Goal: Task Accomplishment & Management: Manage account settings

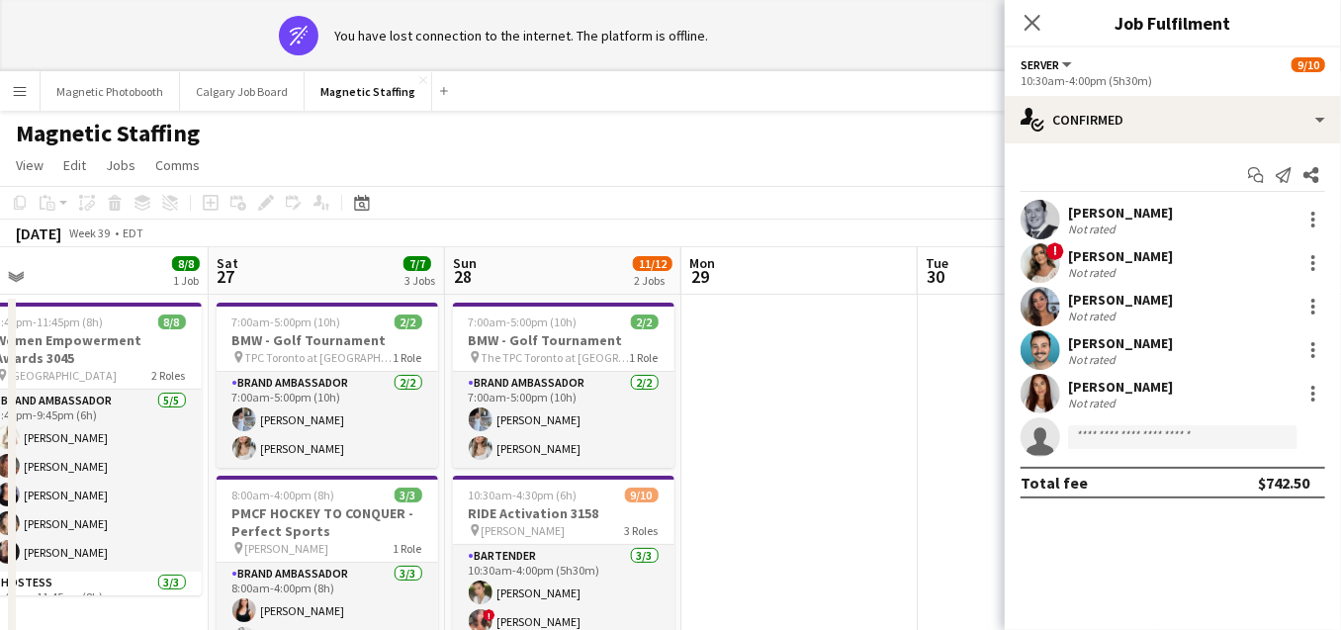
scroll to position [0, 619]
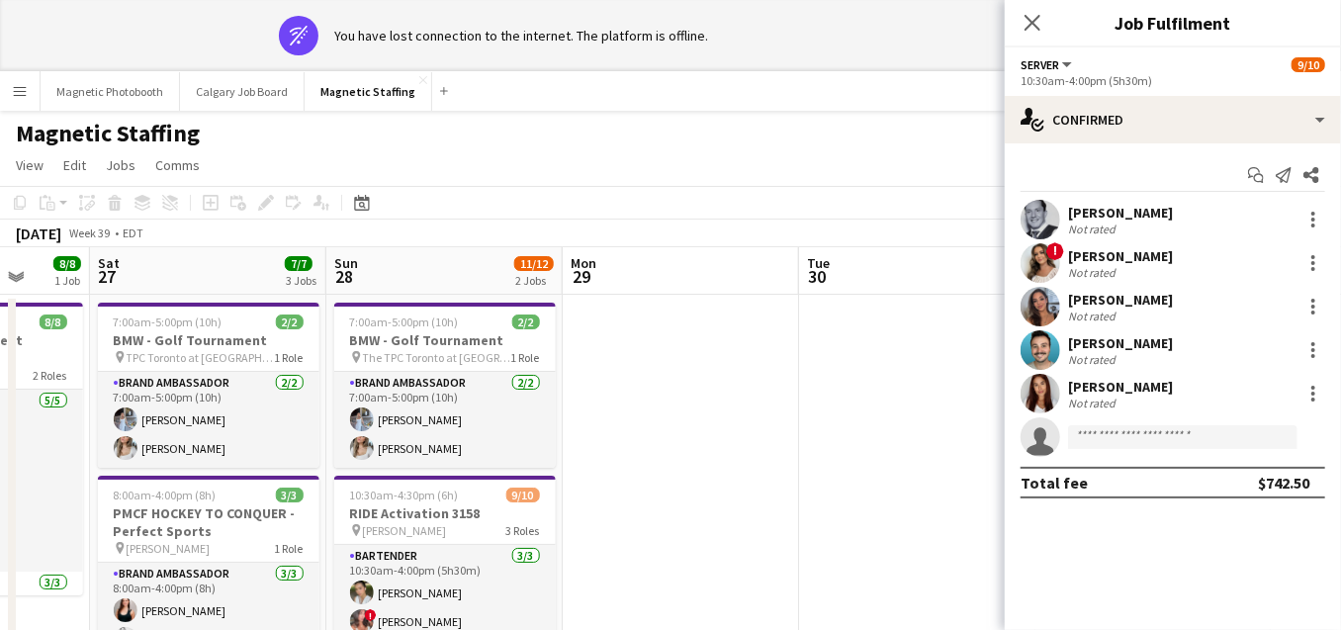
drag, startPoint x: 334, startPoint y: 347, endPoint x: 627, endPoint y: 347, distance: 292.8
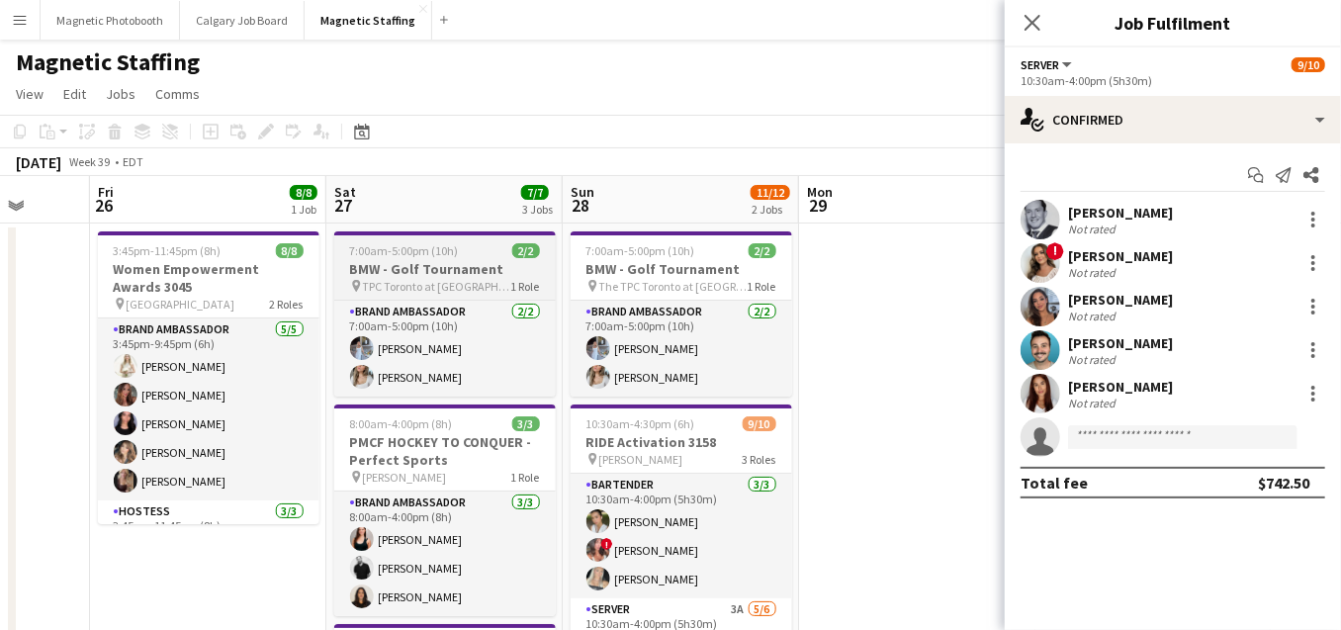
click at [370, 249] on span "7:00am-5:00pm (10h)" at bounding box center [404, 250] width 109 height 15
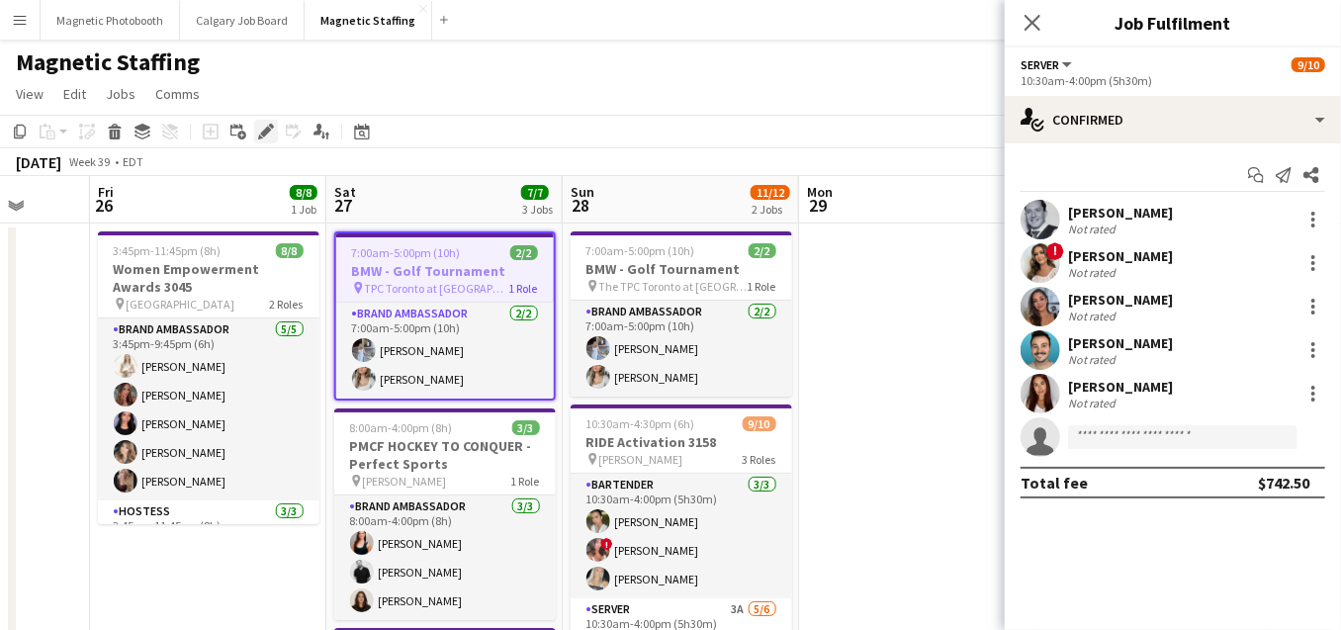
click at [261, 136] on icon "Edit" at bounding box center [266, 132] width 16 height 16
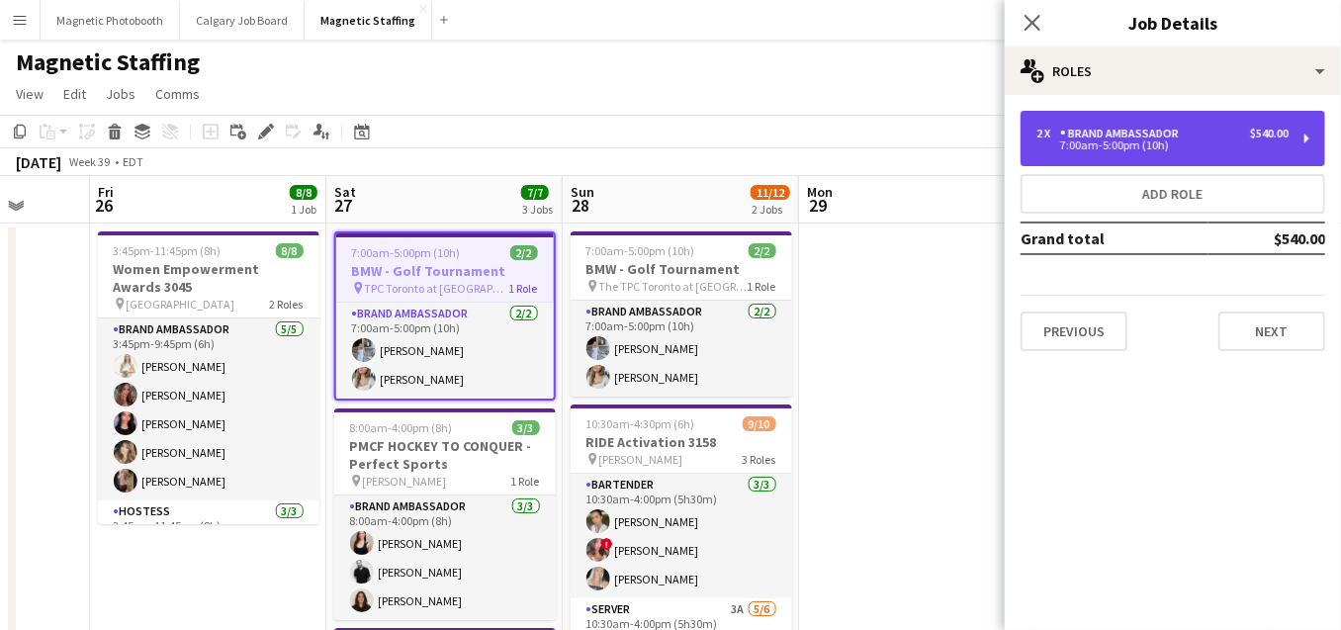
click at [1084, 137] on div "Brand Ambassador" at bounding box center [1123, 134] width 127 height 14
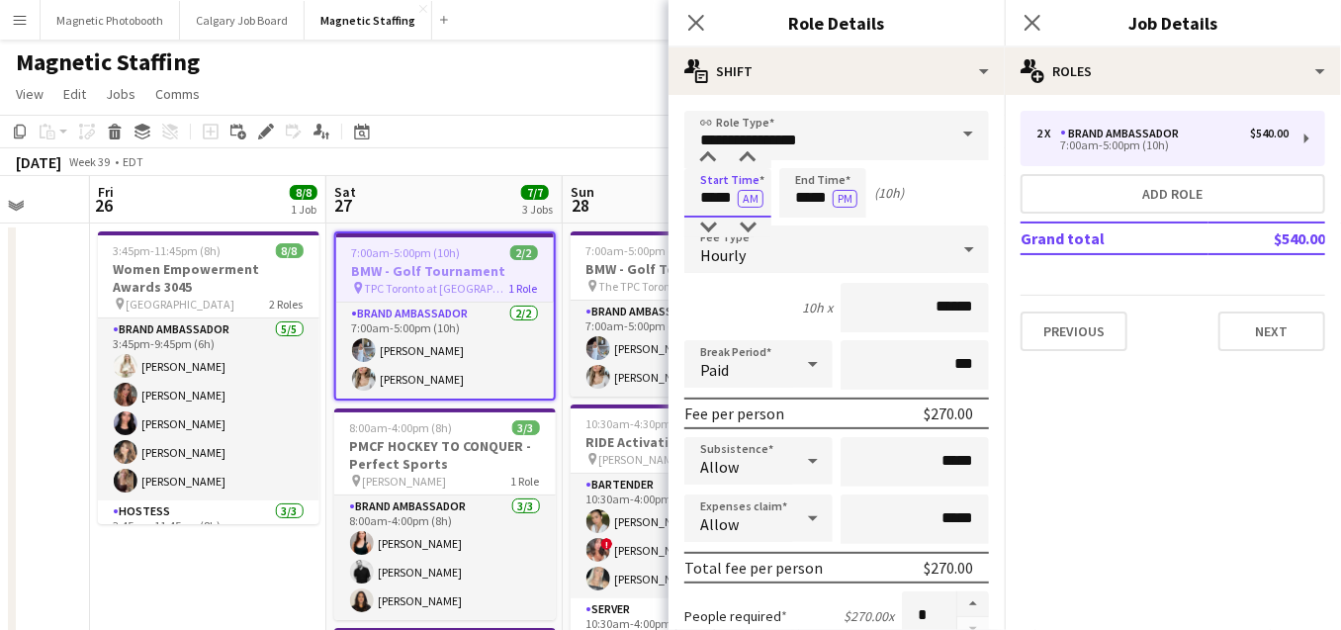
drag, startPoint x: 735, startPoint y: 203, endPoint x: 611, endPoint y: 196, distance: 123.8
click at [611, 199] on body "Menu Boards Boards Boards All jobs Status Workforce Workforce My Workforce Recr…" at bounding box center [670, 516] width 1341 height 1033
type input "*****"
drag, startPoint x: 829, startPoint y: 198, endPoint x: 659, endPoint y: 190, distance: 170.3
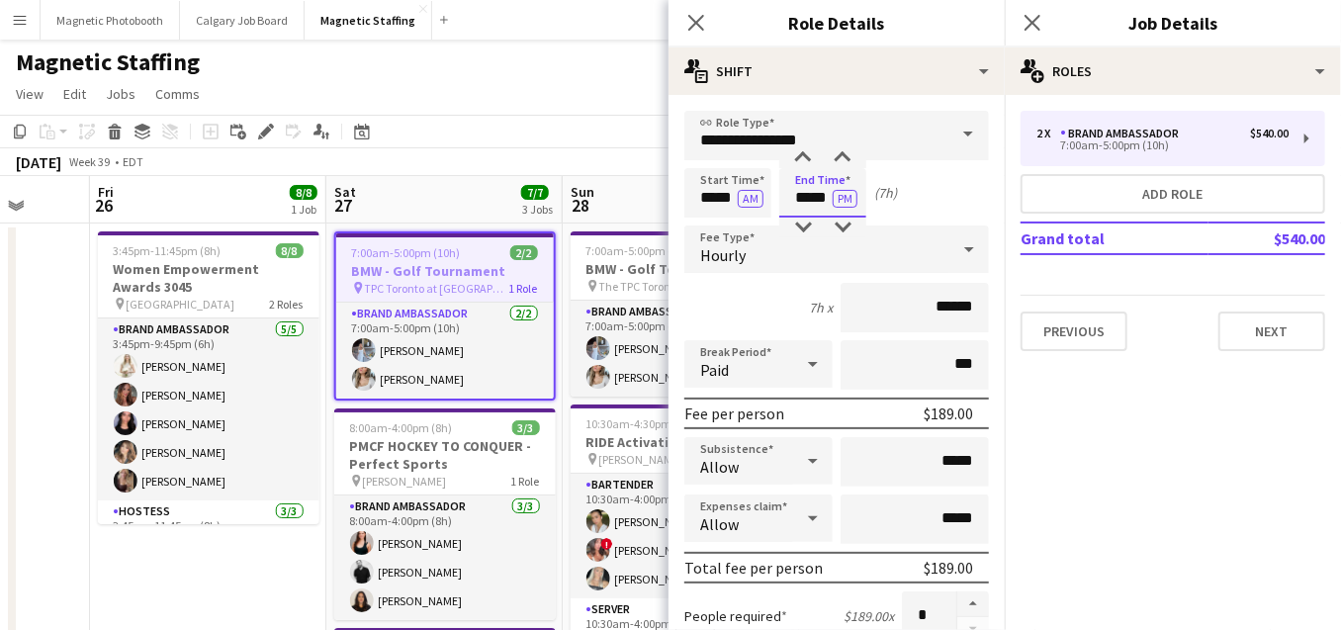
scroll to position [707, 0]
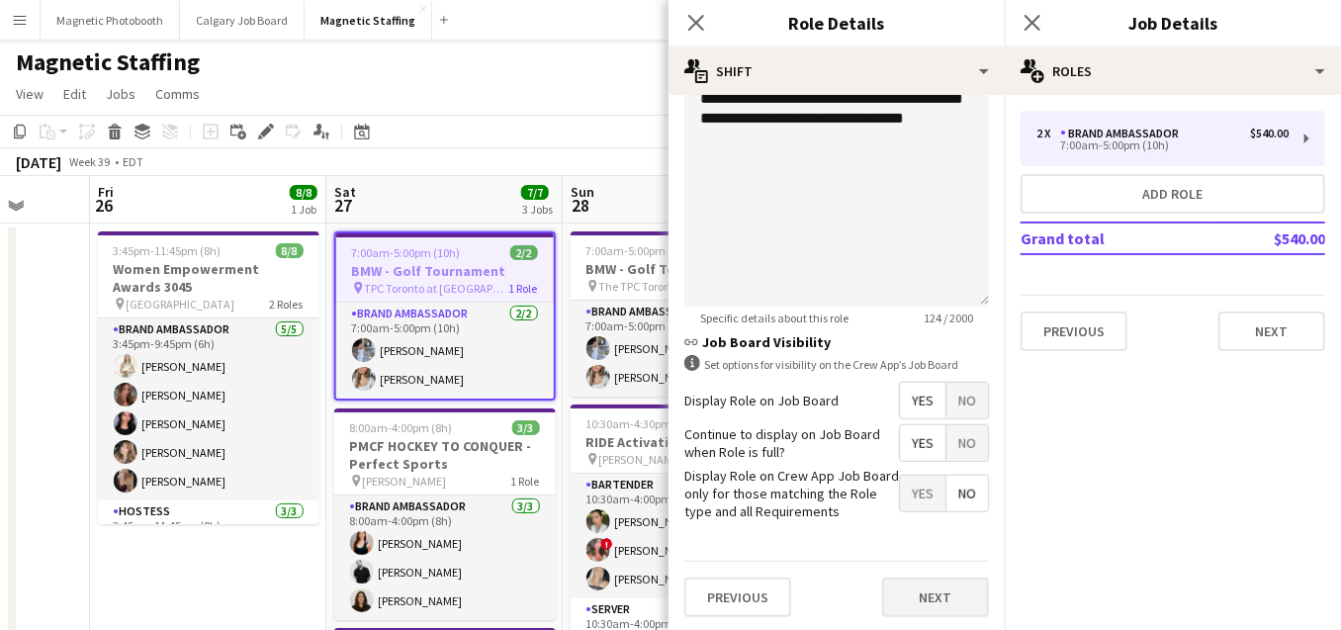
type input "*****"
click at [916, 596] on button "Next" at bounding box center [935, 598] width 107 height 40
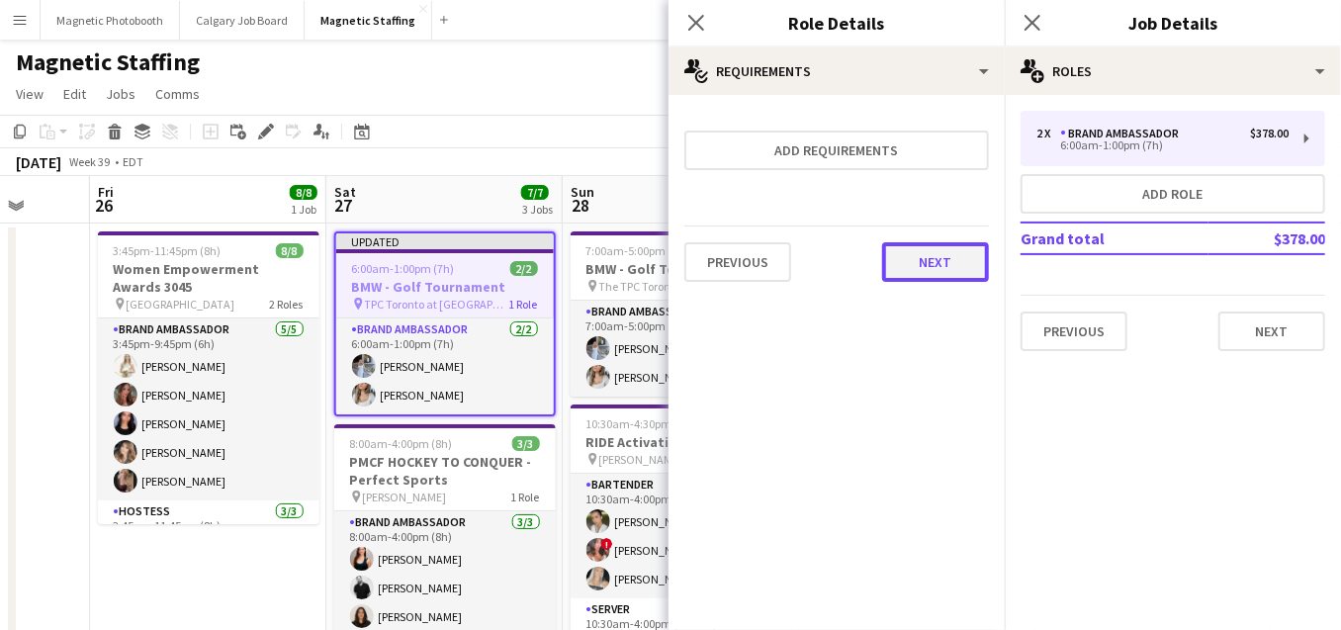
click at [932, 261] on button "Next" at bounding box center [935, 262] width 107 height 40
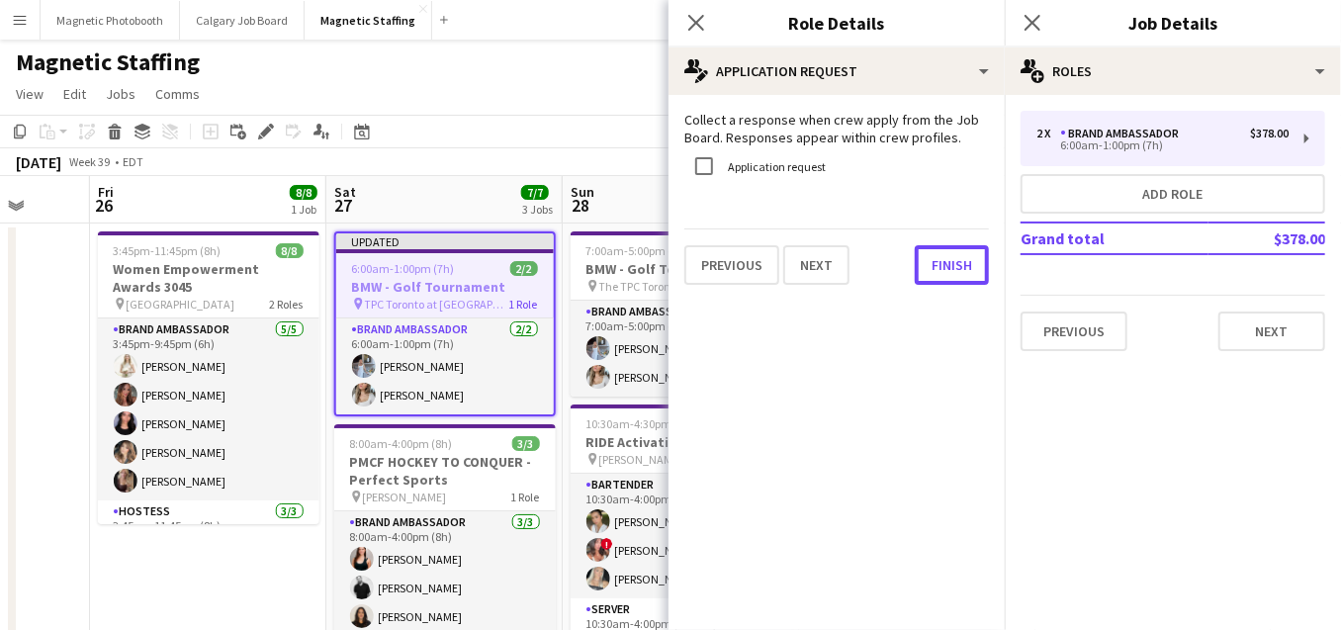
click at [932, 261] on button "Finish" at bounding box center [952, 265] width 74 height 40
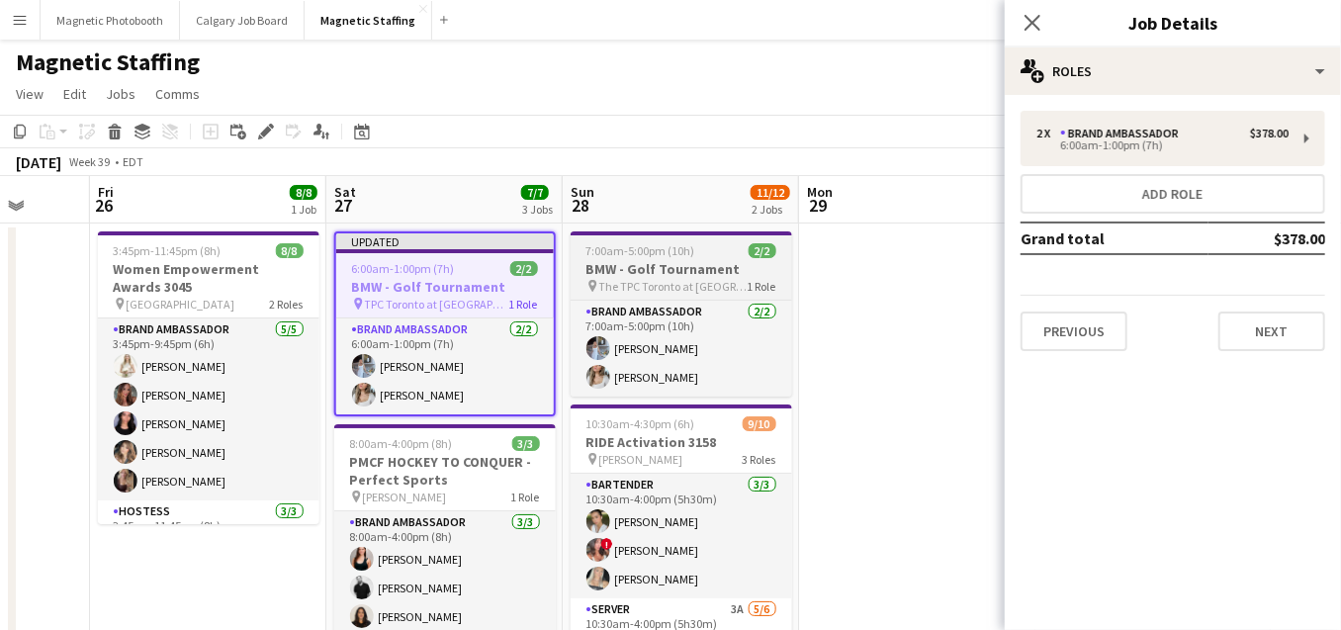
click at [668, 250] on span "7:00am-5:00pm (10h)" at bounding box center [641, 250] width 109 height 15
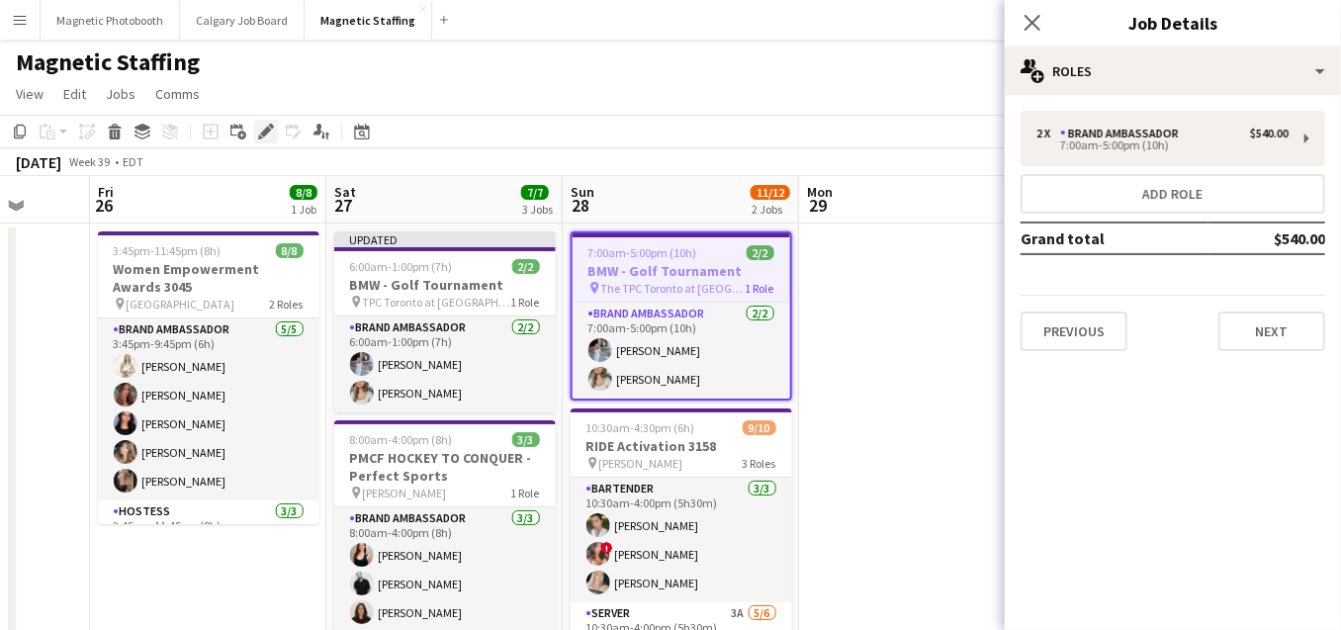
click at [269, 129] on icon "Edit" at bounding box center [266, 132] width 16 height 16
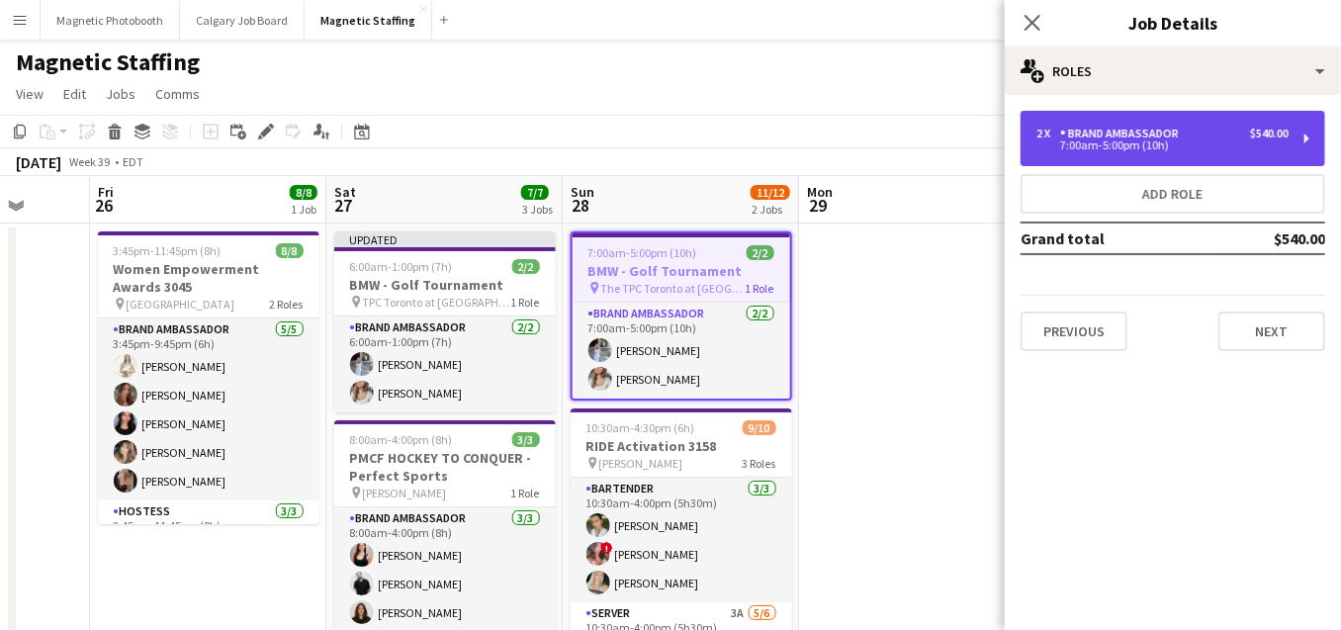
click at [1134, 134] on div "Brand Ambassador" at bounding box center [1123, 134] width 127 height 14
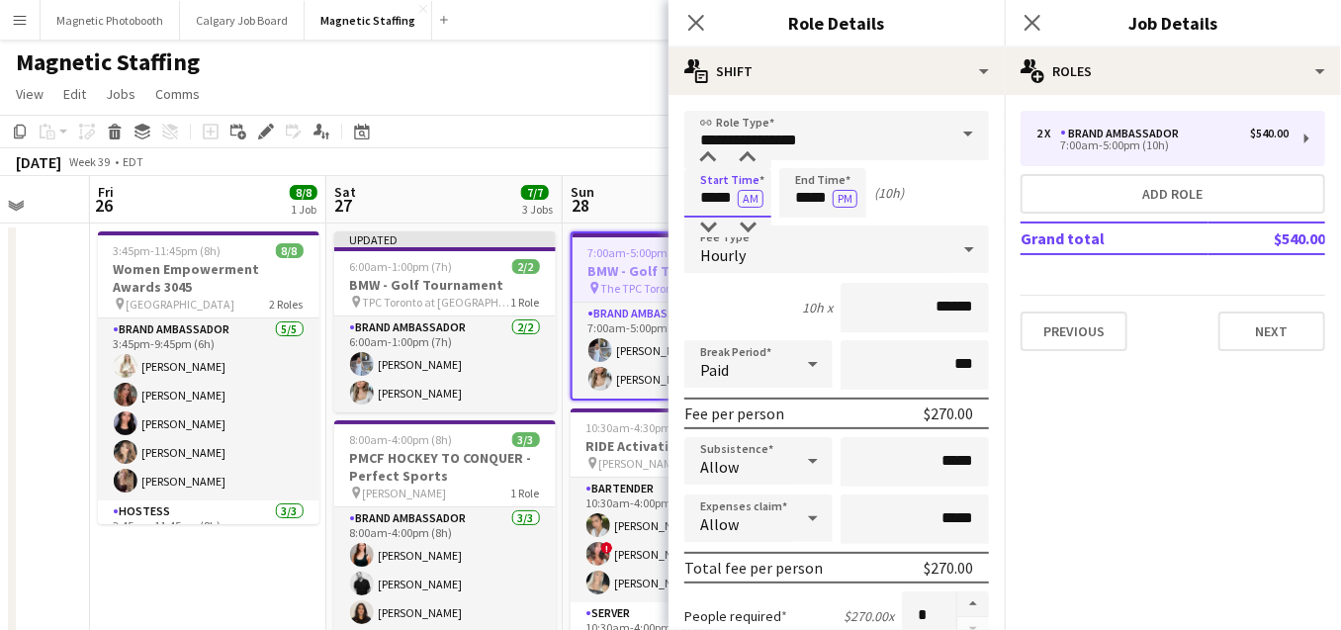
drag, startPoint x: 732, startPoint y: 194, endPoint x: 609, endPoint y: 191, distance: 122.7
click at [610, 193] on body "Menu Boards Boards Boards All jobs Status Workforce Workforce My Workforce Recr…" at bounding box center [670, 524] width 1341 height 1049
type input "*****"
drag, startPoint x: 830, startPoint y: 200, endPoint x: 750, endPoint y: 200, distance: 80.1
click at [751, 200] on div "Start Time ***** AM End Time ***** PM (11h)" at bounding box center [836, 192] width 305 height 49
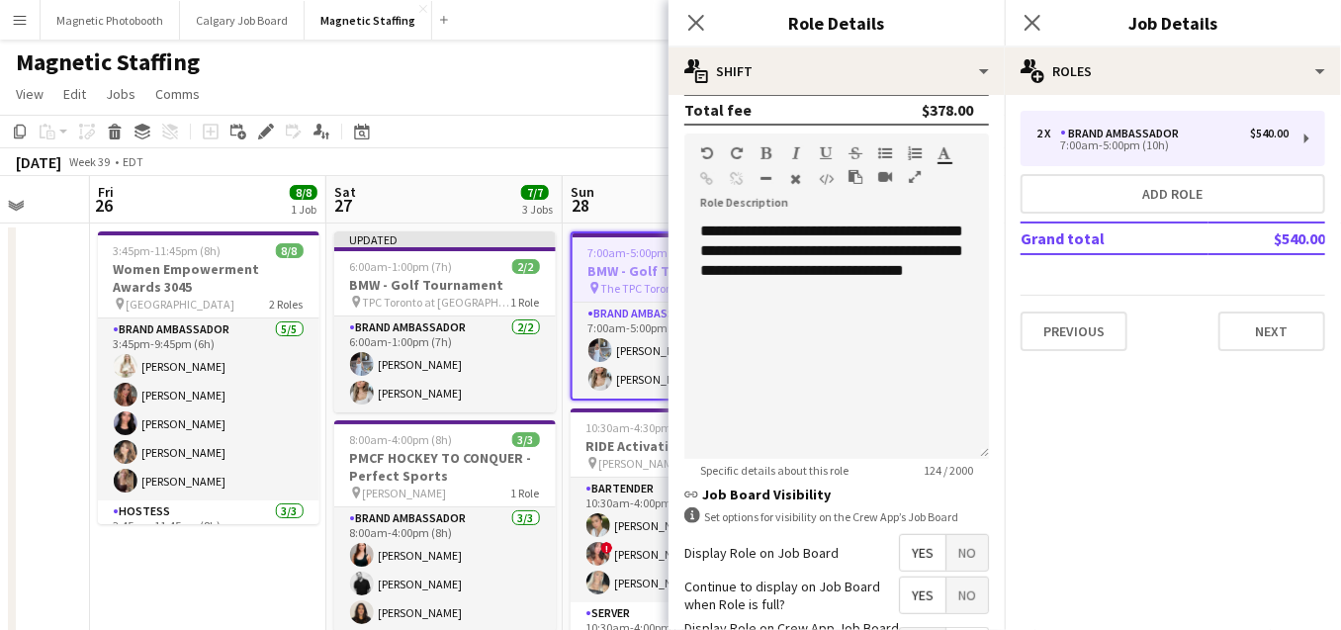
scroll to position [707, 0]
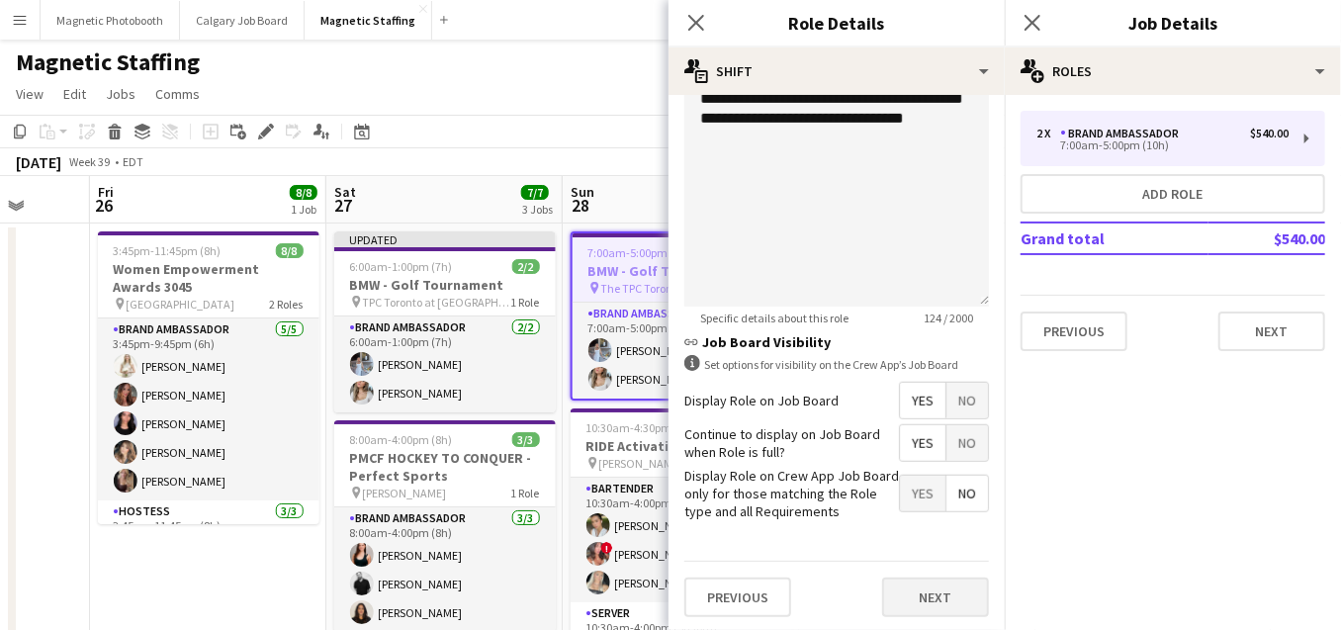
type input "*****"
click at [940, 593] on button "Next" at bounding box center [935, 598] width 107 height 40
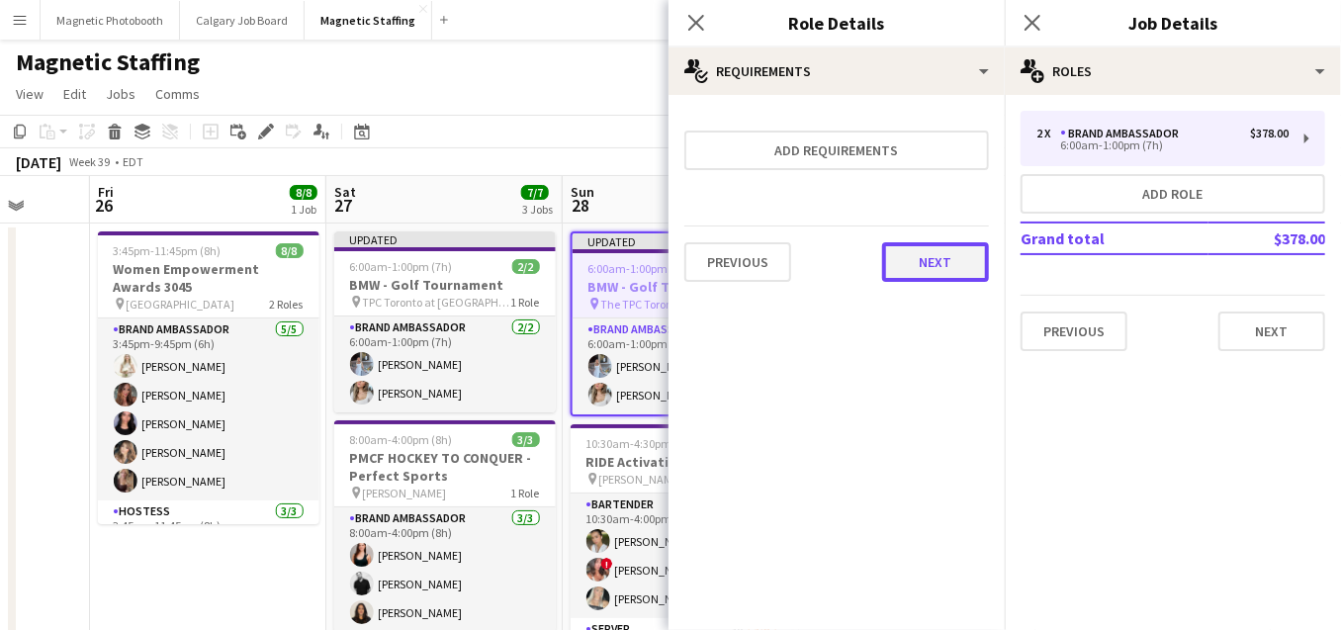
click at [948, 254] on button "Next" at bounding box center [935, 262] width 107 height 40
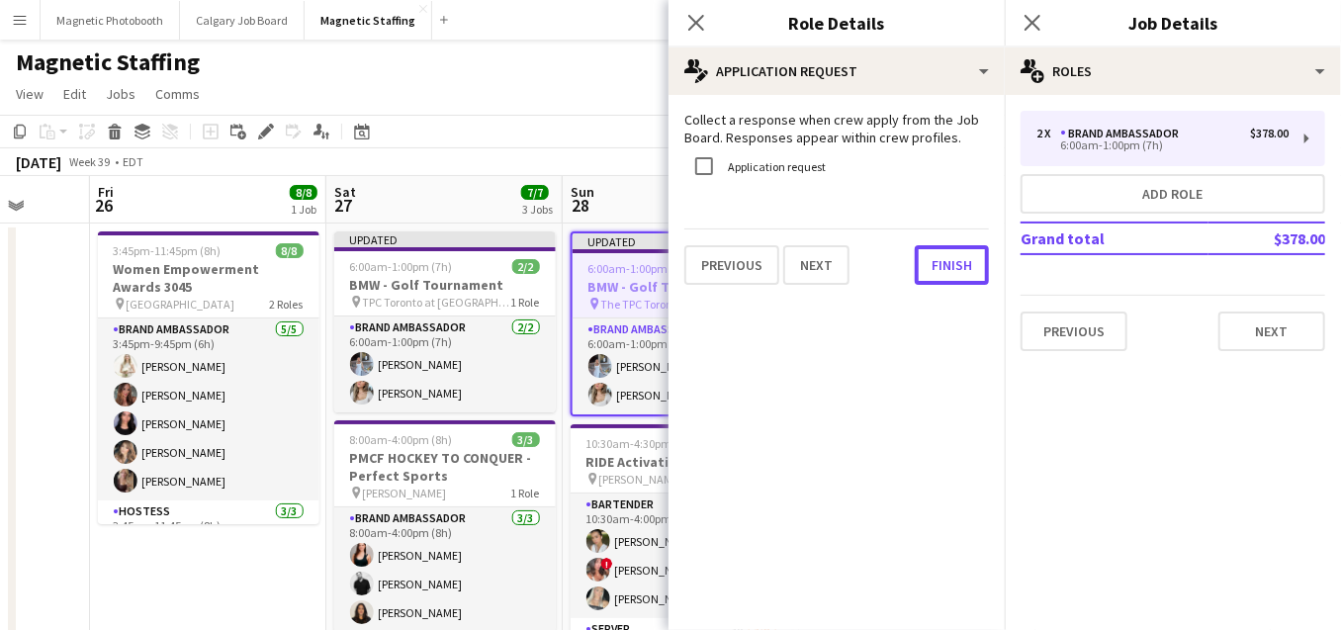
click at [948, 254] on button "Finish" at bounding box center [952, 265] width 74 height 40
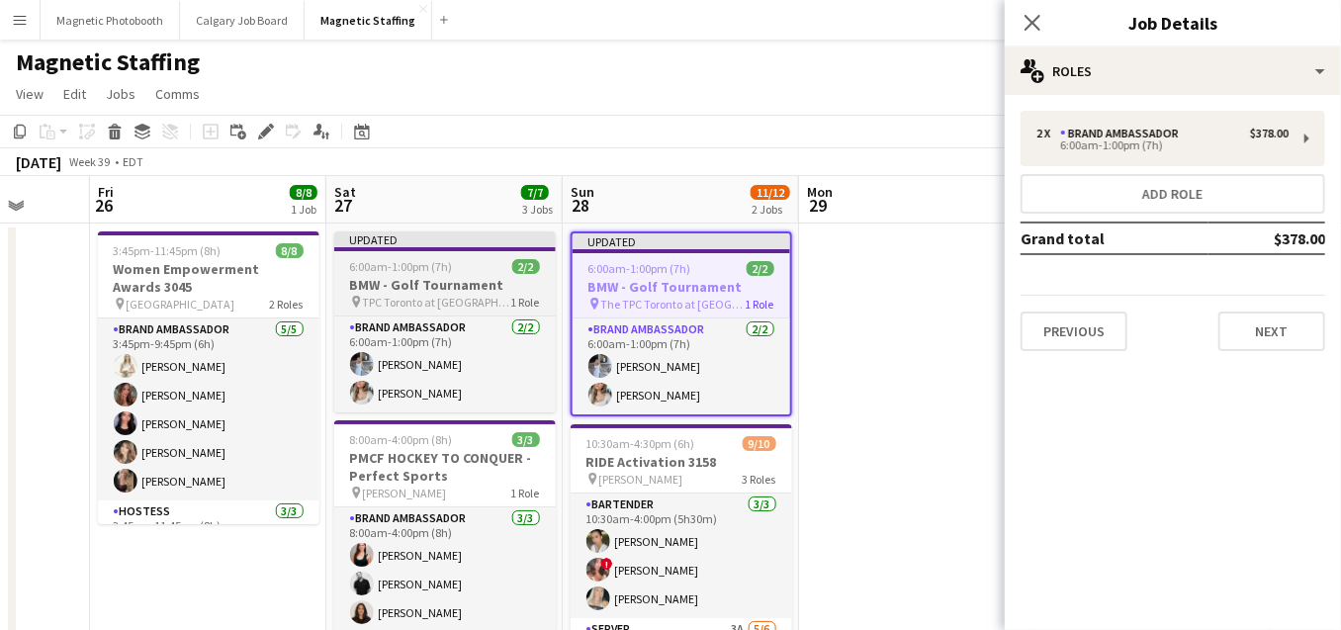
click at [409, 290] on h3 "BMW - Golf Tournament" at bounding box center [445, 285] width 222 height 18
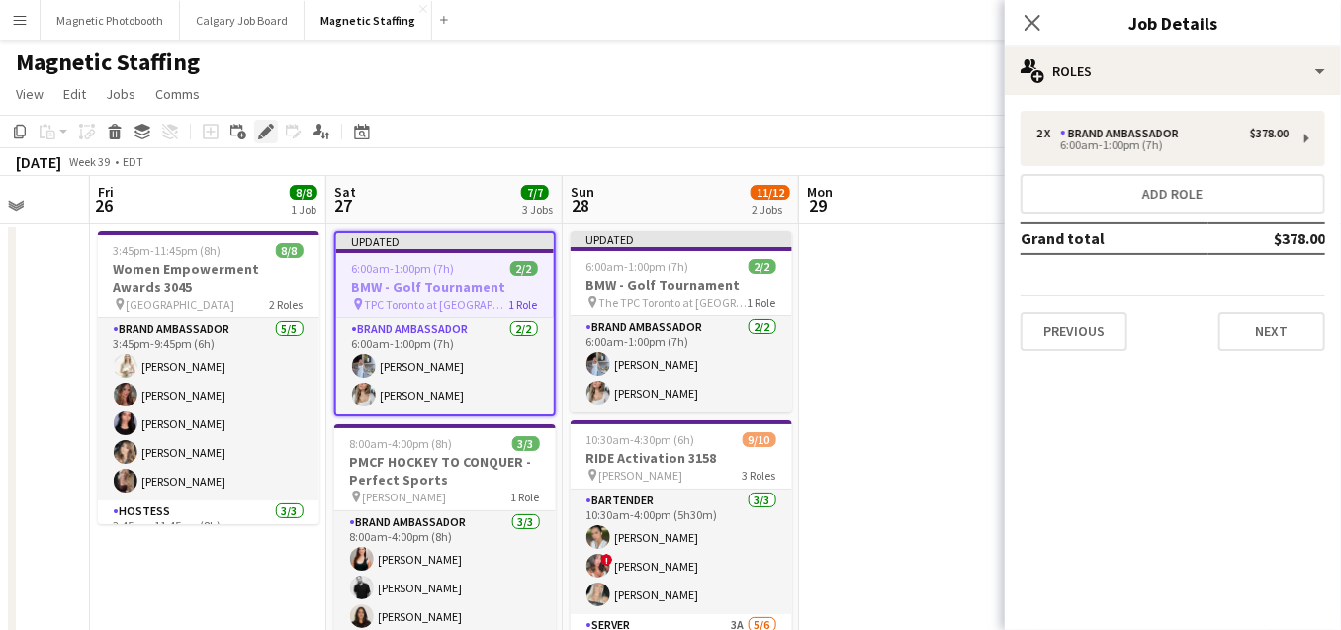
click at [265, 124] on icon "Edit" at bounding box center [266, 132] width 16 height 16
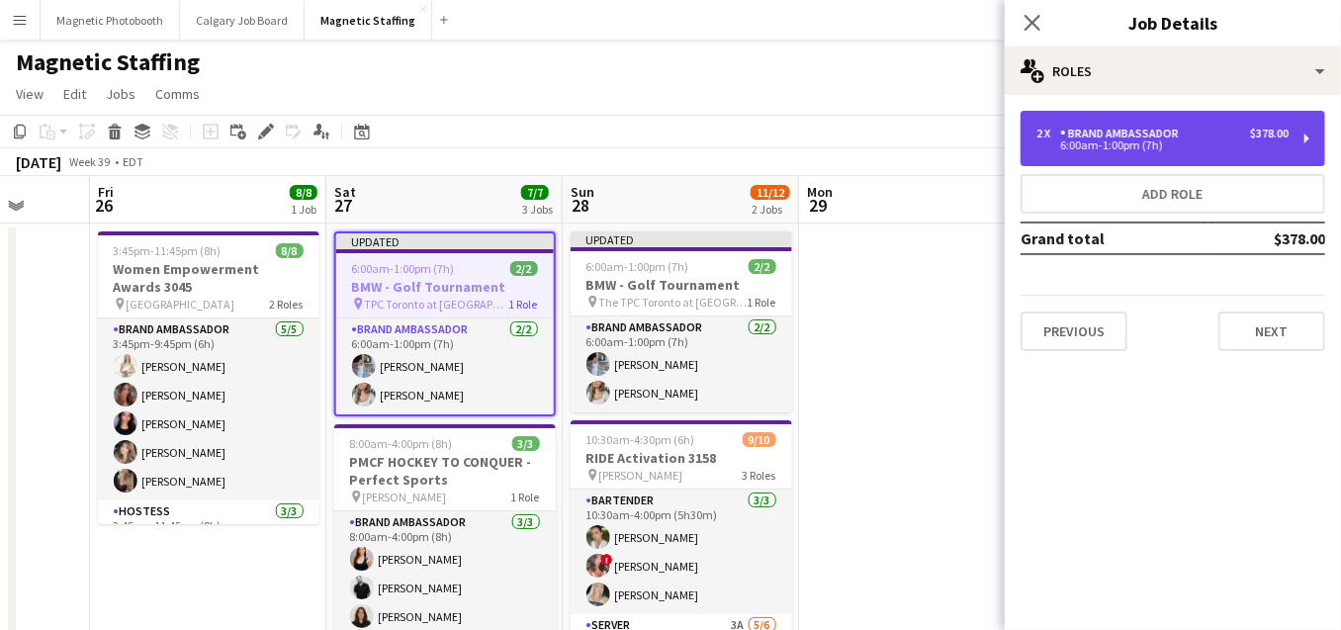
click at [1178, 139] on div "Brand Ambassador" at bounding box center [1123, 134] width 127 height 14
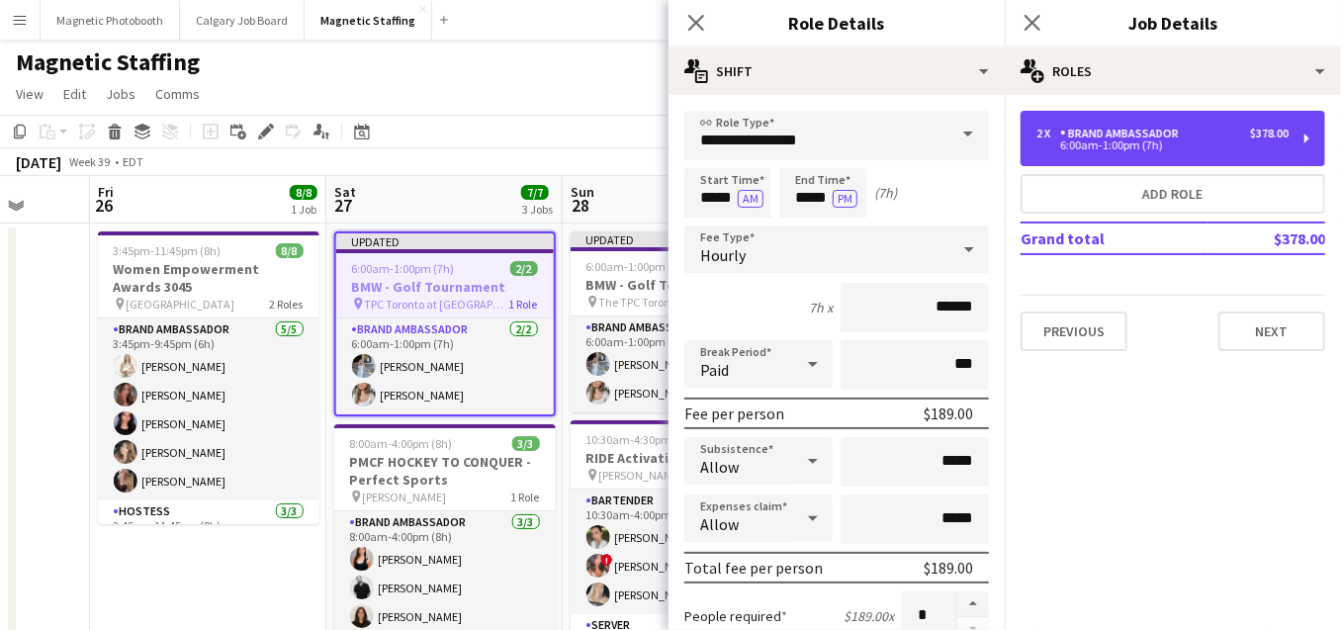
scroll to position [297, 0]
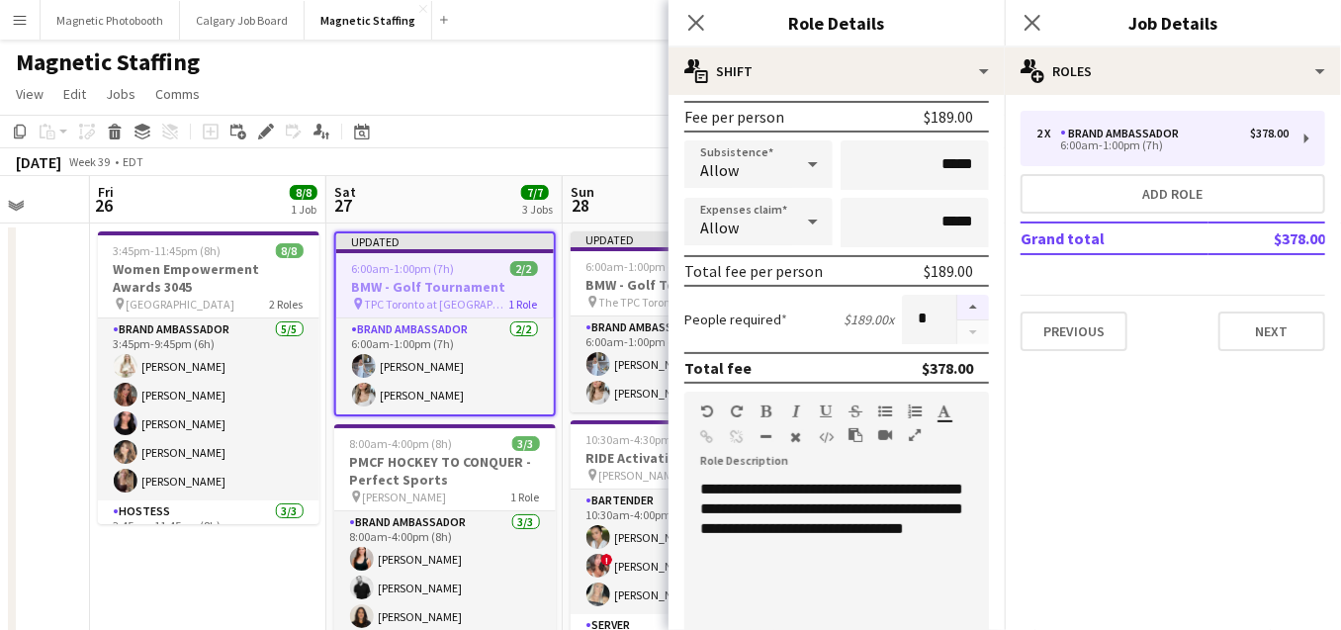
click at [973, 305] on button "button" at bounding box center [974, 308] width 32 height 26
type input "*"
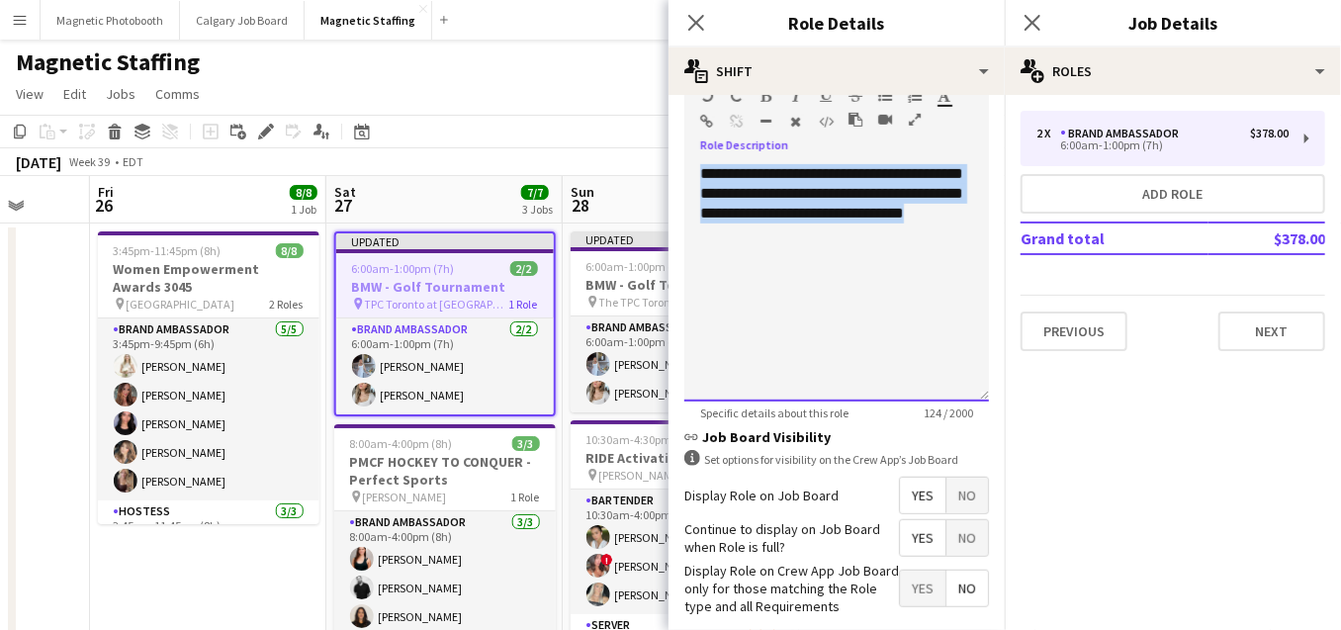
drag, startPoint x: 732, startPoint y: 241, endPoint x: 580, endPoint y: 88, distance: 216.1
click at [580, 90] on body "Menu Boards Boards Boards All jobs Status Workforce Workforce My Workforce Recr…" at bounding box center [670, 524] width 1341 height 1049
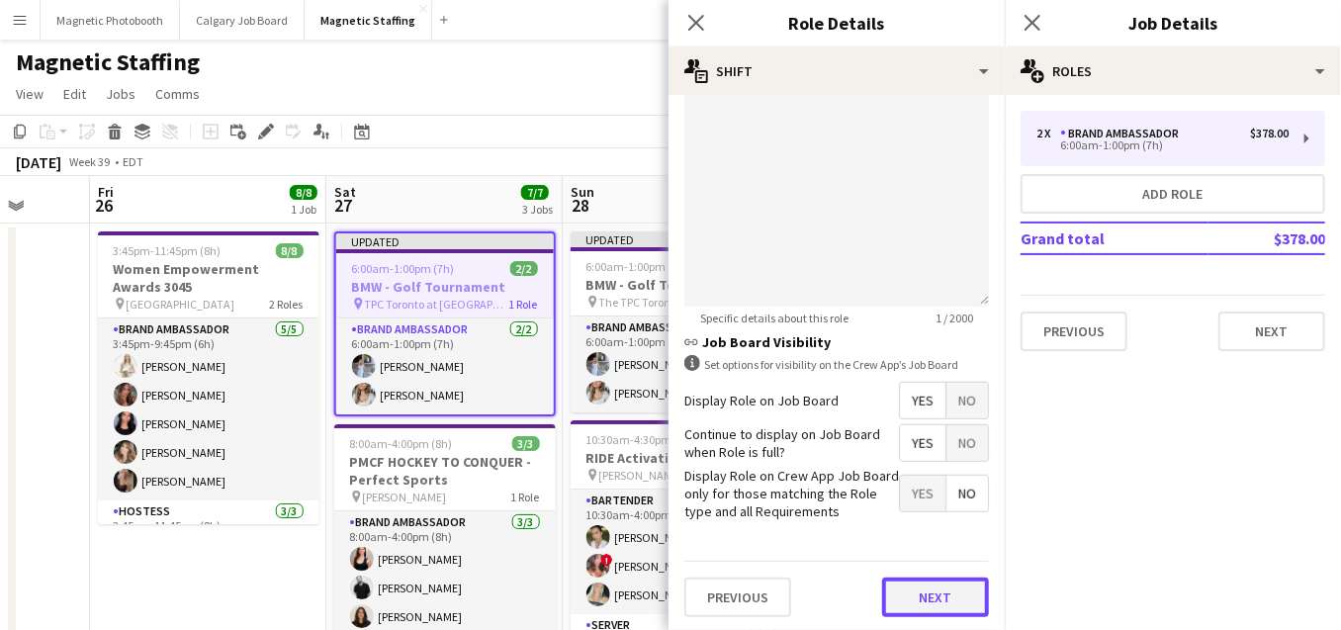
click at [933, 604] on button "Next" at bounding box center [935, 598] width 107 height 40
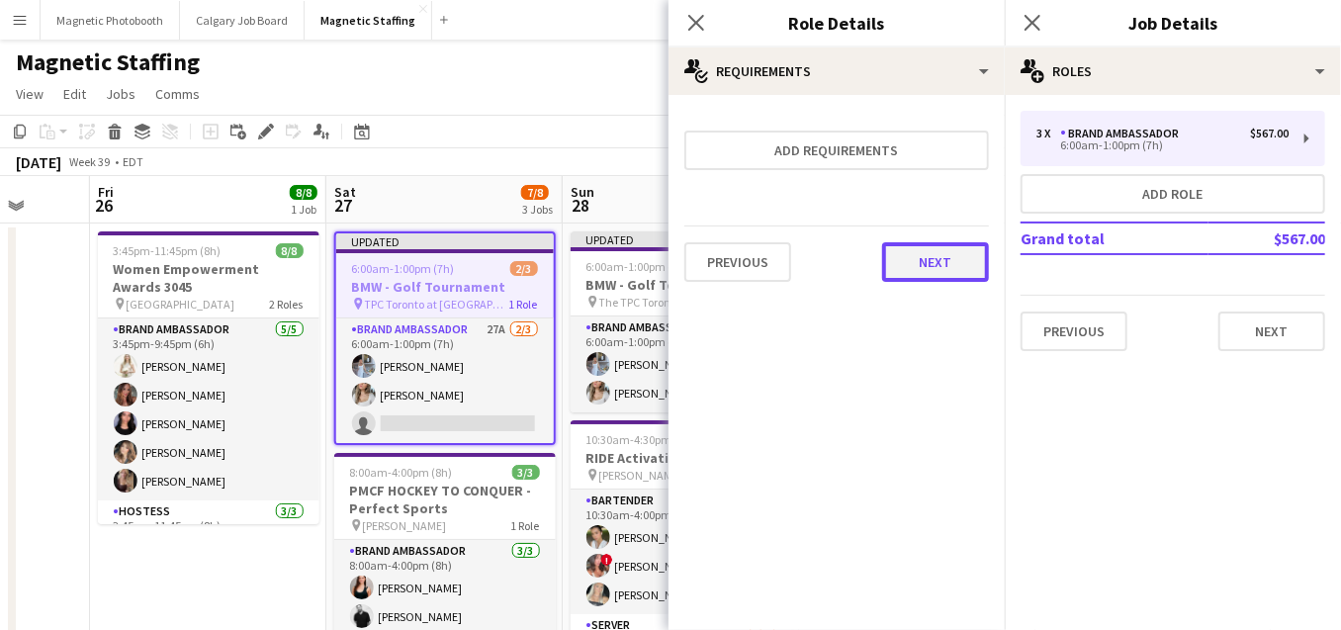
click at [925, 258] on button "Next" at bounding box center [935, 262] width 107 height 40
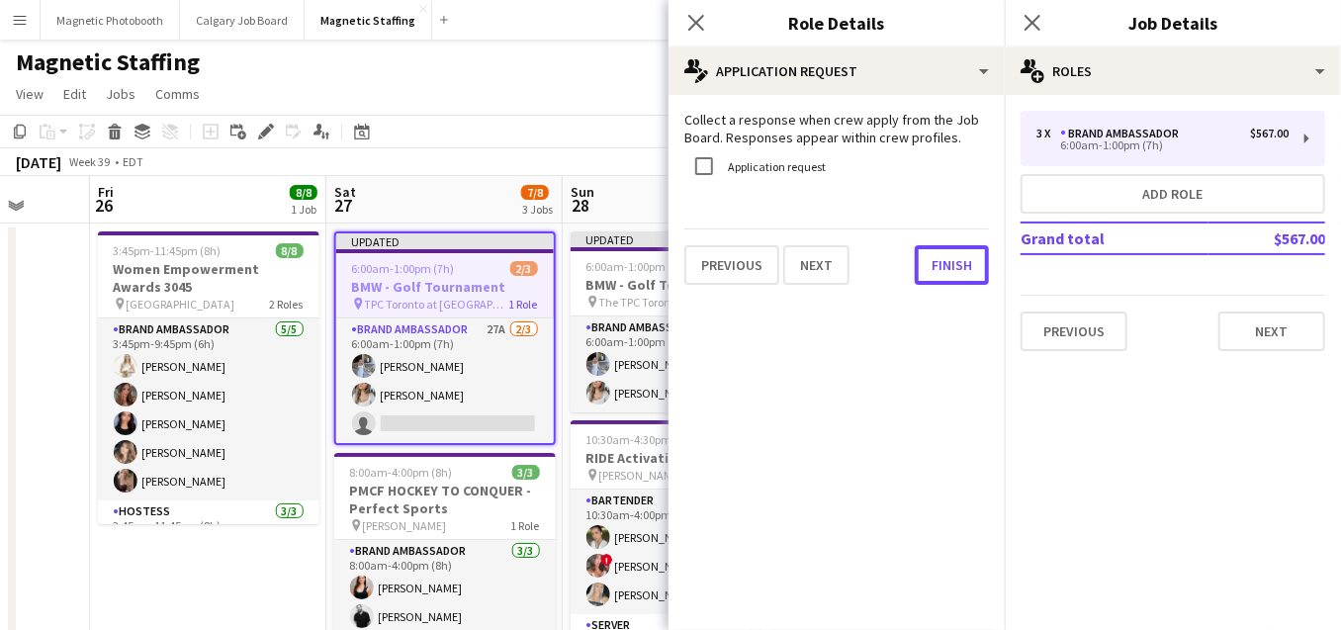
click at [925, 258] on button "Finish" at bounding box center [952, 265] width 74 height 40
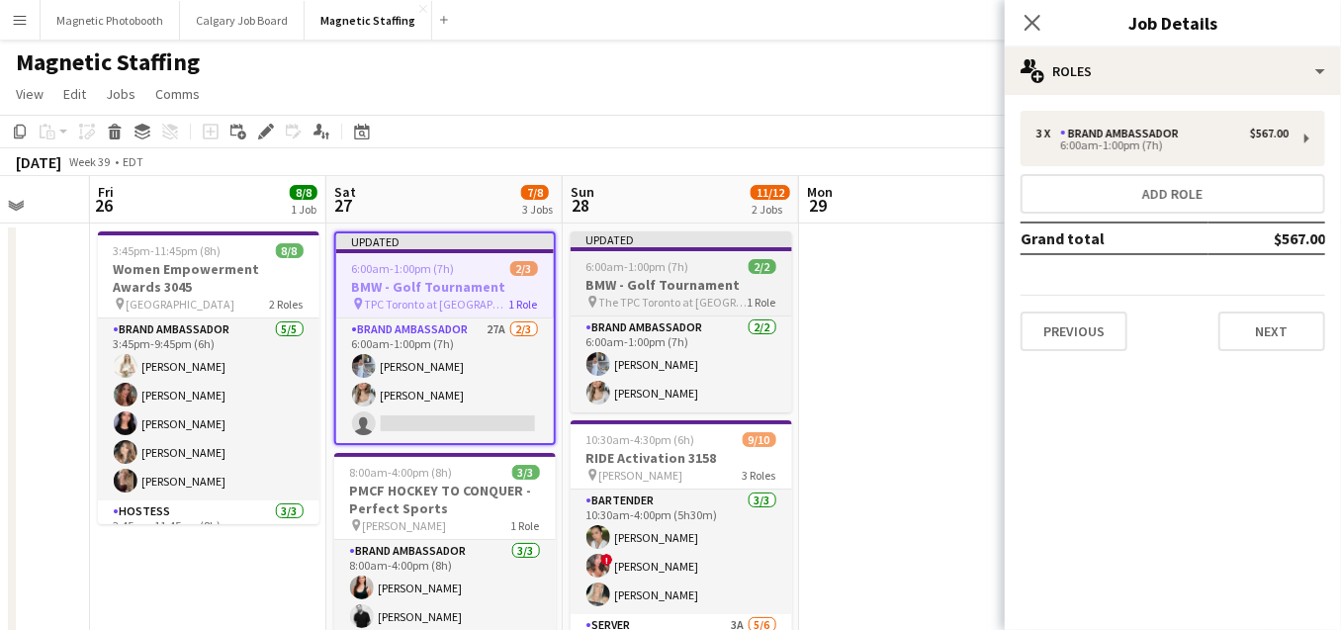
click at [634, 270] on span "6:00am-1:00pm (7h)" at bounding box center [638, 266] width 103 height 15
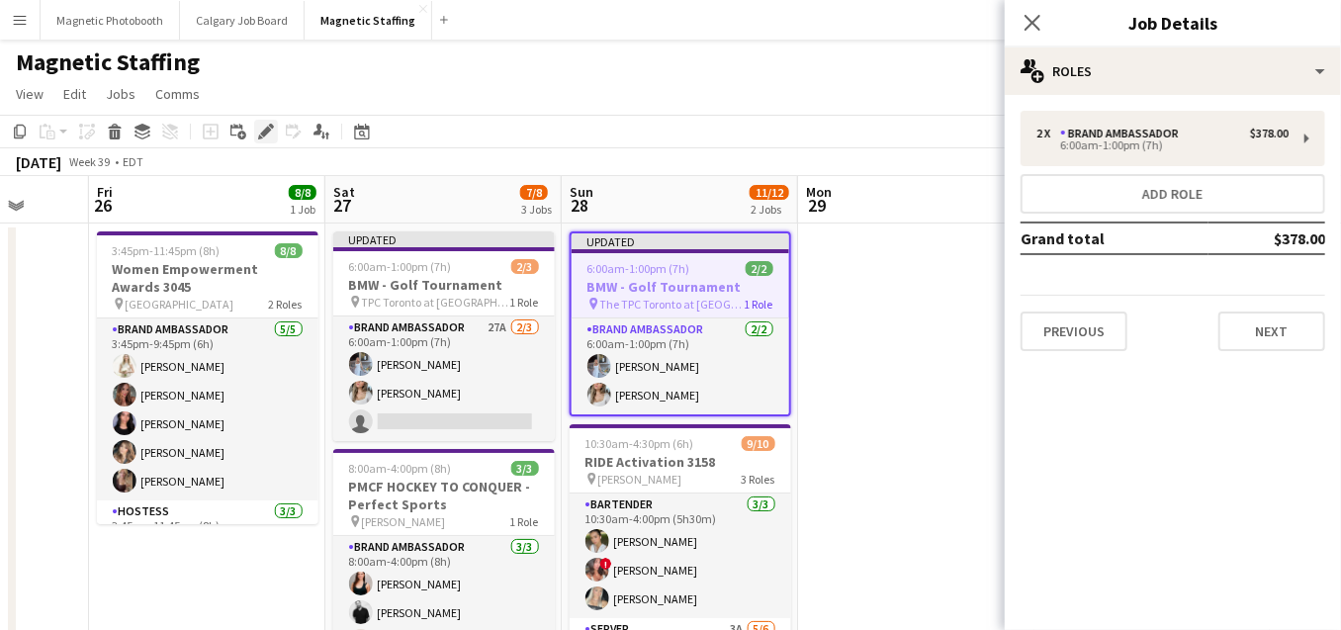
click at [261, 133] on icon at bounding box center [265, 132] width 11 height 11
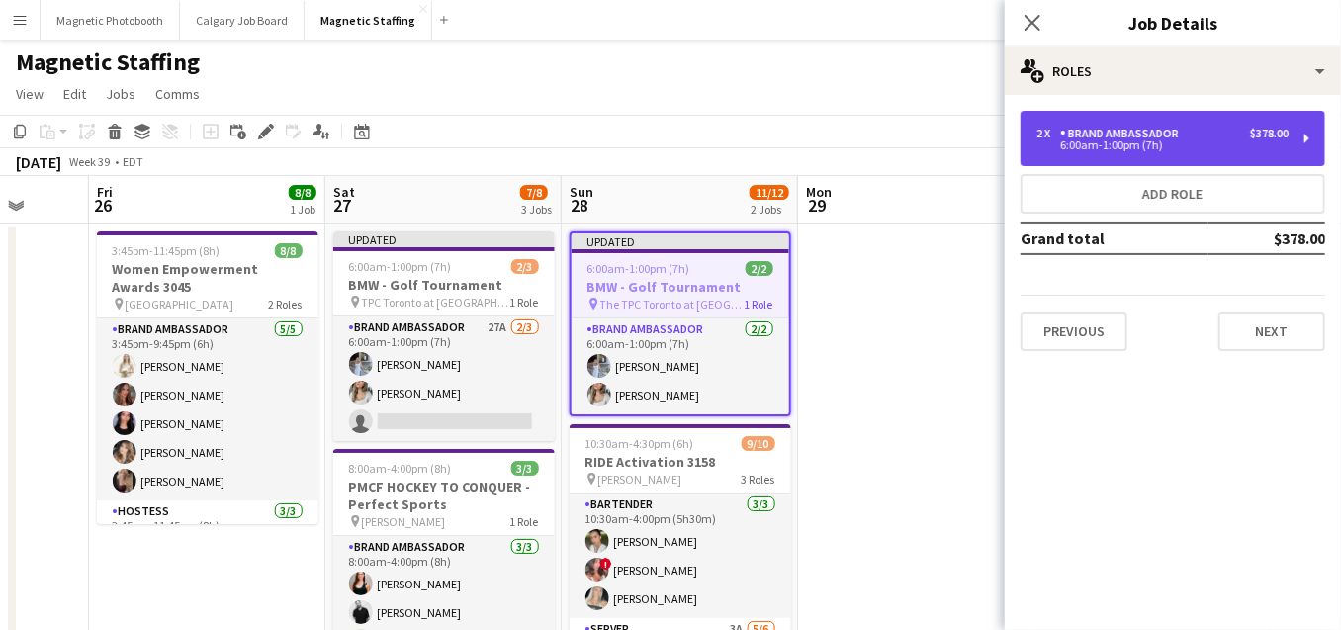
click at [1054, 116] on div "2 x Brand Ambassador $378.00 6:00am-1:00pm (7h)" at bounding box center [1173, 138] width 305 height 55
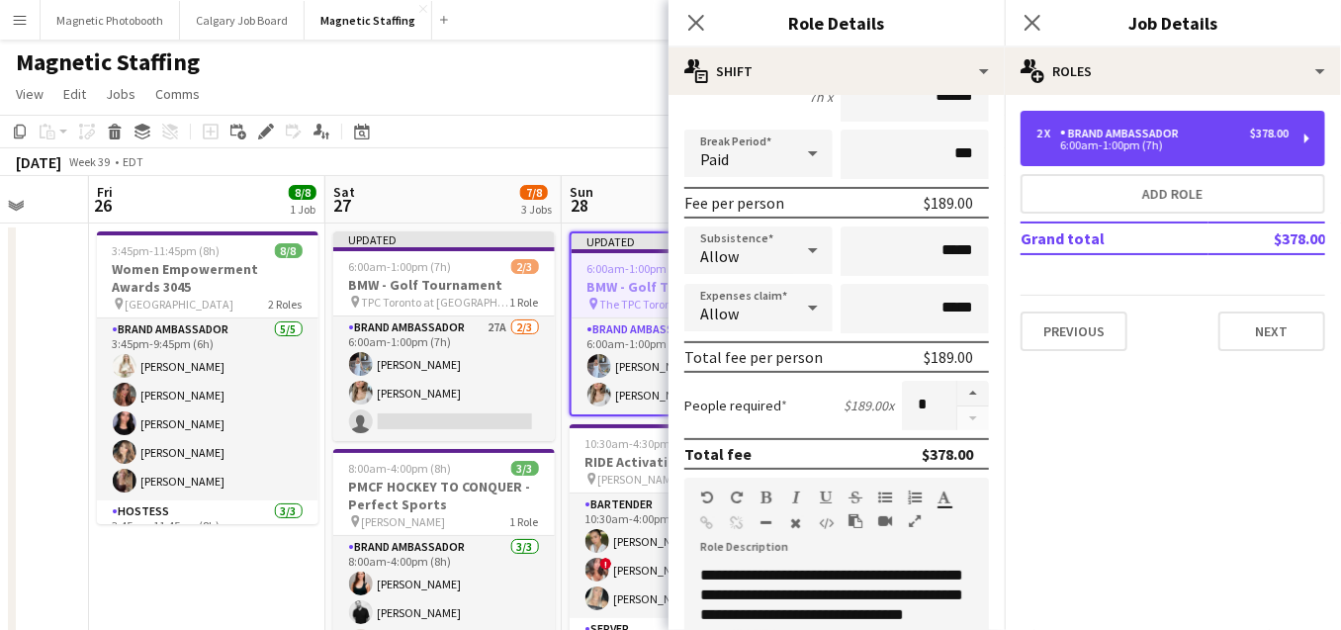
scroll to position [311, 0]
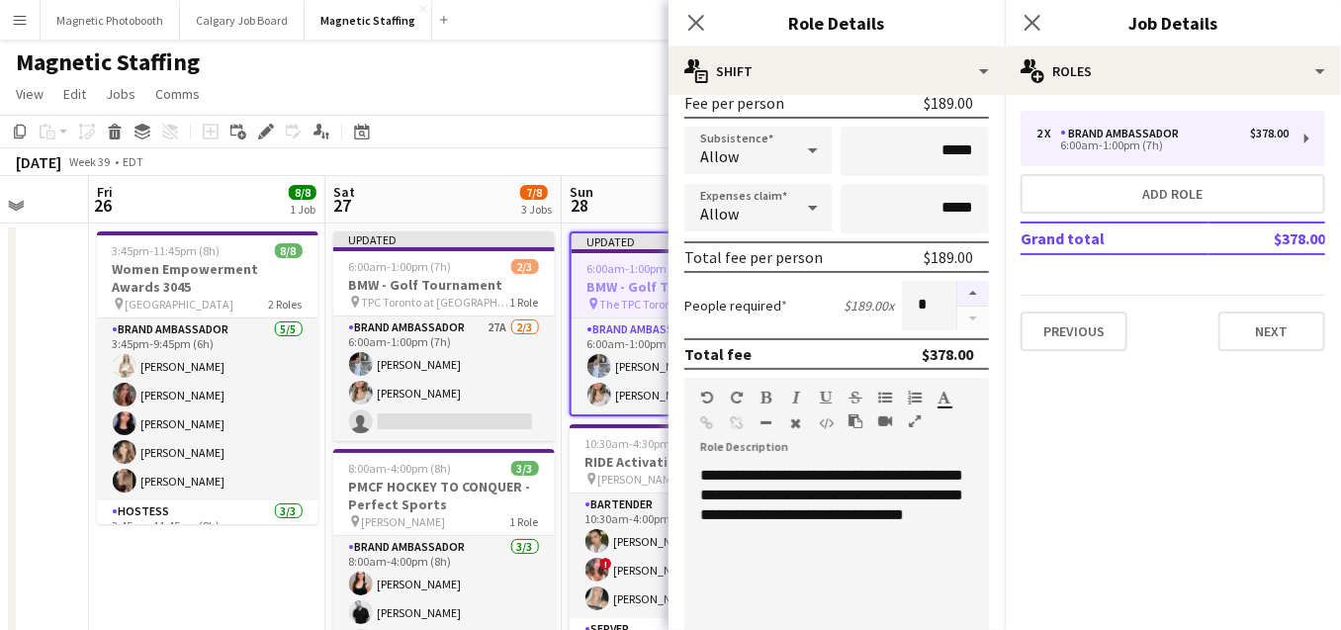
click at [973, 293] on button "button" at bounding box center [974, 294] width 32 height 26
type input "*"
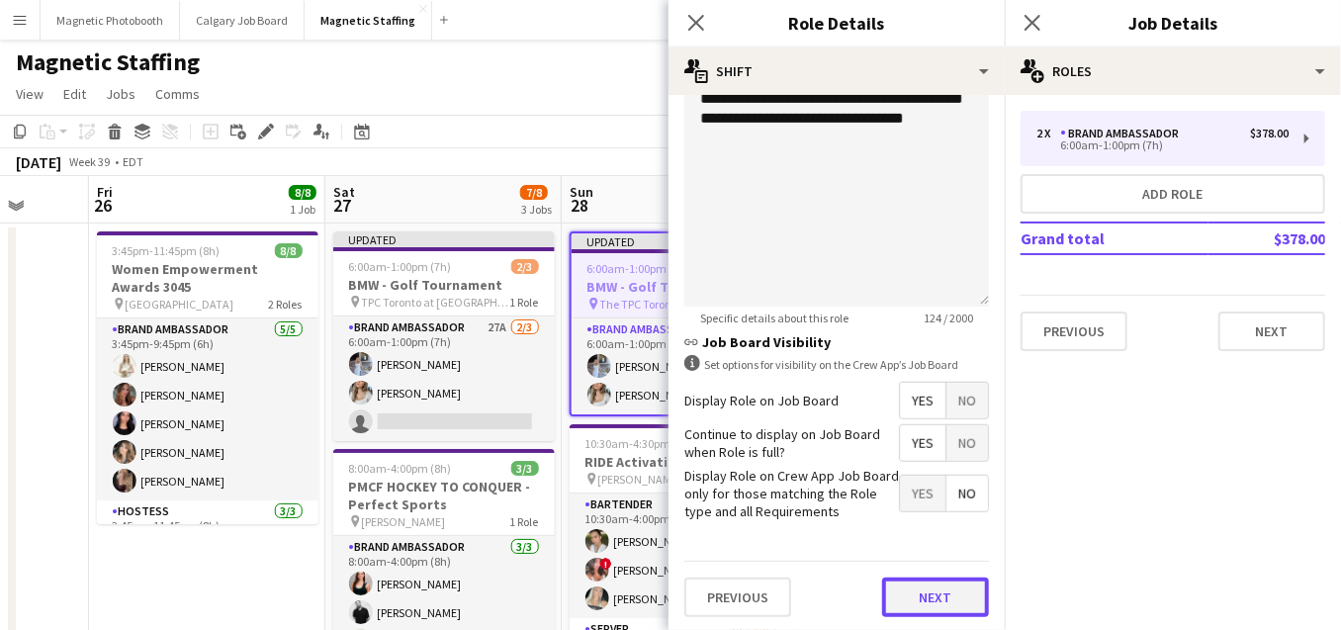
click at [944, 605] on button "Next" at bounding box center [935, 598] width 107 height 40
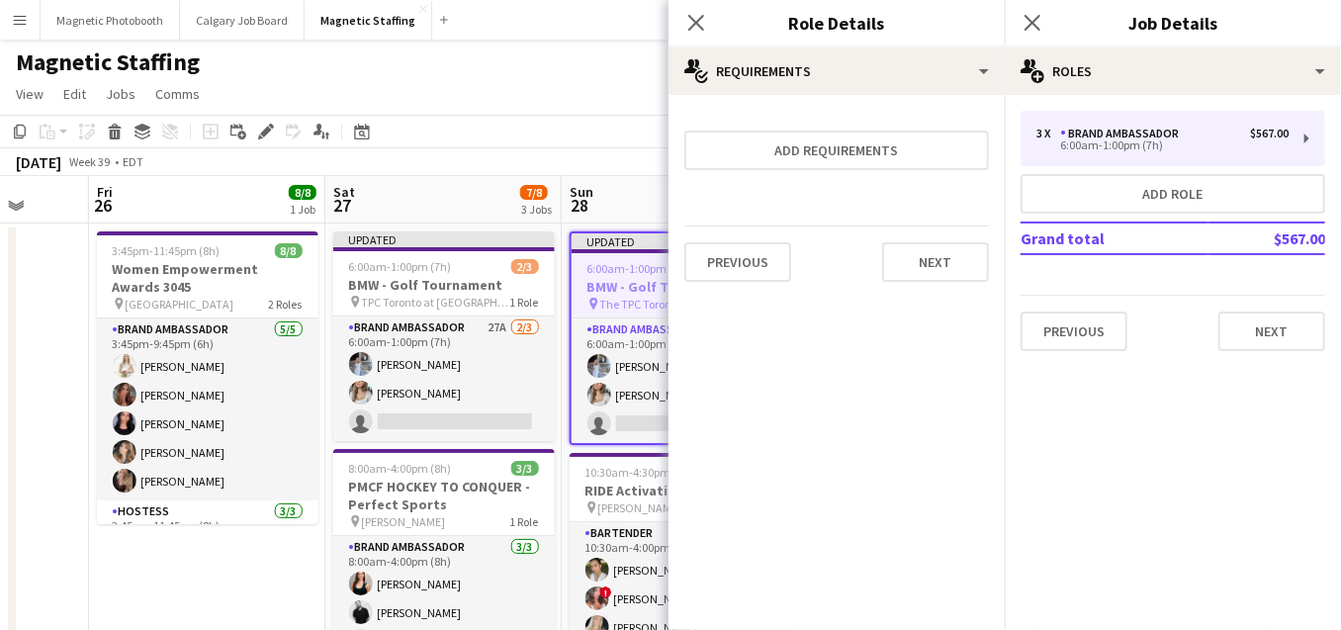
scroll to position [0, 0]
click at [952, 257] on button "Next" at bounding box center [935, 262] width 107 height 40
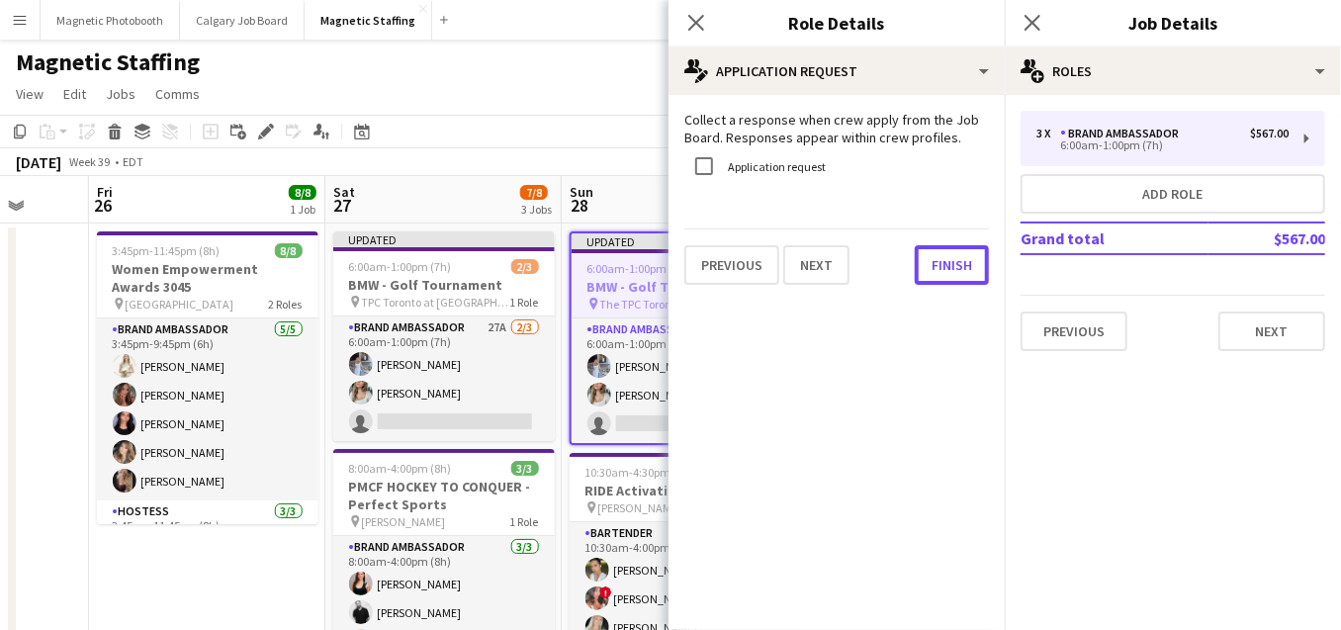
click at [952, 257] on button "Finish" at bounding box center [952, 265] width 74 height 40
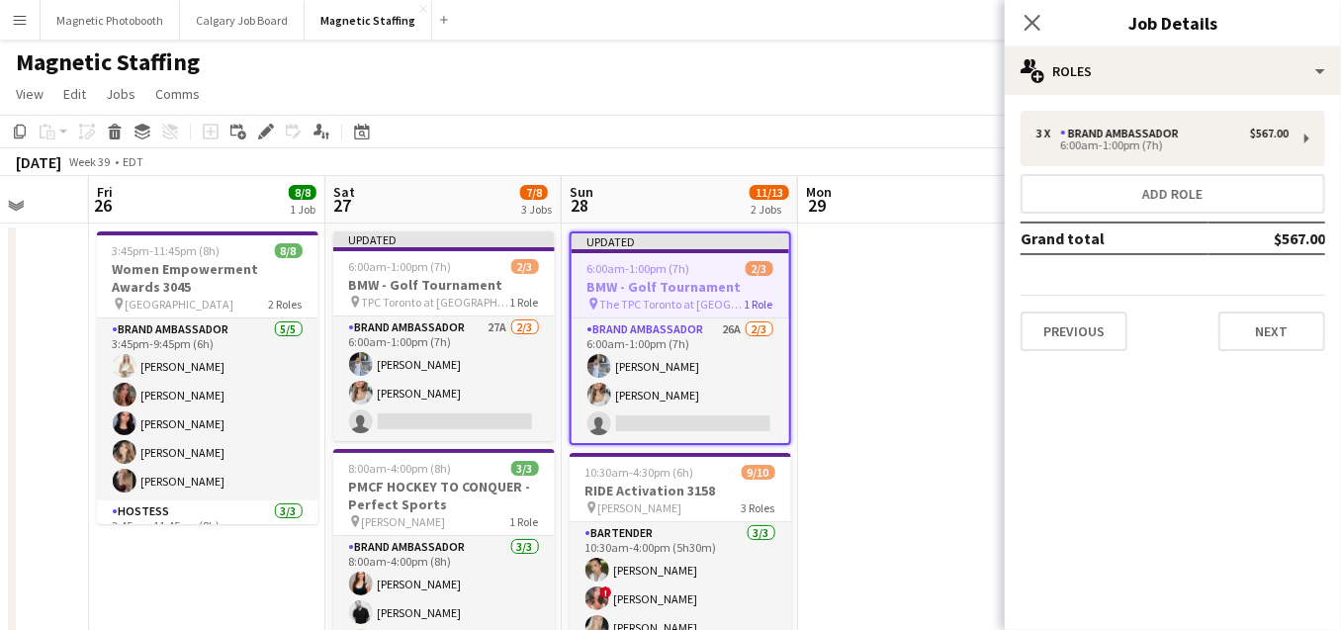
scroll to position [0, 621]
click at [921, 285] on app-date-cell at bounding box center [915, 588] width 236 height 729
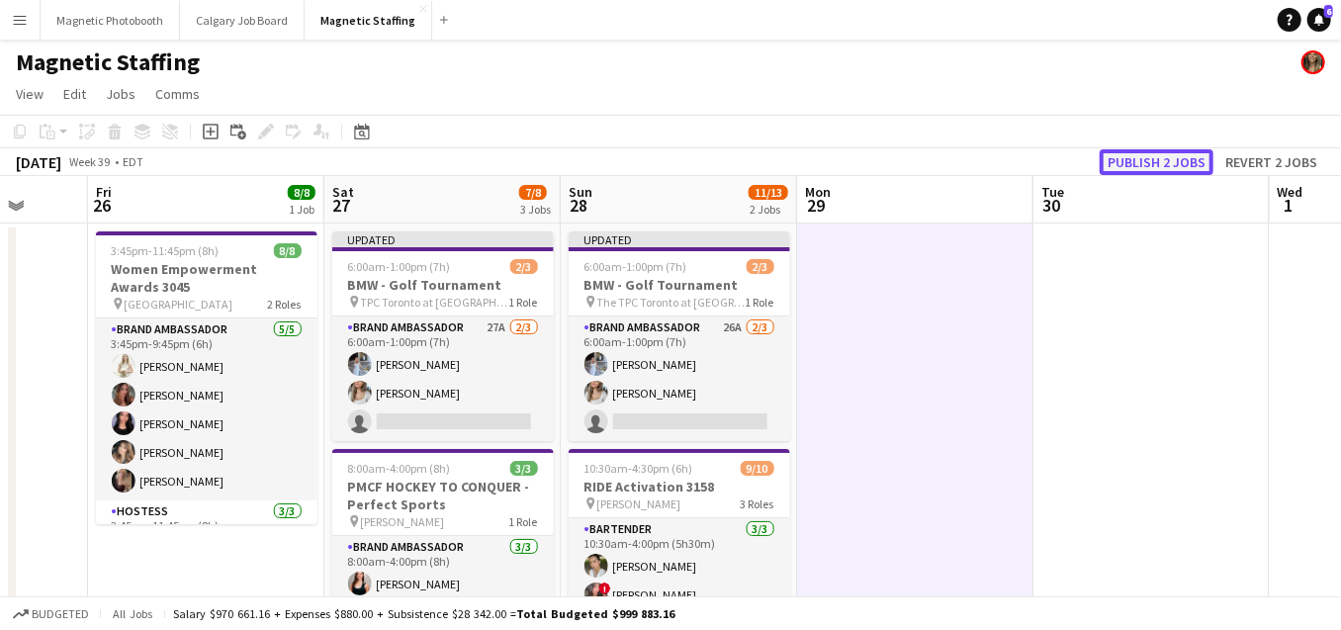
click at [1190, 151] on button "Publish 2 jobs" at bounding box center [1157, 162] width 114 height 26
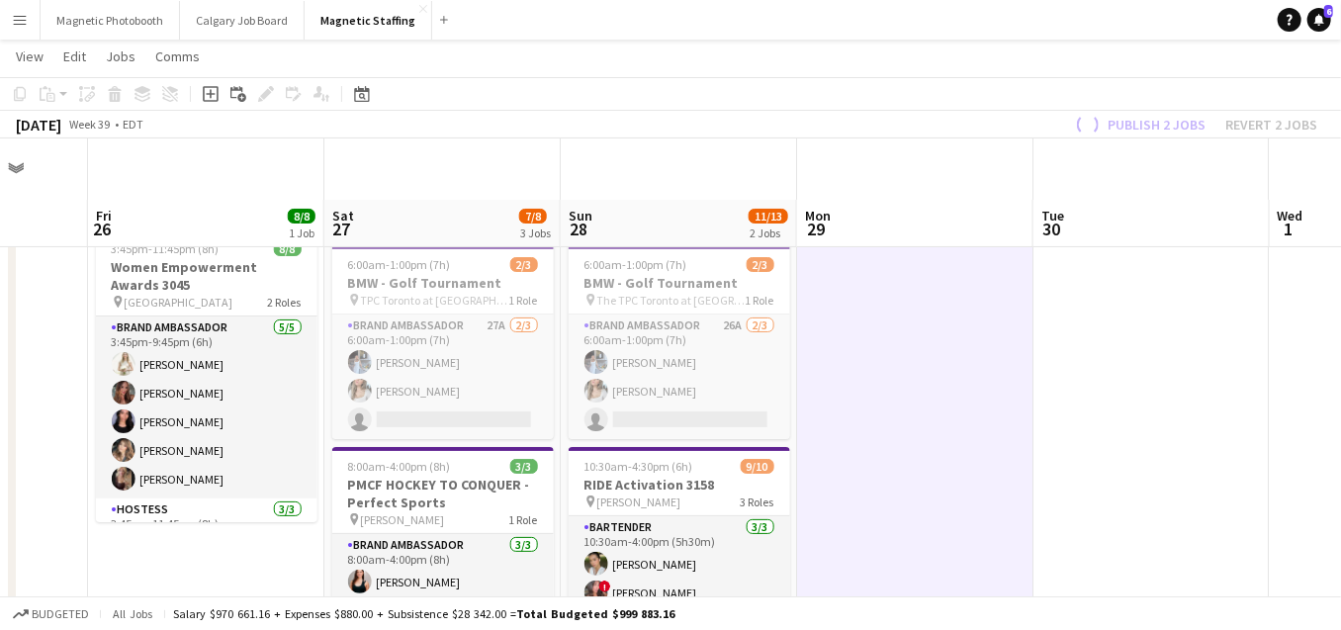
scroll to position [125, 0]
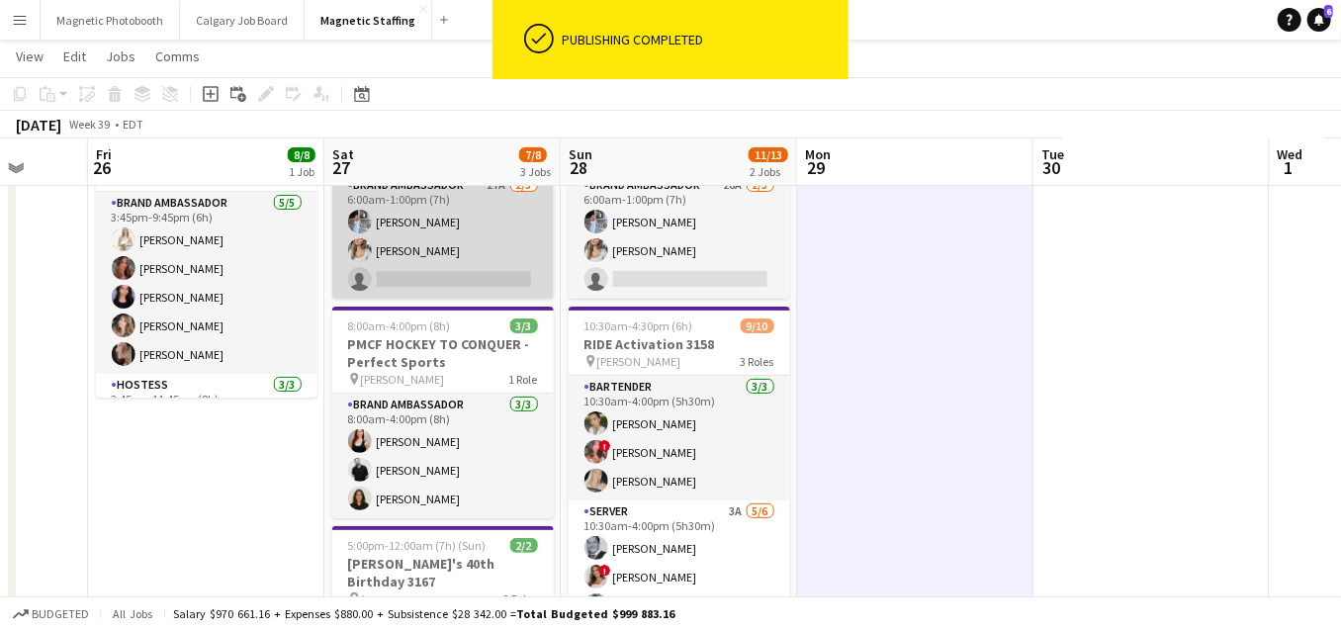
click at [456, 266] on app-card-role "Brand Ambassador 27A [DATE] 6:00am-1:00pm (7h) [PERSON_NAME] [PERSON_NAME] sing…" at bounding box center [443, 236] width 222 height 125
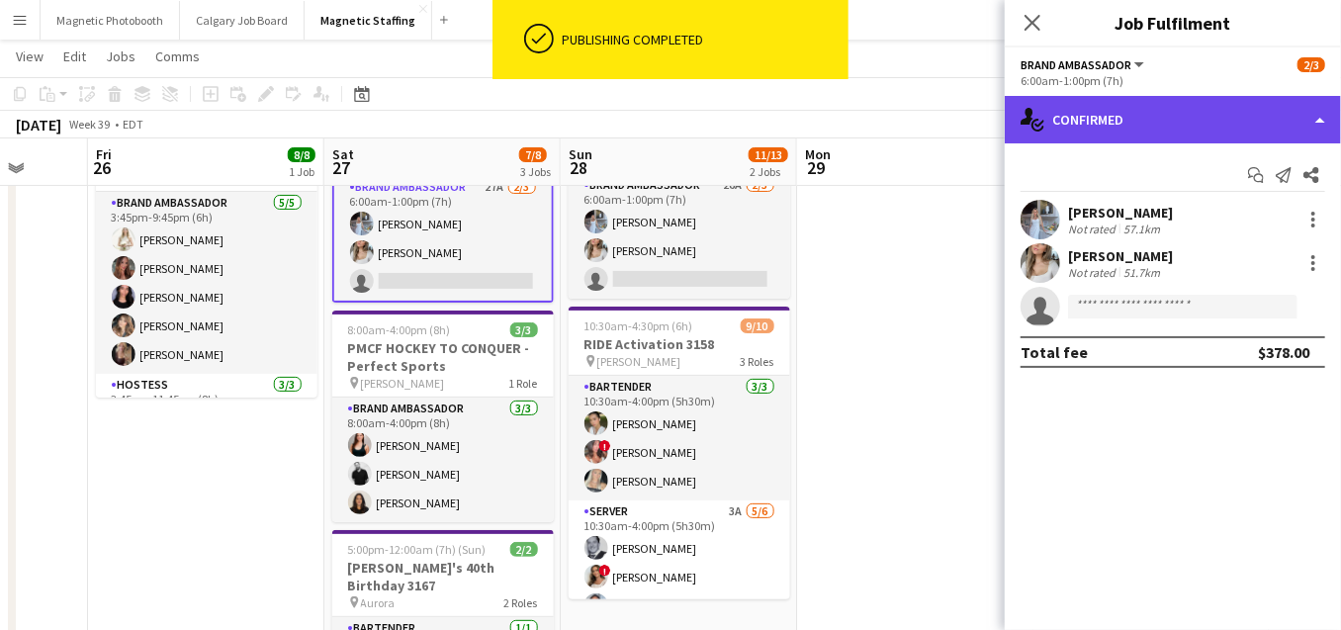
click at [1210, 133] on div "single-neutral-actions-check-2 Confirmed" at bounding box center [1173, 119] width 336 height 47
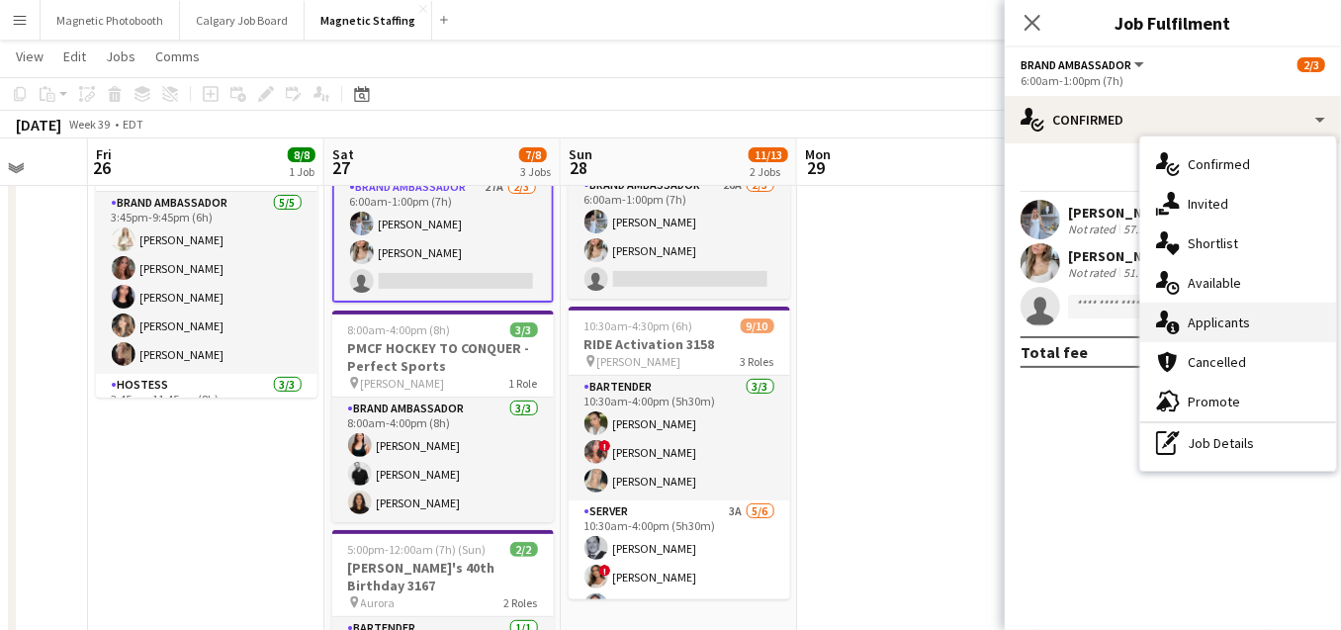
click at [1219, 319] on span "Applicants" at bounding box center [1219, 323] width 62 height 18
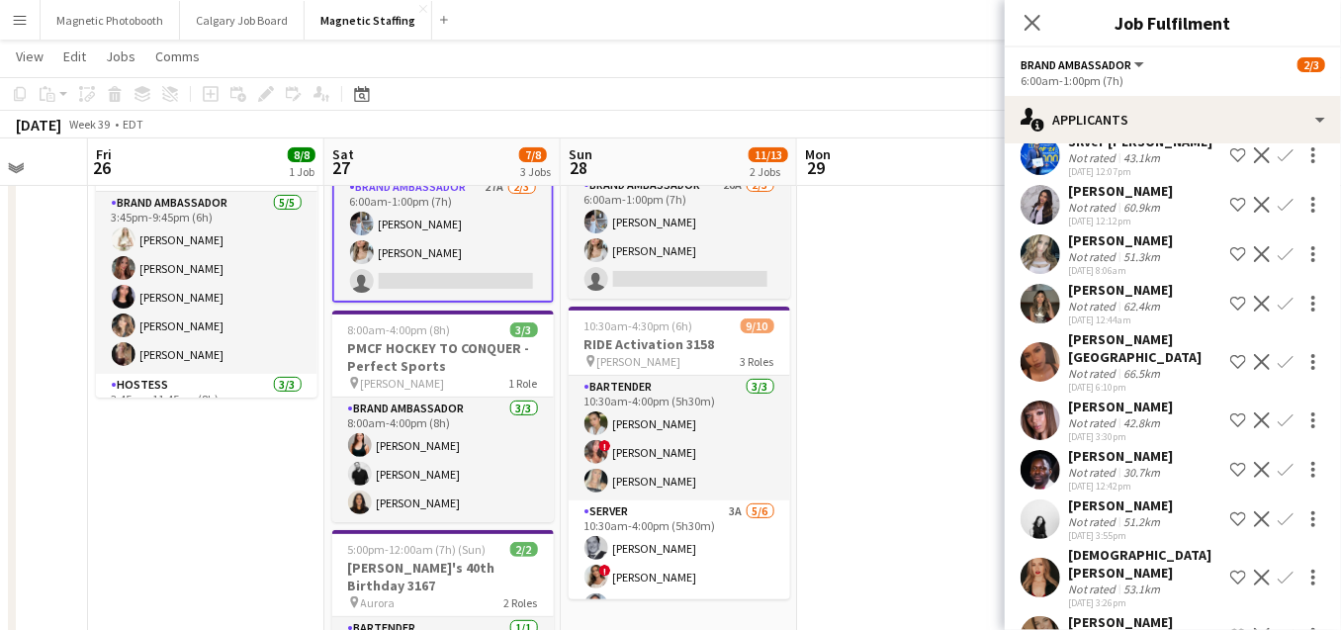
scroll to position [698, 0]
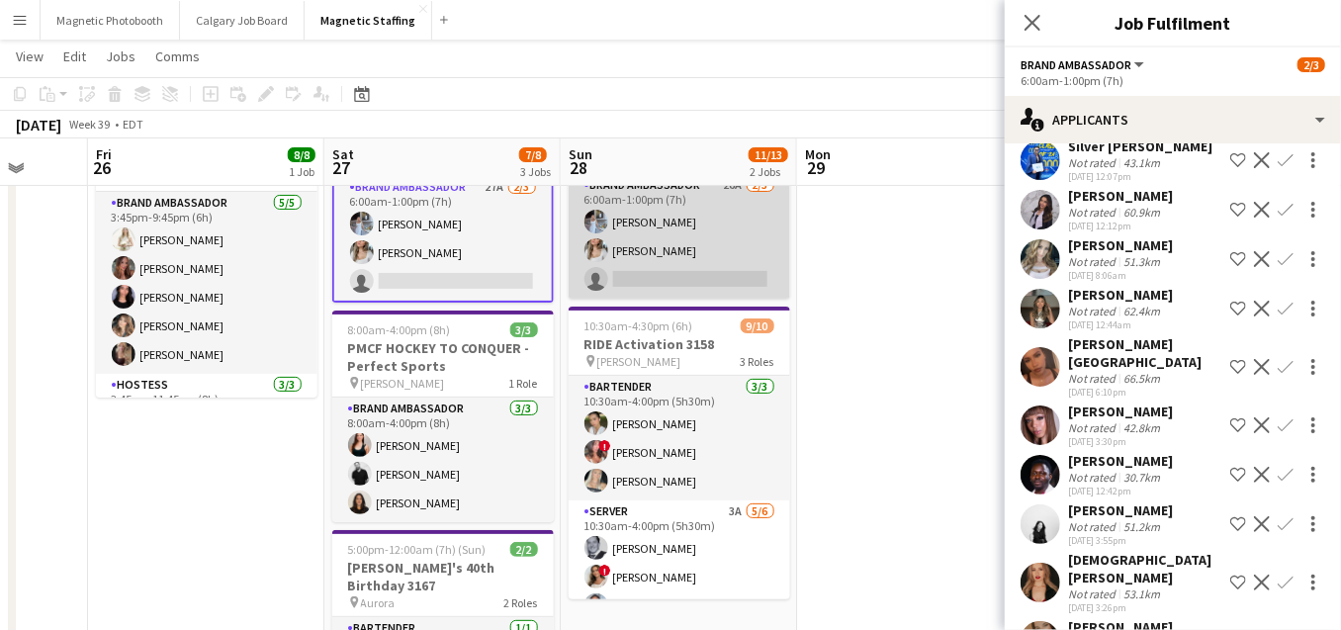
click at [674, 255] on app-card-role "Brand Ambassador 26A [DATE] 6:00am-1:00pm (7h) [PERSON_NAME] [PERSON_NAME] sing…" at bounding box center [680, 236] width 222 height 125
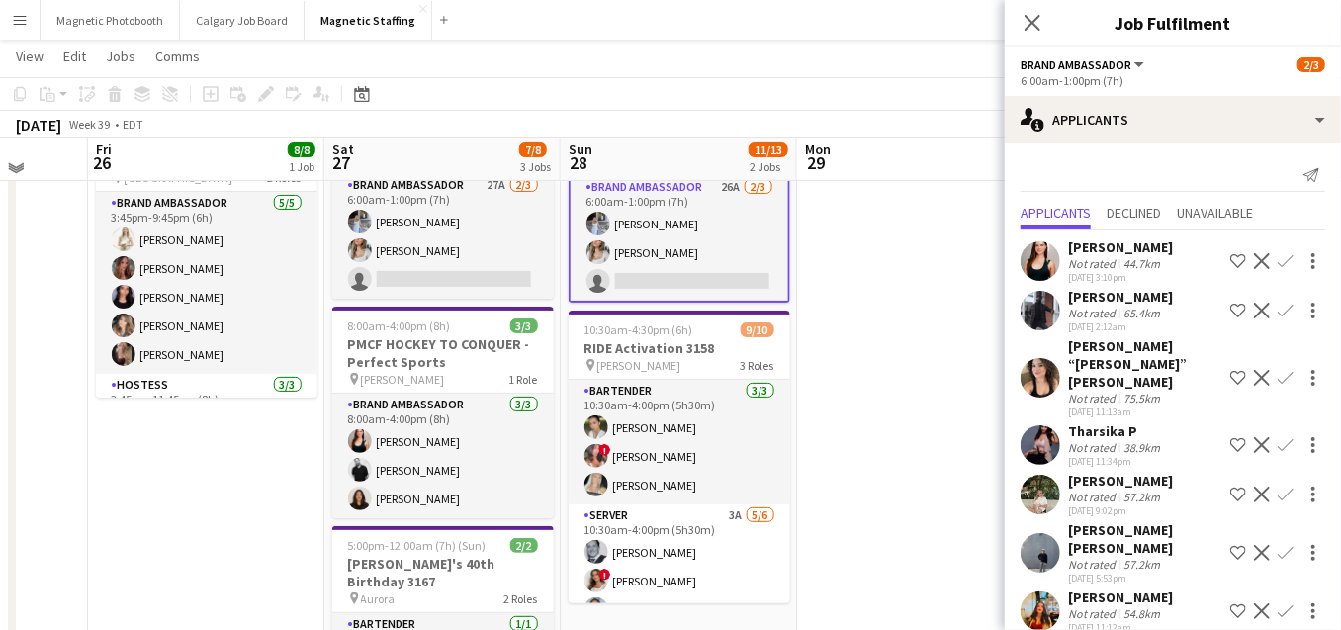
scroll to position [0, 0]
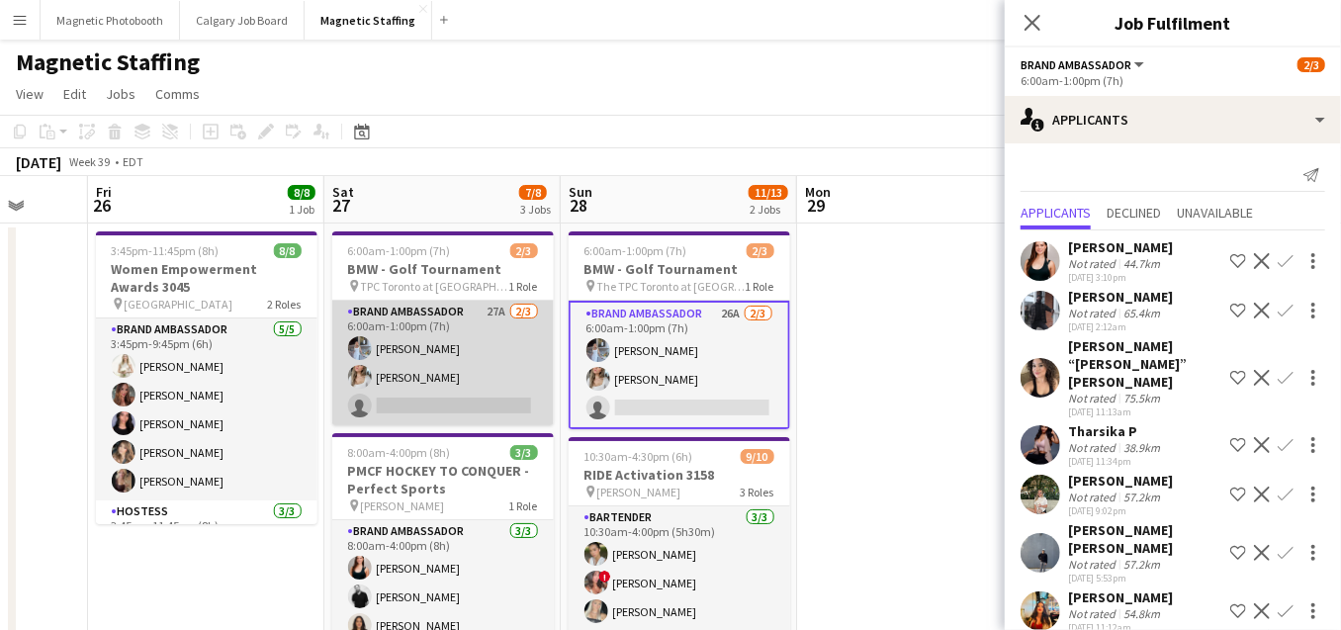
click at [464, 365] on app-card-role "Brand Ambassador 27A [DATE] 6:00am-1:00pm (7h) [PERSON_NAME] [PERSON_NAME] sing…" at bounding box center [443, 363] width 222 height 125
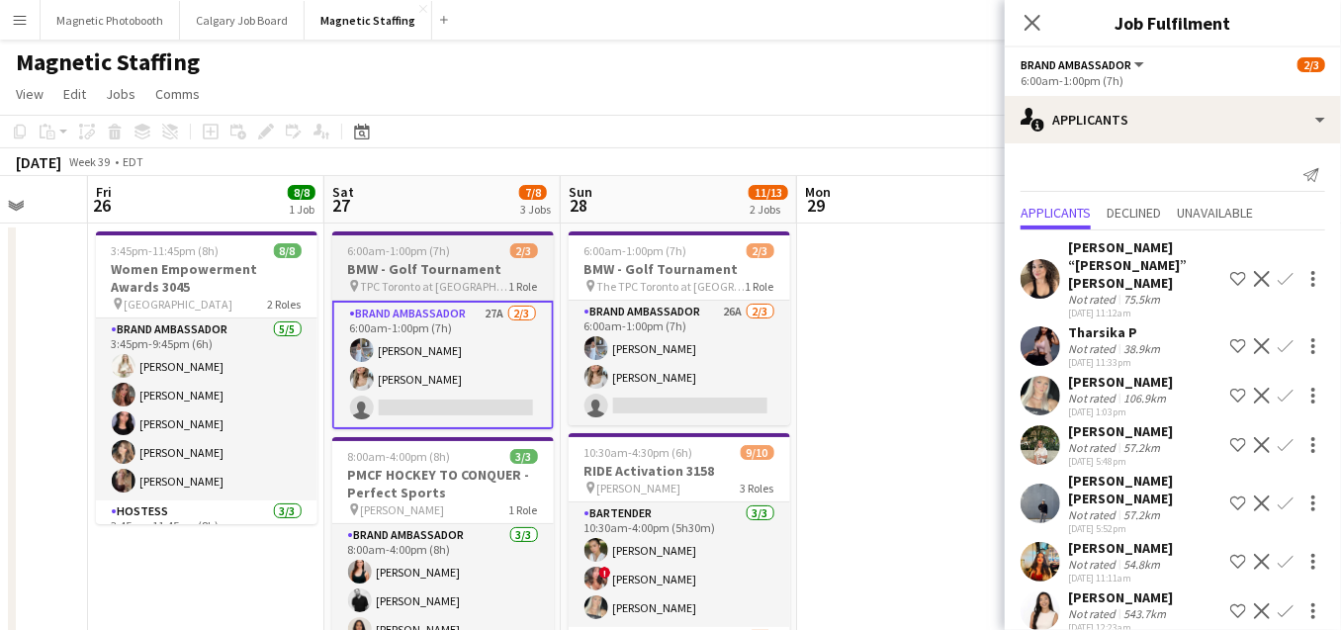
click at [417, 254] on span "6:00am-1:00pm (7h)" at bounding box center [399, 250] width 103 height 15
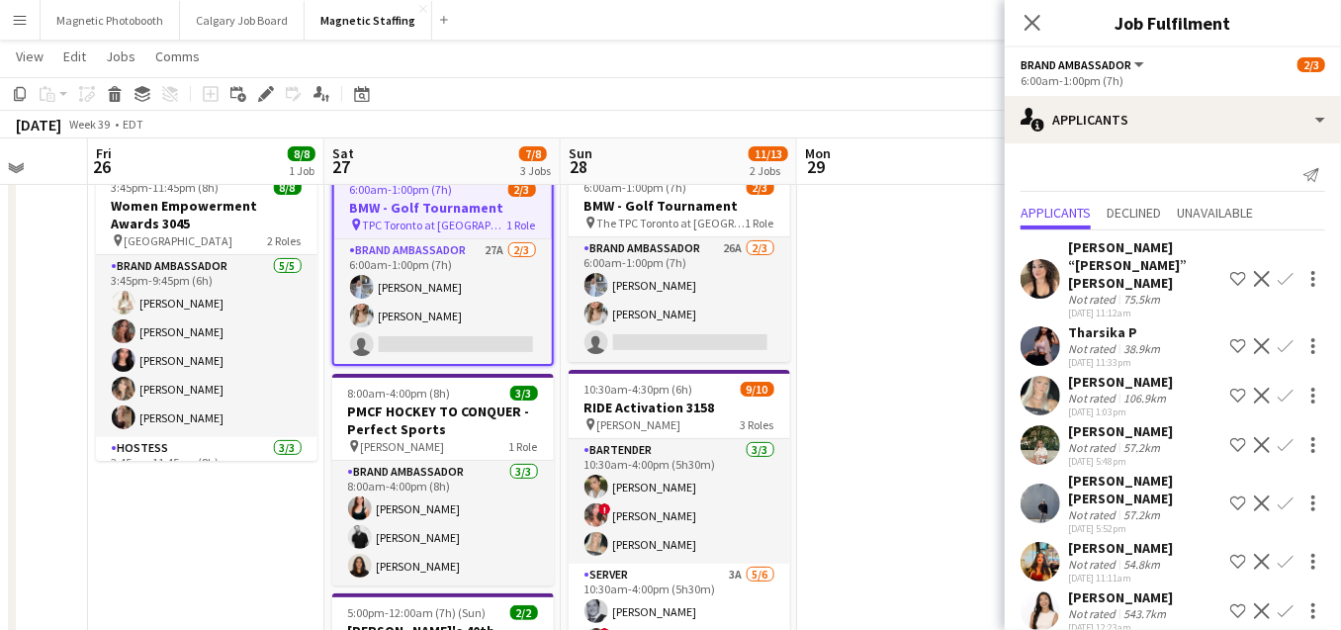
scroll to position [62, 0]
click at [378, 512] on app-card-role "Brand Ambassador [DATE] 8:00am-4:00pm (8h) [PERSON_NAME] [PERSON_NAME] [PERSON_…" at bounding box center [443, 522] width 222 height 125
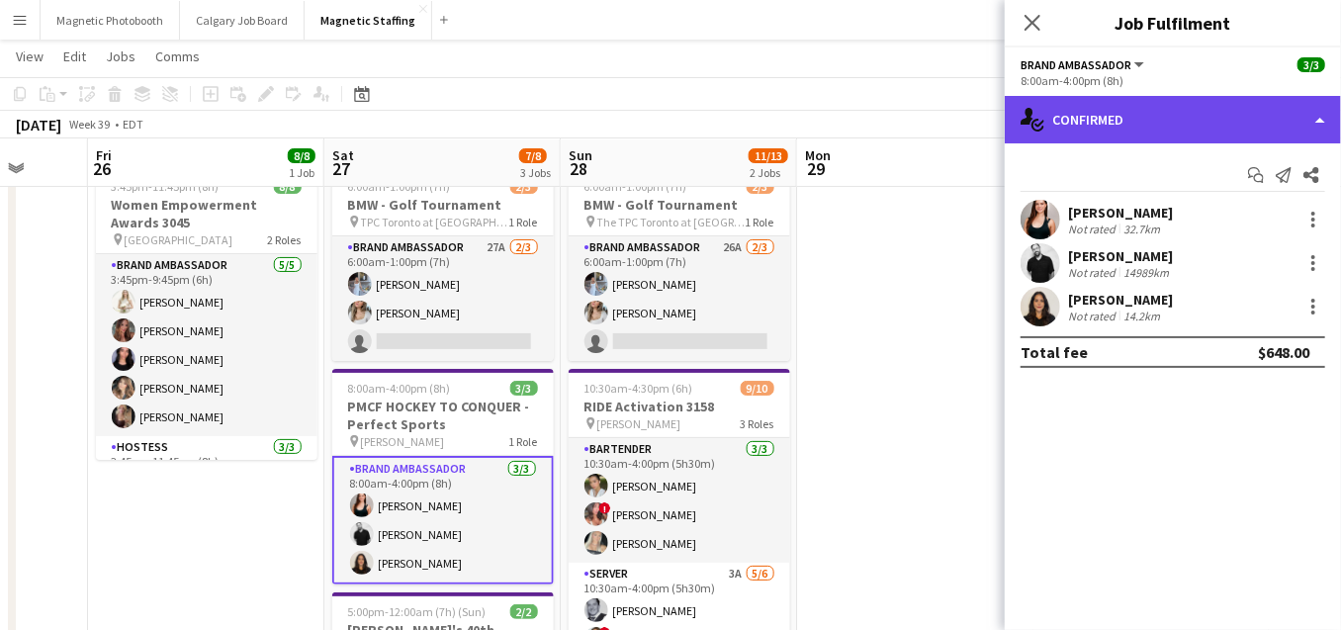
click at [1165, 106] on div "single-neutral-actions-check-2 Confirmed" at bounding box center [1173, 119] width 336 height 47
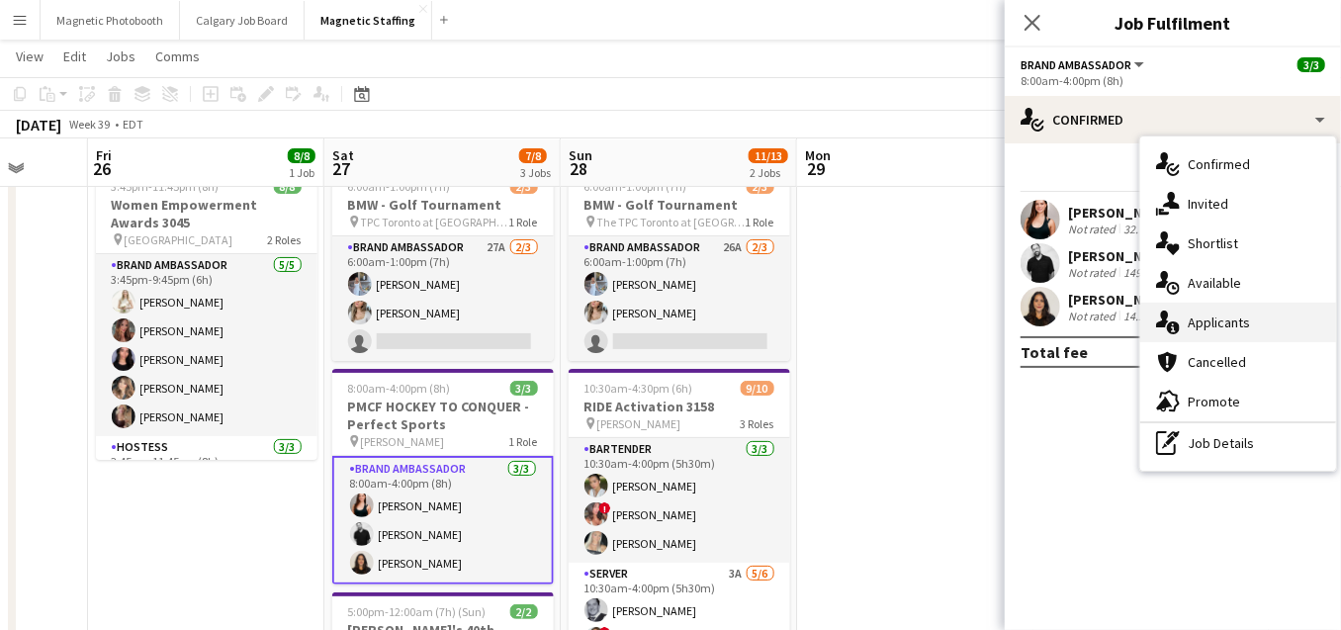
click at [1182, 340] on div "single-neutral-actions-information Applicants" at bounding box center [1238, 323] width 196 height 40
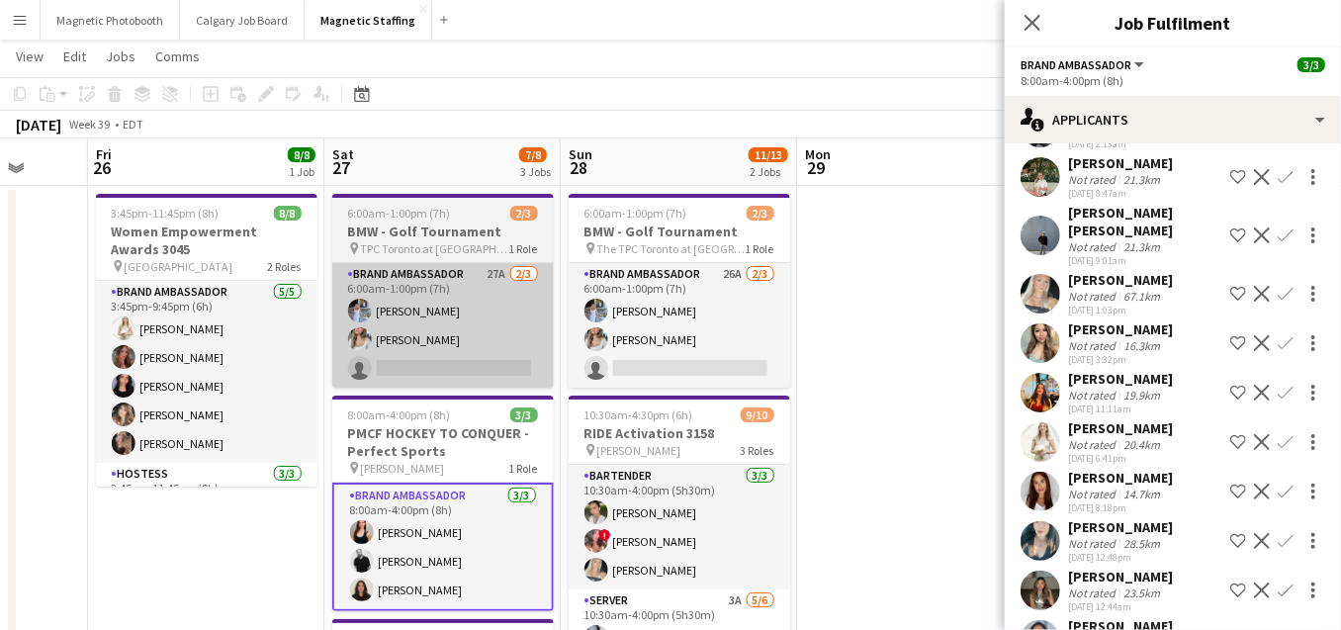
scroll to position [31, 0]
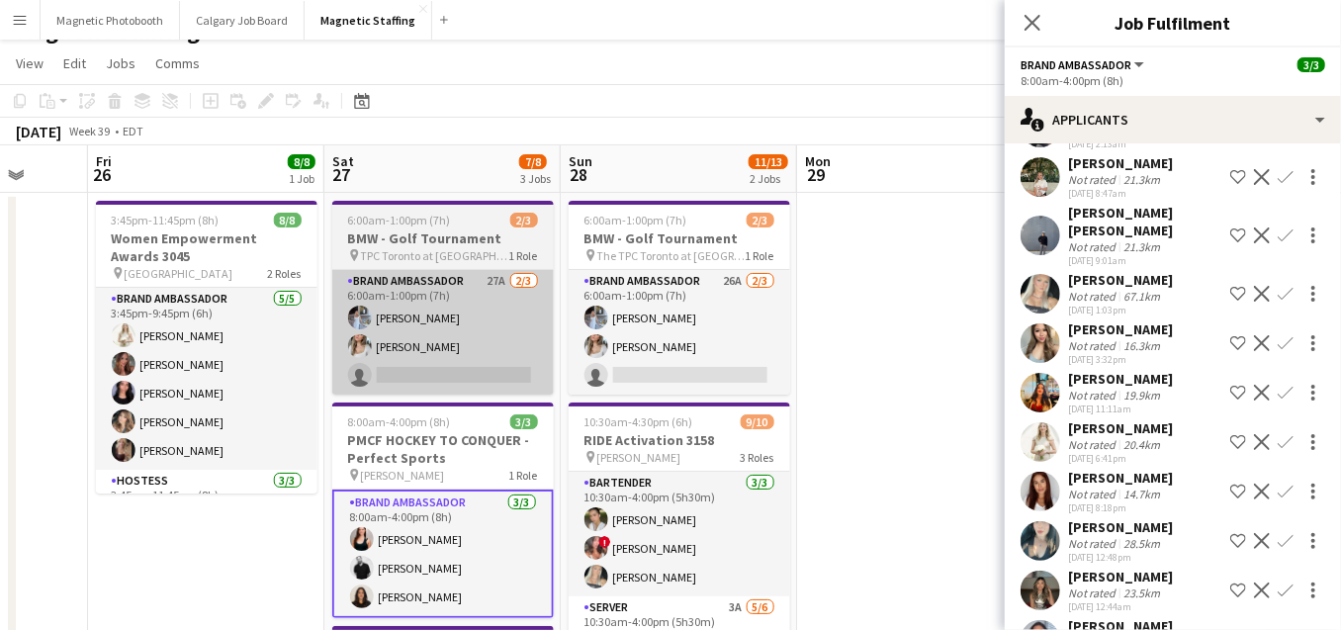
click at [376, 240] on h3 "BMW - Golf Tournament" at bounding box center [443, 238] width 222 height 18
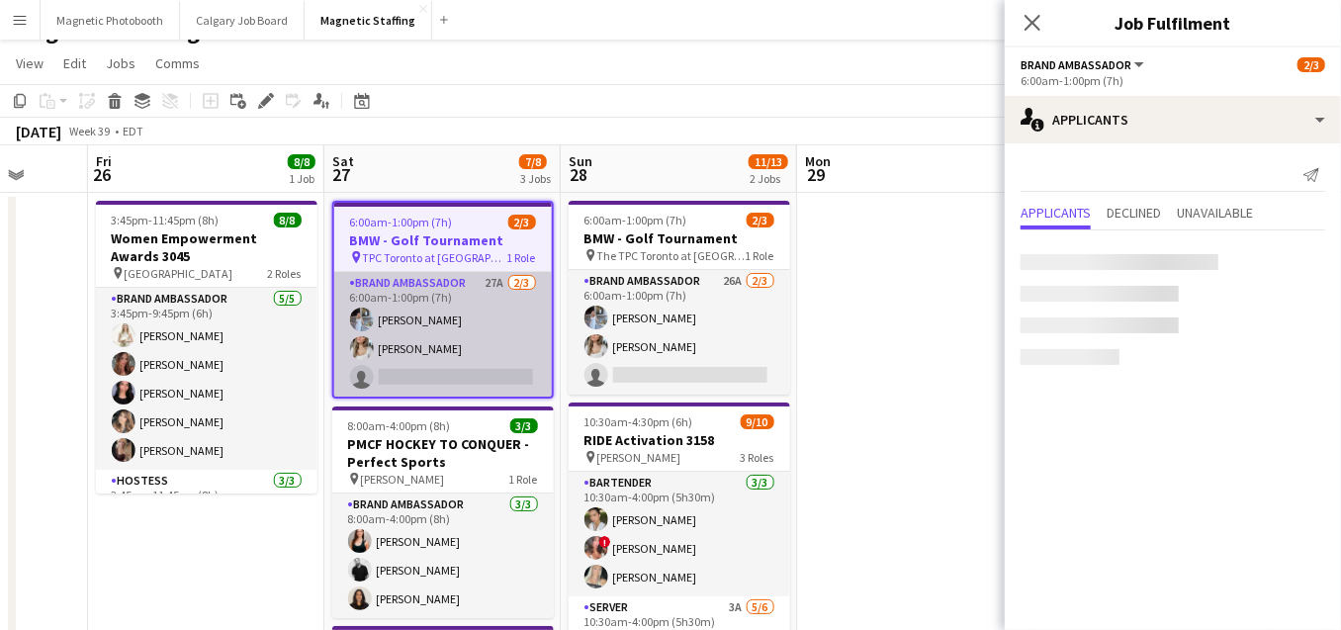
scroll to position [0, 0]
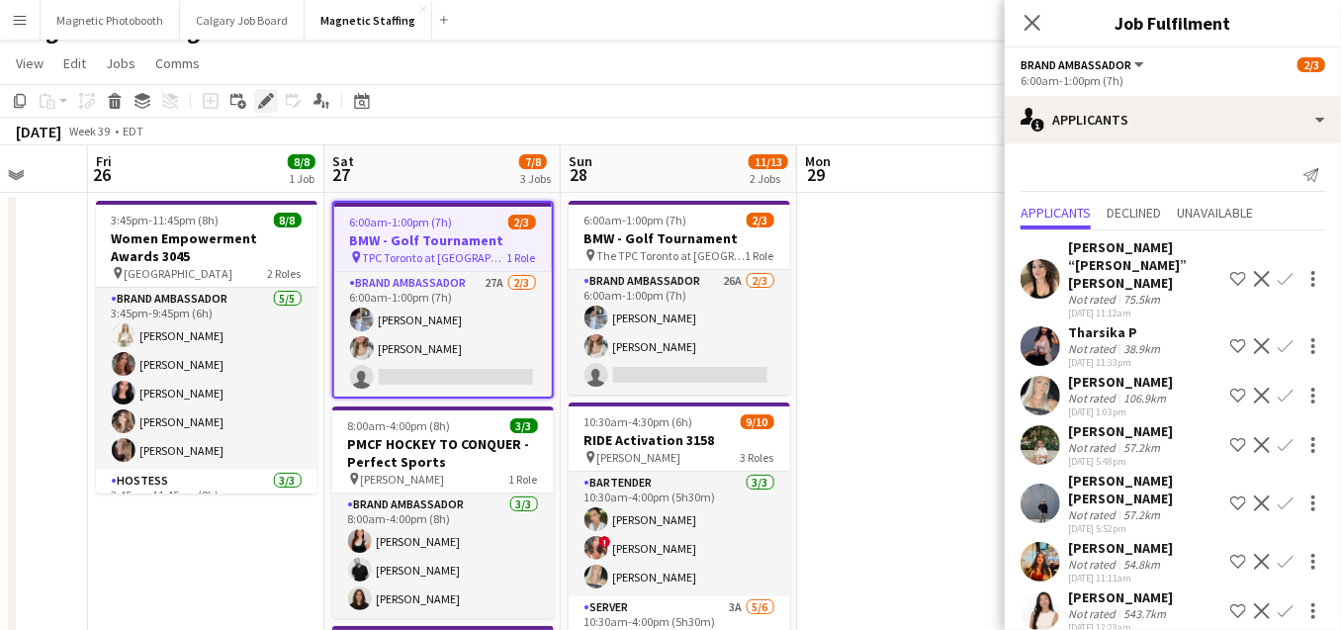
click at [263, 102] on icon at bounding box center [265, 101] width 11 height 11
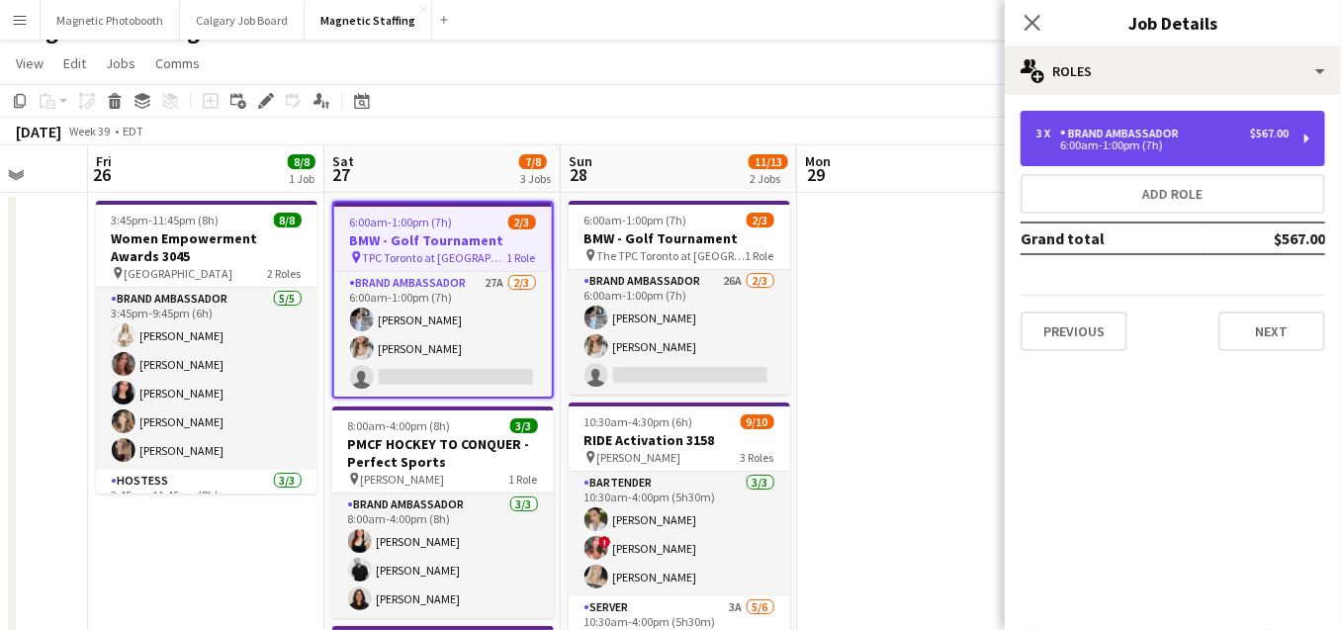
click at [1233, 115] on div "3 x Brand Ambassador $567.00 6:00am-1:00pm (7h)" at bounding box center [1173, 138] width 305 height 55
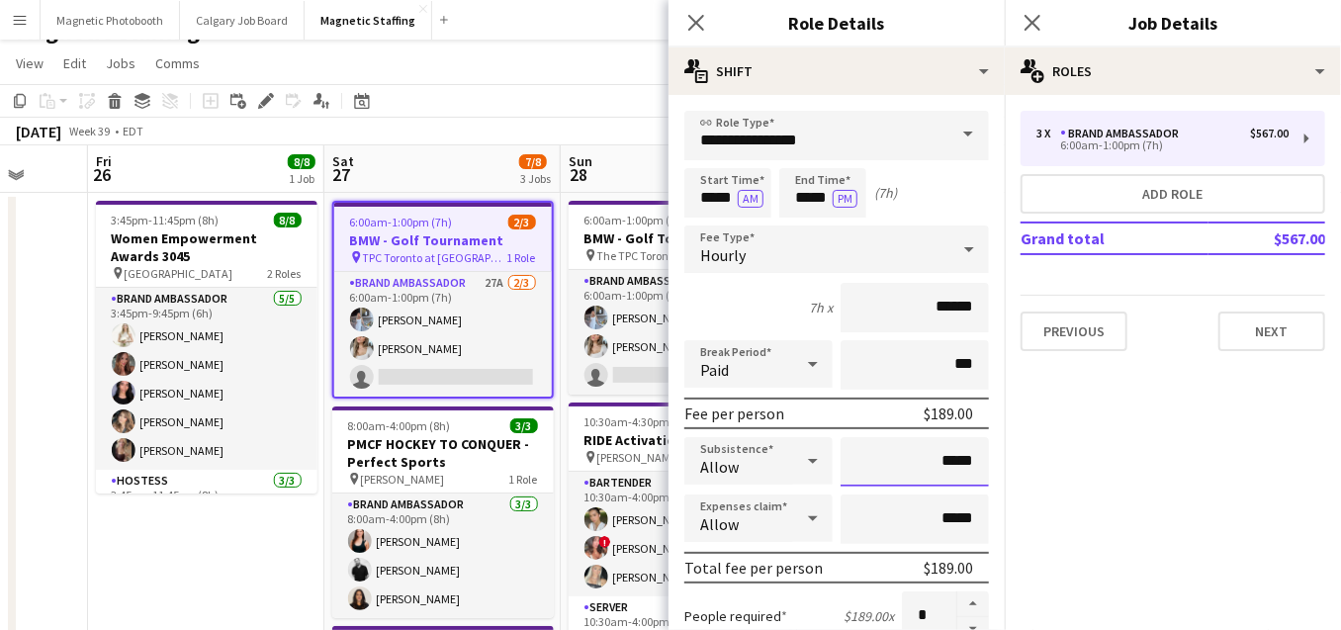
drag, startPoint x: 971, startPoint y: 462, endPoint x: 812, endPoint y: 453, distance: 159.5
click at [820, 457] on div "Subsistence Allow *****" at bounding box center [836, 461] width 305 height 49
click at [940, 473] on input "*****" at bounding box center [915, 461] width 148 height 49
drag, startPoint x: 937, startPoint y: 452, endPoint x: 985, endPoint y: 449, distance: 48.6
click at [985, 450] on input "*****" at bounding box center [915, 461] width 148 height 49
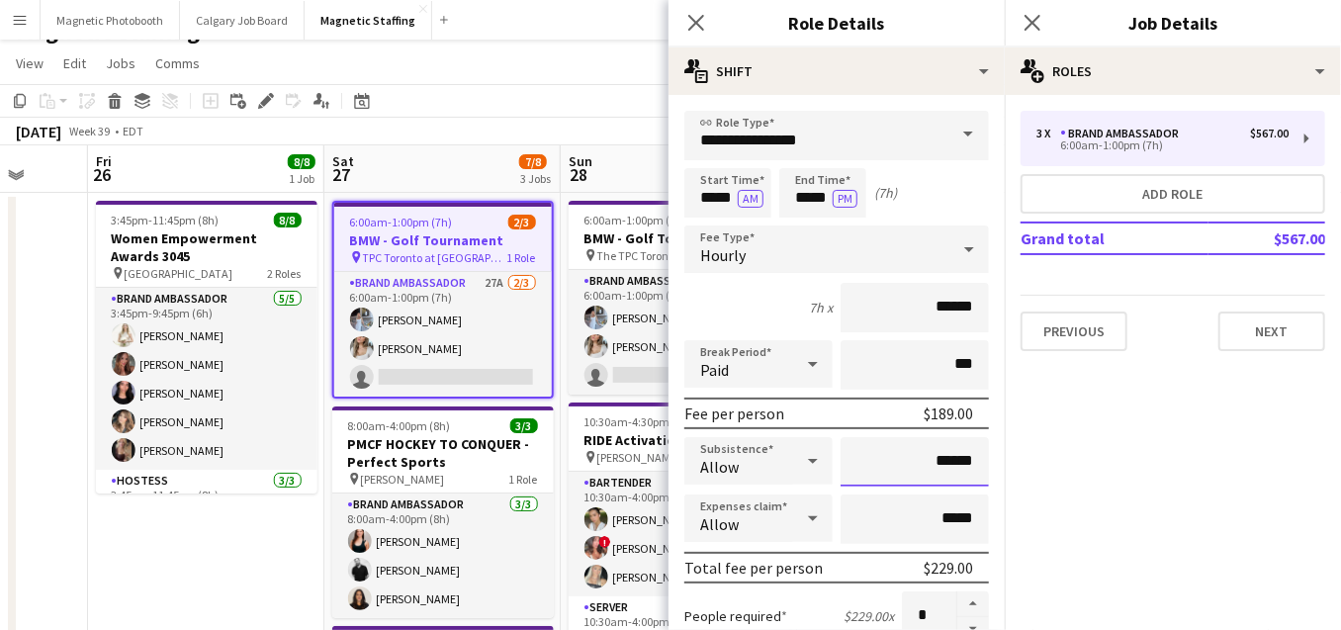
scroll to position [707, 0]
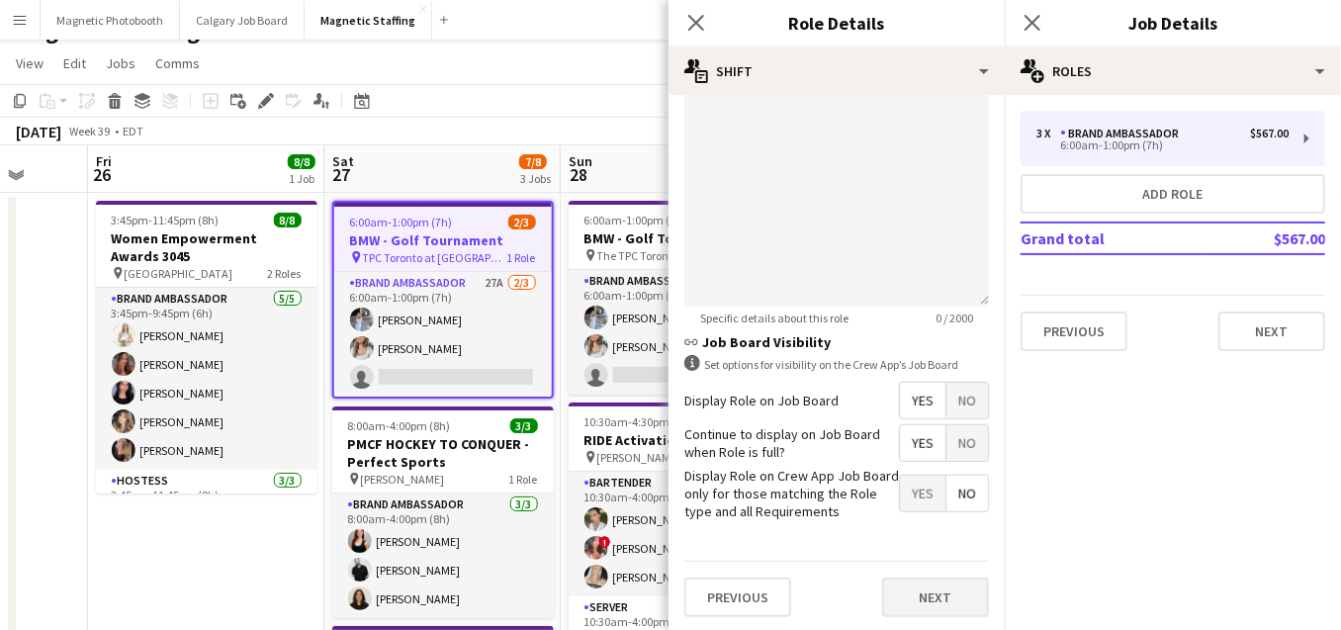
type input "******"
click at [951, 598] on button "Next" at bounding box center [935, 598] width 107 height 40
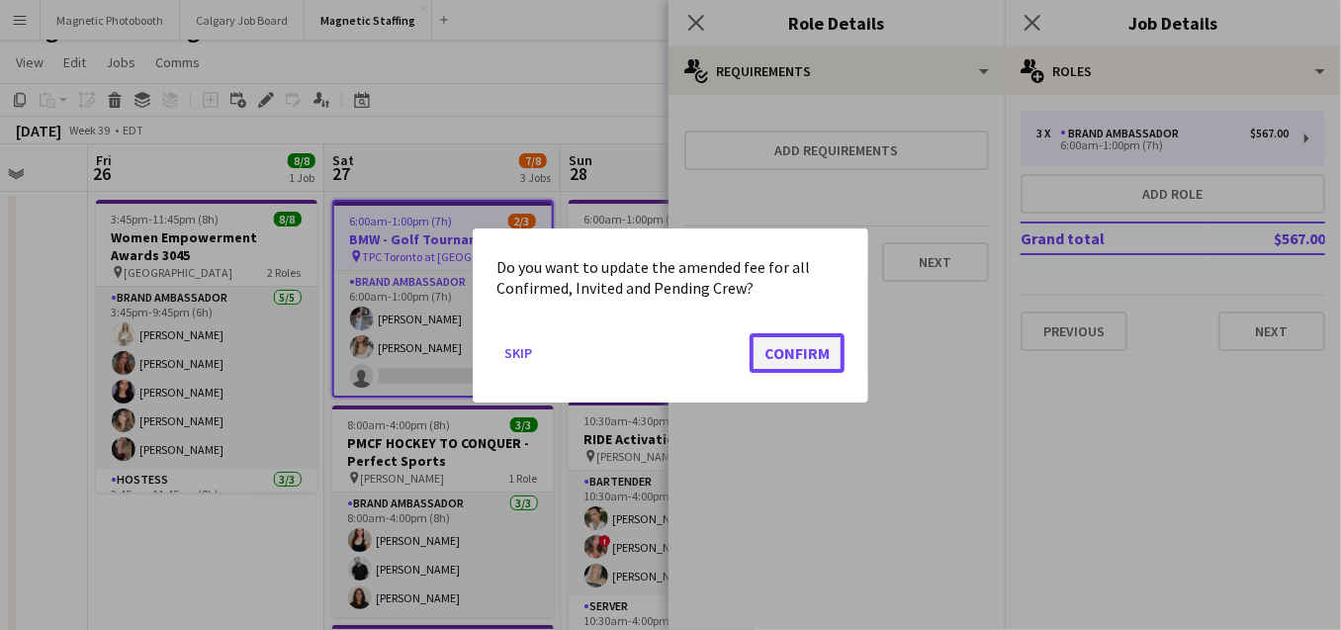
click at [827, 362] on button "Confirm" at bounding box center [797, 352] width 95 height 40
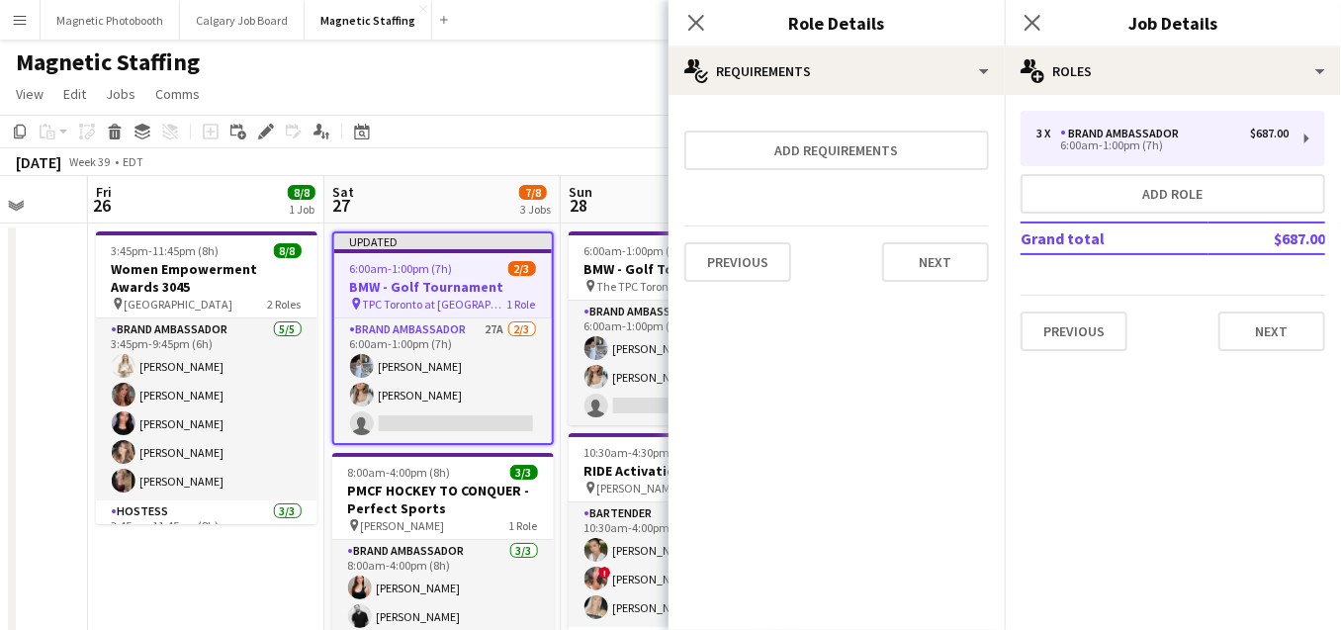
scroll to position [31, 0]
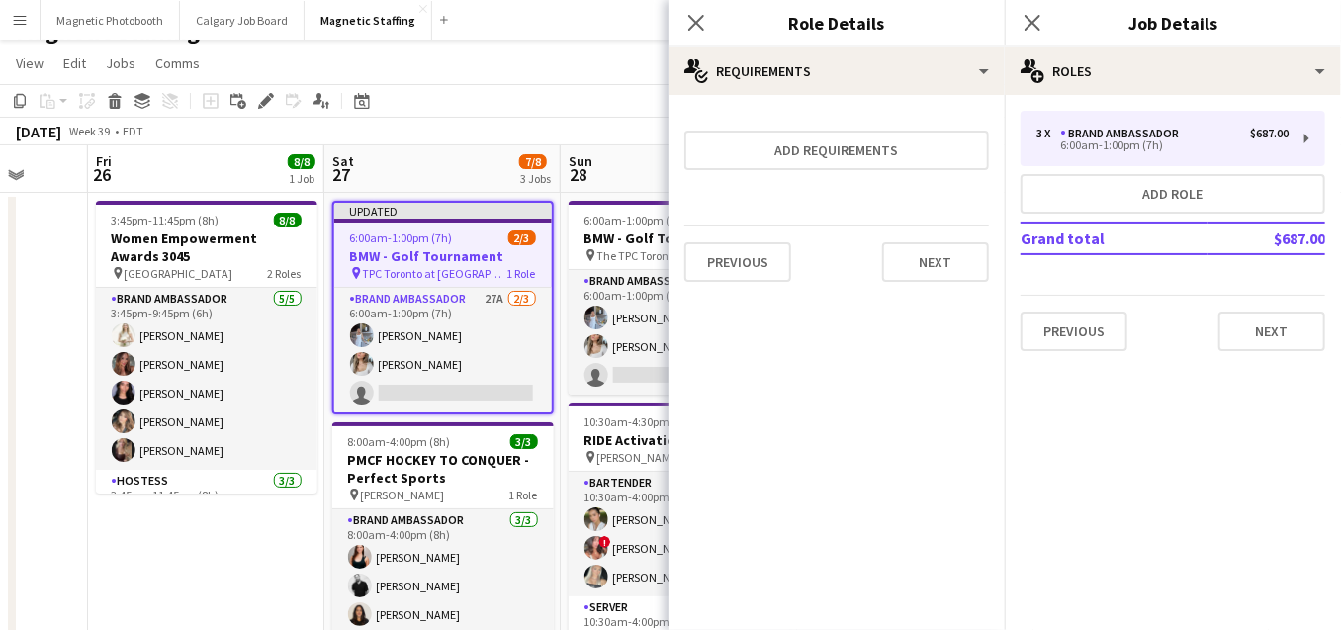
click at [913, 284] on div "Previous Next" at bounding box center [836, 262] width 305 height 72
click at [913, 283] on div "Previous Next" at bounding box center [836, 262] width 305 height 72
click at [922, 272] on button "Next" at bounding box center [935, 262] width 107 height 40
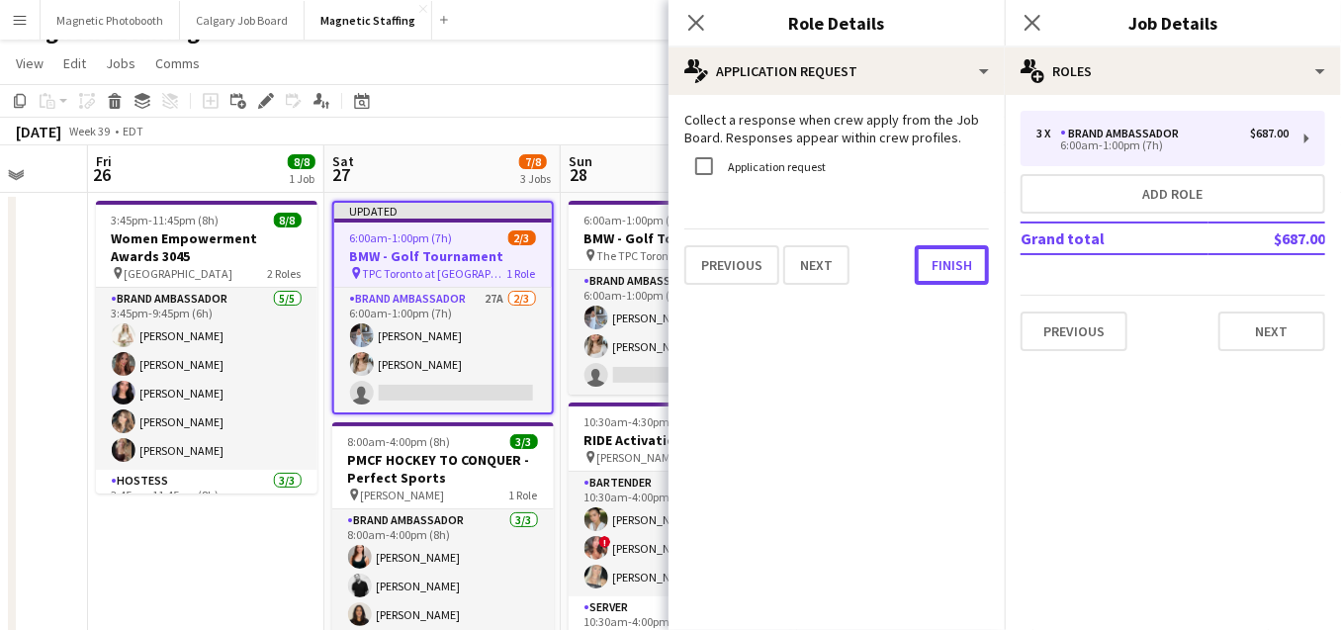
click at [922, 272] on button "Finish" at bounding box center [952, 265] width 74 height 40
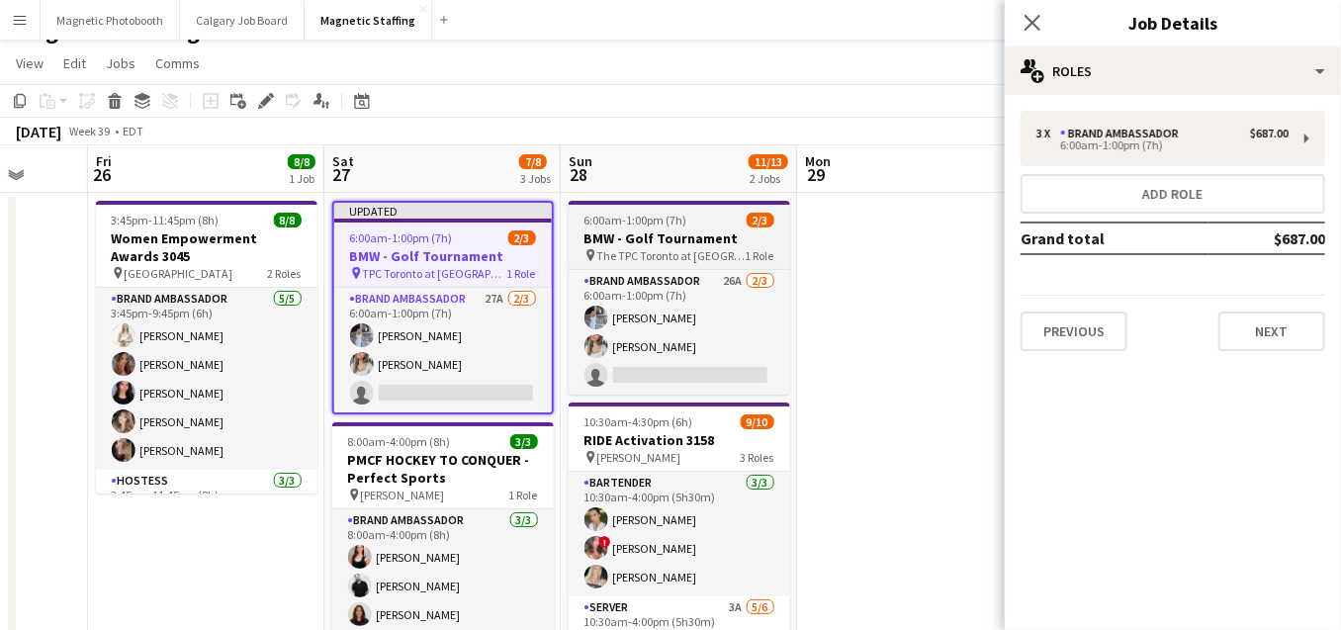
click at [602, 249] on span "The TPC Toronto at [GEOGRAPHIC_DATA]" at bounding box center [671, 255] width 148 height 15
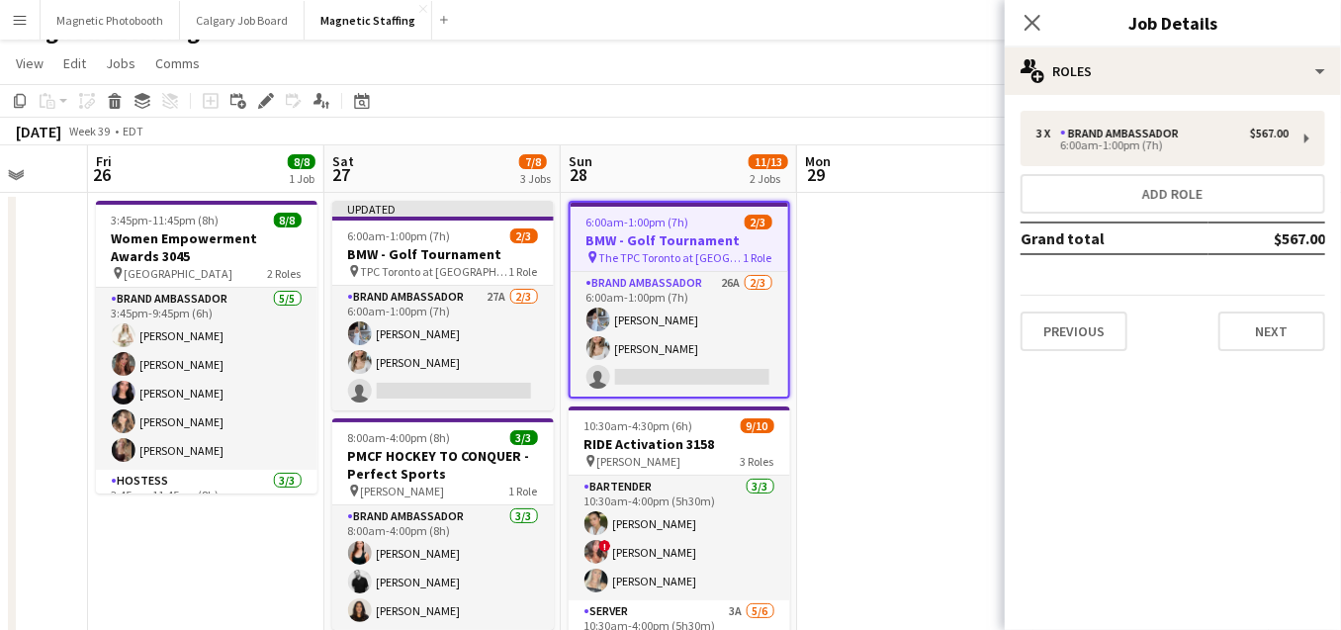
scroll to position [0, 620]
click at [255, 99] on div "Edit" at bounding box center [266, 101] width 24 height 24
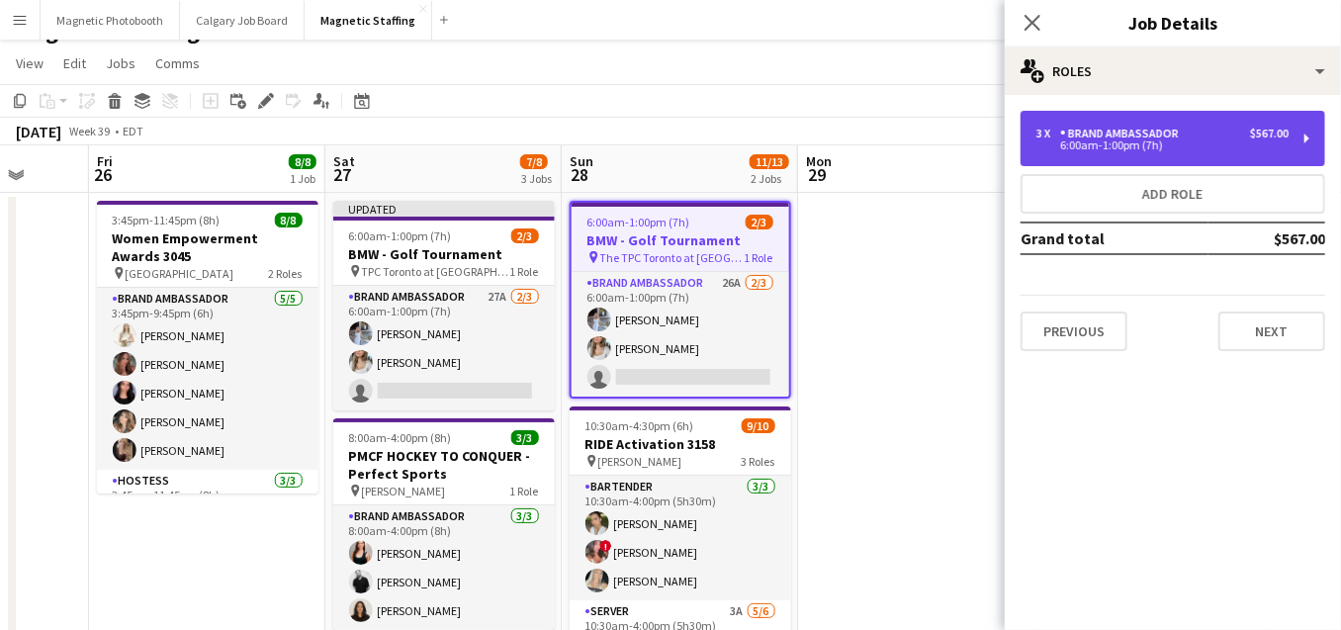
click at [1102, 129] on div "Brand Ambassador" at bounding box center [1123, 134] width 127 height 14
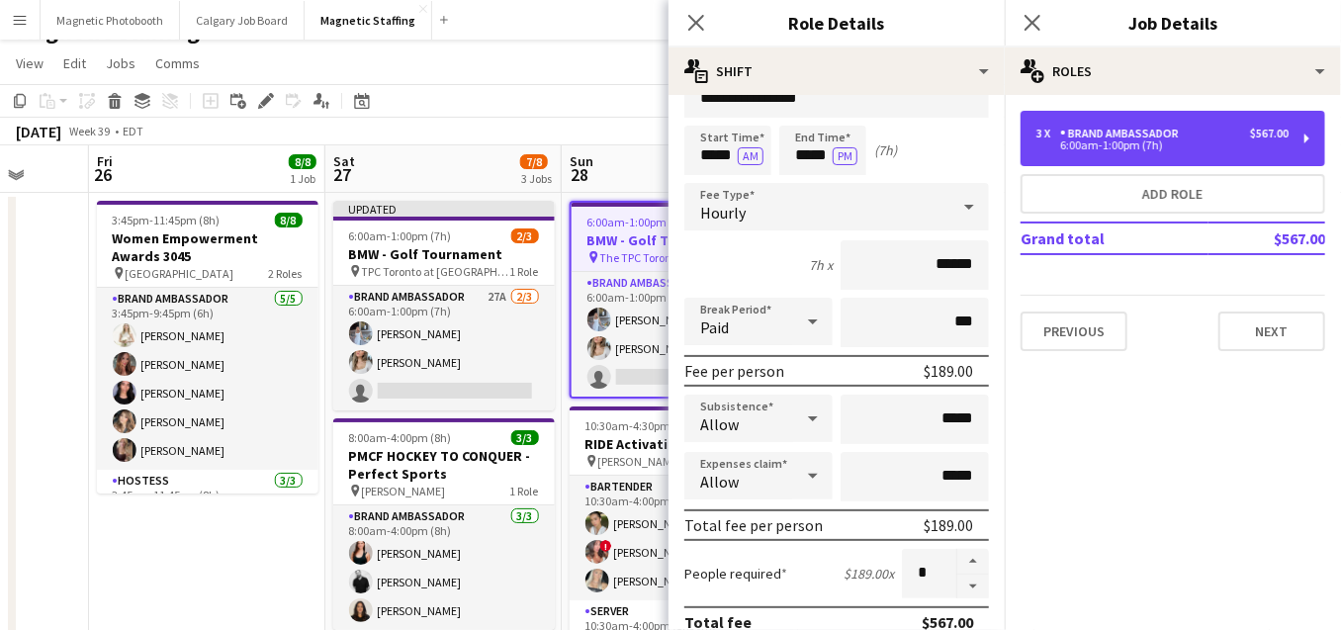
scroll to position [49, 0]
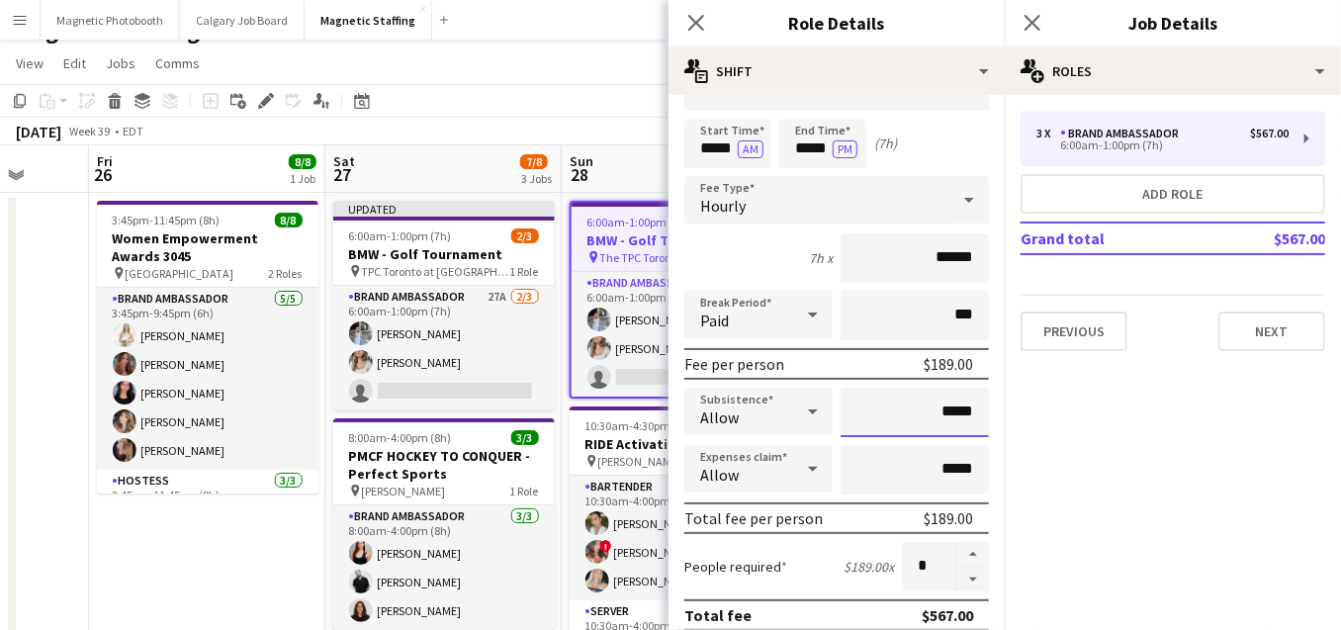
drag, startPoint x: 925, startPoint y: 412, endPoint x: 1015, endPoint y: 410, distance: 90.0
click at [1014, 411] on body "Menu Boards Boards Boards All jobs Status Workforce Workforce My Workforce Recr…" at bounding box center [670, 507] width 1341 height 1077
drag, startPoint x: 978, startPoint y: 412, endPoint x: 866, endPoint y: 404, distance: 112.1
click at [866, 408] on input "*****" at bounding box center [915, 412] width 148 height 49
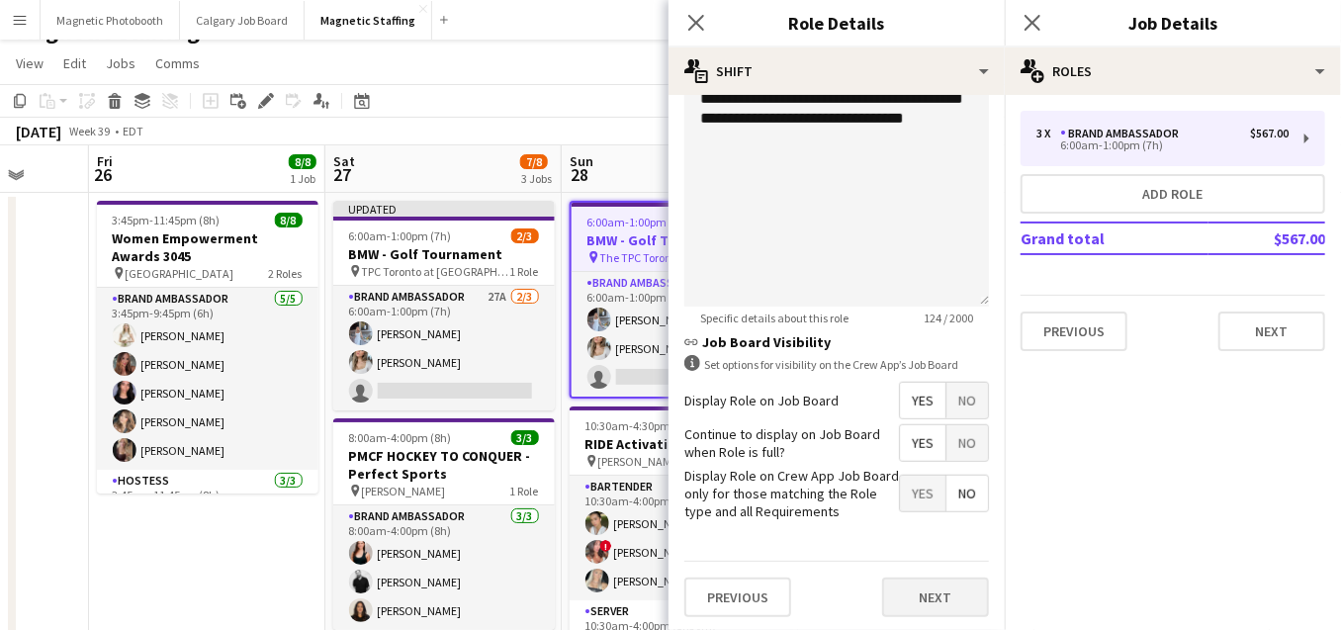
type input "******"
click at [925, 599] on button "Next" at bounding box center [935, 598] width 107 height 40
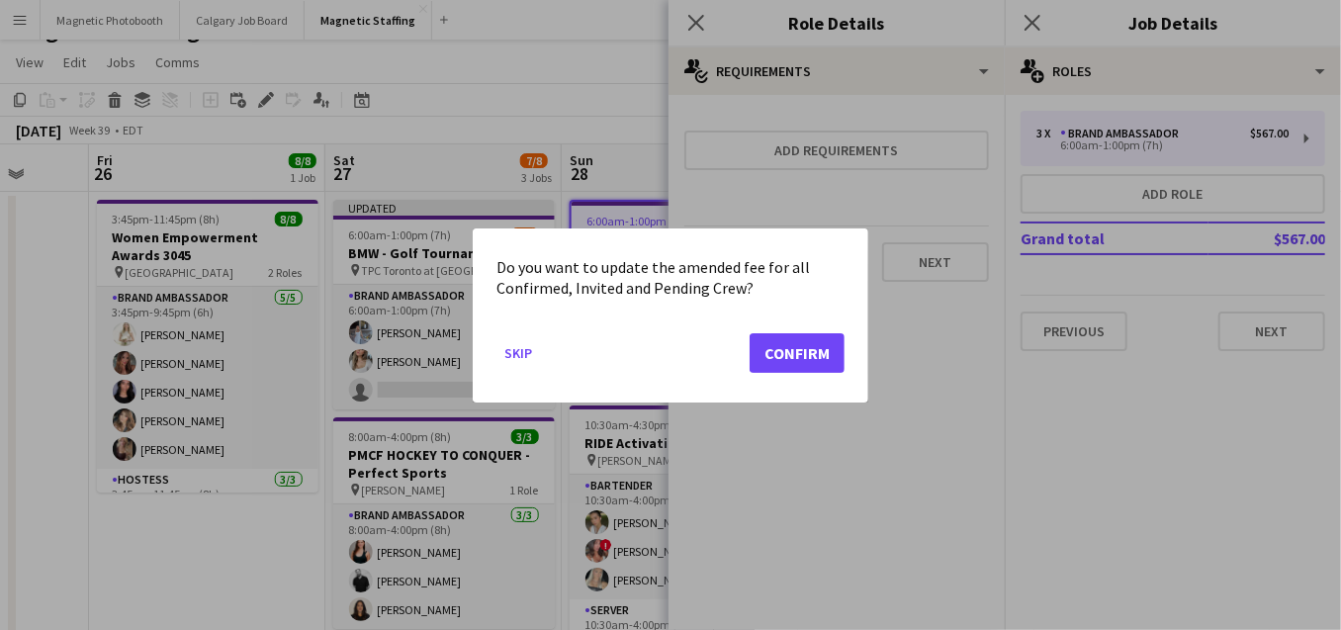
scroll to position [0, 0]
click at [813, 340] on button "Confirm" at bounding box center [797, 352] width 95 height 40
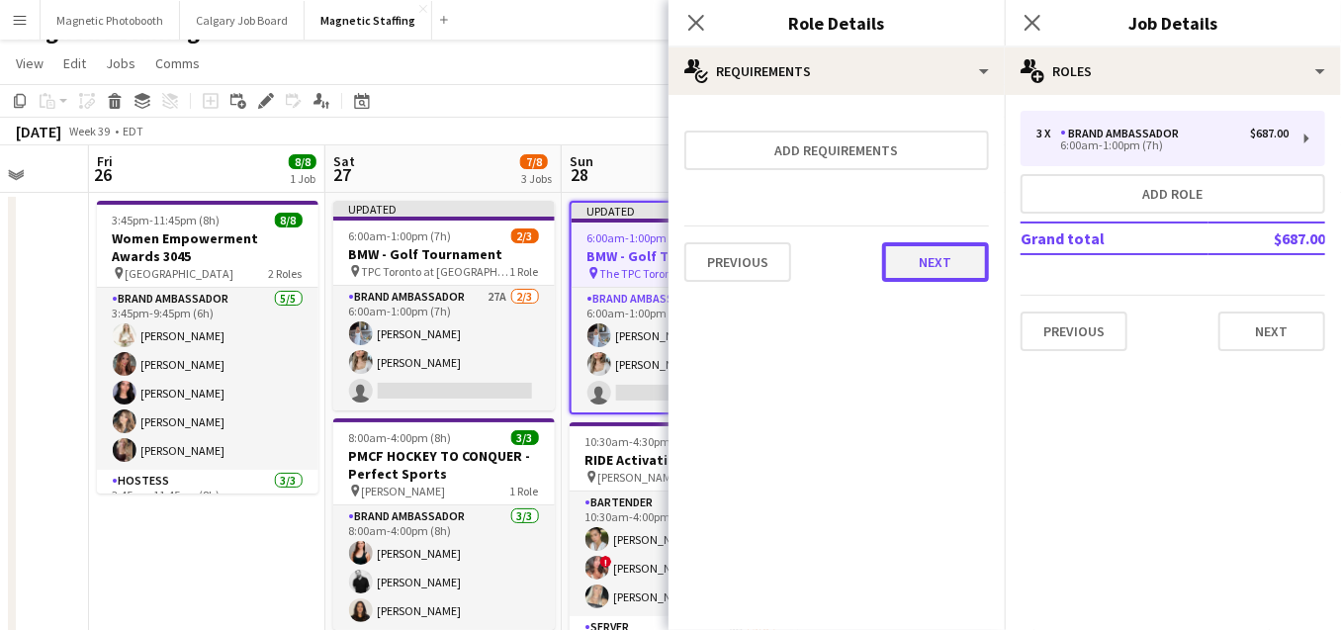
click at [939, 272] on button "Next" at bounding box center [935, 262] width 107 height 40
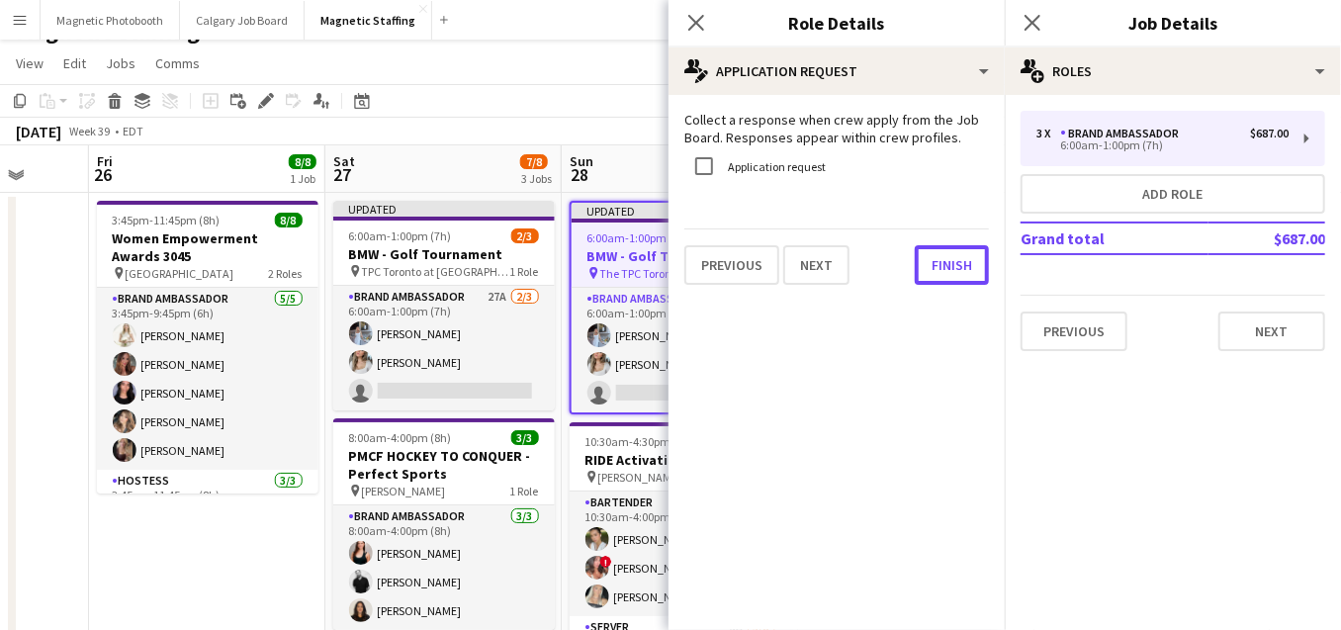
click at [939, 272] on button "Finish" at bounding box center [952, 265] width 74 height 40
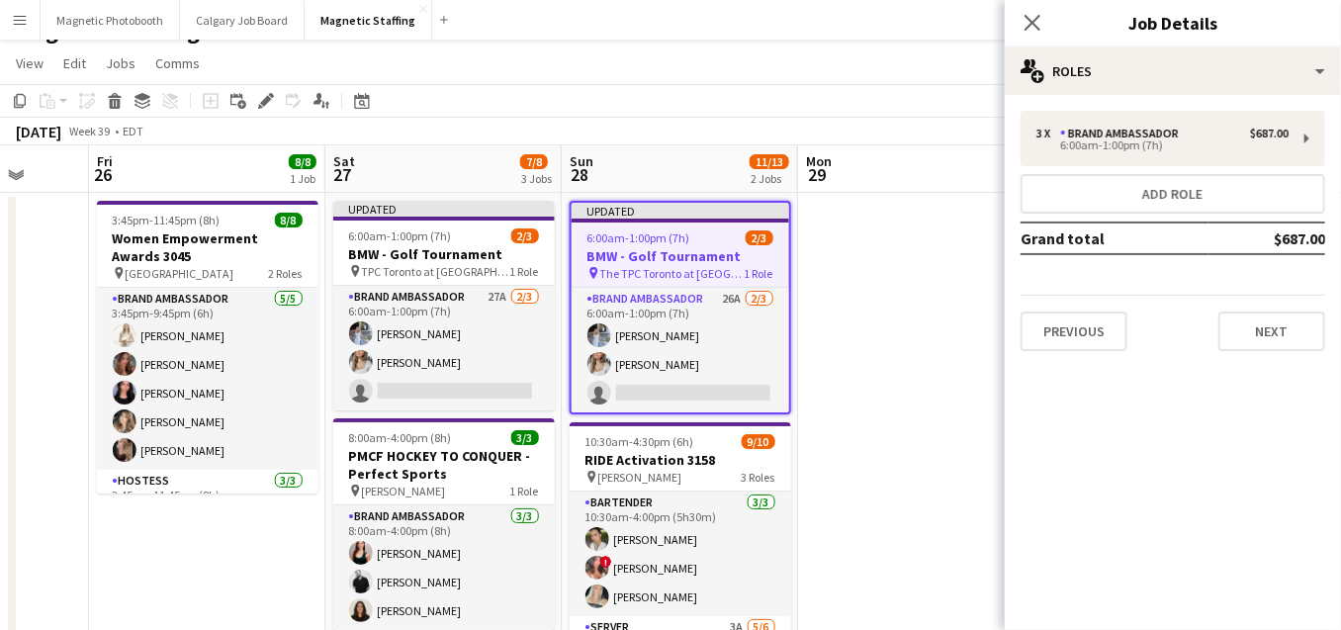
click at [940, 225] on app-date-cell at bounding box center [916, 557] width 236 height 729
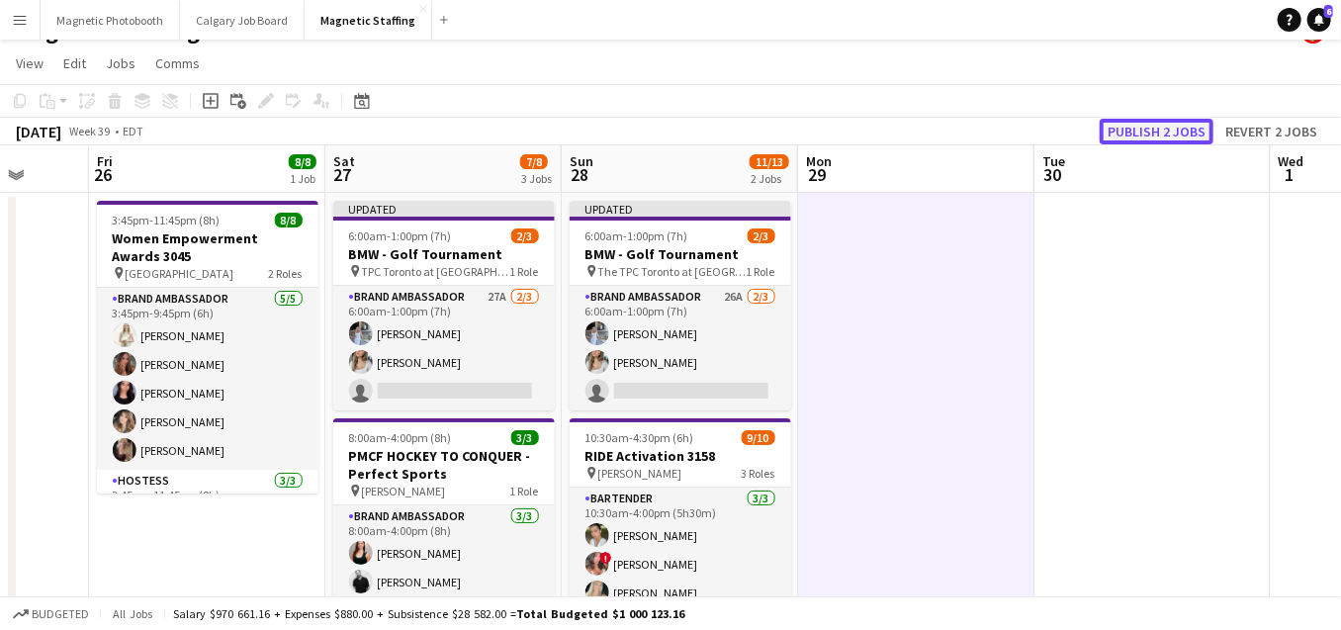
click at [1201, 126] on button "Publish 2 jobs" at bounding box center [1157, 132] width 114 height 26
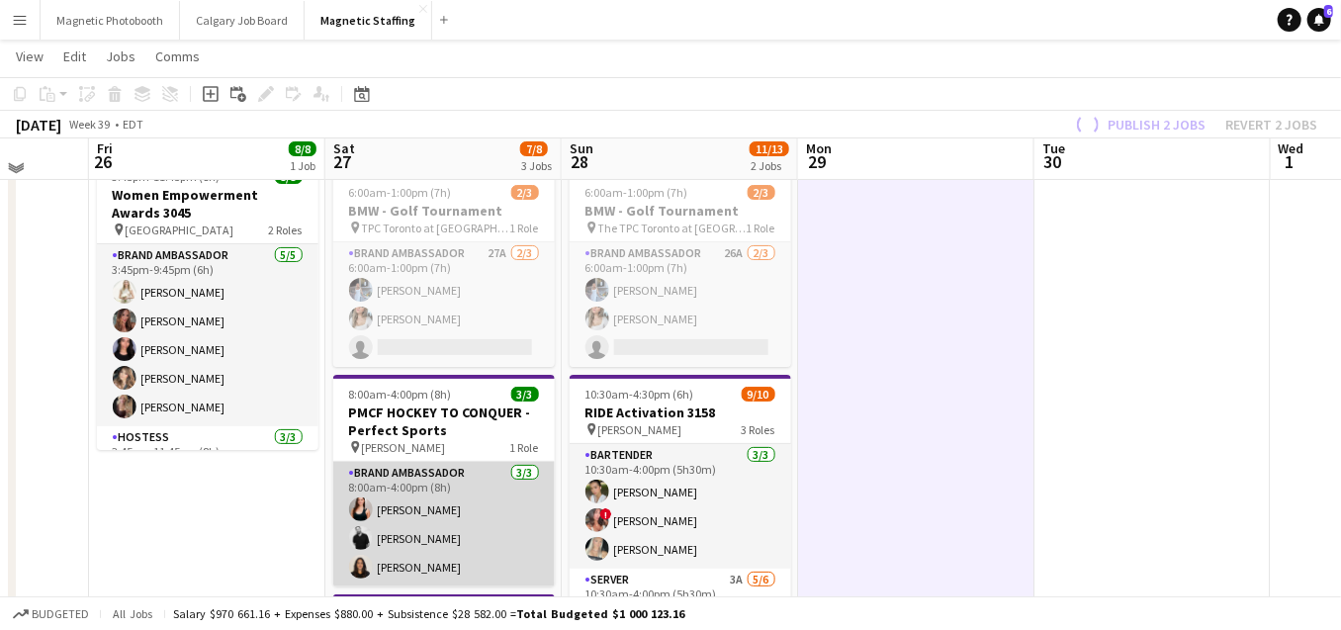
scroll to position [0, 0]
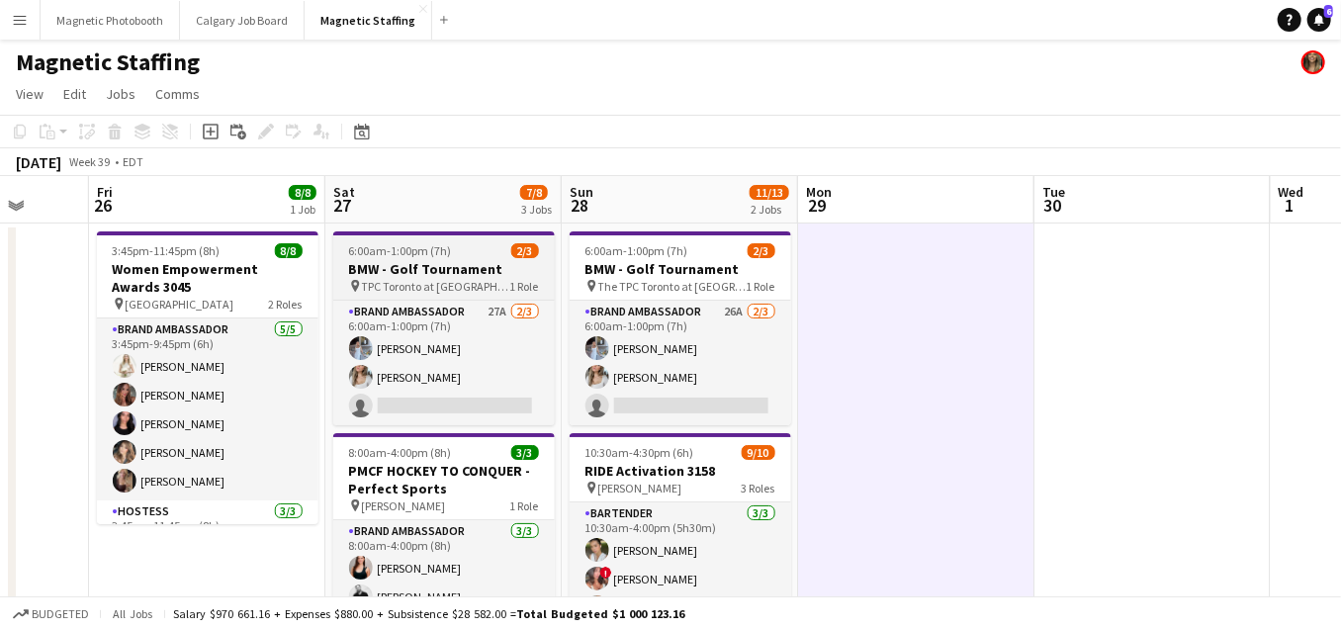
click at [403, 262] on h3 "BMW - Golf Tournament" at bounding box center [444, 269] width 222 height 18
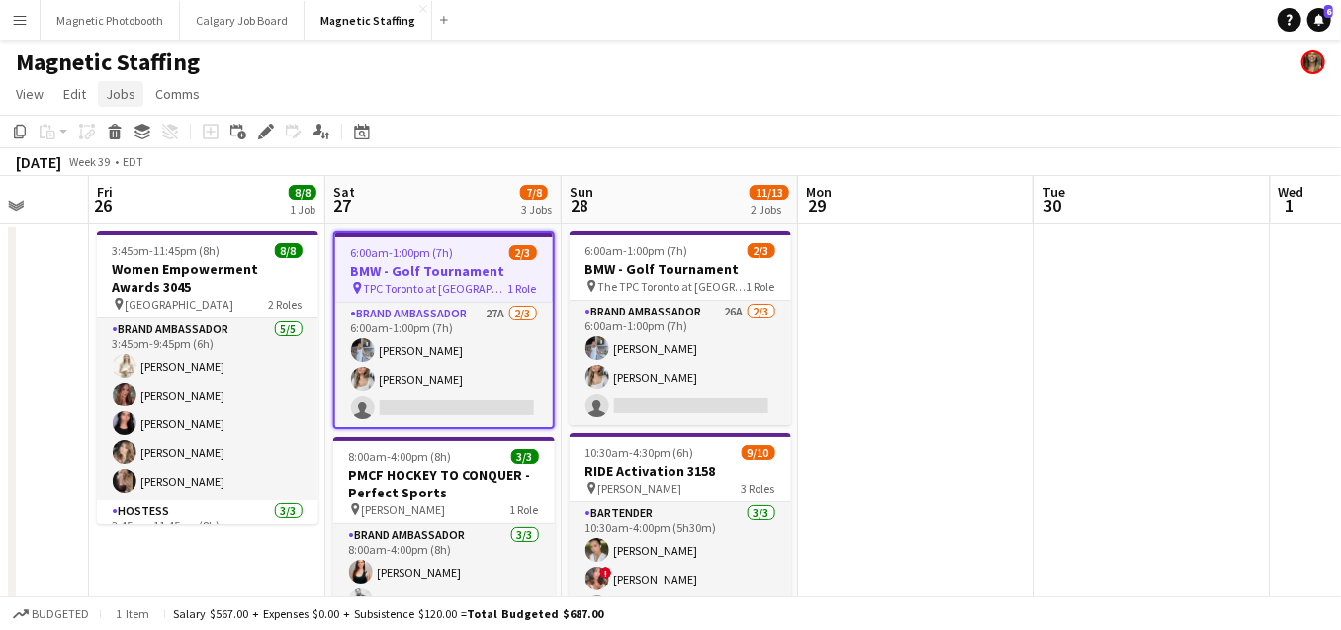
click at [122, 97] on span "Jobs" at bounding box center [121, 94] width 30 height 18
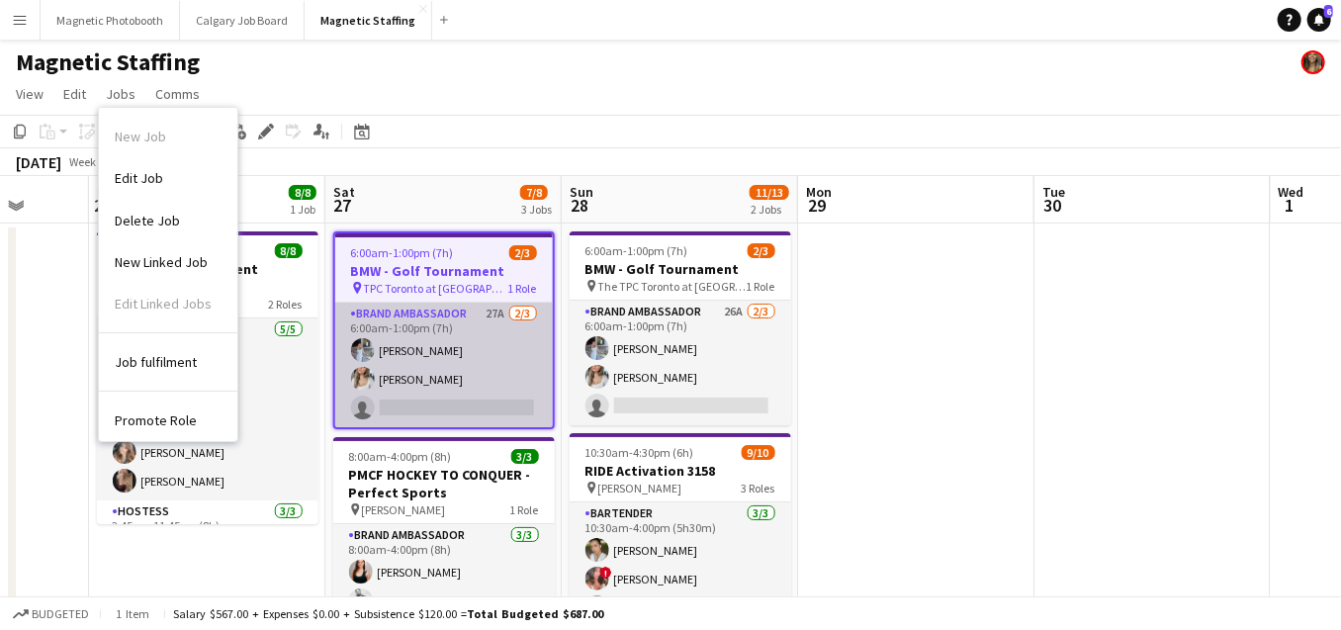
click at [499, 319] on app-card-role "Brand Ambassador 27A [DATE] 6:00am-1:00pm (7h) [PERSON_NAME] [PERSON_NAME] sing…" at bounding box center [444, 365] width 218 height 125
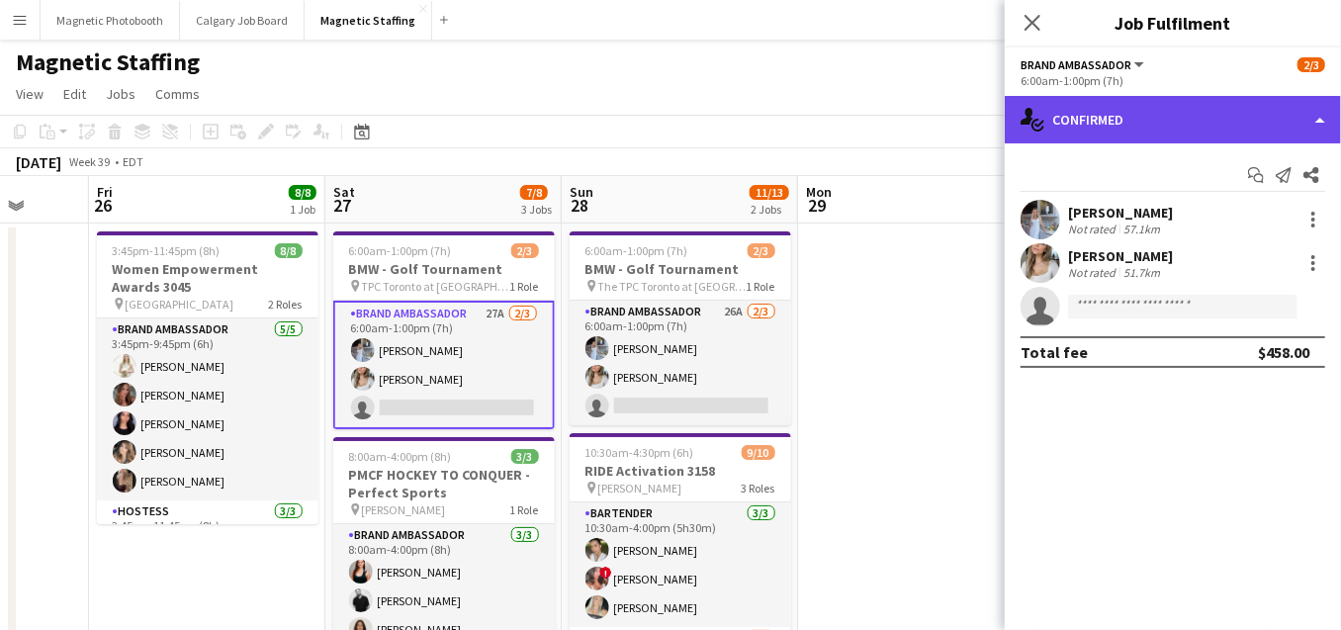
click at [1311, 129] on div "single-neutral-actions-check-2 Confirmed" at bounding box center [1173, 119] width 336 height 47
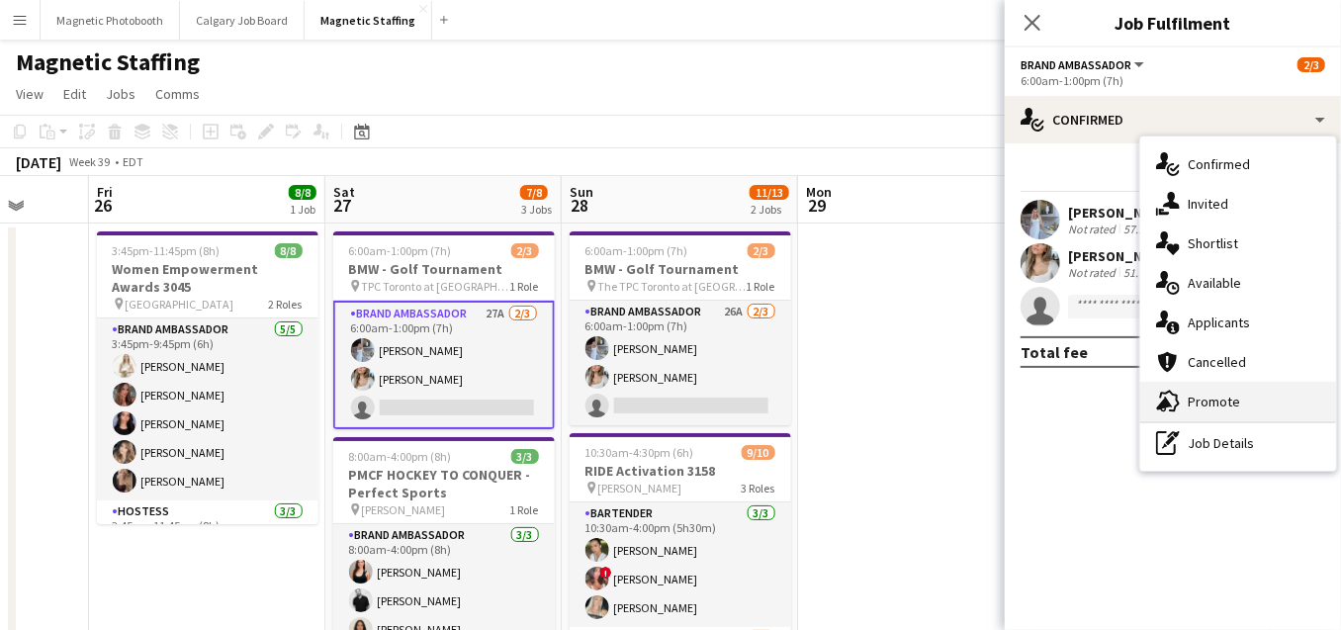
click at [1229, 395] on span "Promote" at bounding box center [1214, 402] width 52 height 18
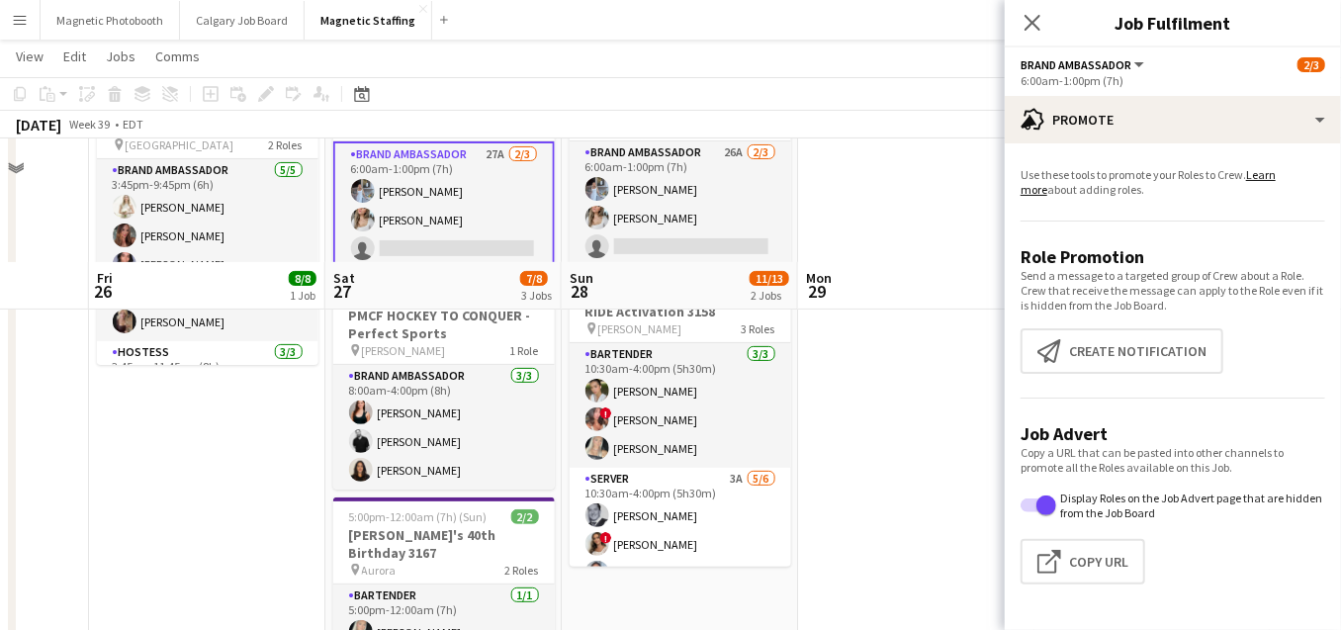
scroll to position [280, 0]
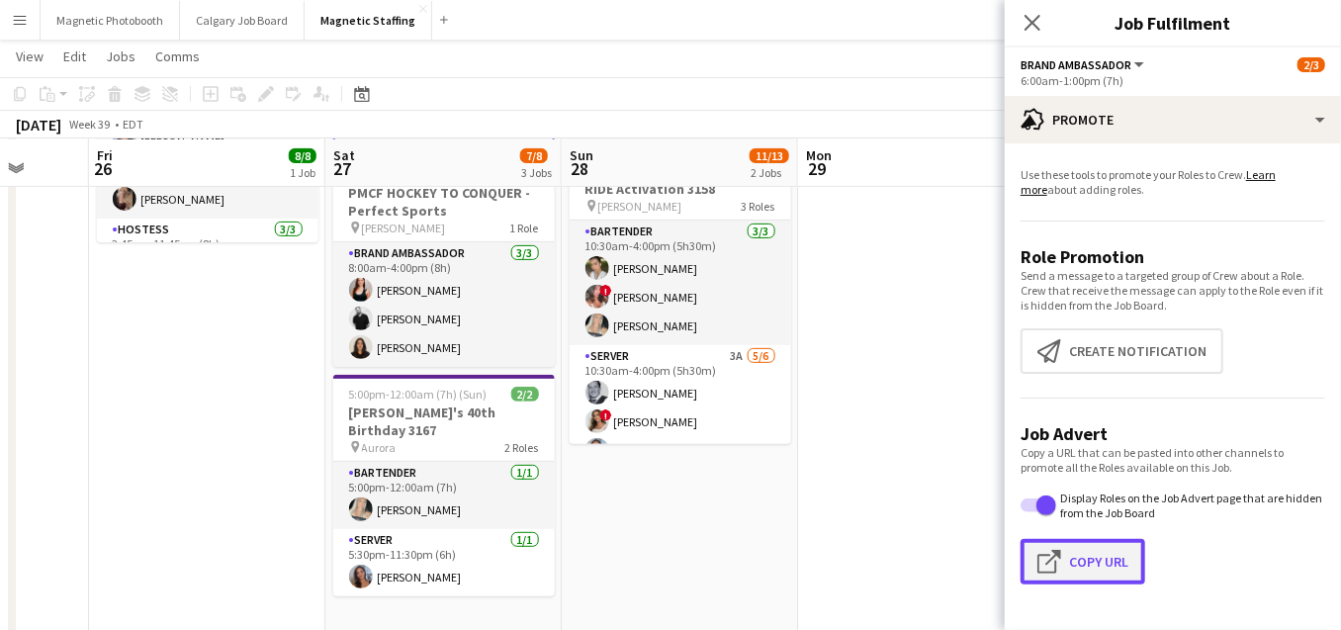
click at [1122, 539] on button "Click to copy URL Copy Url" at bounding box center [1083, 562] width 125 height 46
type textarea "**********"
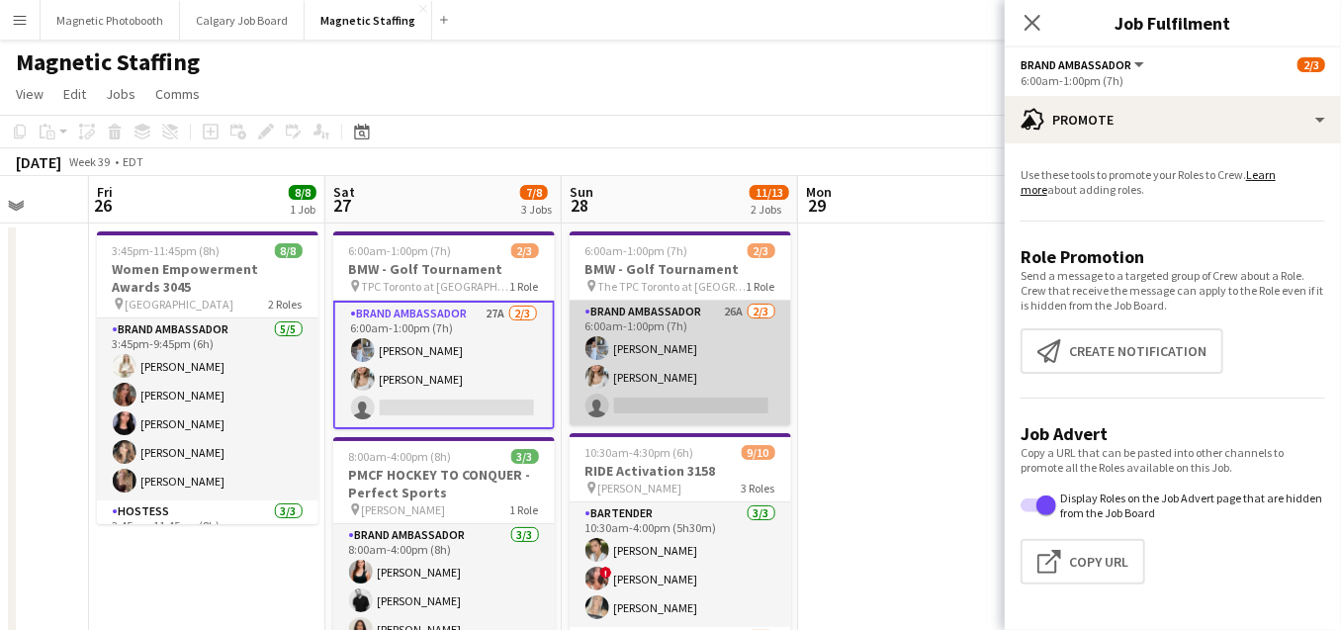
click at [683, 392] on app-card-role "Brand Ambassador 26A [DATE] 6:00am-1:00pm (7h) [PERSON_NAME] [PERSON_NAME] sing…" at bounding box center [681, 363] width 222 height 125
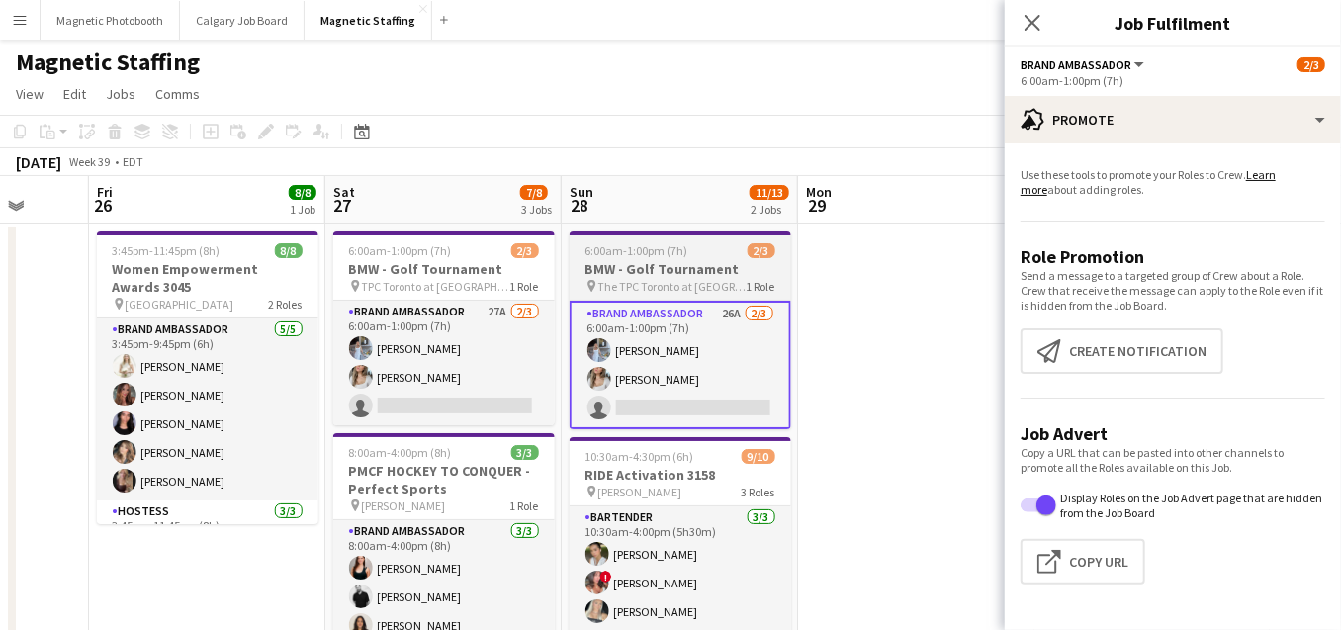
click at [648, 270] on h3 "BMW - Golf Tournament" at bounding box center [681, 269] width 222 height 18
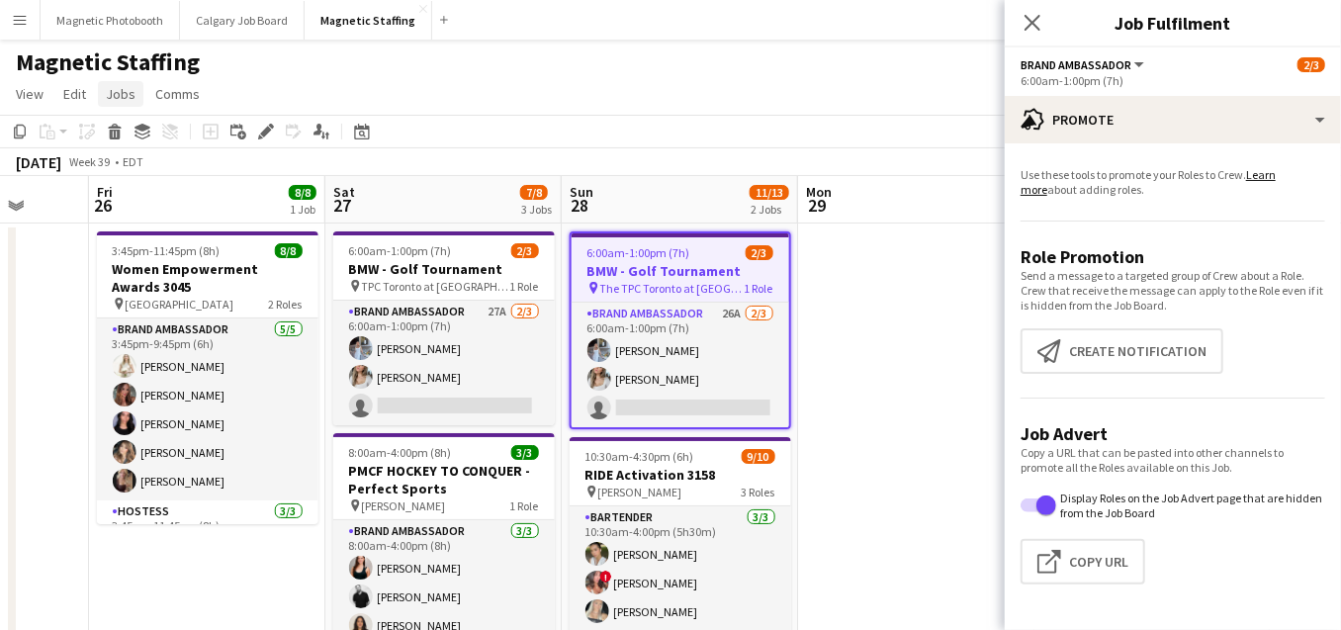
click at [130, 98] on span "Jobs" at bounding box center [121, 94] width 30 height 18
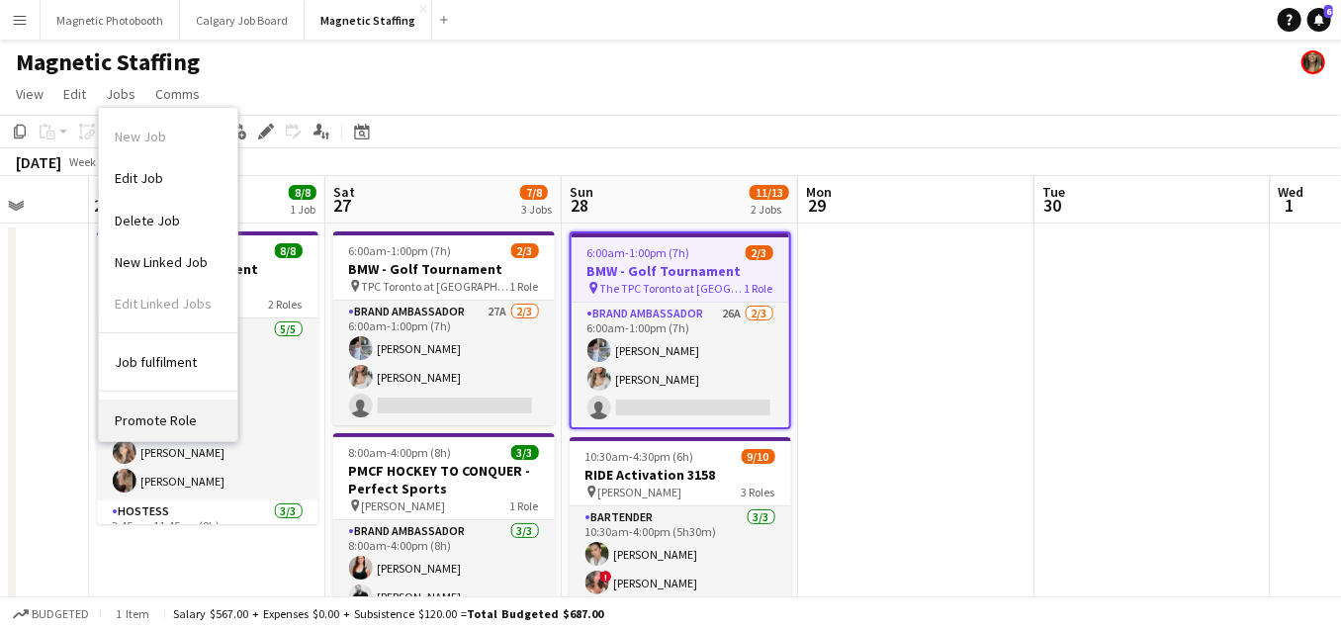
click at [172, 415] on span "Promote Role" at bounding box center [156, 420] width 82 height 18
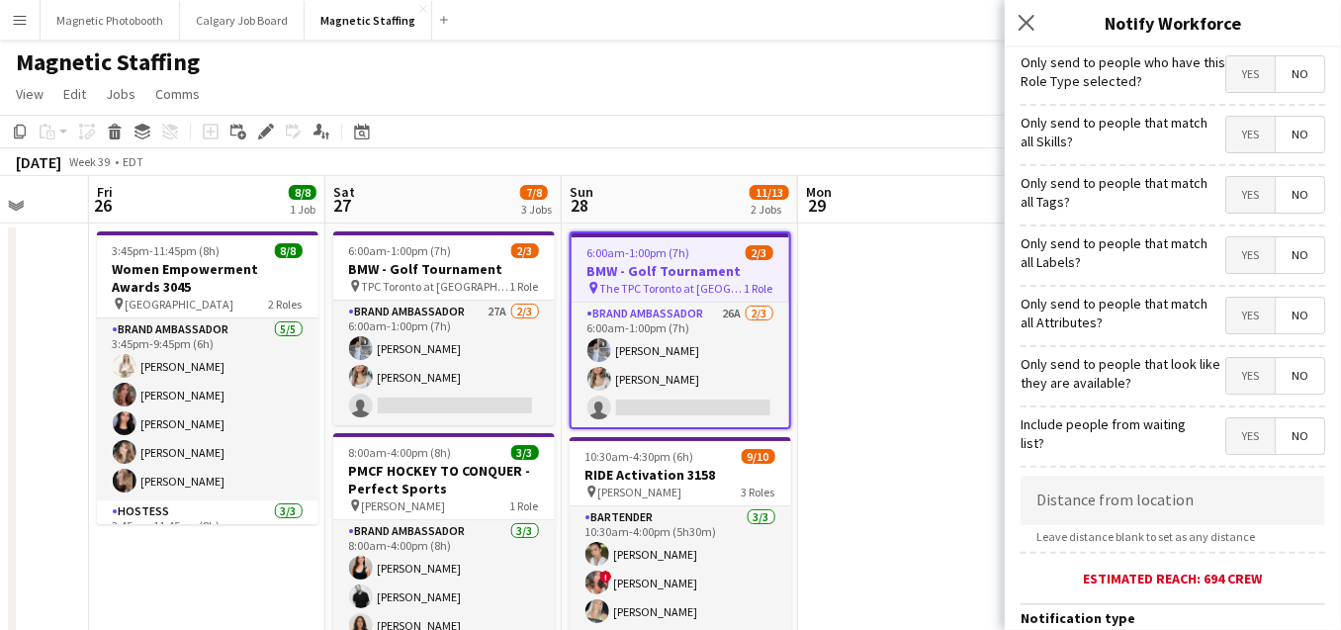
click at [631, 281] on span "The TPC Toronto at [GEOGRAPHIC_DATA]" at bounding box center [672, 288] width 144 height 15
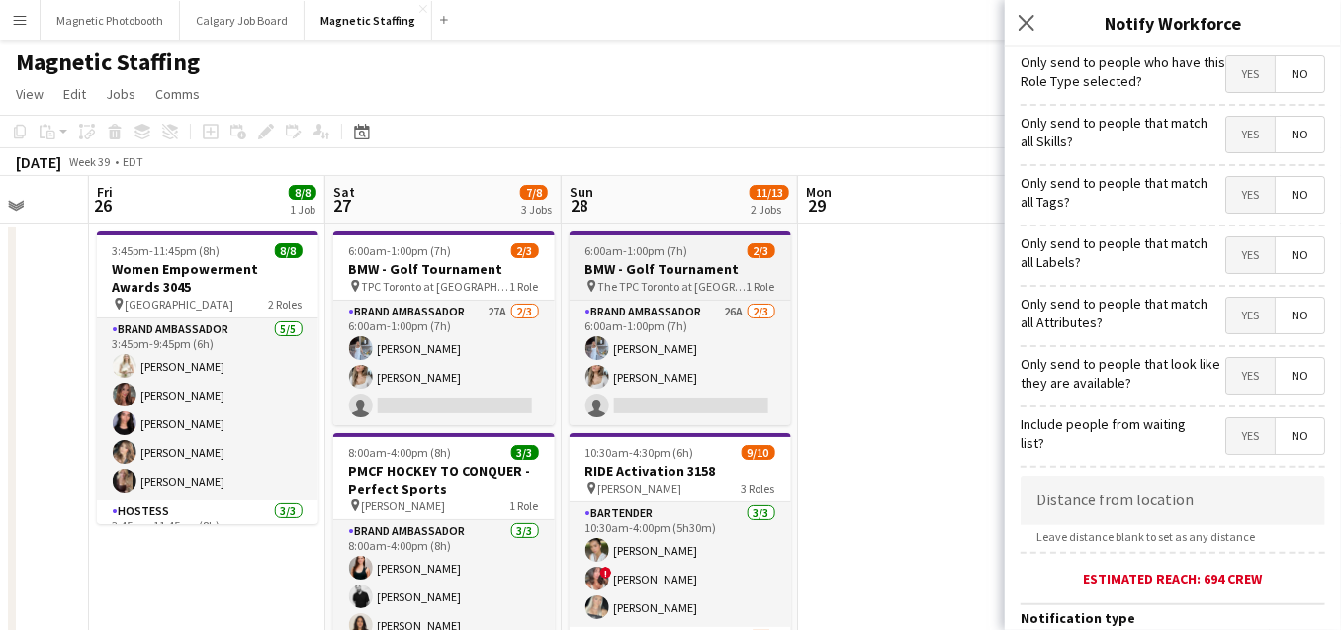
click at [702, 251] on div "6:00am-1:00pm (7h) 2/3" at bounding box center [681, 250] width 222 height 15
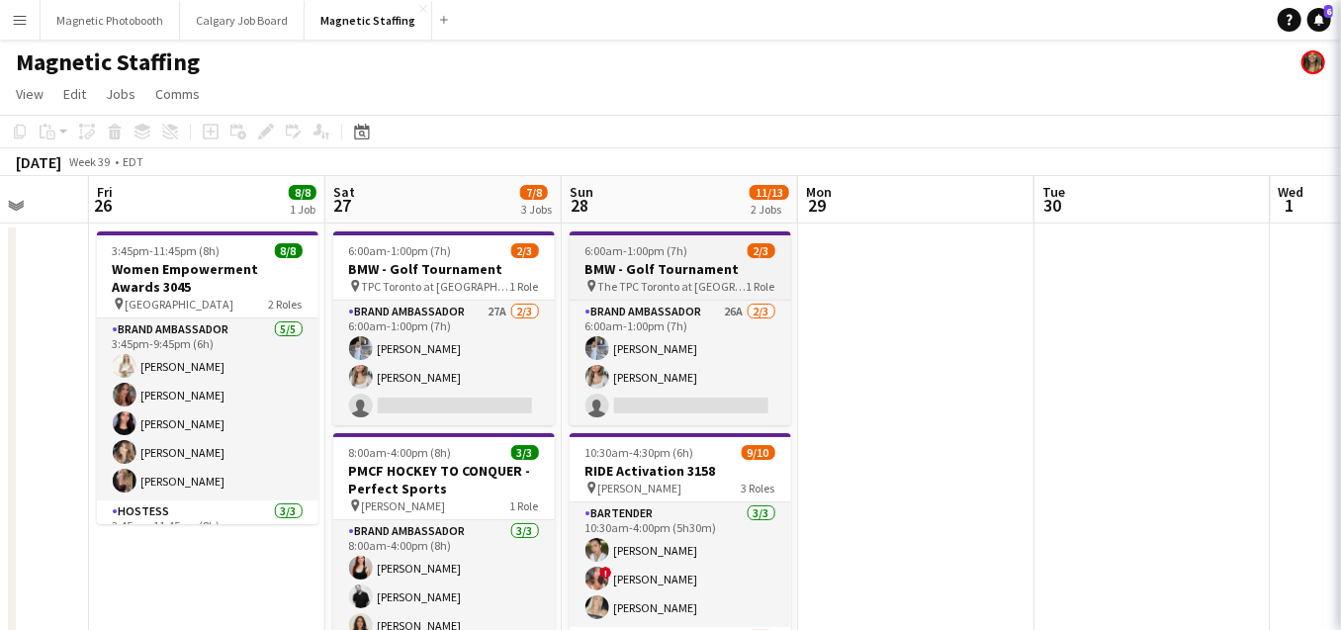
scroll to position [0, 621]
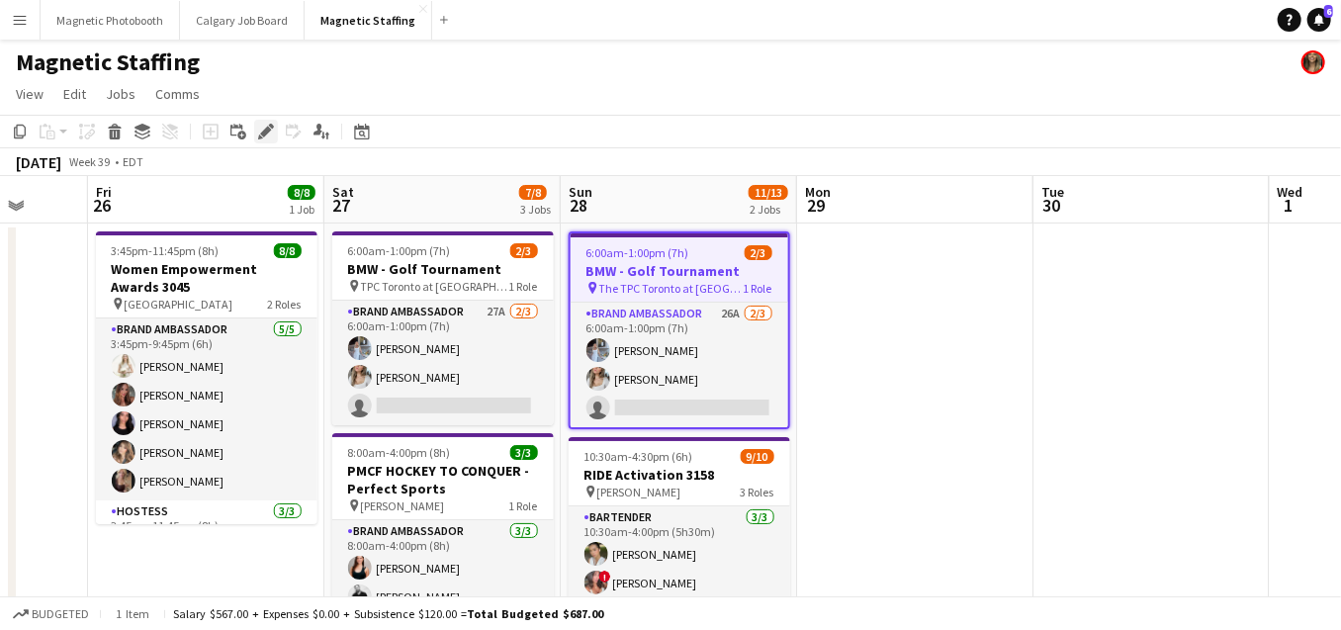
click at [265, 129] on icon at bounding box center [265, 132] width 11 height 11
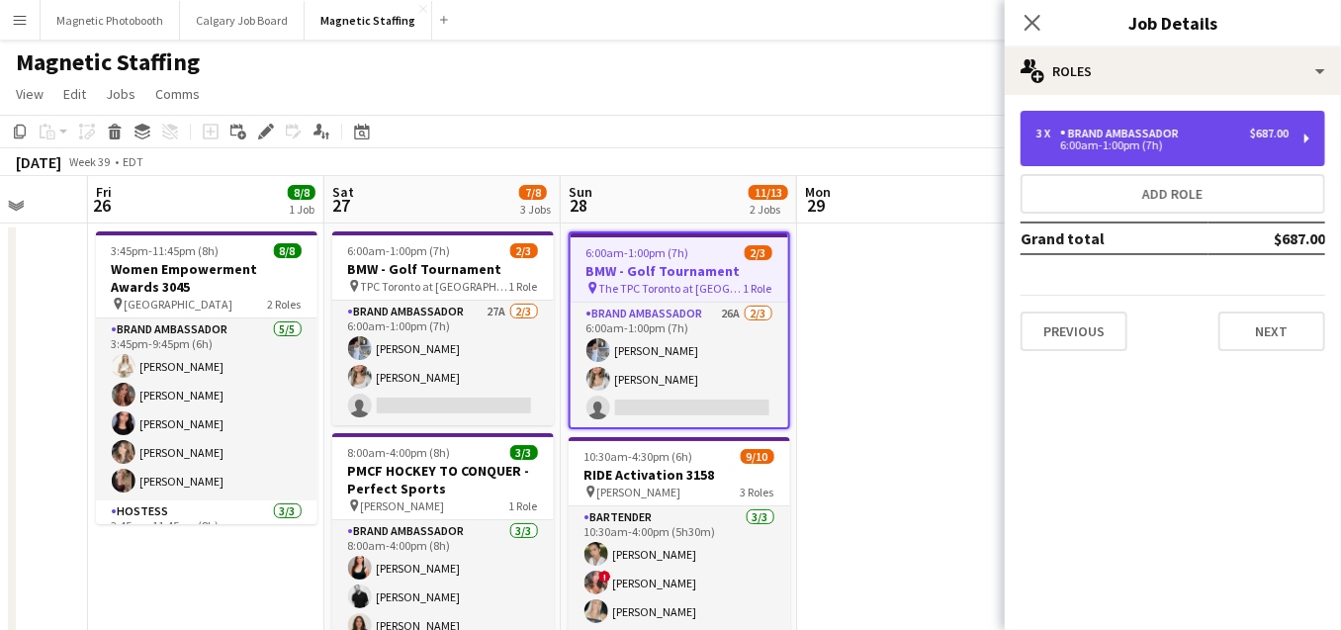
click at [1126, 118] on div "3 x Brand Ambassador $687.00 6:00am-1:00pm (7h)" at bounding box center [1173, 138] width 305 height 55
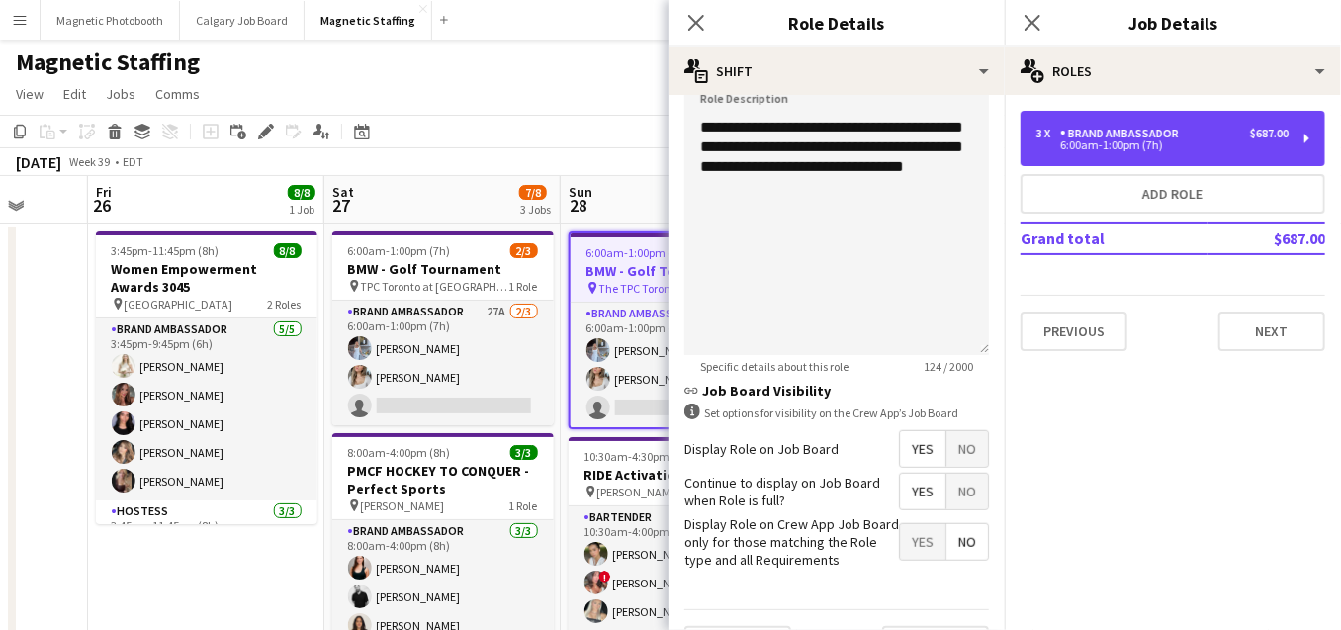
scroll to position [707, 0]
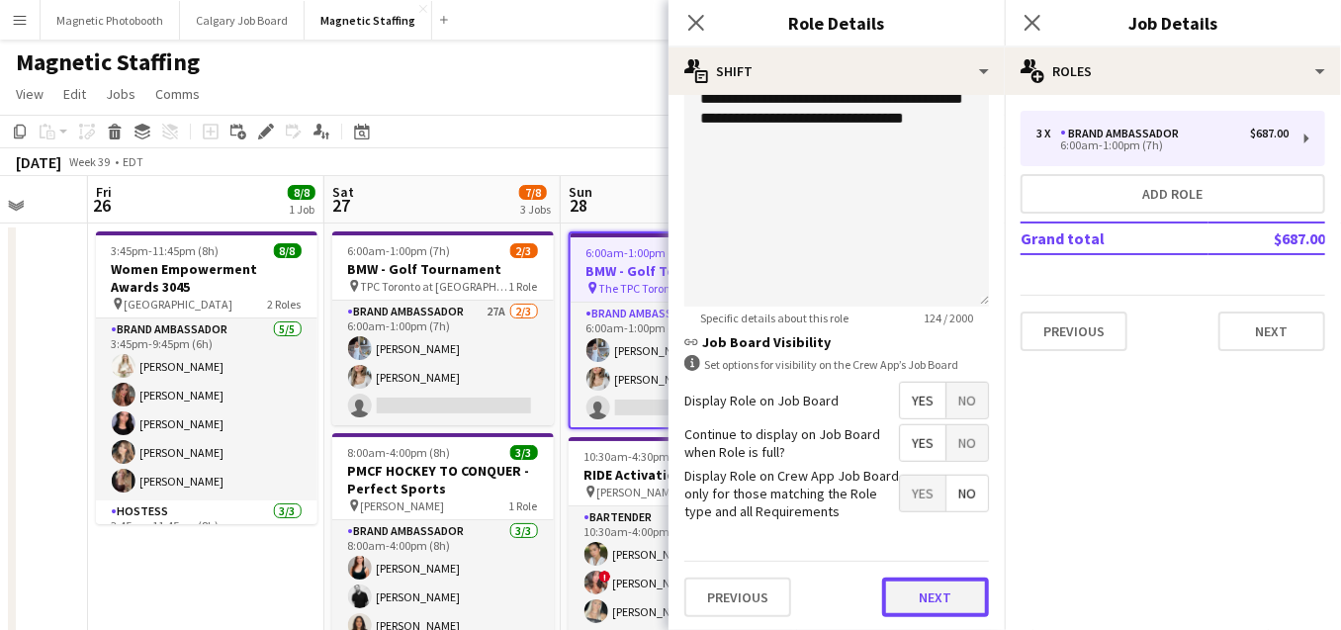
click at [924, 591] on button "Next" at bounding box center [935, 598] width 107 height 40
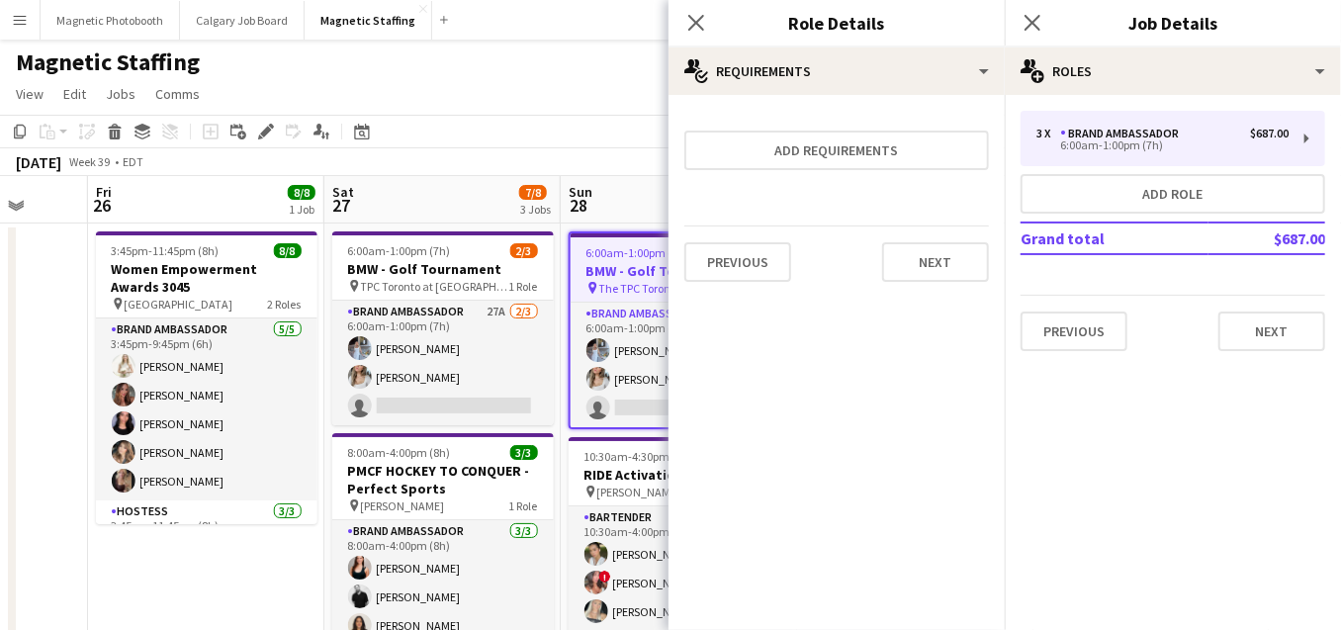
scroll to position [0, 0]
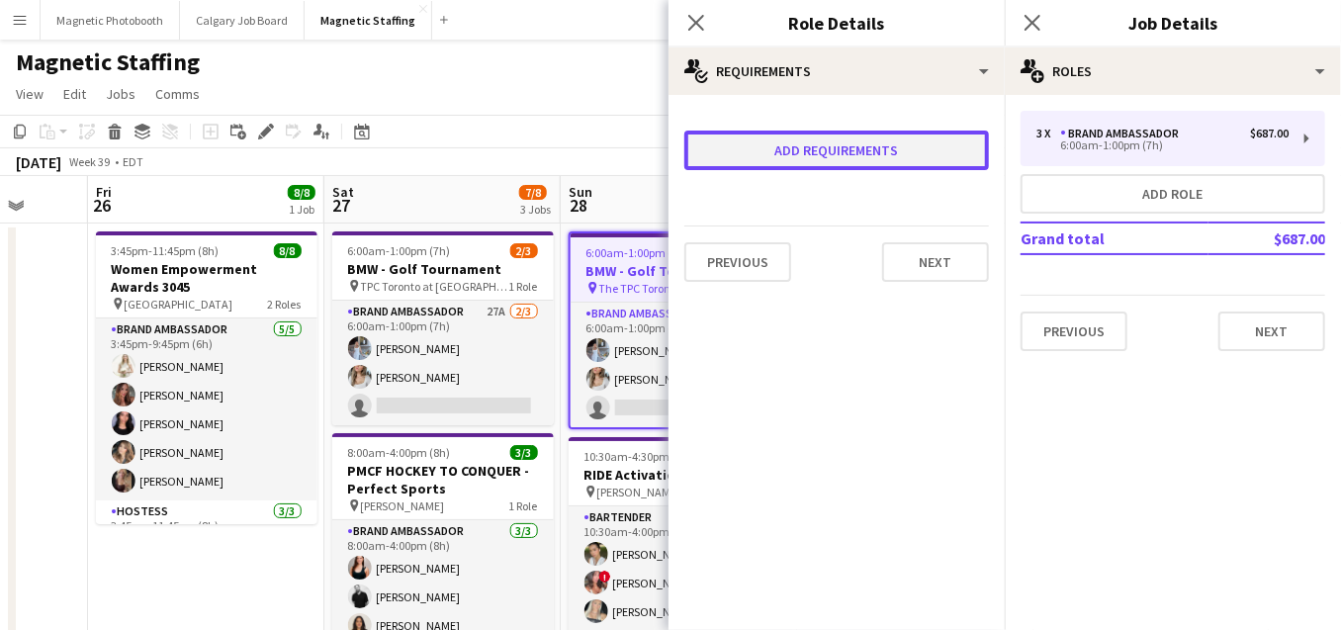
click at [922, 156] on button "Add requirements" at bounding box center [836, 151] width 305 height 40
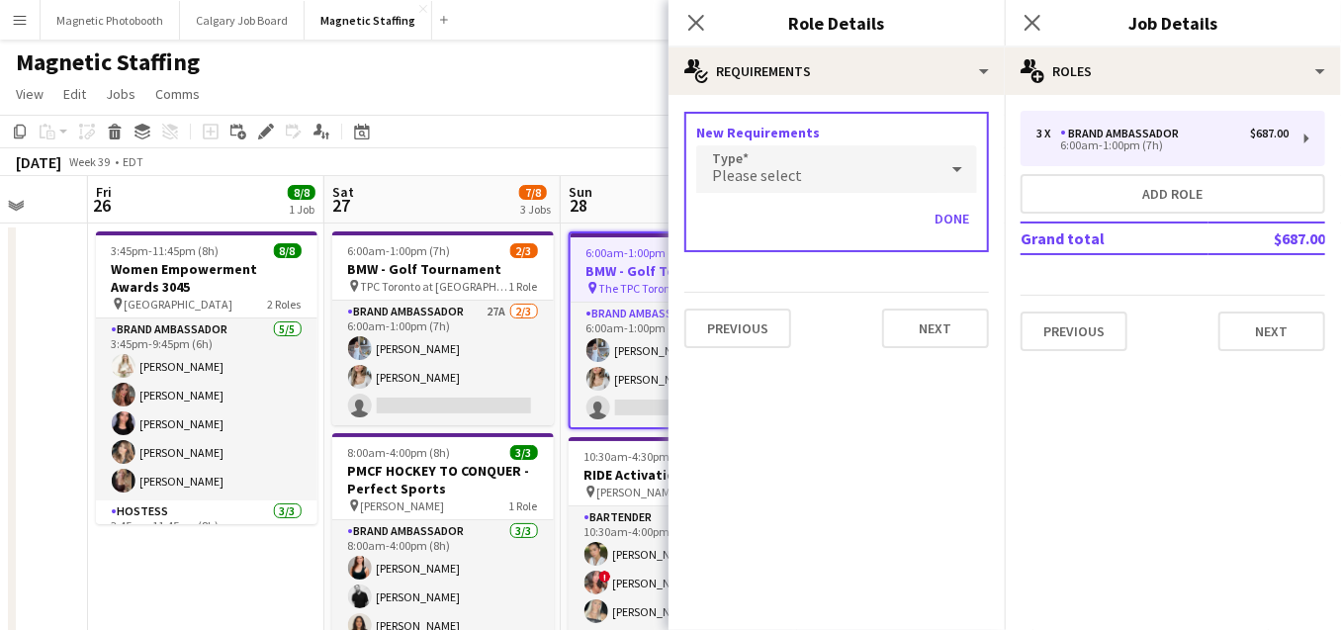
click at [812, 184] on div "Please select" at bounding box center [816, 168] width 241 height 47
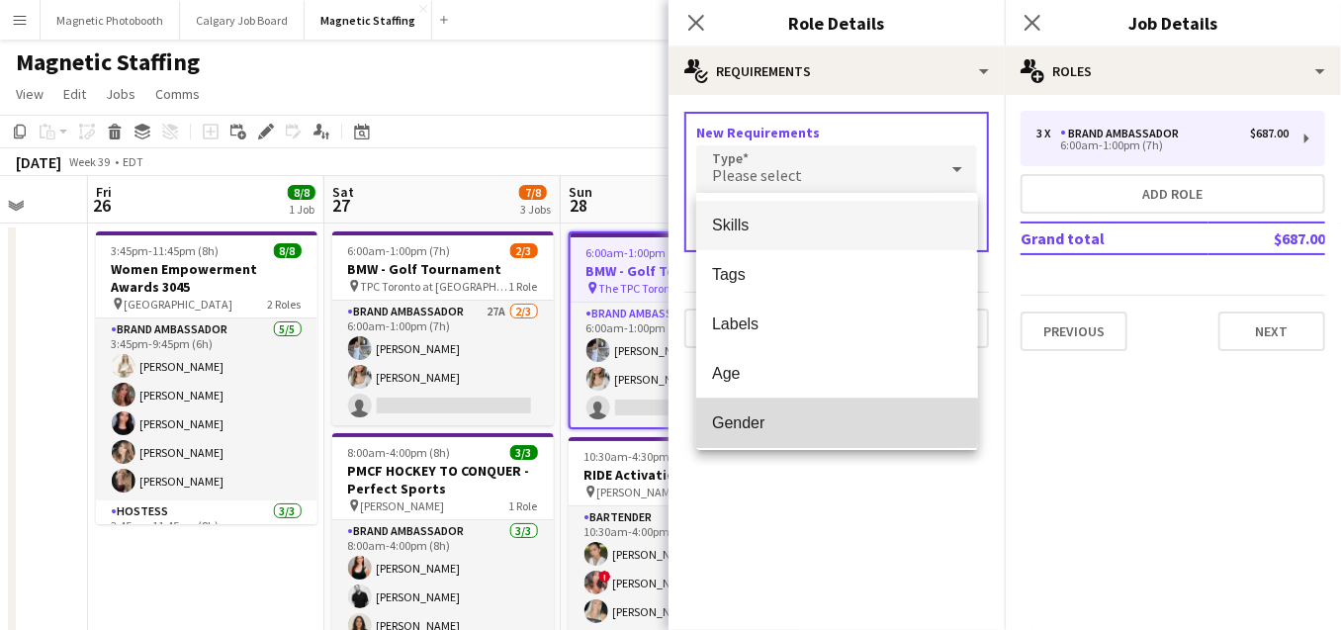
click at [756, 421] on span "Gender" at bounding box center [836, 422] width 249 height 19
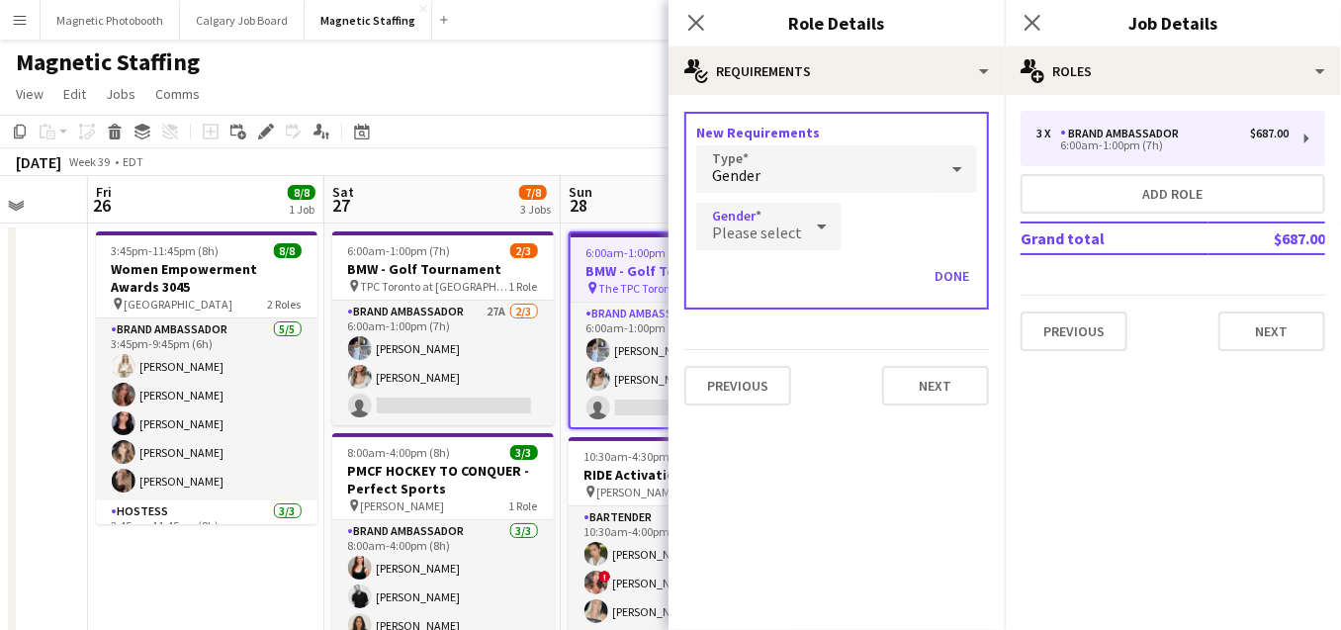
click at [816, 218] on icon at bounding box center [822, 227] width 24 height 40
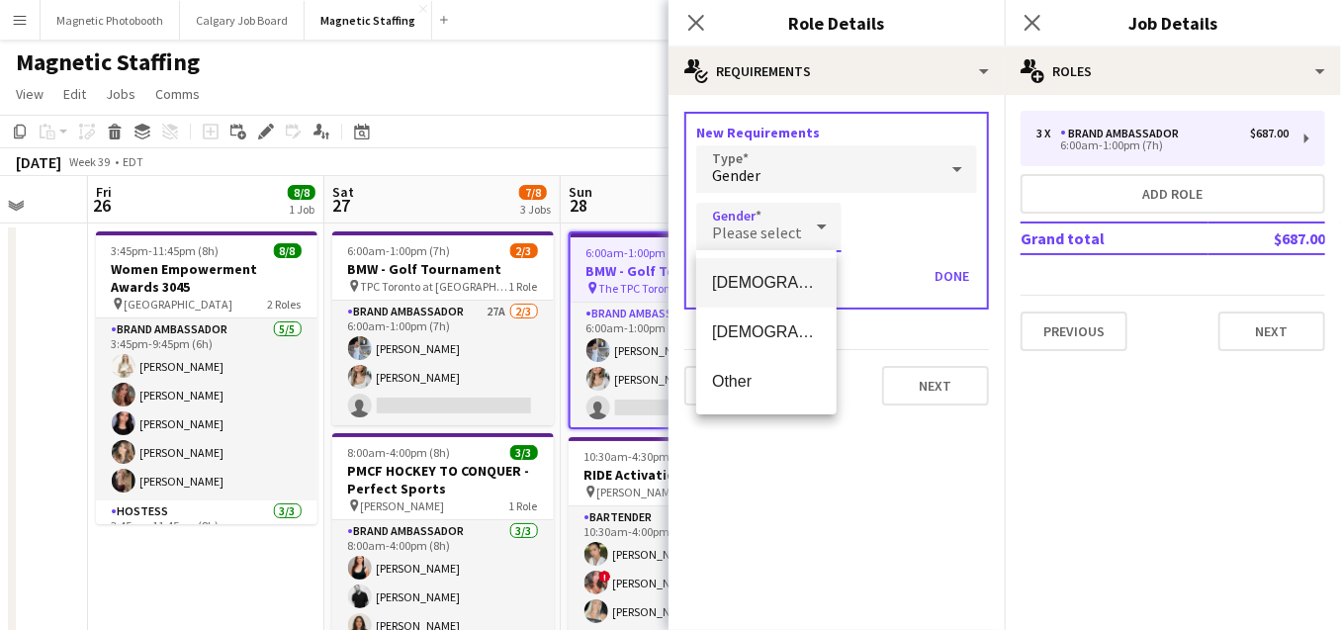
click at [785, 278] on span "[DEMOGRAPHIC_DATA]" at bounding box center [766, 282] width 109 height 19
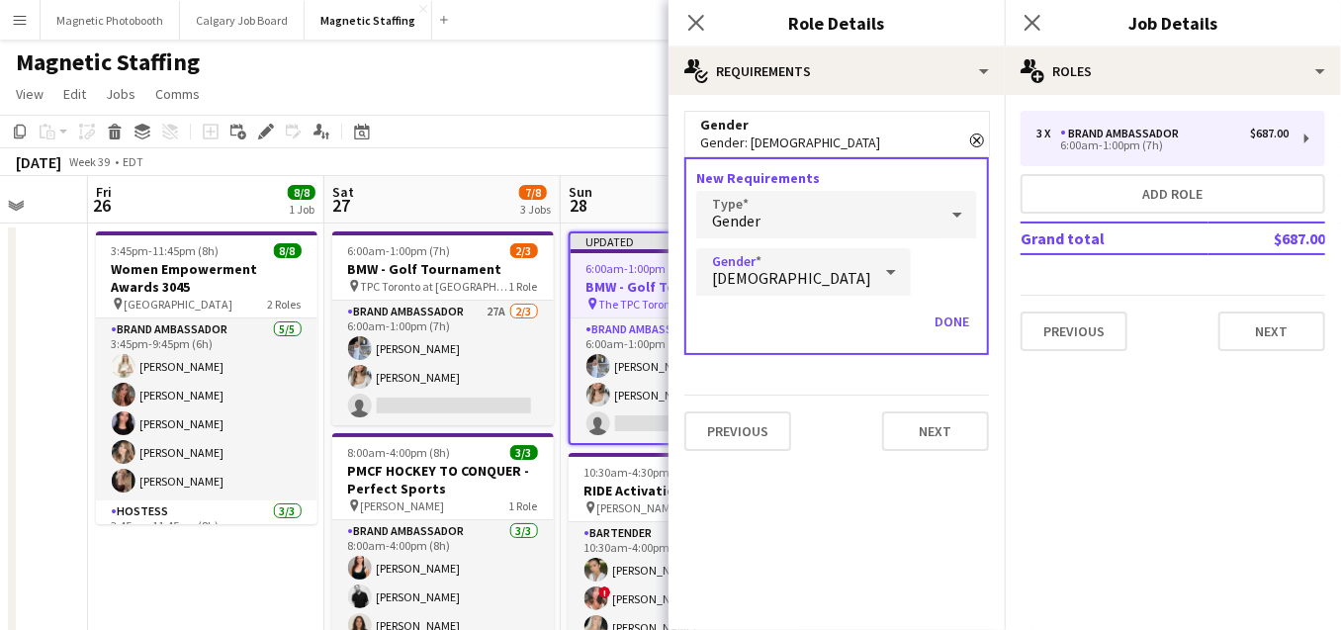
click at [980, 319] on div "New Requirements Type Gender Gender [DEMOGRAPHIC_DATA] Done" at bounding box center [836, 256] width 305 height 198
click at [959, 318] on button "Done" at bounding box center [952, 322] width 50 height 32
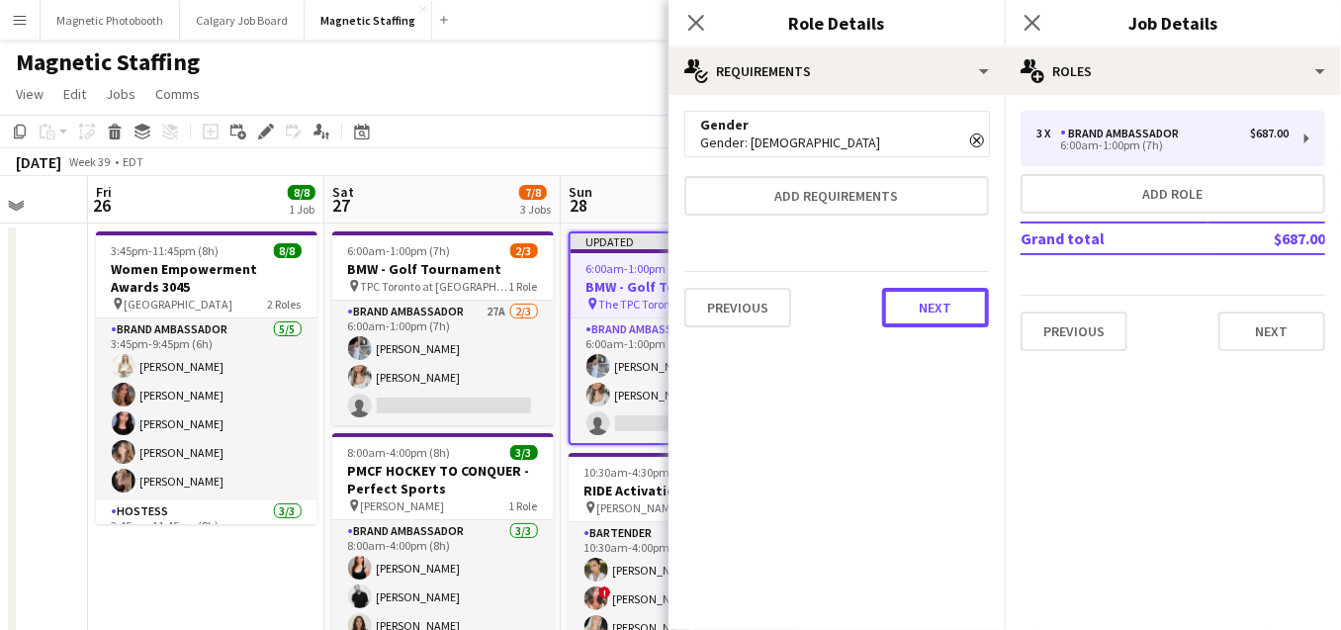
click at [959, 318] on button "Next" at bounding box center [935, 308] width 107 height 40
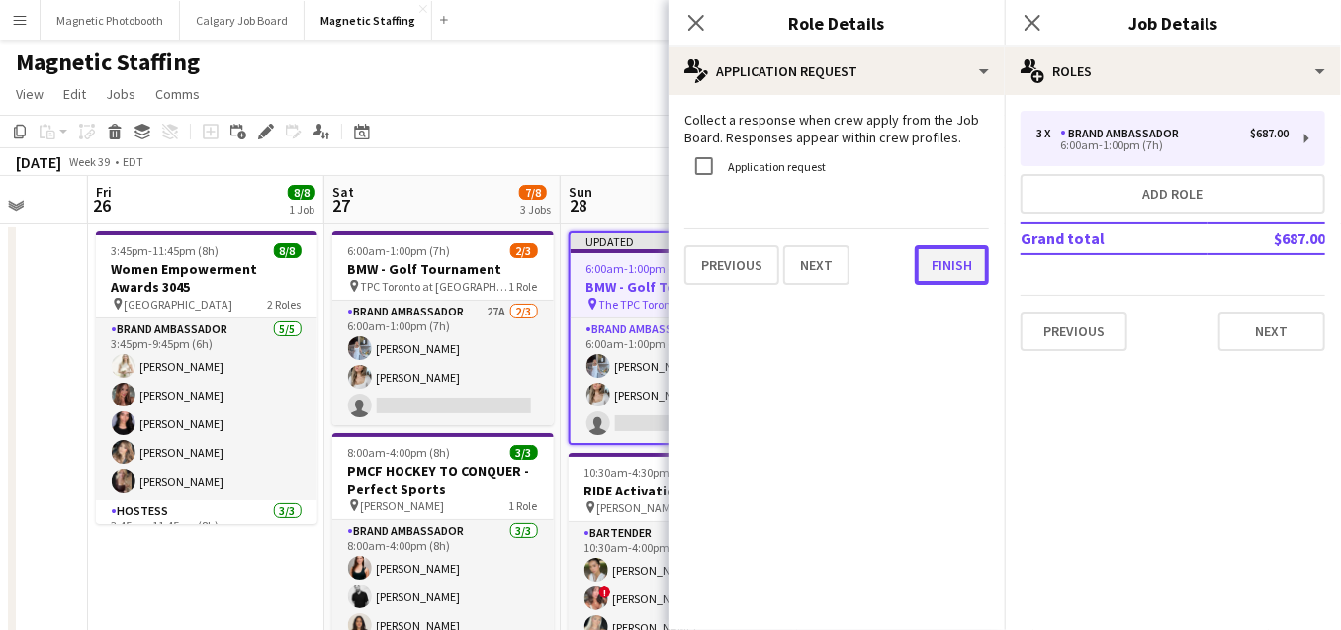
click at [947, 259] on button "Finish" at bounding box center [952, 265] width 74 height 40
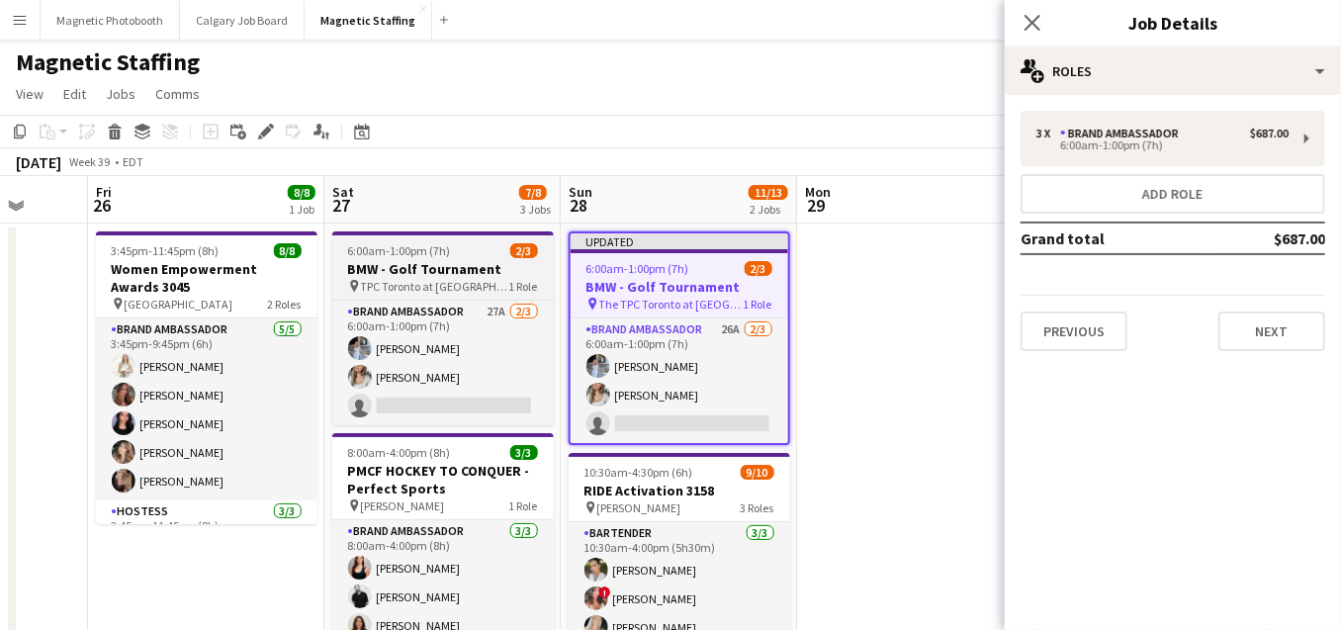
click at [429, 258] on app-job-card "6:00am-1:00pm (7h) 2/3 BMW - Golf Tournament pin TPC Toronto at [GEOGRAPHIC_DAT…" at bounding box center [443, 328] width 222 height 194
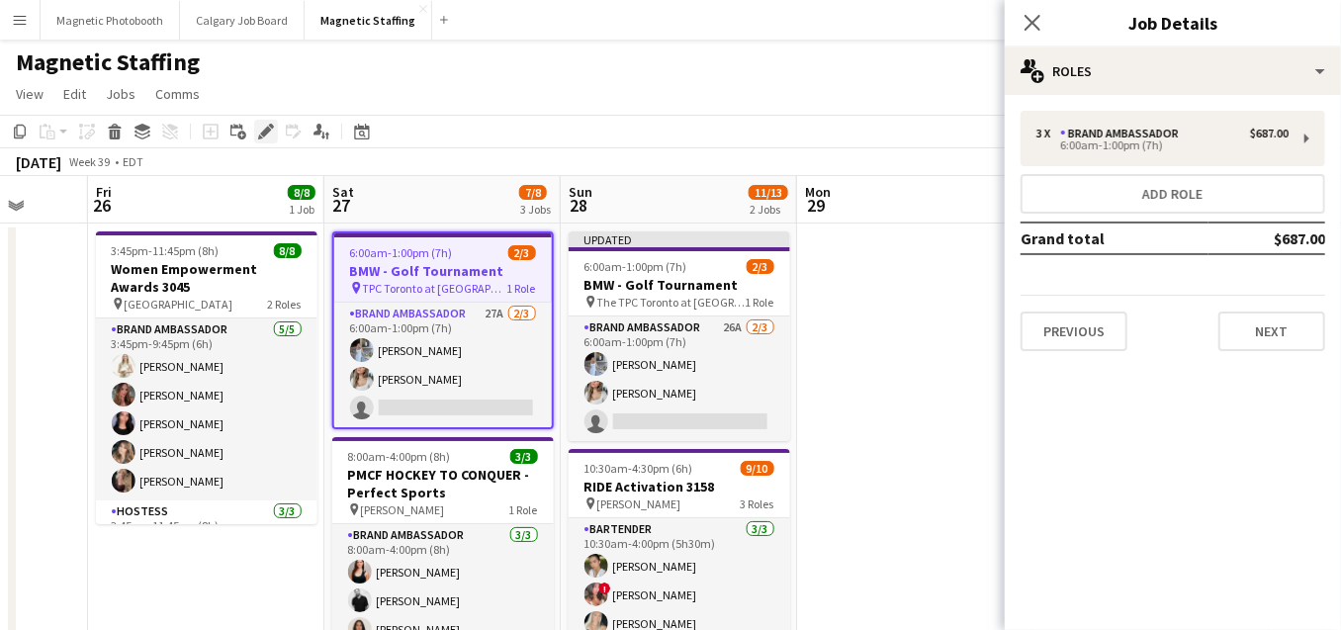
click at [262, 135] on icon at bounding box center [265, 132] width 11 height 11
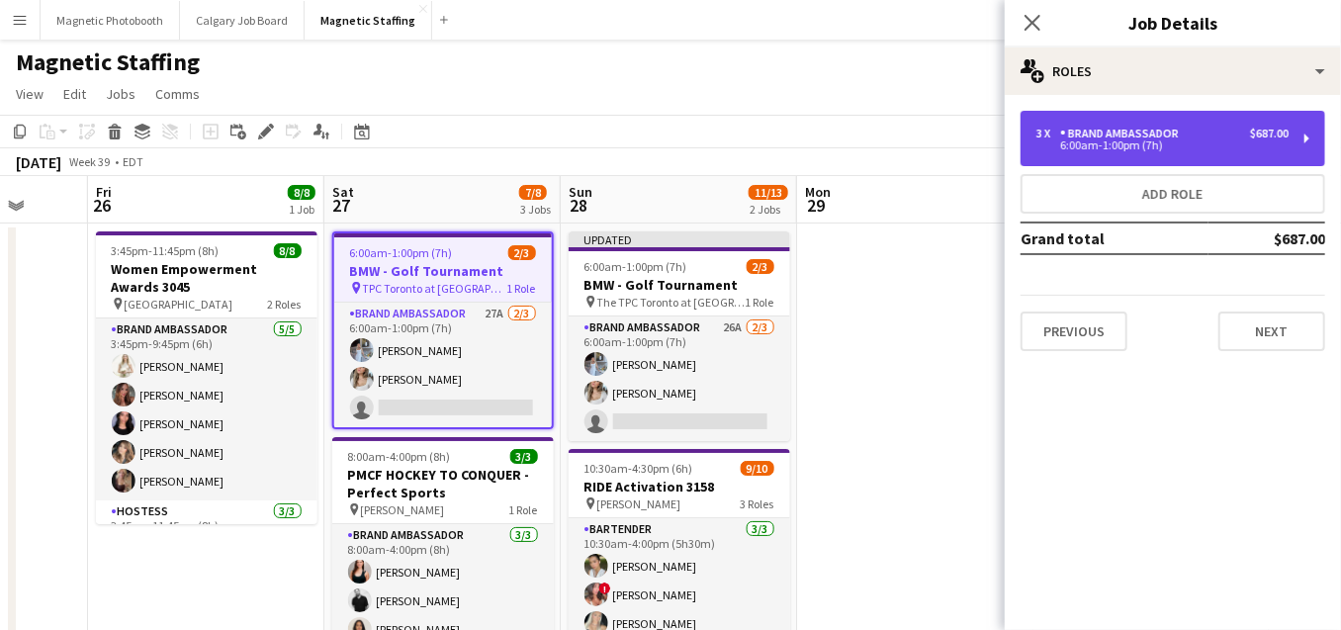
click at [1142, 143] on div "6:00am-1:00pm (7h)" at bounding box center [1163, 145] width 252 height 10
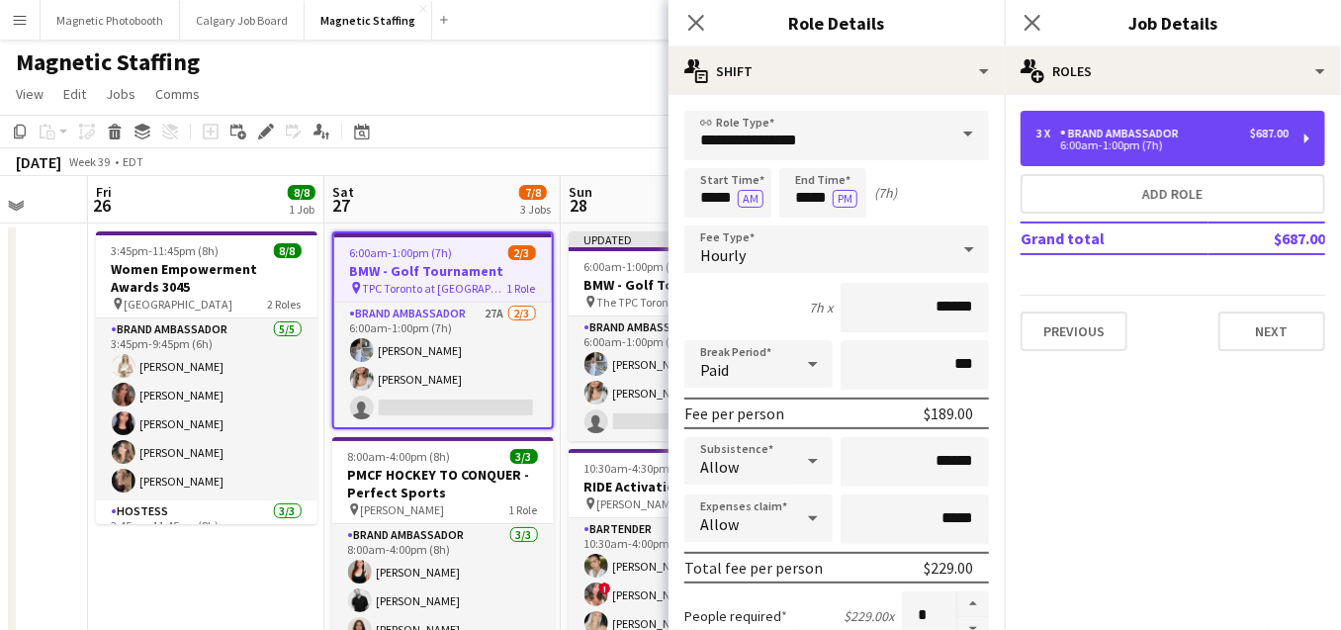
scroll to position [707, 0]
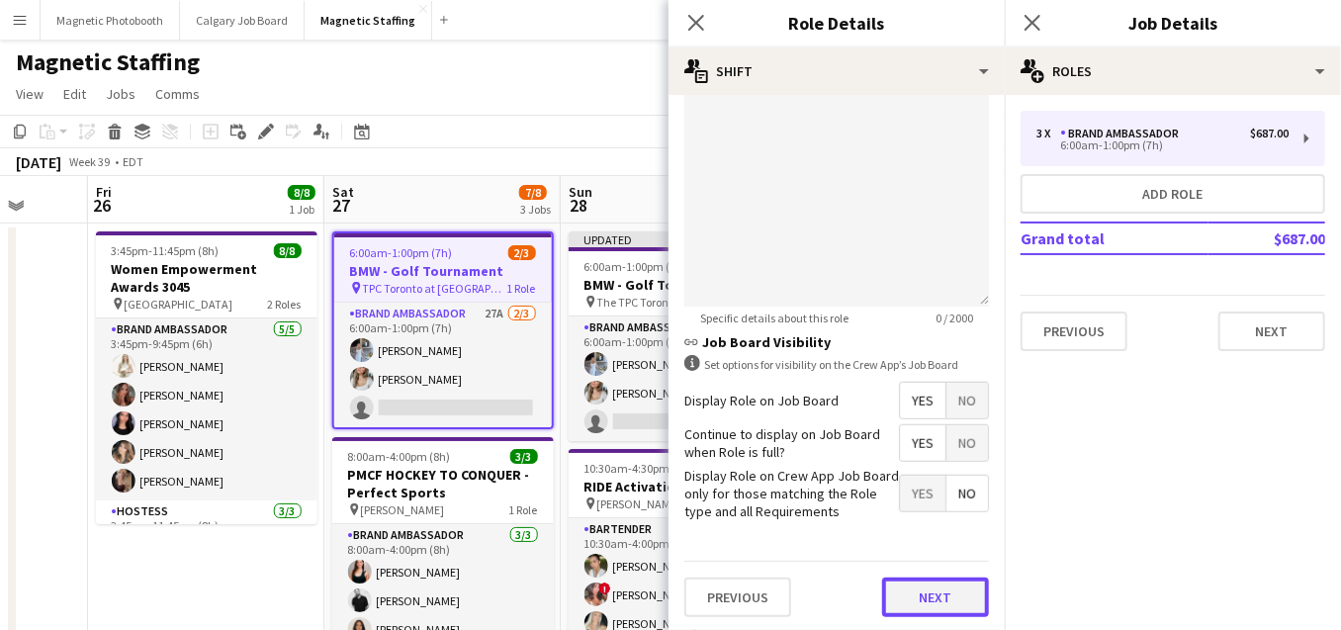
click at [909, 588] on button "Next" at bounding box center [935, 598] width 107 height 40
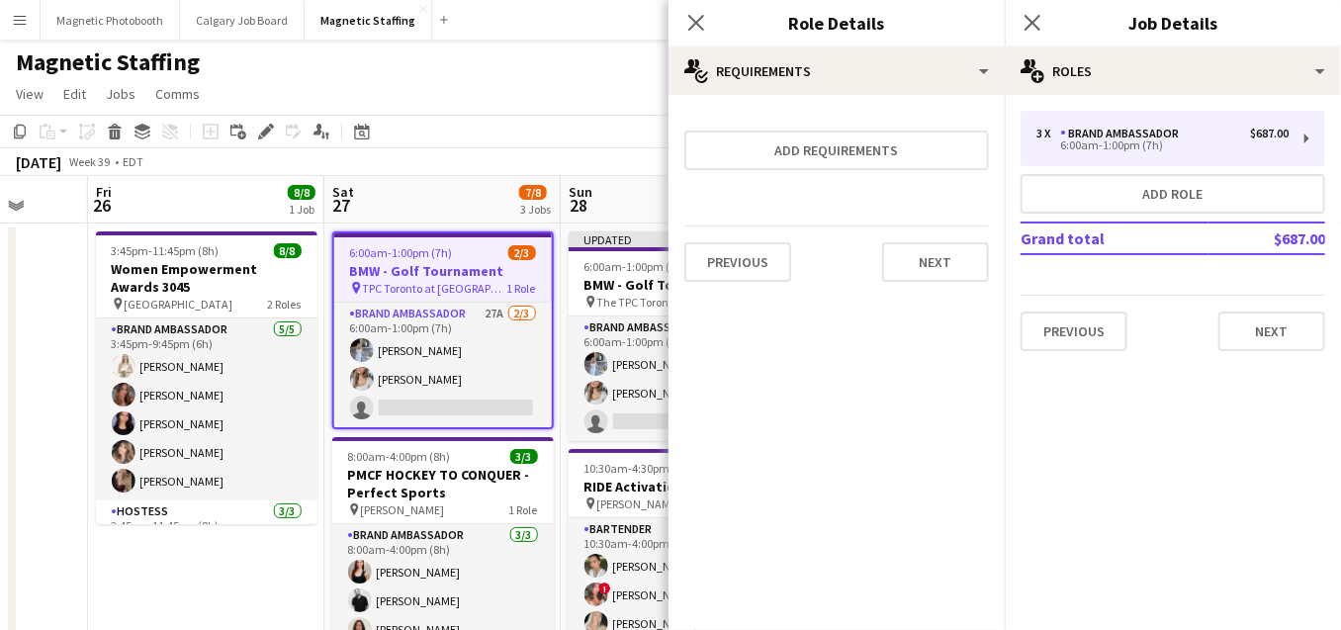
scroll to position [0, 0]
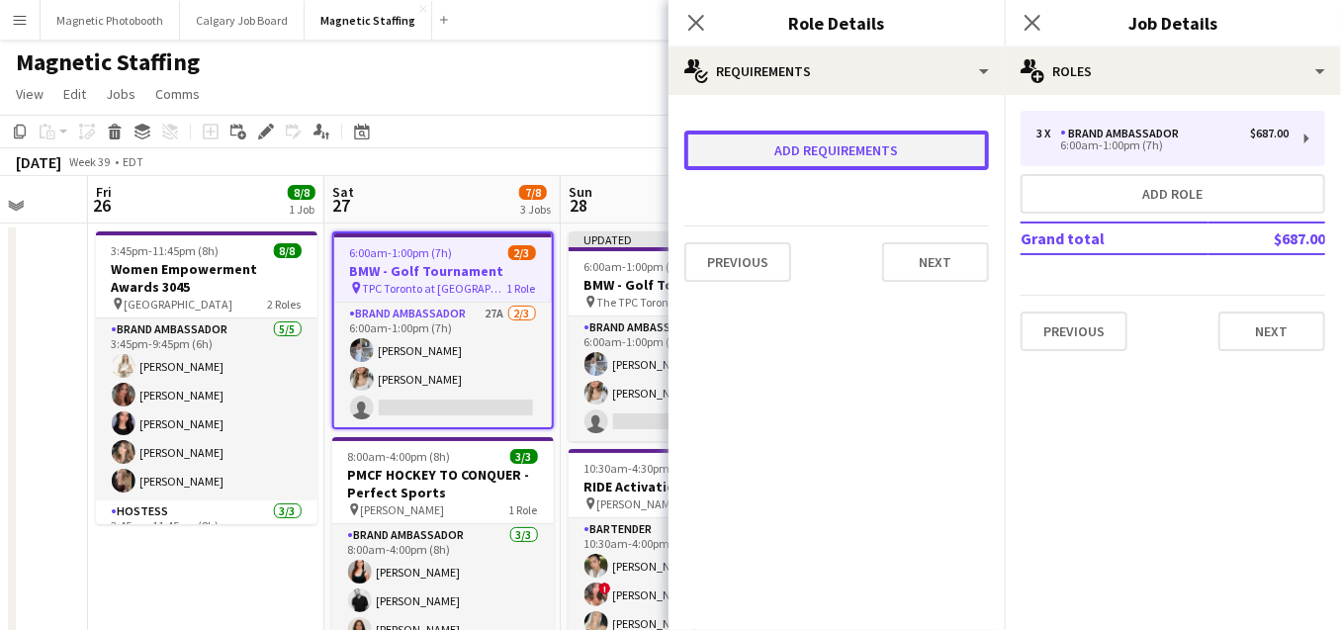
click at [832, 162] on button "Add requirements" at bounding box center [836, 151] width 305 height 40
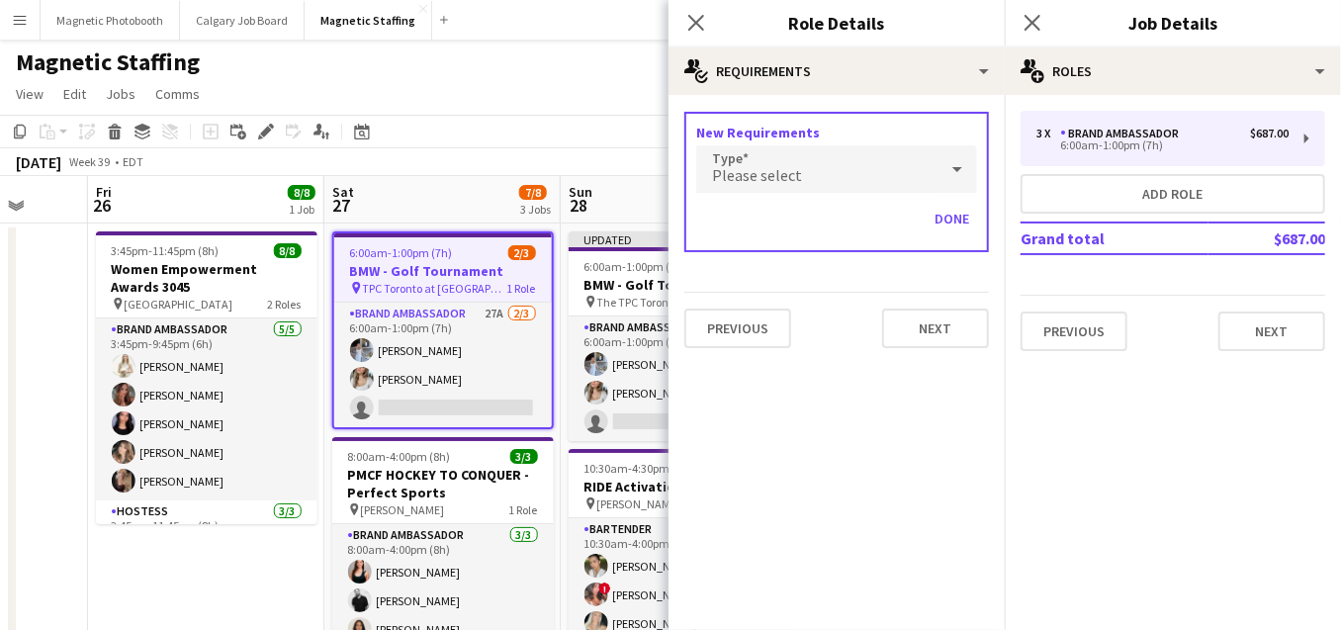
click at [785, 179] on span "Please select" at bounding box center [757, 175] width 90 height 20
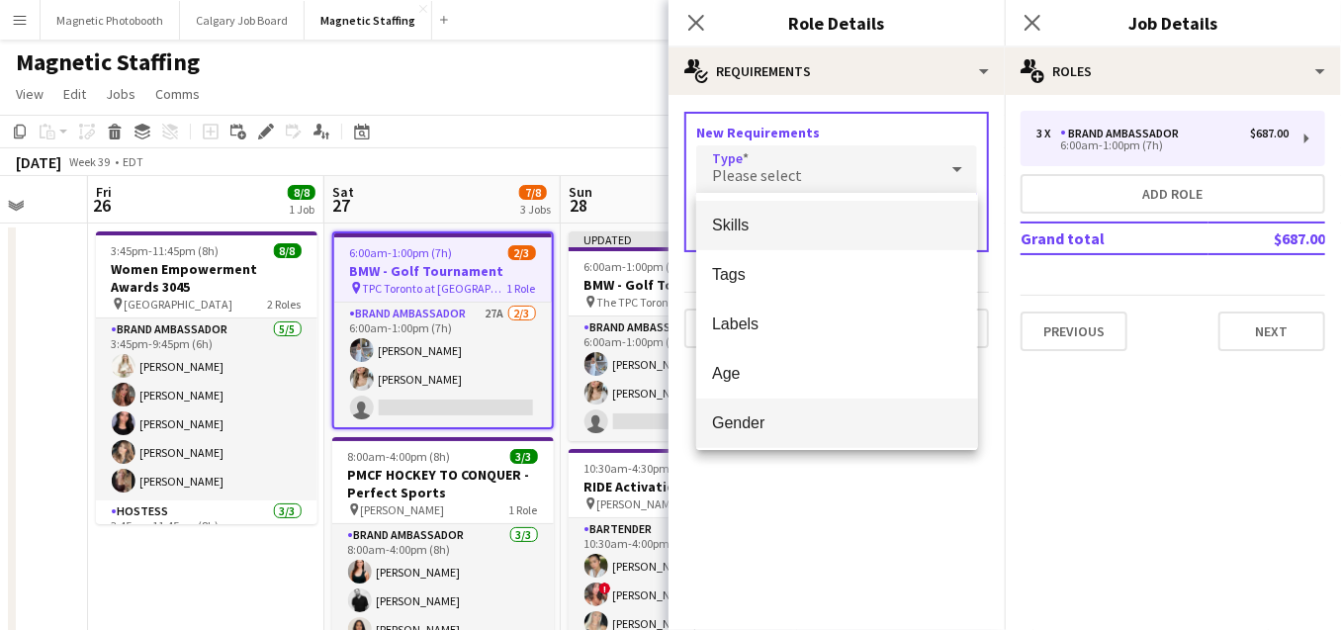
click at [736, 431] on span "Gender" at bounding box center [836, 422] width 249 height 19
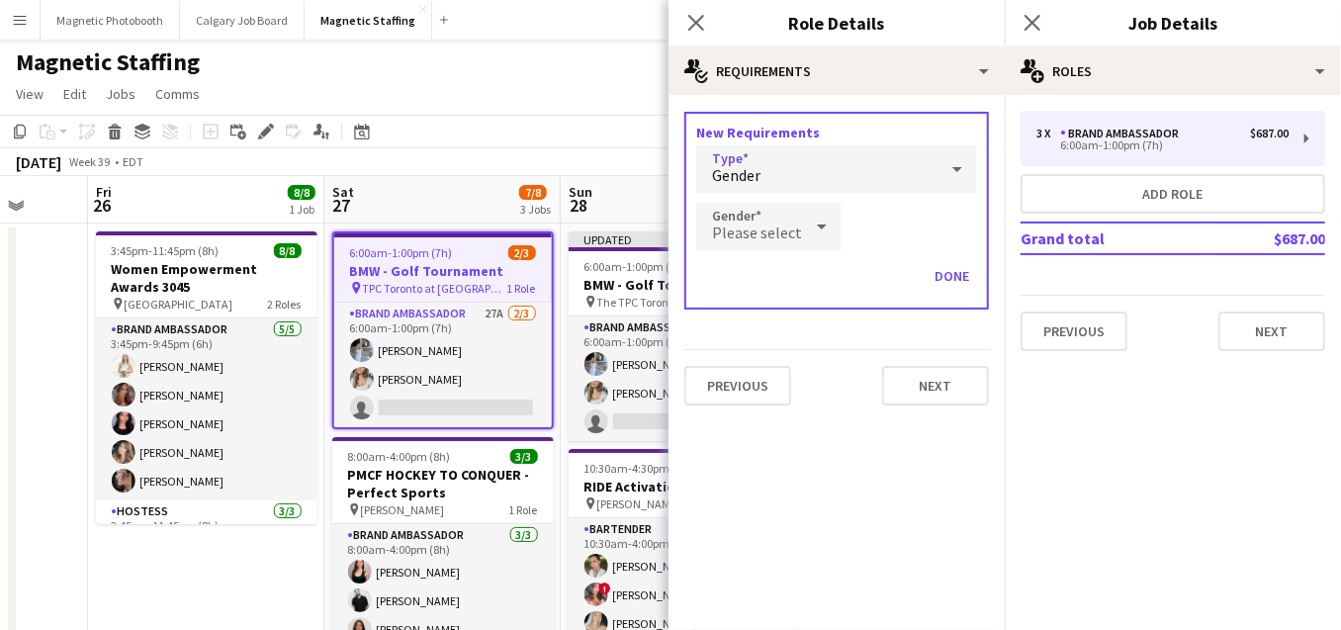
click at [737, 248] on div "Please select" at bounding box center [749, 226] width 106 height 47
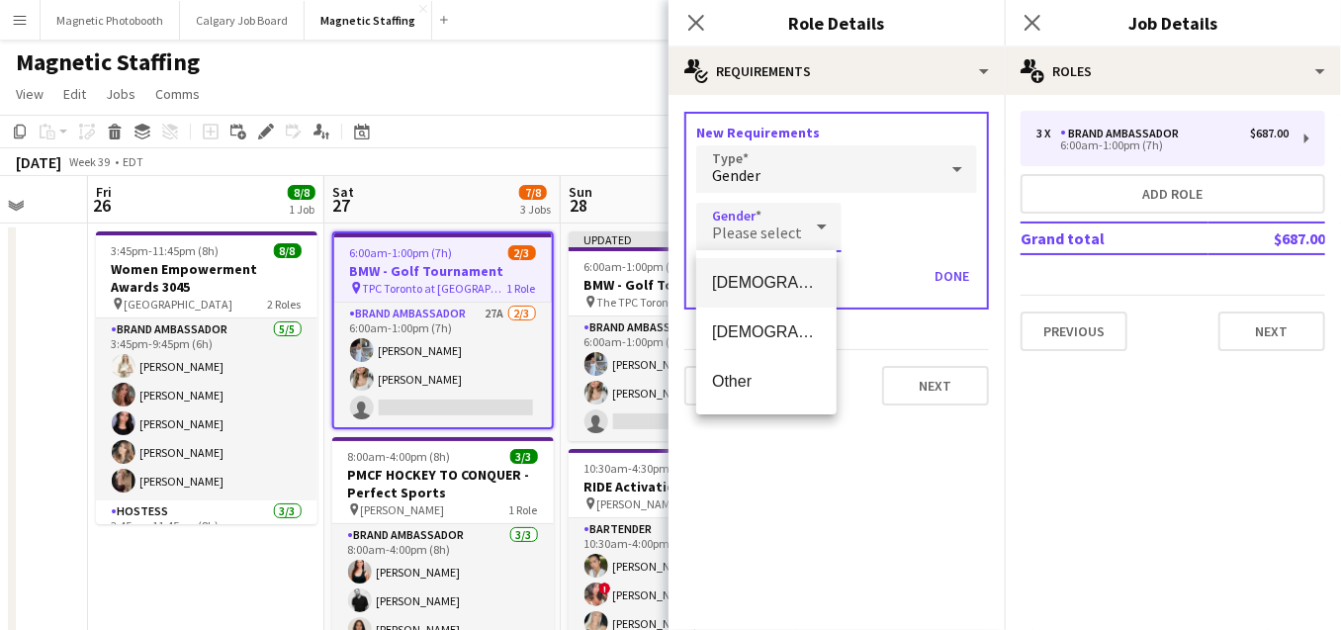
click at [736, 283] on span "[DEMOGRAPHIC_DATA]" at bounding box center [766, 282] width 109 height 19
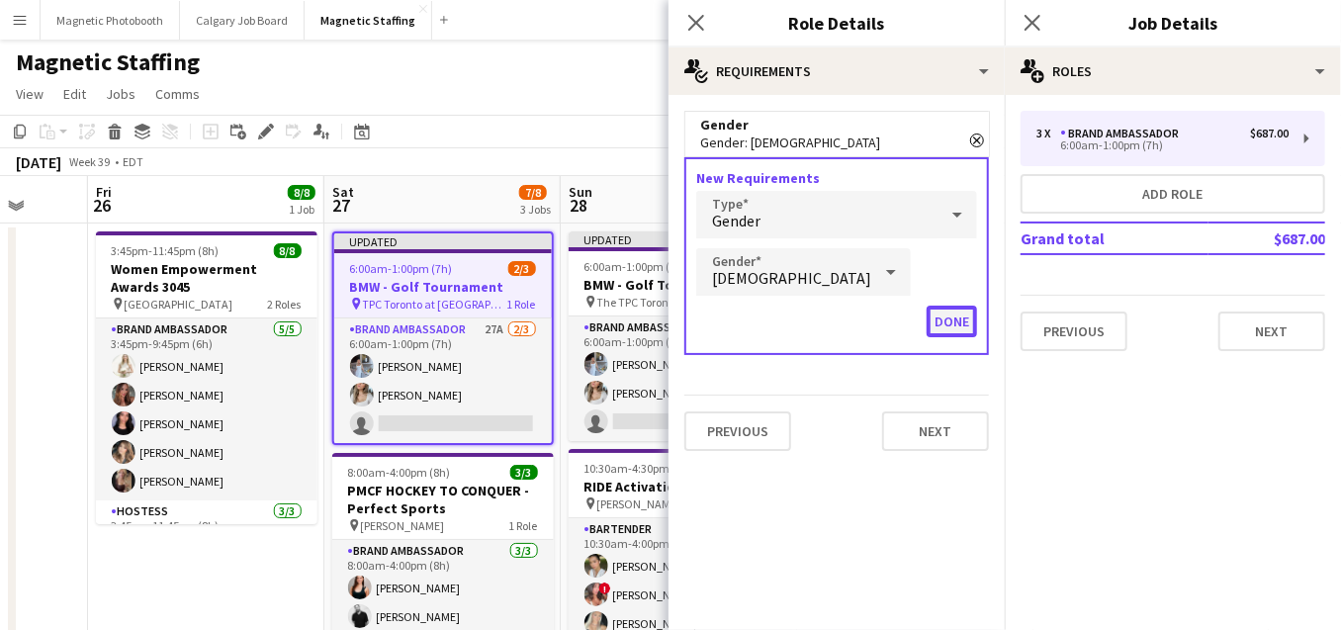
click at [969, 320] on button "Done" at bounding box center [952, 322] width 50 height 32
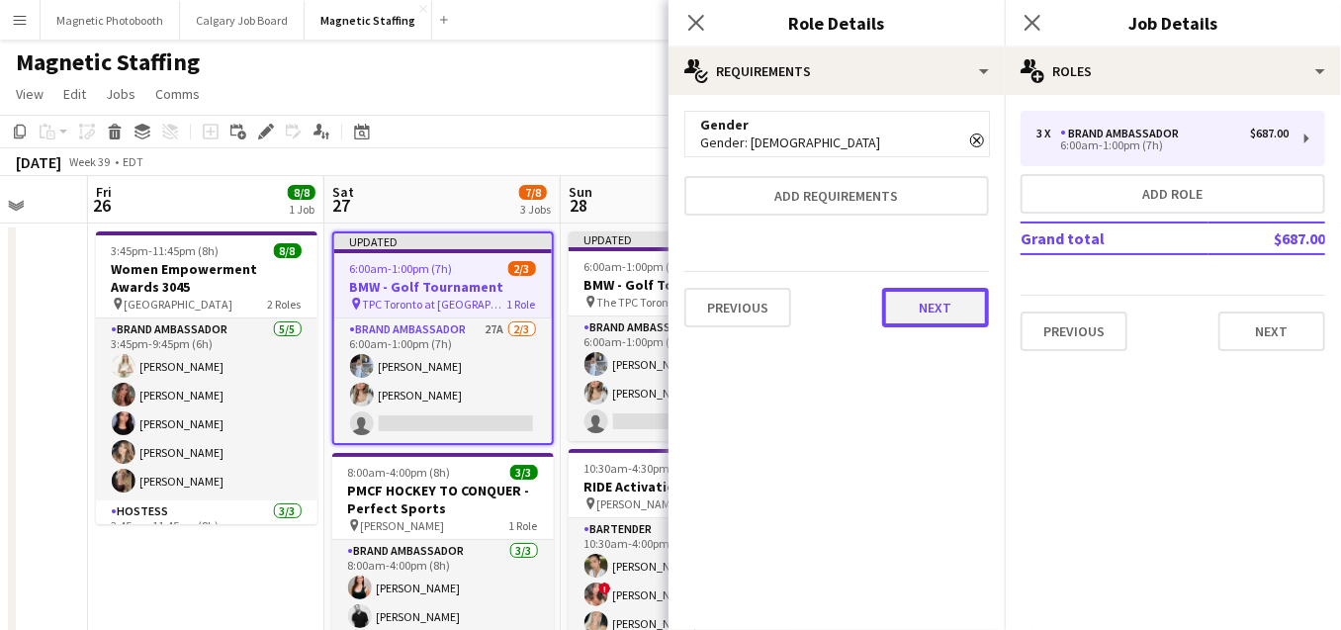
click at [964, 318] on button "Next" at bounding box center [935, 308] width 107 height 40
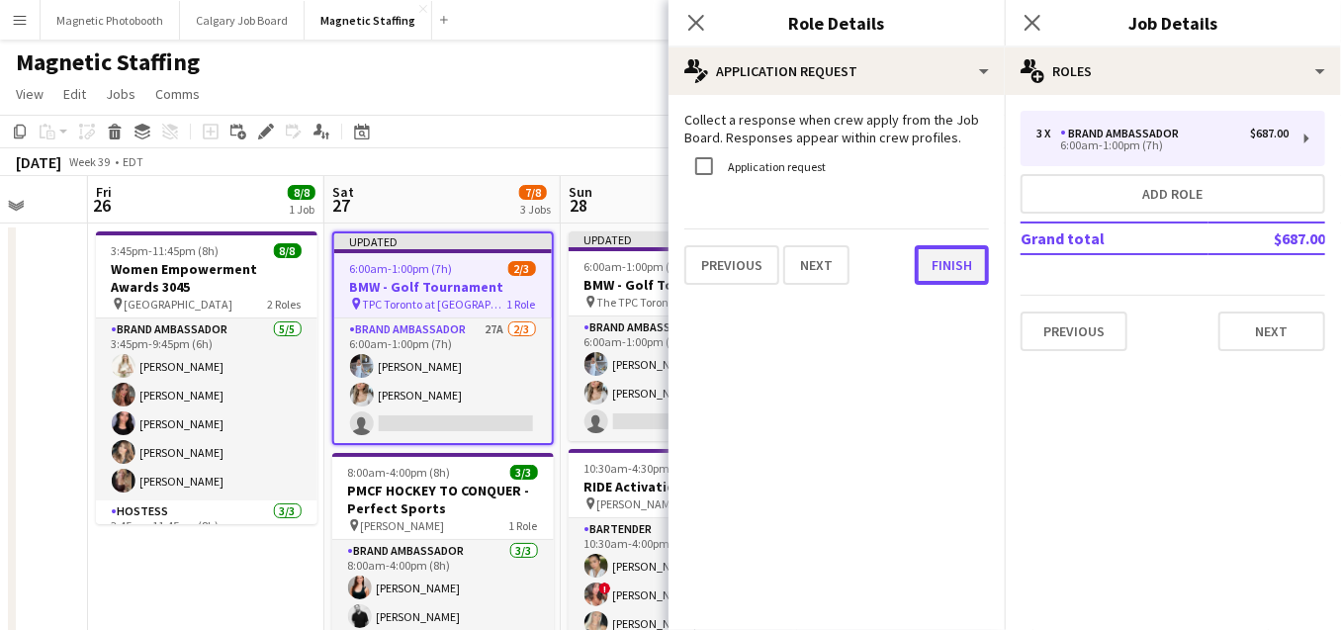
click at [959, 271] on button "Finish" at bounding box center [952, 265] width 74 height 40
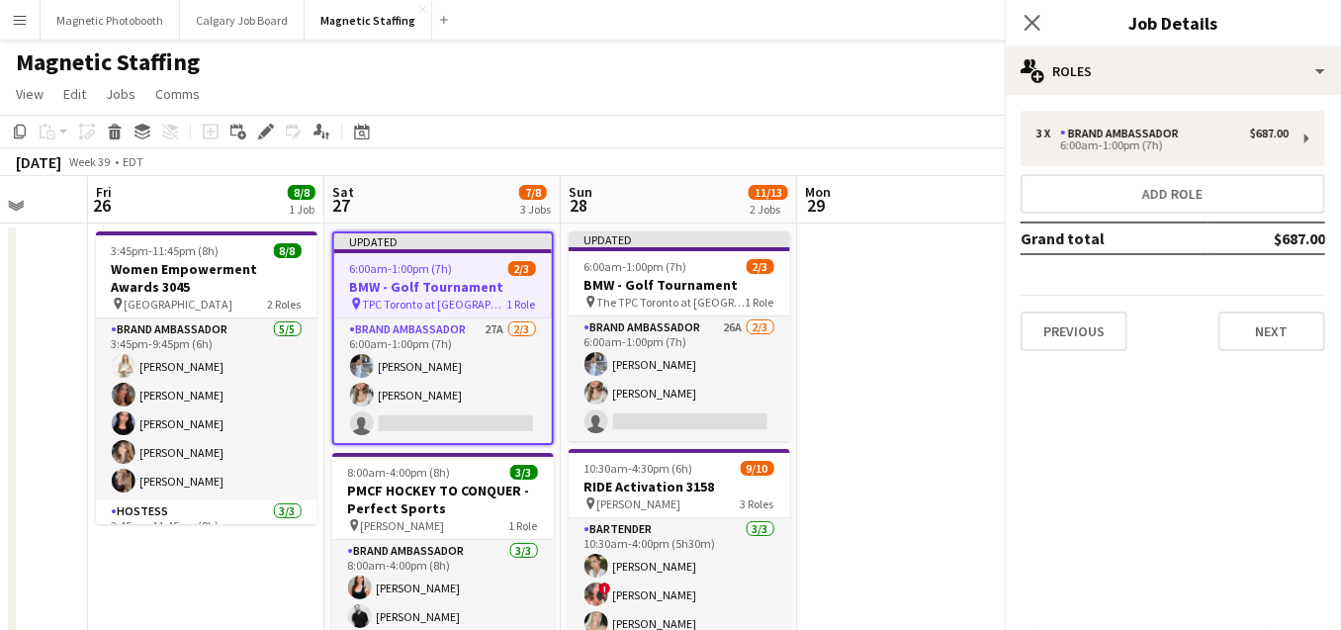
click at [876, 139] on app-toolbar "Copy Paste Paste Command V Paste with crew Command Shift V Paste linked Job [GE…" at bounding box center [670, 132] width 1341 height 34
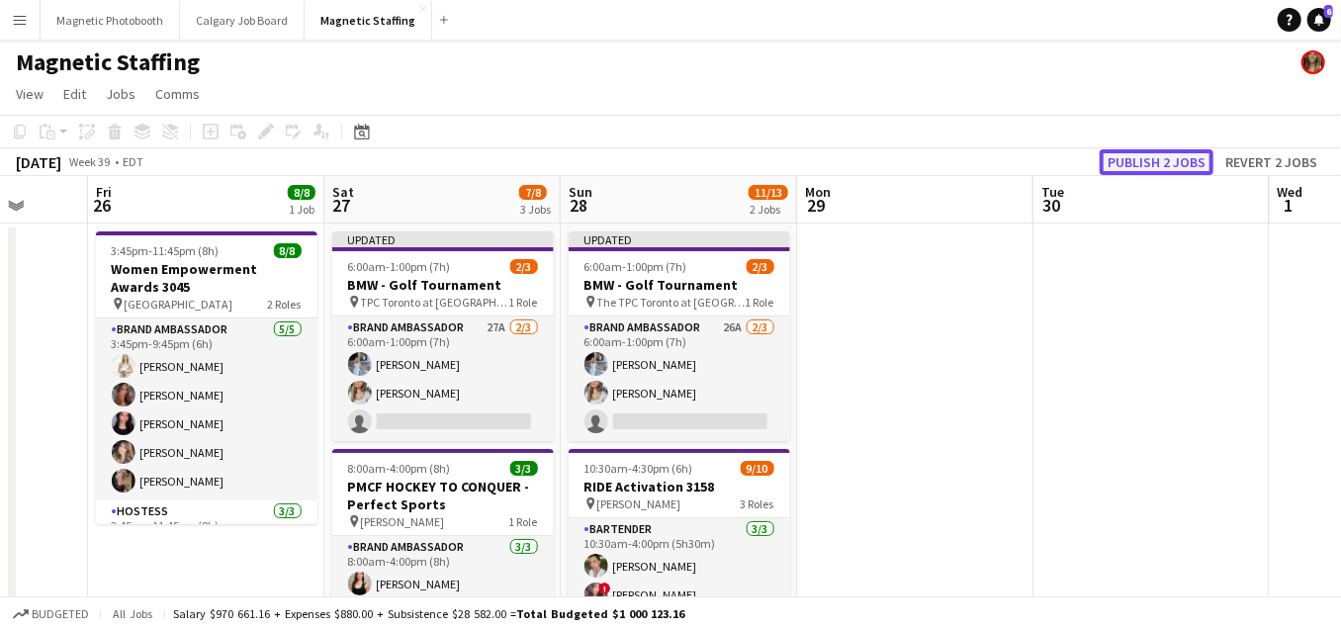
click at [1150, 165] on button "Publish 2 jobs" at bounding box center [1157, 162] width 114 height 26
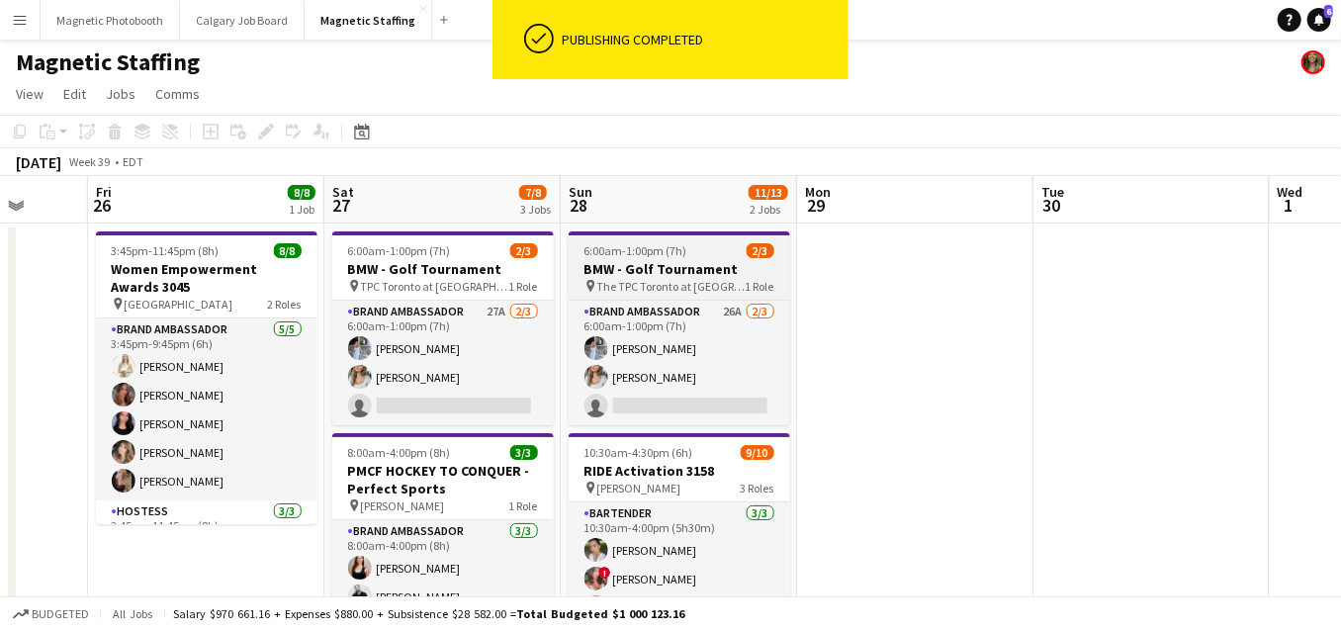
click at [612, 268] on h3 "BMW - Golf Tournament" at bounding box center [680, 269] width 222 height 18
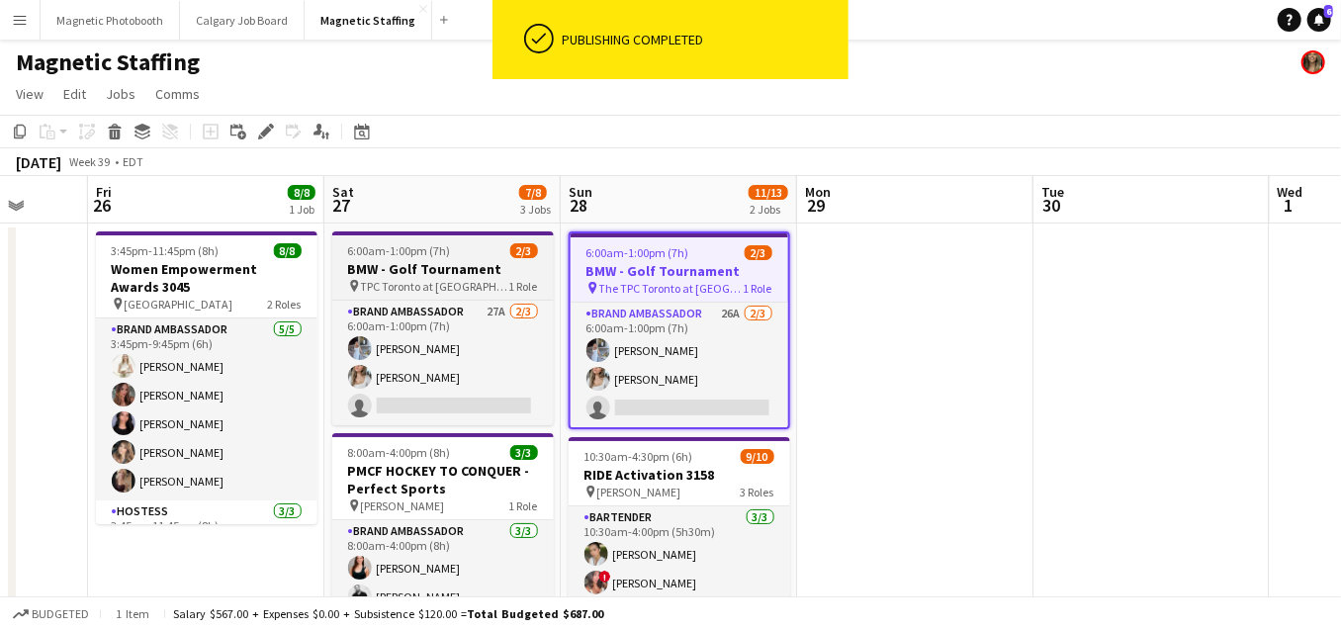
scroll to position [0, 620]
click at [366, 258] on app-job-card "6:00am-1:00pm (7h) 2/3 BMW - Golf Tournament pin TPC Toronto at [GEOGRAPHIC_DAT…" at bounding box center [444, 328] width 222 height 194
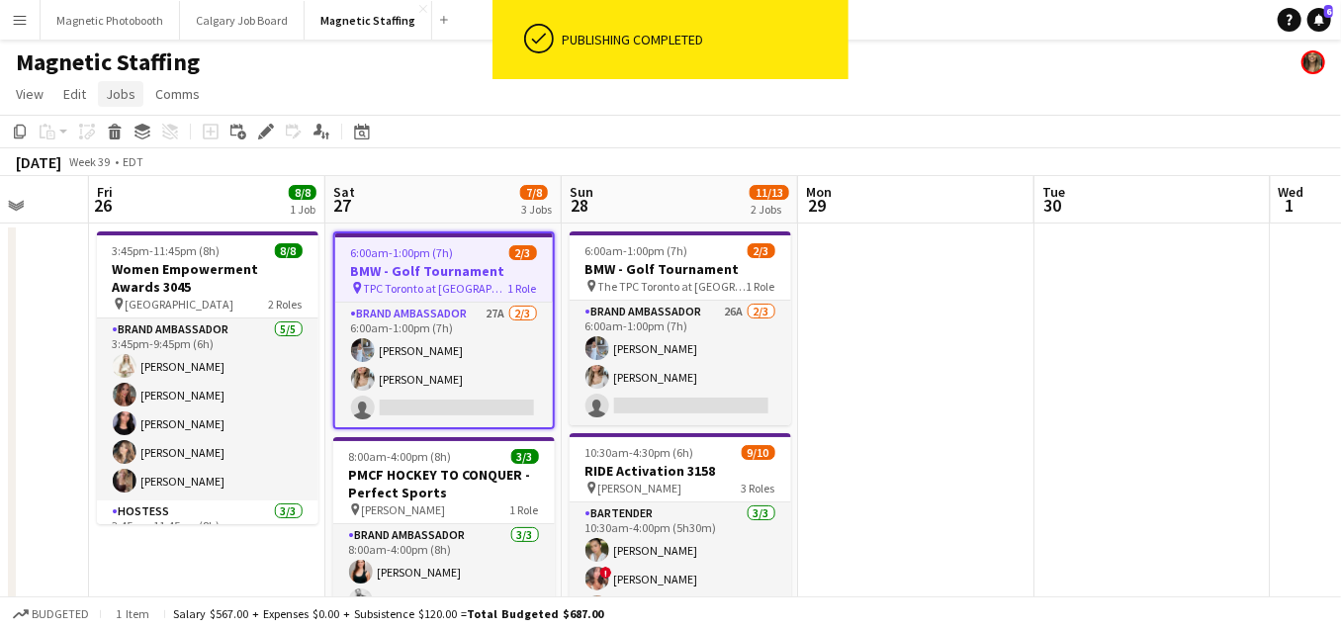
click at [118, 101] on span "Jobs" at bounding box center [121, 94] width 30 height 18
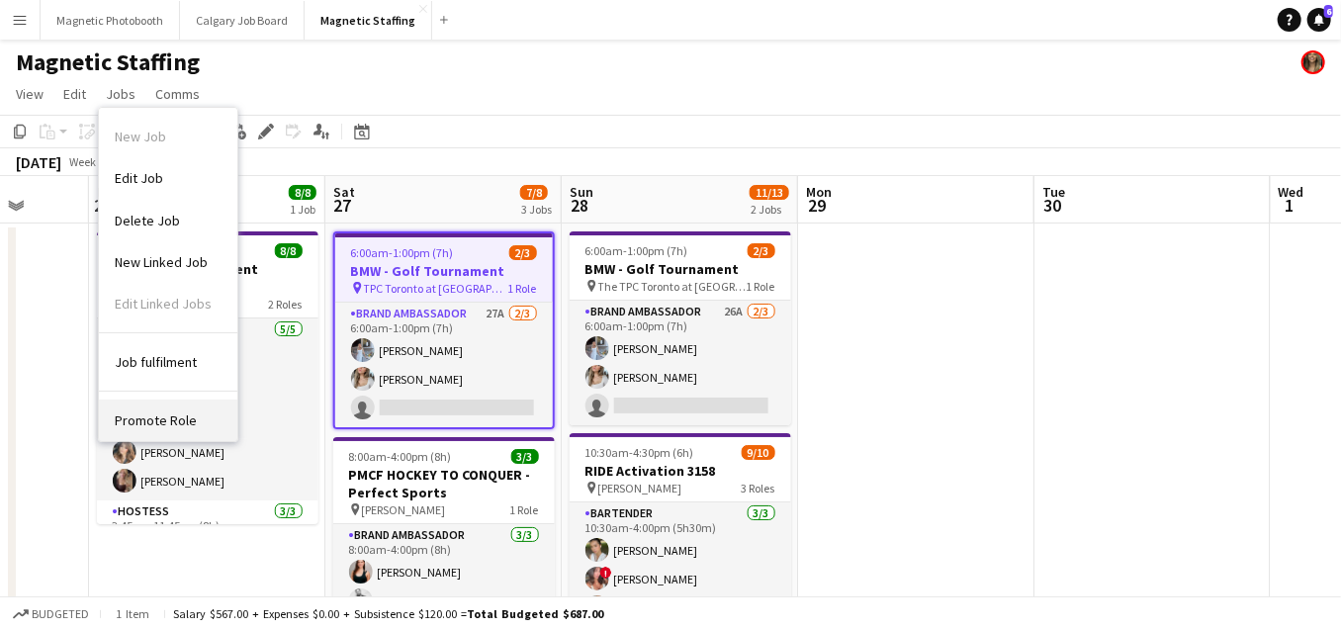
click at [174, 417] on span "Promote Role" at bounding box center [156, 420] width 82 height 18
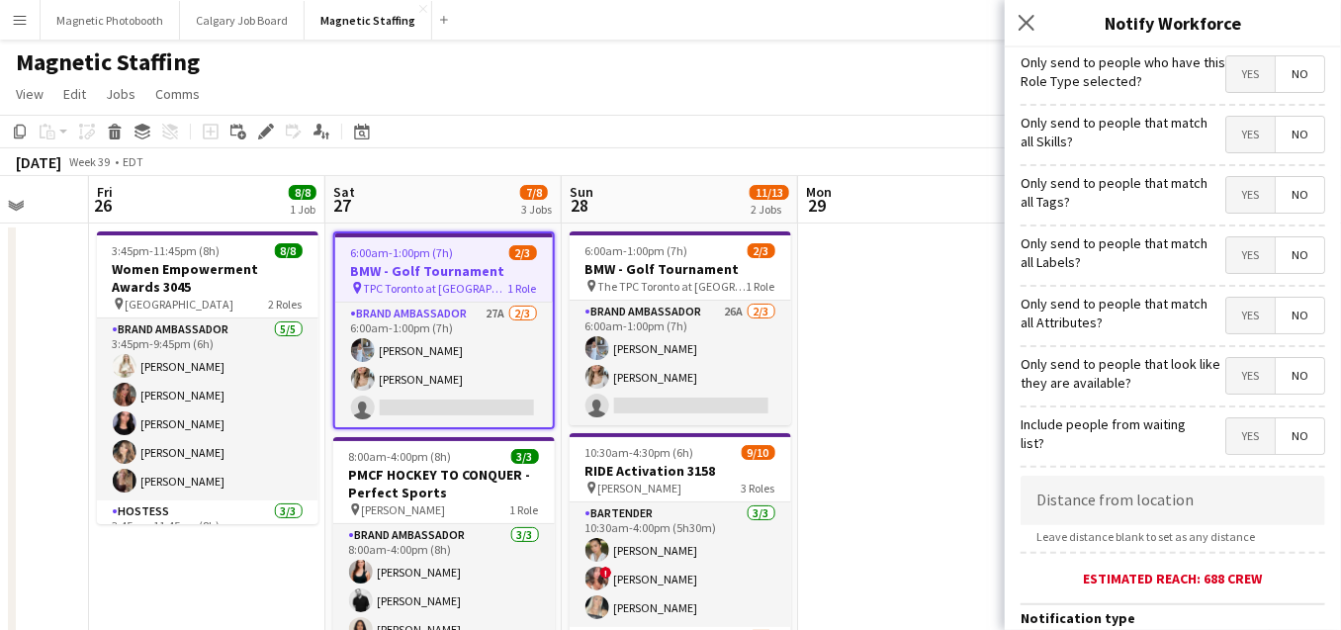
scroll to position [456, 0]
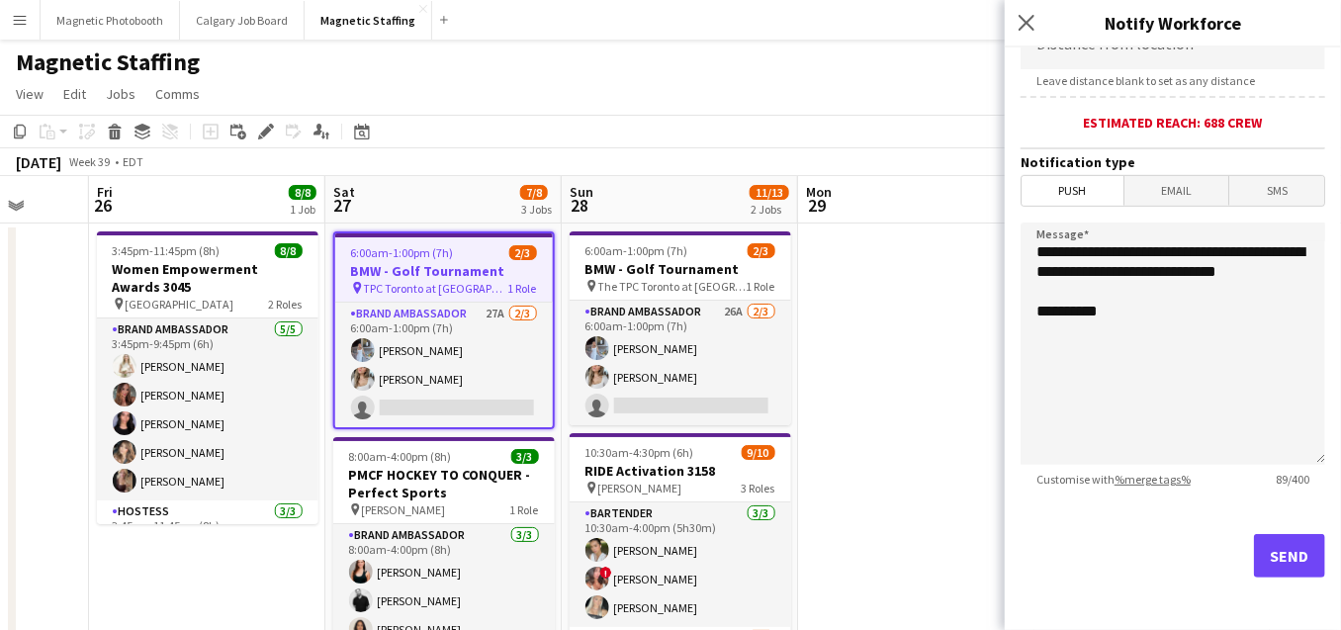
click at [912, 471] on app-date-cell at bounding box center [916, 588] width 236 height 729
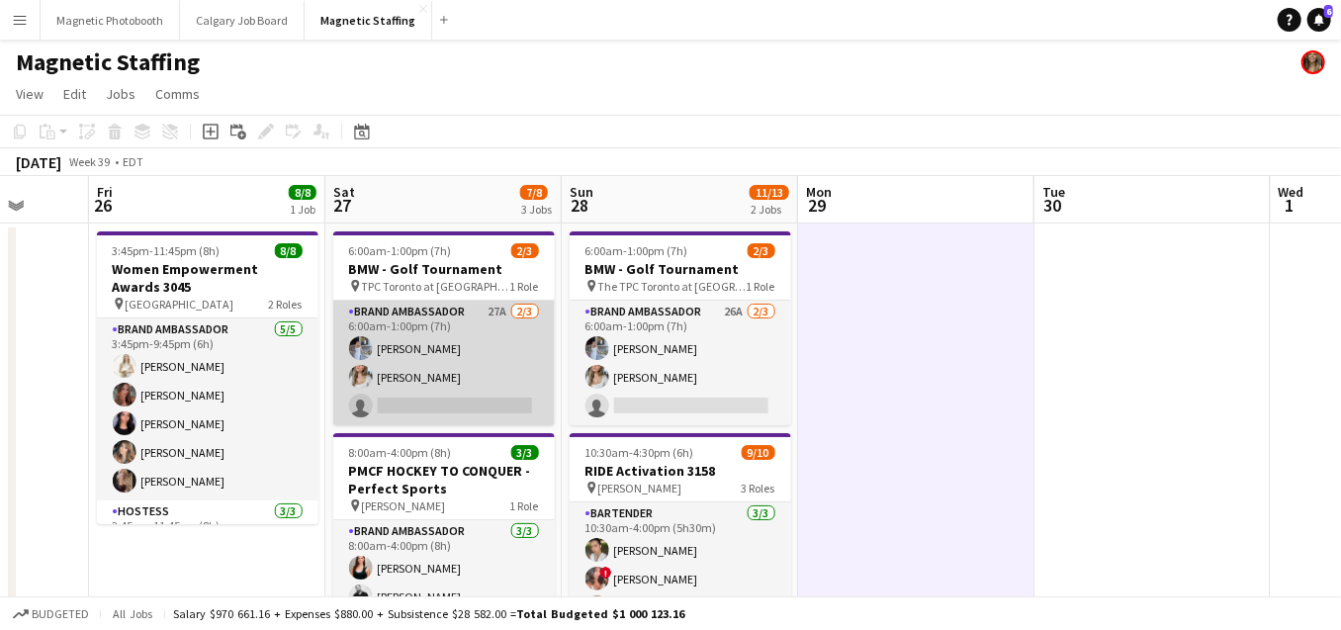
click at [488, 381] on app-card-role "Brand Ambassador 27A [DATE] 6:00am-1:00pm (7h) [PERSON_NAME] [PERSON_NAME] sing…" at bounding box center [444, 363] width 222 height 125
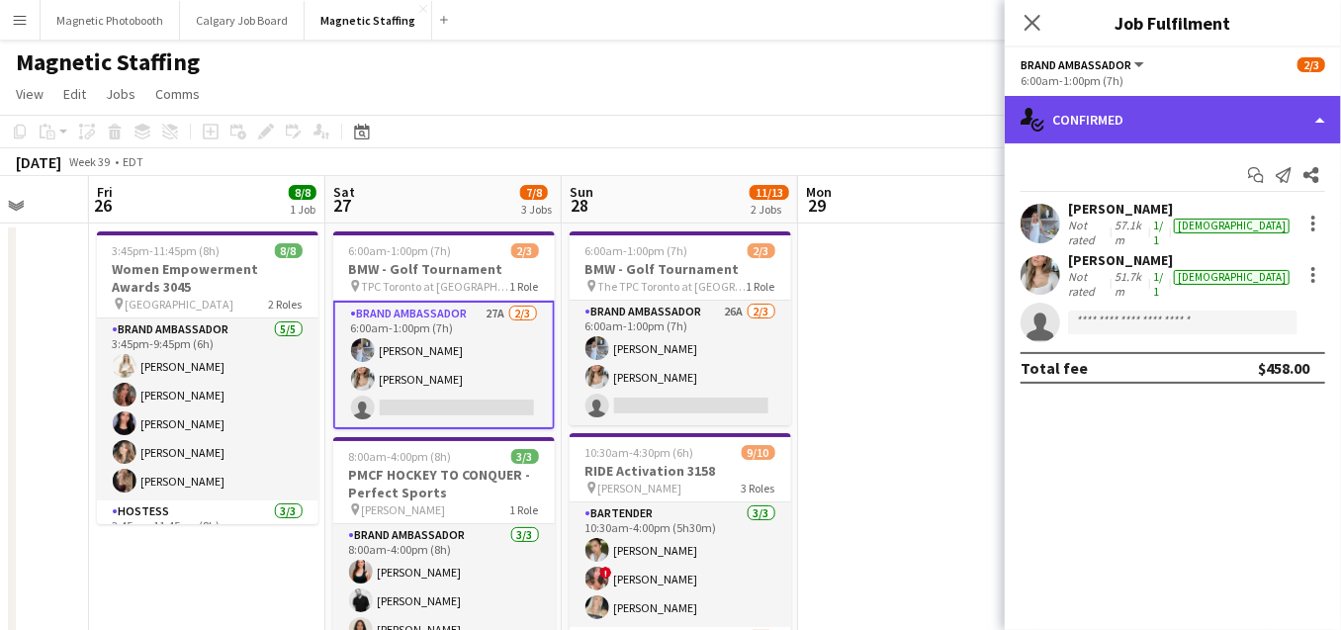
click at [1202, 127] on div "single-neutral-actions-check-2 Confirmed" at bounding box center [1173, 119] width 336 height 47
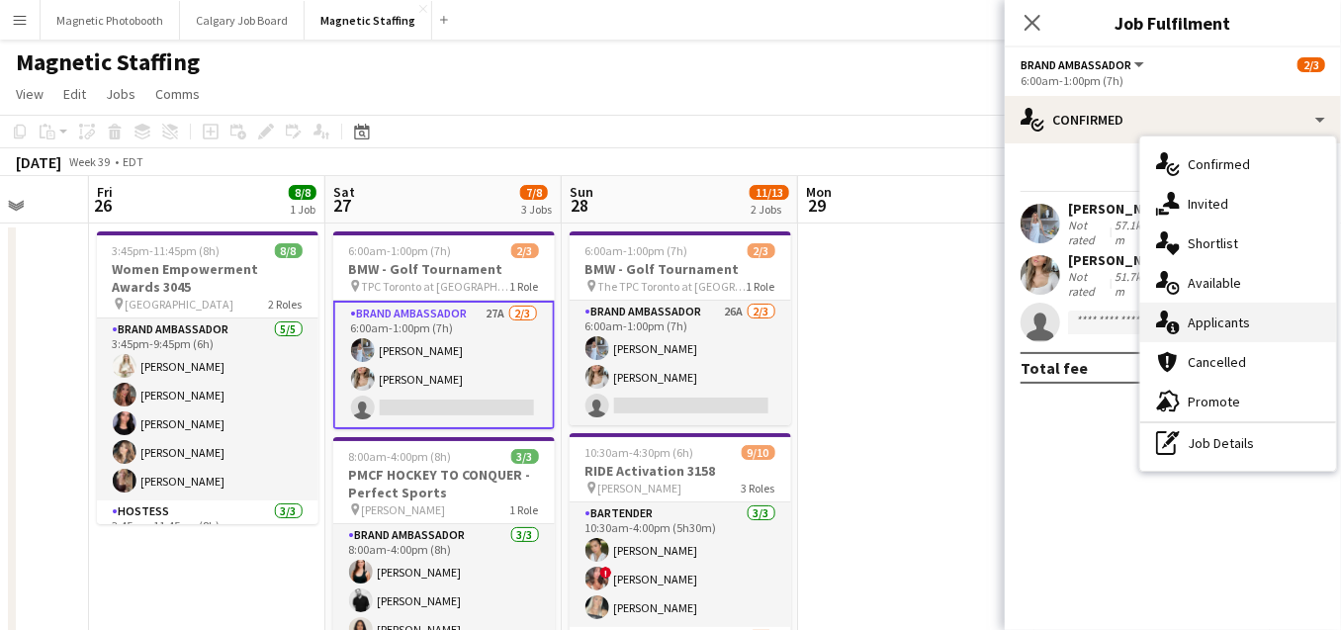
click at [1227, 313] on div "single-neutral-actions-information Applicants" at bounding box center [1238, 323] width 196 height 40
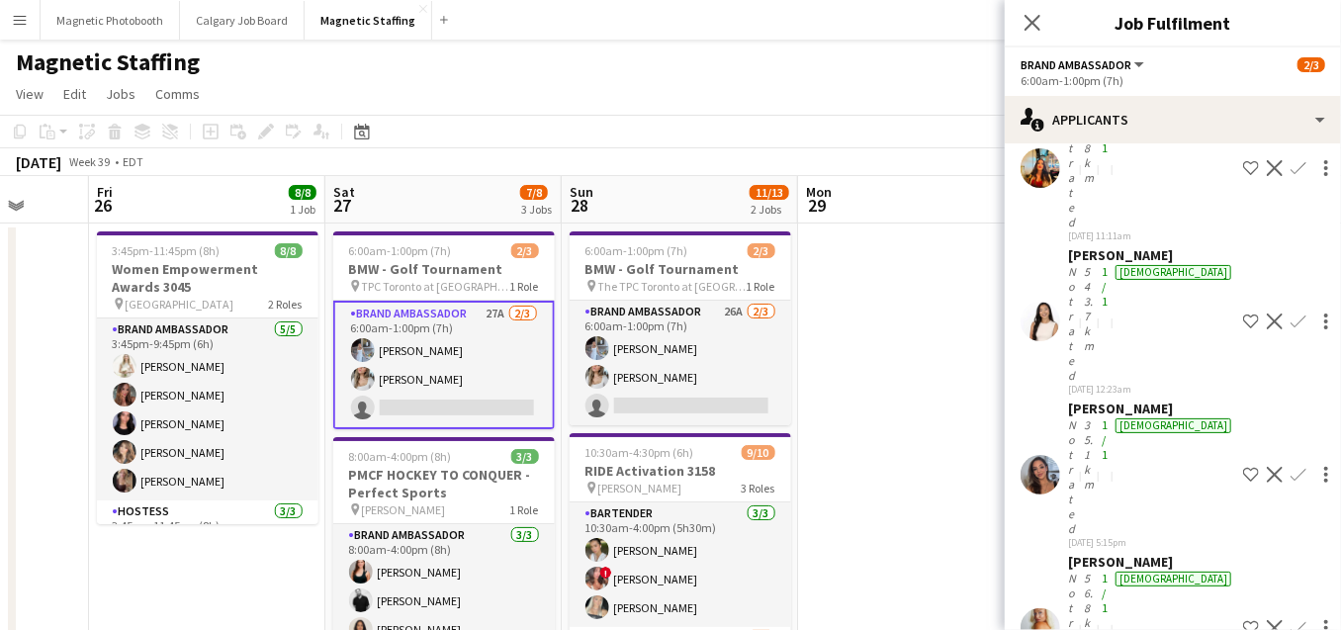
scroll to position [1024, 0]
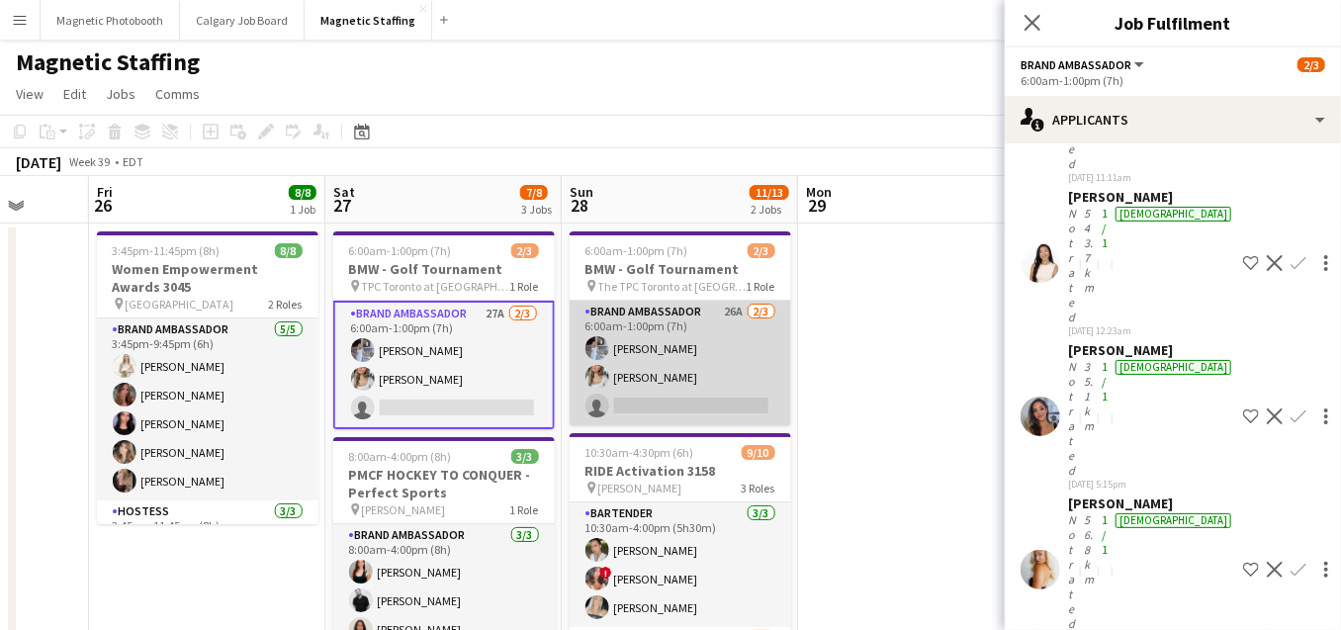
click at [696, 394] on app-card-role "Brand Ambassador 26A [DATE] 6:00am-1:00pm (7h) [PERSON_NAME] [PERSON_NAME] sing…" at bounding box center [681, 363] width 222 height 125
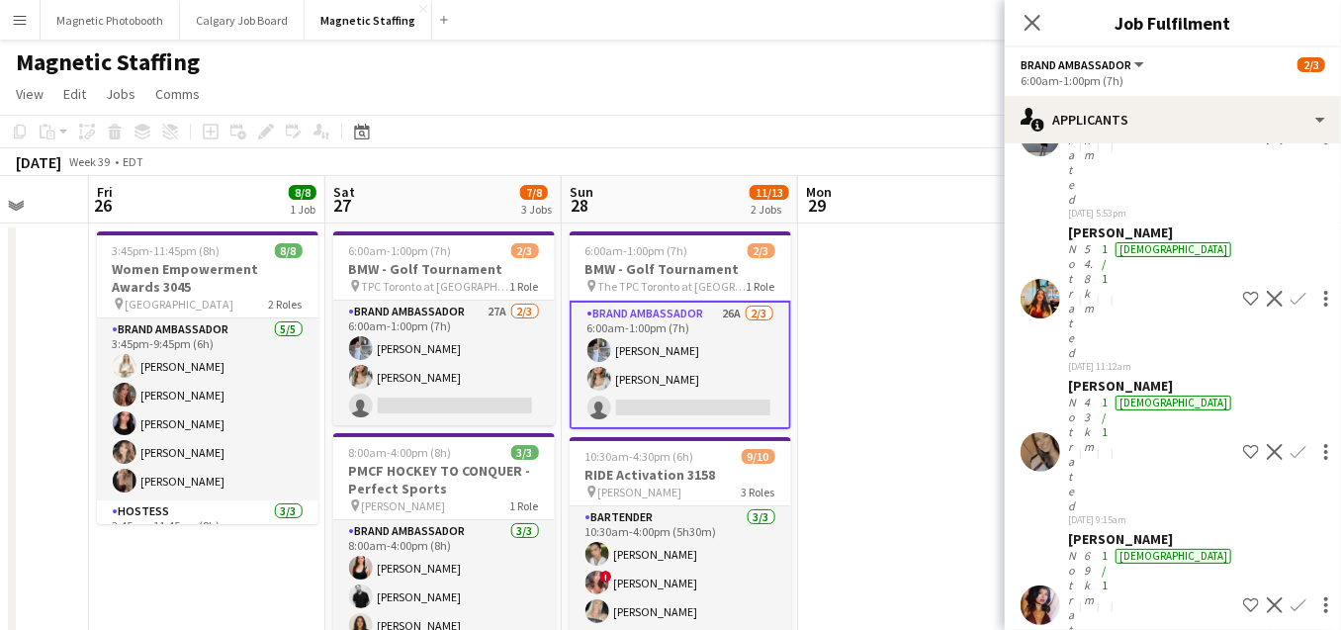
scroll to position [979, 0]
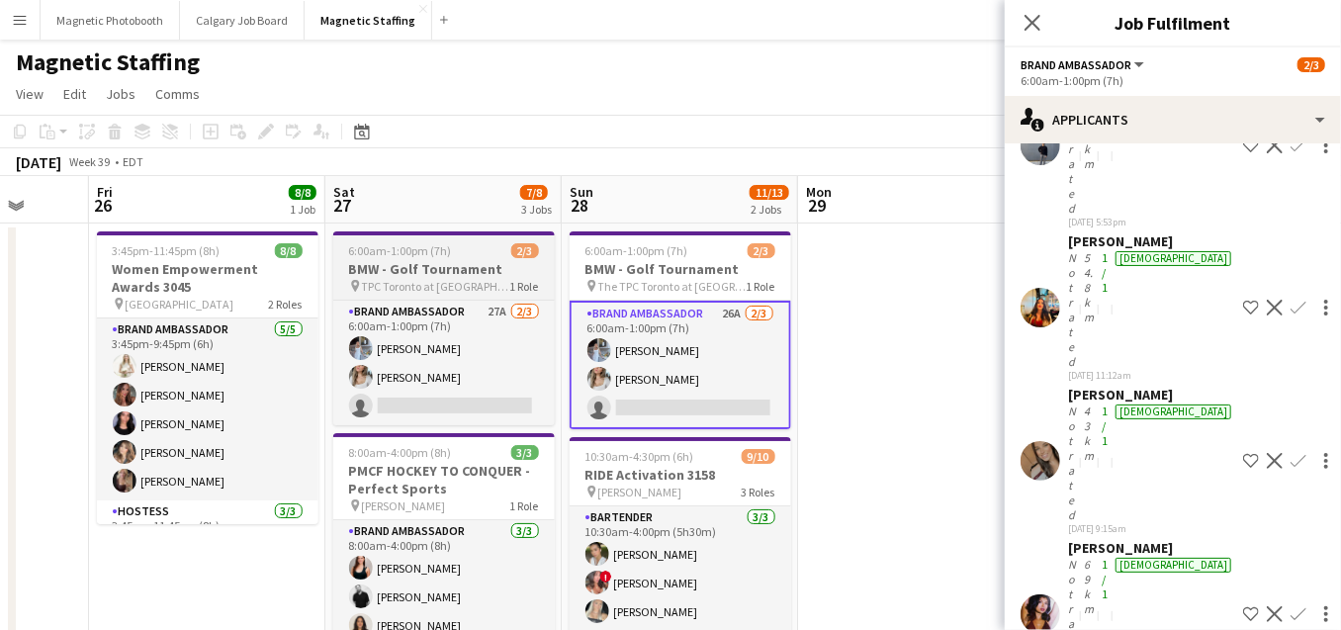
click at [415, 260] on app-job-card "6:00am-1:00pm (7h) 2/3 BMW - Golf Tournament pin TPC Toronto at [GEOGRAPHIC_DAT…" at bounding box center [444, 328] width 222 height 194
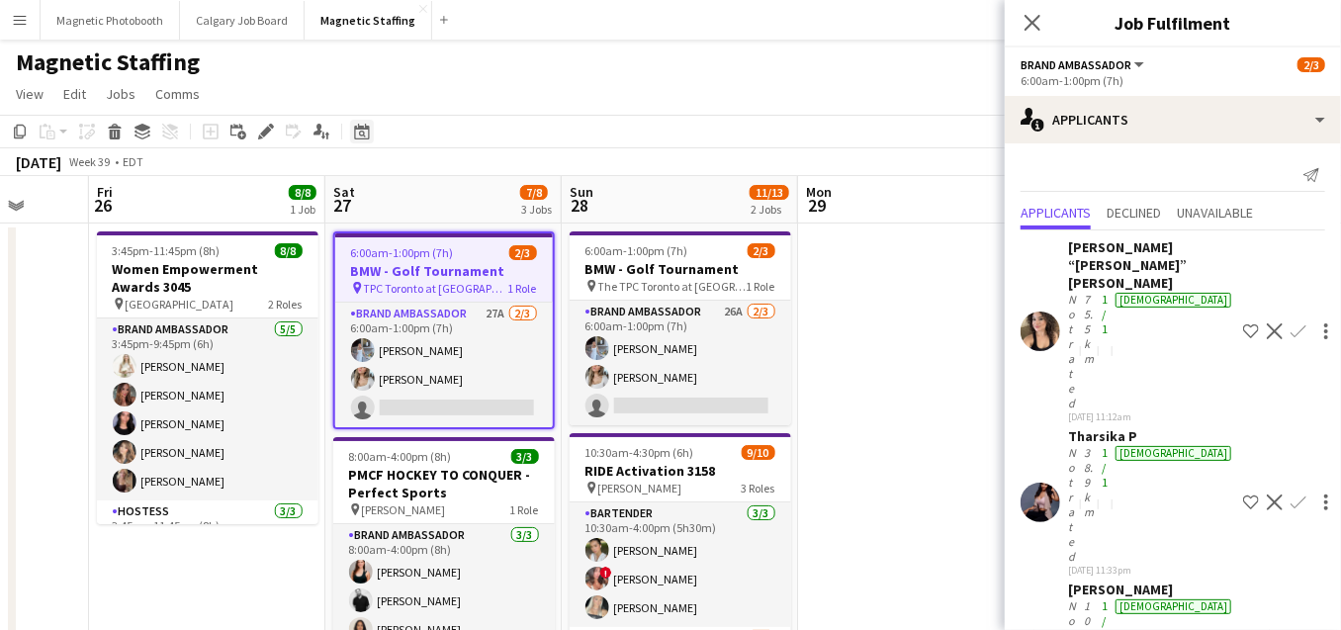
click at [357, 133] on icon "Date picker" at bounding box center [362, 132] width 16 height 16
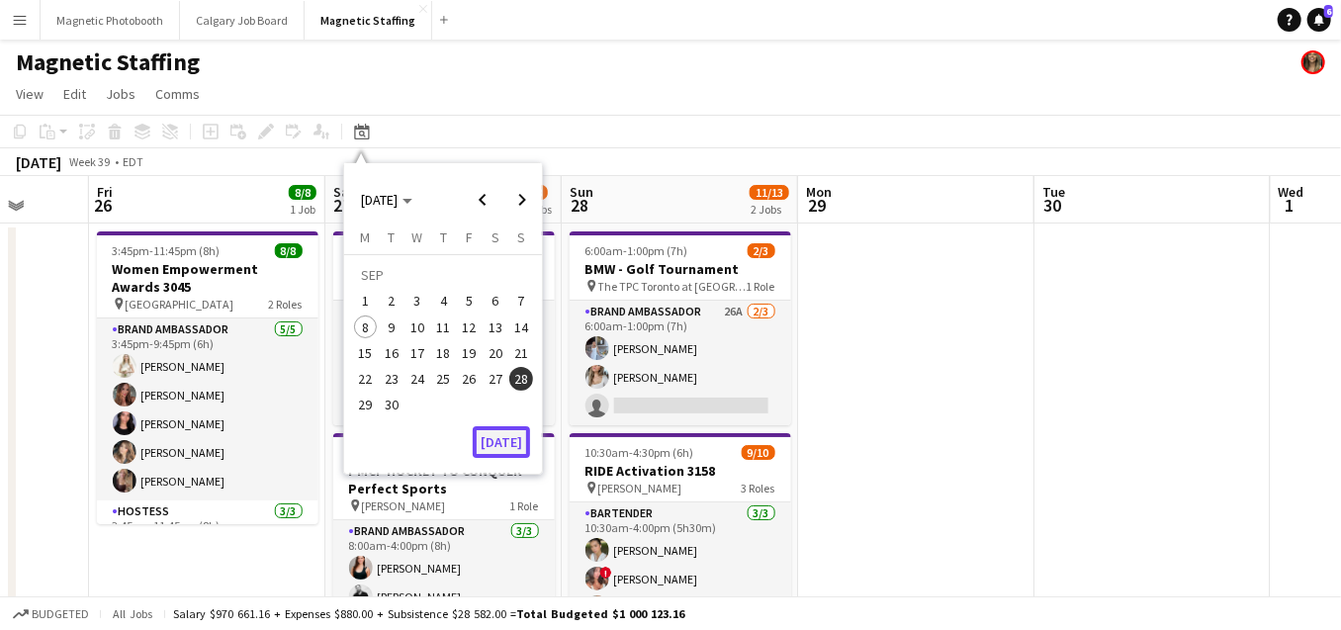
click at [510, 442] on button "[DATE]" at bounding box center [501, 442] width 57 height 32
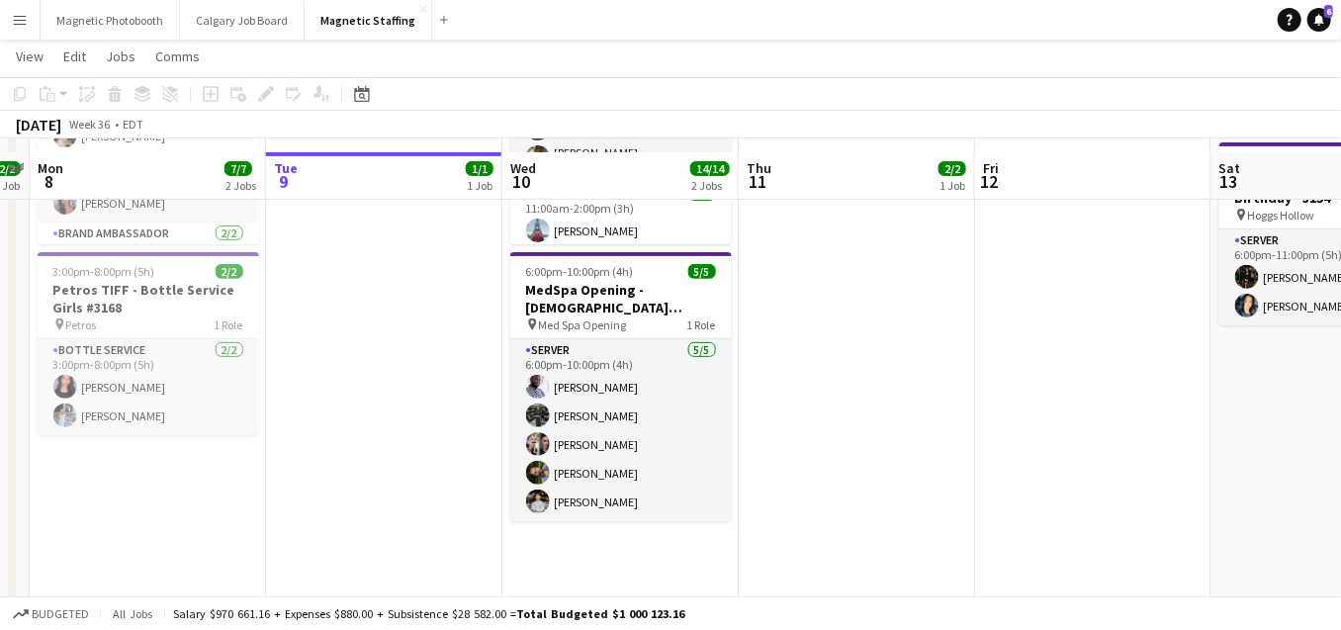
scroll to position [292, 0]
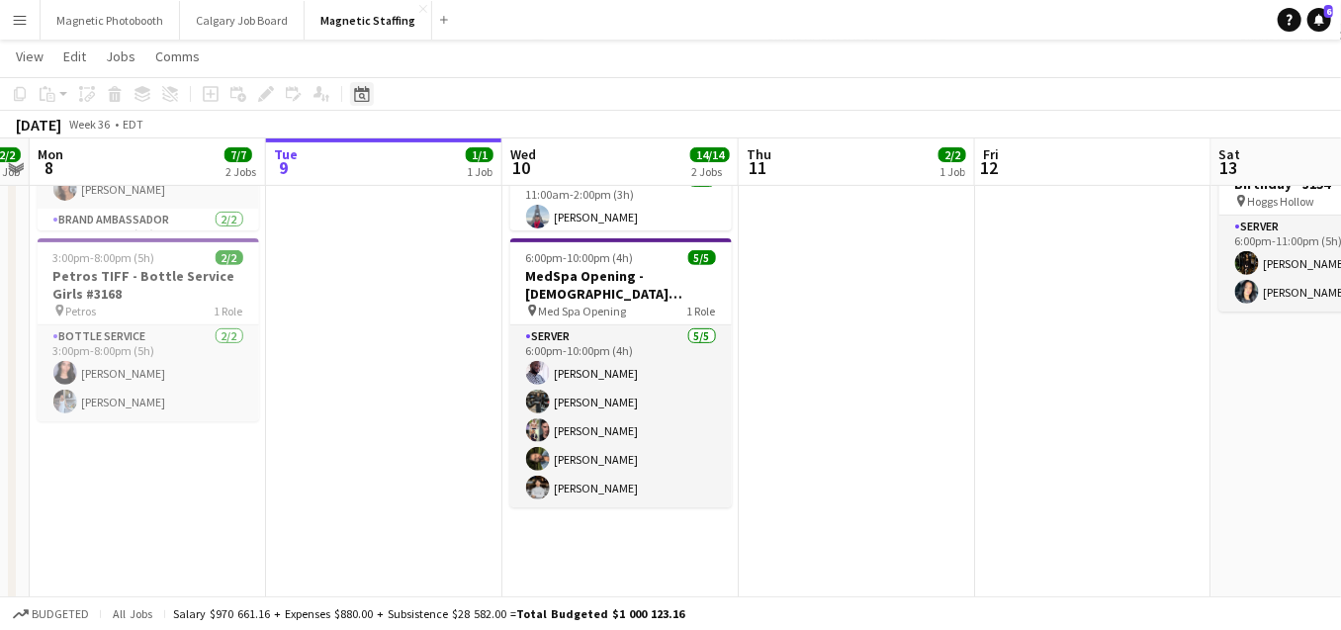
click at [354, 98] on icon "Date picker" at bounding box center [362, 94] width 16 height 16
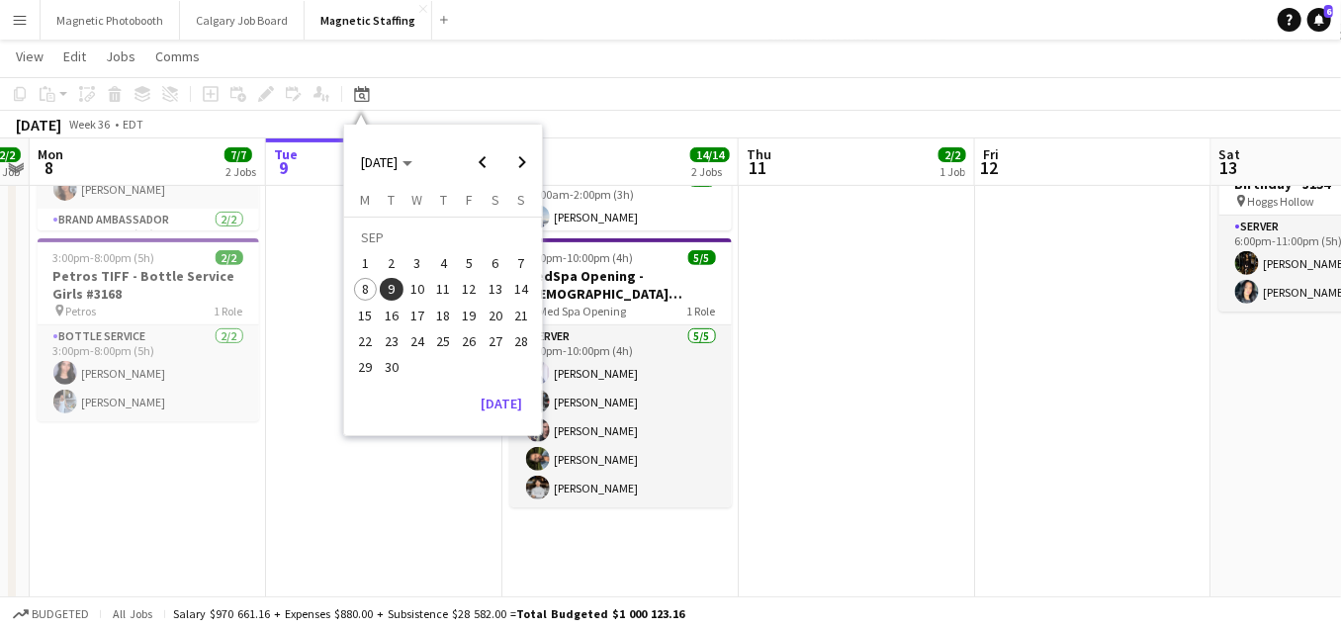
click at [521, 338] on span "28" at bounding box center [521, 341] width 24 height 24
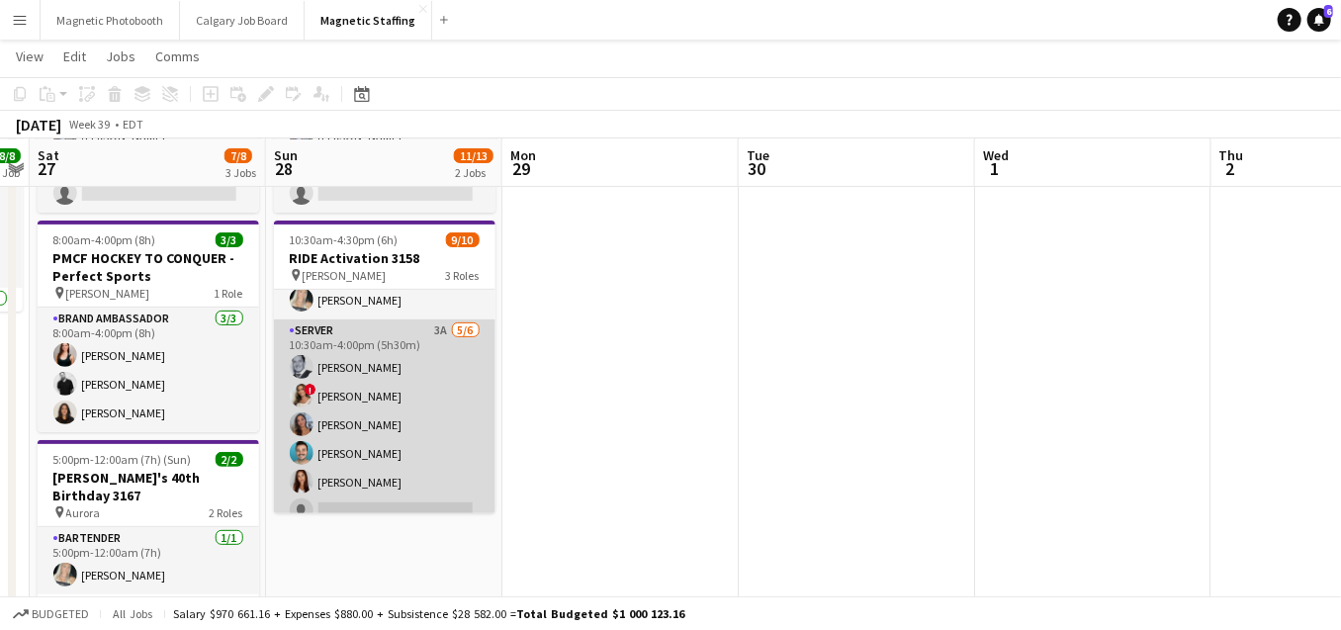
scroll to position [105, 0]
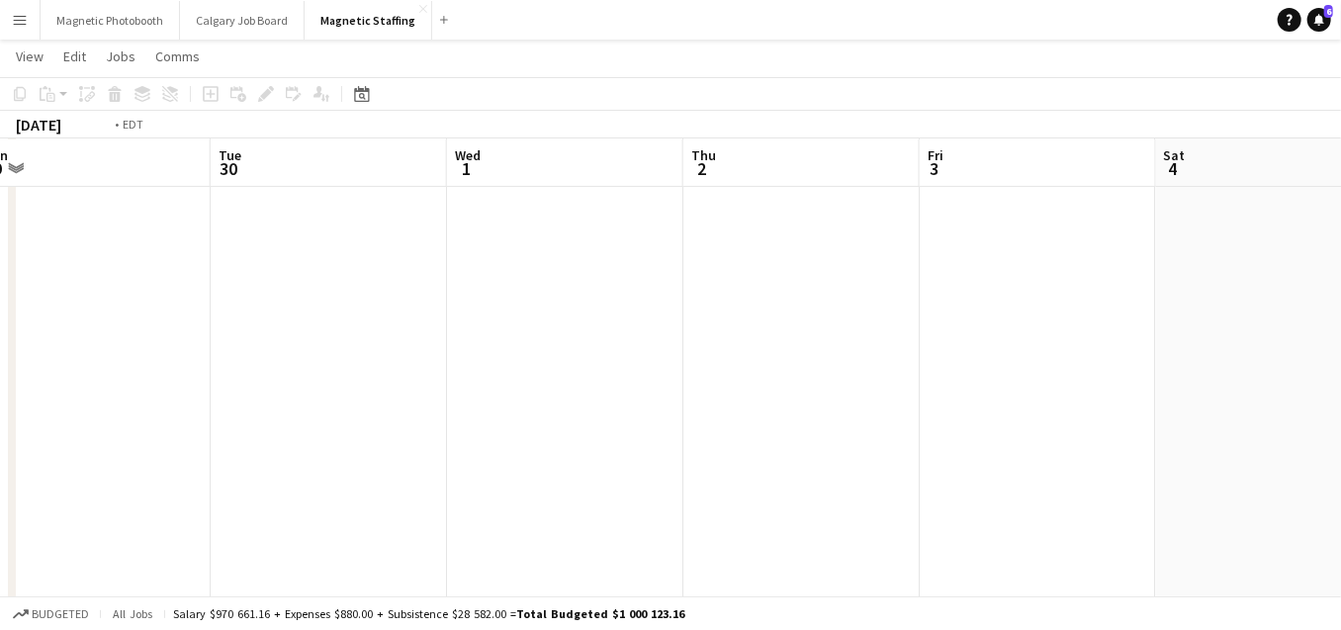
drag, startPoint x: 600, startPoint y: 454, endPoint x: 44, endPoint y: 506, distance: 559.4
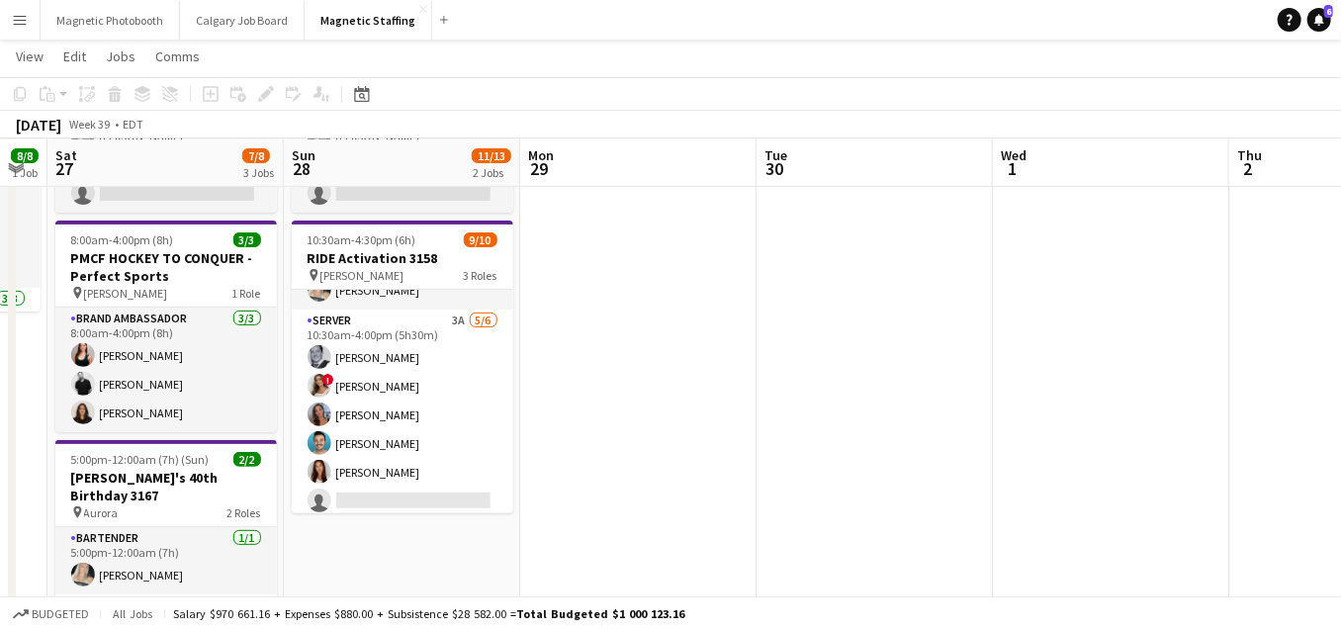
drag, startPoint x: 262, startPoint y: 451, endPoint x: 891, endPoint y: 449, distance: 629.1
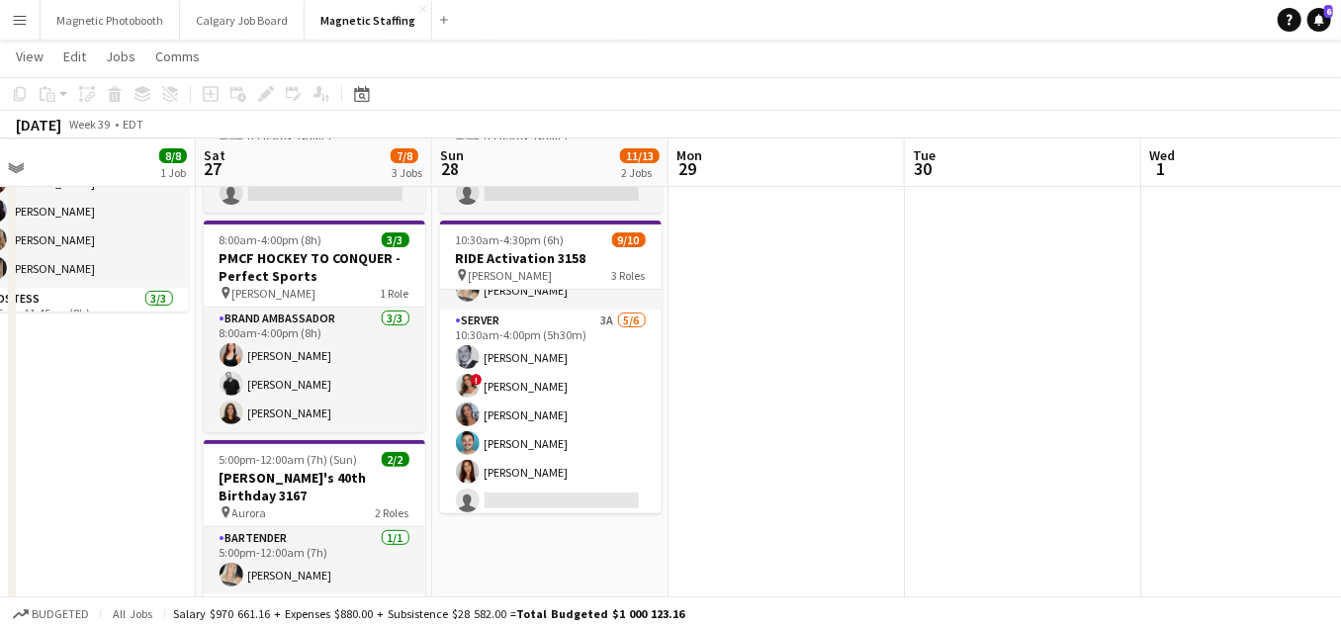
drag, startPoint x: 658, startPoint y: 441, endPoint x: 794, endPoint y: 438, distance: 136.5
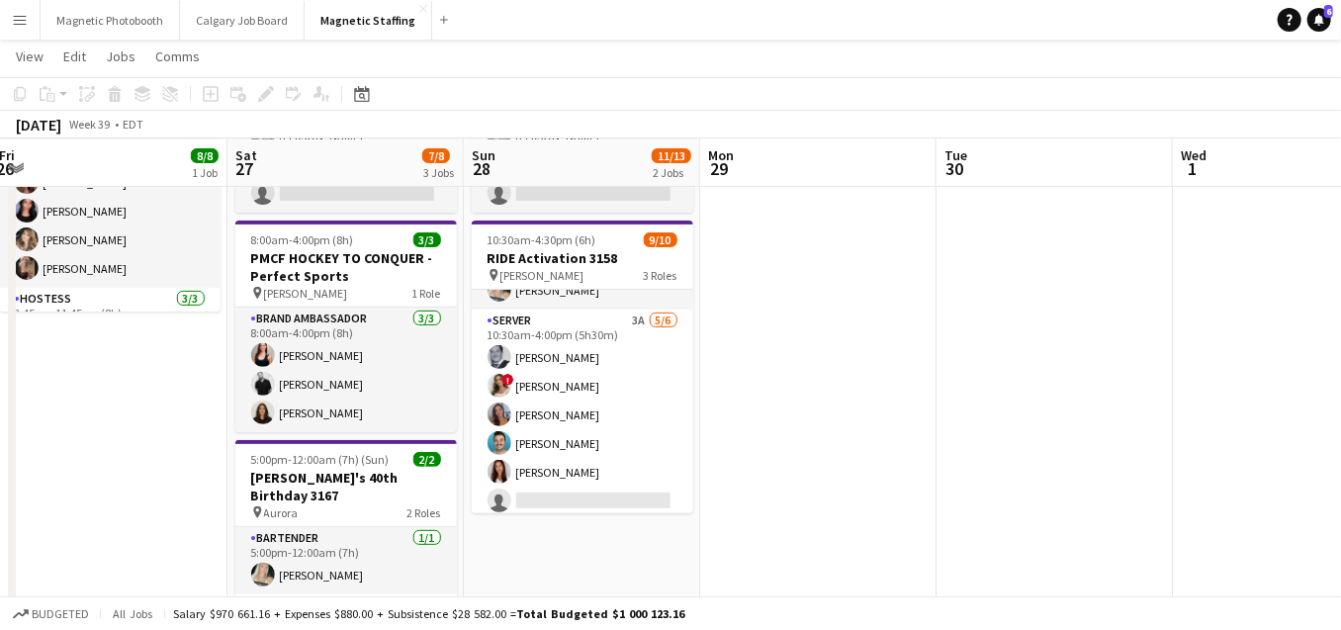
scroll to position [0, 0]
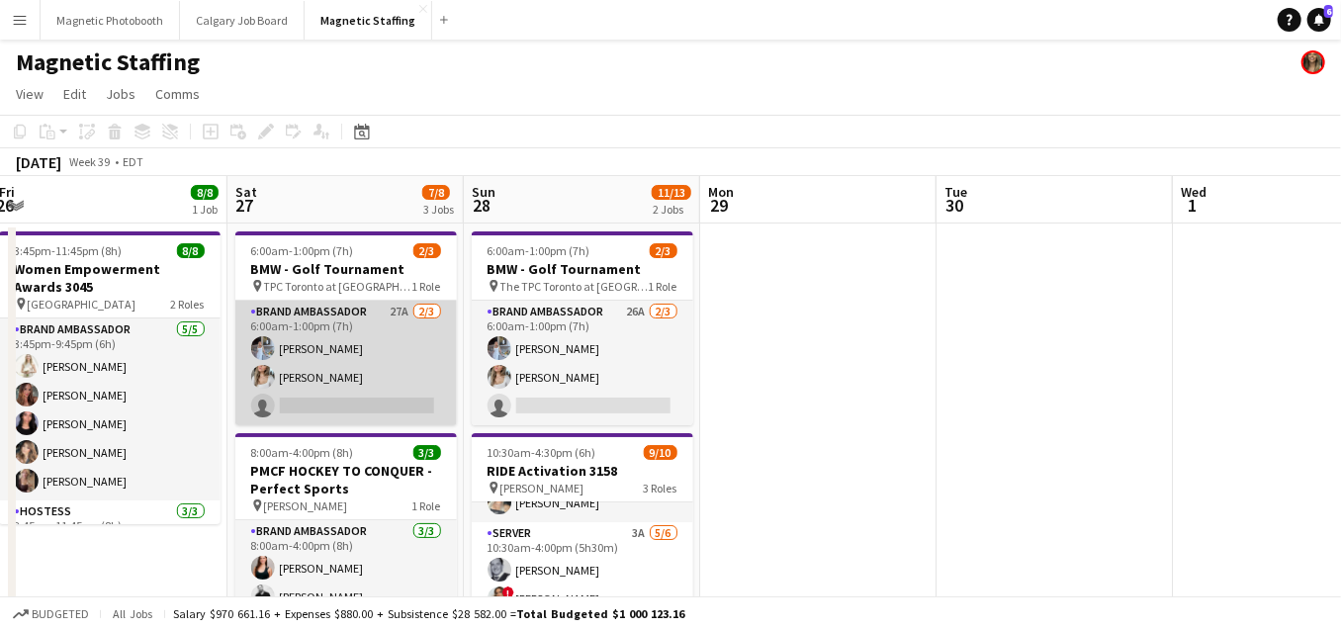
click at [359, 381] on app-card-role "Brand Ambassador 27A [DATE] 6:00am-1:00pm (7h) [PERSON_NAME] [PERSON_NAME] sing…" at bounding box center [346, 363] width 222 height 125
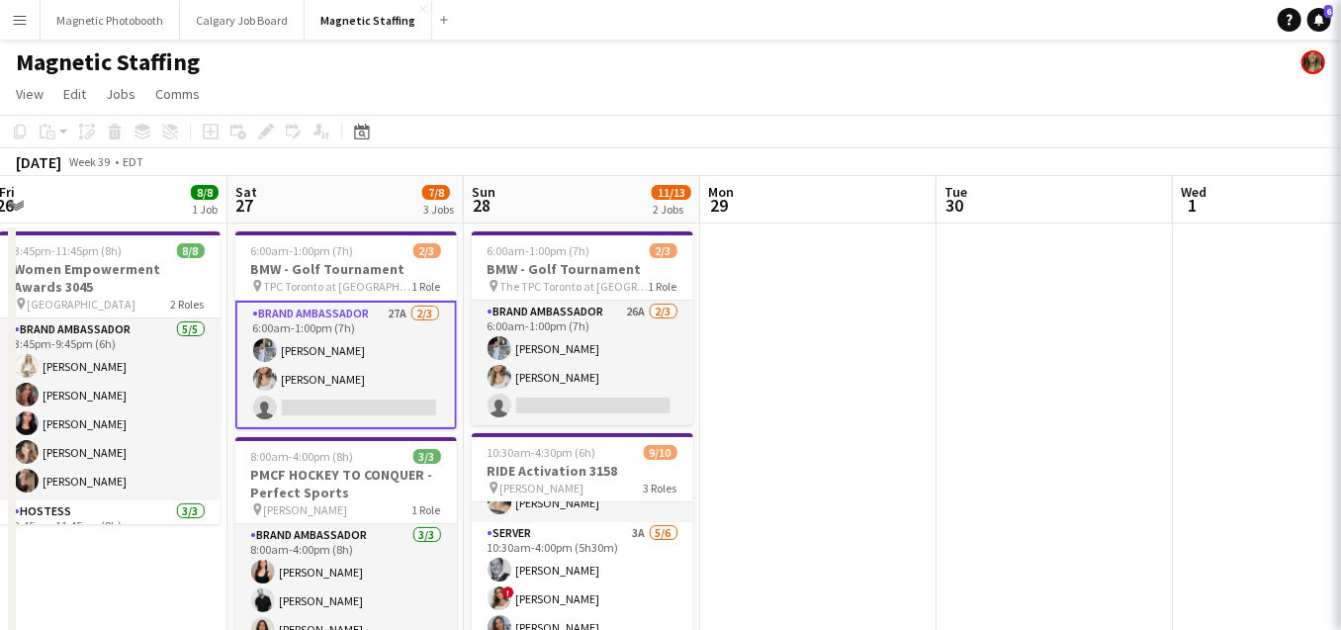
scroll to position [0, 483]
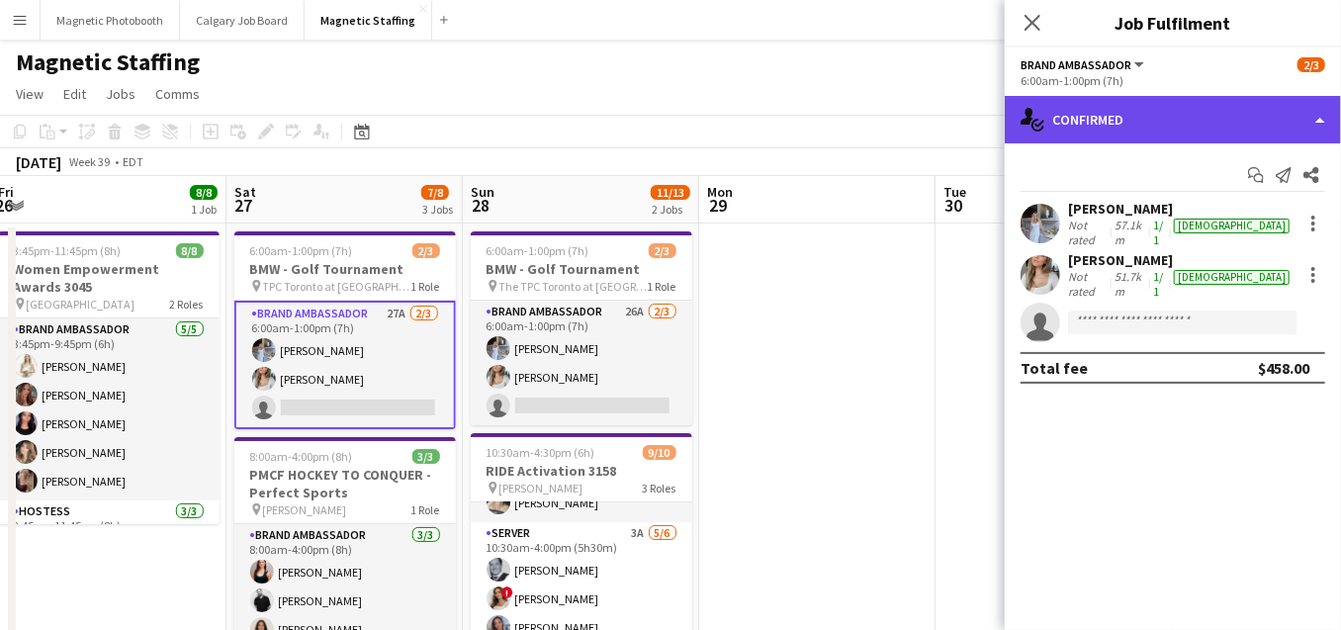
click at [1130, 127] on div "single-neutral-actions-check-2 Confirmed" at bounding box center [1173, 119] width 336 height 47
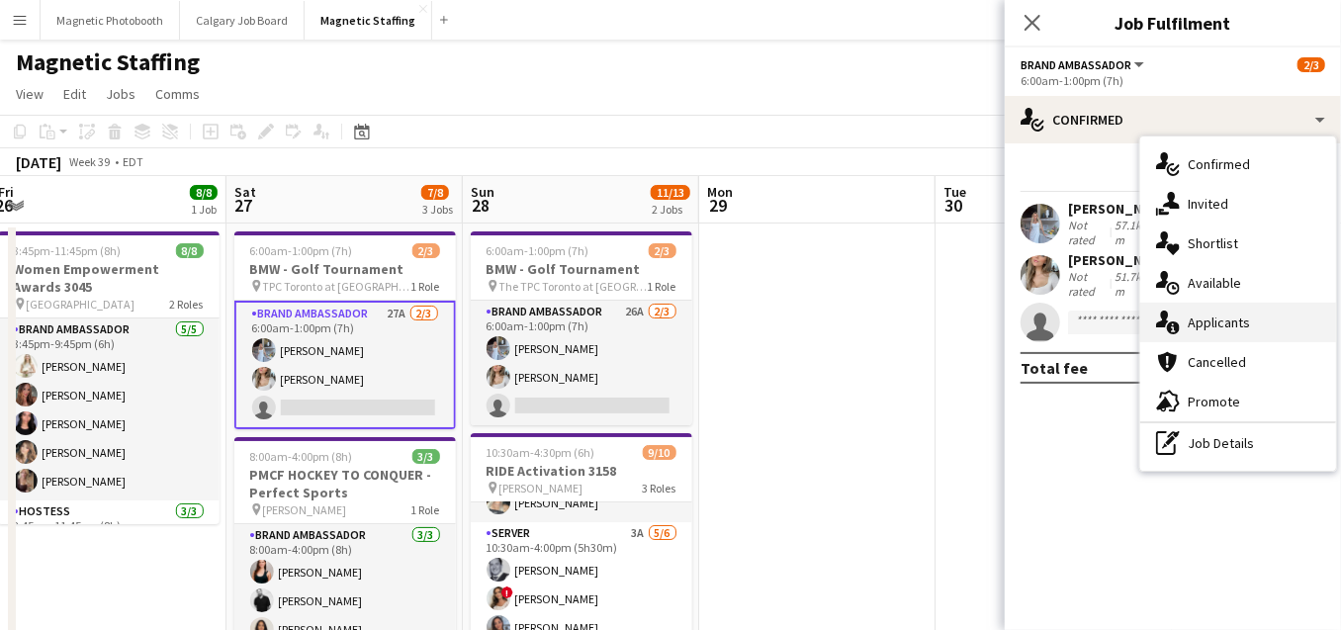
click at [1178, 321] on icon "single-neutral-actions-information" at bounding box center [1168, 323] width 24 height 24
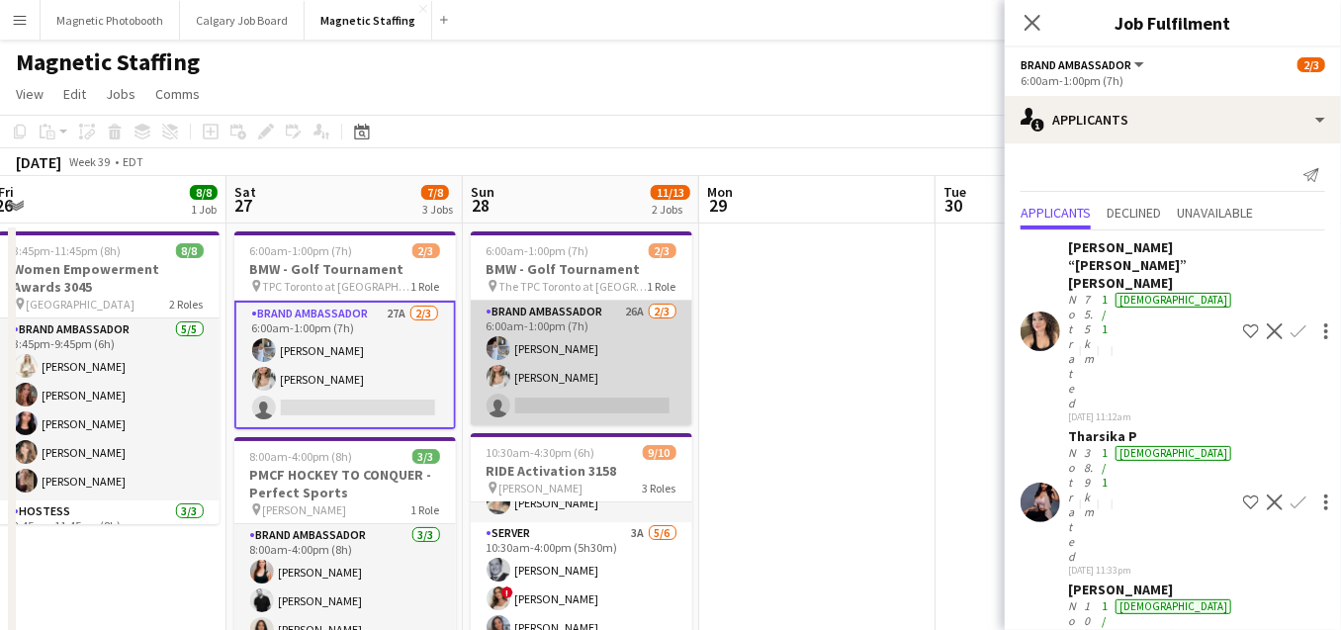
click at [645, 362] on app-card-role "Brand Ambassador 26A [DATE] 6:00am-1:00pm (7h) [PERSON_NAME] [PERSON_NAME] sing…" at bounding box center [582, 363] width 222 height 125
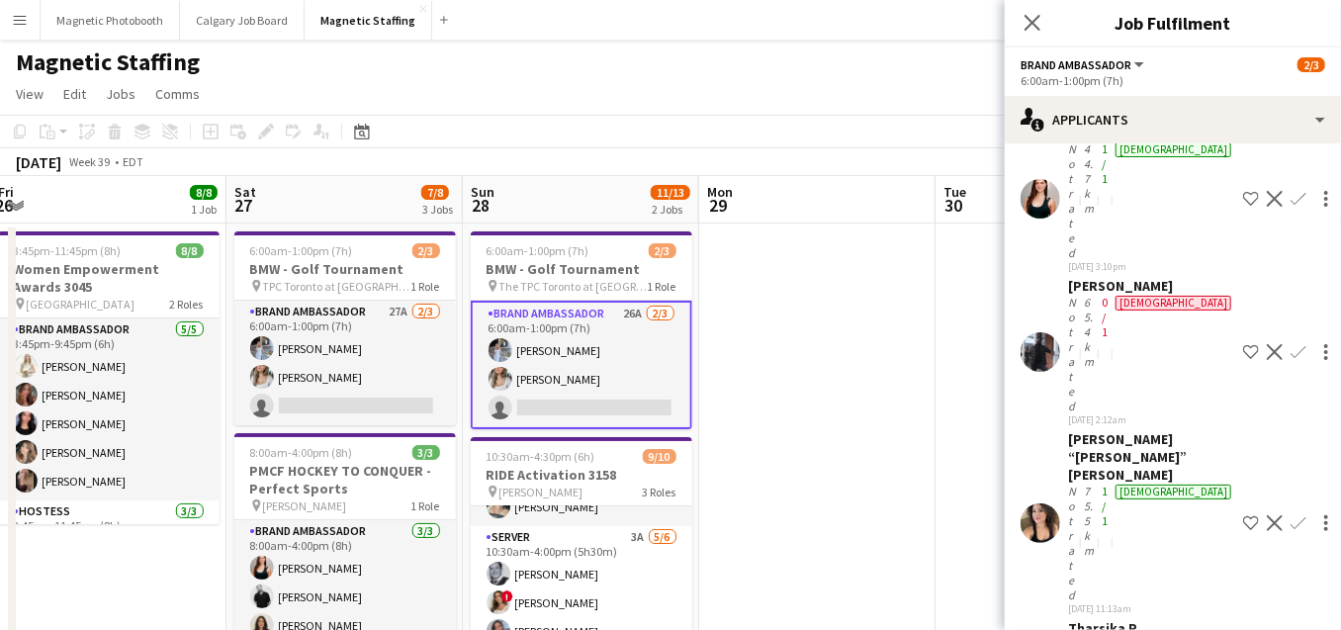
scroll to position [132, 0]
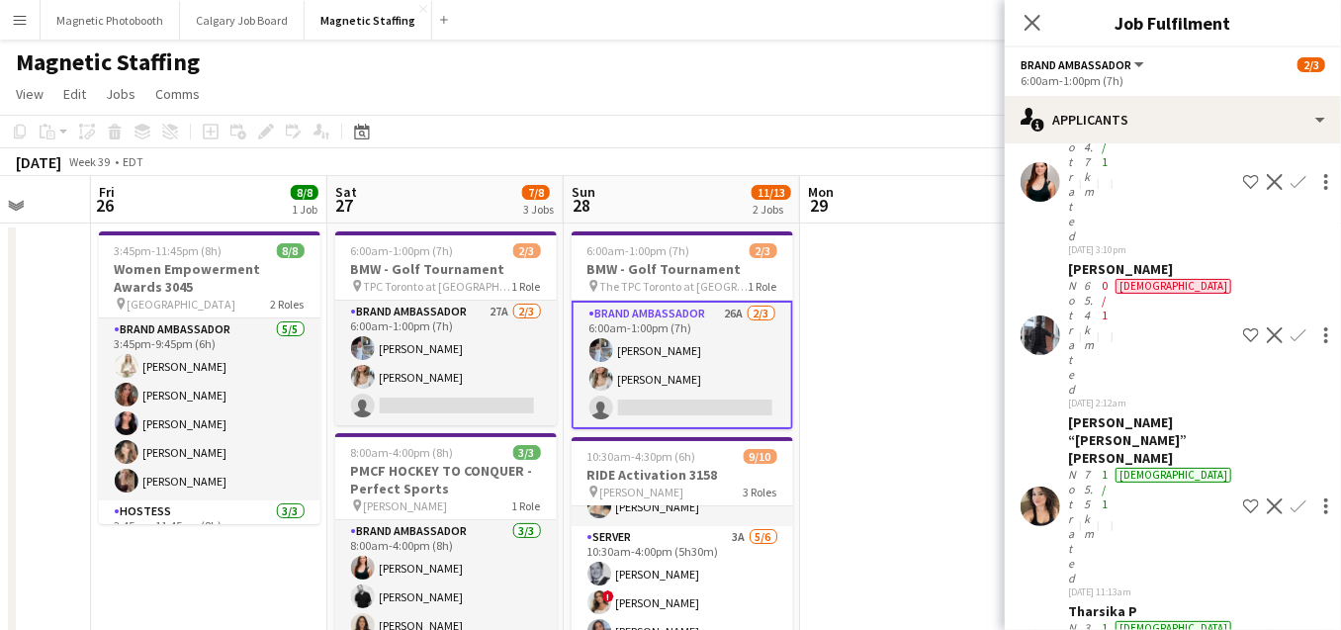
drag, startPoint x: 574, startPoint y: 361, endPoint x: 832, endPoint y: 361, distance: 258.2
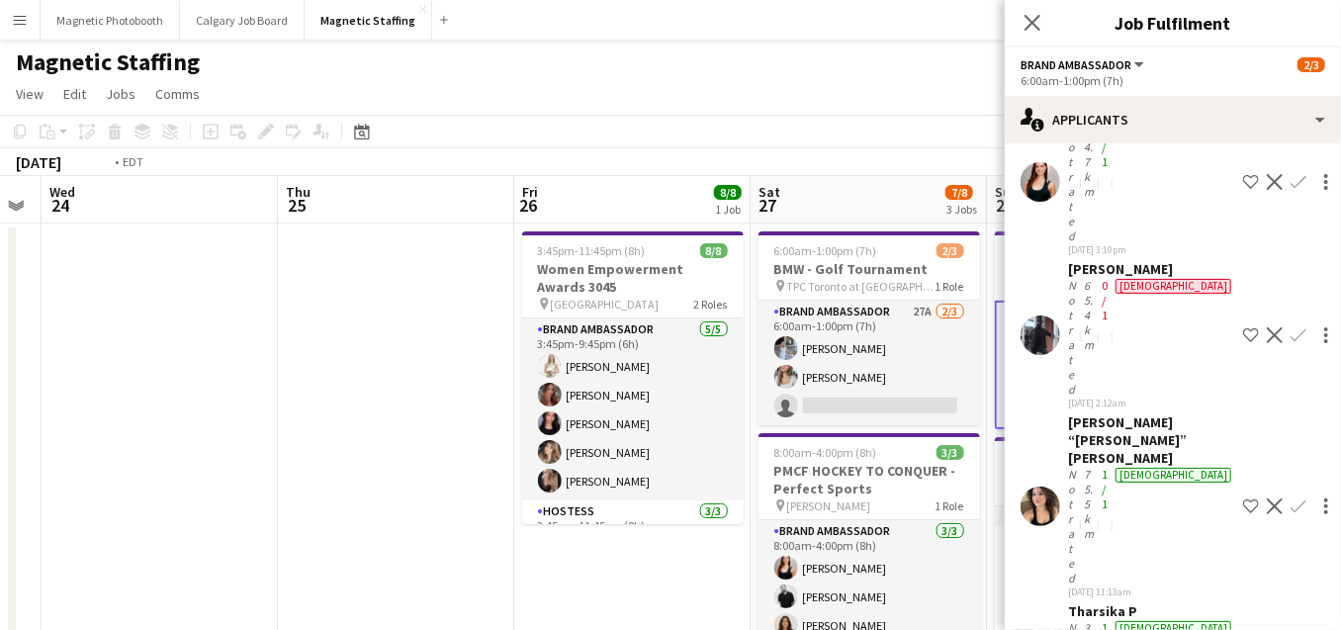
drag, startPoint x: 252, startPoint y: 453, endPoint x: 870, endPoint y: 426, distance: 618.8
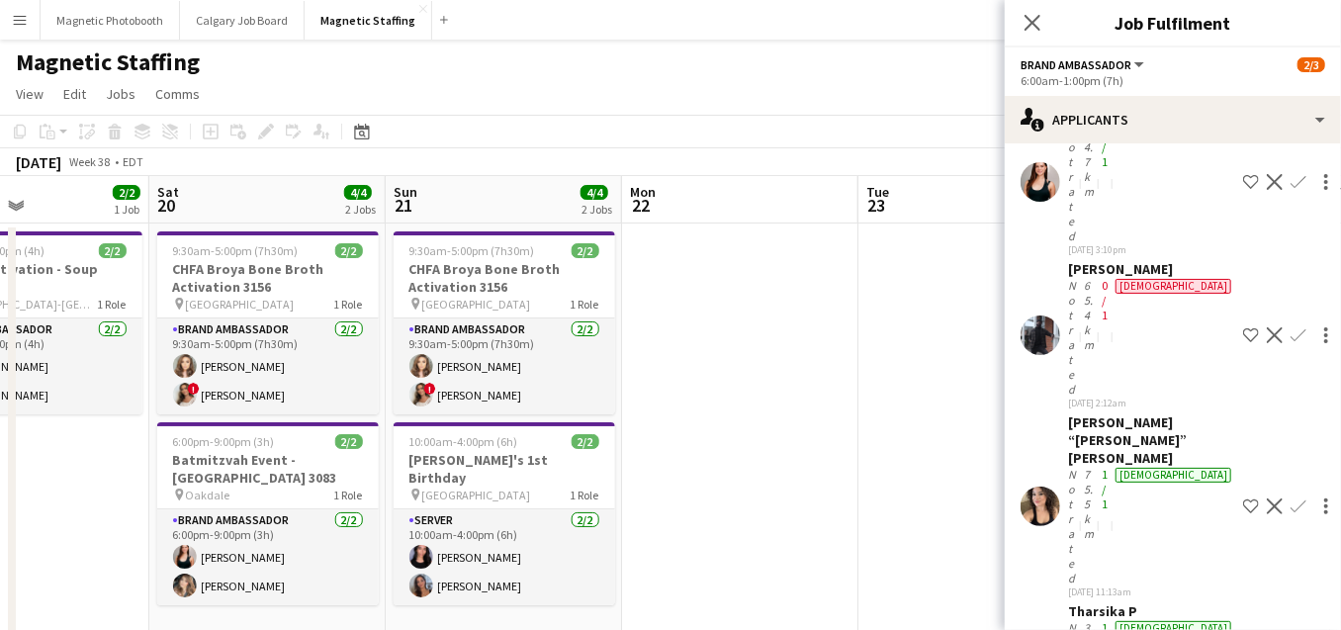
drag, startPoint x: 415, startPoint y: 393, endPoint x: 920, endPoint y: 373, distance: 504.9
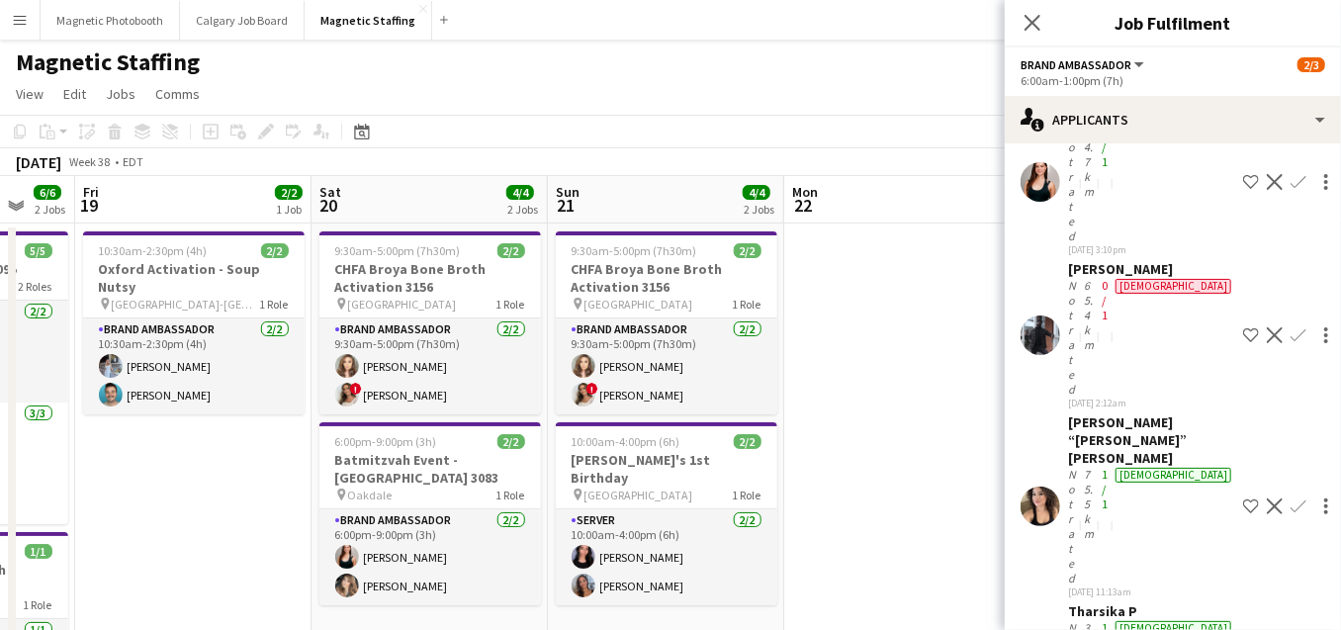
drag, startPoint x: 409, startPoint y: 402, endPoint x: 815, endPoint y: 402, distance: 406.5
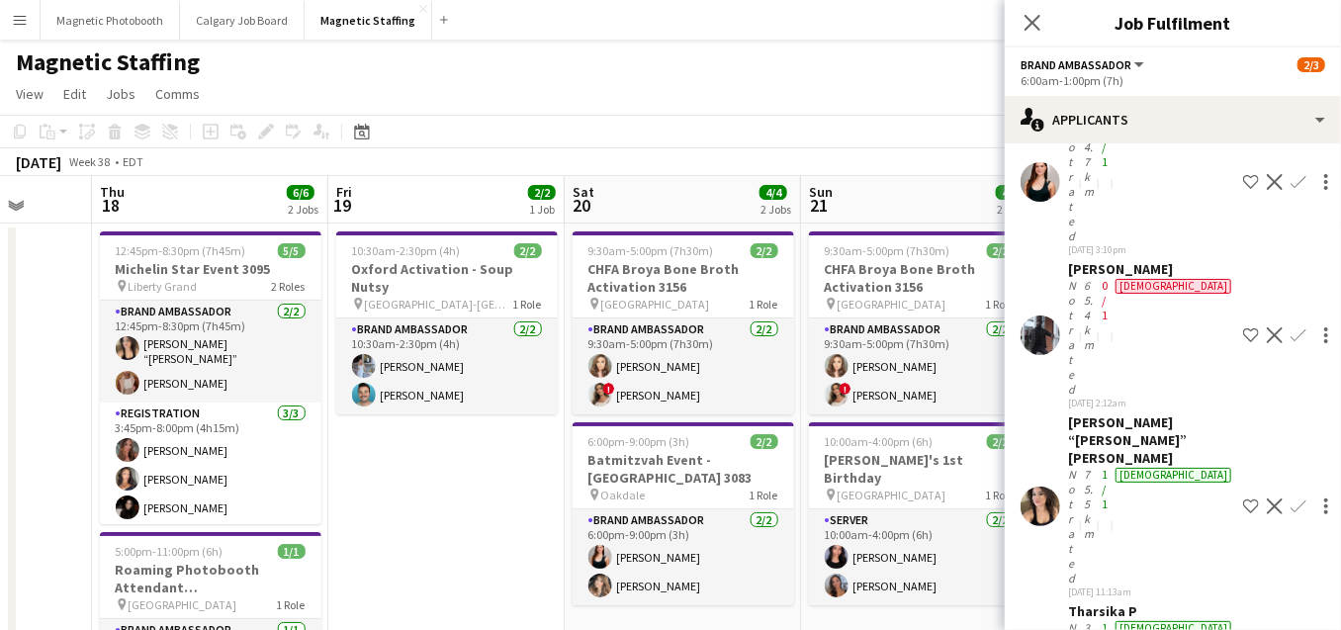
drag, startPoint x: 494, startPoint y: 445, endPoint x: 898, endPoint y: 444, distance: 404.6
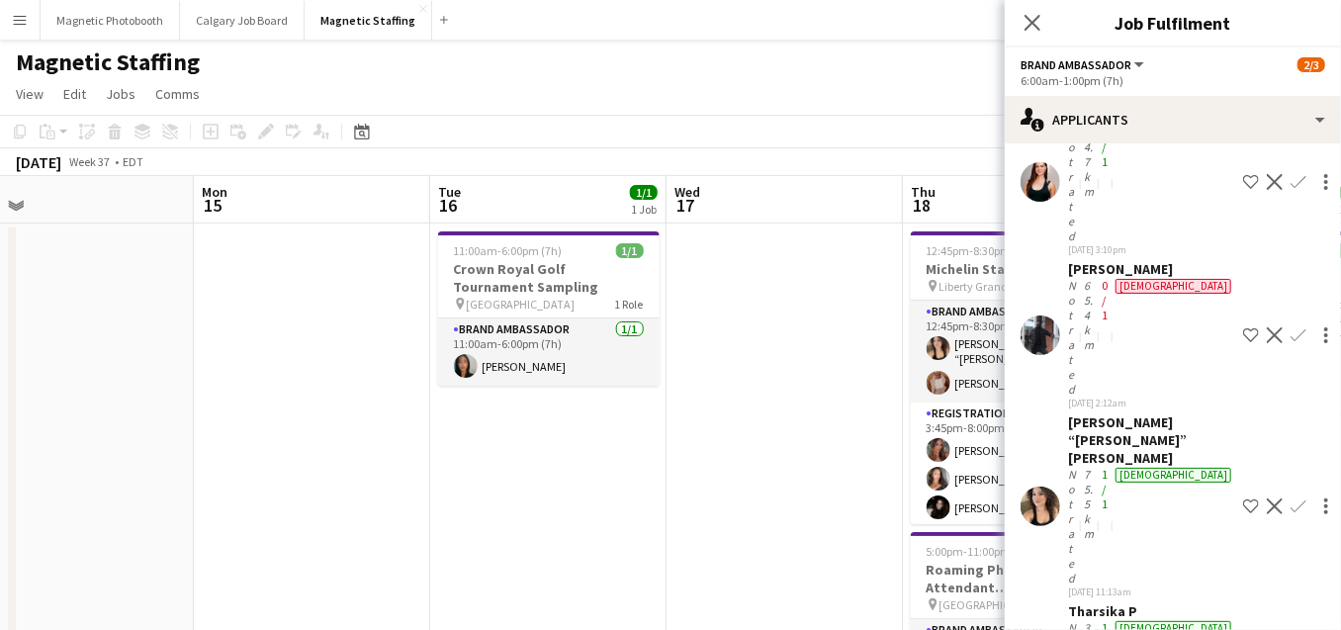
drag, startPoint x: 741, startPoint y: 462, endPoint x: 834, endPoint y: 462, distance: 93.0
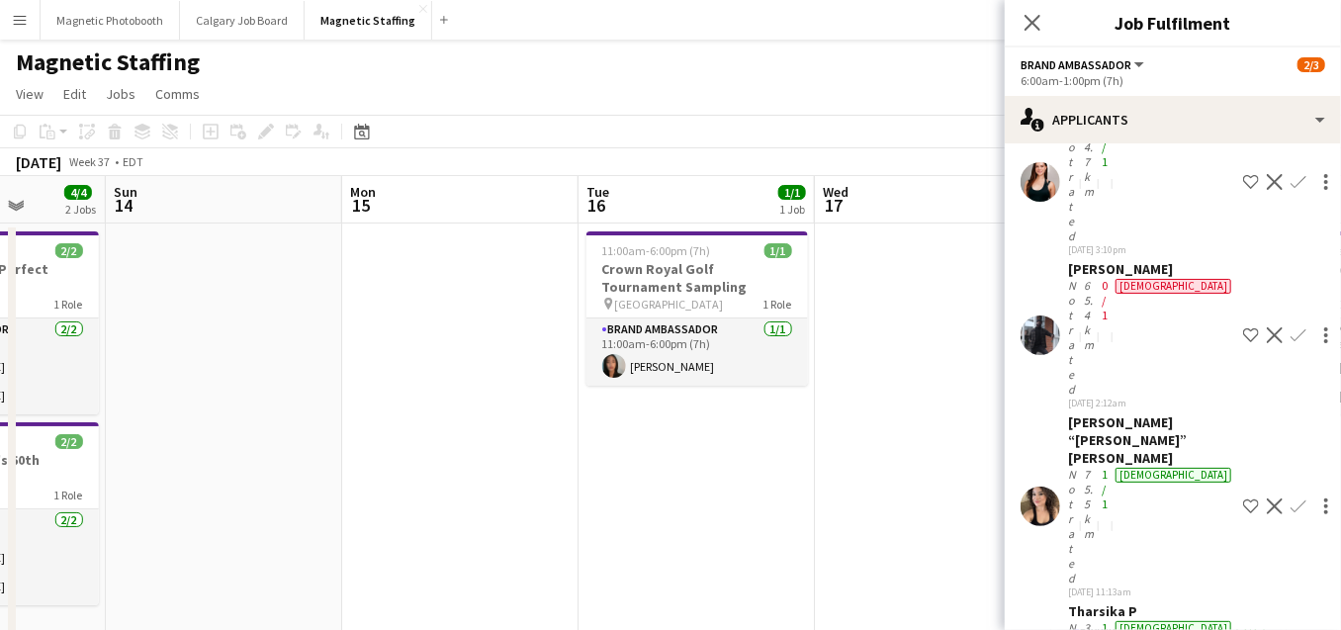
drag, startPoint x: 396, startPoint y: 486, endPoint x: 946, endPoint y: 453, distance: 550.9
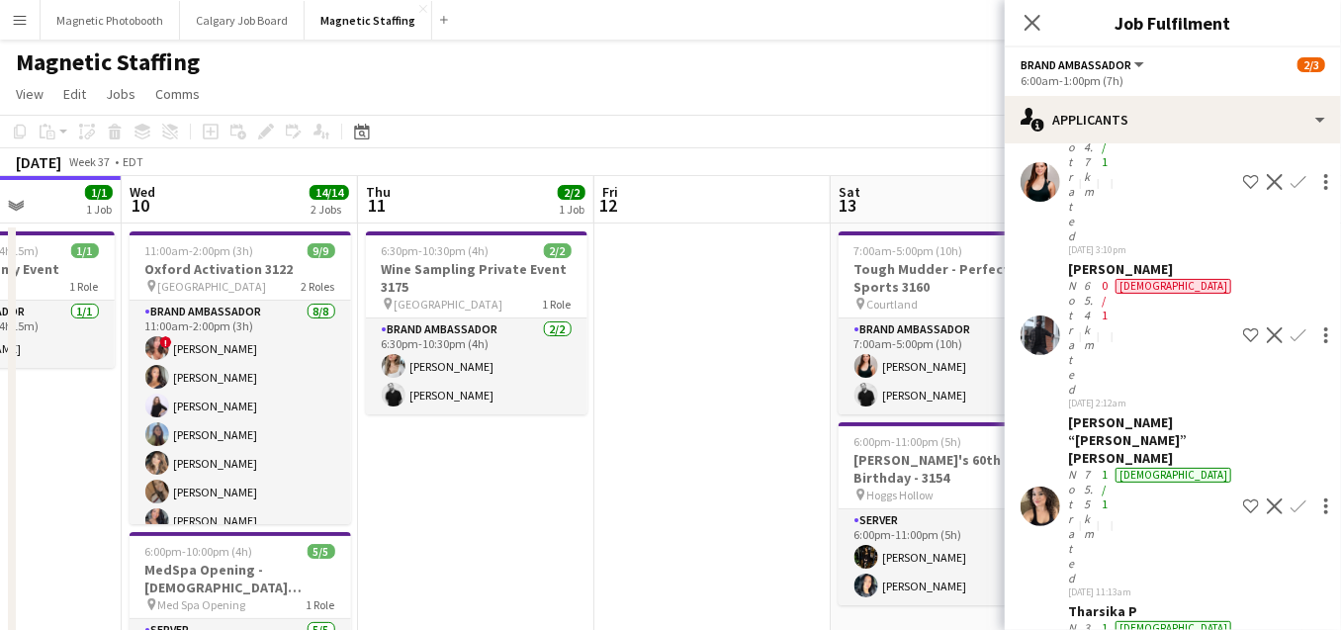
drag, startPoint x: 511, startPoint y: 451, endPoint x: 994, endPoint y: 421, distance: 483.6
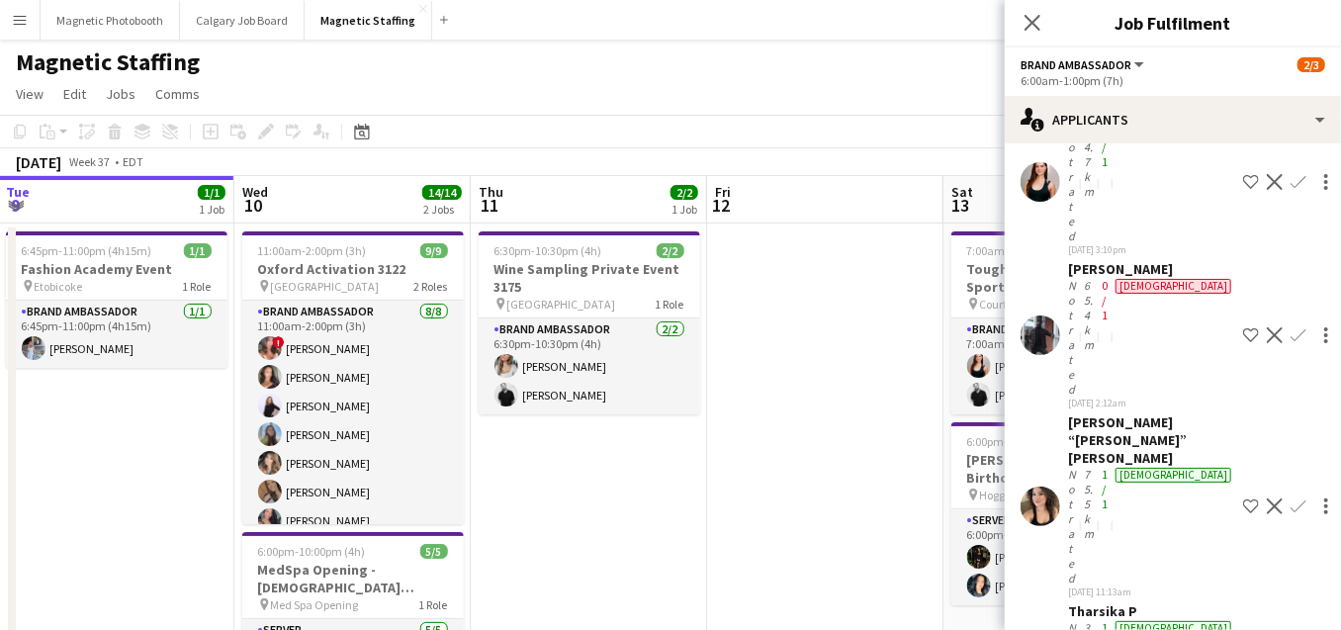
scroll to position [0, 477]
drag, startPoint x: 485, startPoint y: 459, endPoint x: 583, endPoint y: 457, distance: 97.9
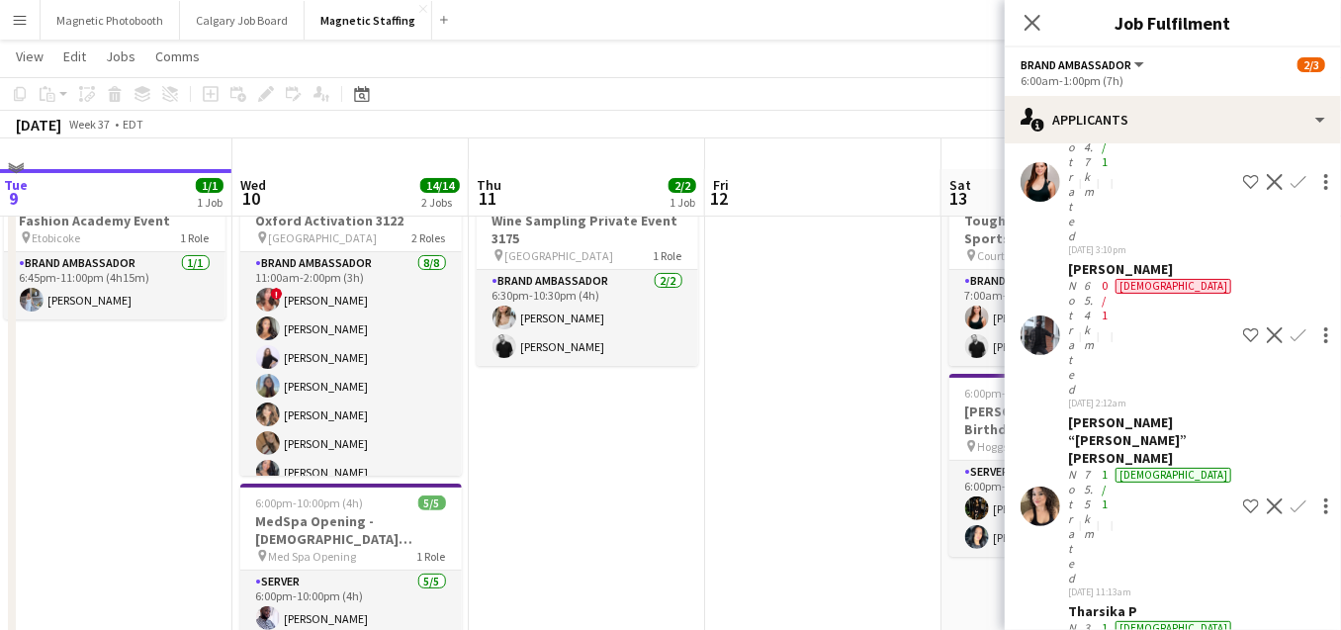
scroll to position [35, 0]
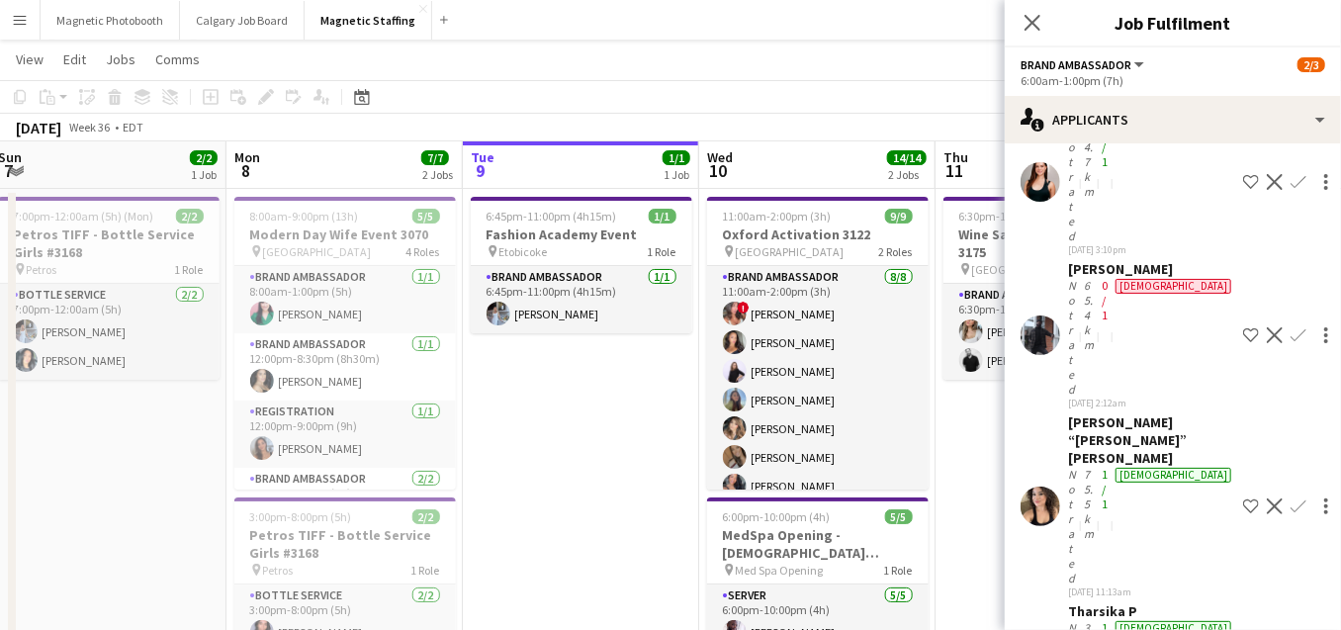
drag, startPoint x: 432, startPoint y: 414, endPoint x: 1002, endPoint y: 386, distance: 570.5
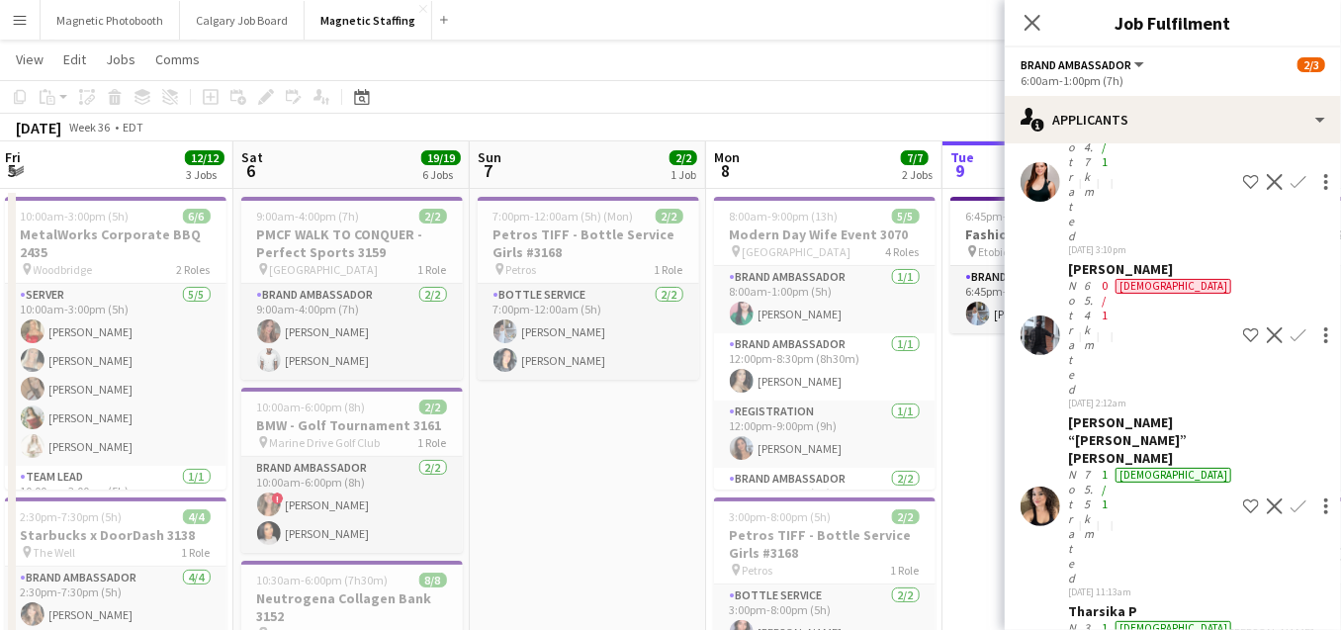
drag, startPoint x: 342, startPoint y: 457, endPoint x: 688, endPoint y: 455, distance: 346.2
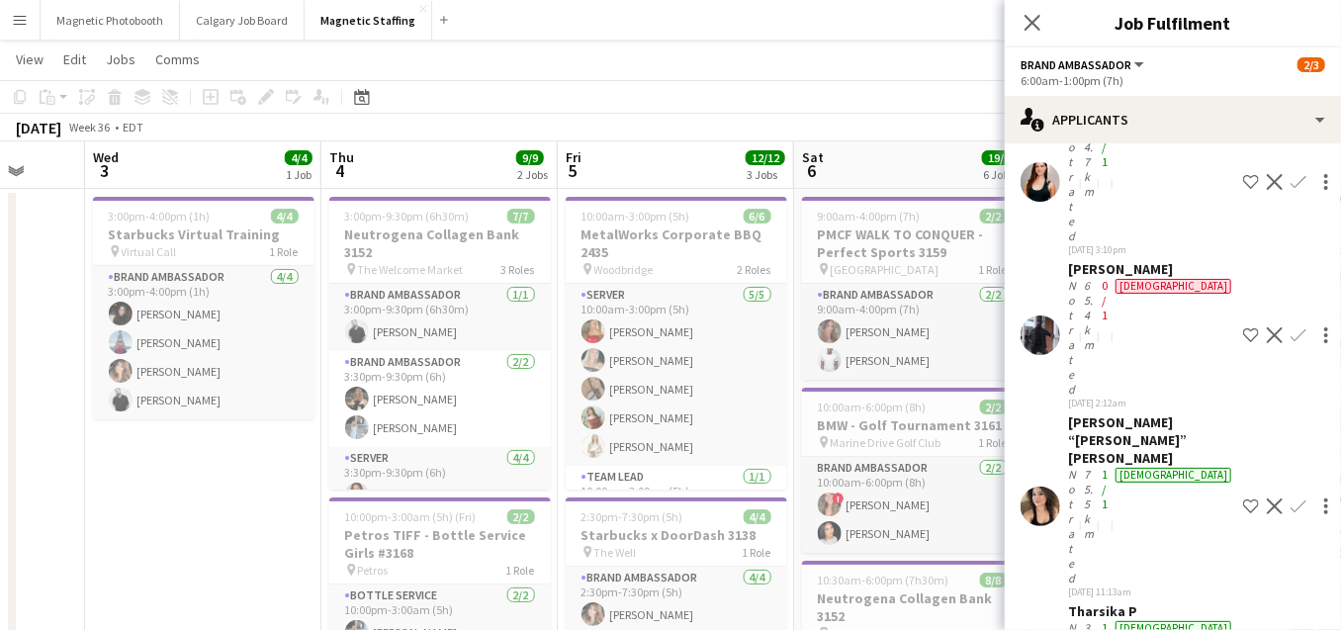
scroll to position [0, 610]
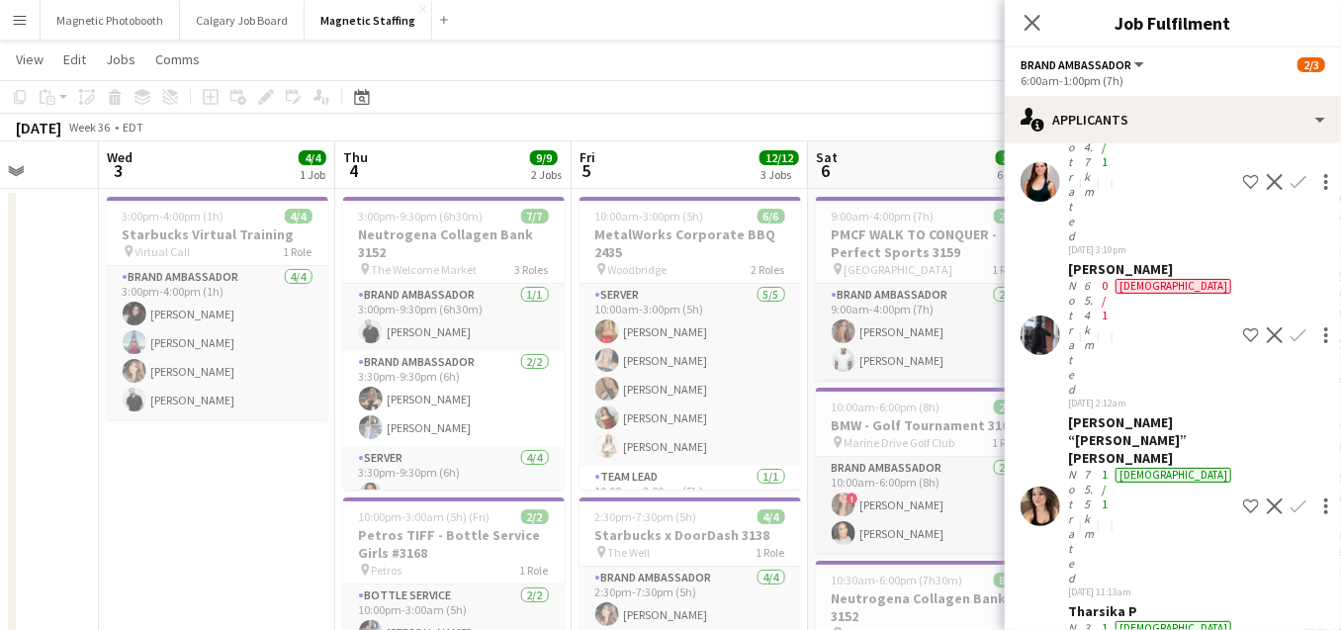
drag, startPoint x: 379, startPoint y: 453, endPoint x: 841, endPoint y: 399, distance: 465.1
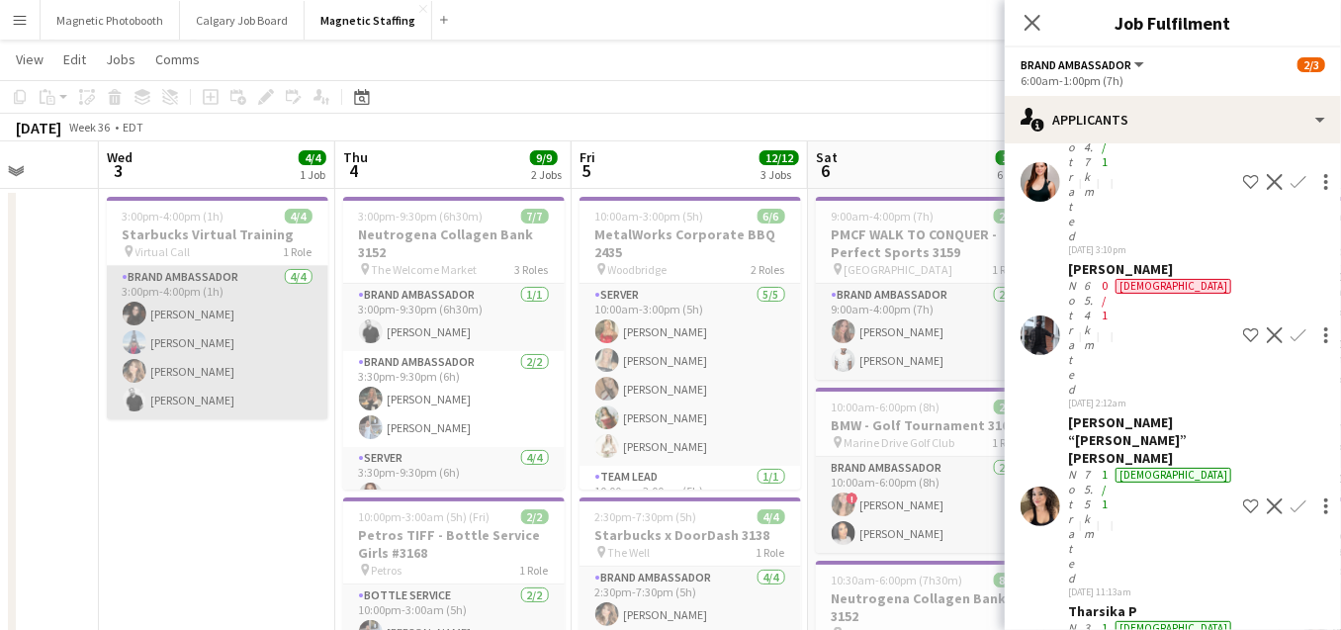
click at [301, 346] on app-card-role "Brand Ambassador [DATE] 3:00pm-4:00pm (1h) [PERSON_NAME] Luccas [PERSON_NAME] […" at bounding box center [218, 342] width 222 height 153
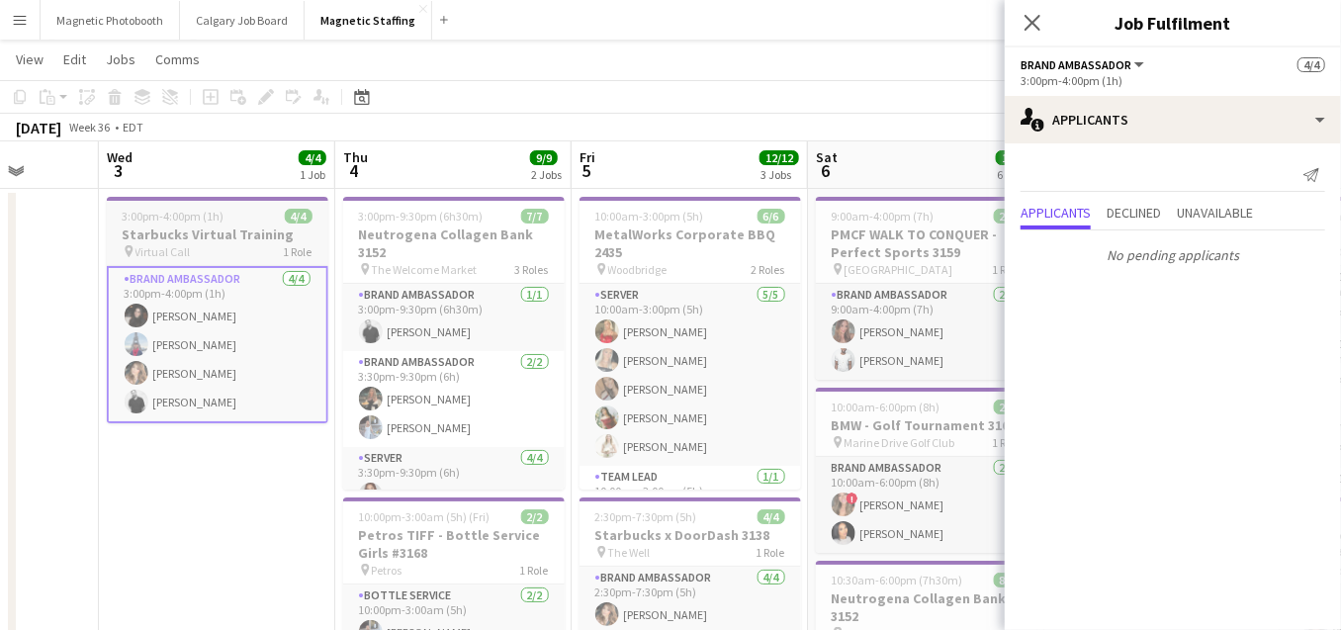
scroll to position [0, 609]
click at [208, 228] on h3 "Starbucks Virtual Training" at bounding box center [219, 235] width 222 height 18
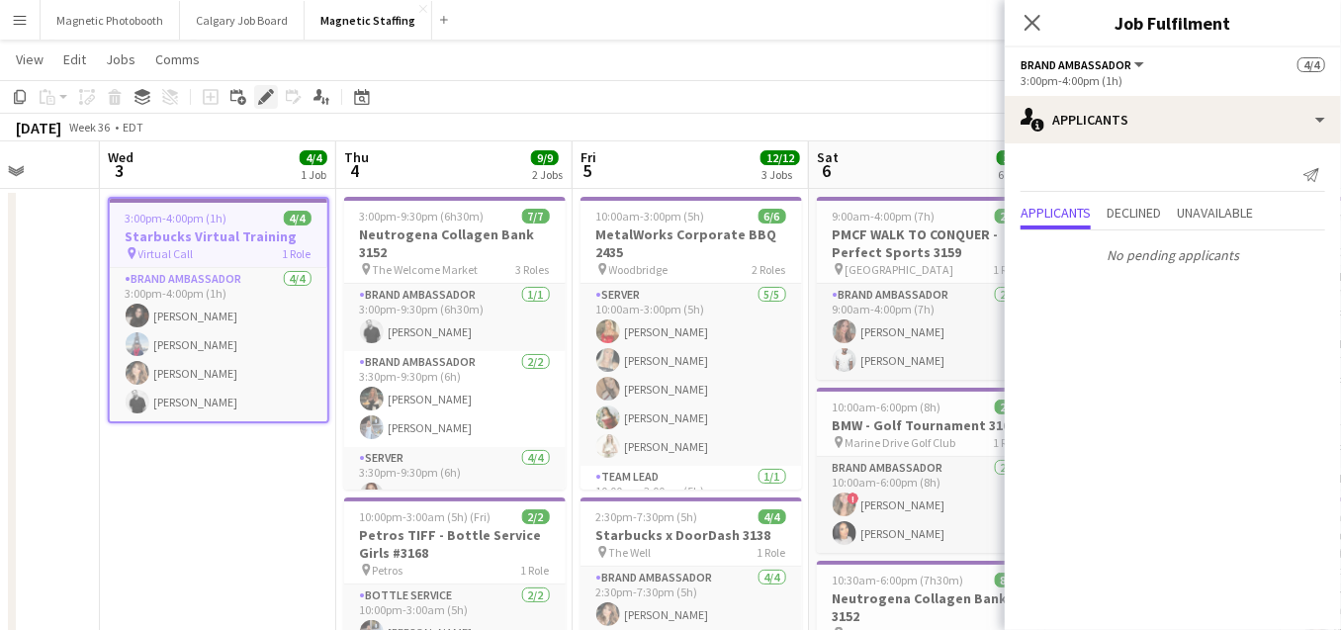
click at [259, 99] on icon "Edit" at bounding box center [266, 97] width 16 height 16
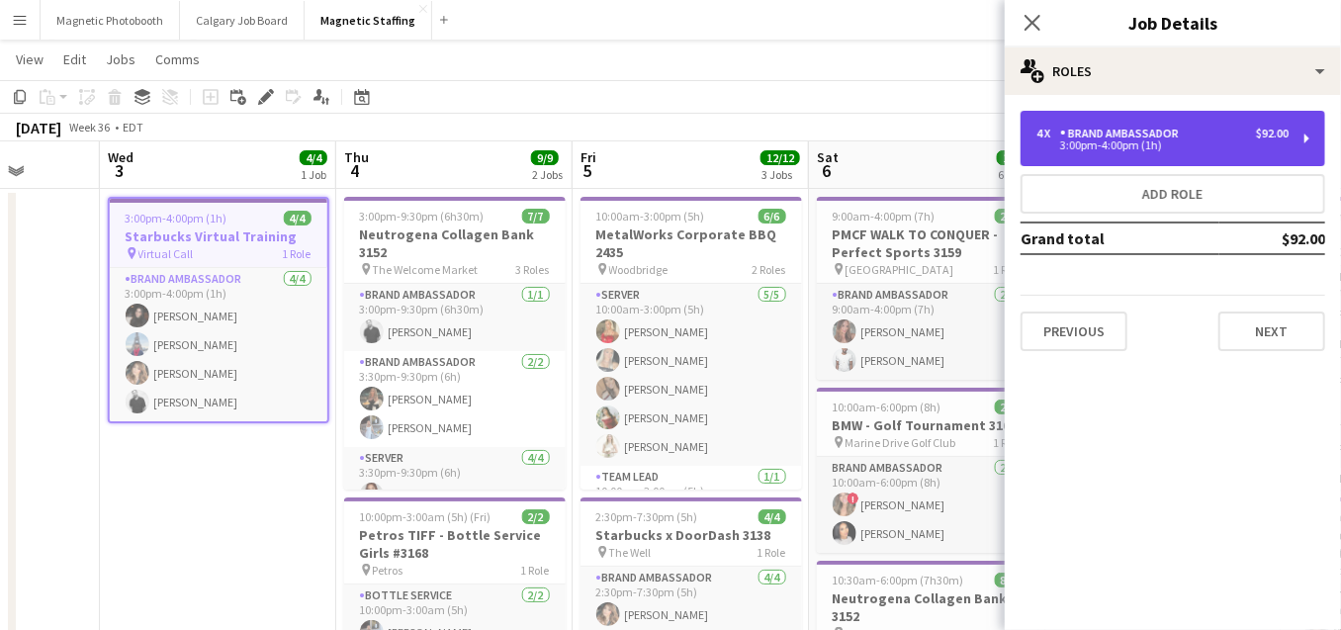
click at [1186, 141] on div "3:00pm-4:00pm (1h)" at bounding box center [1163, 145] width 252 height 10
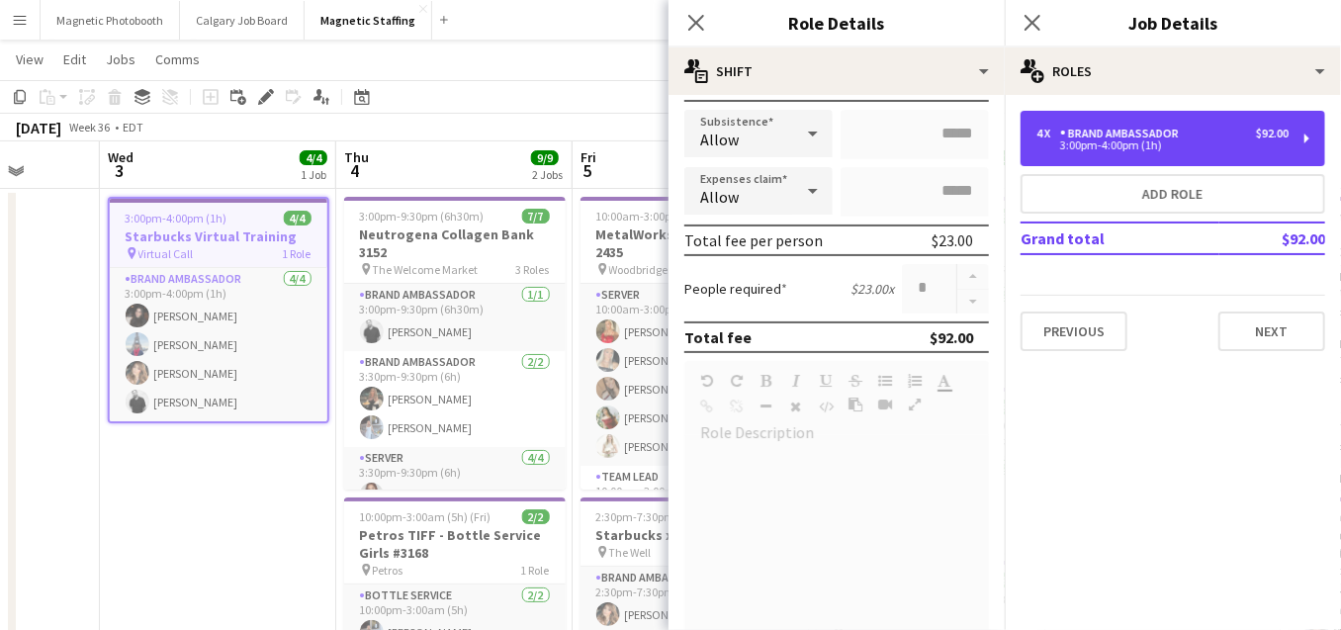
scroll to position [0, 0]
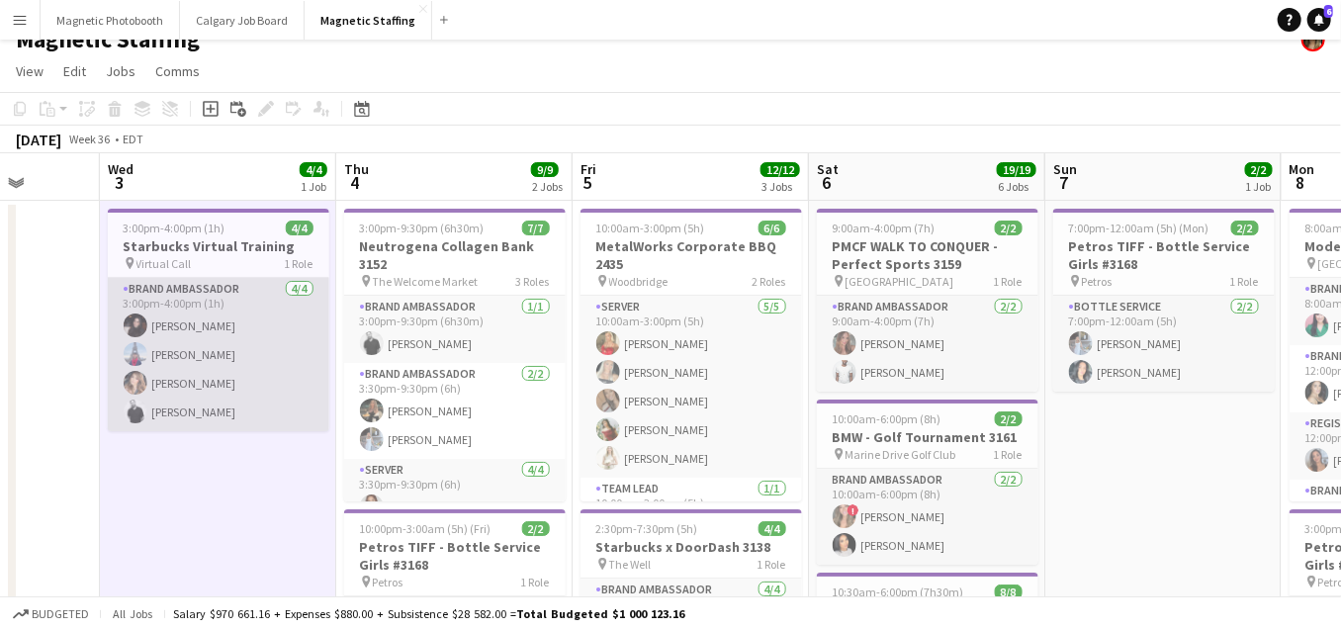
scroll to position [19, 0]
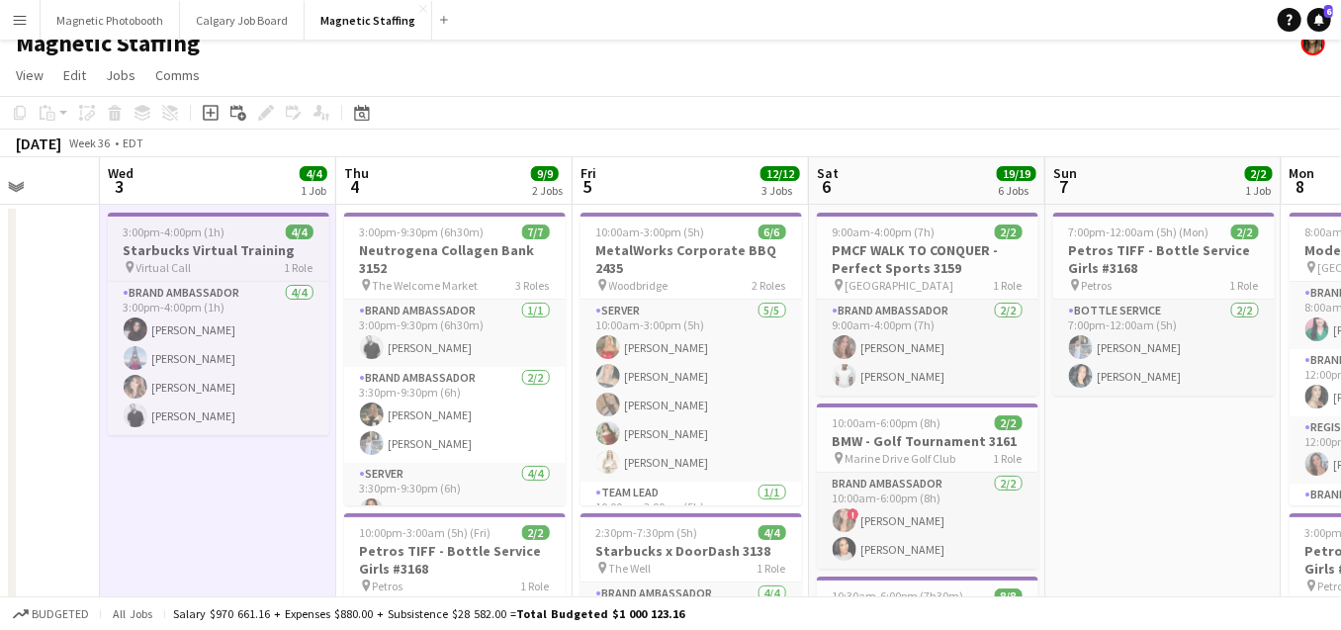
click at [203, 241] on h3 "Starbucks Virtual Training" at bounding box center [219, 250] width 222 height 18
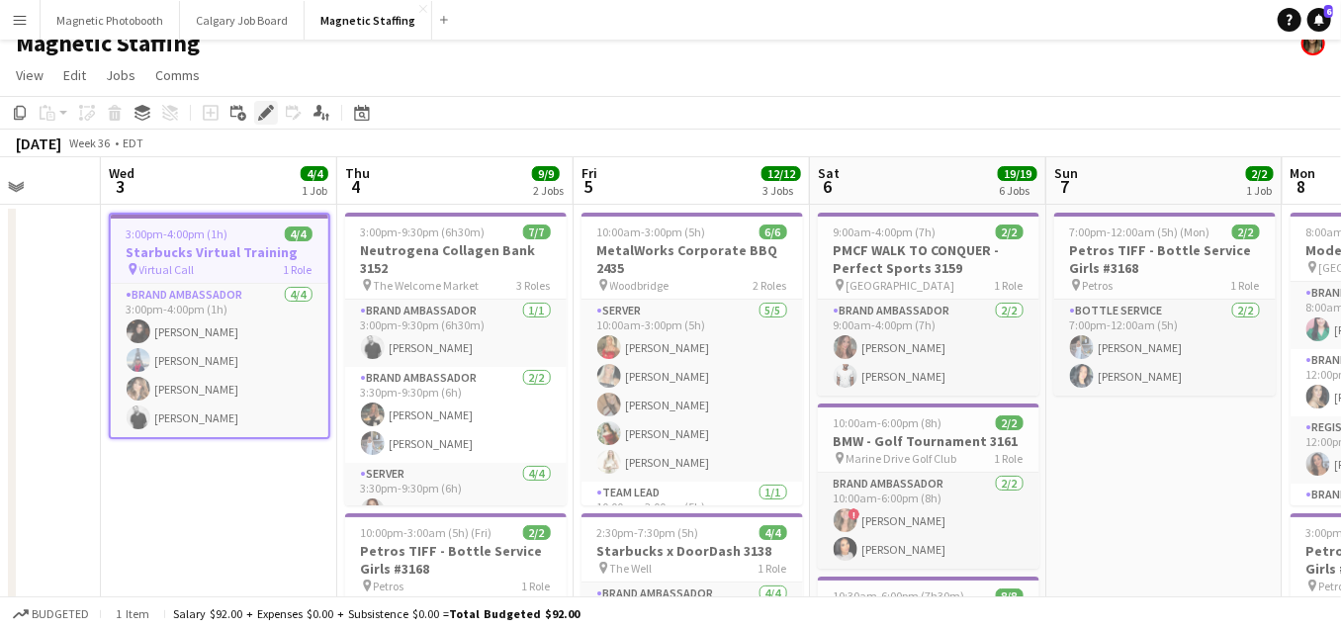
click at [259, 112] on icon "Edit" at bounding box center [266, 113] width 16 height 16
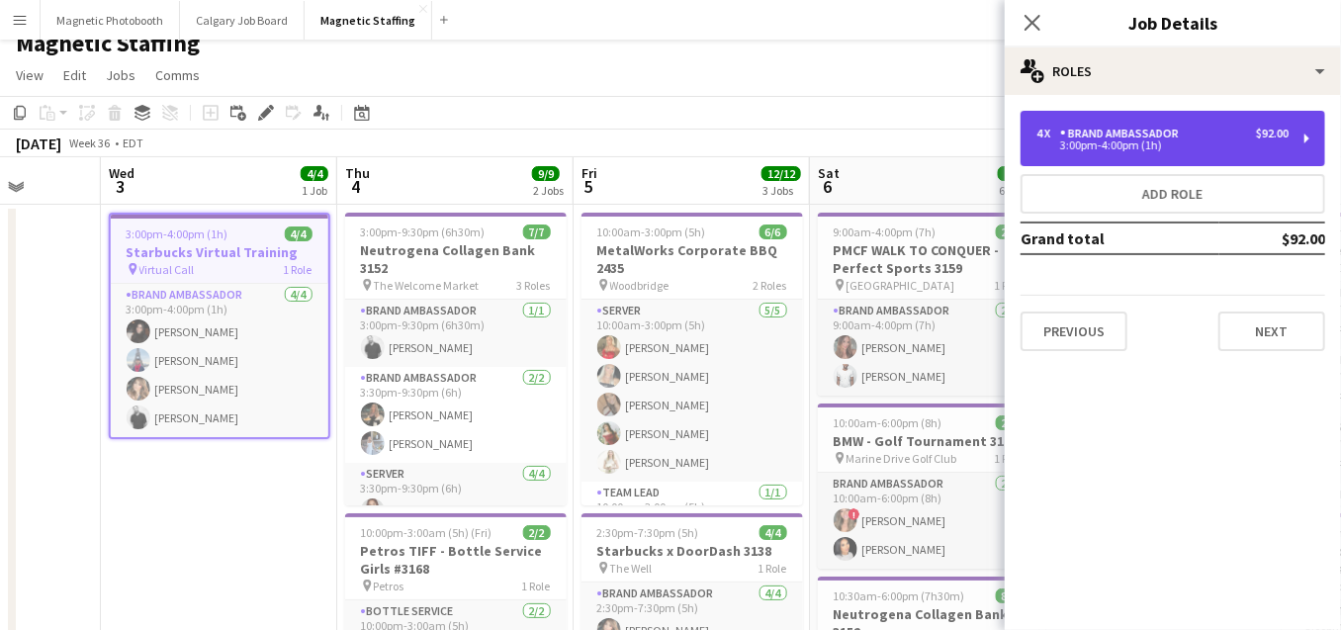
click at [1218, 140] on div "3:00pm-4:00pm (1h)" at bounding box center [1163, 145] width 252 height 10
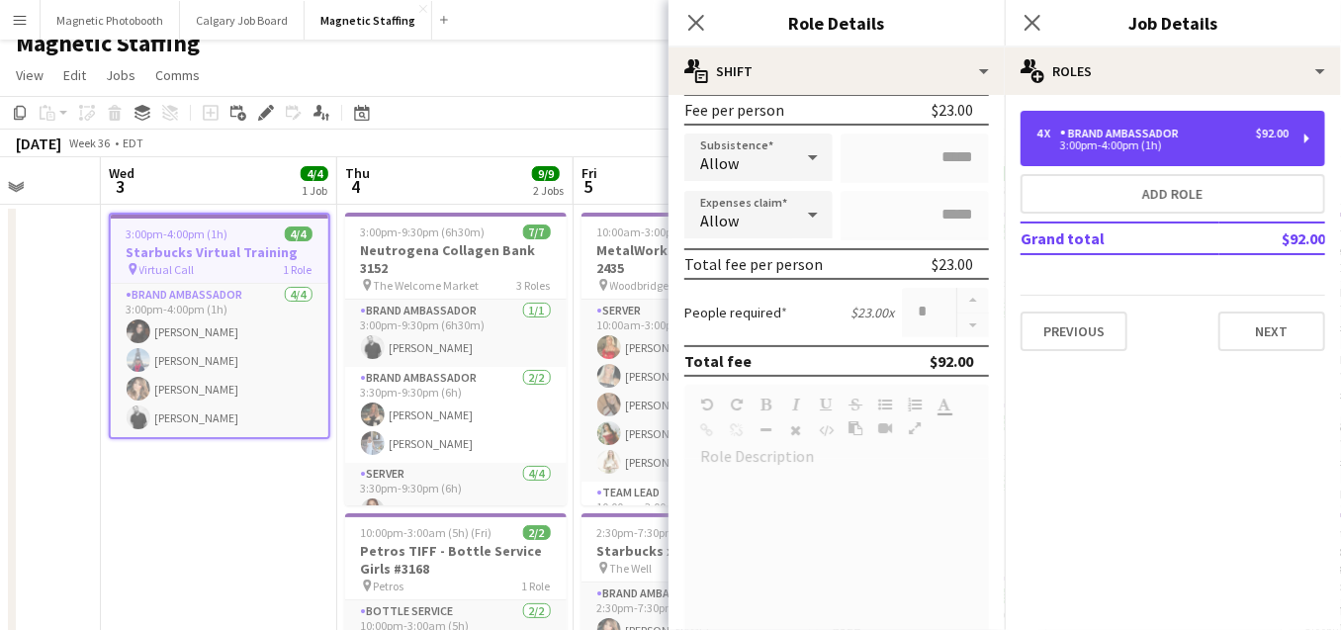
scroll to position [615, 0]
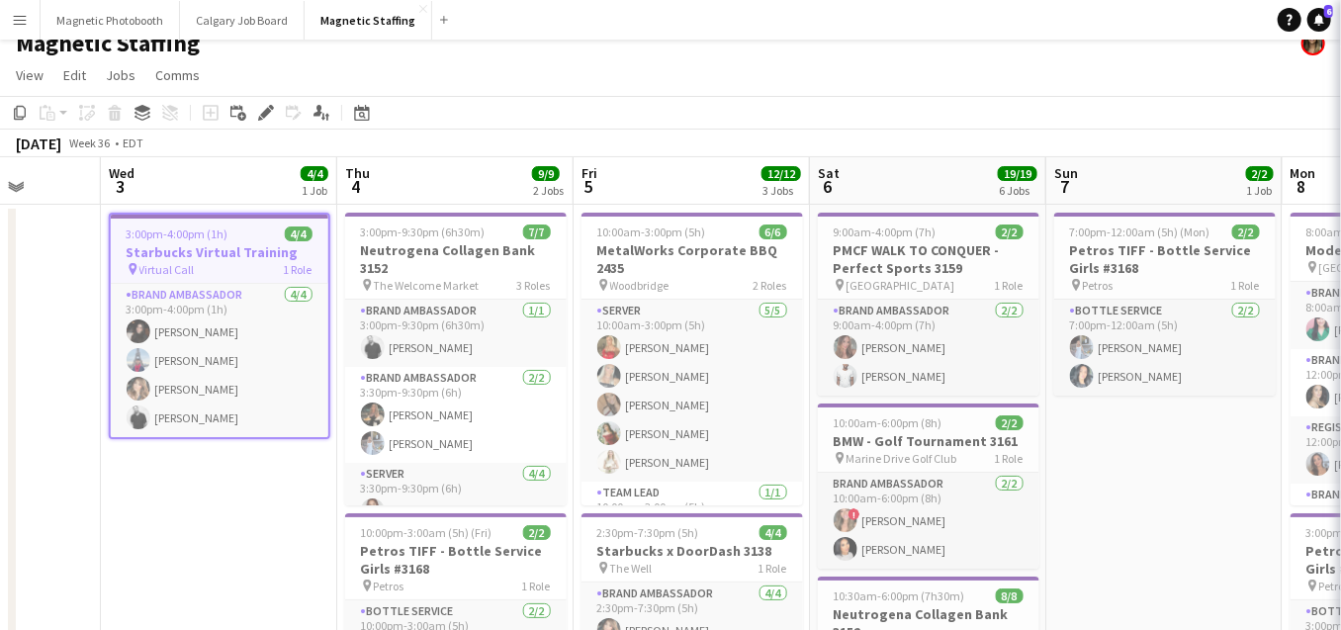
scroll to position [0, 608]
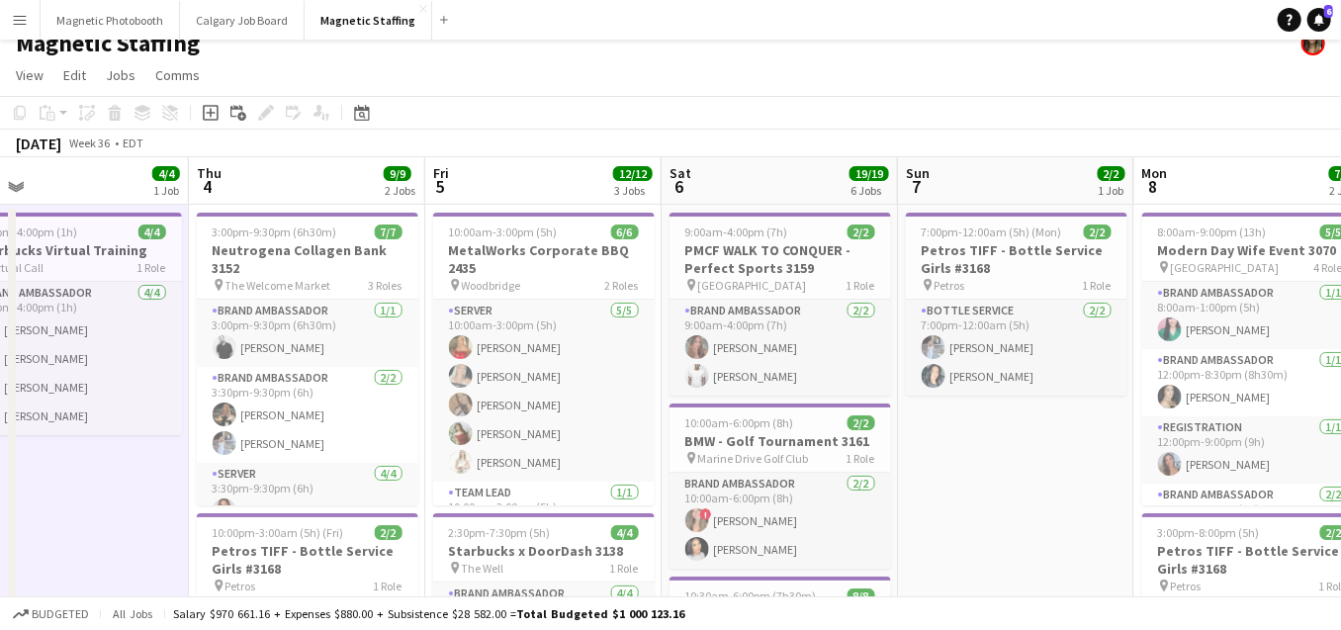
drag, startPoint x: 292, startPoint y: 366, endPoint x: 20, endPoint y: 427, distance: 278.8
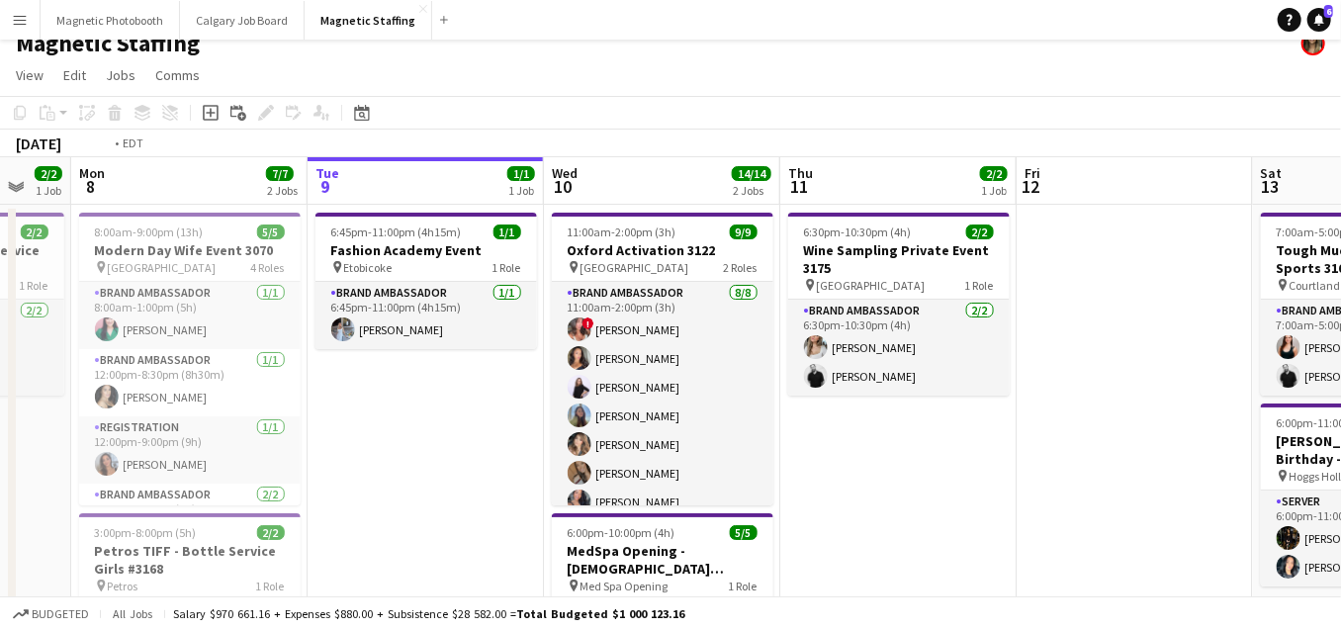
drag, startPoint x: 802, startPoint y: 378, endPoint x: 20, endPoint y: 414, distance: 783.3
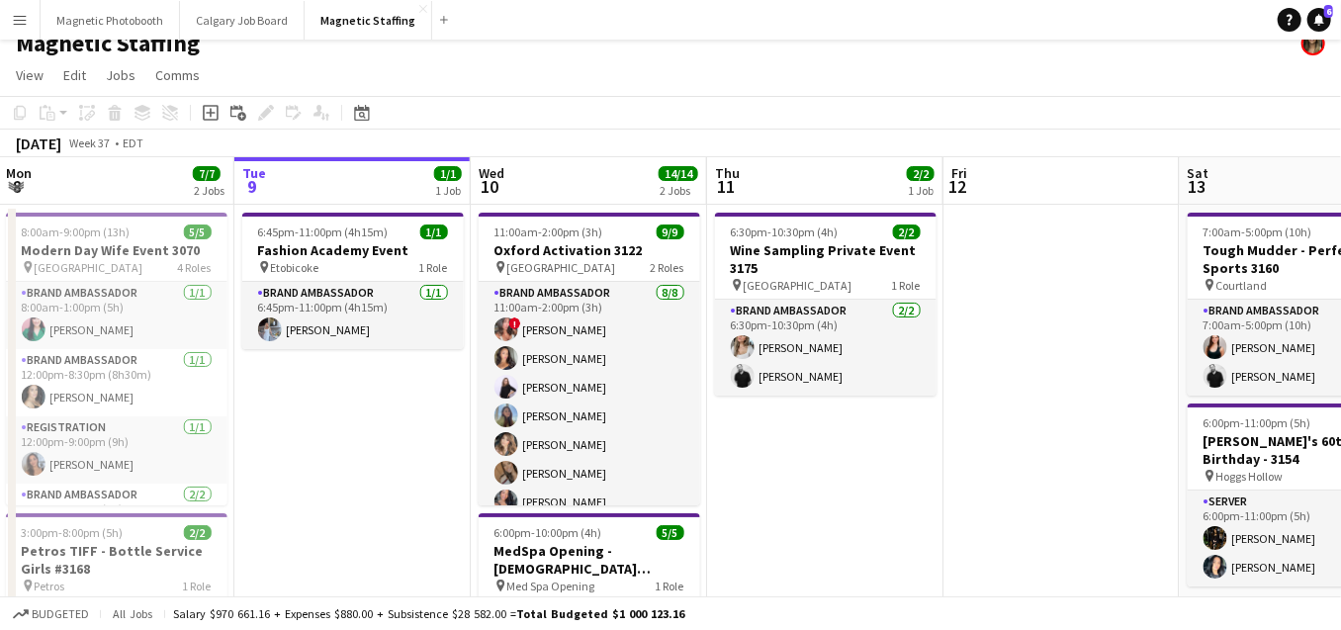
scroll to position [0, 653]
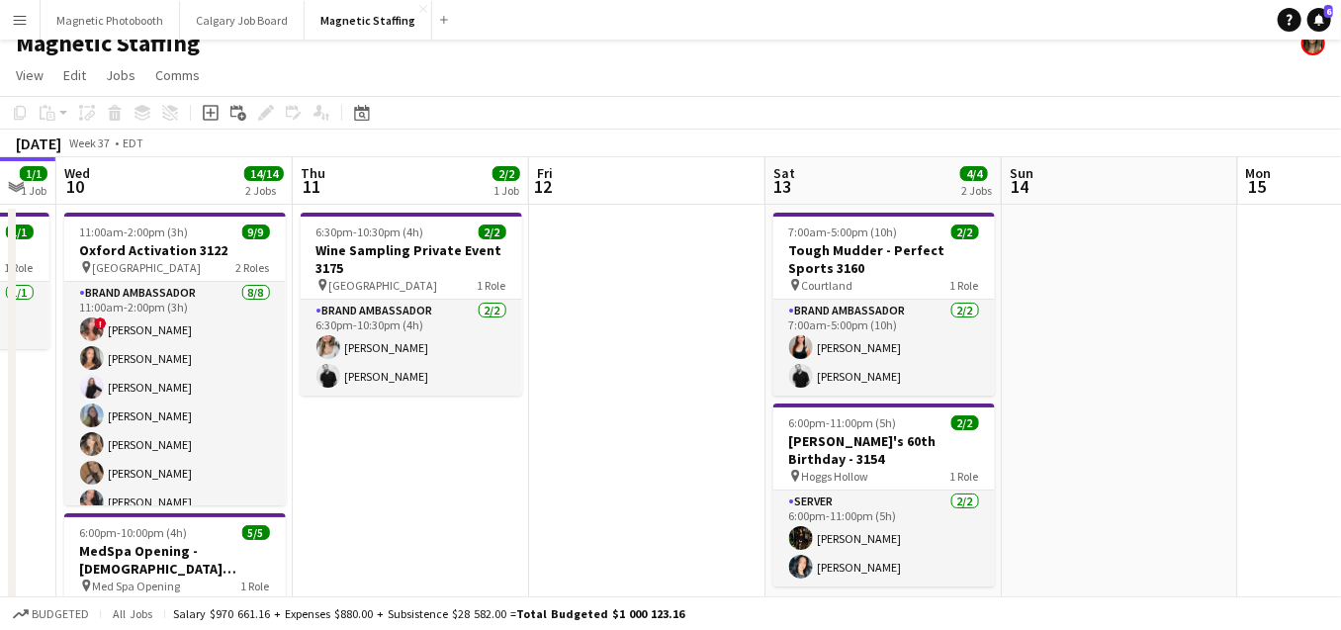
drag, startPoint x: 594, startPoint y: 393, endPoint x: 302, endPoint y: 393, distance: 292.8
click at [103, 21] on button "Magnetic Photobooth Close" at bounding box center [110, 20] width 139 height 39
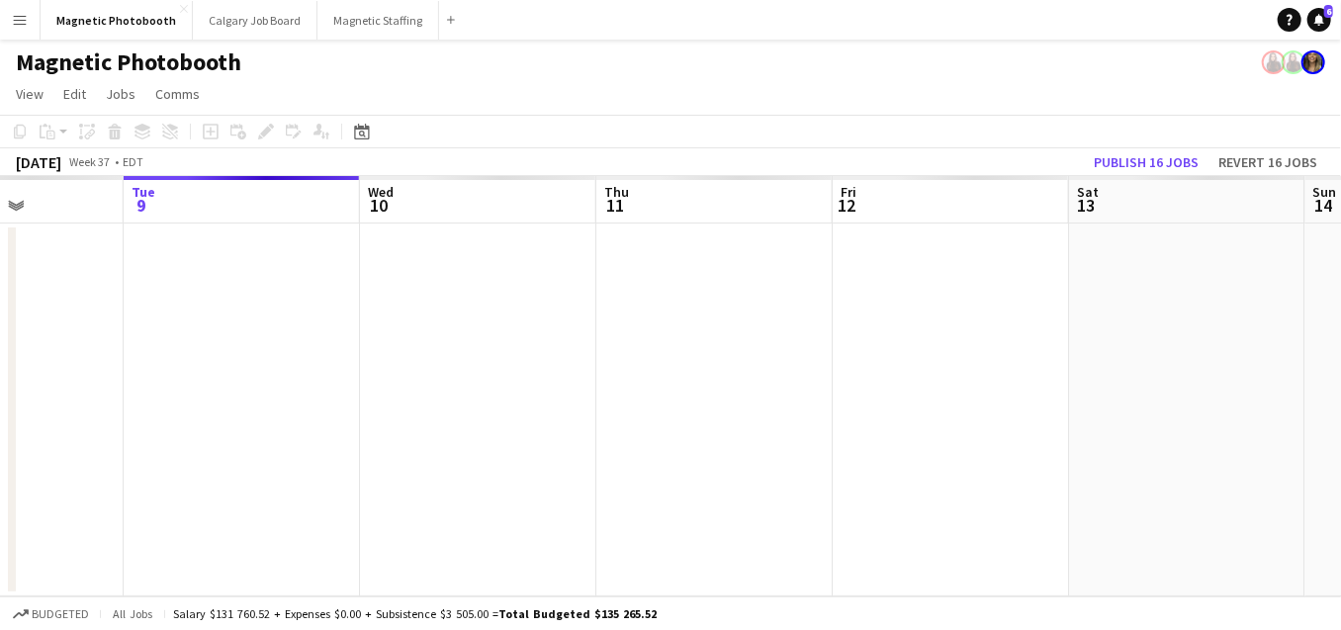
drag, startPoint x: 827, startPoint y: 375, endPoint x: 231, endPoint y: 386, distance: 595.6
click at [235, 386] on app-calendar-viewport "Sat 6 Sun 7 Mon 8 Tue 9 Wed 10 Thu 11 Fri 12 Sat 13 Sun 14 Mon 15 Tue 16" at bounding box center [670, 386] width 1341 height 420
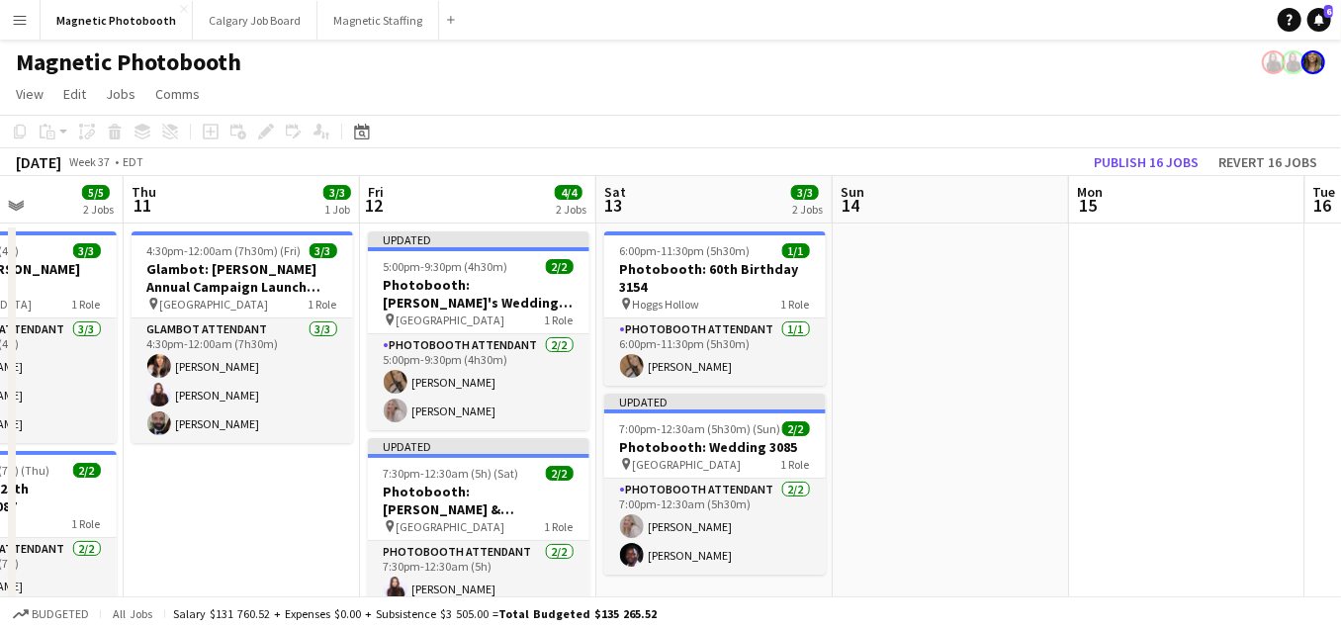
scroll to position [0, 597]
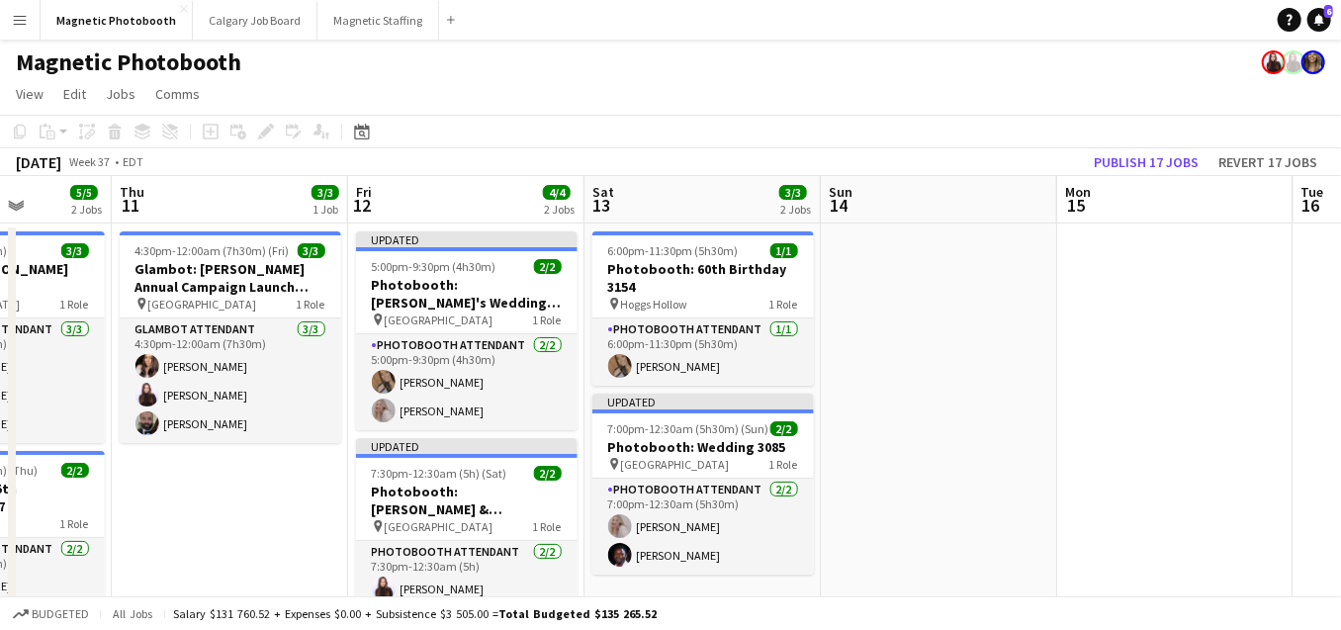
click at [338, 42] on div "Magnetic Photobooth" at bounding box center [670, 59] width 1341 height 38
click at [344, 23] on button "Magnetic Staffing Close" at bounding box center [379, 20] width 122 height 39
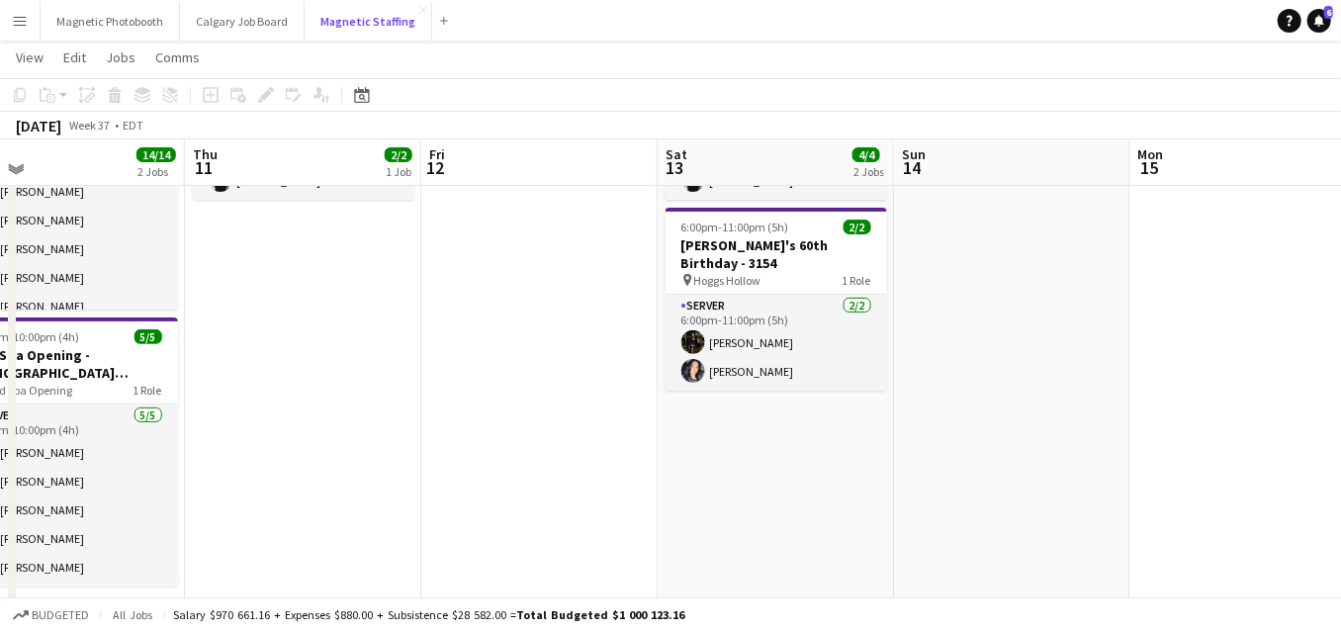
scroll to position [213, 0]
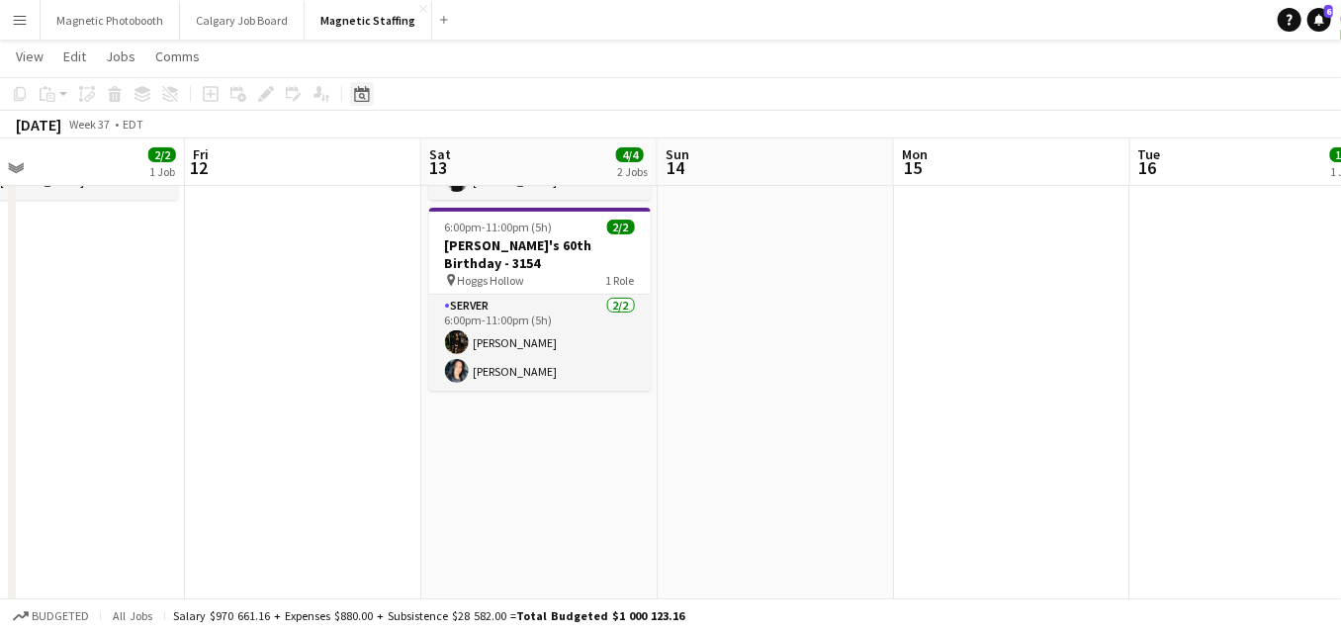
click at [350, 91] on div "Date picker" at bounding box center [362, 94] width 24 height 24
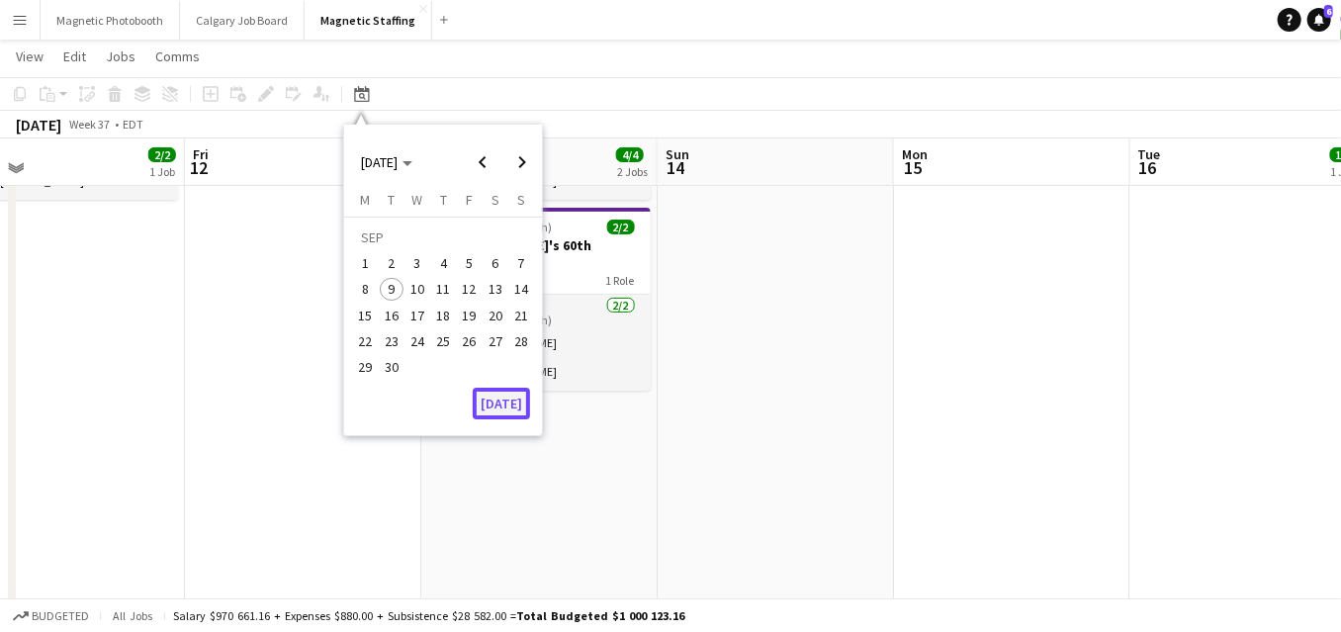
click at [494, 403] on button "[DATE]" at bounding box center [501, 404] width 57 height 32
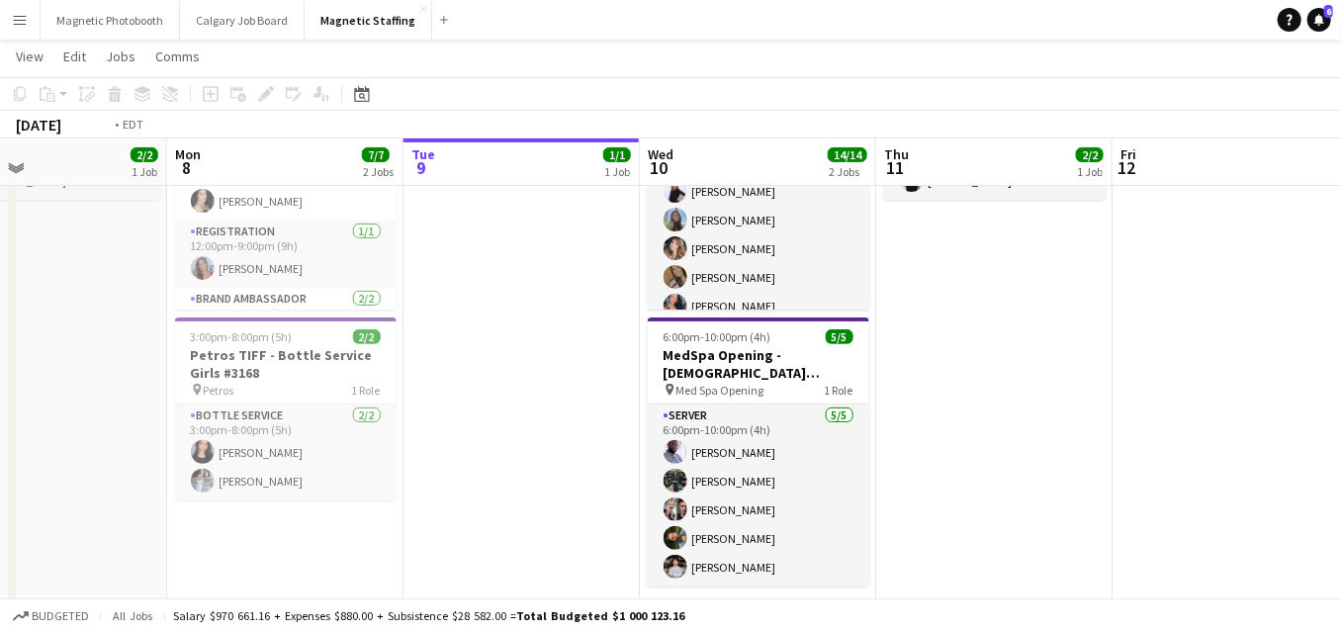
drag, startPoint x: 739, startPoint y: 426, endPoint x: 264, endPoint y: 487, distance: 478.6
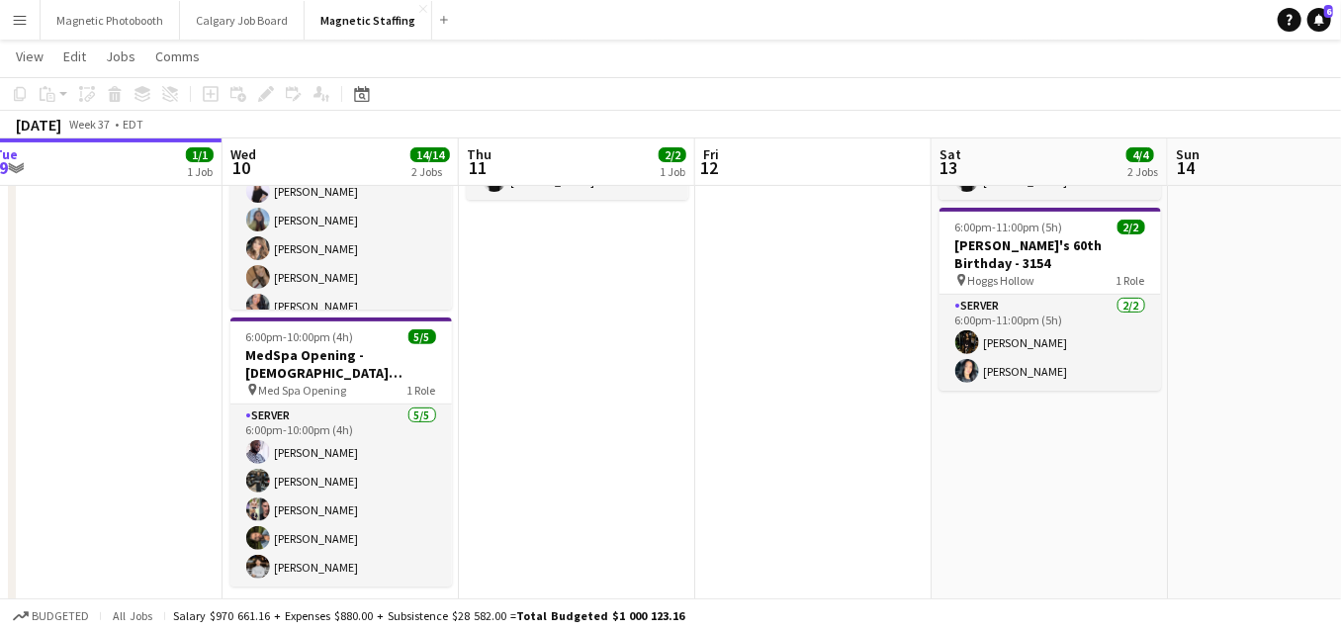
drag, startPoint x: 952, startPoint y: 473, endPoint x: 20, endPoint y: 530, distance: 933.5
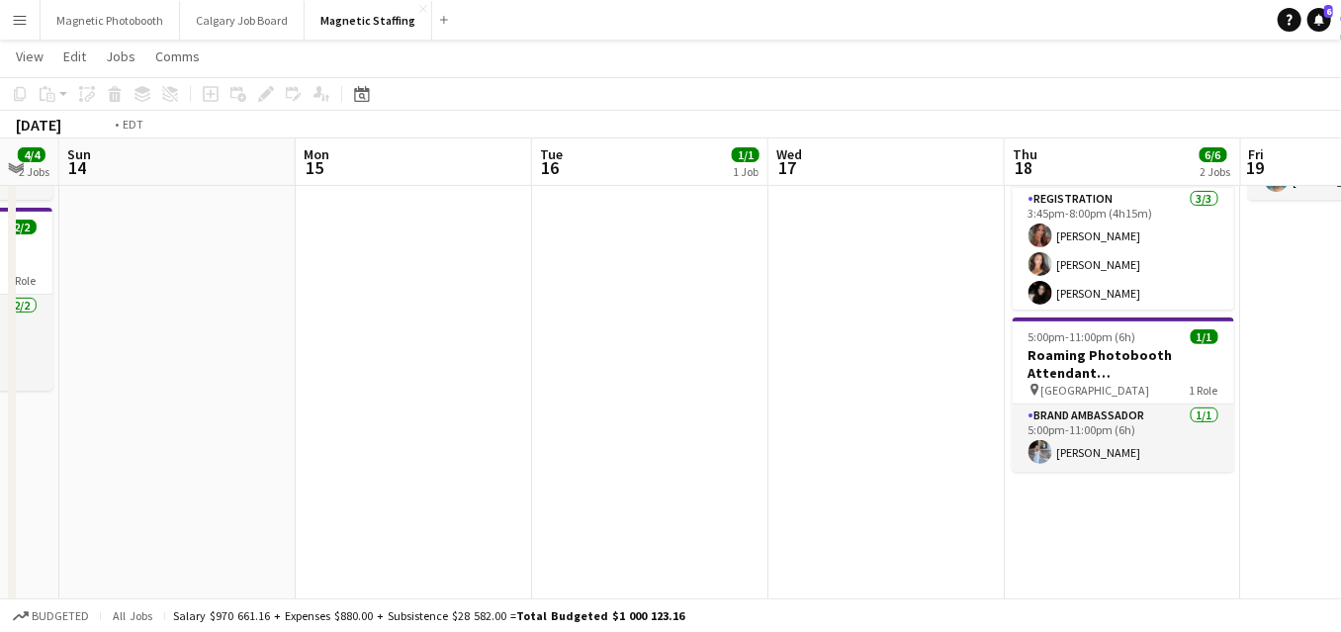
drag, startPoint x: 884, startPoint y: 399, endPoint x: 111, endPoint y: 425, distance: 774.0
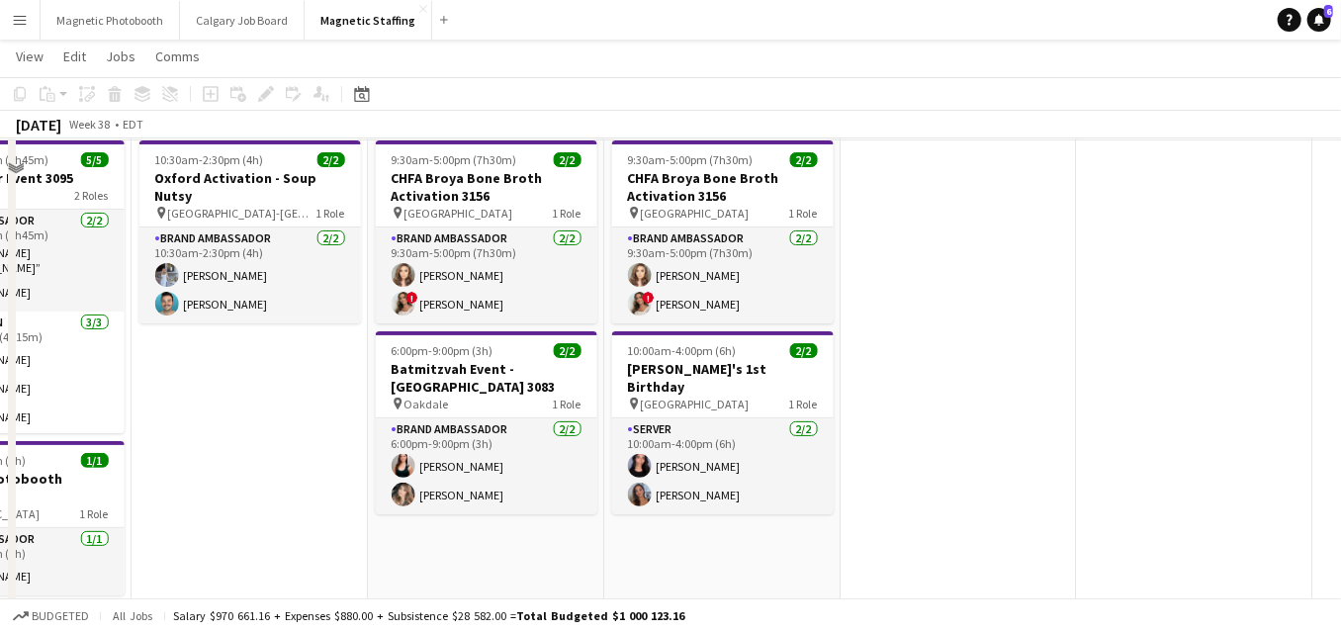
scroll to position [0, 0]
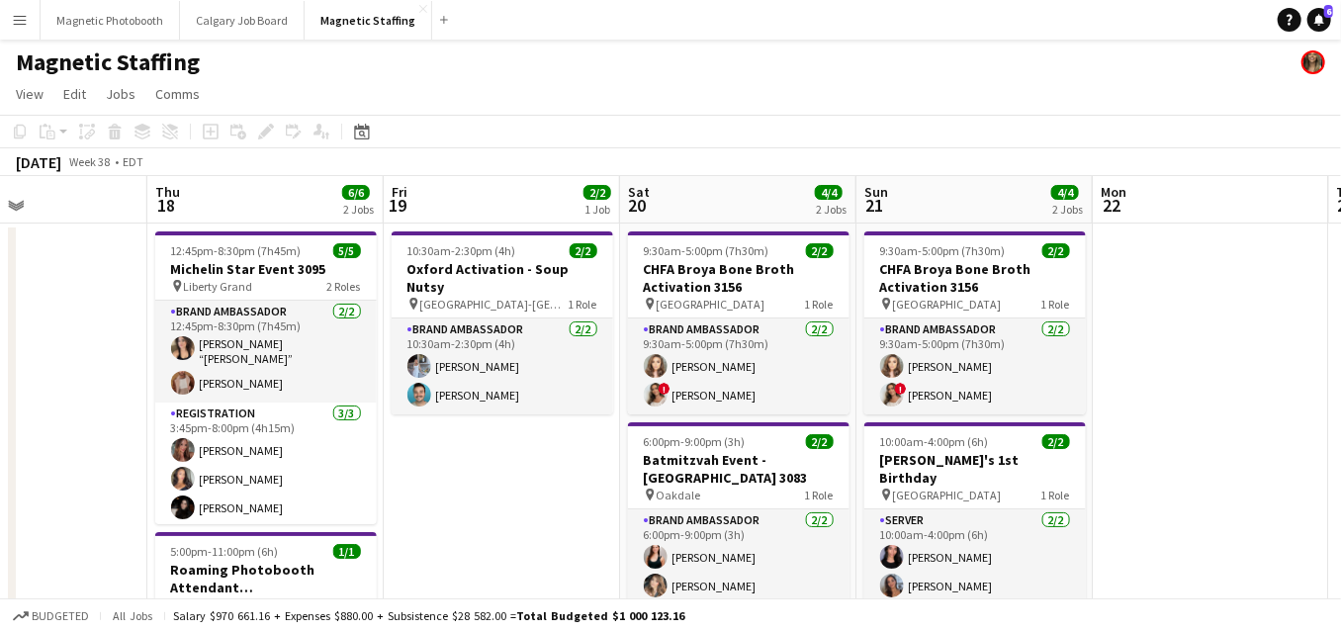
drag, startPoint x: 839, startPoint y: 407, endPoint x: 132, endPoint y: 431, distance: 707.7
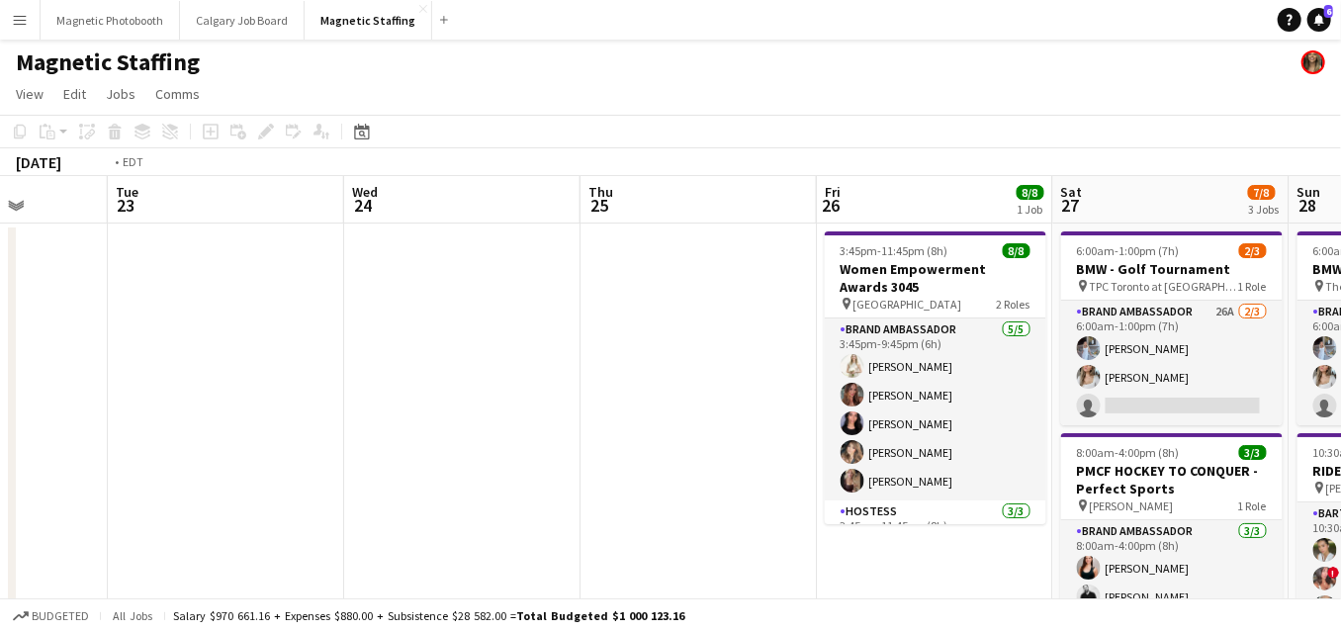
drag, startPoint x: 890, startPoint y: 329, endPoint x: 157, endPoint y: 340, distance: 733.0
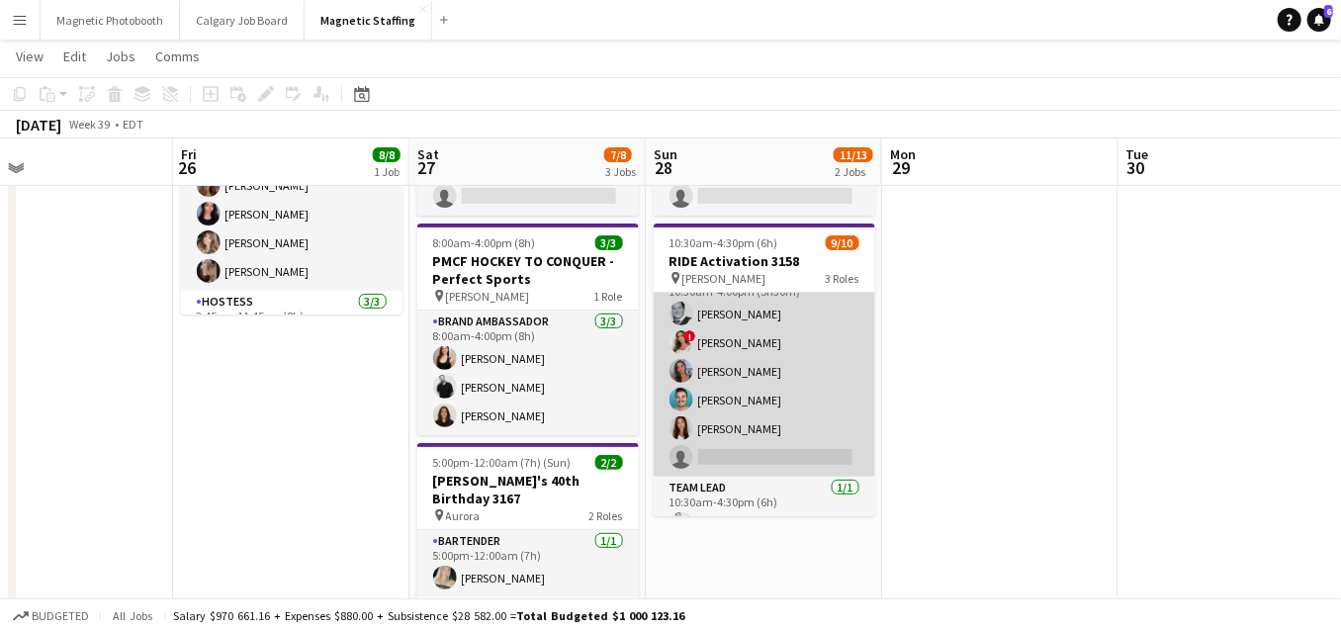
scroll to position [178, 0]
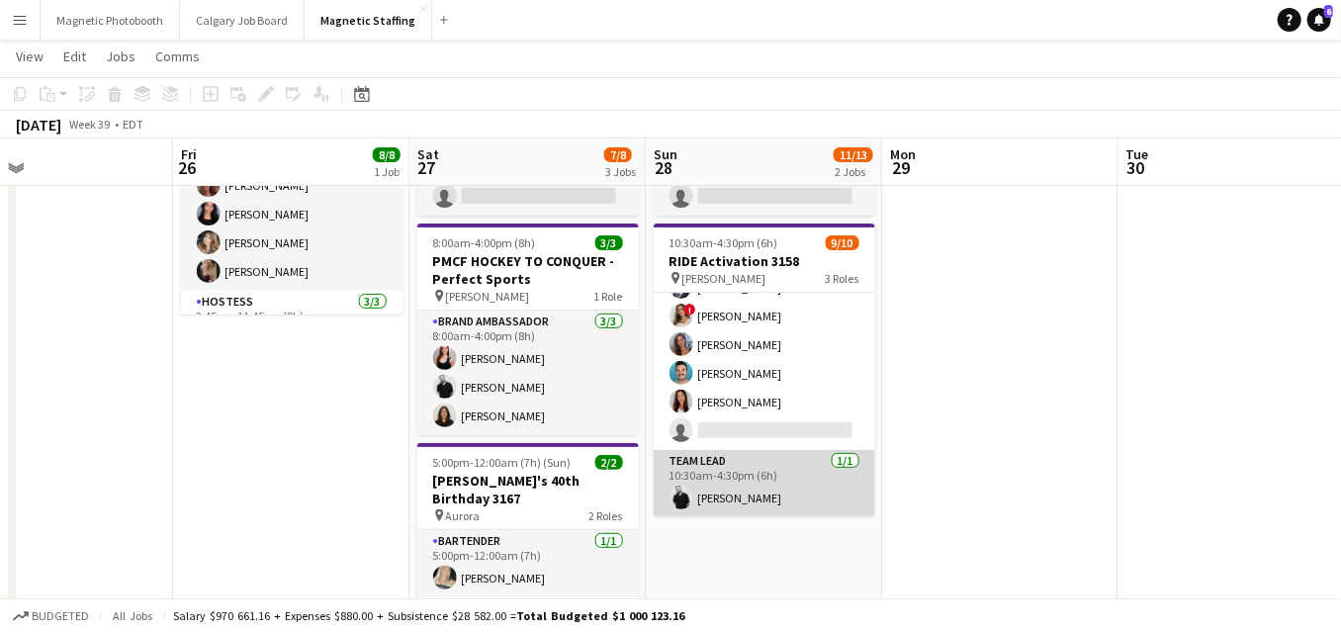
click at [683, 504] on app-user-avatar at bounding box center [682, 498] width 24 height 24
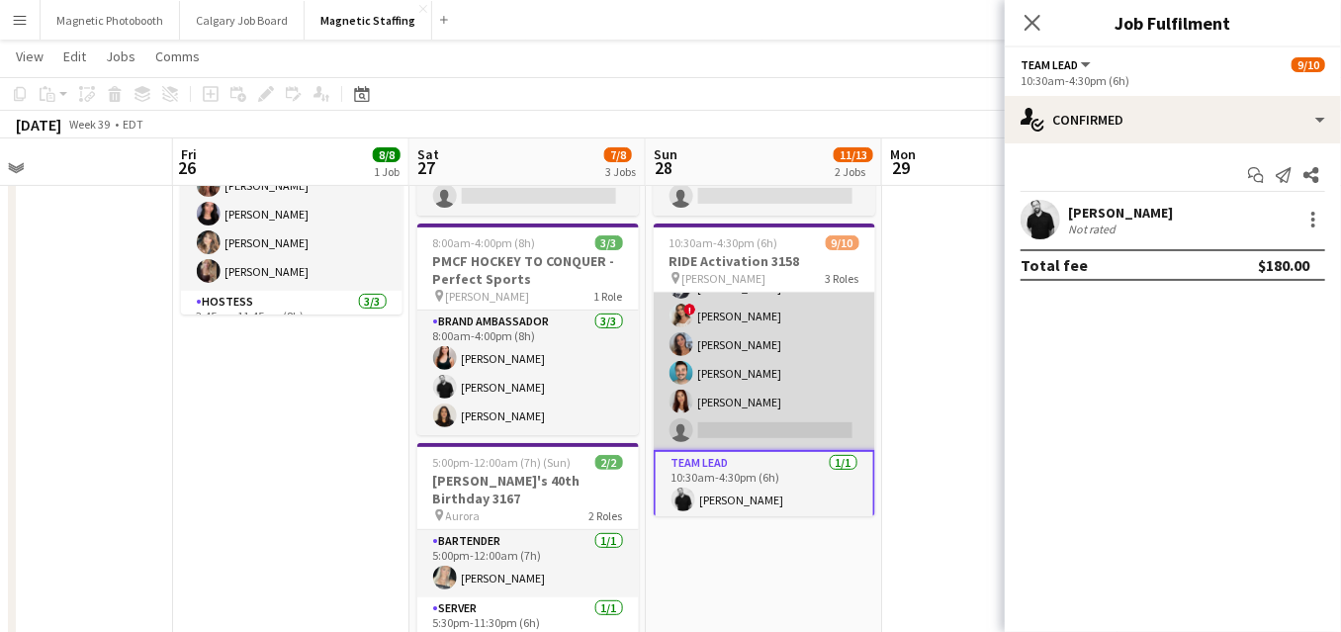
click at [743, 420] on app-card-role "Server 3A [DATE] 10:30am-4:00pm (5h30m) [PERSON_NAME] ! [PERSON_NAME] [PERSON_N…" at bounding box center [765, 344] width 222 height 211
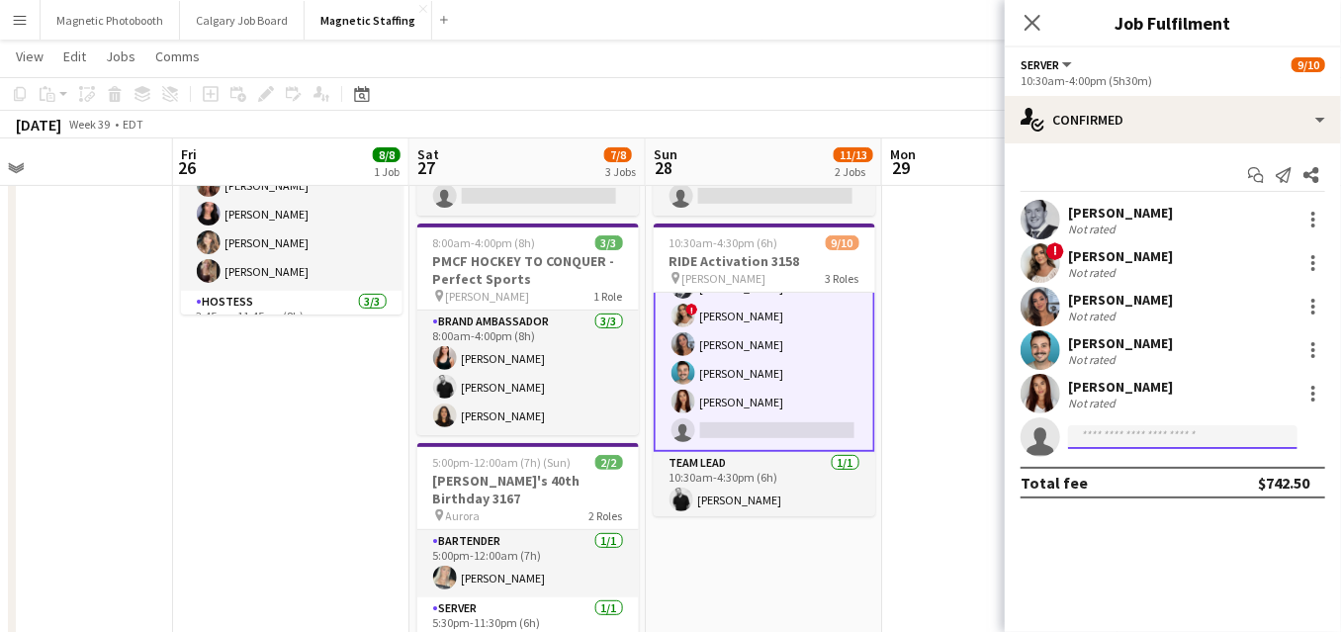
click at [1150, 438] on input at bounding box center [1182, 437] width 229 height 24
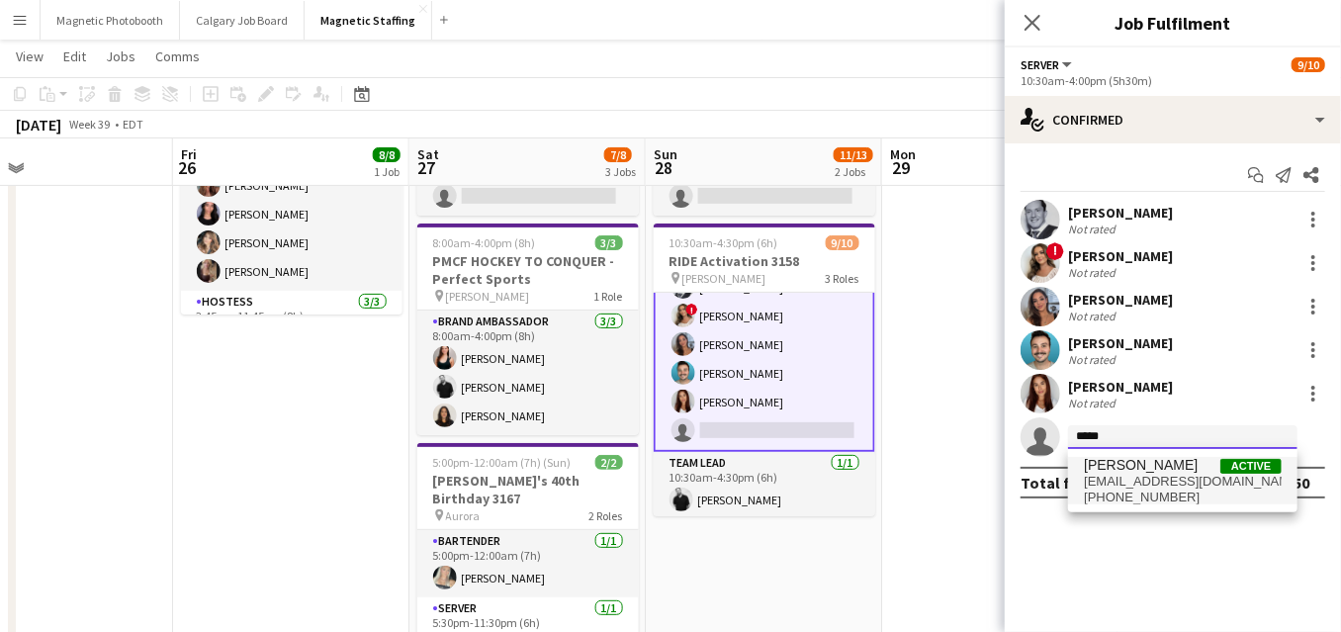
type input "*****"
click at [1146, 477] on span "[EMAIL_ADDRESS][DOMAIN_NAME]" at bounding box center [1183, 482] width 198 height 16
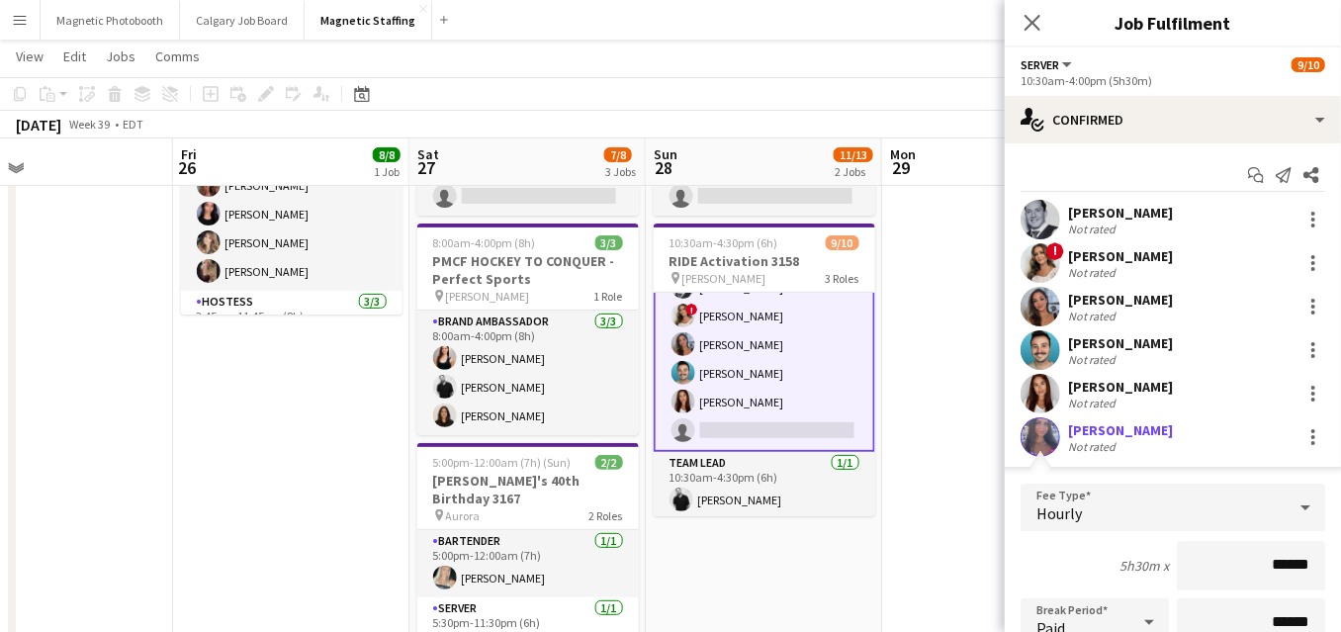
scroll to position [328, 0]
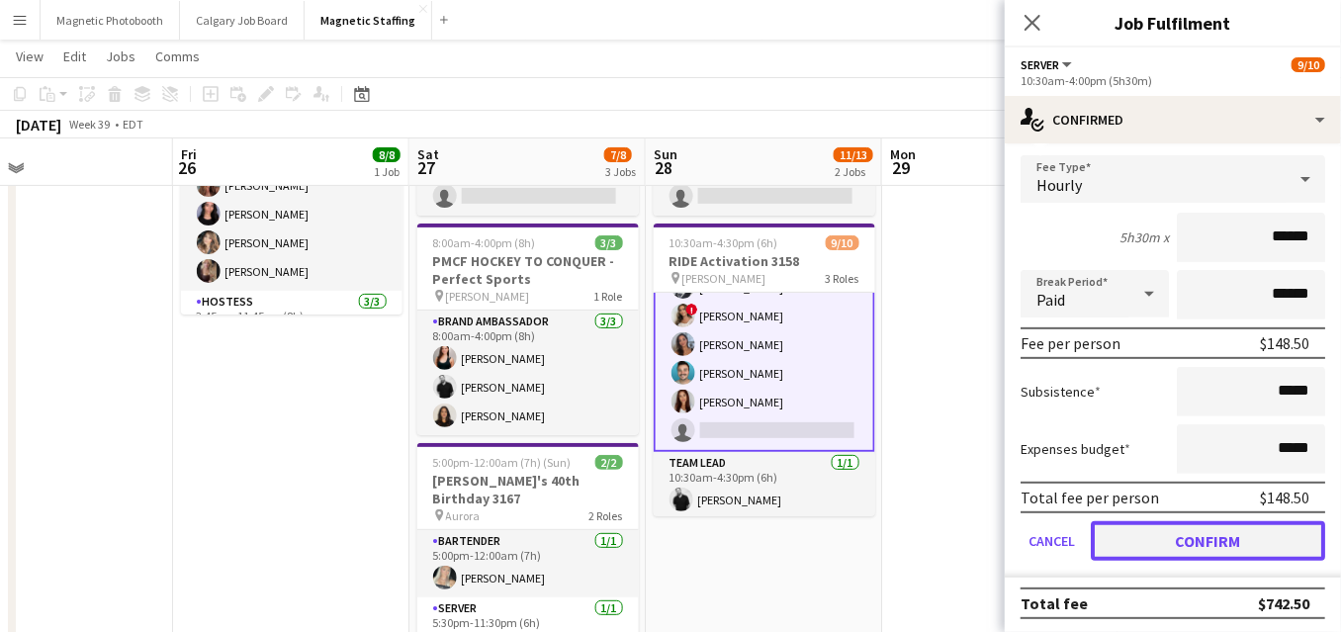
click at [1140, 540] on button "Confirm" at bounding box center [1208, 541] width 234 height 40
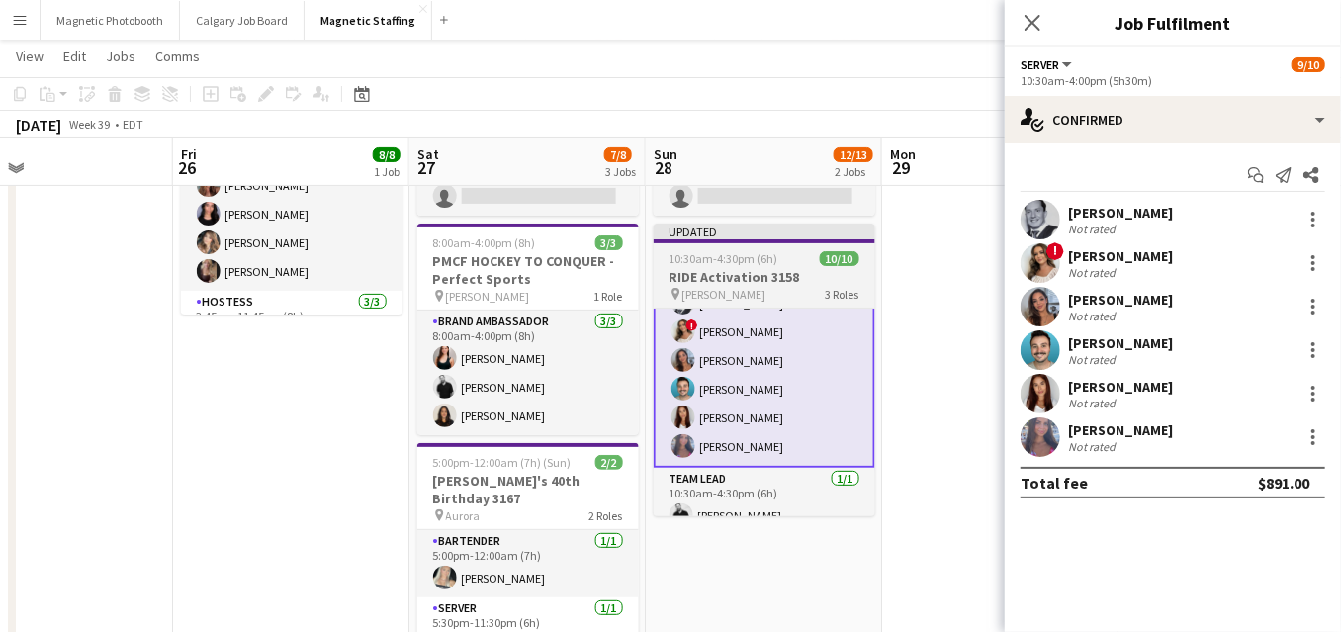
click at [699, 273] on h3 "RIDE Activation 3158" at bounding box center [765, 277] width 222 height 18
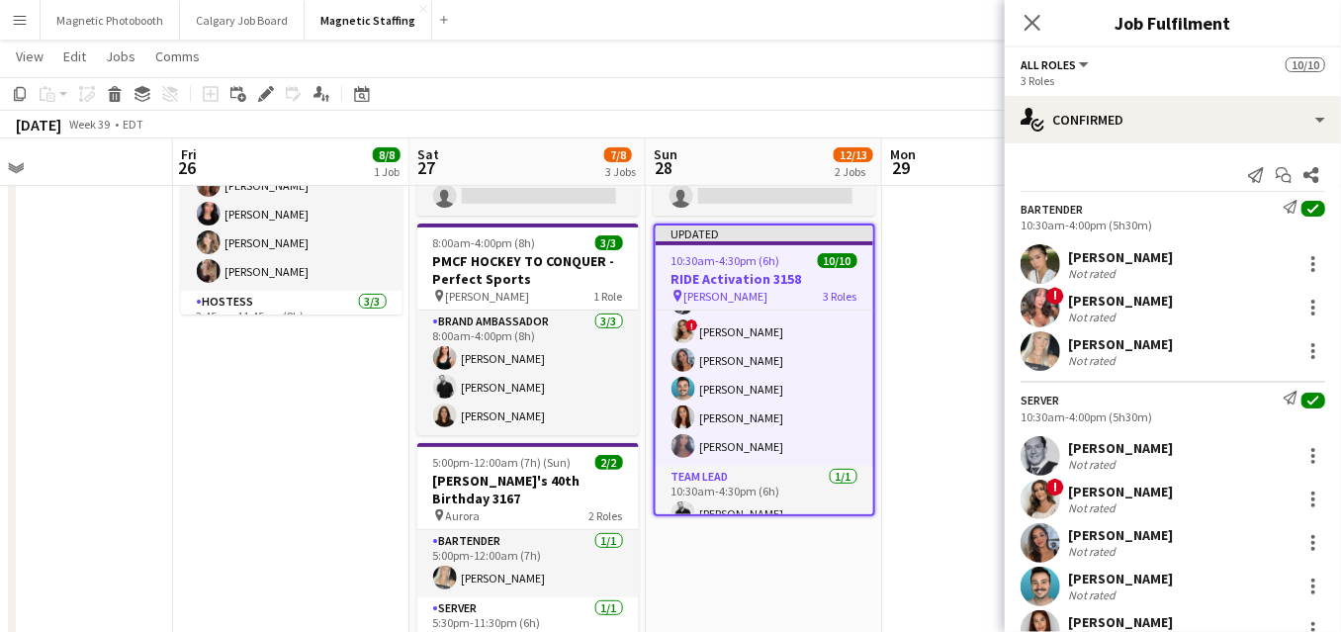
scroll to position [178, 0]
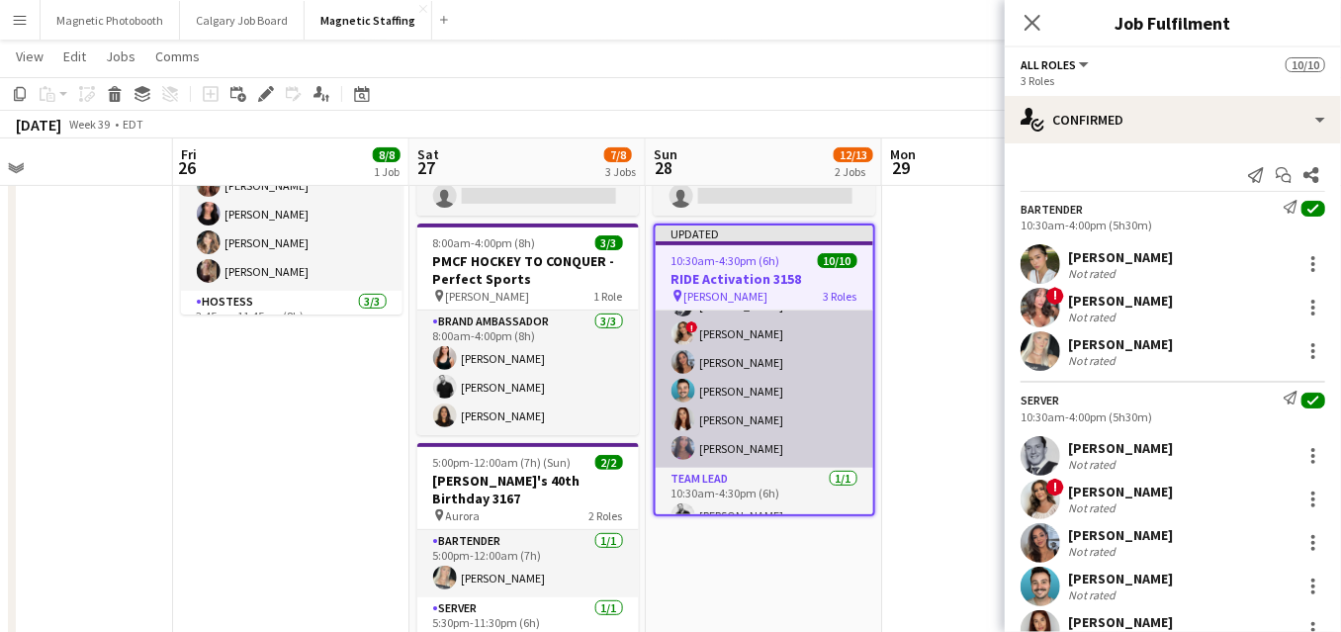
click at [702, 397] on app-card-role "Server [DATE] 10:30am-4:00pm (5h30m) [PERSON_NAME] ! [PERSON_NAME] [PERSON_NAME…" at bounding box center [765, 362] width 218 height 211
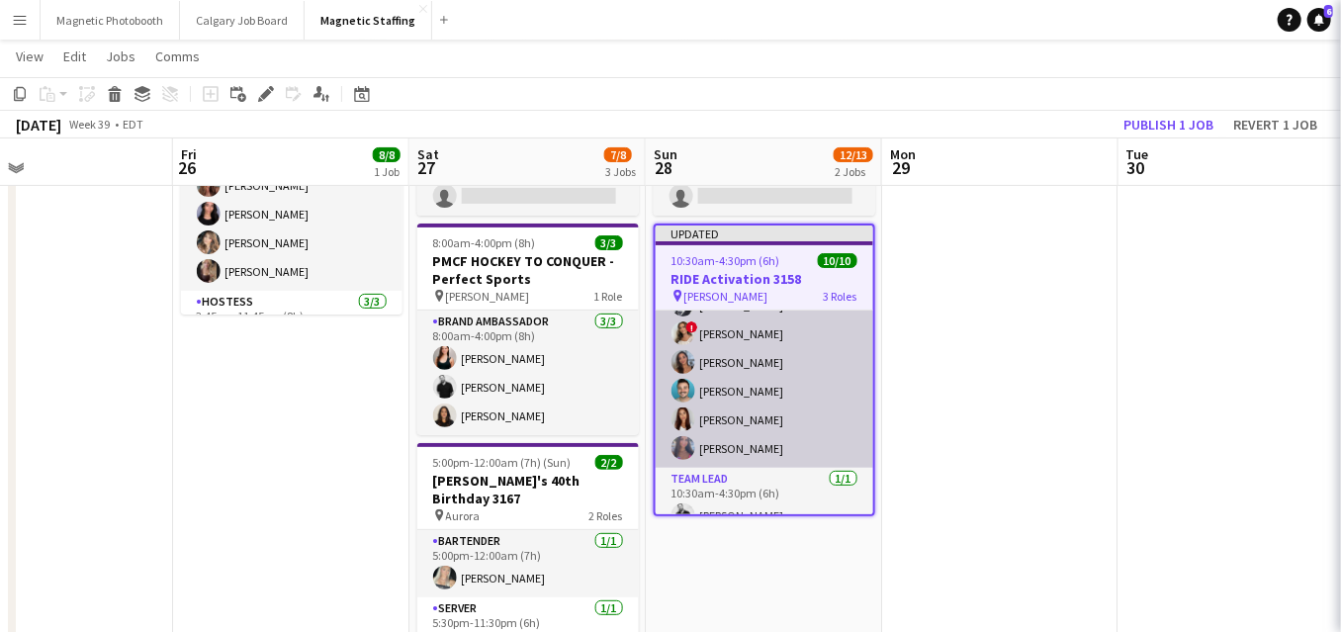
scroll to position [180, 0]
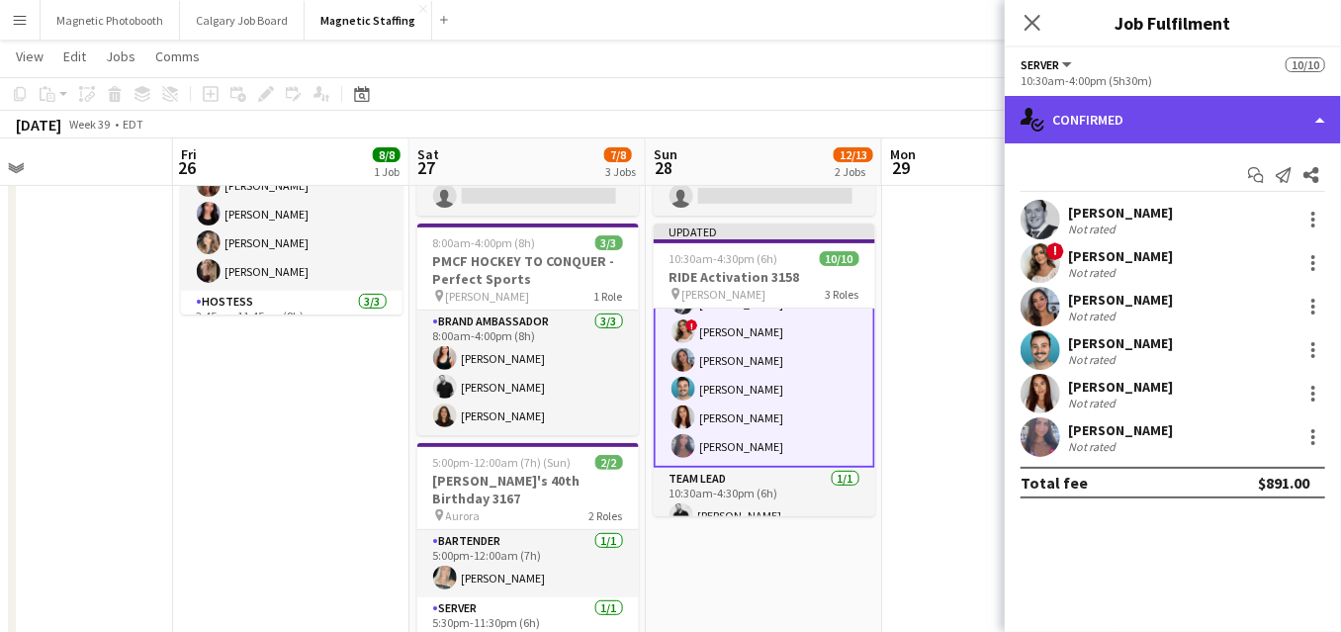
click at [1199, 115] on div "single-neutral-actions-check-2 Confirmed" at bounding box center [1173, 119] width 336 height 47
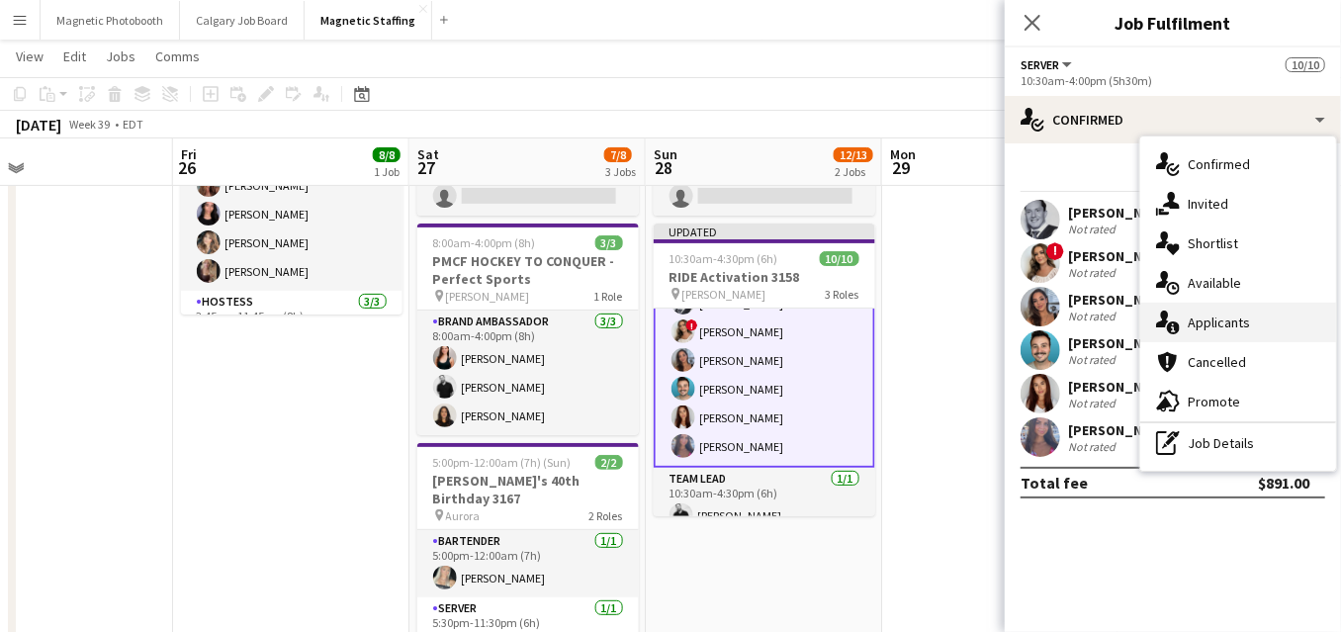
click at [1188, 324] on div "single-neutral-actions-information Applicants" at bounding box center [1238, 323] width 196 height 40
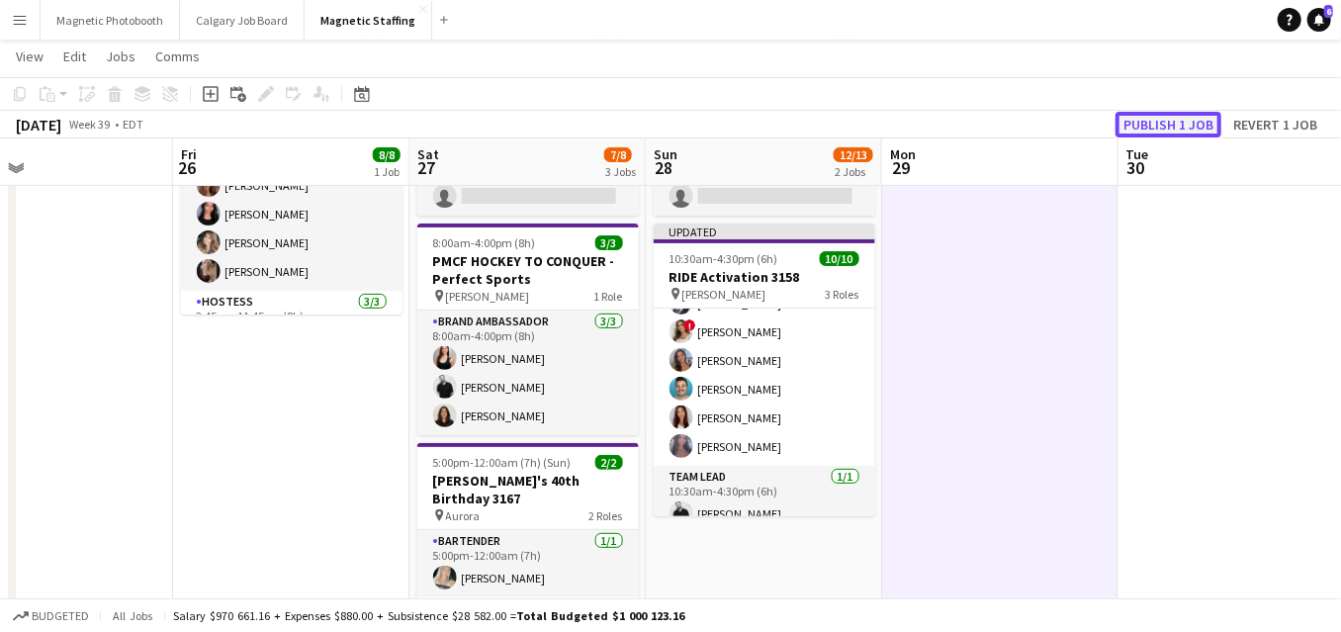
click at [1135, 128] on button "Publish 1 job" at bounding box center [1169, 125] width 106 height 26
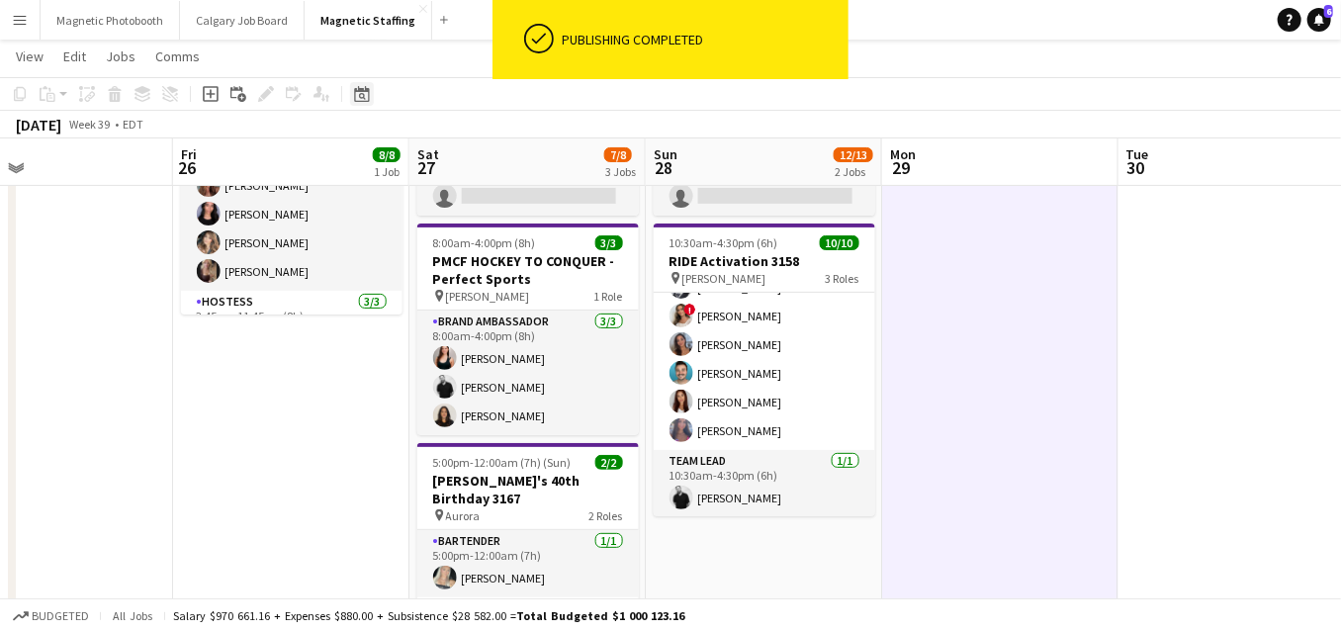
click at [361, 96] on icon "Date picker" at bounding box center [362, 94] width 16 height 16
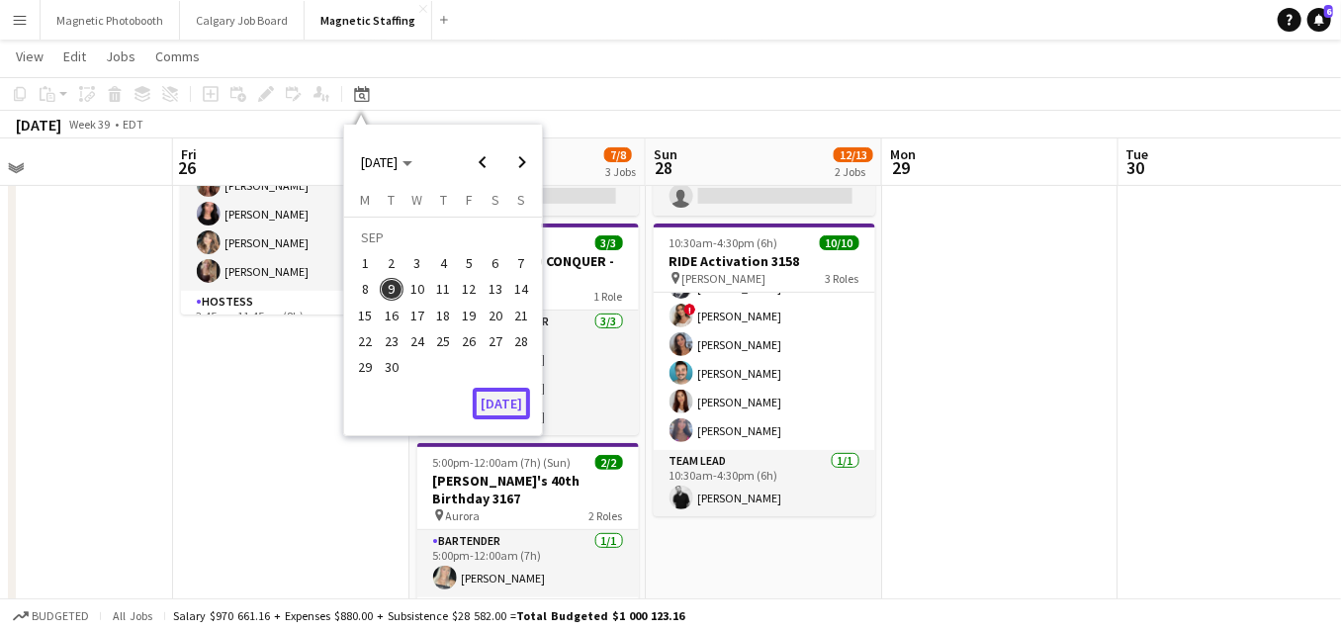
click at [497, 403] on button "[DATE]" at bounding box center [501, 404] width 57 height 32
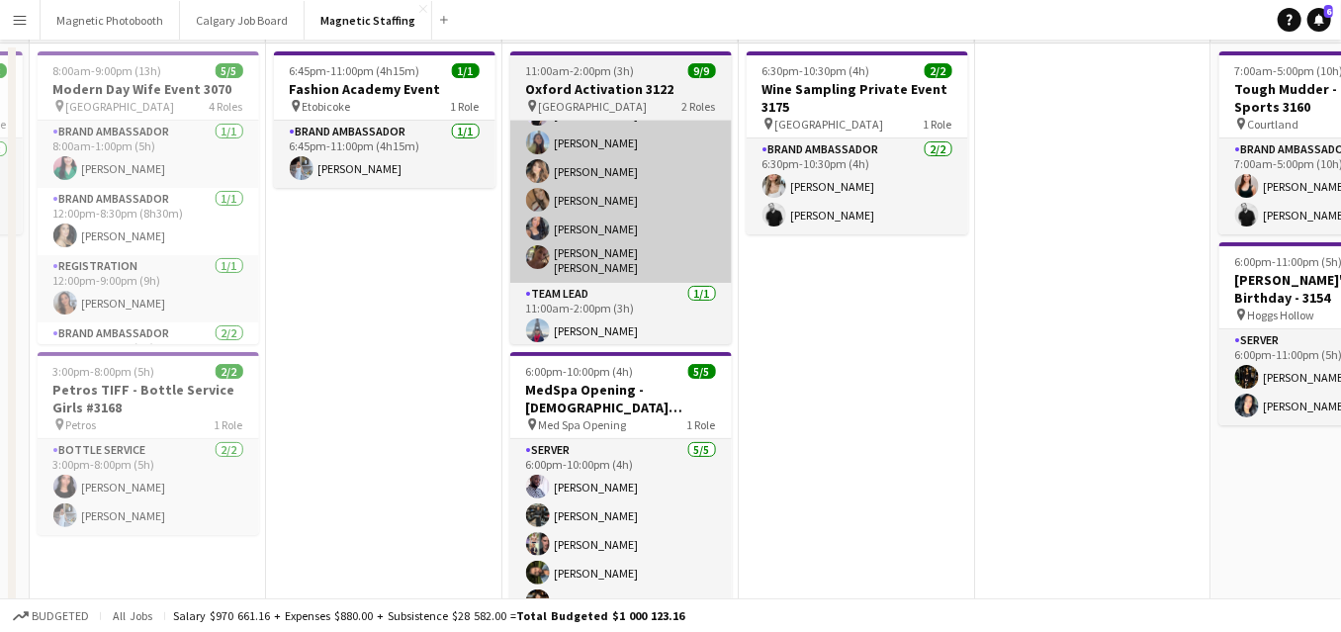
scroll to position [333, 0]
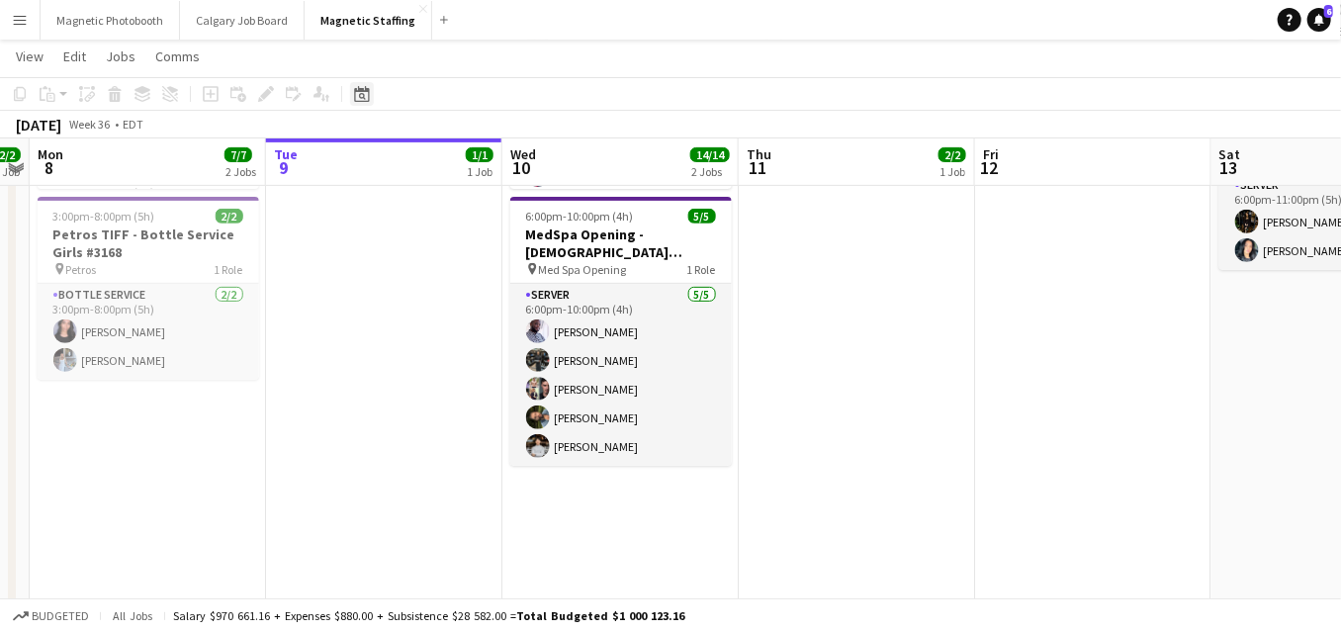
click at [358, 98] on icon "Date picker" at bounding box center [362, 94] width 16 height 16
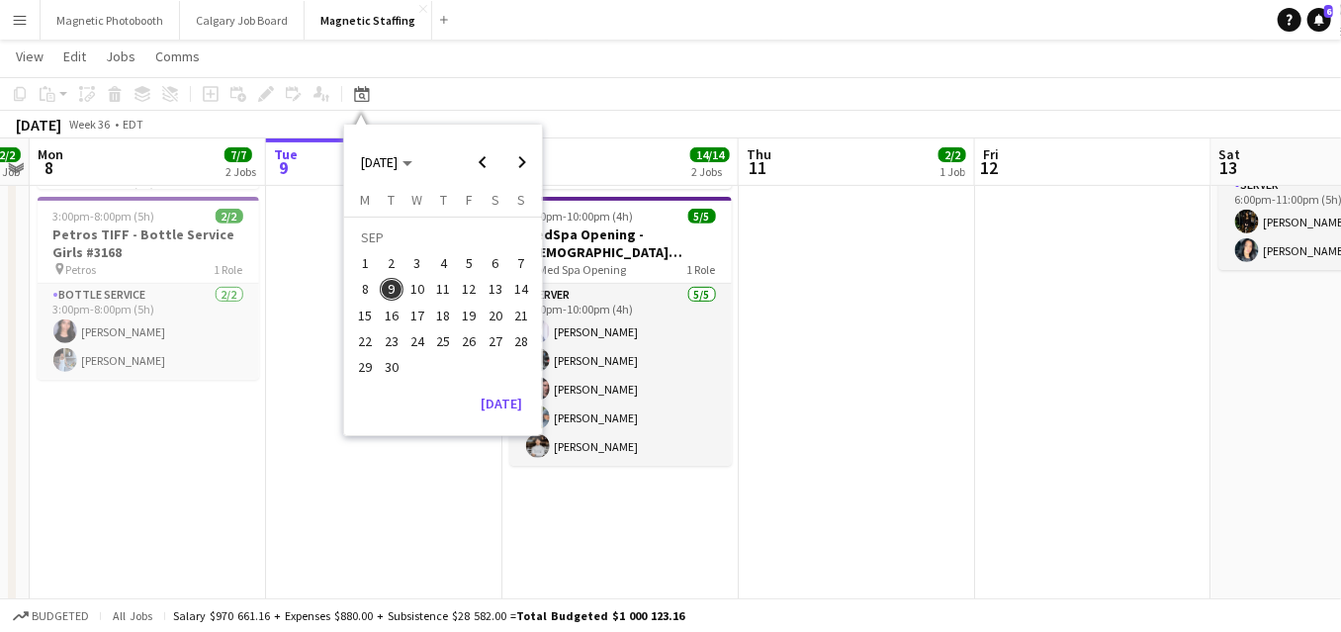
click at [475, 265] on span "5" at bounding box center [470, 263] width 24 height 24
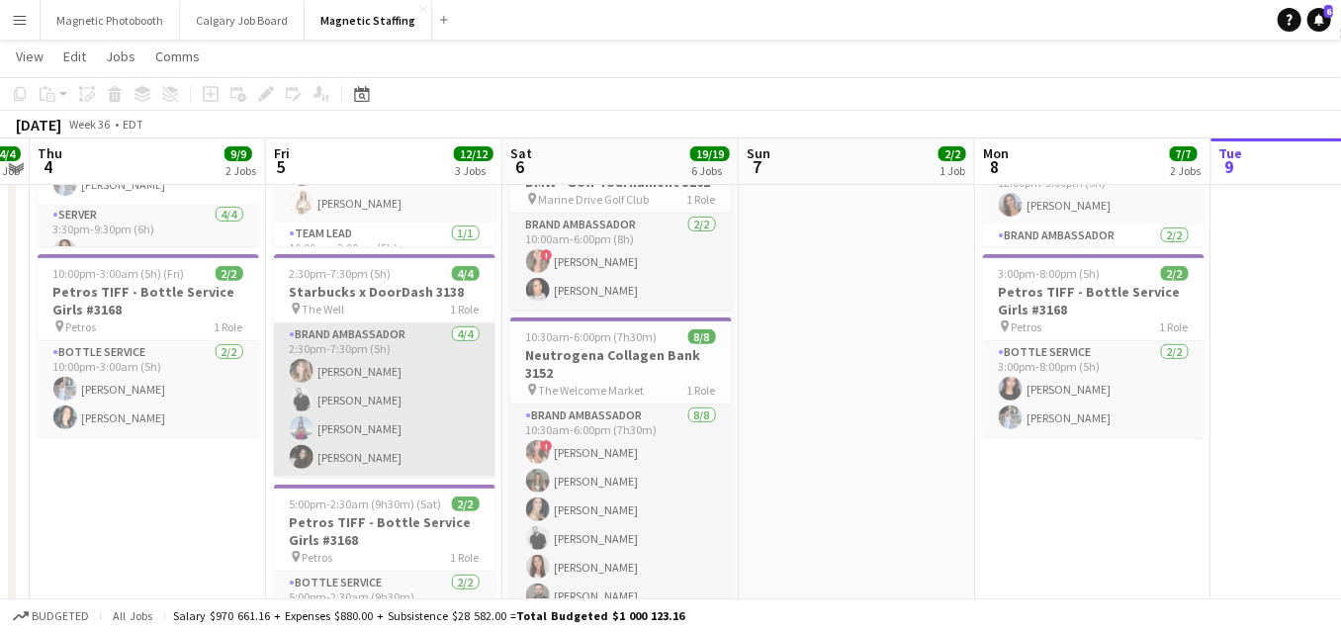
scroll to position [275, 0]
click at [408, 383] on app-card-role "Brand Ambassador [DATE] 2:30pm-7:30pm (5h) [PERSON_NAME] [PERSON_NAME] [PERSON_…" at bounding box center [385, 400] width 222 height 153
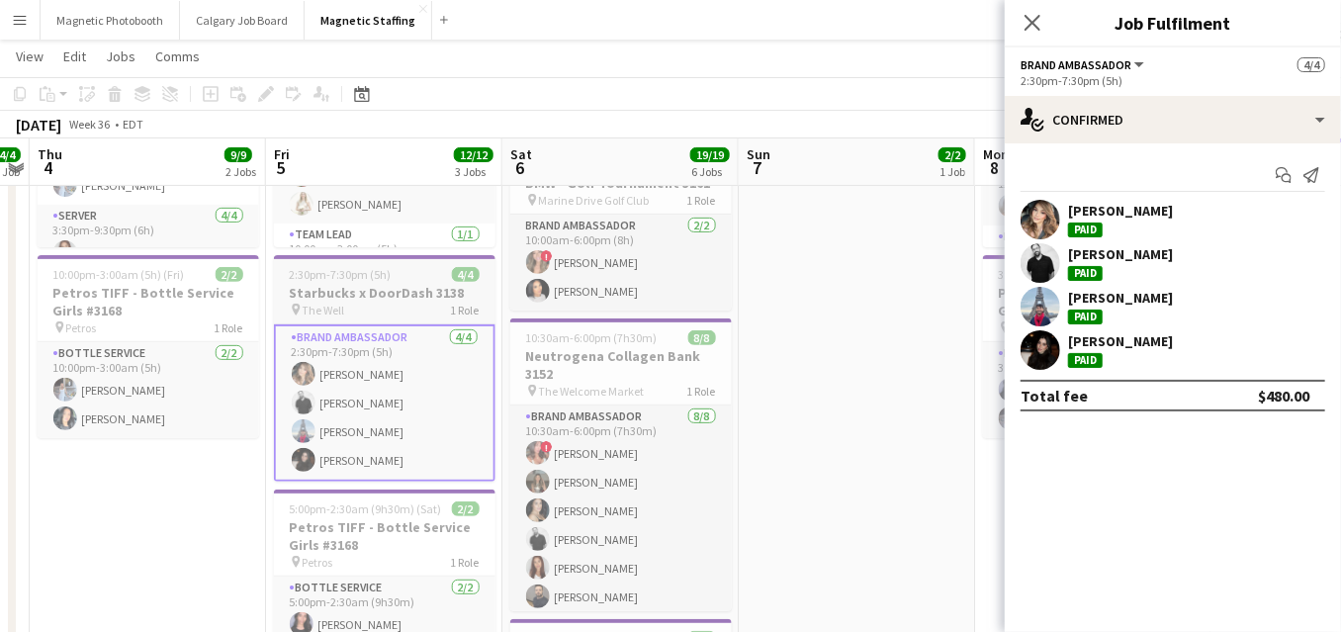
click at [434, 293] on h3 "Starbucks x DoorDash 3138" at bounding box center [385, 293] width 222 height 18
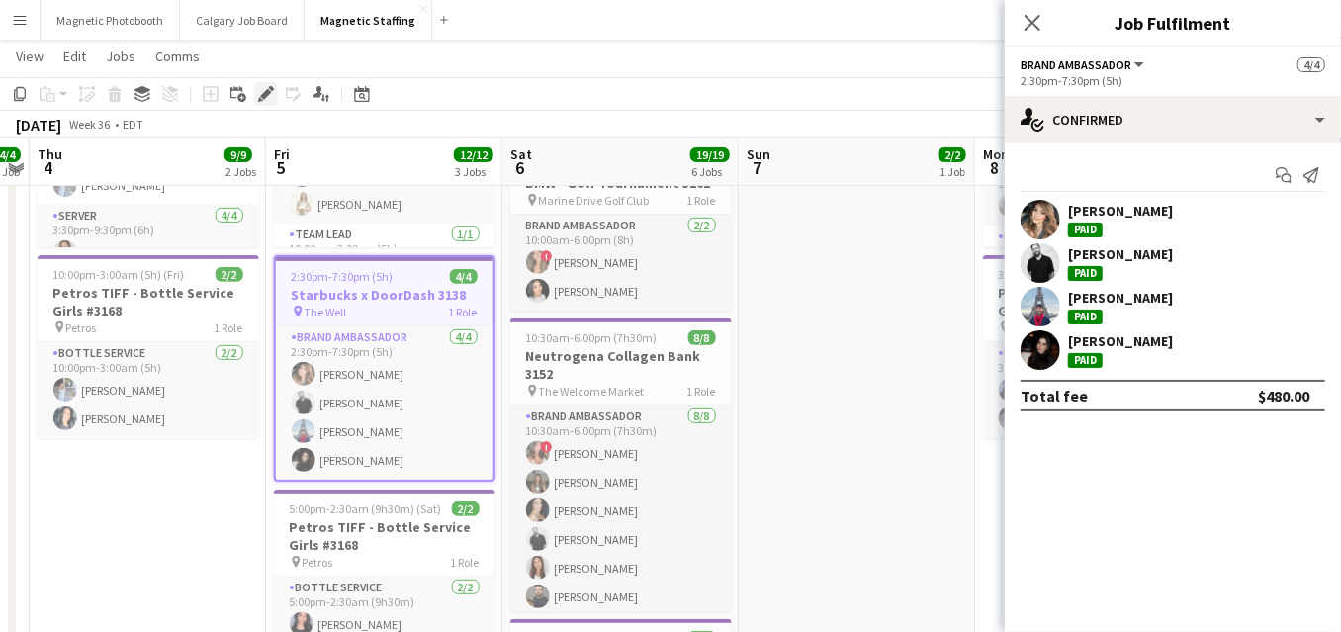
click at [263, 101] on icon "Edit" at bounding box center [266, 94] width 16 height 16
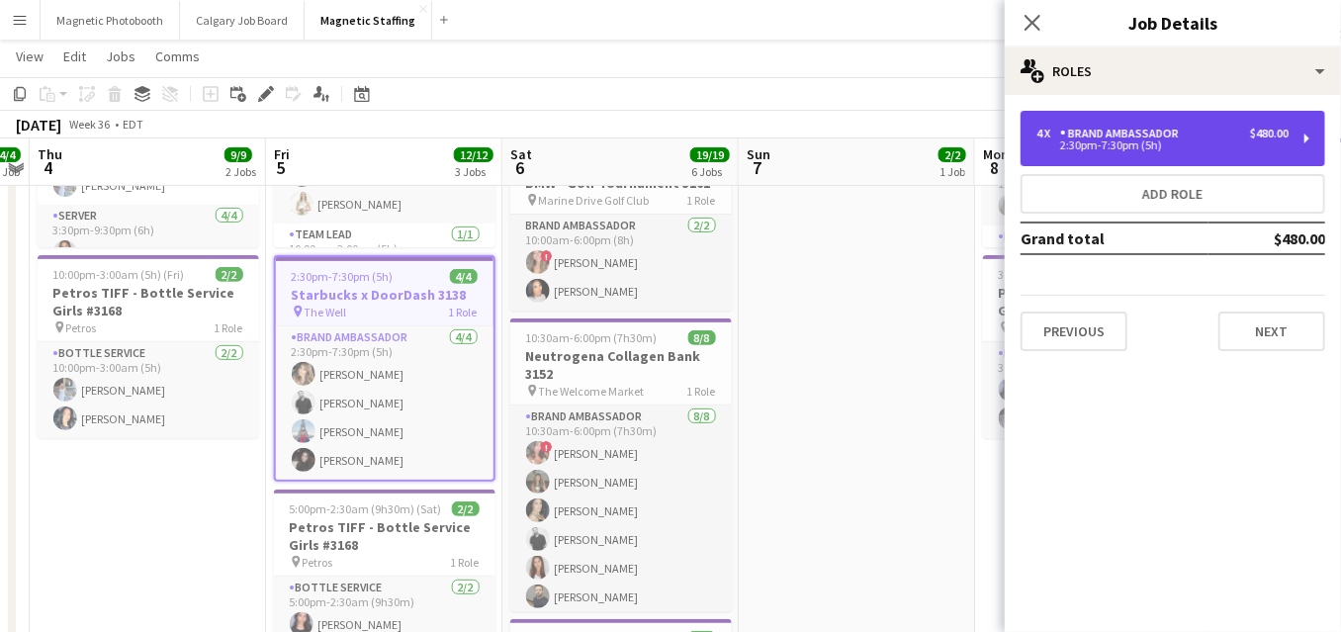
click at [1080, 134] on div "Brand Ambassador" at bounding box center [1123, 134] width 127 height 14
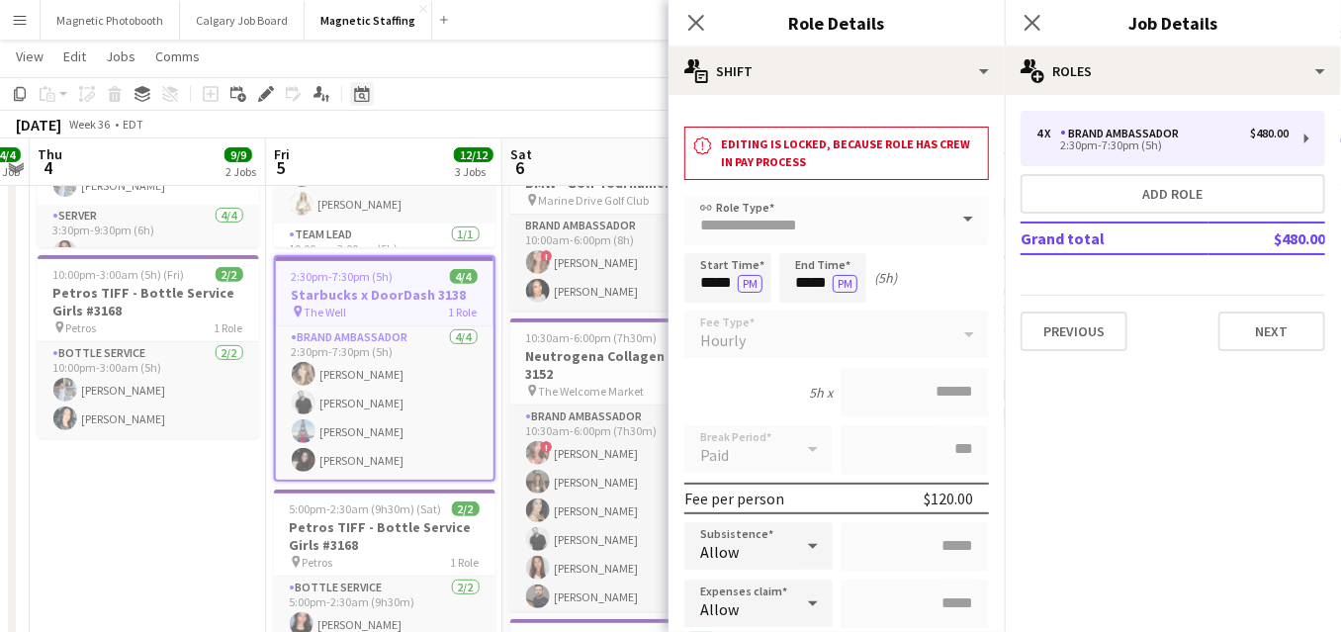
click at [354, 102] on div "Date picker" at bounding box center [362, 94] width 24 height 24
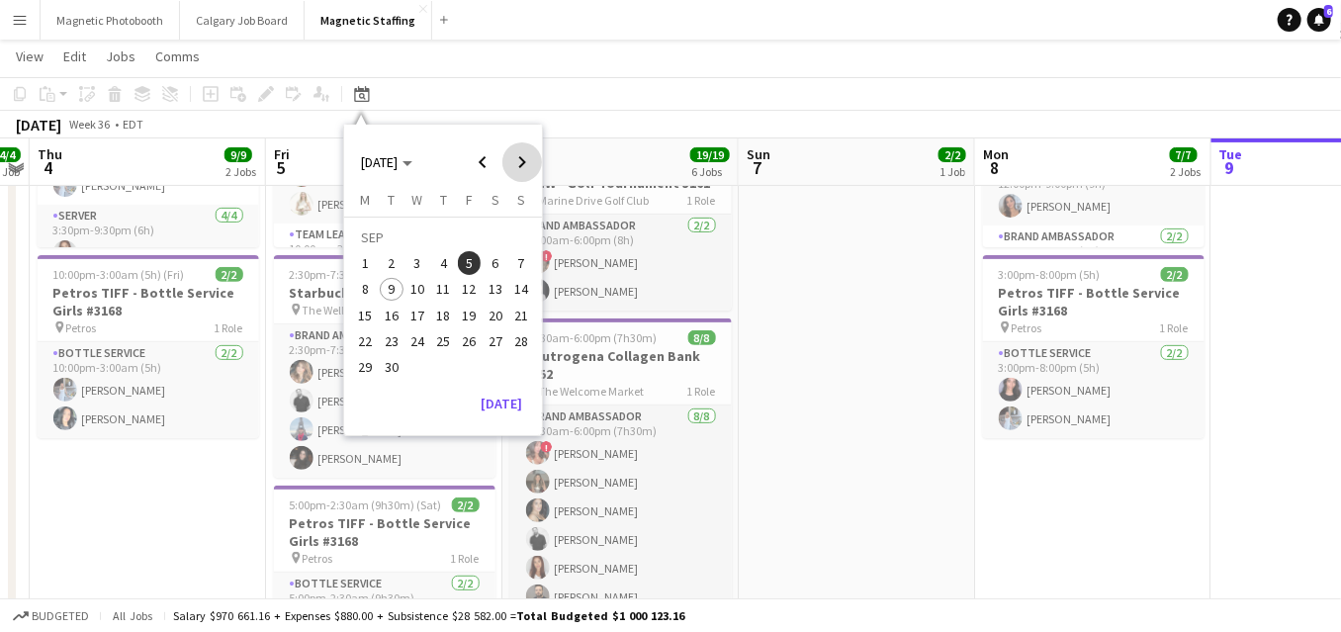
click at [520, 167] on span "Next month" at bounding box center [522, 162] width 40 height 40
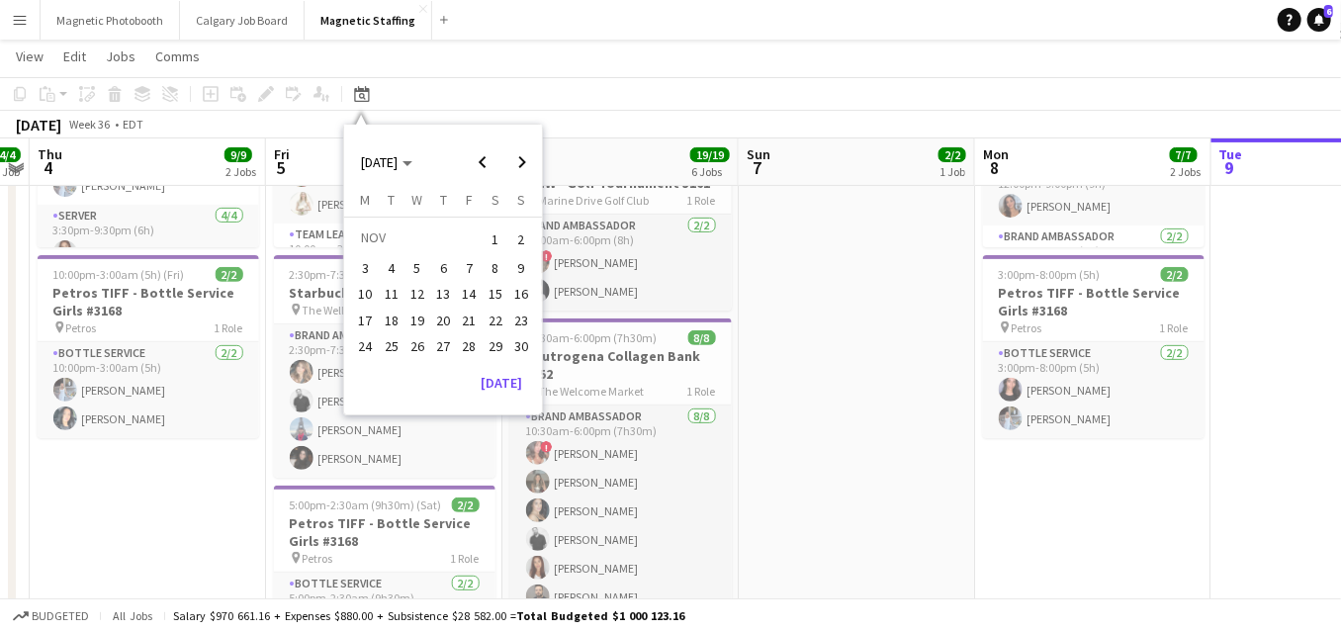
click at [523, 247] on span "2" at bounding box center [521, 240] width 24 height 28
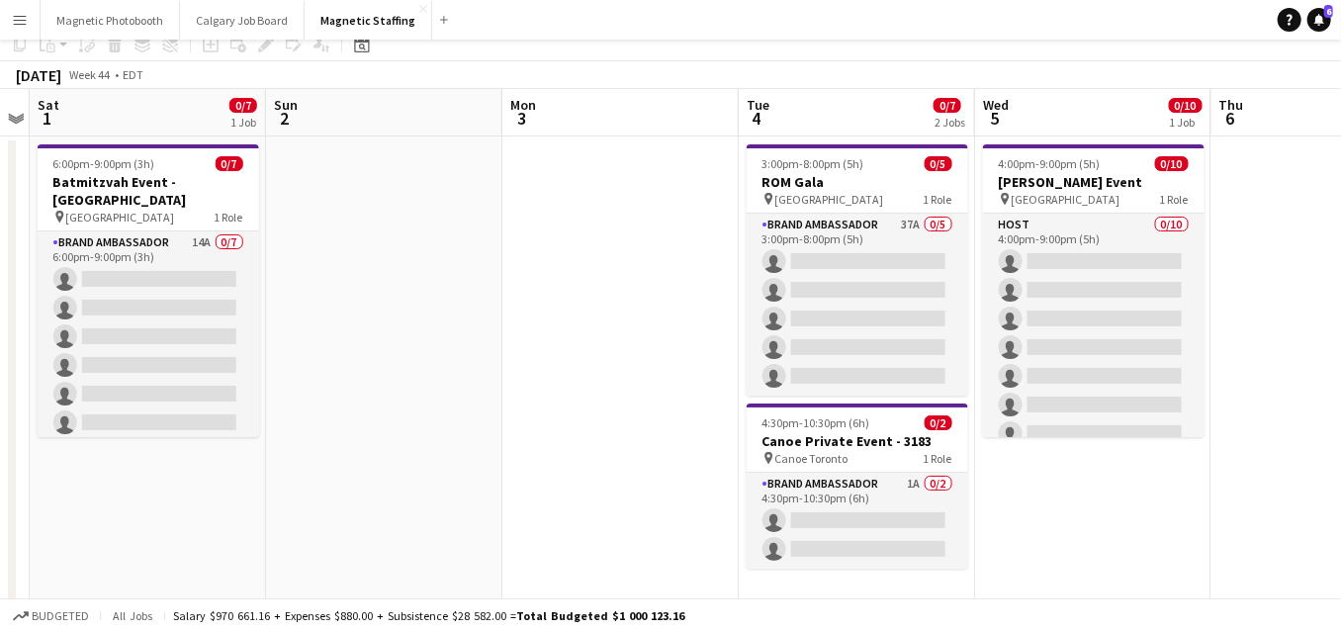
scroll to position [0, 0]
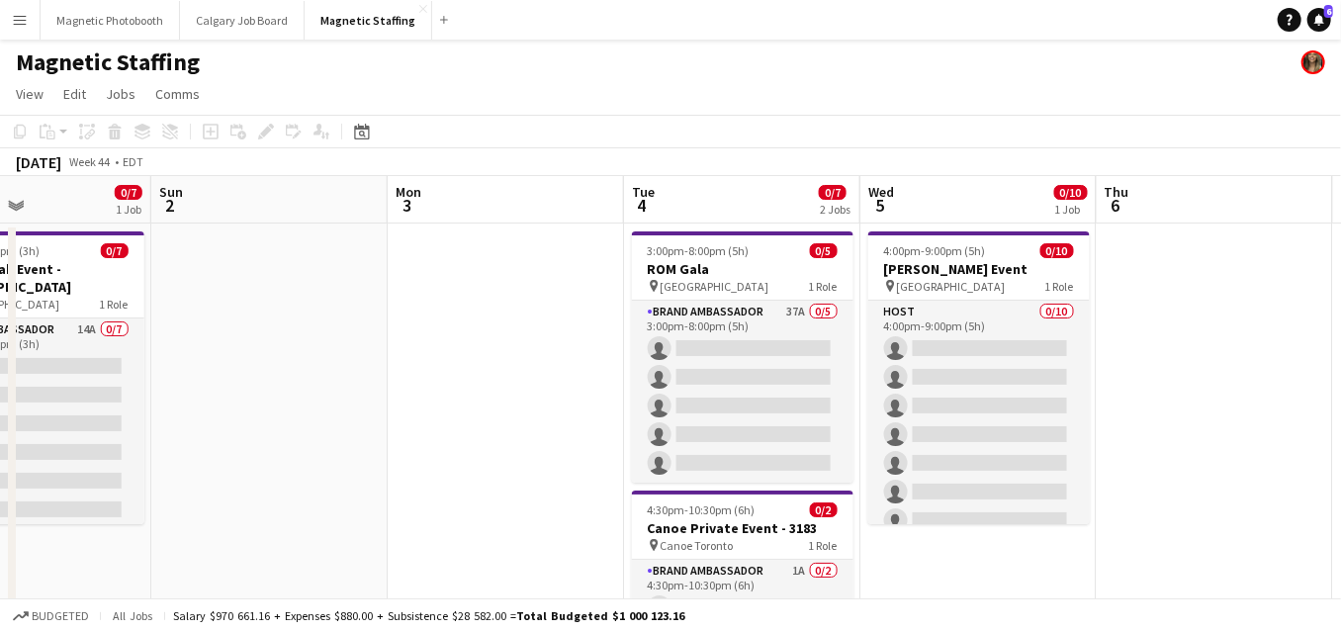
drag, startPoint x: 826, startPoint y: 355, endPoint x: 659, endPoint y: 356, distance: 167.2
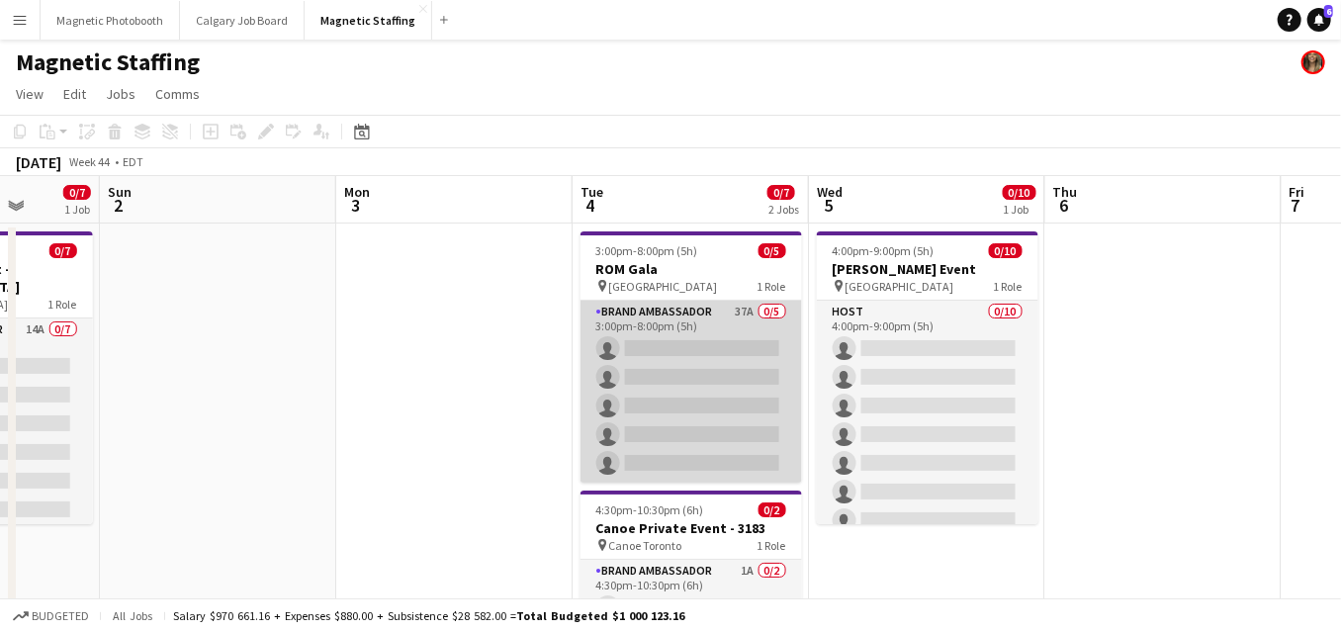
scroll to position [342, 0]
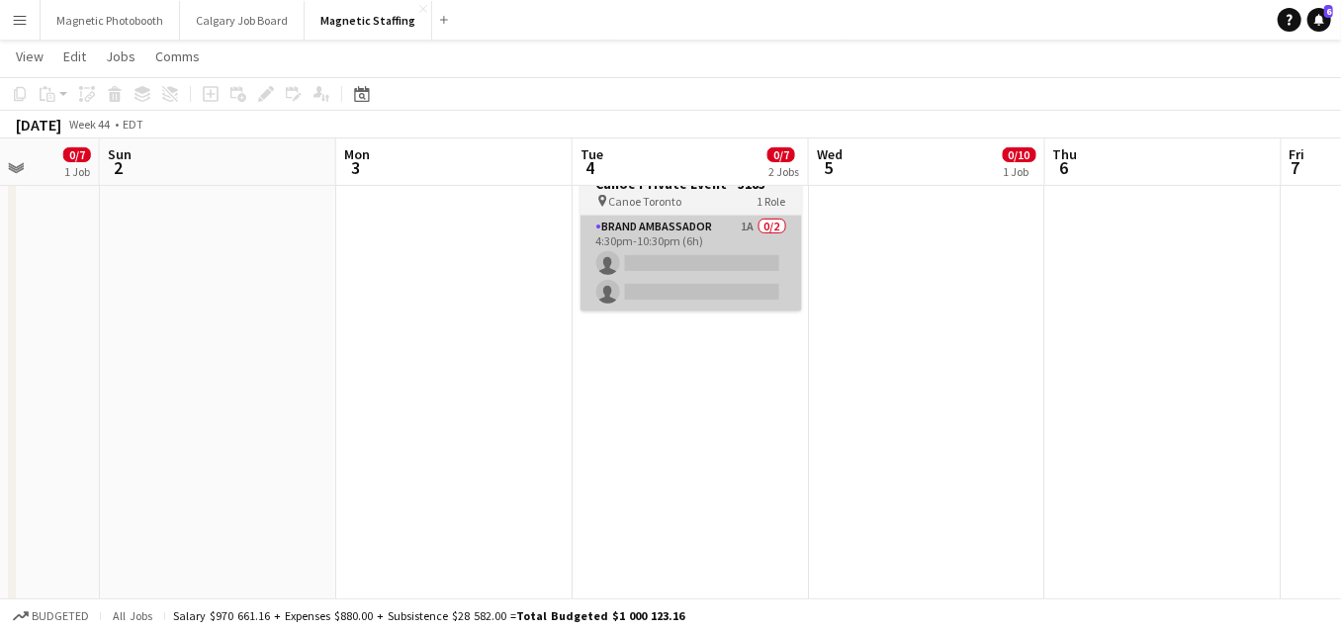
click at [701, 260] on app-card-role "Brand Ambassador 1A 0/2 4:30pm-10:30pm (6h) single-neutral-actions single-neutr…" at bounding box center [692, 264] width 222 height 96
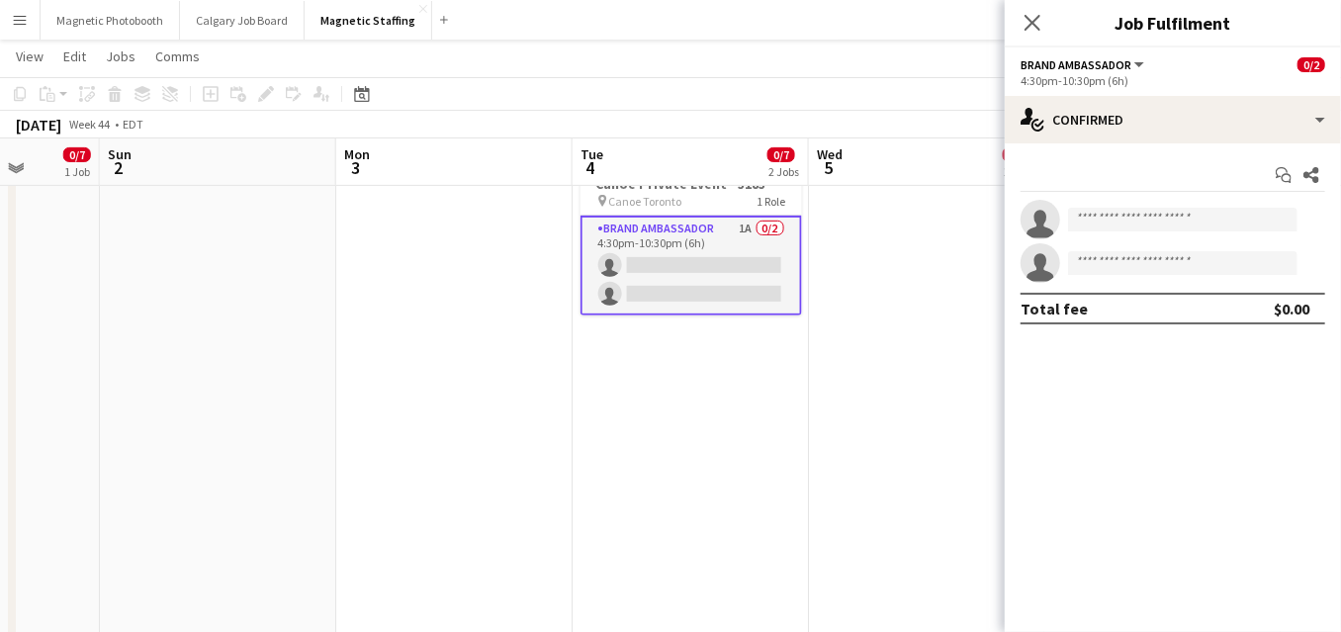
click at [1140, 94] on app-options-switcher "Brand Ambassador All roles Brand Ambassador 0/2 4:30pm-10:30pm (6h)" at bounding box center [1173, 71] width 336 height 48
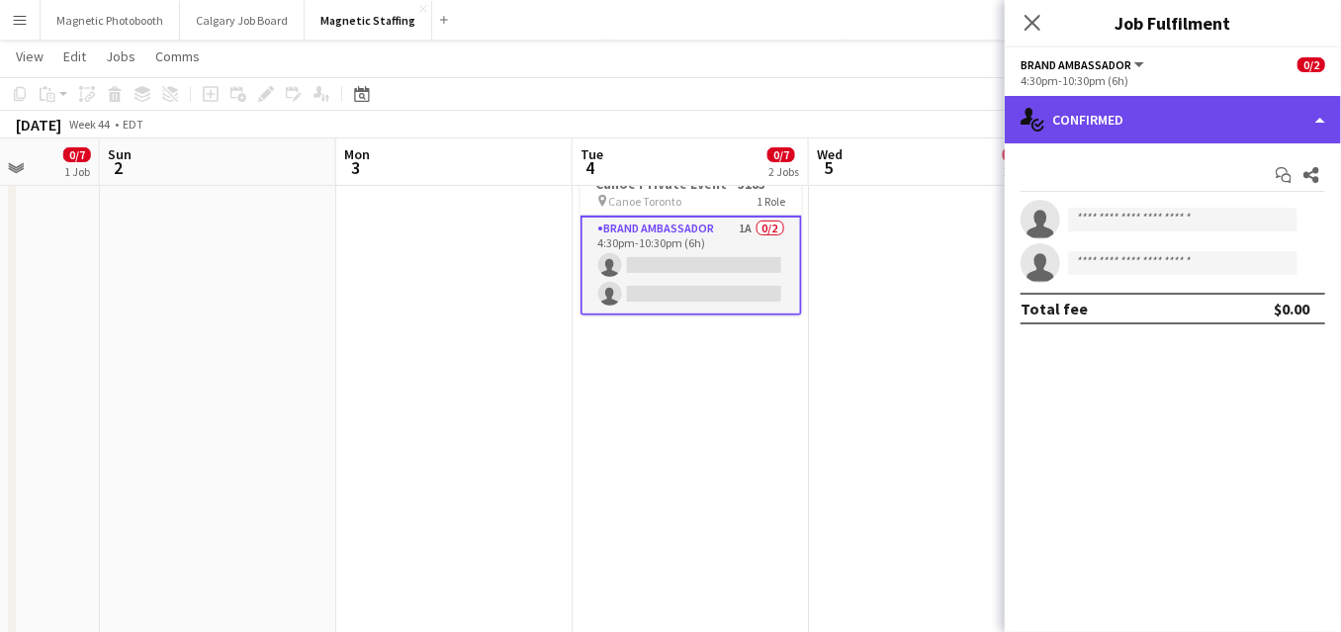
click at [1111, 133] on div "single-neutral-actions-check-2 Confirmed" at bounding box center [1173, 119] width 336 height 47
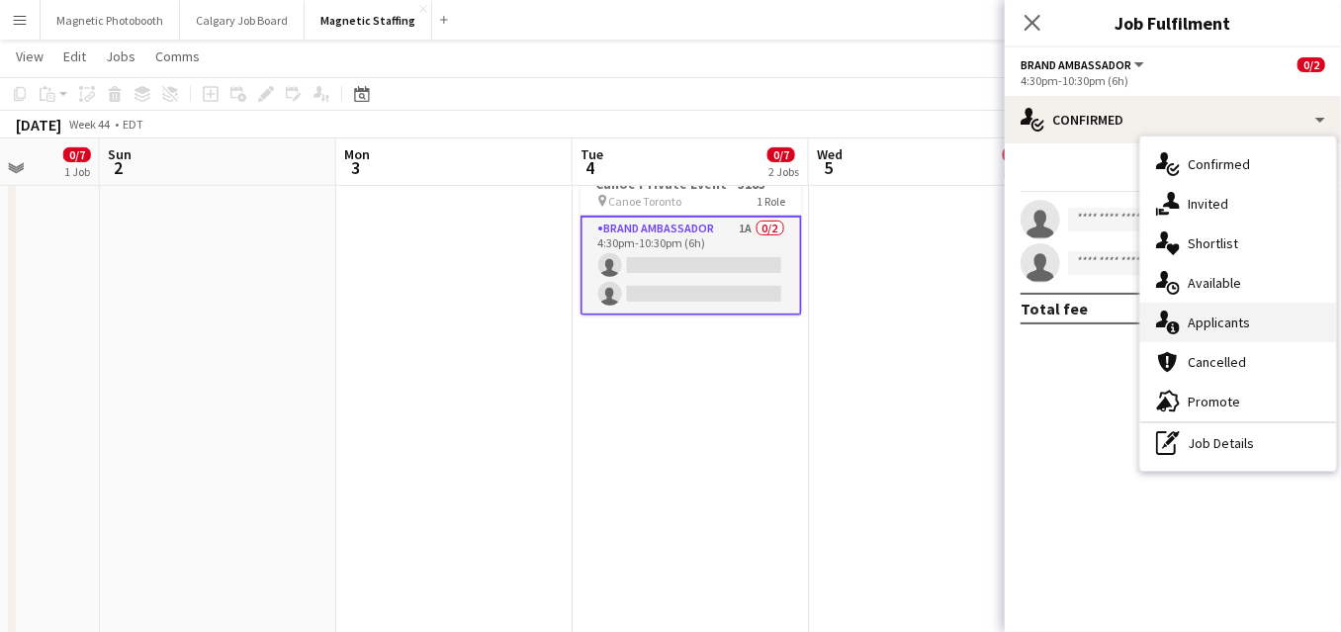
click at [1158, 319] on icon "single-neutral-actions-information" at bounding box center [1168, 323] width 24 height 24
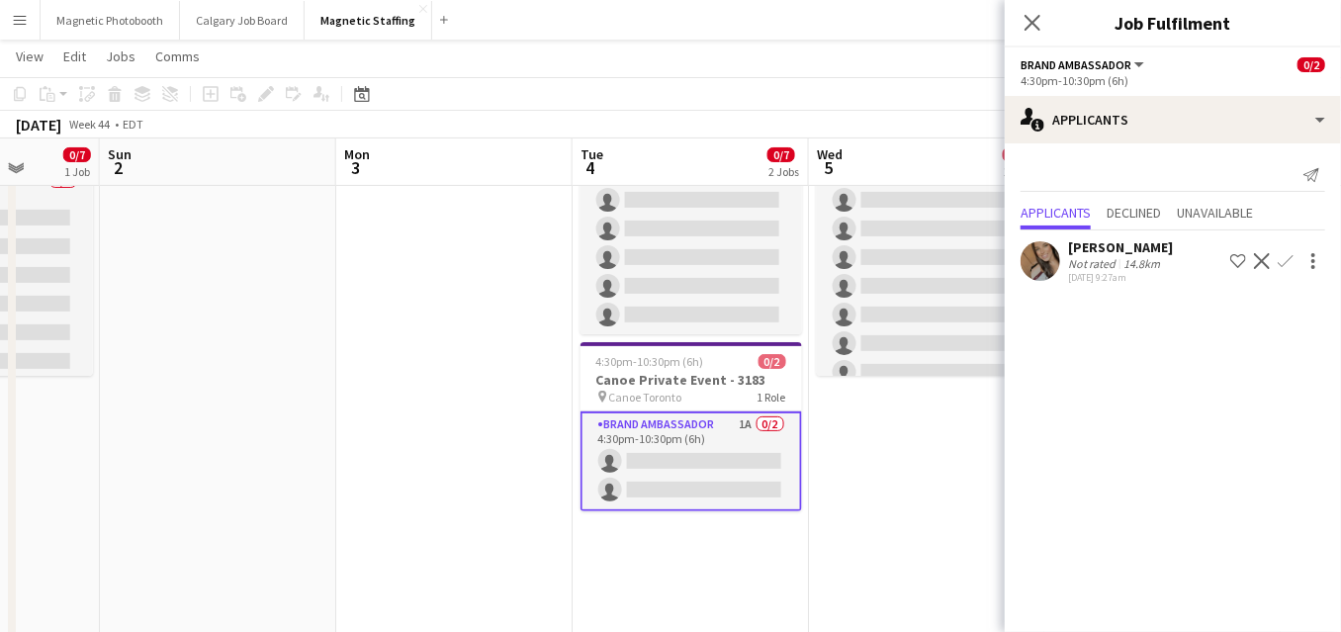
scroll to position [0, 0]
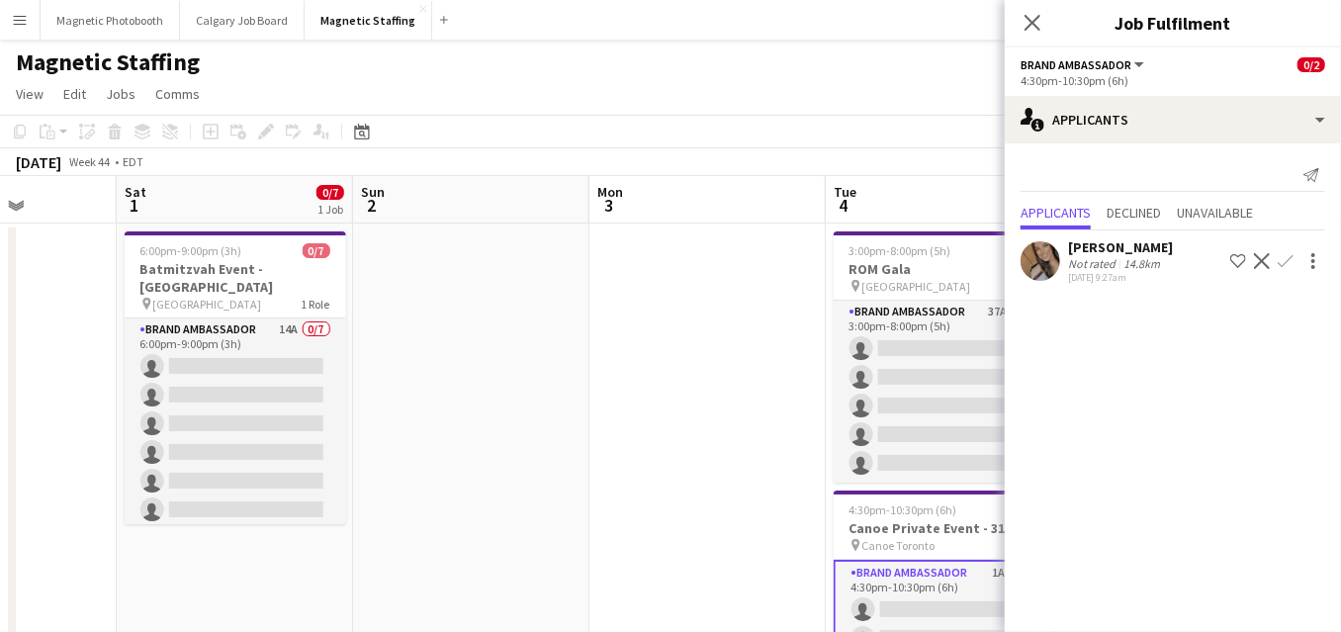
drag, startPoint x: 461, startPoint y: 471, endPoint x: 714, endPoint y: 449, distance: 254.2
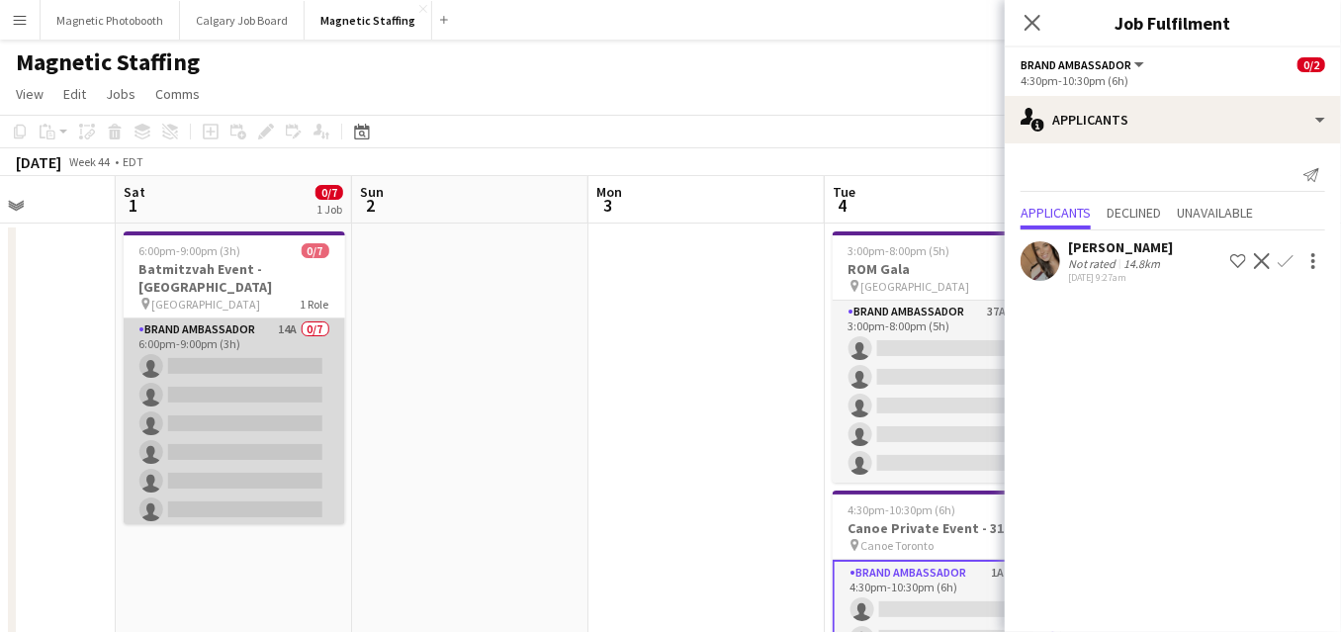
click at [303, 447] on app-card-role "Brand Ambassador 14A 0/7 6:00pm-9:00pm (3h) single-neutral-actions single-neutr…" at bounding box center [235, 438] width 222 height 239
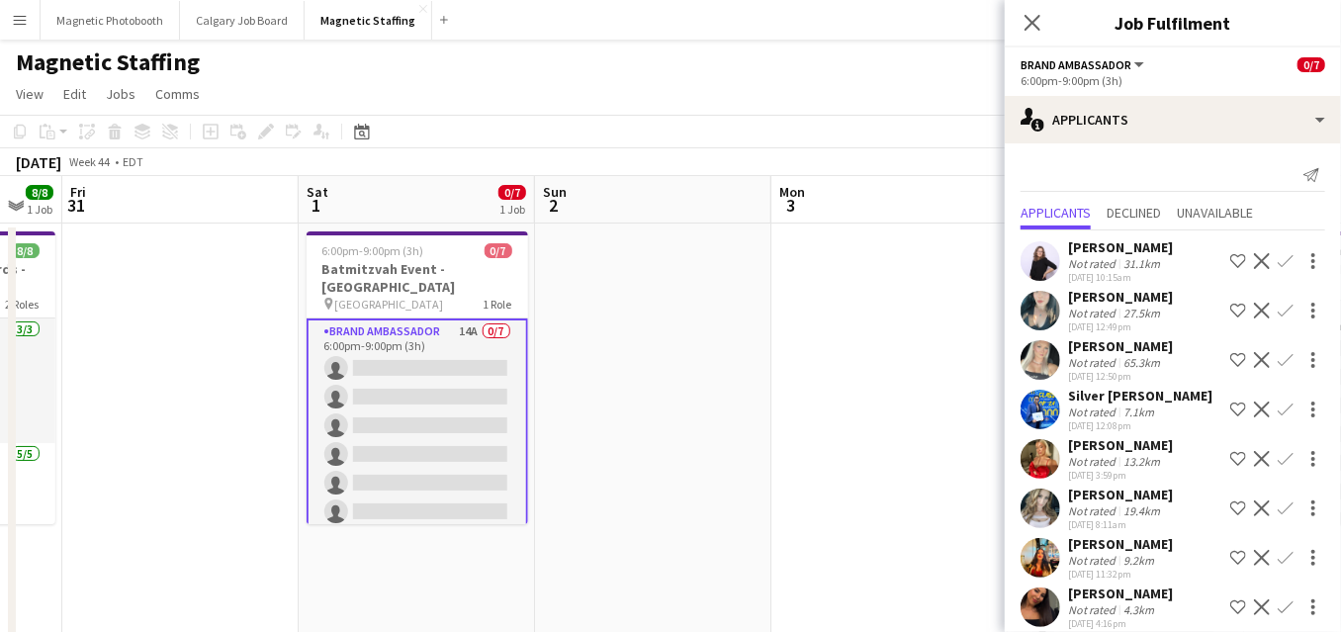
drag, startPoint x: 502, startPoint y: 415, endPoint x: 658, endPoint y: 413, distance: 155.3
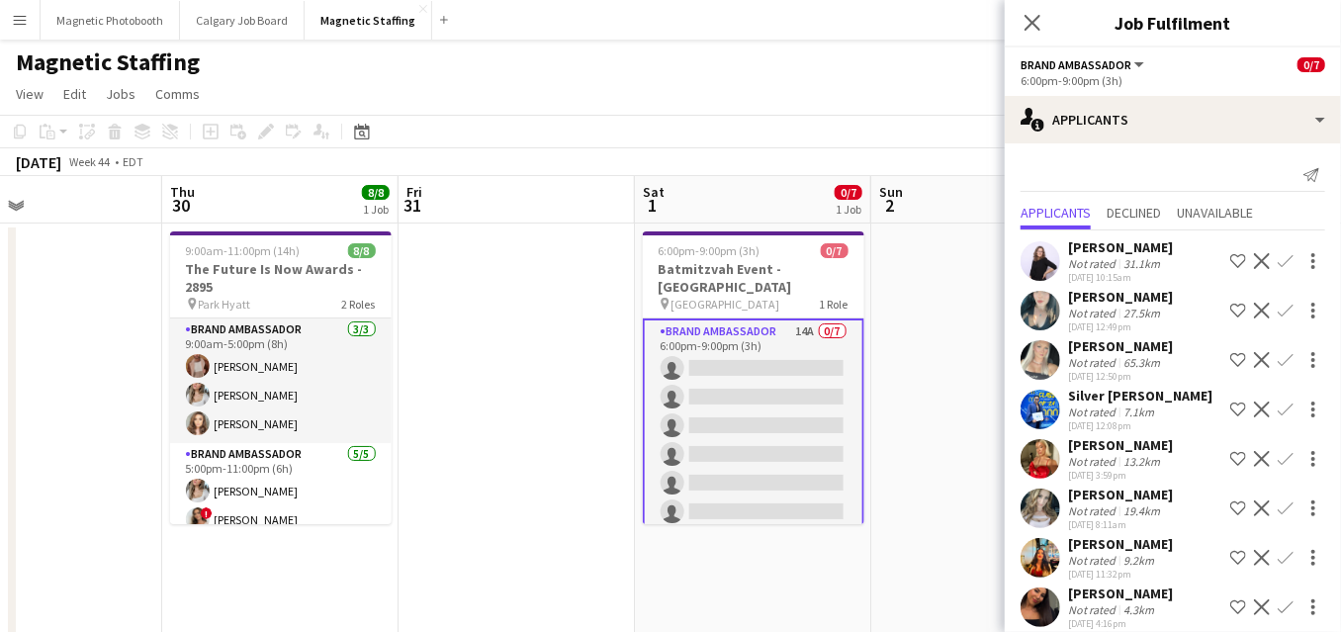
drag, startPoint x: 346, startPoint y: 447, endPoint x: 564, endPoint y: 446, distance: 217.6
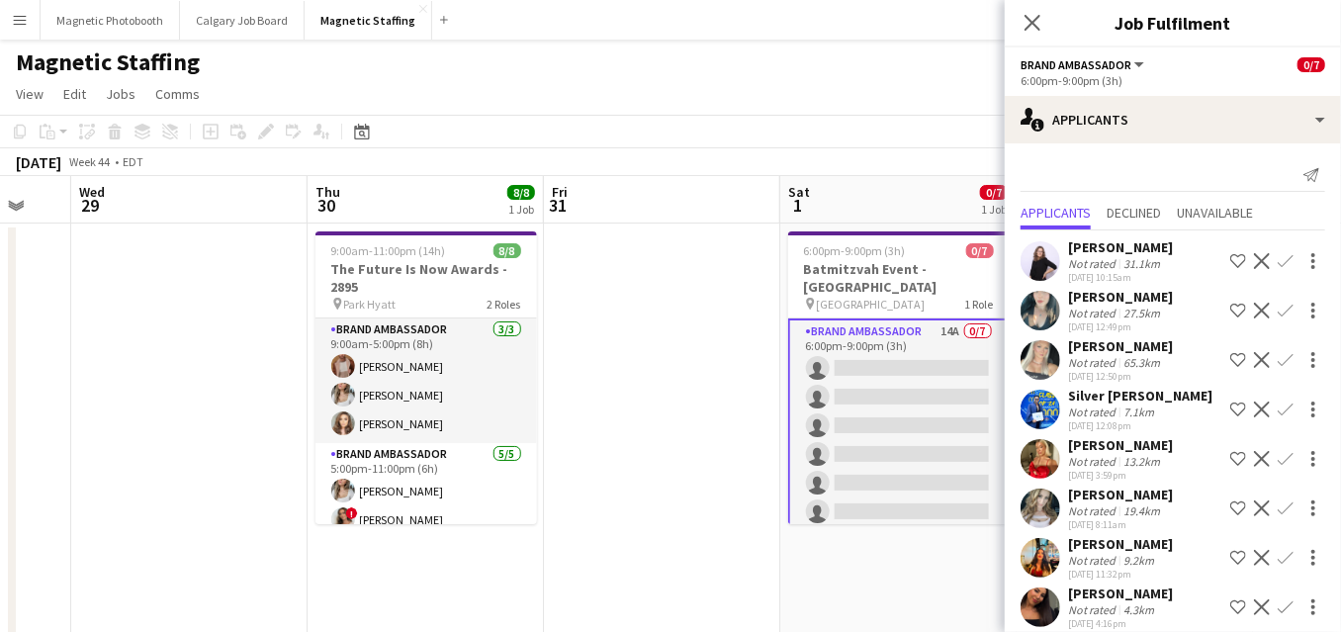
scroll to position [0, 591]
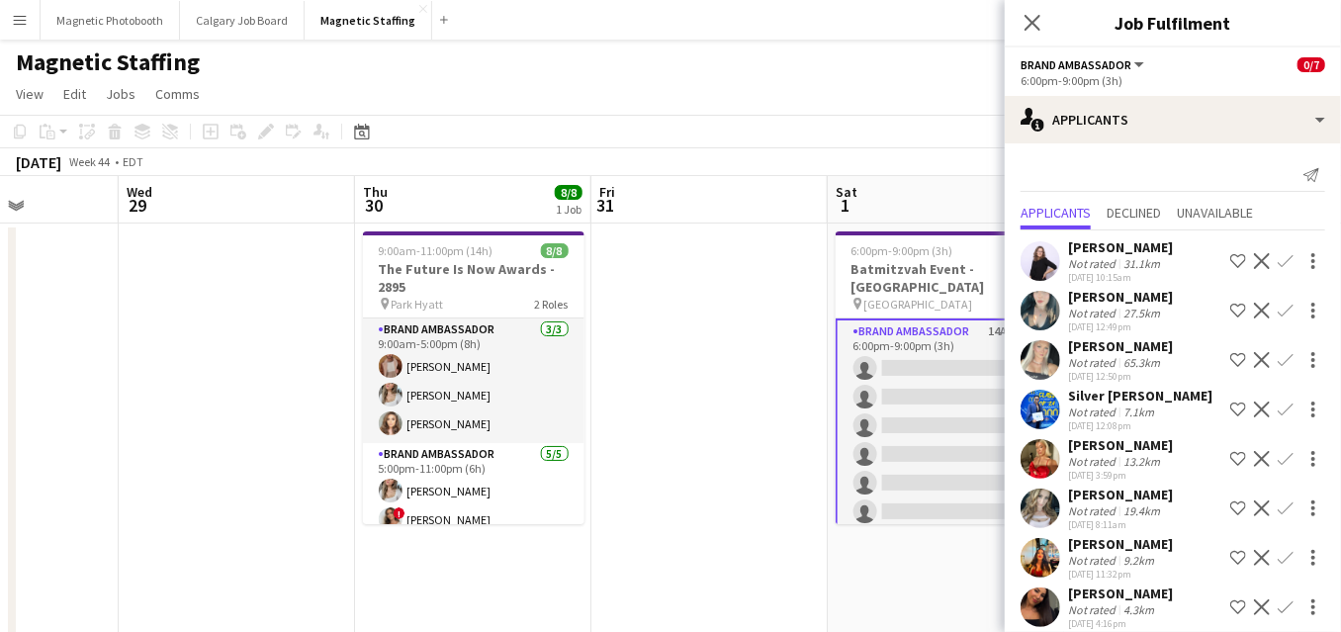
drag, startPoint x: 429, startPoint y: 448, endPoint x: 622, endPoint y: 446, distance: 192.9
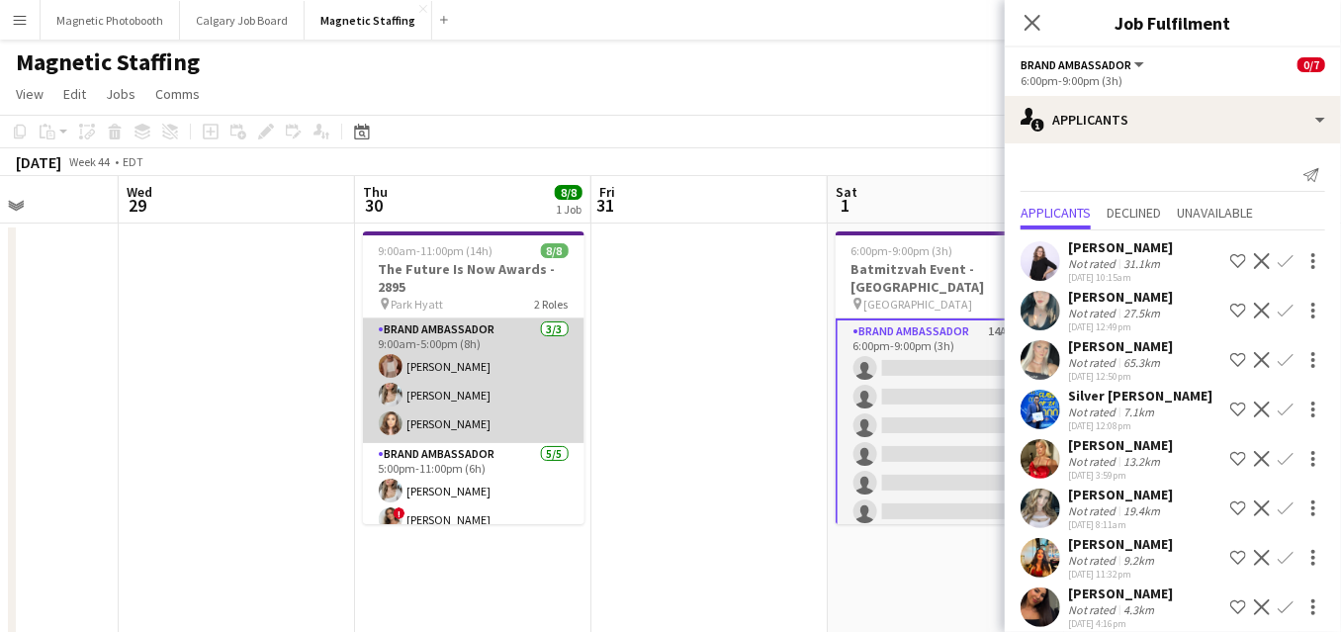
click at [476, 399] on app-card-role "Brand Ambassador [DATE] 9:00am-5:00pm (8h) [PERSON_NAME] [PERSON_NAME] [PERSON_…" at bounding box center [474, 381] width 222 height 125
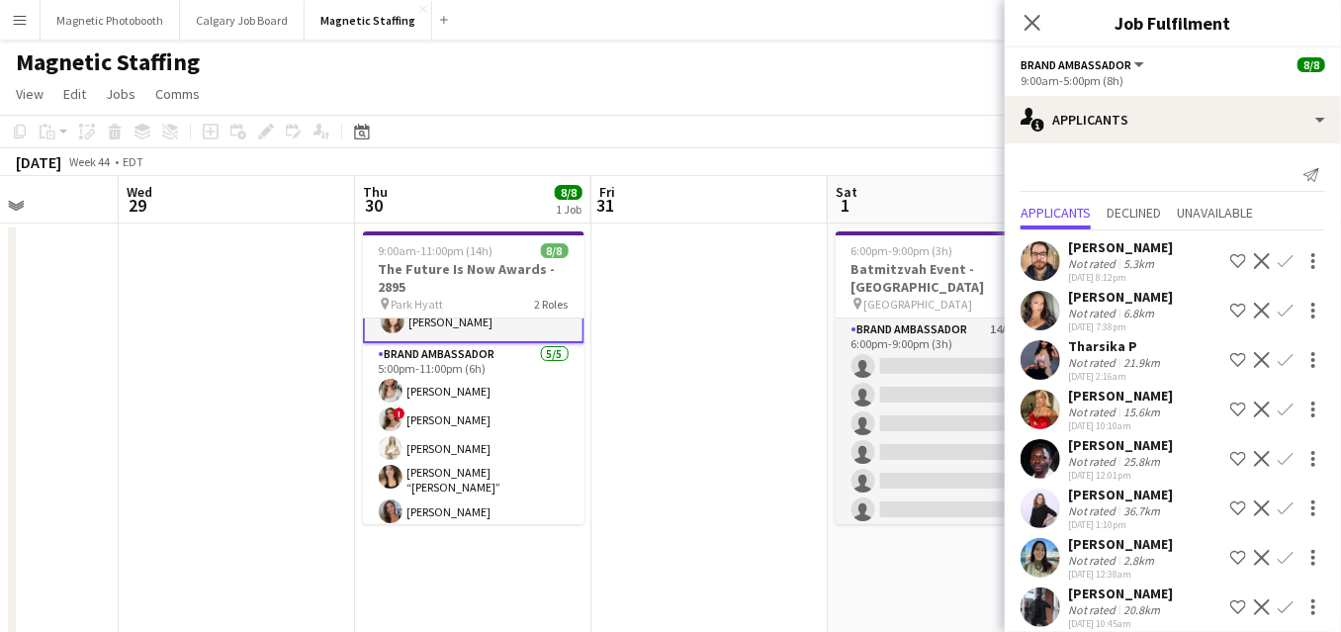
click at [476, 399] on app-card-role "Brand Ambassador [DATE] 5:00pm-11:00pm (6h) [PERSON_NAME] ! [PERSON_NAME] [PERS…" at bounding box center [474, 437] width 222 height 188
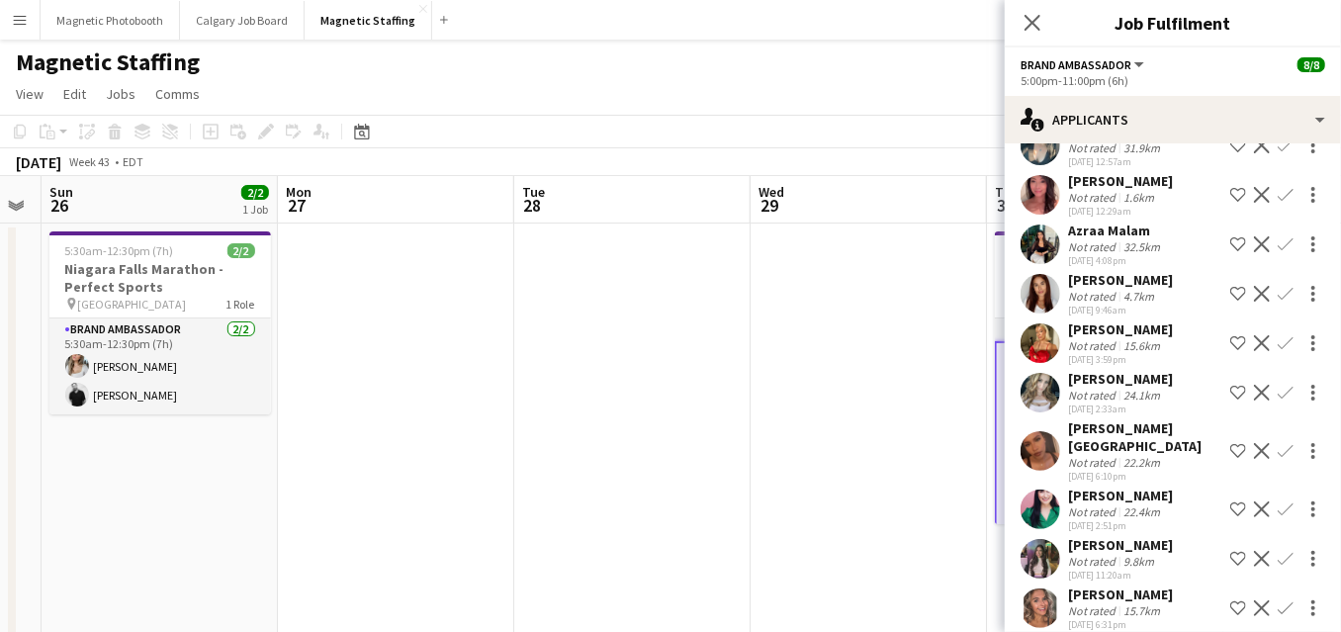
scroll to position [0, 0]
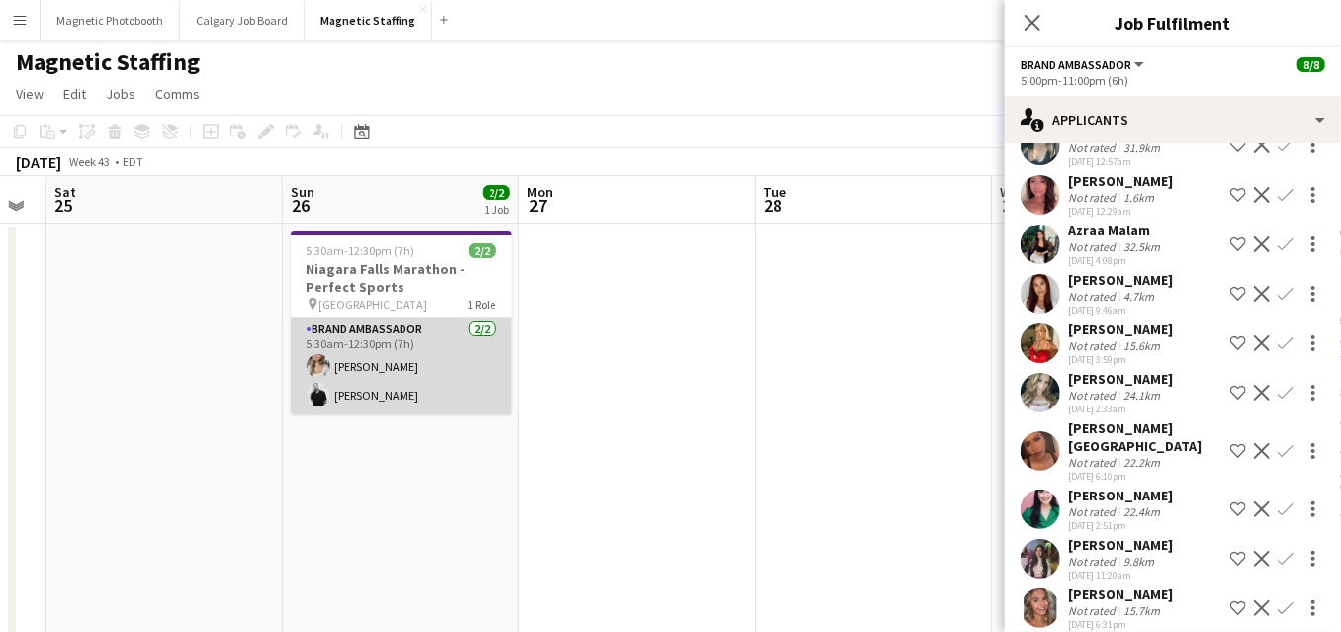
click at [295, 391] on app-card-role "Brand Ambassador [DATE] 5:30am-12:30pm (7h) [PERSON_NAME] [PERSON_NAME]" at bounding box center [402, 367] width 222 height 96
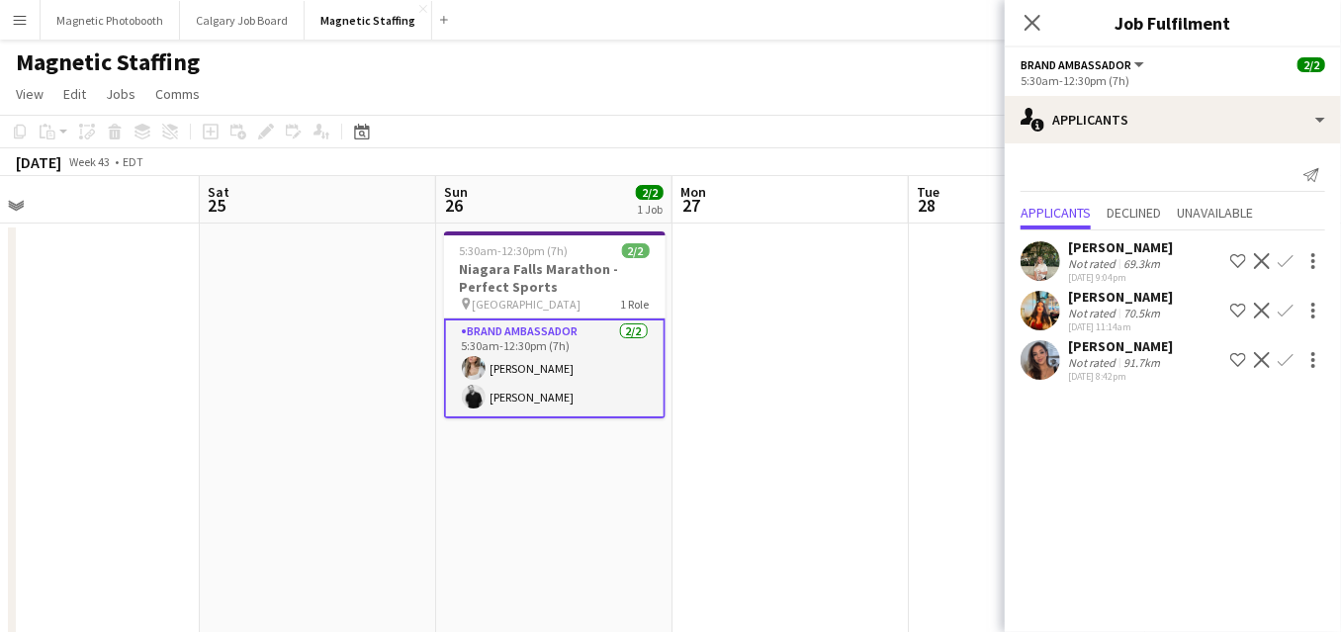
drag, startPoint x: 313, startPoint y: 400, endPoint x: 847, endPoint y: 398, distance: 534.1
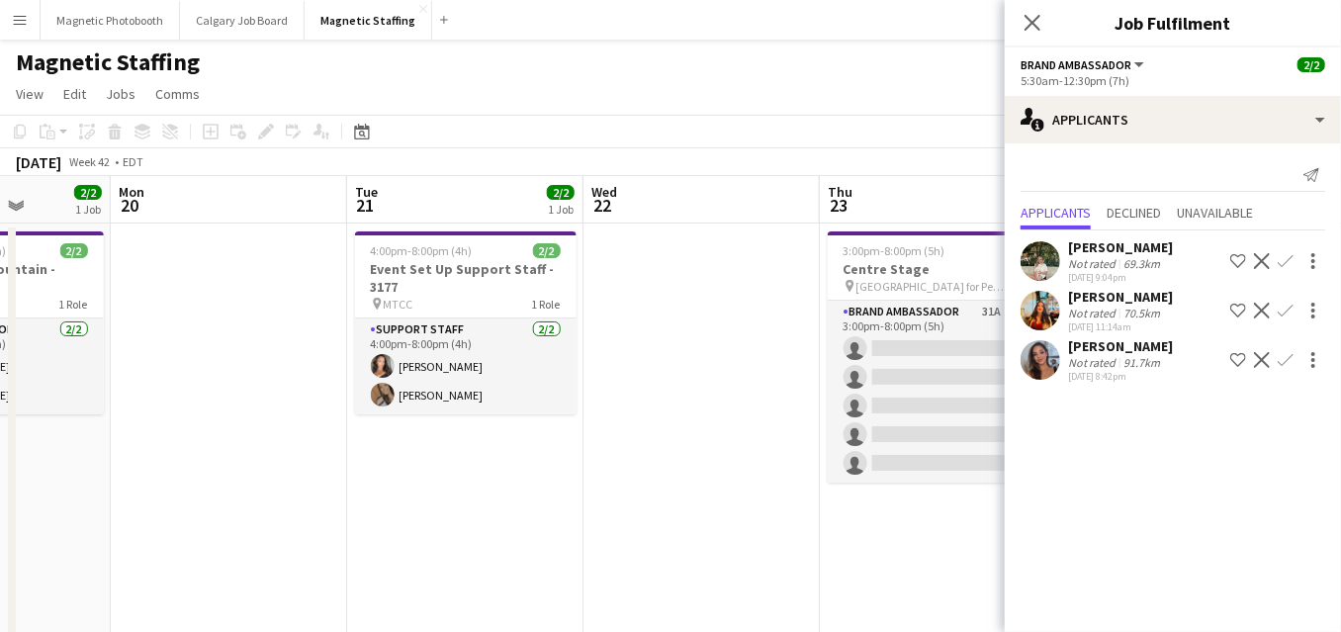
drag, startPoint x: 140, startPoint y: 420, endPoint x: 834, endPoint y: 382, distance: 694.5
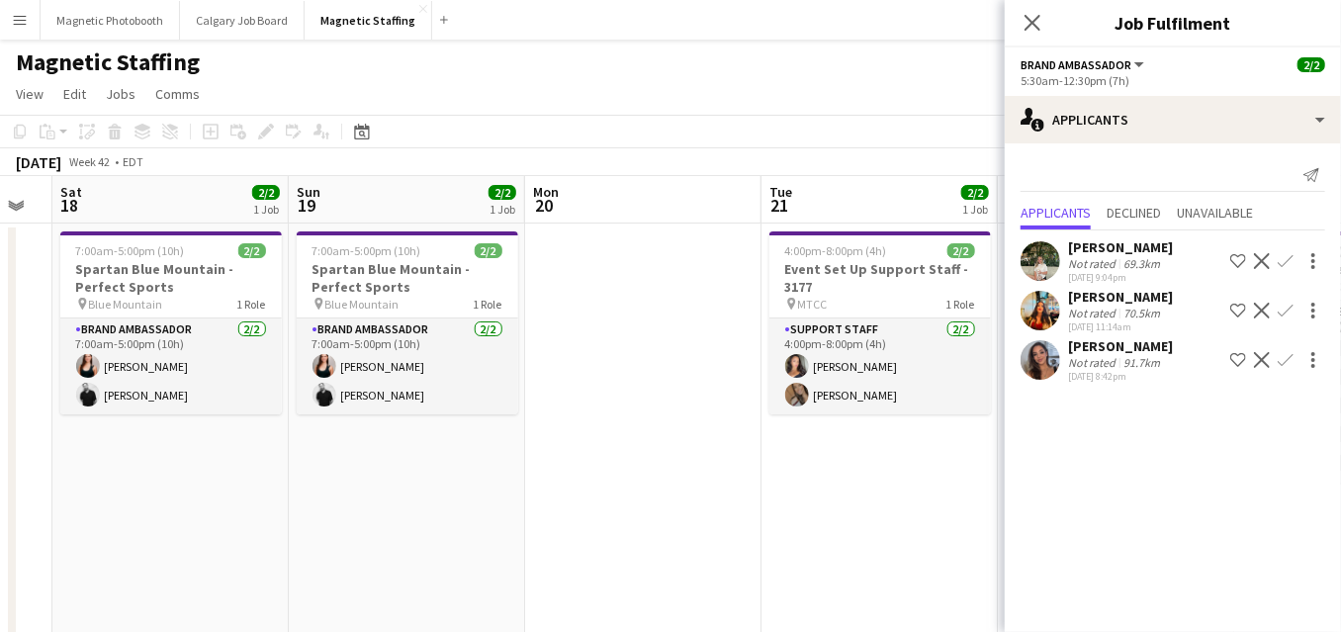
scroll to position [0, 418]
drag, startPoint x: 312, startPoint y: 399, endPoint x: 724, endPoint y: 373, distance: 413.3
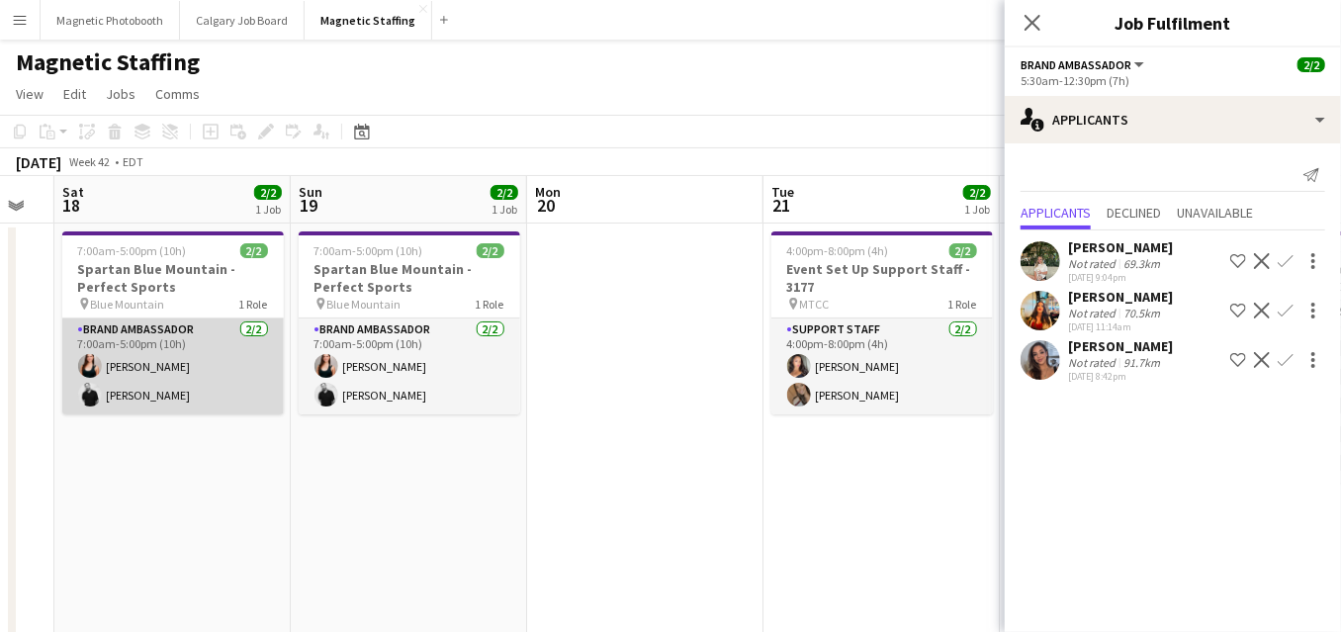
click at [259, 399] on app-card-role "Brand Ambassador [DATE] 7:00am-5:00pm (10h) [PERSON_NAME] [PERSON_NAME]" at bounding box center [173, 367] width 222 height 96
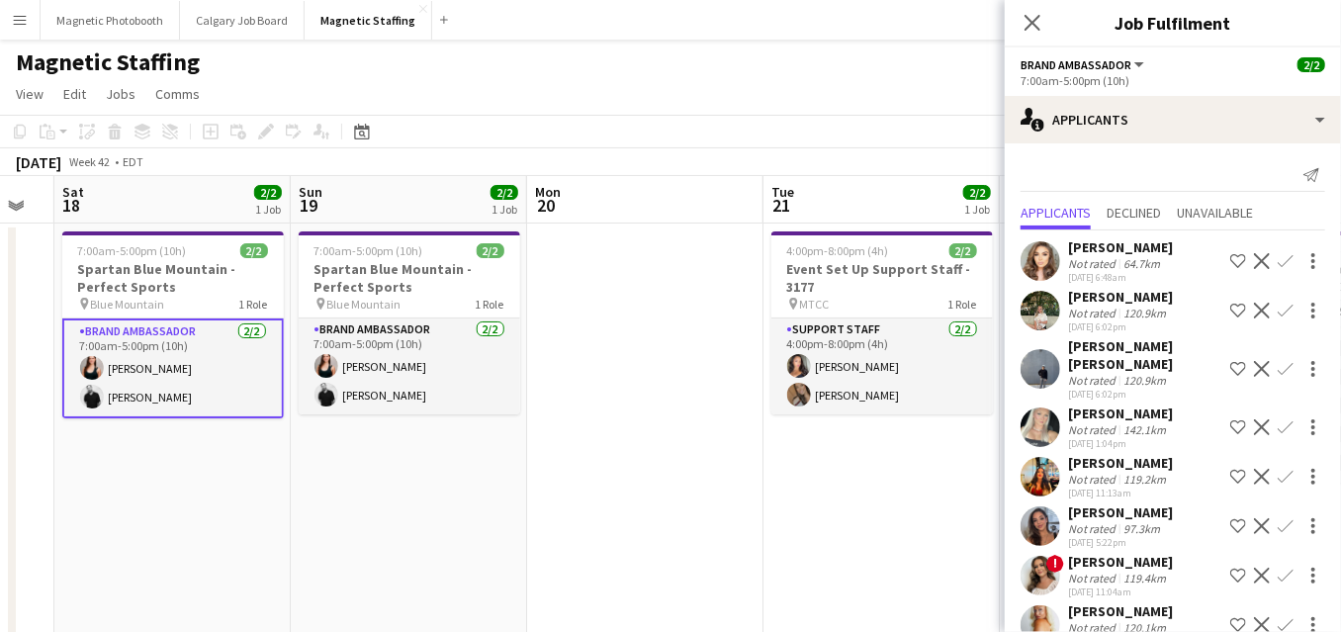
scroll to position [314, 0]
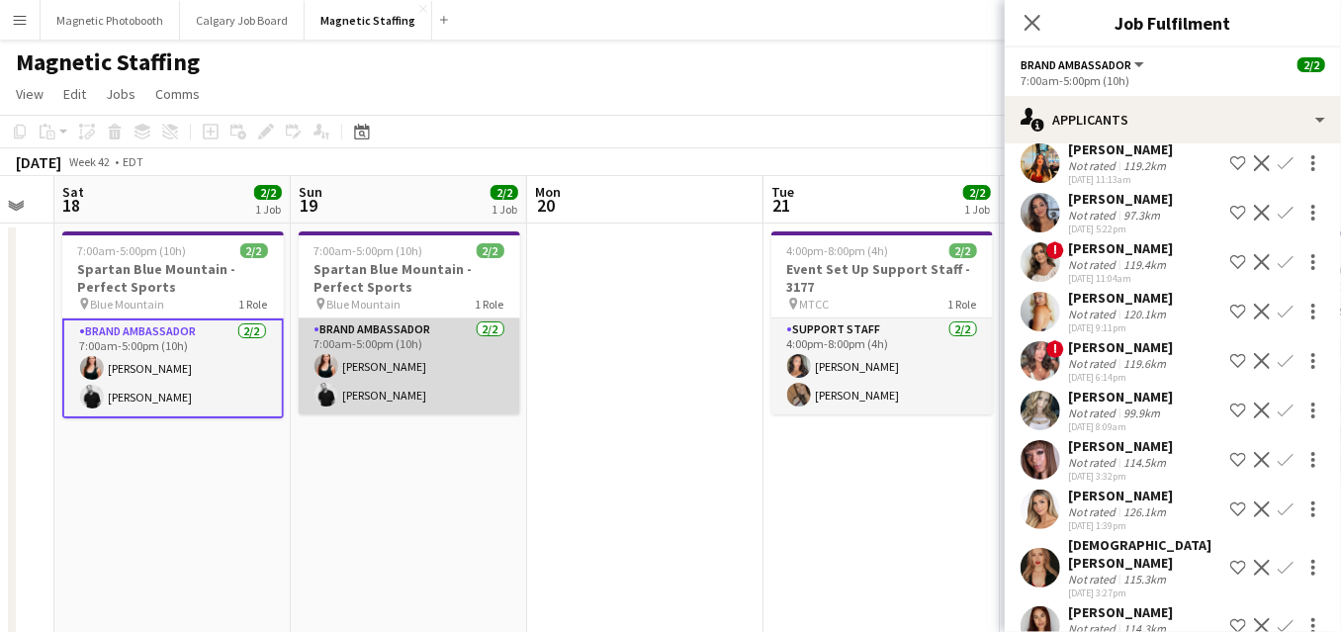
click at [398, 376] on app-card-role "Brand Ambassador [DATE] 7:00am-5:00pm (10h) [PERSON_NAME] [PERSON_NAME]" at bounding box center [410, 367] width 222 height 96
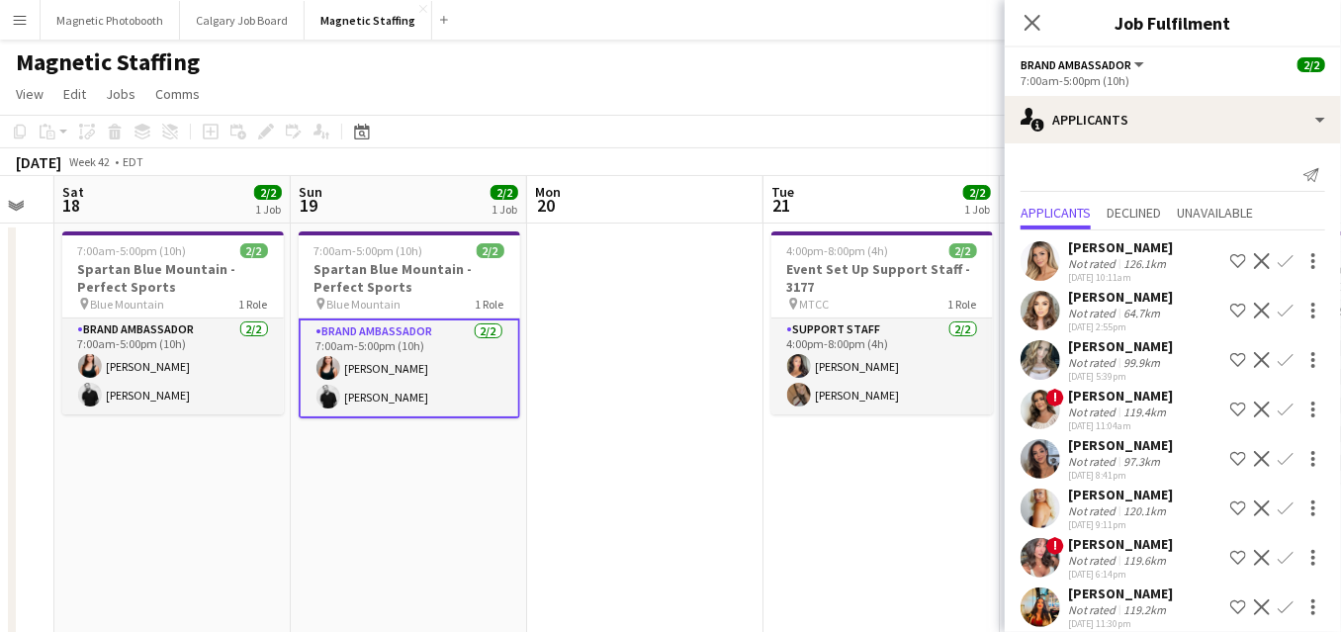
scroll to position [165, 0]
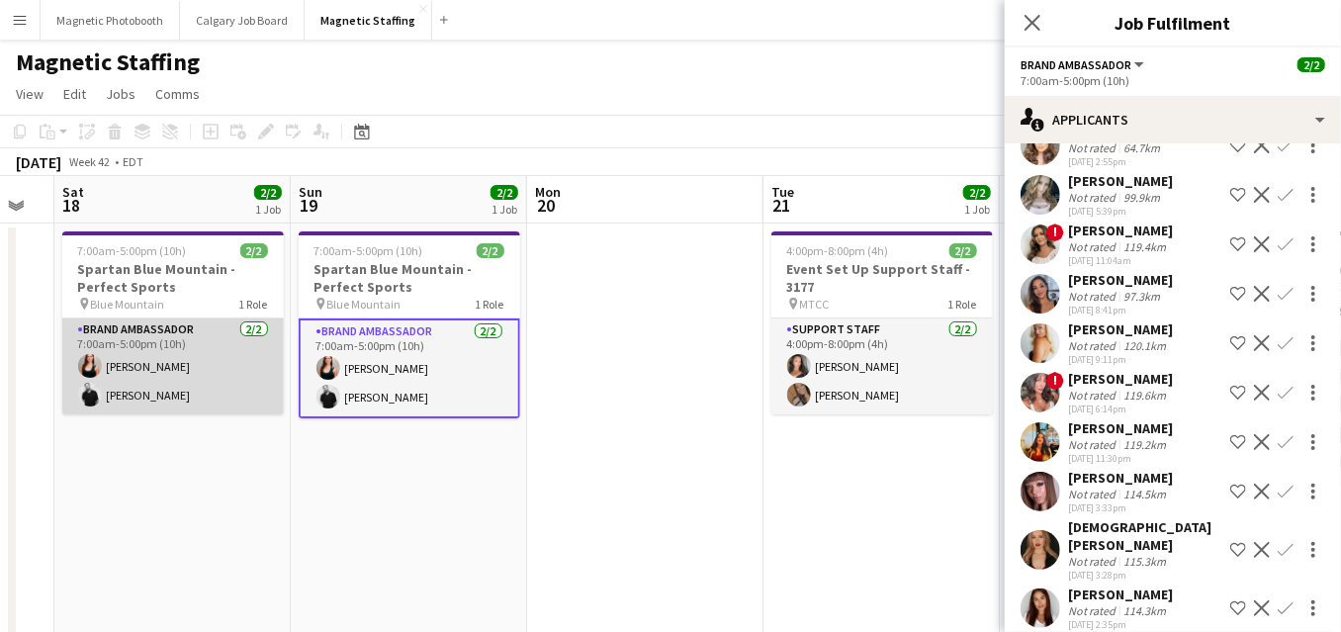
click at [243, 373] on app-card-role "Brand Ambassador [DATE] 7:00am-5:00pm (10h) [PERSON_NAME] [PERSON_NAME]" at bounding box center [173, 367] width 222 height 96
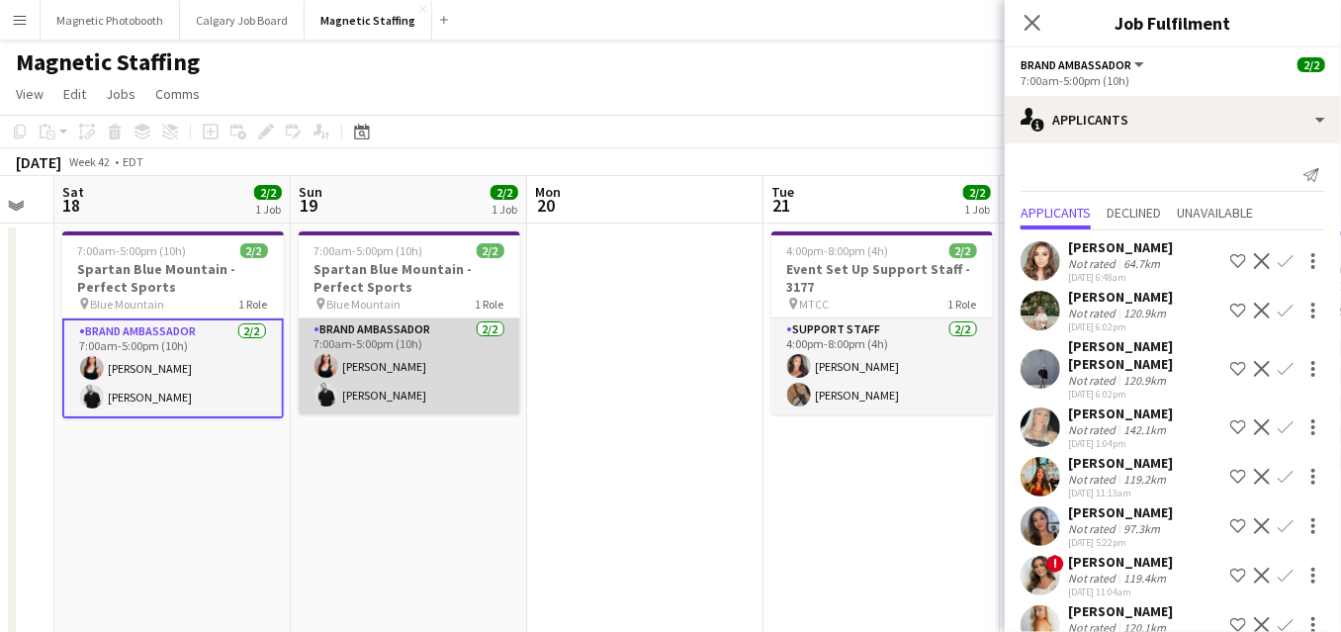
click at [370, 372] on app-card-role "Brand Ambassador [DATE] 7:00am-5:00pm (10h) [PERSON_NAME] [PERSON_NAME]" at bounding box center [410, 367] width 222 height 96
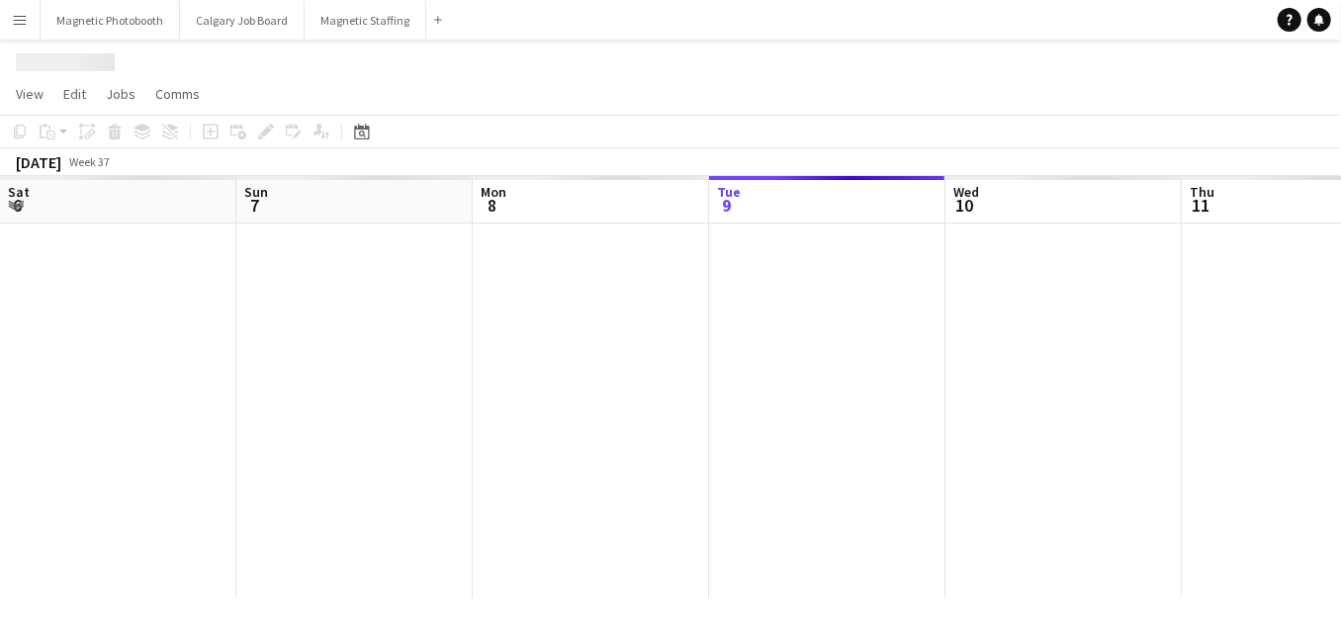
scroll to position [0, 473]
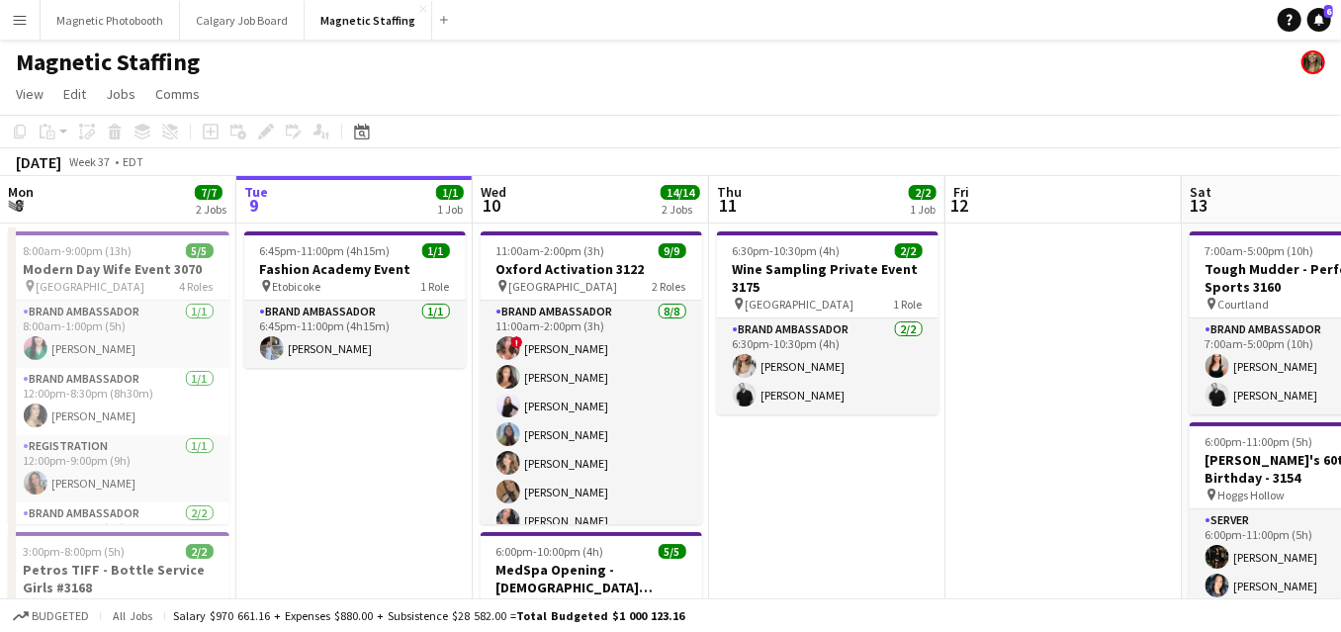
click at [306, 240] on app-job-card "6:45pm-11:00pm (4h15m) 1/1 Fashion Academy Event pin Etobicoke 1 Role Brand Amb…" at bounding box center [355, 299] width 222 height 137
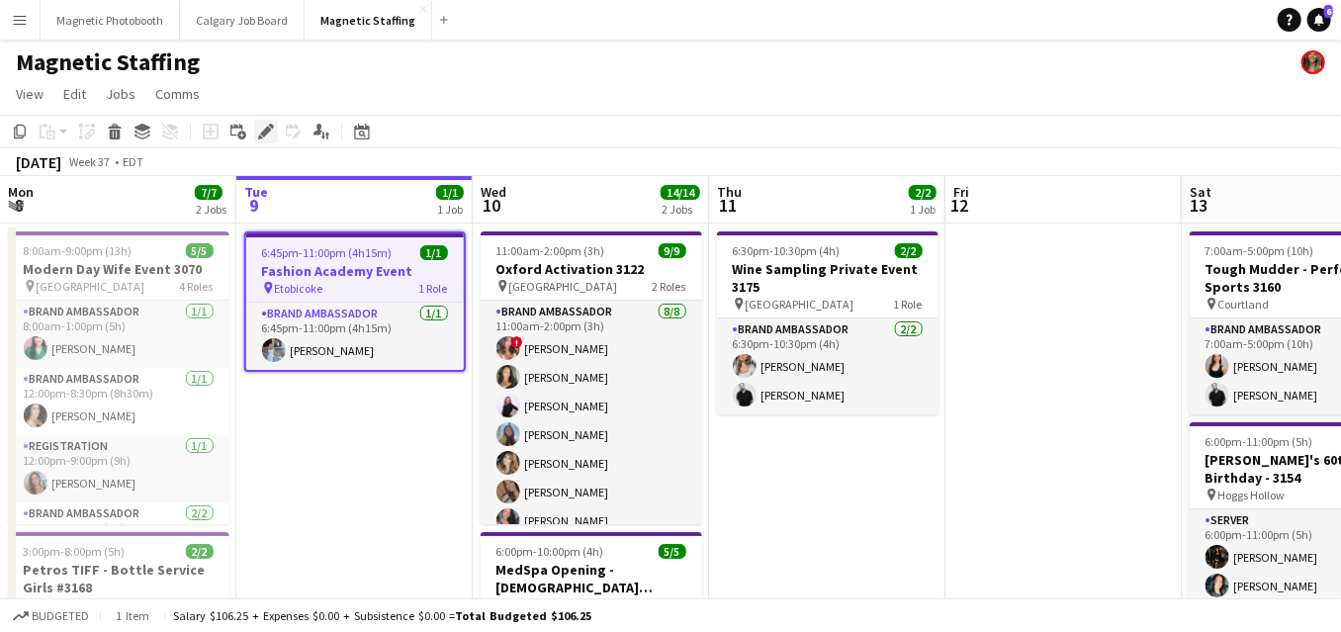
click at [263, 128] on icon "Edit" at bounding box center [266, 132] width 16 height 16
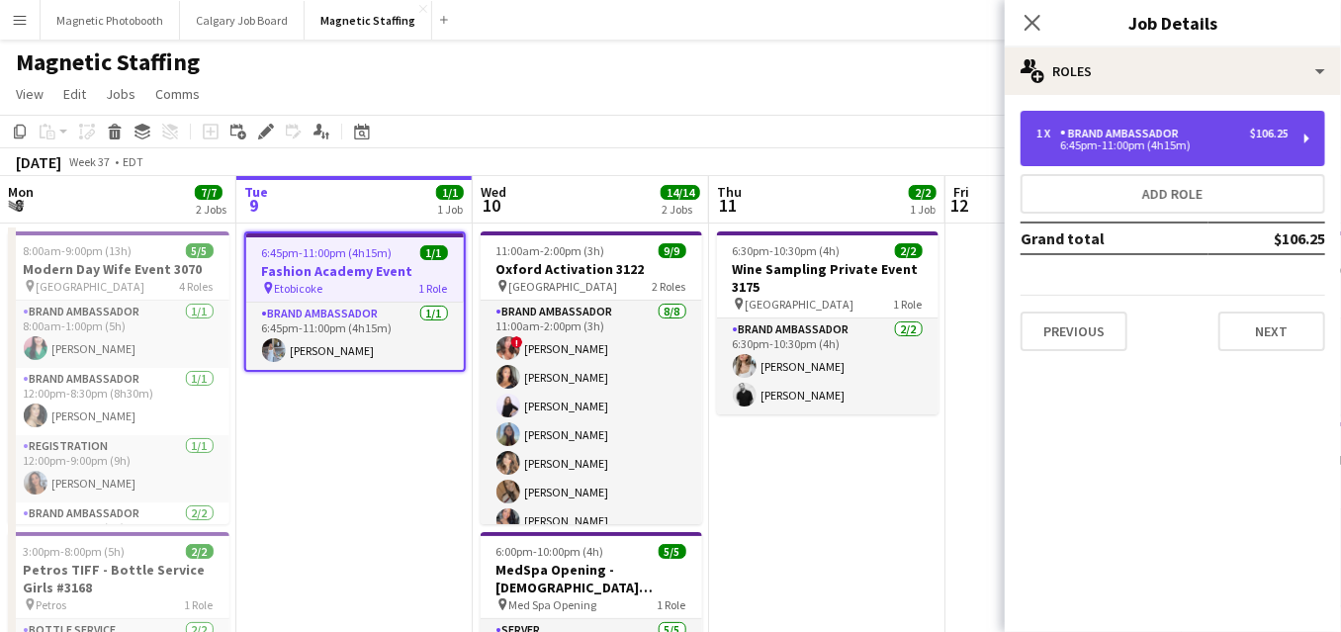
click at [1138, 152] on div "1 x Brand Ambassador $106.25 6:45pm-11:00pm (4h15m)" at bounding box center [1173, 138] width 305 height 55
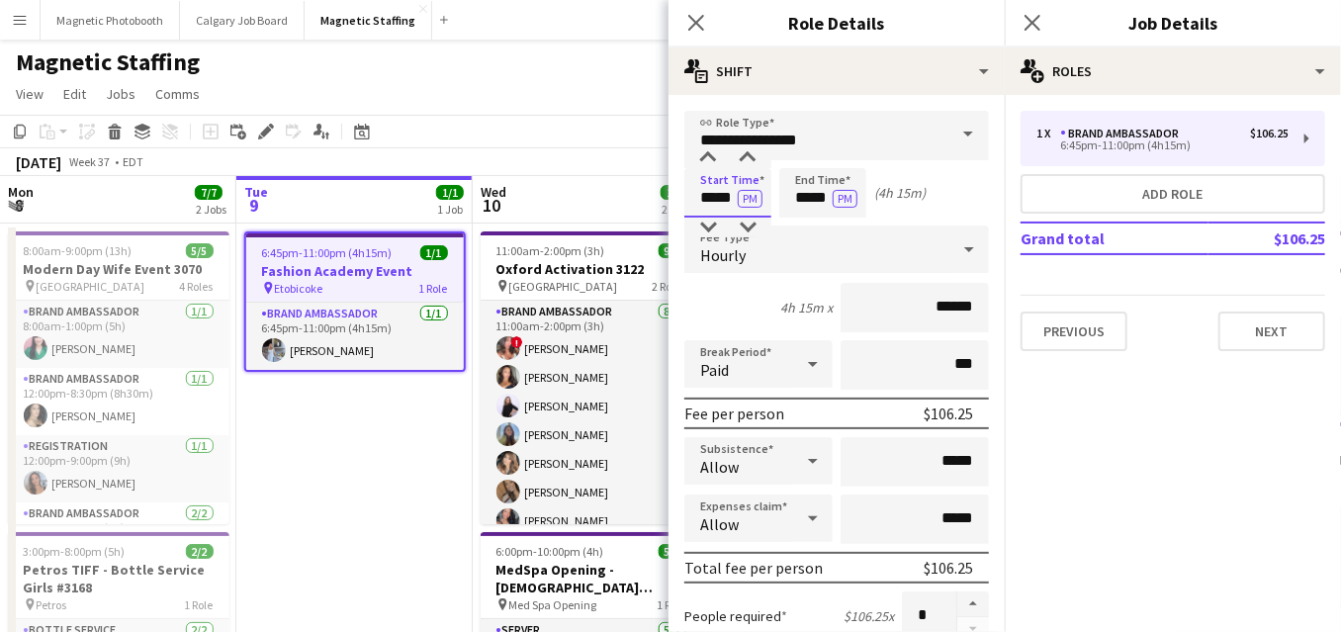
click at [735, 198] on input "*****" at bounding box center [727, 192] width 87 height 49
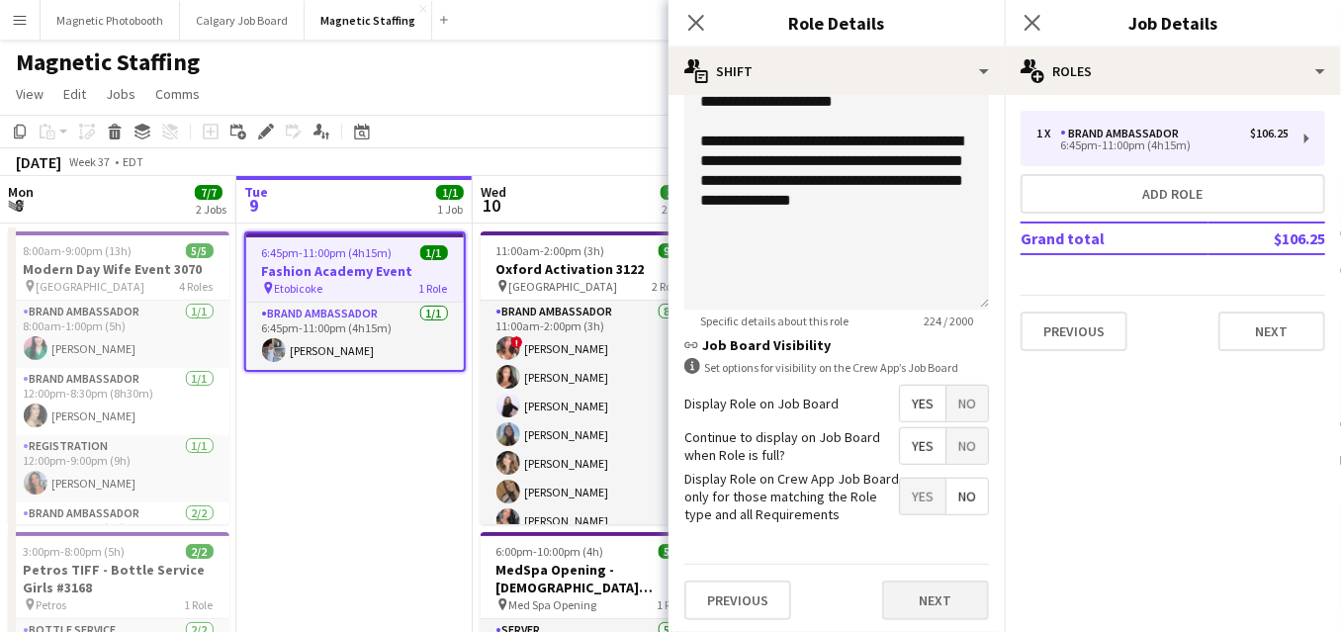
type input "*****"
click at [941, 594] on button "Next" at bounding box center [935, 601] width 107 height 40
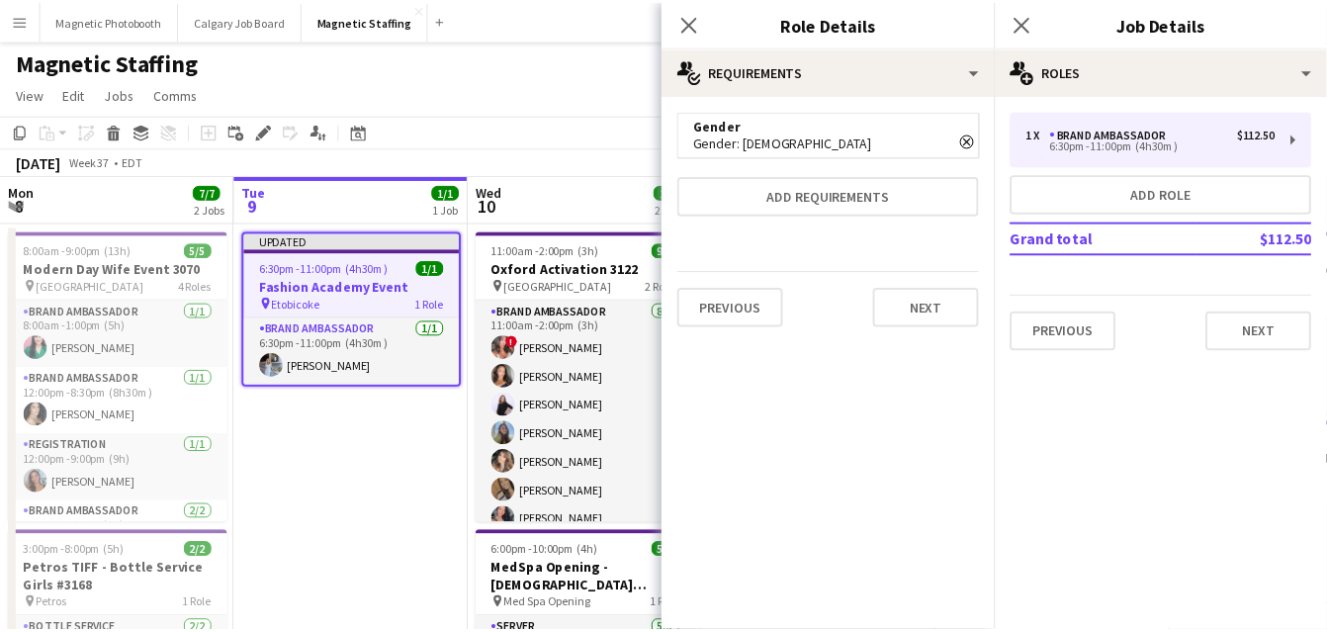
scroll to position [0, 0]
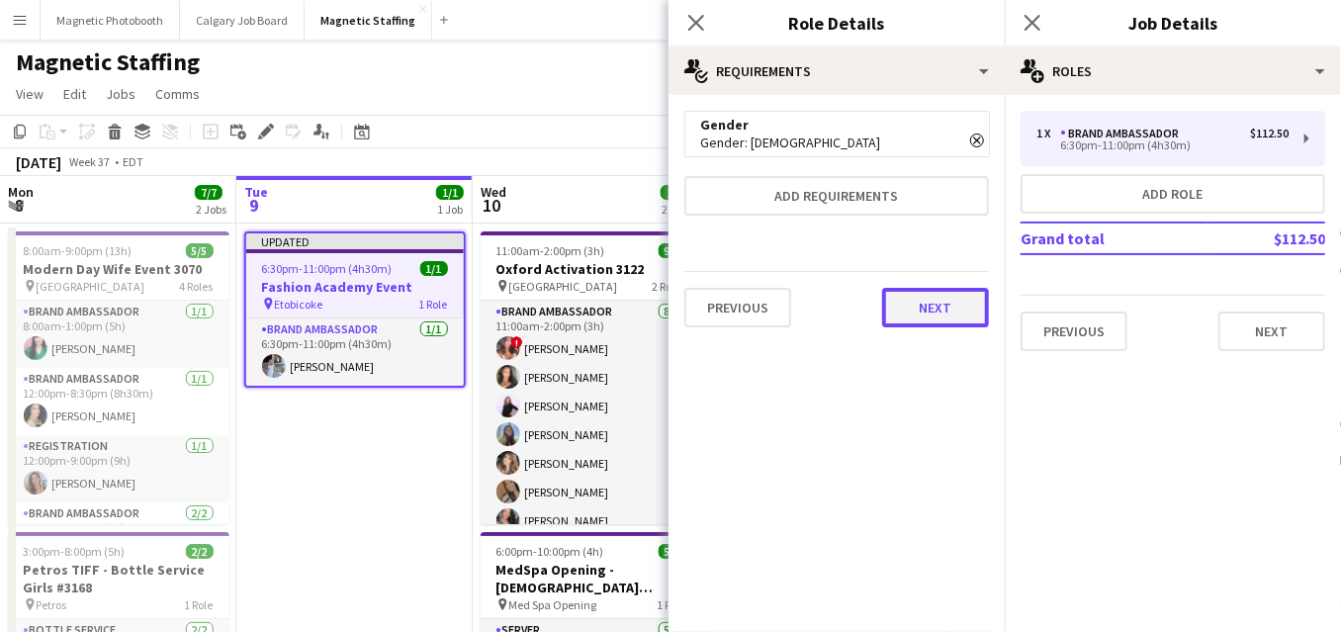
click at [915, 306] on button "Next" at bounding box center [935, 308] width 107 height 40
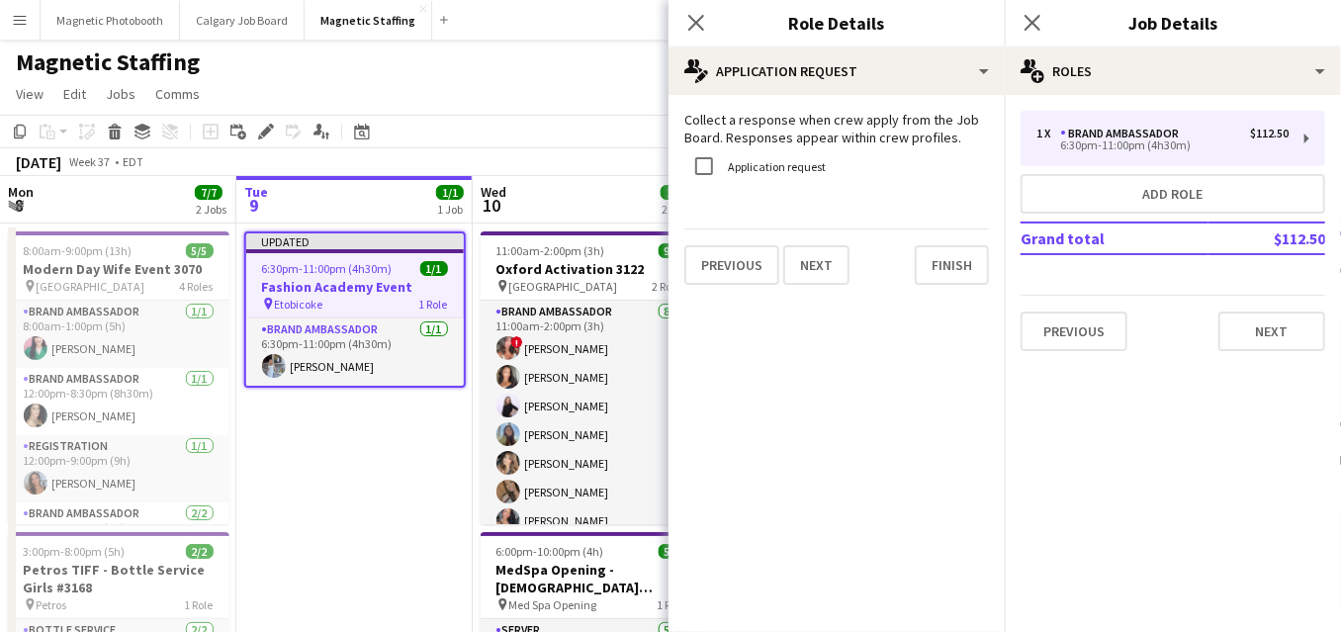
click at [955, 294] on div "Collect a response when crew apply from the Job Board. Responses appear within …" at bounding box center [837, 198] width 336 height 206
click at [957, 267] on button "Finish" at bounding box center [952, 265] width 74 height 40
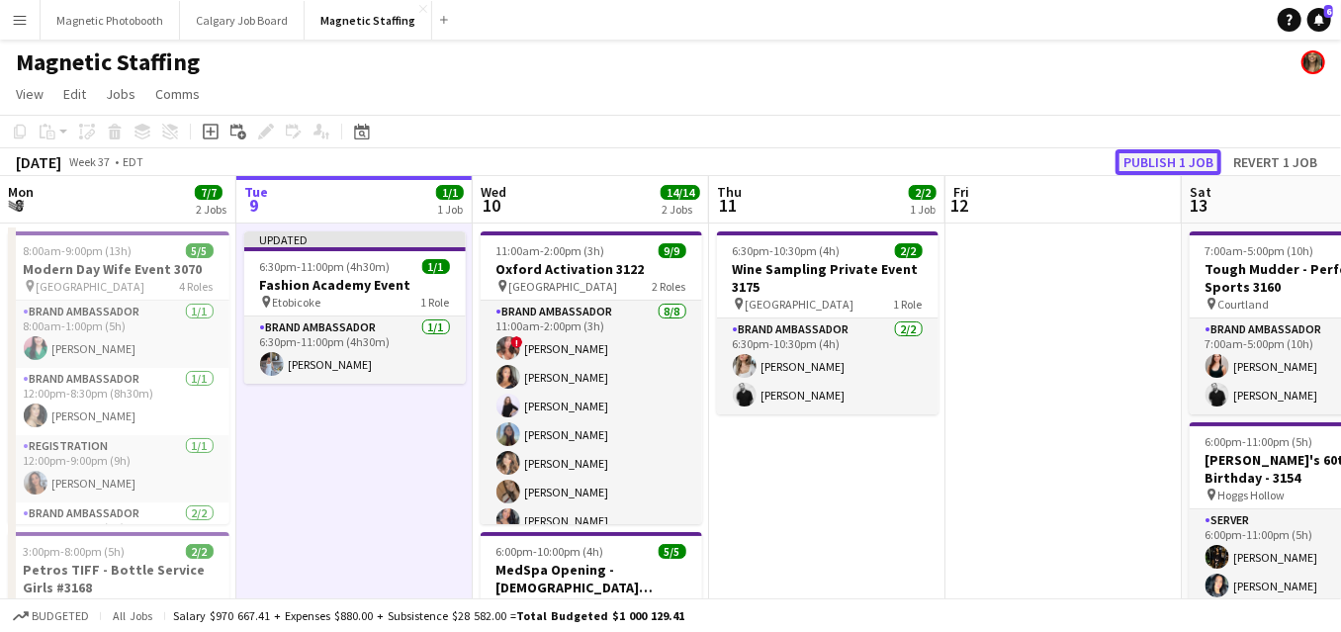
click at [1189, 151] on button "Publish 1 job" at bounding box center [1169, 162] width 106 height 26
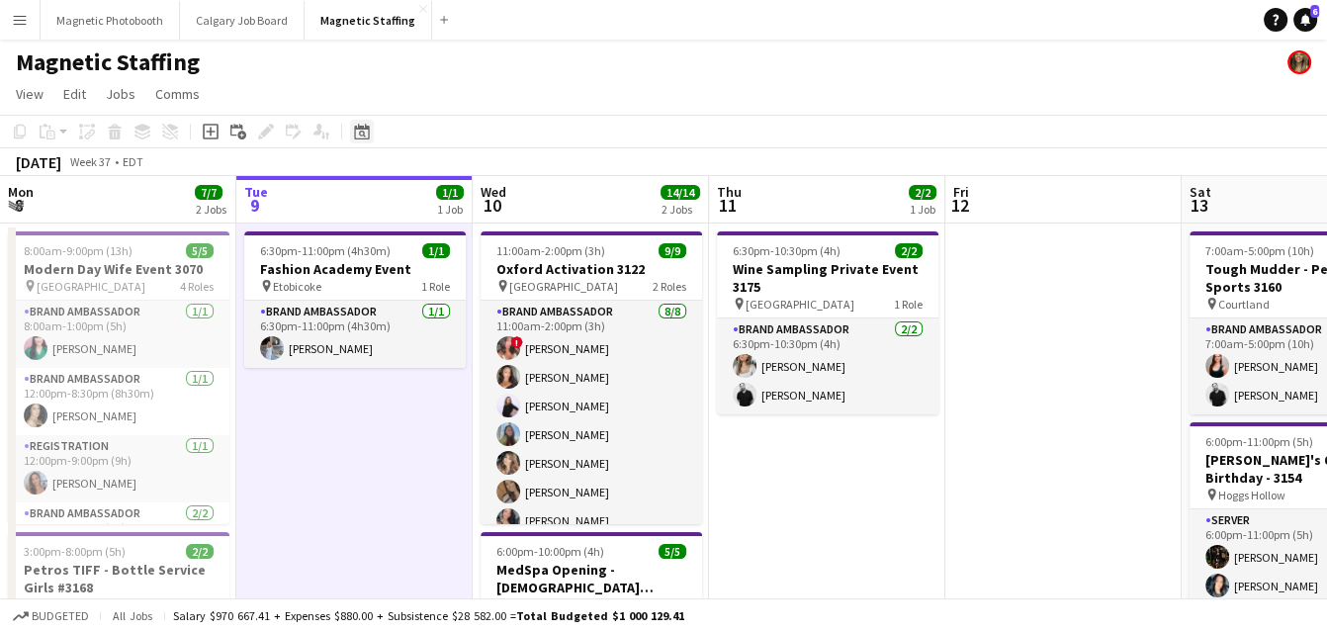
click at [354, 134] on icon at bounding box center [361, 132] width 15 height 16
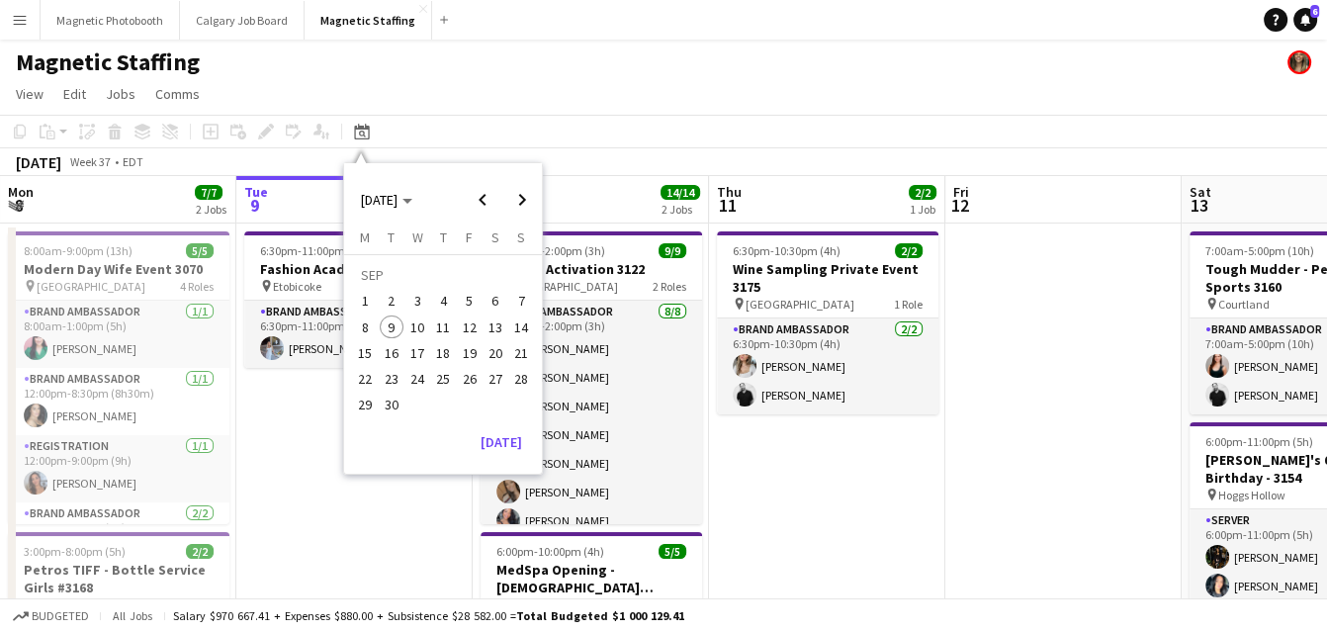
click at [498, 352] on span "20" at bounding box center [496, 353] width 24 height 24
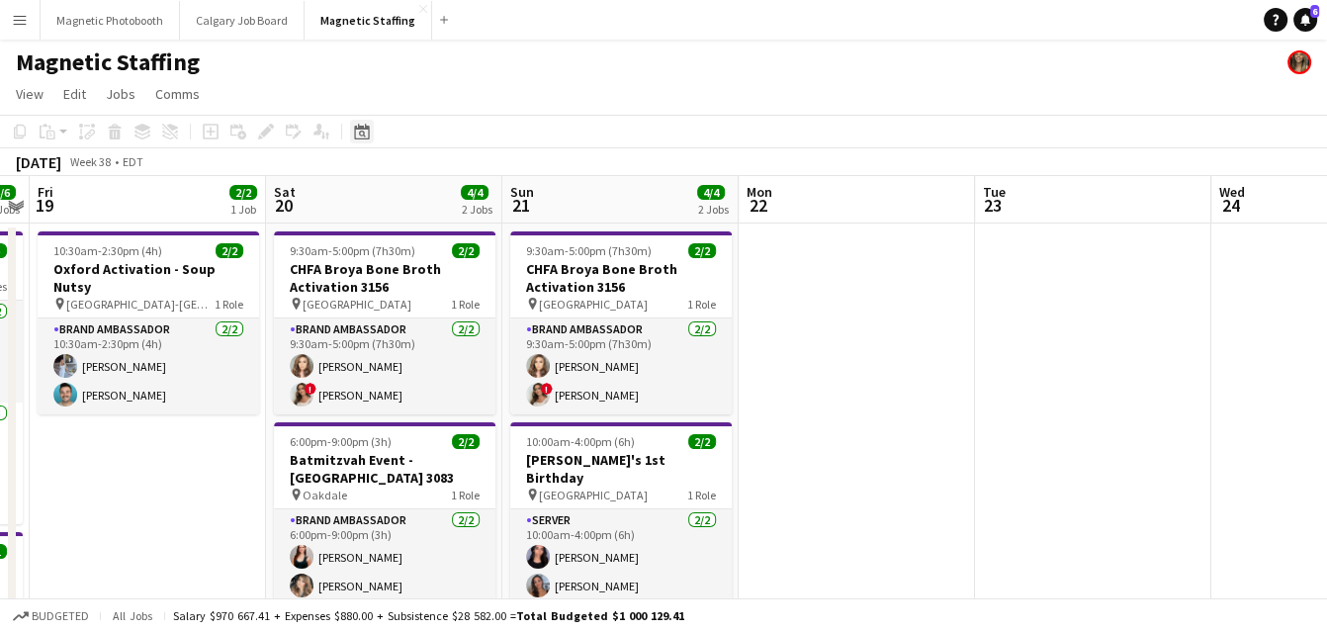
click at [360, 129] on icon at bounding box center [361, 132] width 15 height 16
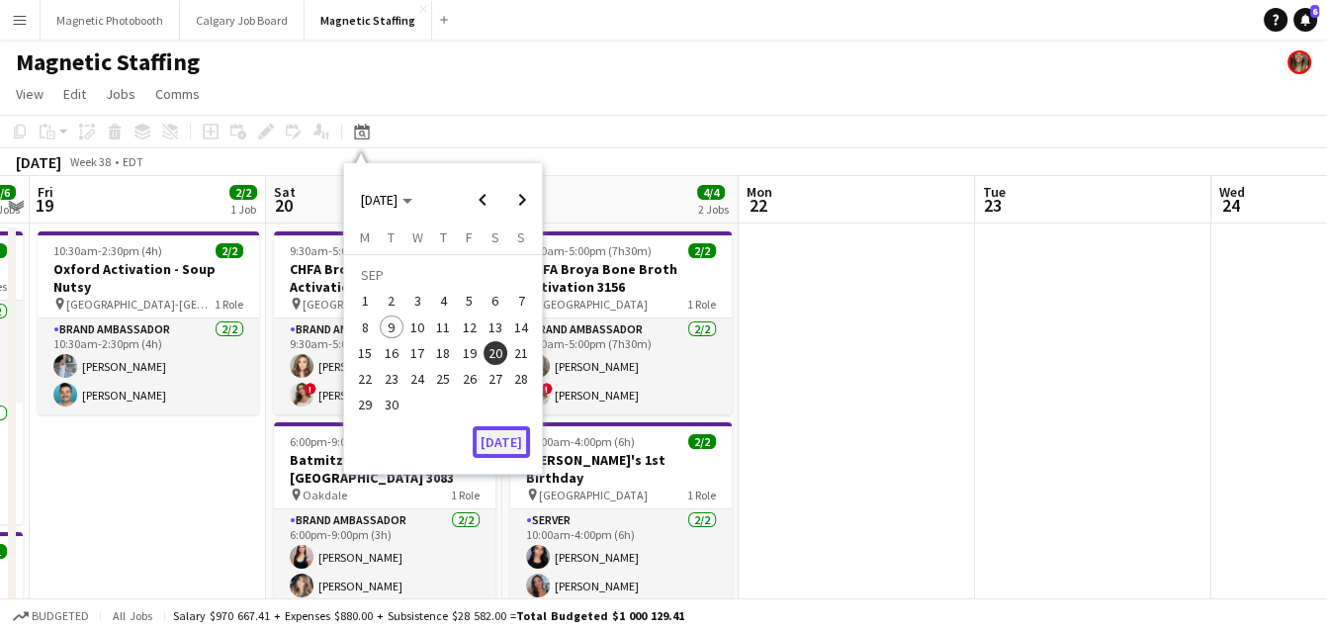
click at [488, 426] on button "[DATE]" at bounding box center [501, 442] width 57 height 32
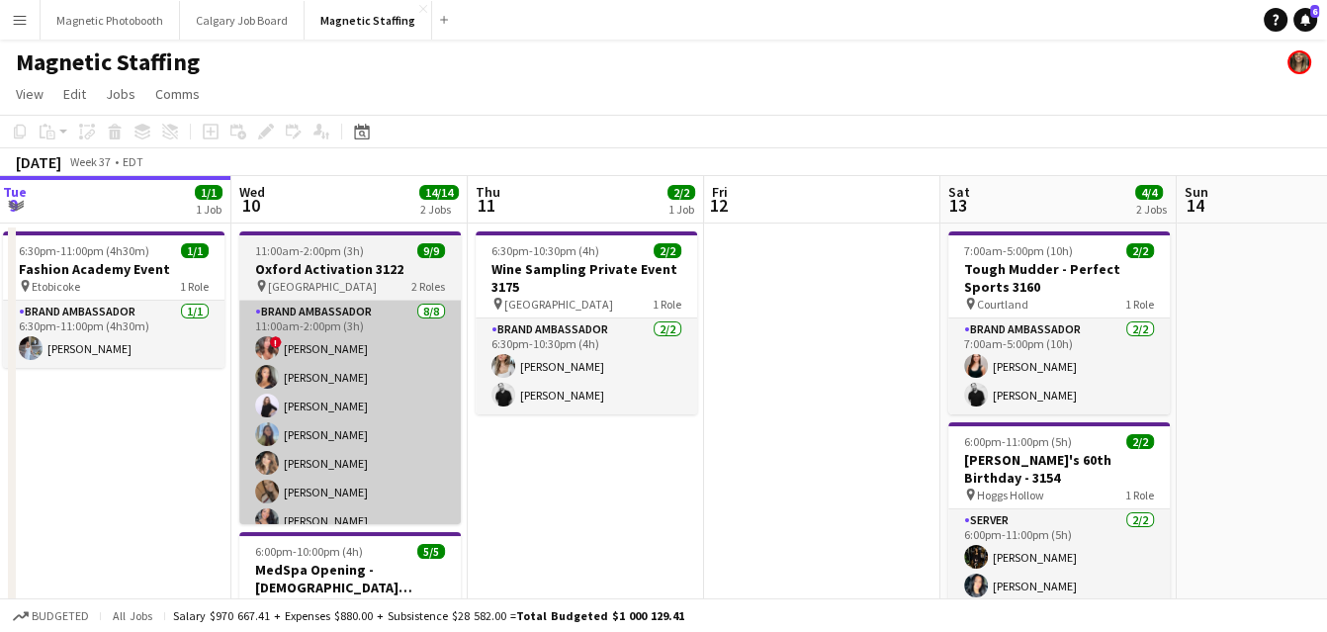
drag, startPoint x: 615, startPoint y: 338, endPoint x: 284, endPoint y: 370, distance: 332.9
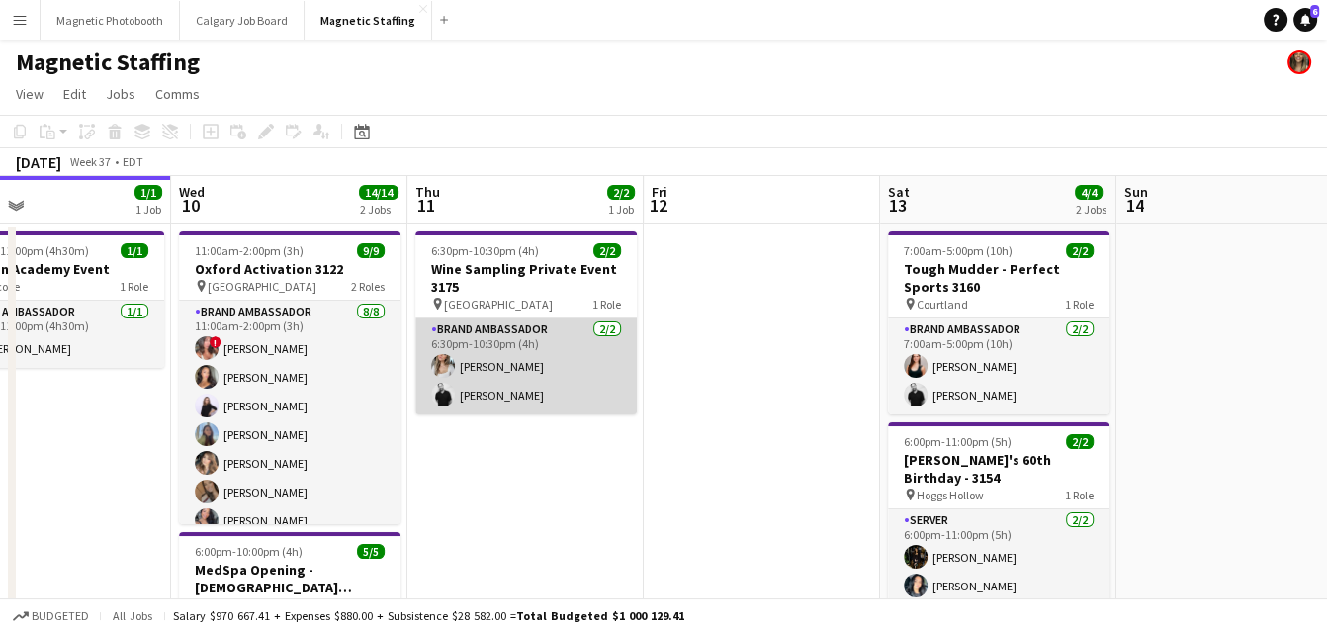
scroll to position [0, 534]
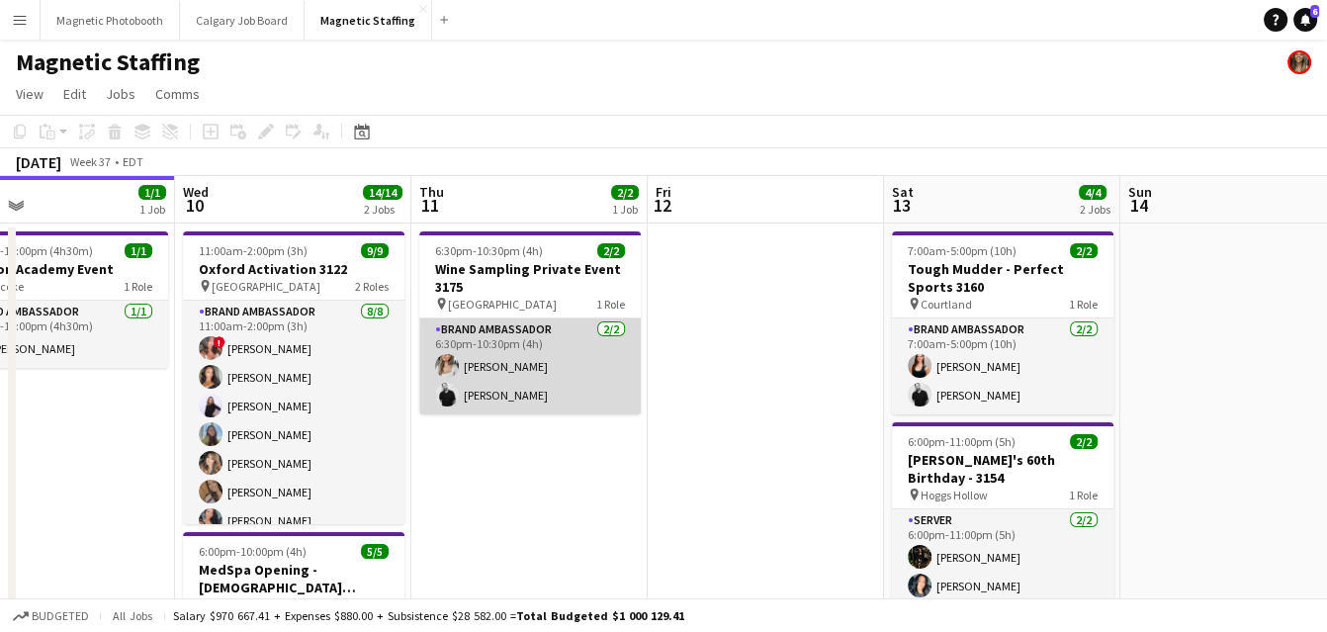
click at [495, 357] on app-card-role "Brand Ambassador [DATE] 6:30pm-10:30pm (4h) [PERSON_NAME] [PERSON_NAME]" at bounding box center [530, 367] width 222 height 96
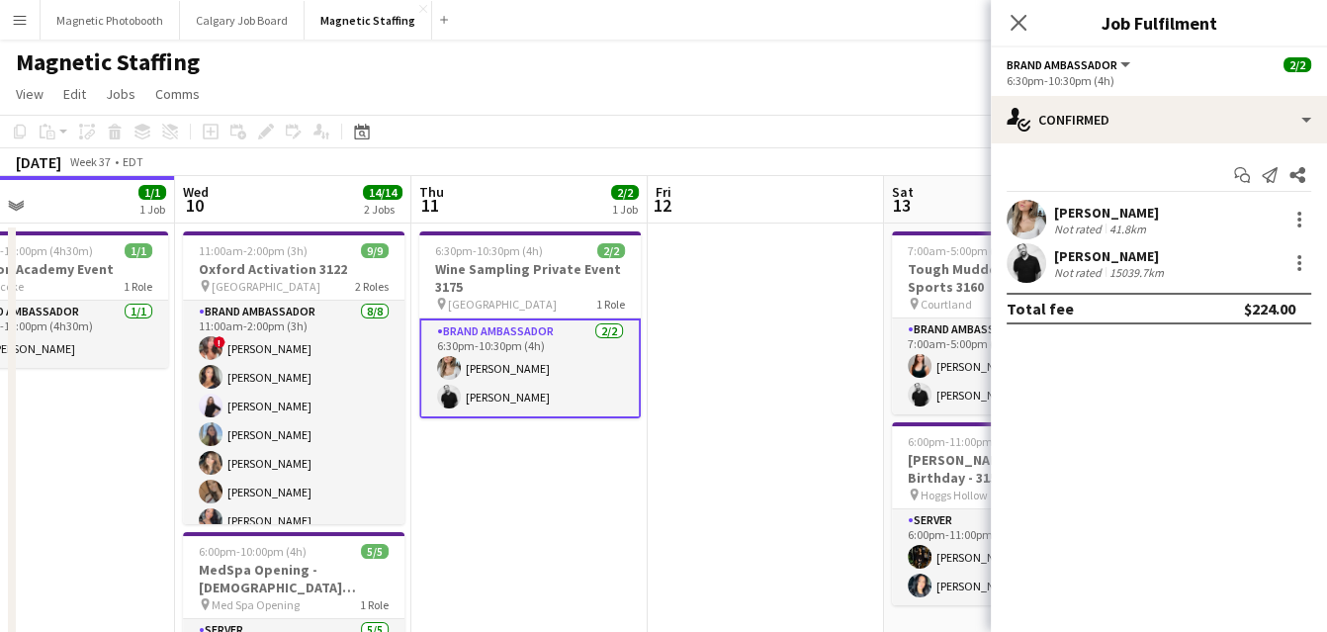
scroll to position [0, 533]
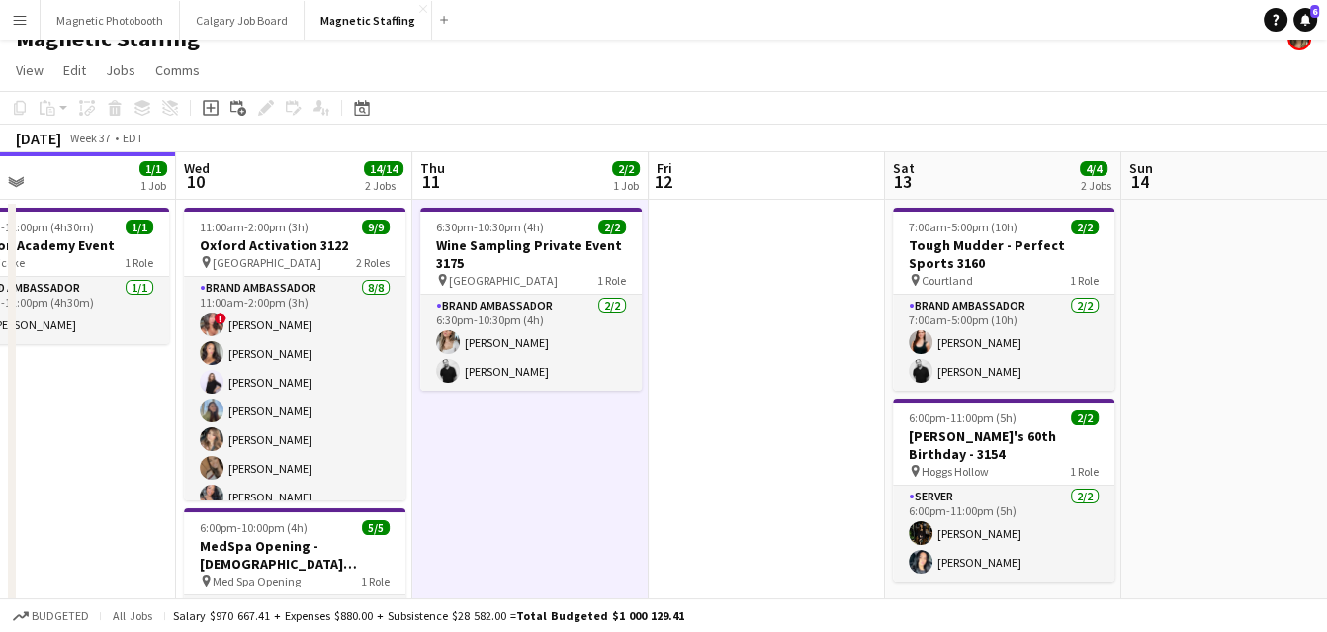
scroll to position [30, 0]
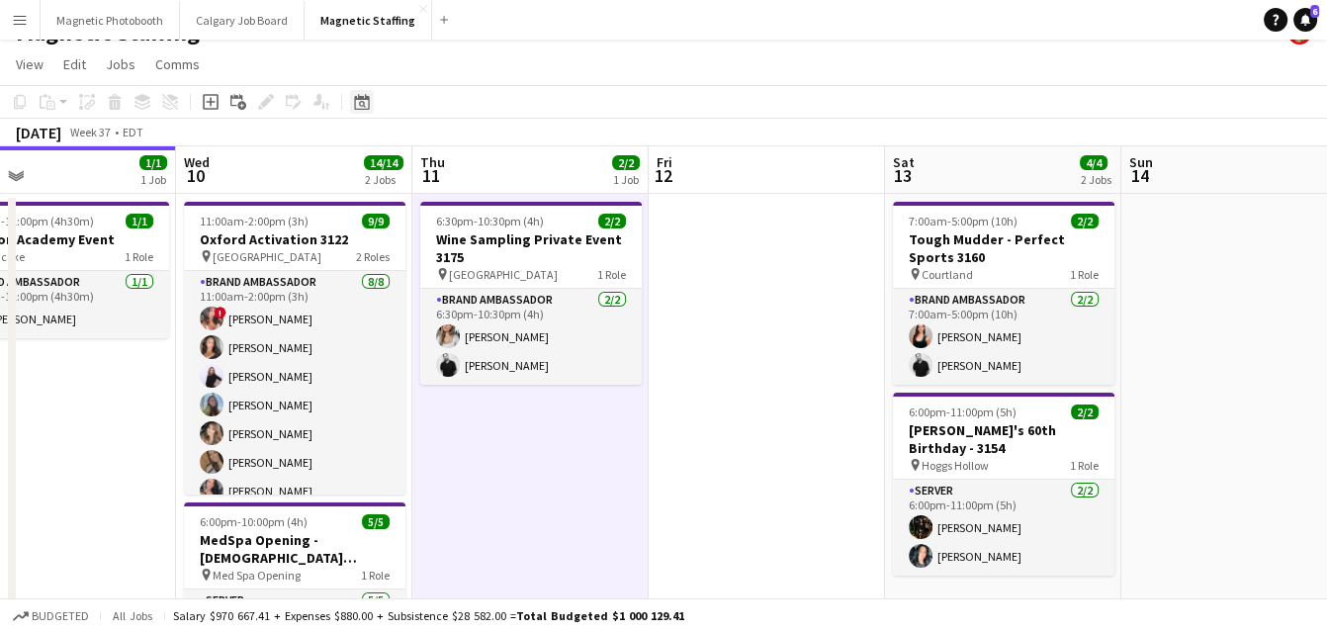
click at [354, 108] on icon "Date picker" at bounding box center [362, 102] width 16 height 16
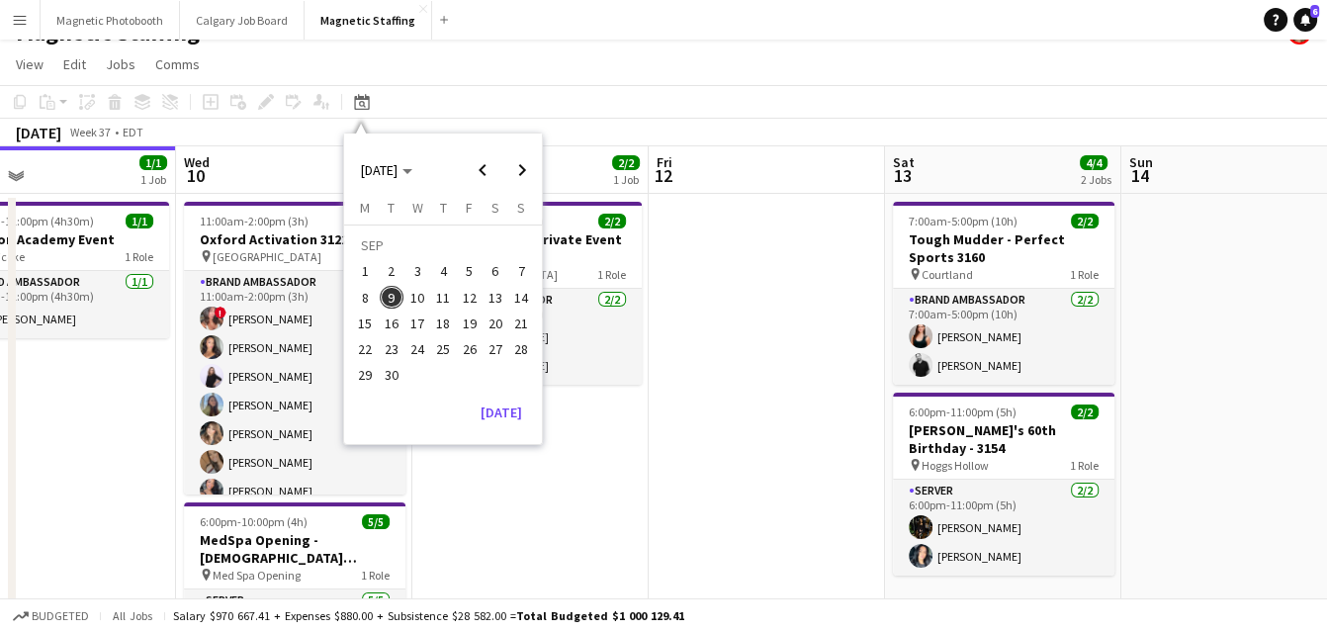
click at [495, 324] on span "20" at bounding box center [496, 324] width 24 height 24
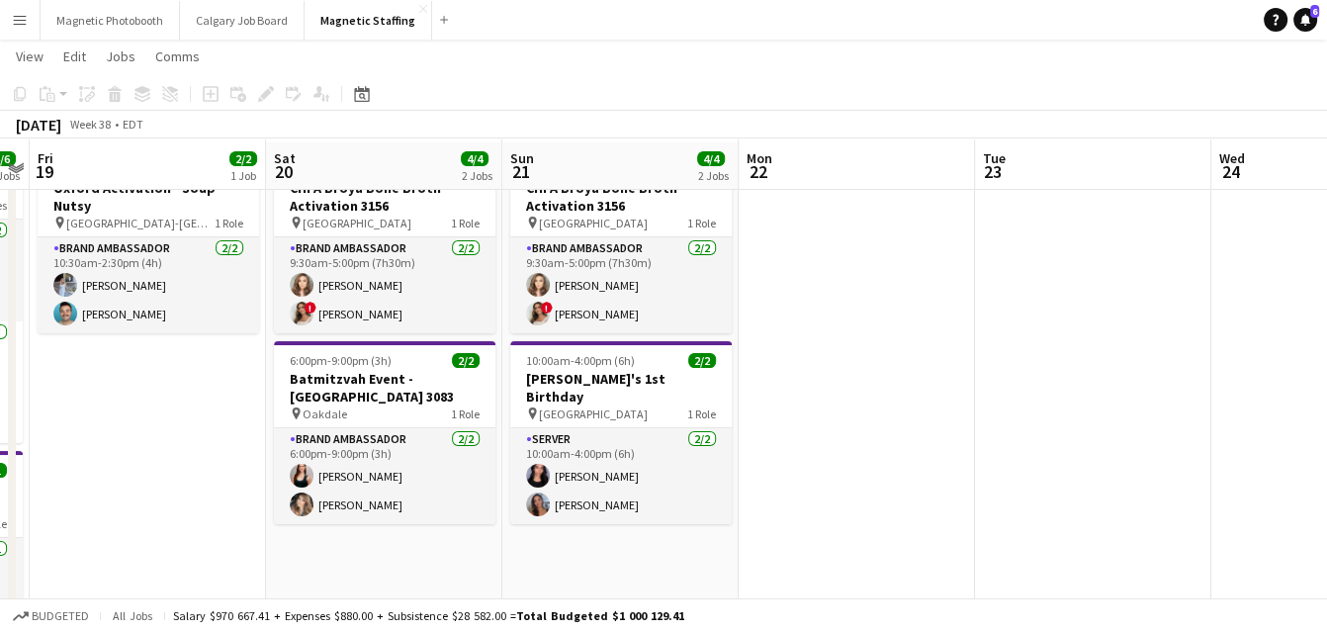
scroll to position [82, 0]
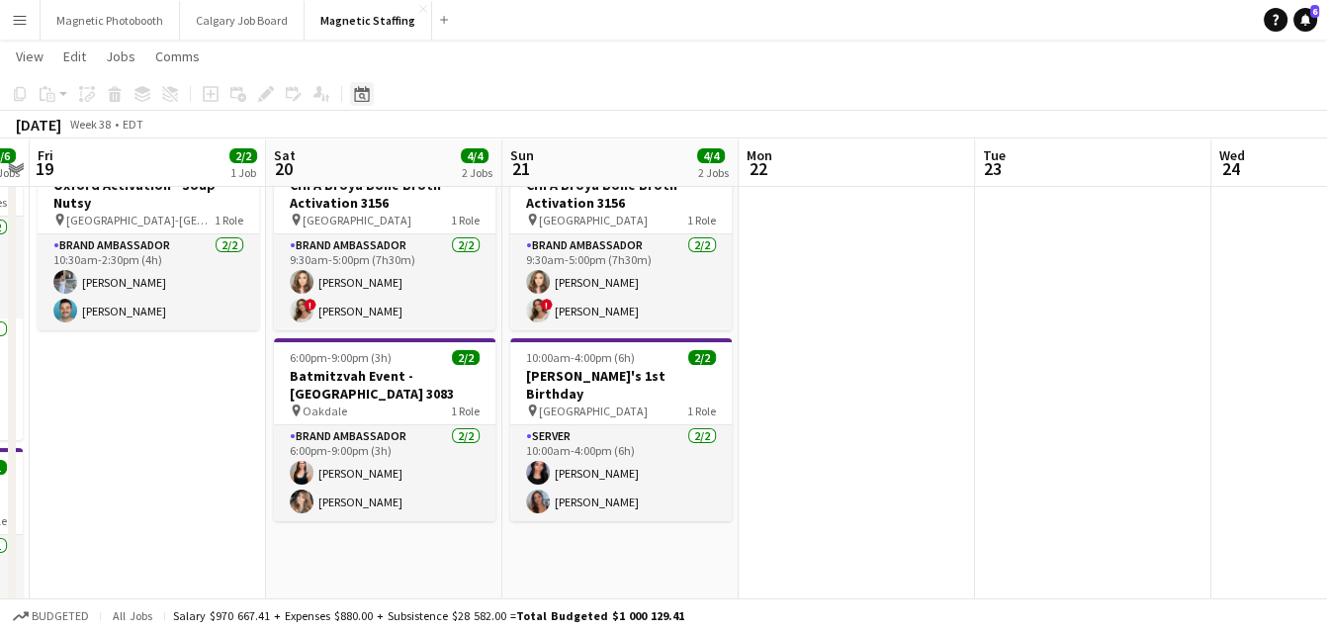
click at [364, 97] on icon "Date picker" at bounding box center [362, 94] width 16 height 16
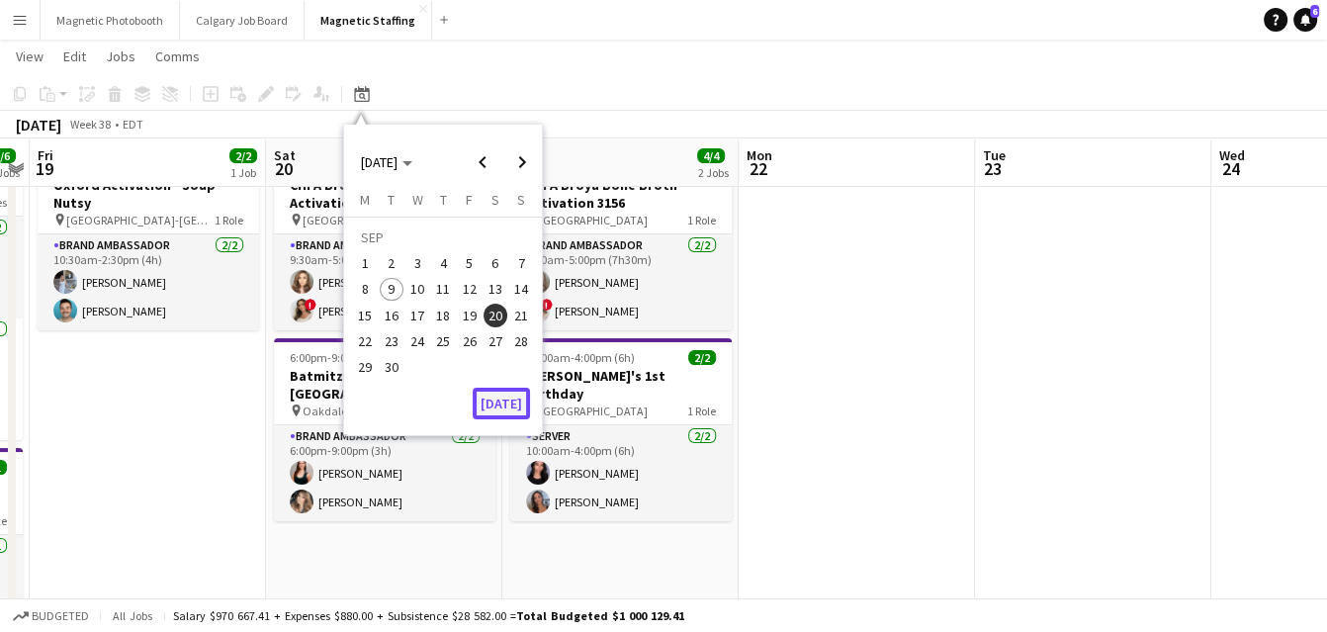
click at [506, 409] on button "[DATE]" at bounding box center [501, 404] width 57 height 32
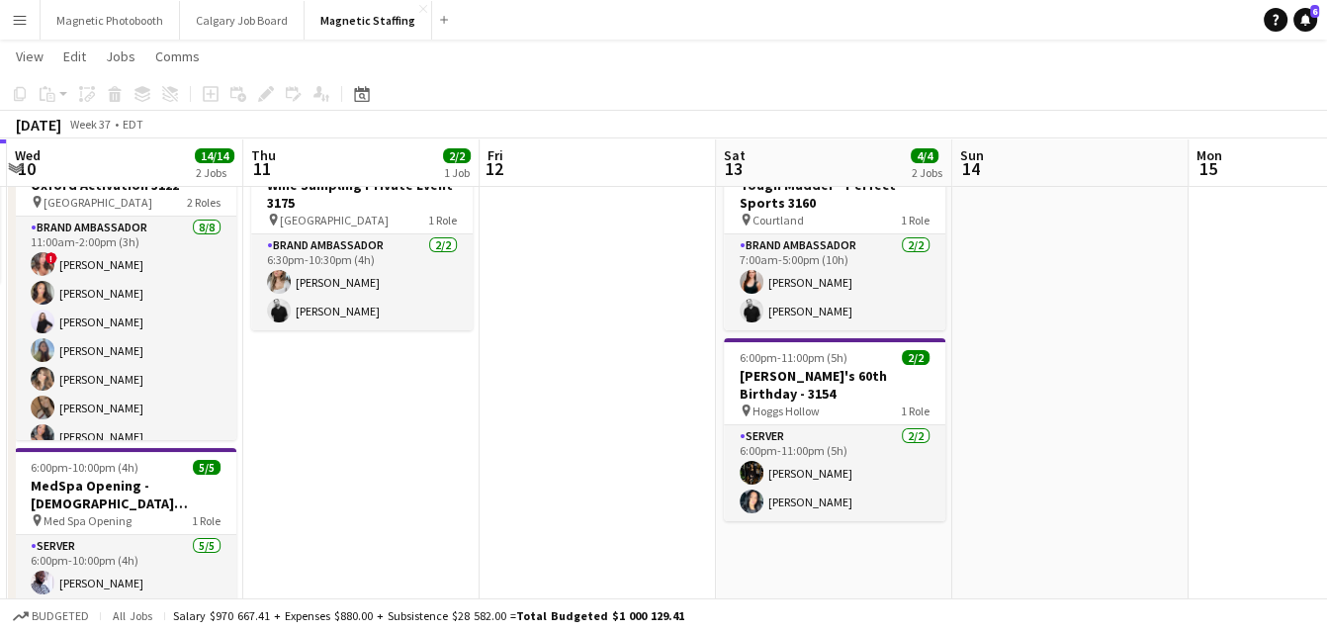
scroll to position [0, 703]
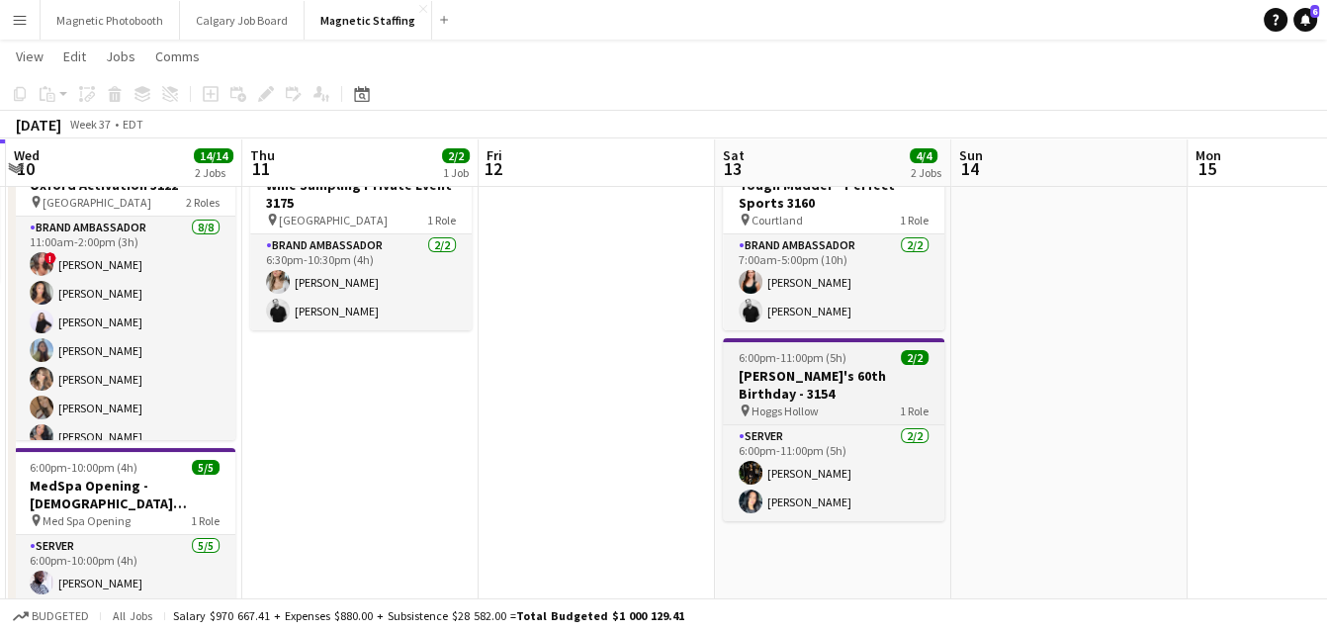
click at [748, 365] on app-job-card "6:00pm-11:00pm (5h) 2/2 [PERSON_NAME]'s 60th Birthday - 3154 pin Hoggs Hollow 1…" at bounding box center [834, 429] width 222 height 183
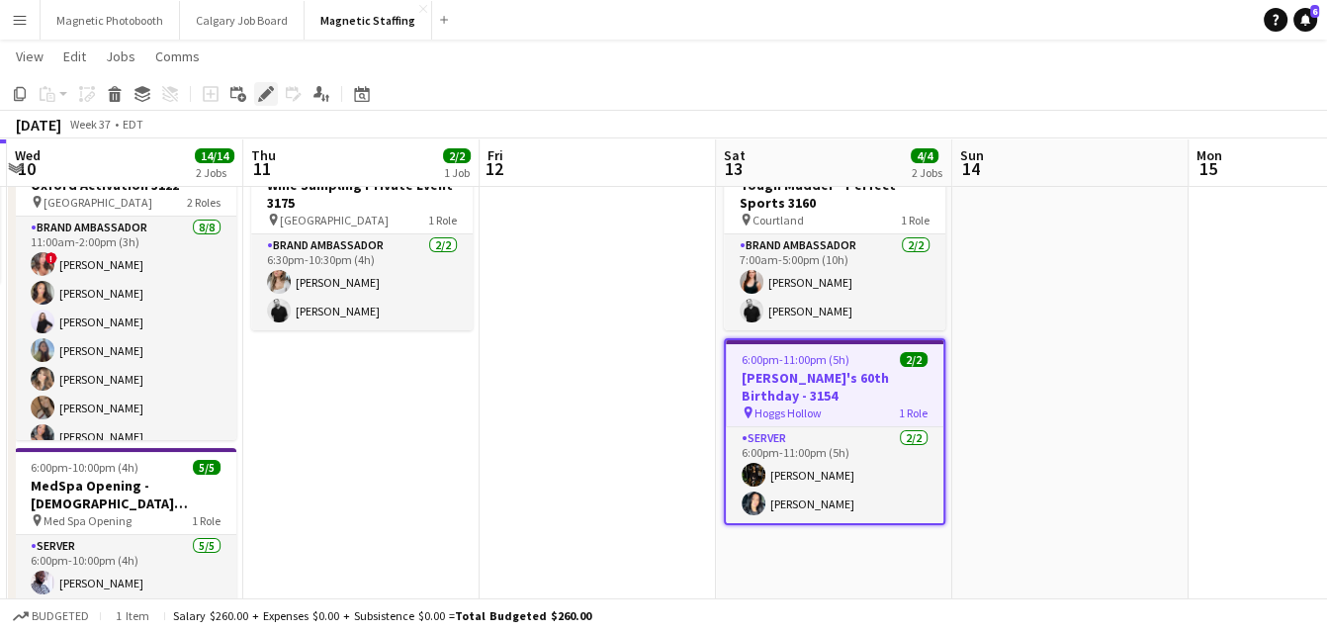
click at [264, 96] on icon at bounding box center [265, 94] width 11 height 11
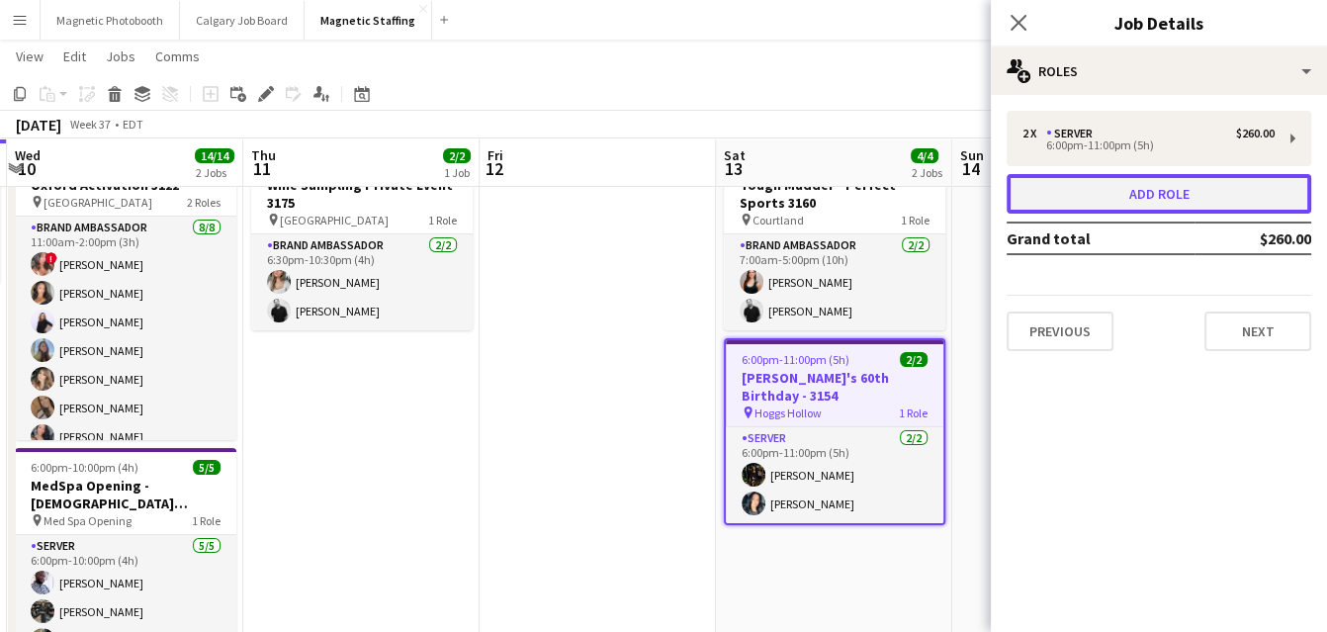
click at [1094, 187] on button "Add role" at bounding box center [1159, 194] width 305 height 40
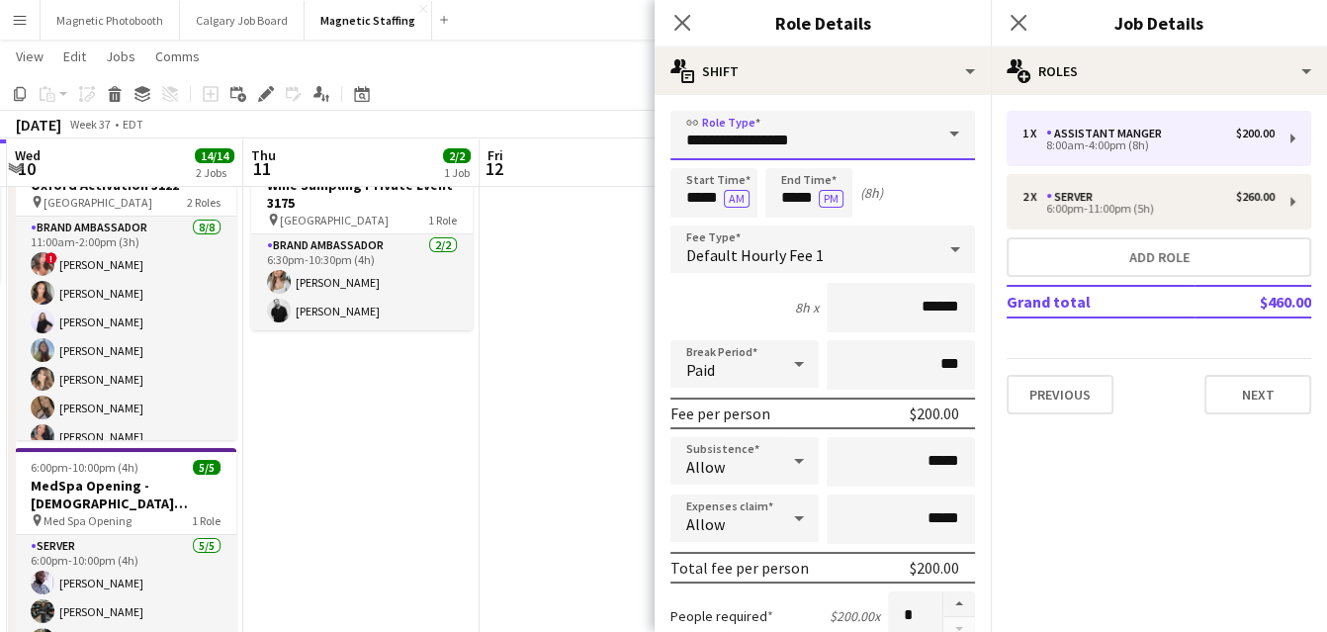
drag, startPoint x: 814, startPoint y: 138, endPoint x: 575, endPoint y: 139, distance: 239.4
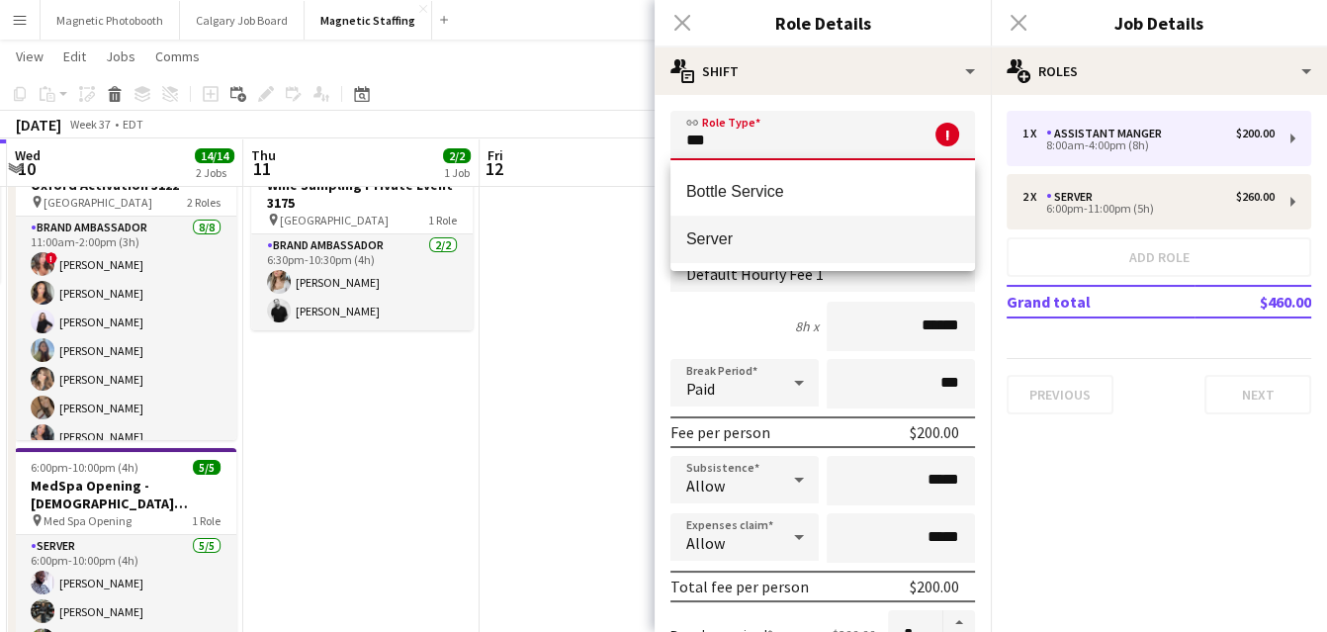
click at [684, 237] on mat-option "Server" at bounding box center [823, 239] width 305 height 47
type input "******"
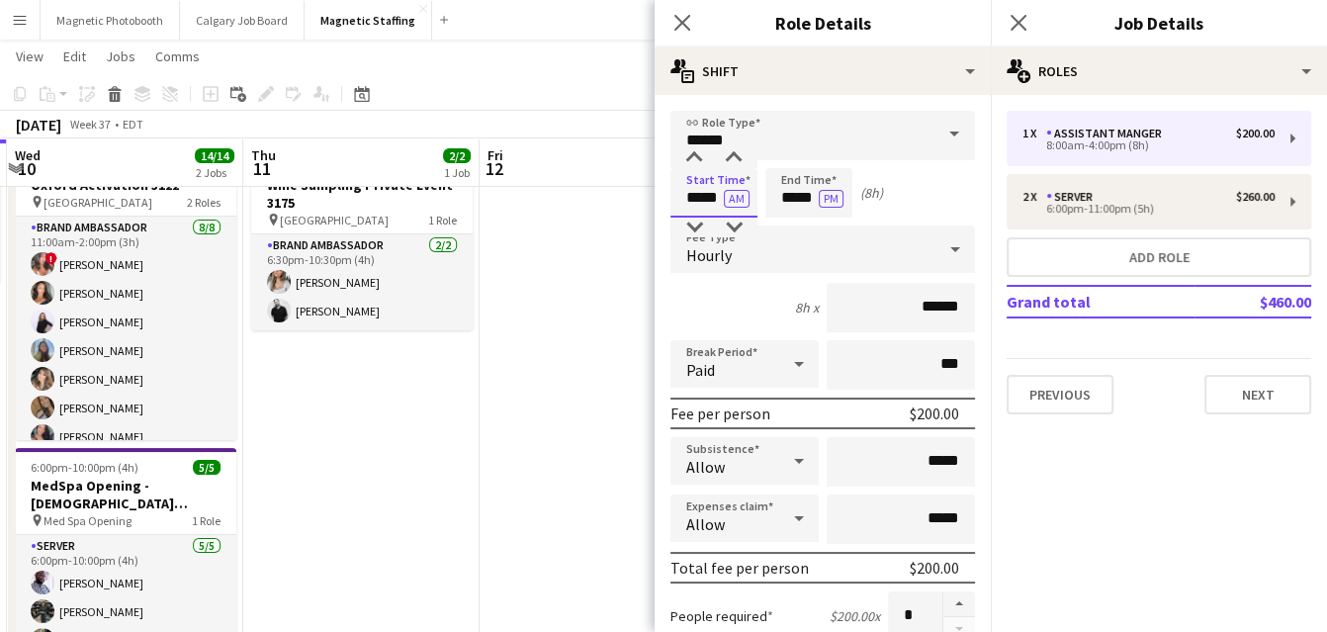
drag, startPoint x: 723, startPoint y: 199, endPoint x: 527, endPoint y: 188, distance: 196.2
type input "*****"
click at [740, 200] on button "AM" at bounding box center [737, 199] width 26 height 18
drag, startPoint x: 814, startPoint y: 197, endPoint x: 613, endPoint y: 197, distance: 200.8
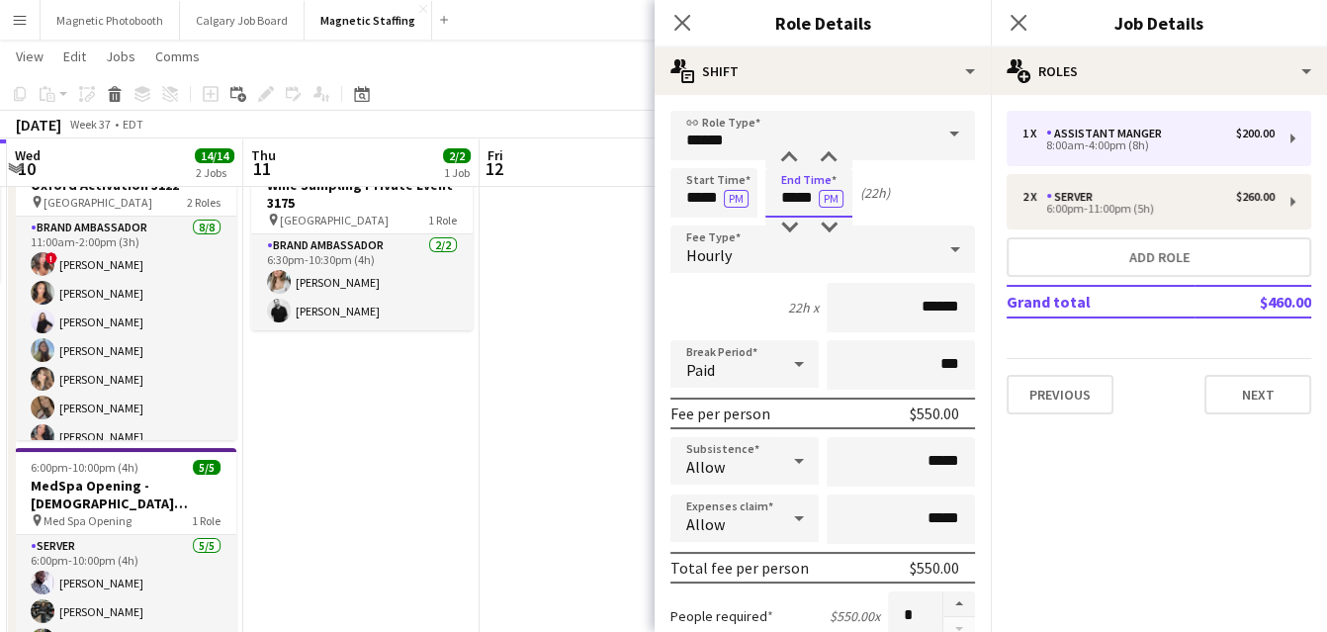
type input "*****"
click at [936, 307] on input "******" at bounding box center [901, 307] width 148 height 49
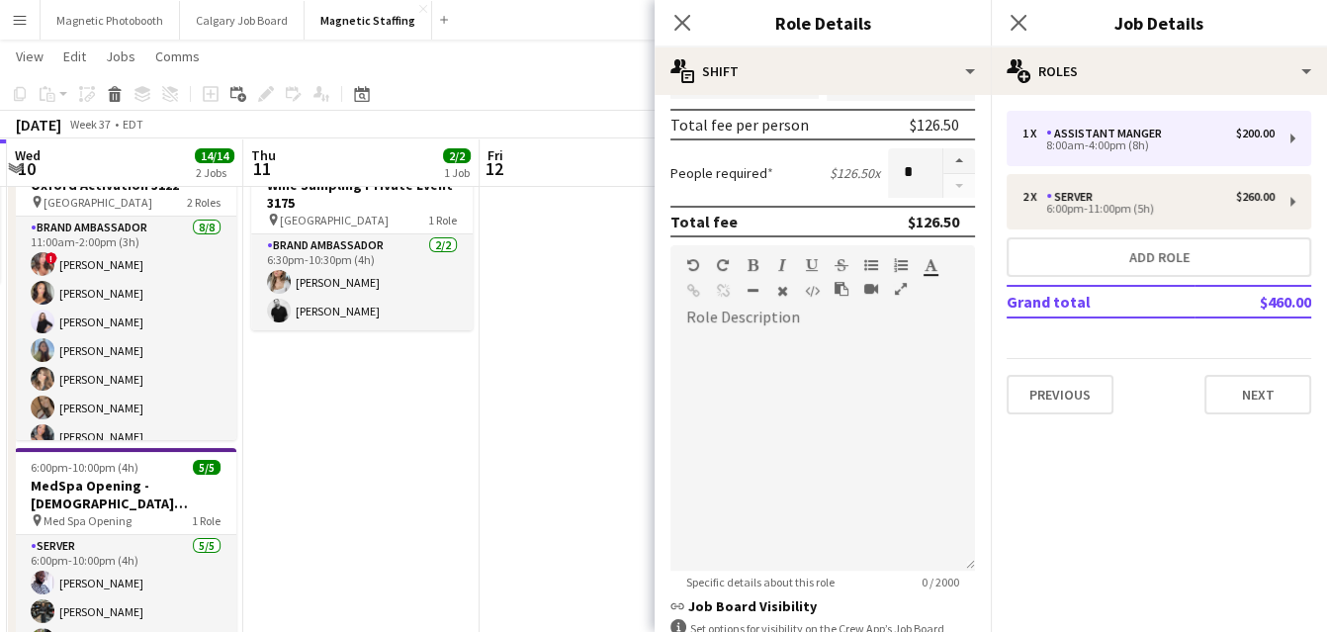
scroll to position [704, 0]
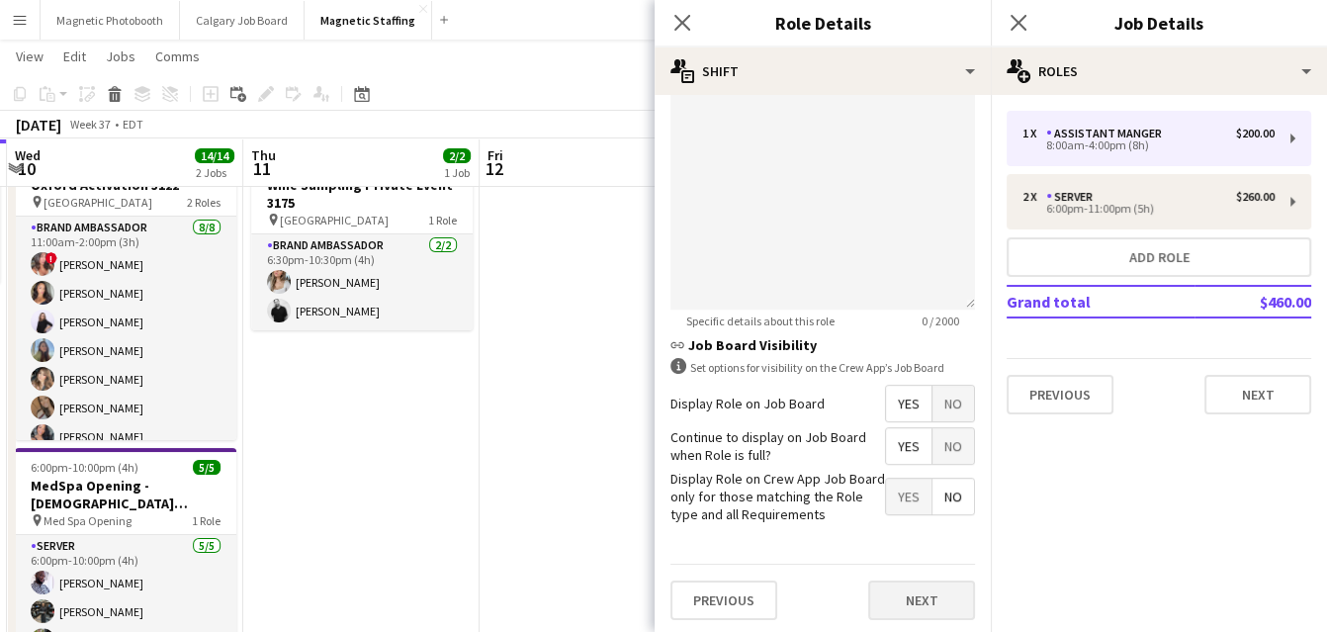
type input "******"
click at [901, 593] on button "Next" at bounding box center [921, 601] width 107 height 40
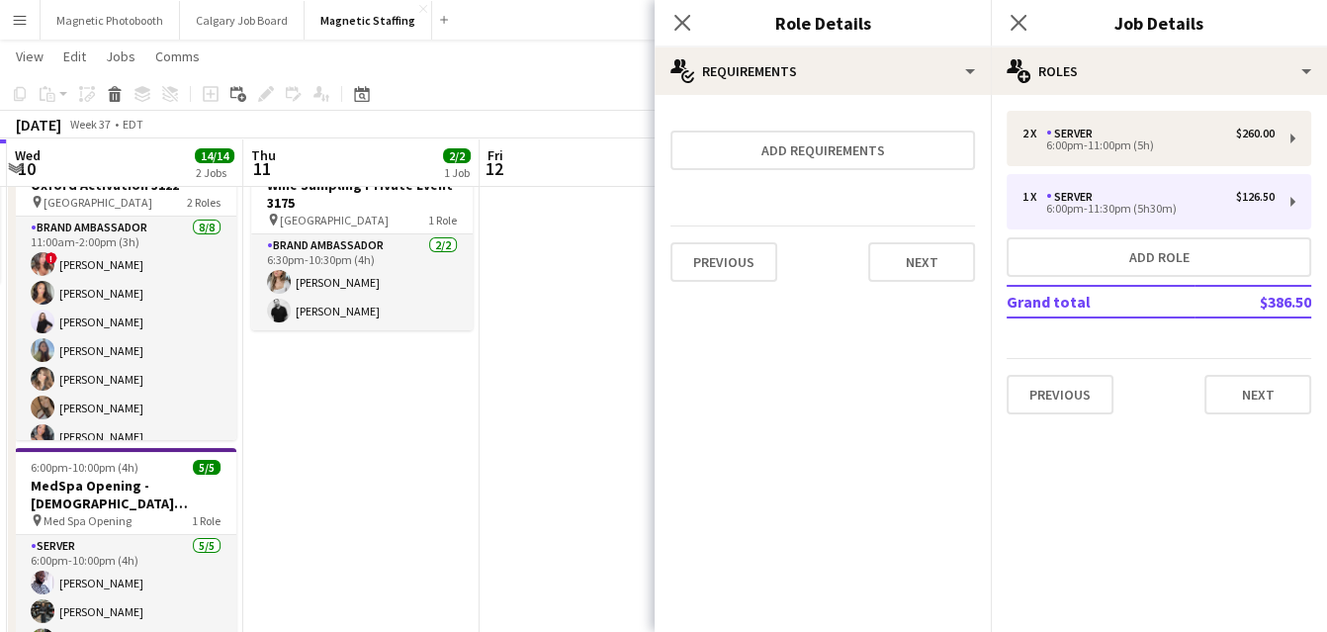
scroll to position [0, 0]
click at [913, 249] on button "Next" at bounding box center [921, 262] width 107 height 40
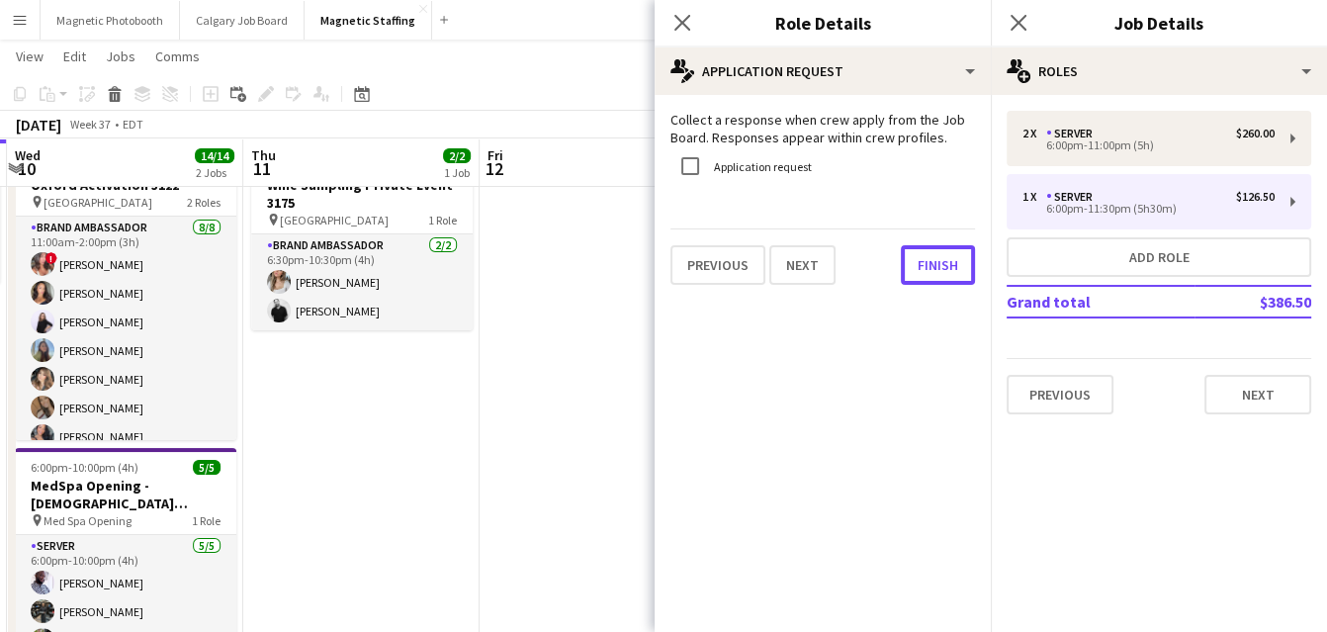
click at [913, 249] on button "Finish" at bounding box center [938, 265] width 74 height 40
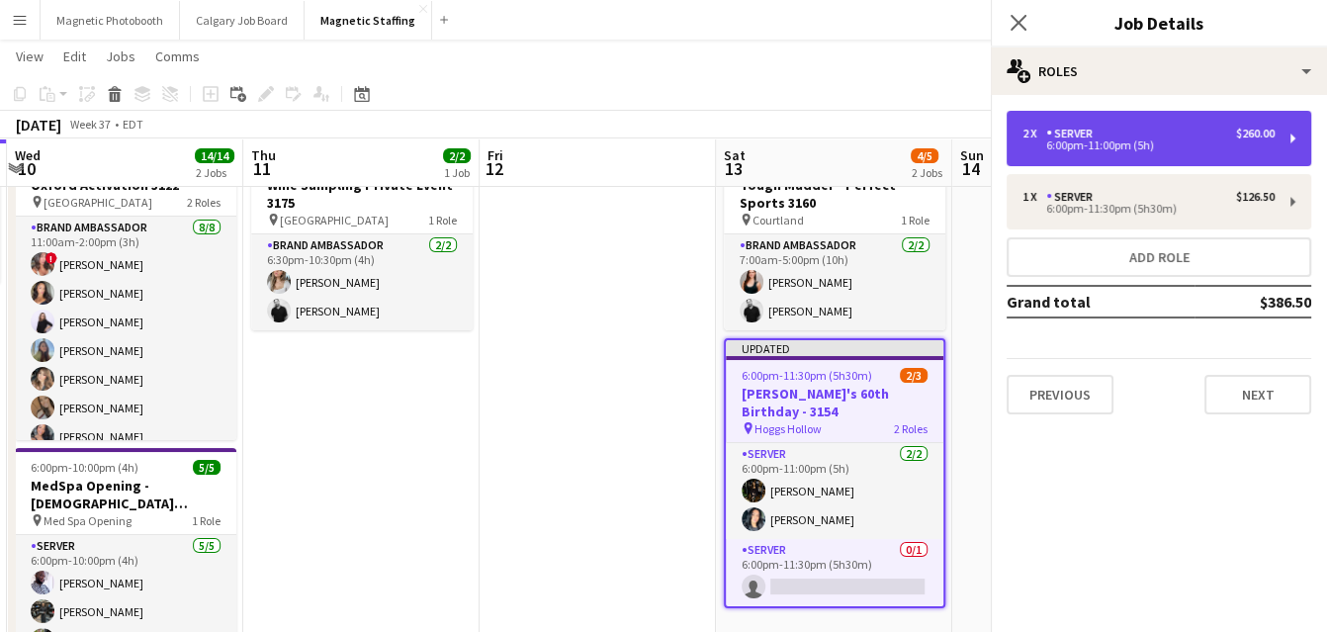
click at [1077, 133] on div "Server" at bounding box center [1074, 134] width 54 height 14
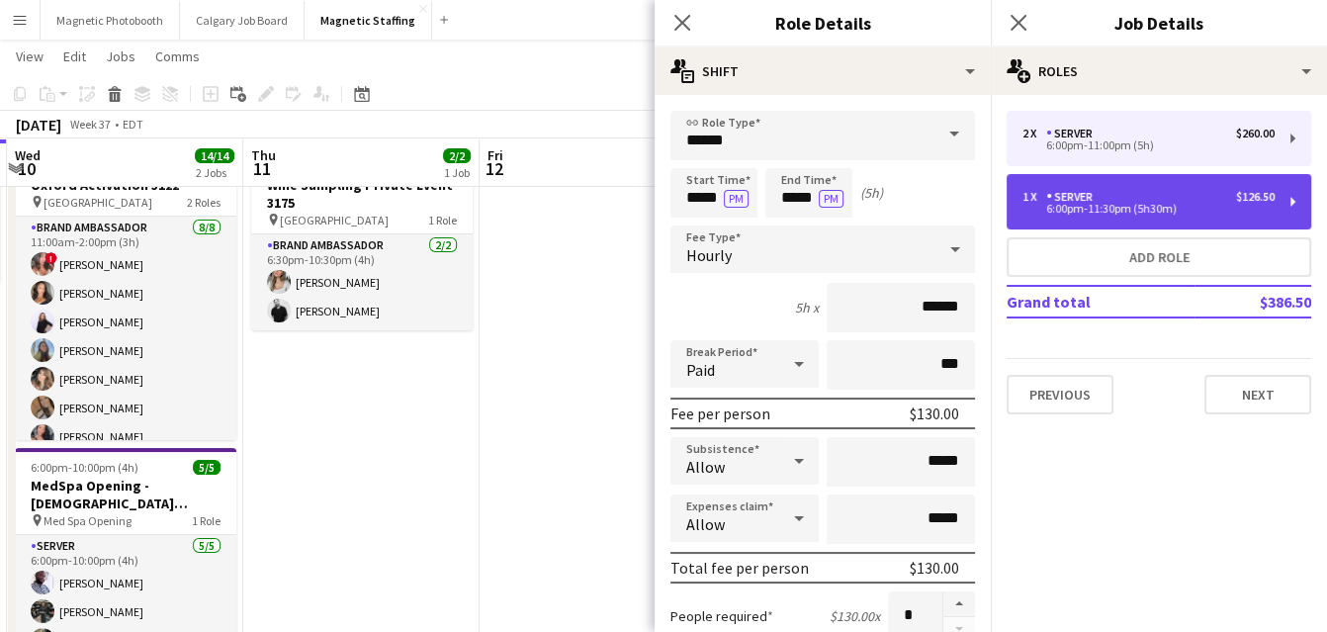
click at [1070, 199] on div "Server" at bounding box center [1074, 197] width 54 height 14
type input "*****"
type input "******"
type input "*"
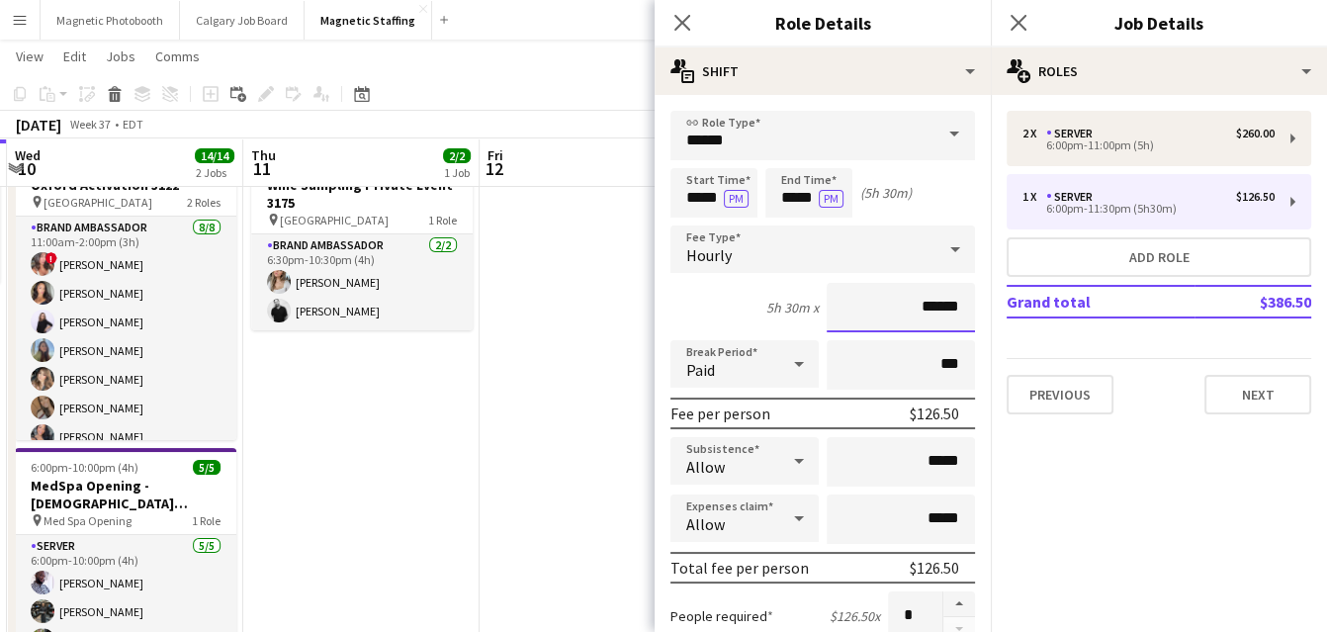
click at [937, 304] on input "******" at bounding box center [901, 307] width 148 height 49
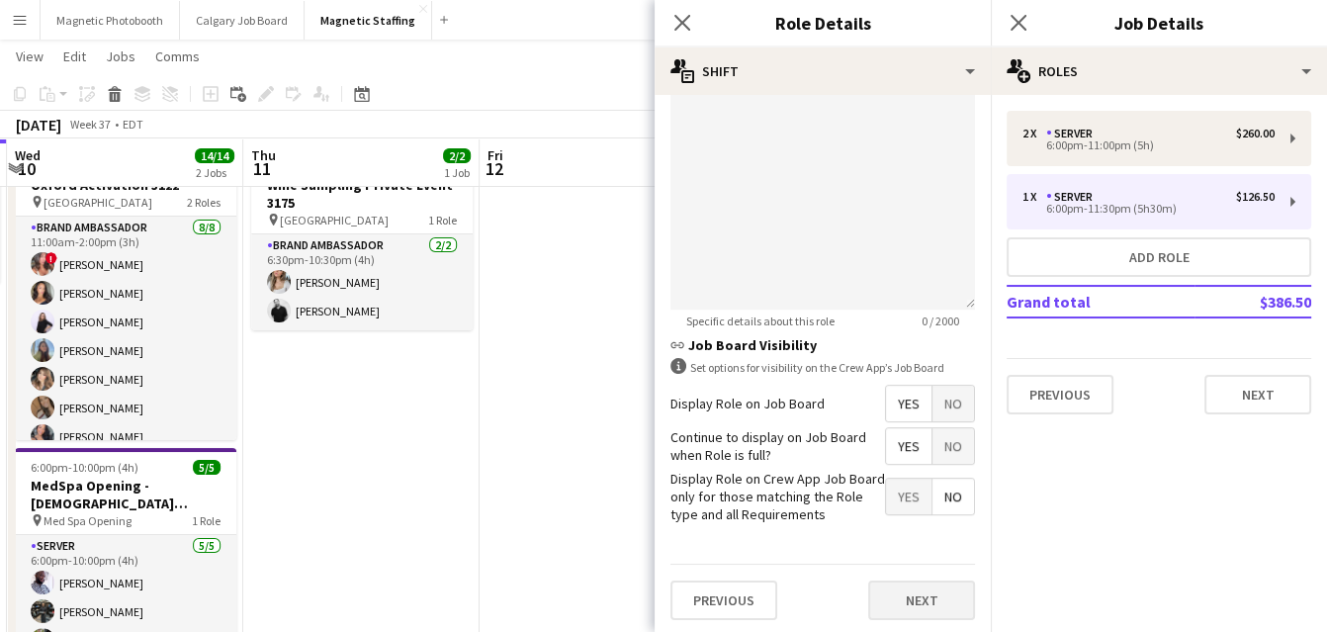
type input "******"
click at [919, 590] on button "Next" at bounding box center [921, 601] width 107 height 40
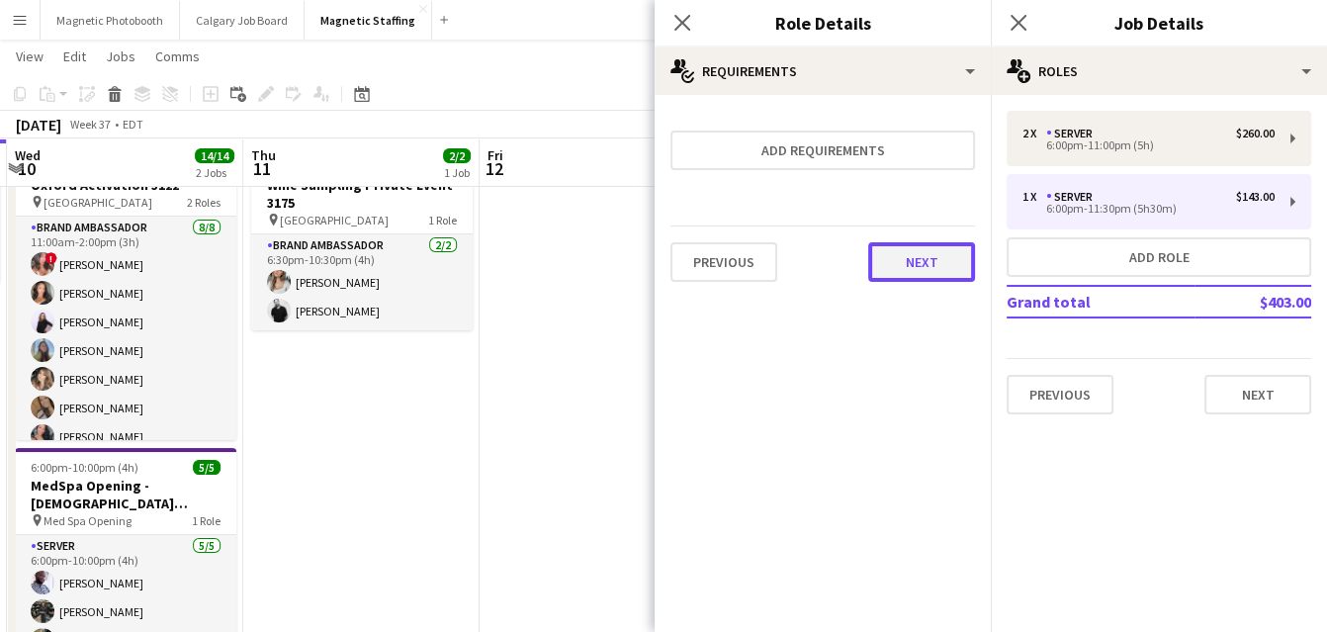
click at [906, 266] on button "Next" at bounding box center [921, 262] width 107 height 40
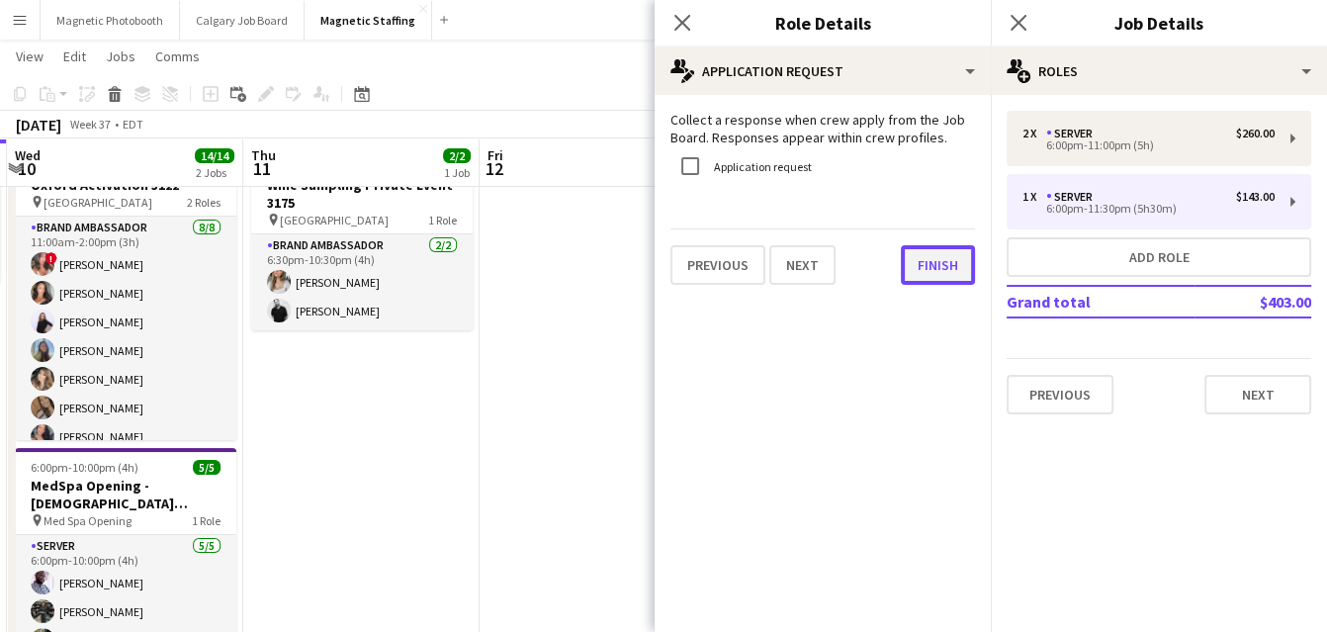
click at [923, 260] on button "Finish" at bounding box center [938, 265] width 74 height 40
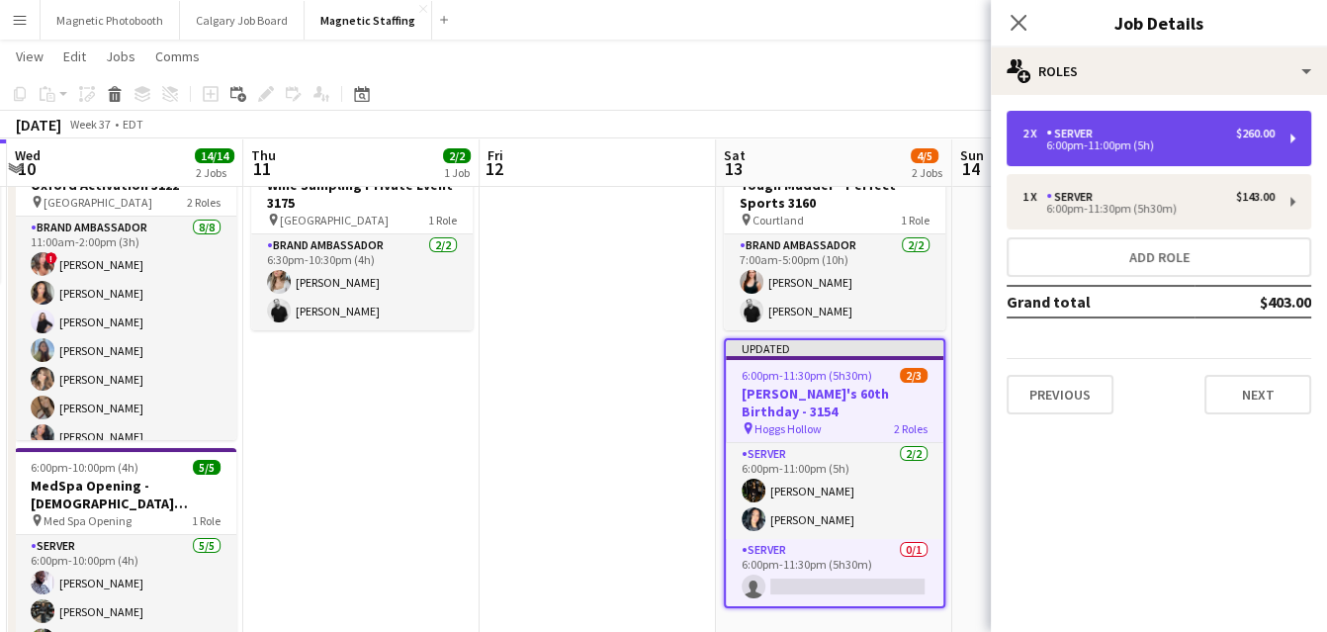
click at [1060, 143] on div "6:00pm-11:00pm (5h)" at bounding box center [1149, 145] width 252 height 10
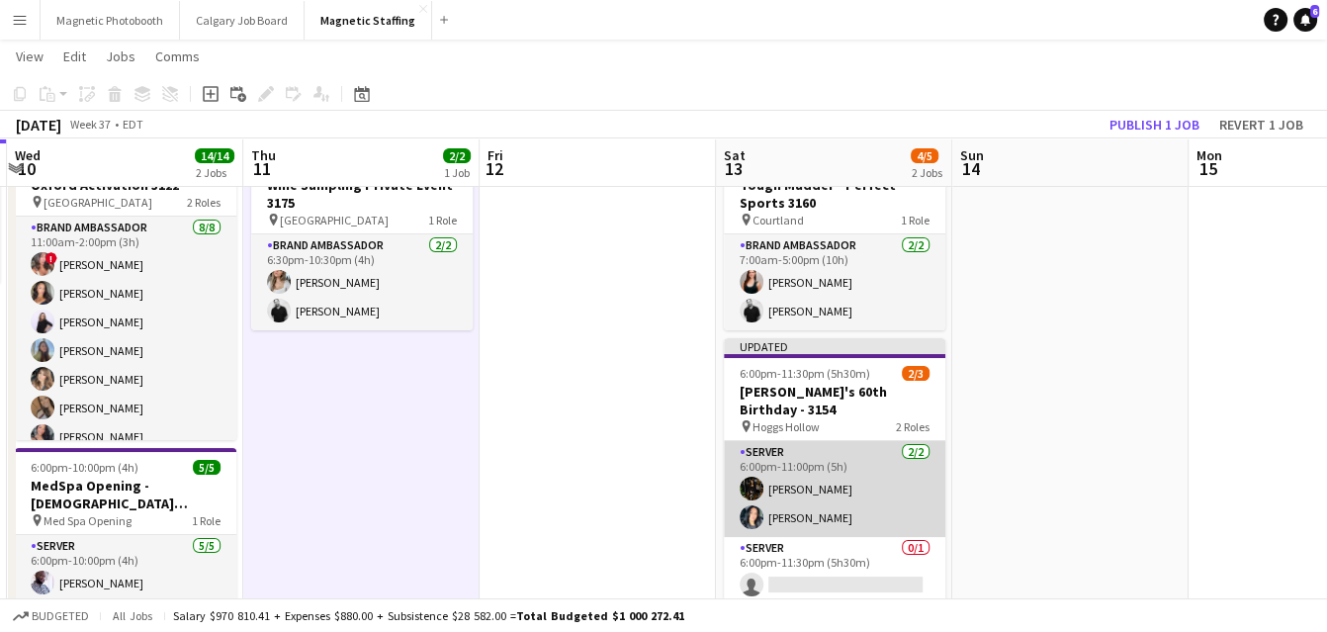
click at [781, 474] on app-card-role "Server 2/2 6:00pm-11:00pm (5h) Hanna Lee Kiara Briones" at bounding box center [835, 489] width 222 height 96
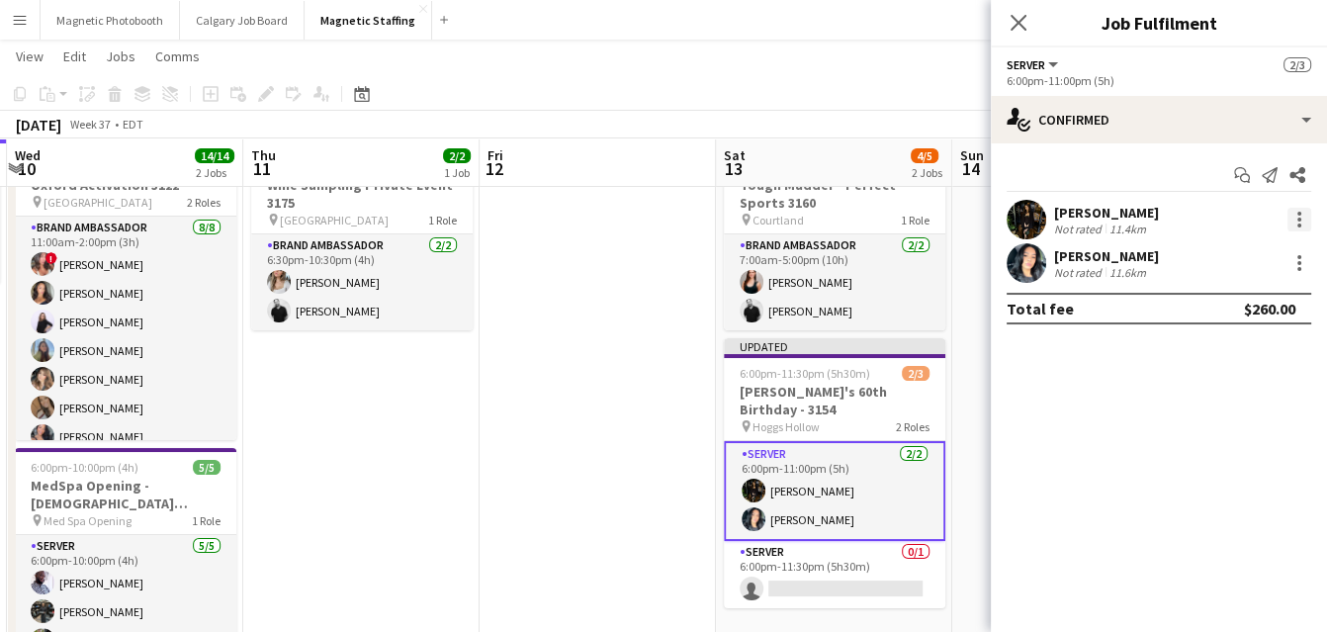
click at [1306, 215] on div at bounding box center [1300, 220] width 24 height 24
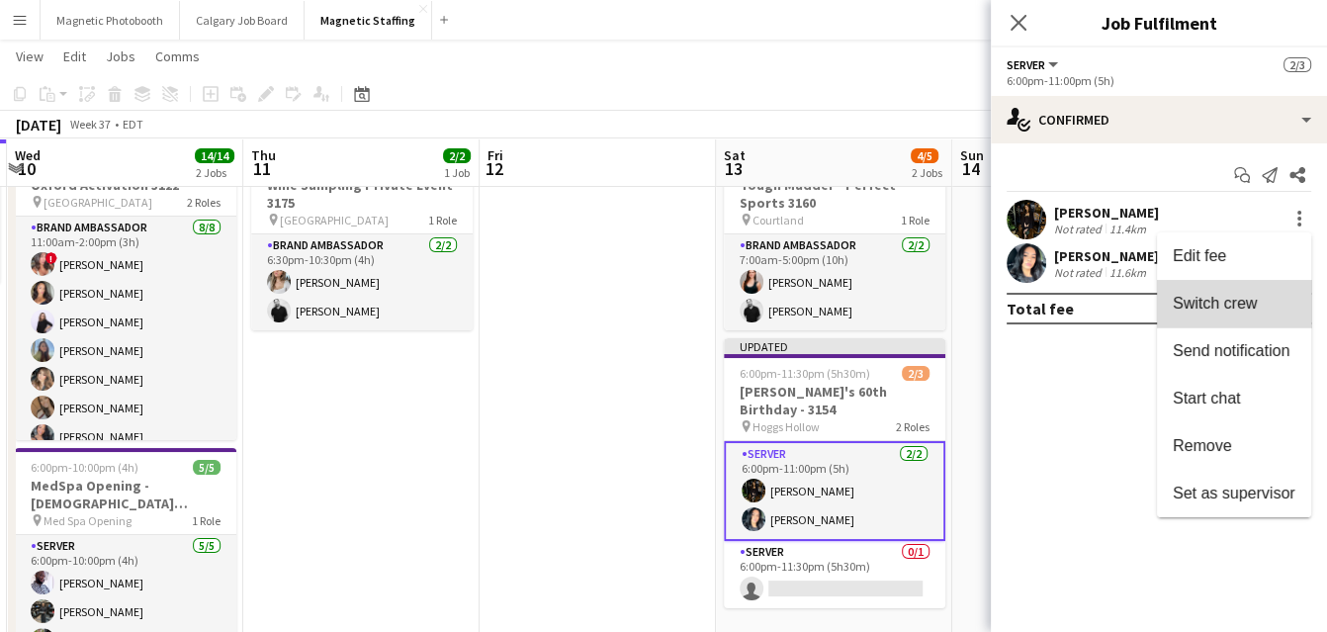
click at [1247, 291] on button "Switch crew" at bounding box center [1234, 303] width 154 height 47
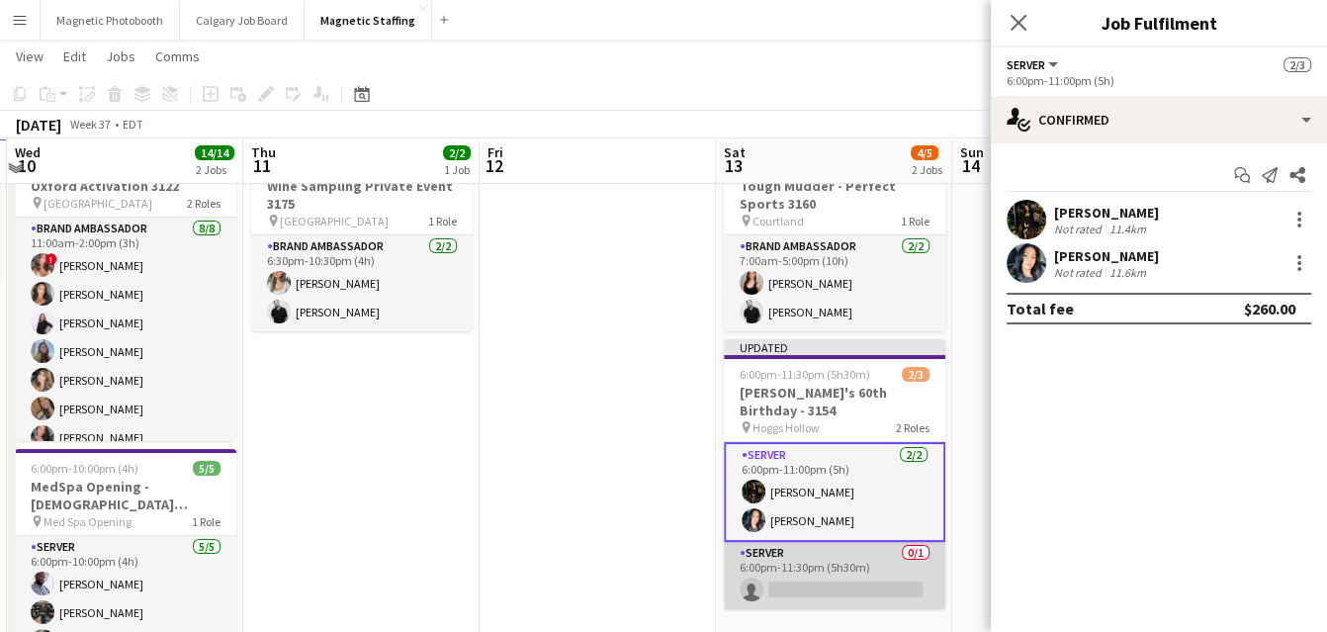
click at [861, 542] on app-card-role "Server 0/1 6:00pm-11:30pm (5h30m) single-neutral-actions" at bounding box center [835, 575] width 222 height 67
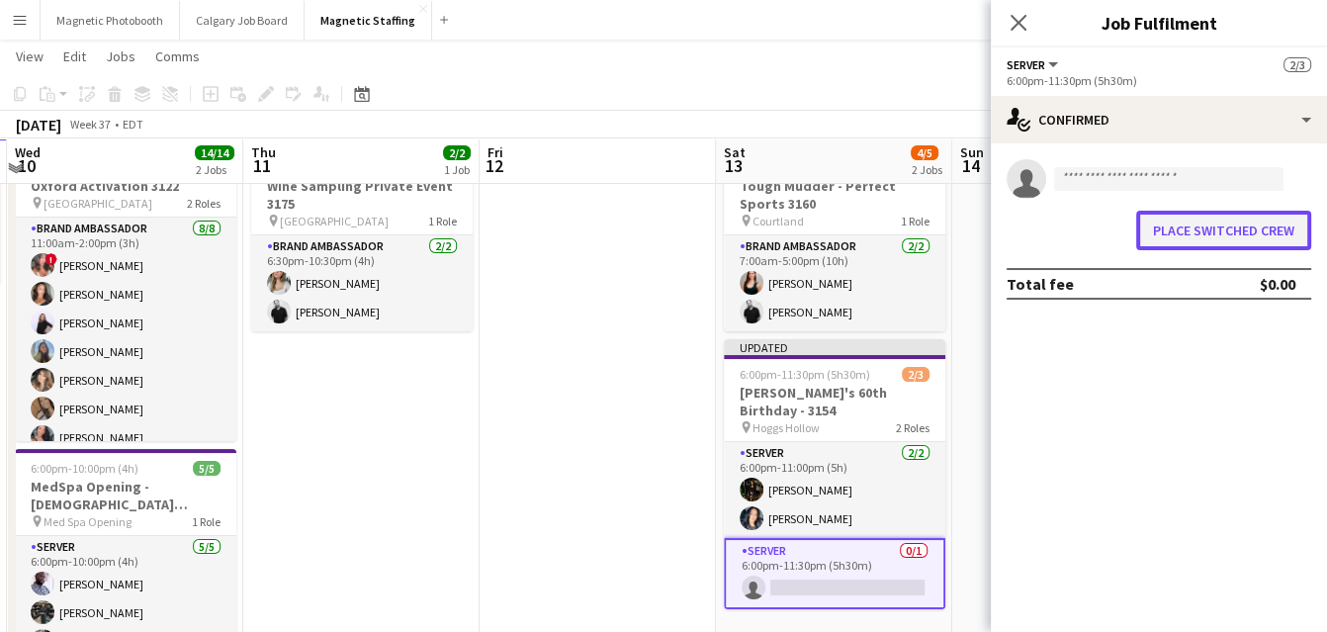
click at [1189, 233] on button "Place switched crew" at bounding box center [1224, 231] width 175 height 40
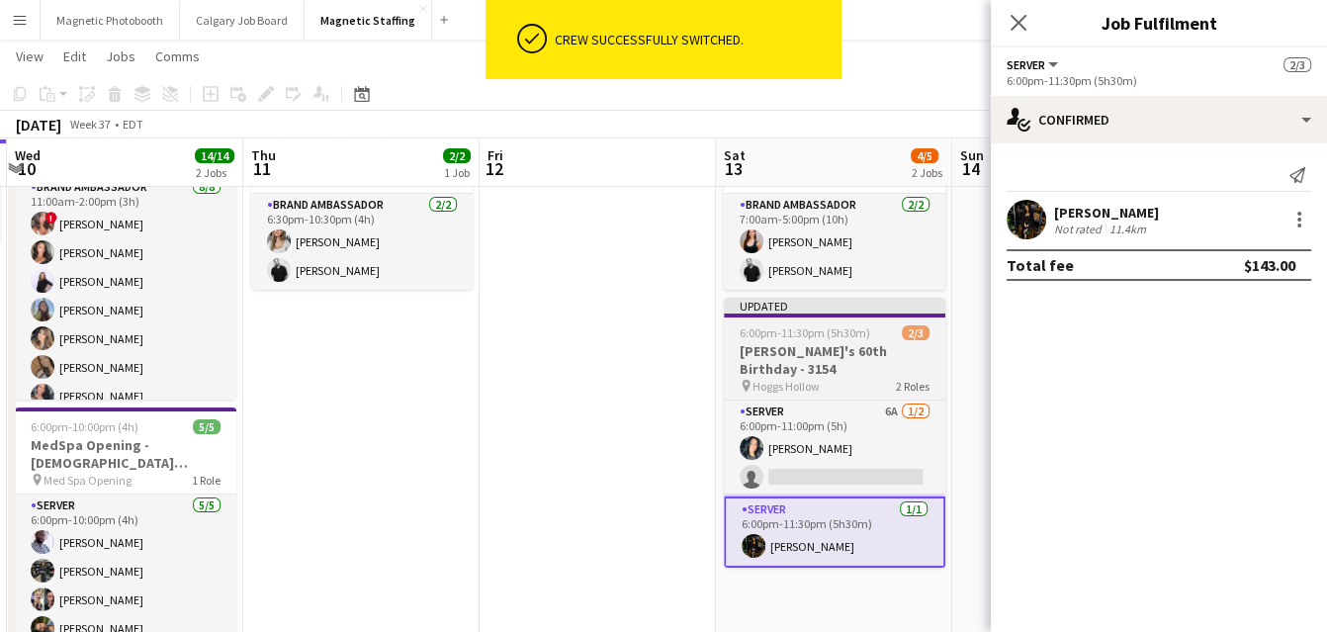
click at [822, 353] on h3 "[PERSON_NAME]'s 60th Birthday - 3154" at bounding box center [835, 360] width 222 height 36
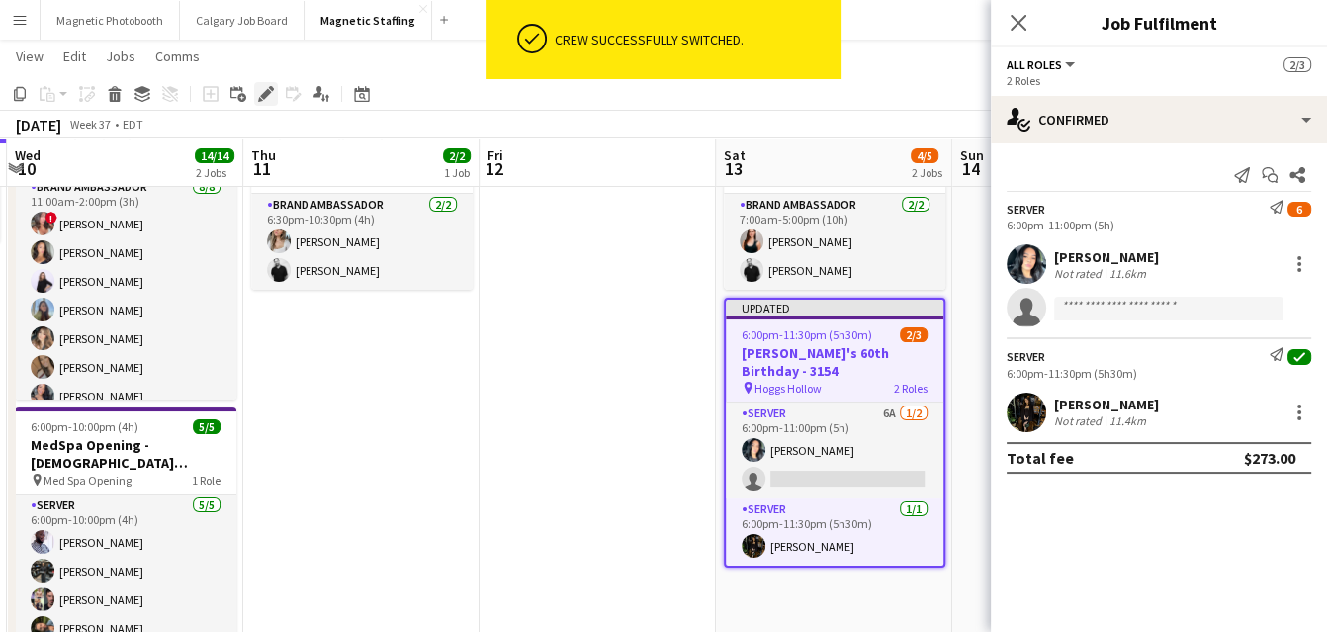
click at [269, 99] on icon "Edit" at bounding box center [266, 94] width 16 height 16
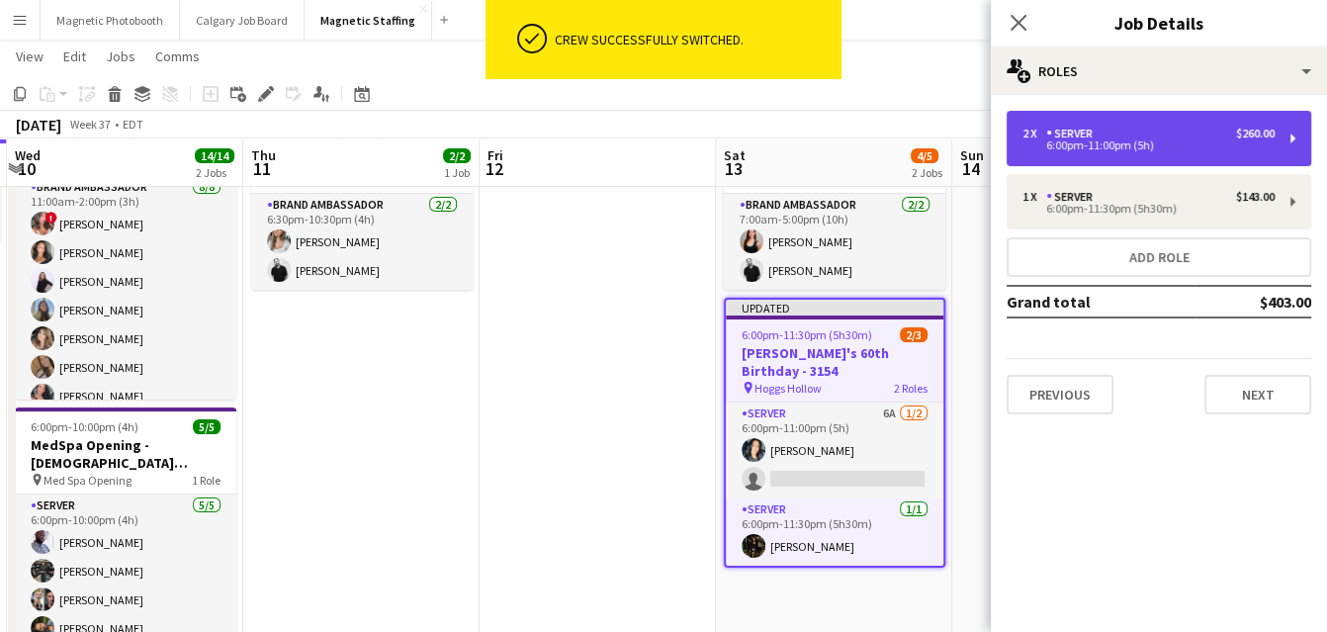
click at [1109, 131] on div "2 x Server $260.00" at bounding box center [1149, 134] width 252 height 14
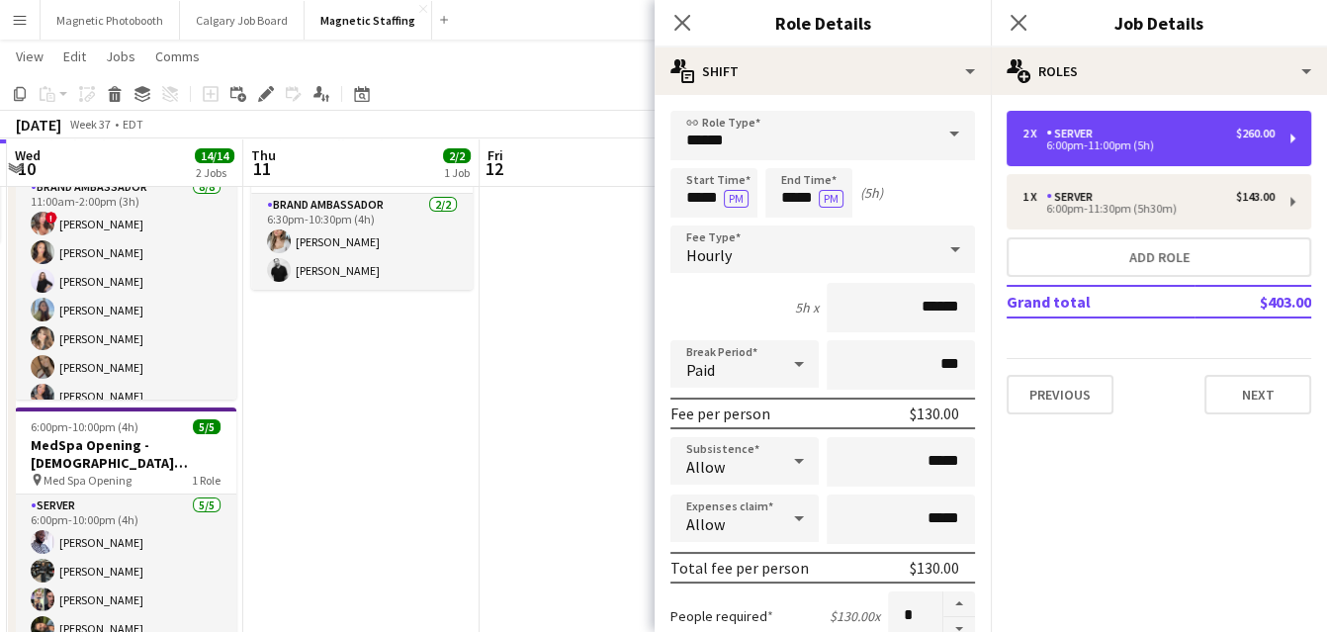
scroll to position [106, 0]
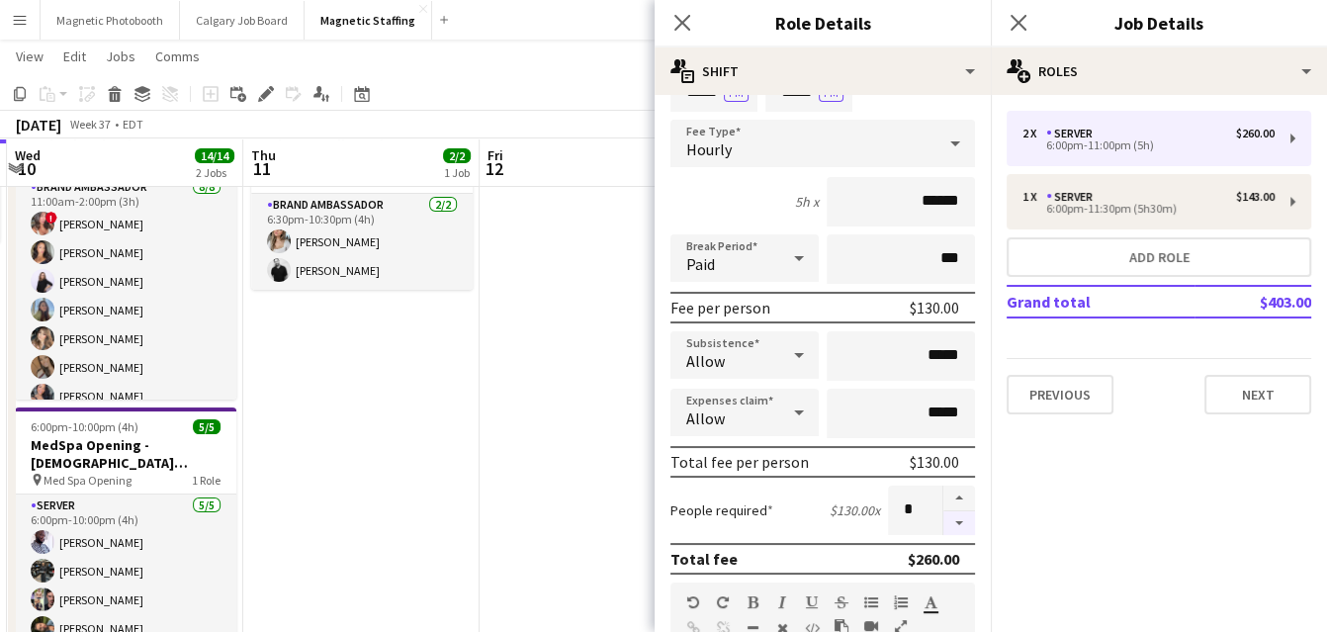
click at [954, 523] on button "button" at bounding box center [960, 523] width 32 height 25
type input "*"
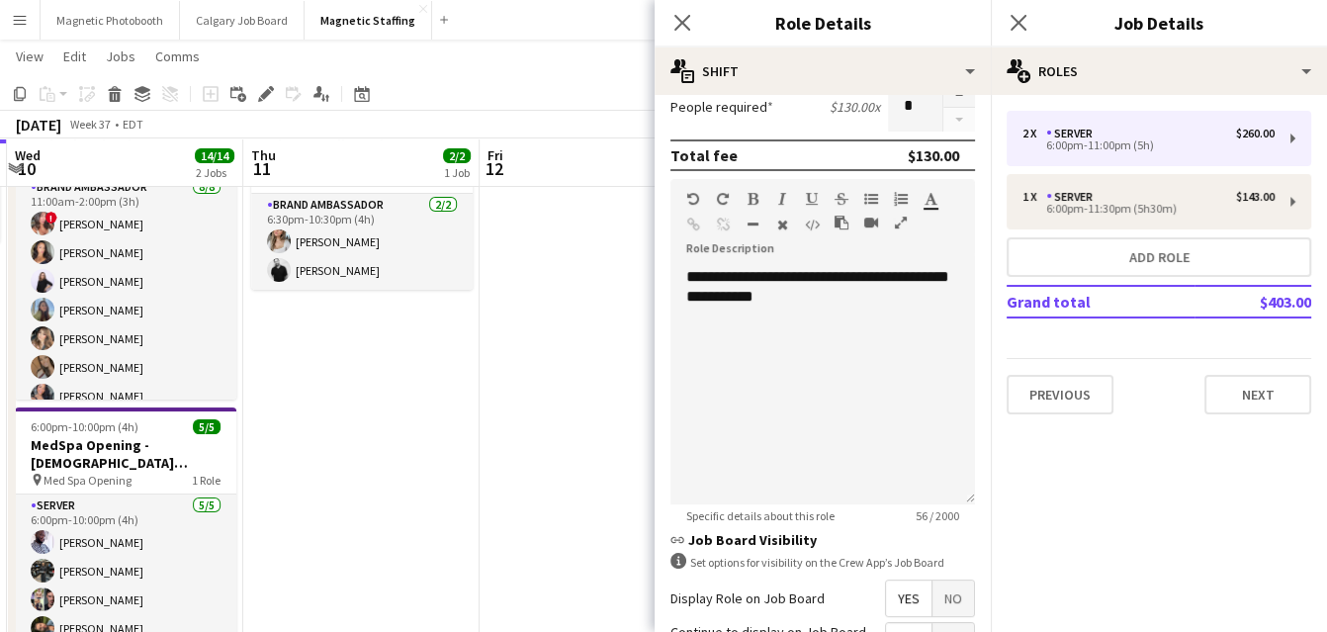
scroll to position [704, 0]
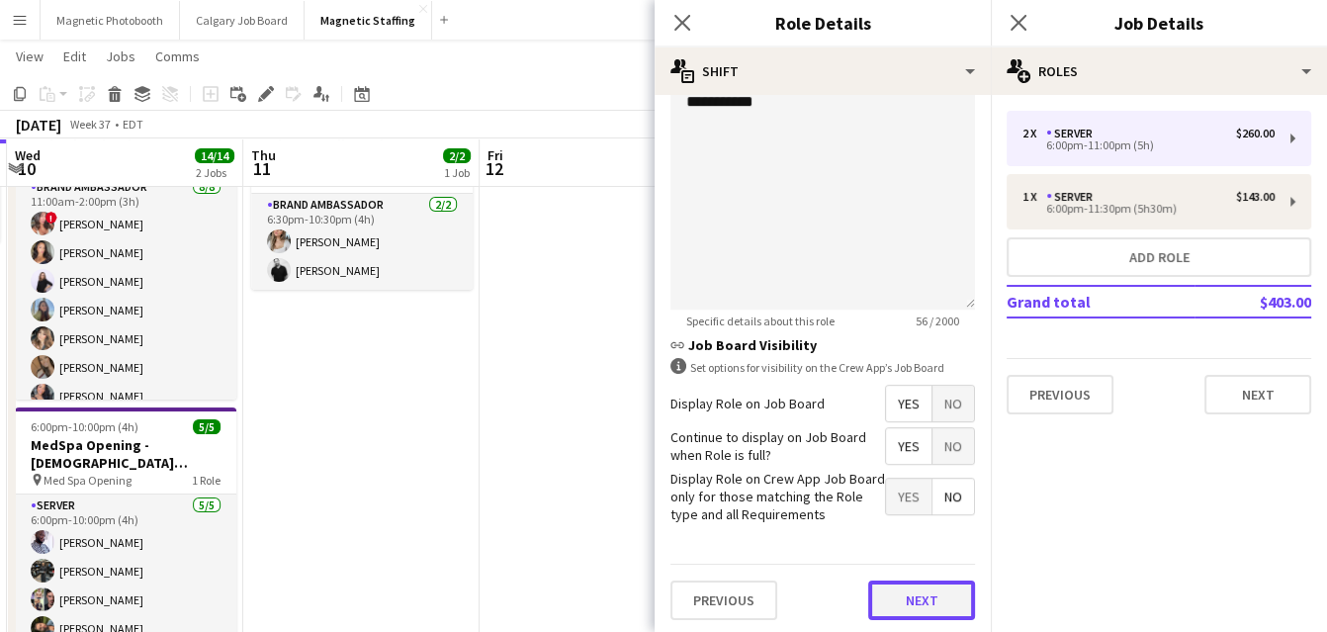
click at [913, 596] on button "Next" at bounding box center [921, 601] width 107 height 40
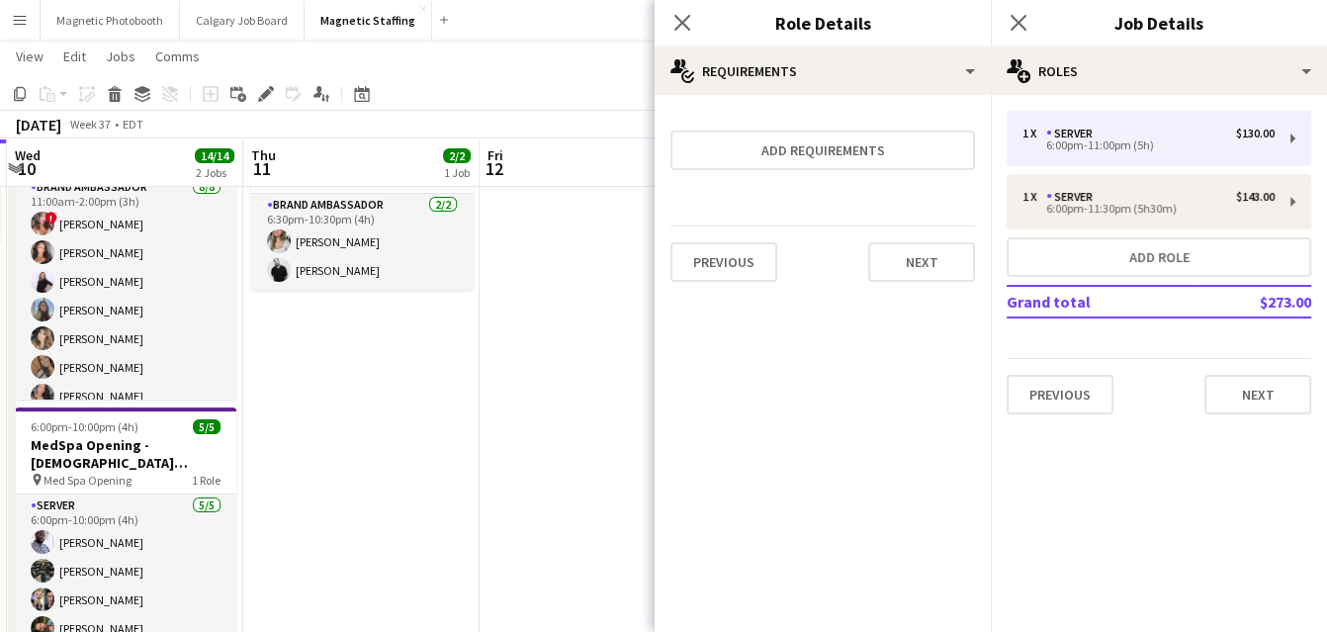
scroll to position [0, 0]
click at [913, 267] on button "Next" at bounding box center [921, 262] width 107 height 40
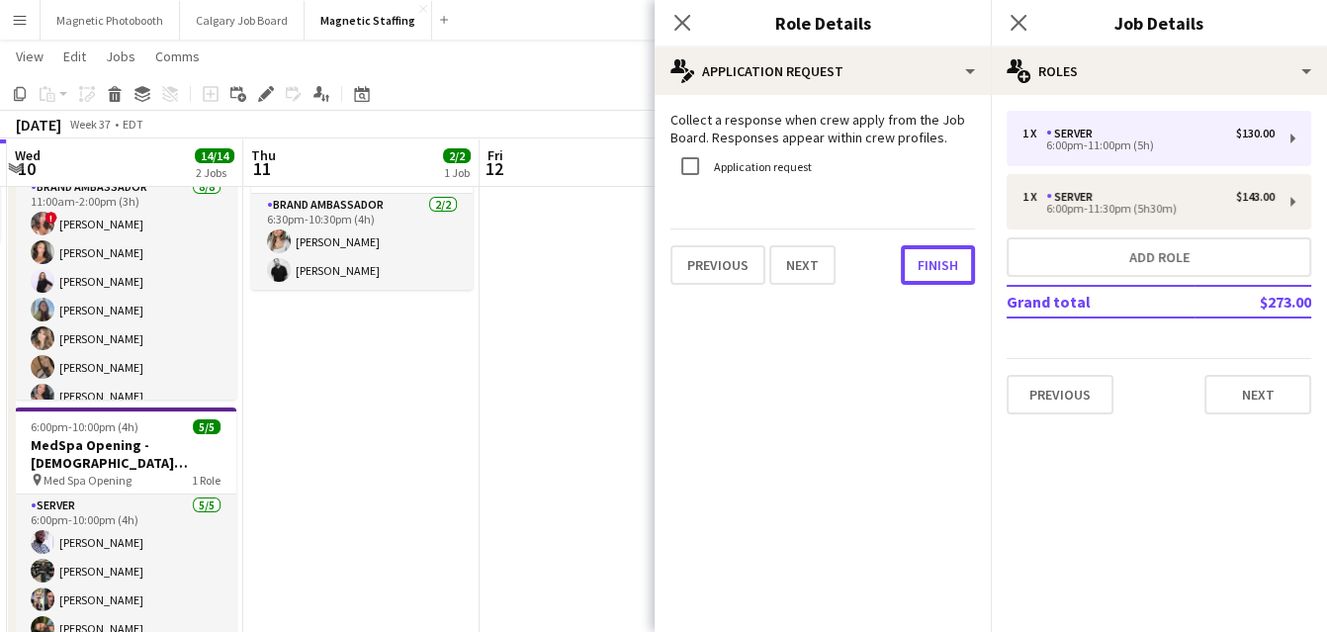
click at [913, 267] on button "Finish" at bounding box center [938, 265] width 74 height 40
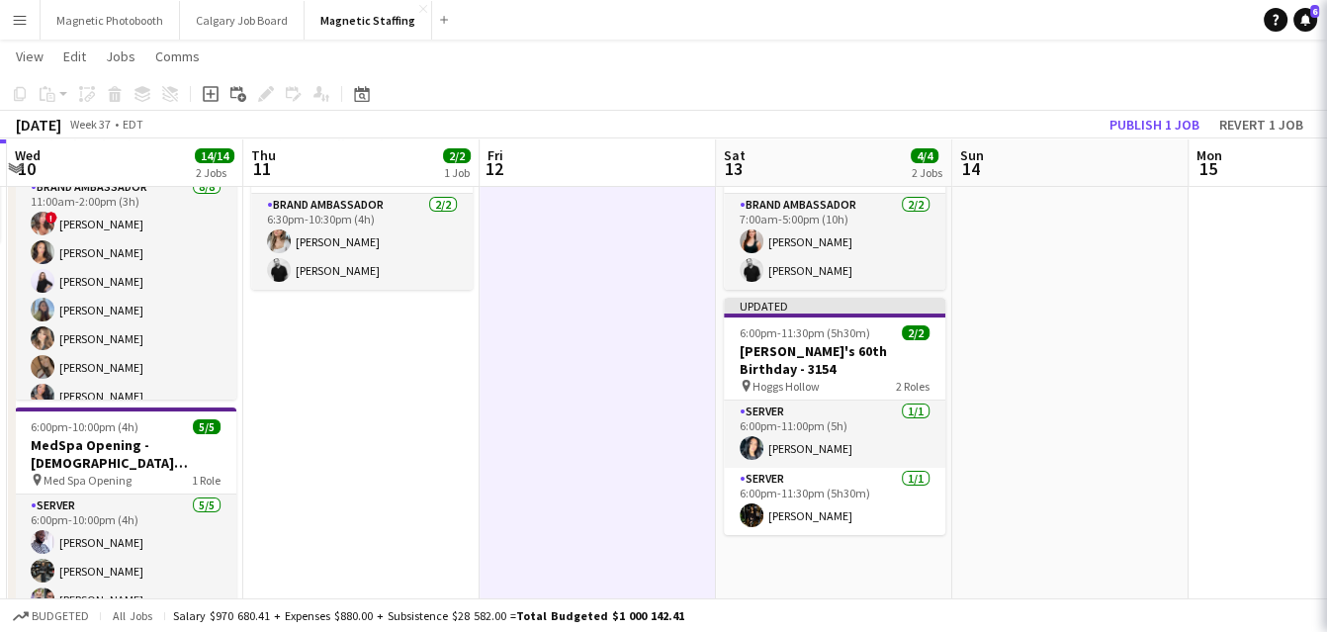
scroll to position [0, 703]
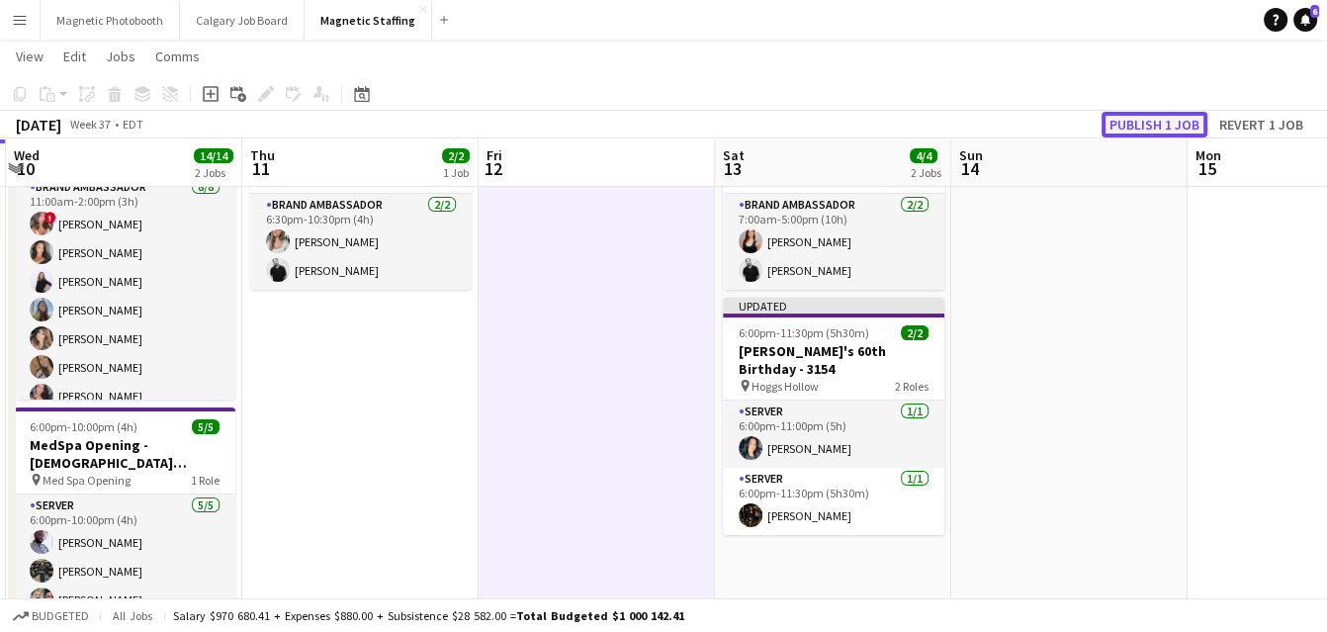
click at [1144, 116] on button "Publish 1 job" at bounding box center [1155, 125] width 106 height 26
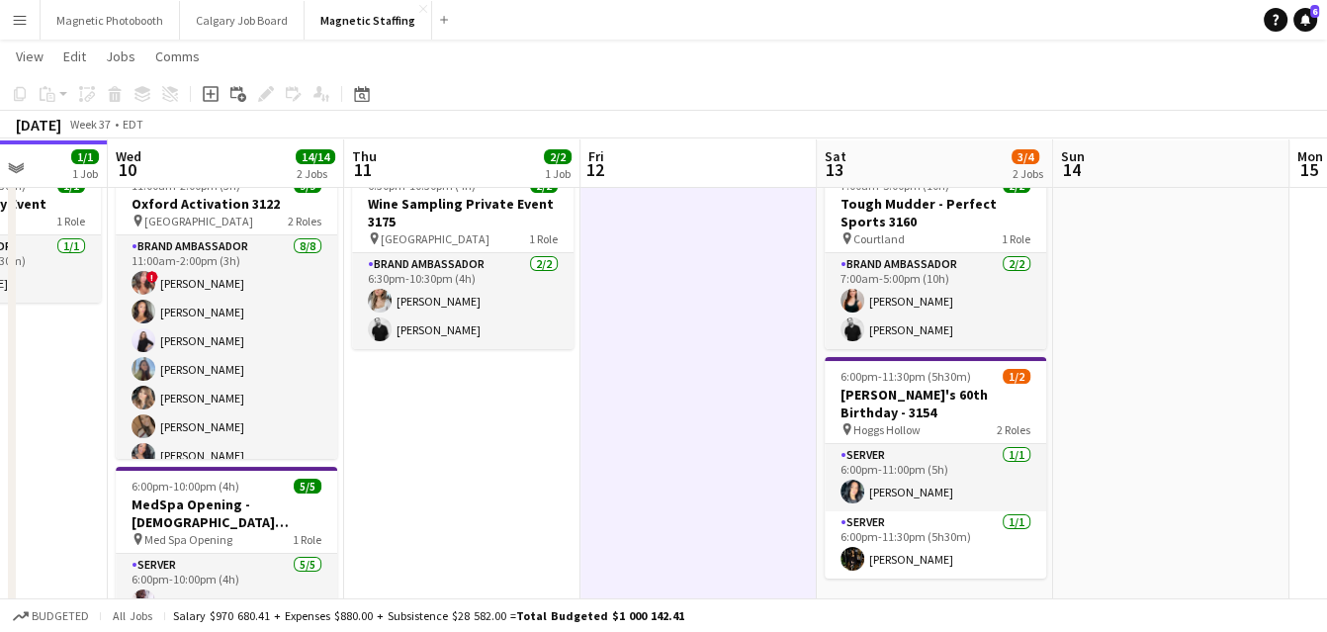
scroll to position [65, 0]
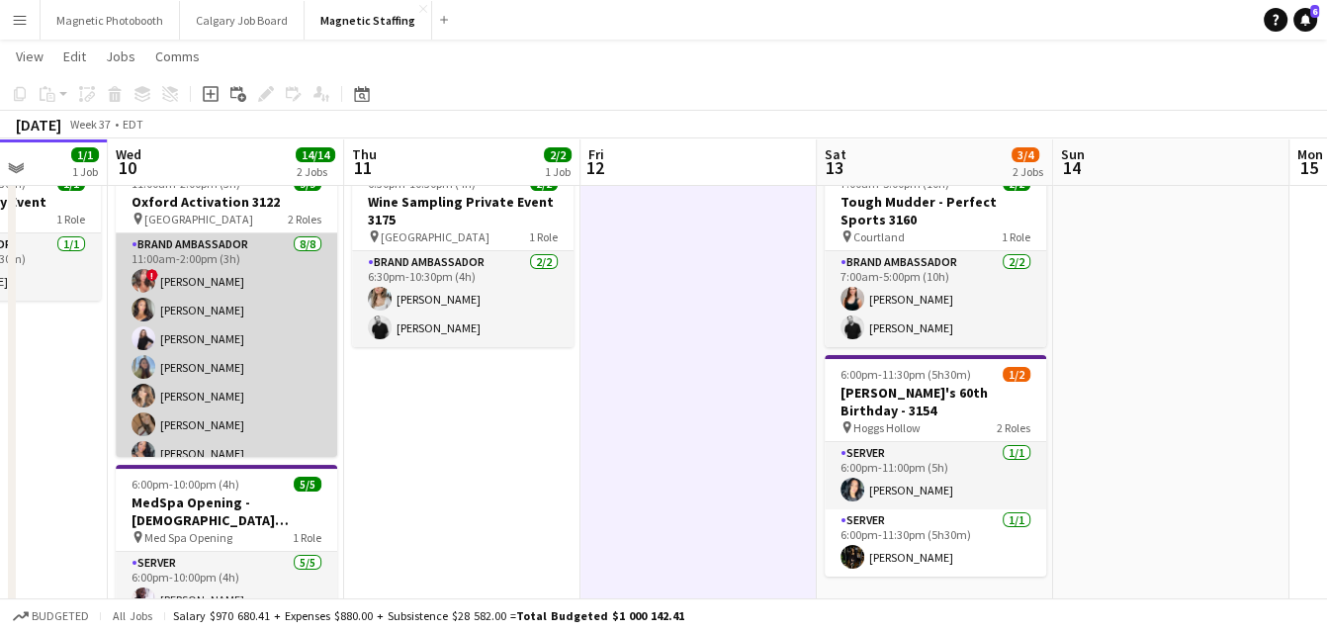
click at [314, 436] on app-card-role "Brand Ambassador [DATE] 11:00am-2:00pm (3h) ! [PERSON_NAME] [PERSON_NAME] [PERS…" at bounding box center [227, 370] width 222 height 274
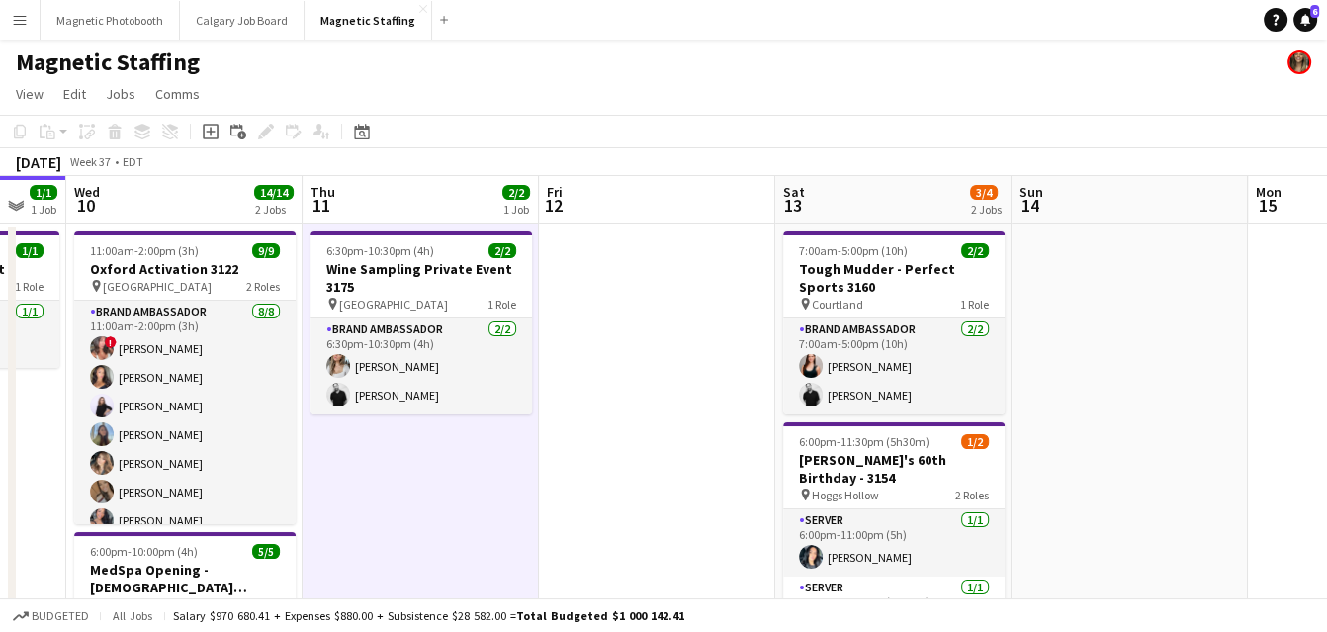
scroll to position [0, 630]
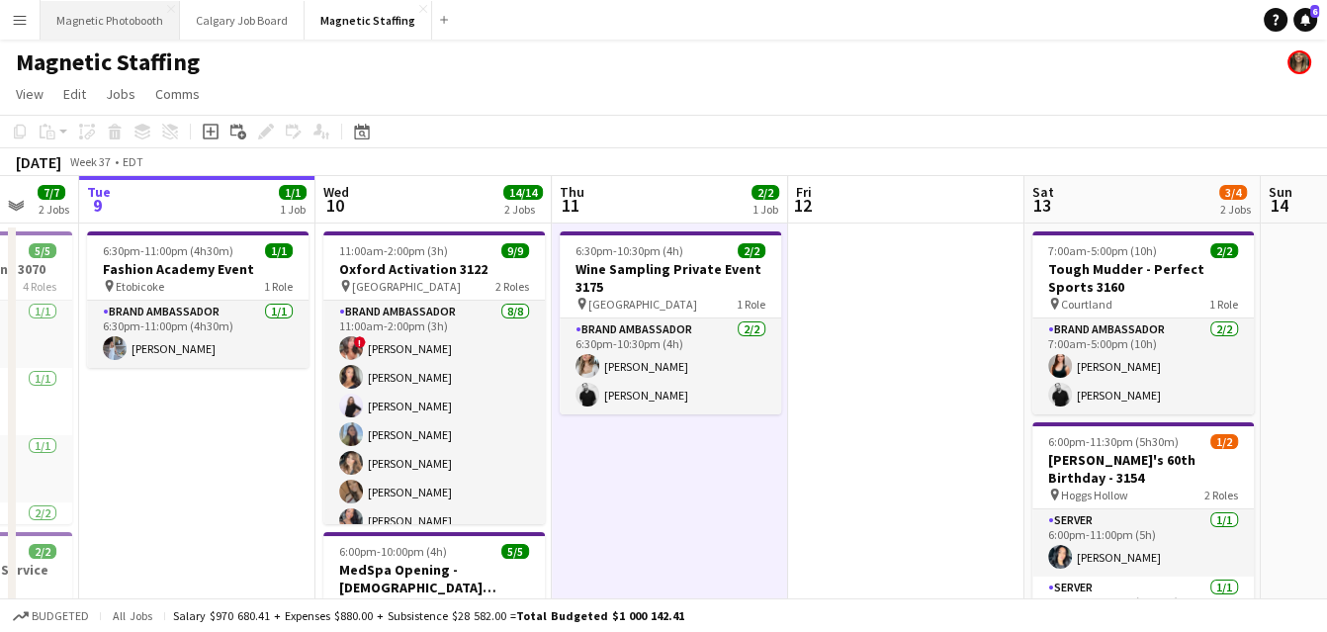
click at [105, 24] on button "Magnetic Photobooth Close" at bounding box center [110, 20] width 139 height 39
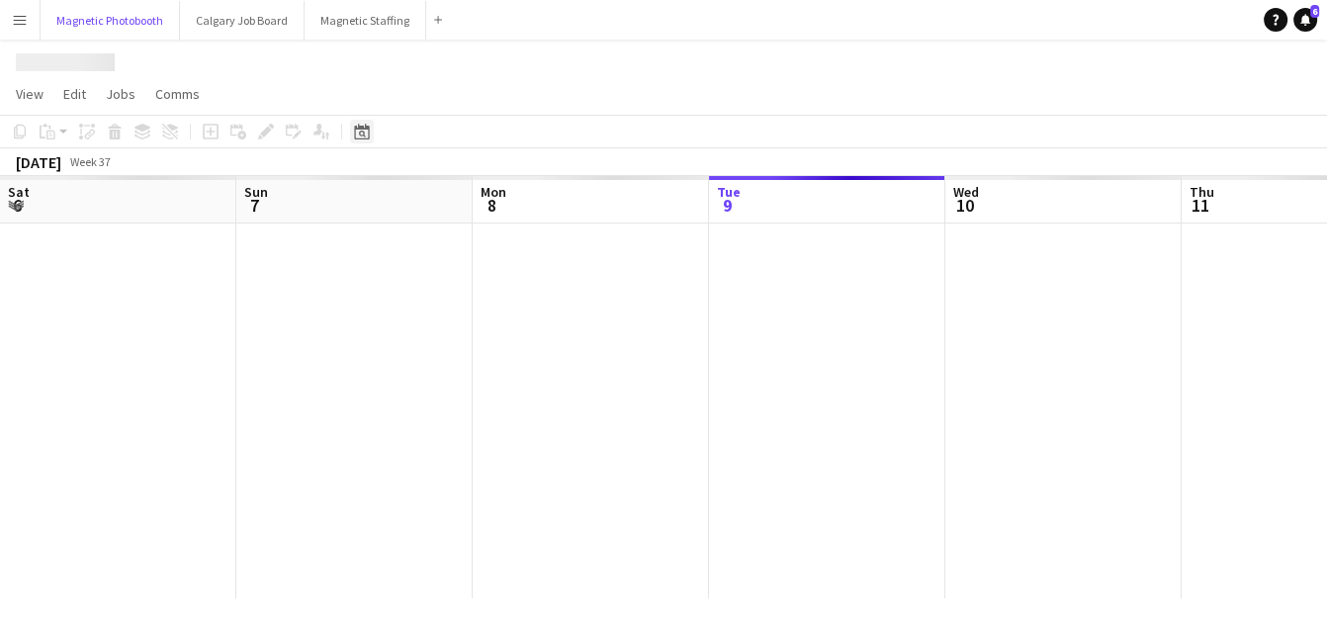
scroll to position [0, 473]
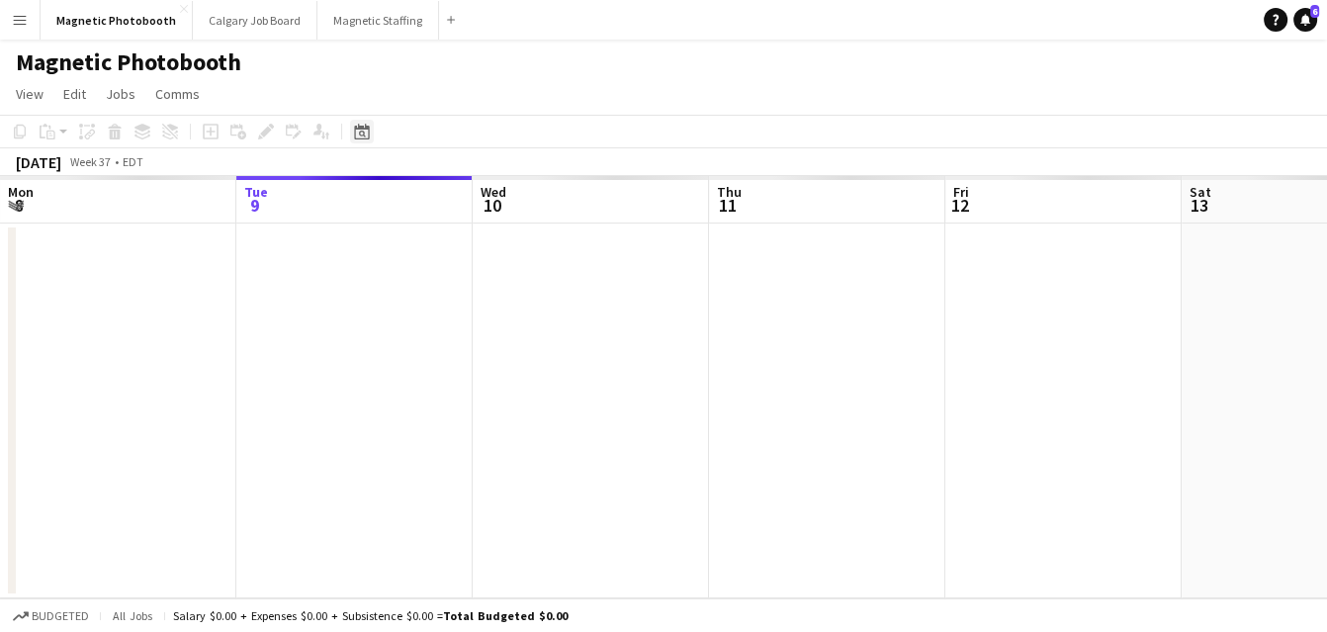
click at [354, 136] on icon at bounding box center [361, 132] width 15 height 16
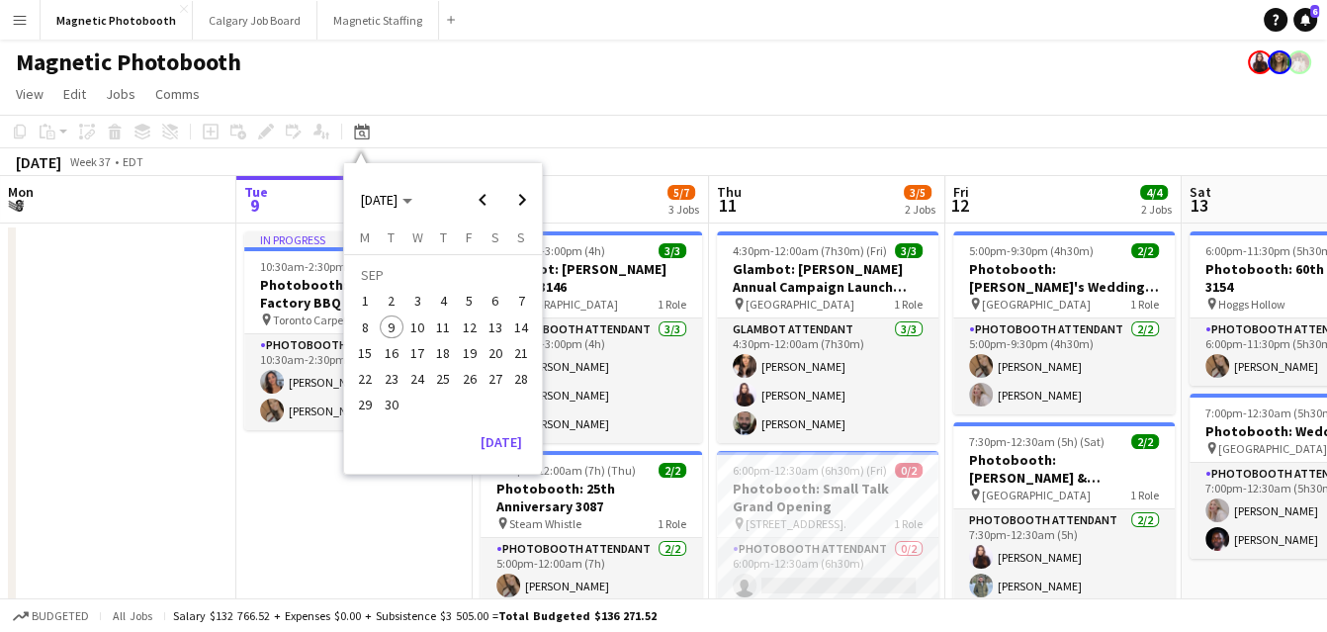
click at [497, 358] on span "20" at bounding box center [496, 353] width 24 height 24
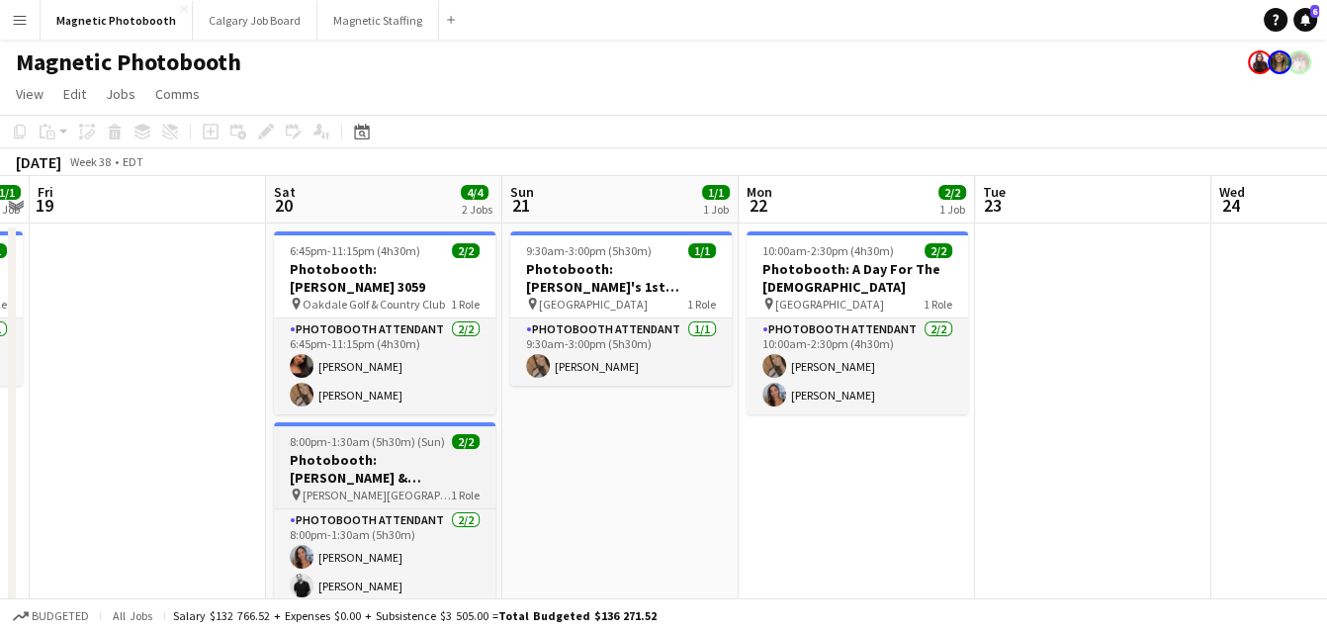
scroll to position [29, 0]
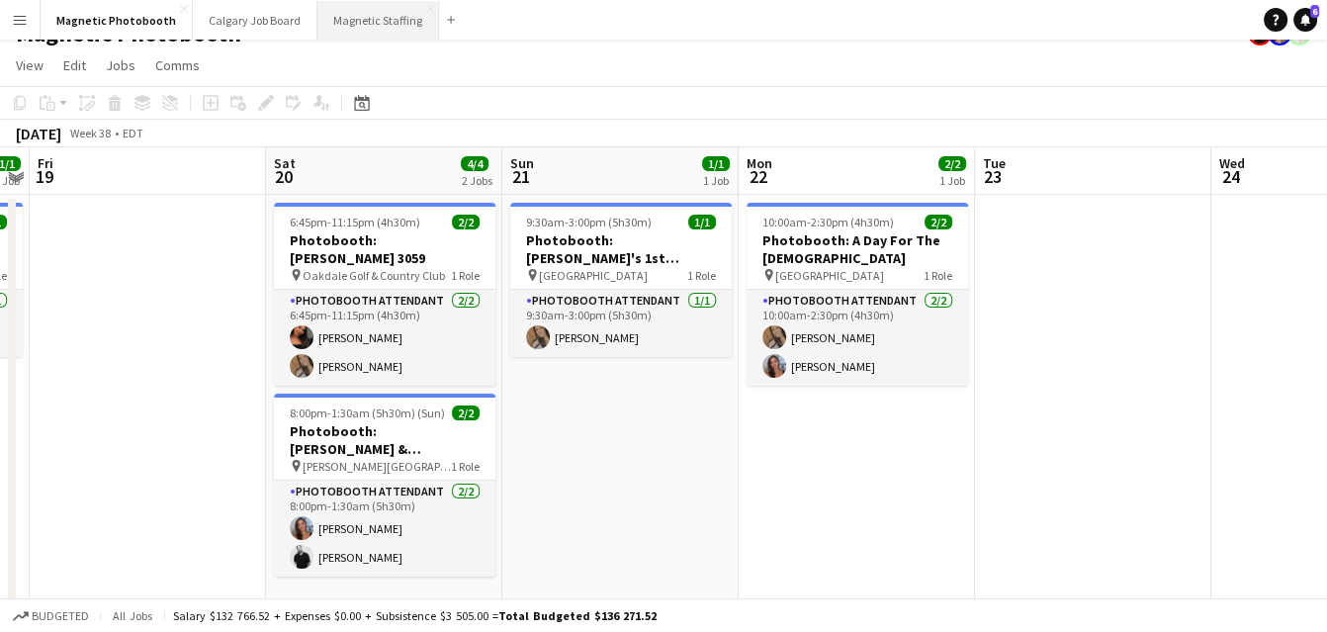
click at [354, 7] on button "Magnetic Staffing Close" at bounding box center [379, 20] width 122 height 39
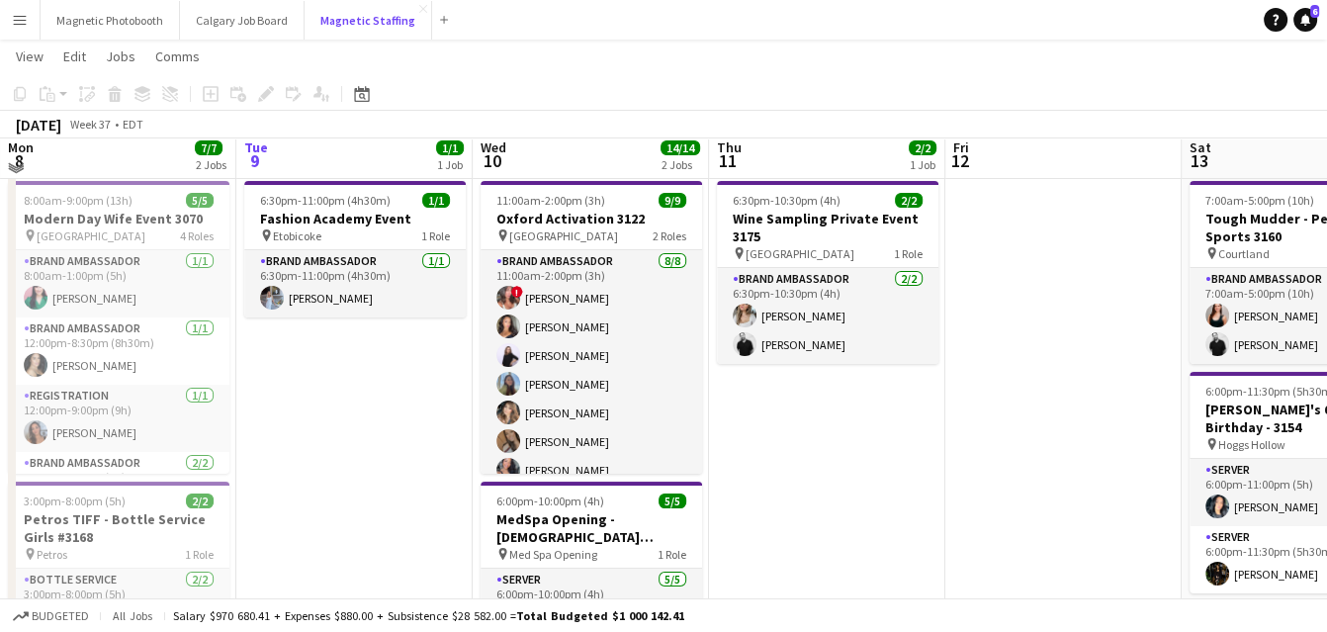
scroll to position [41, 0]
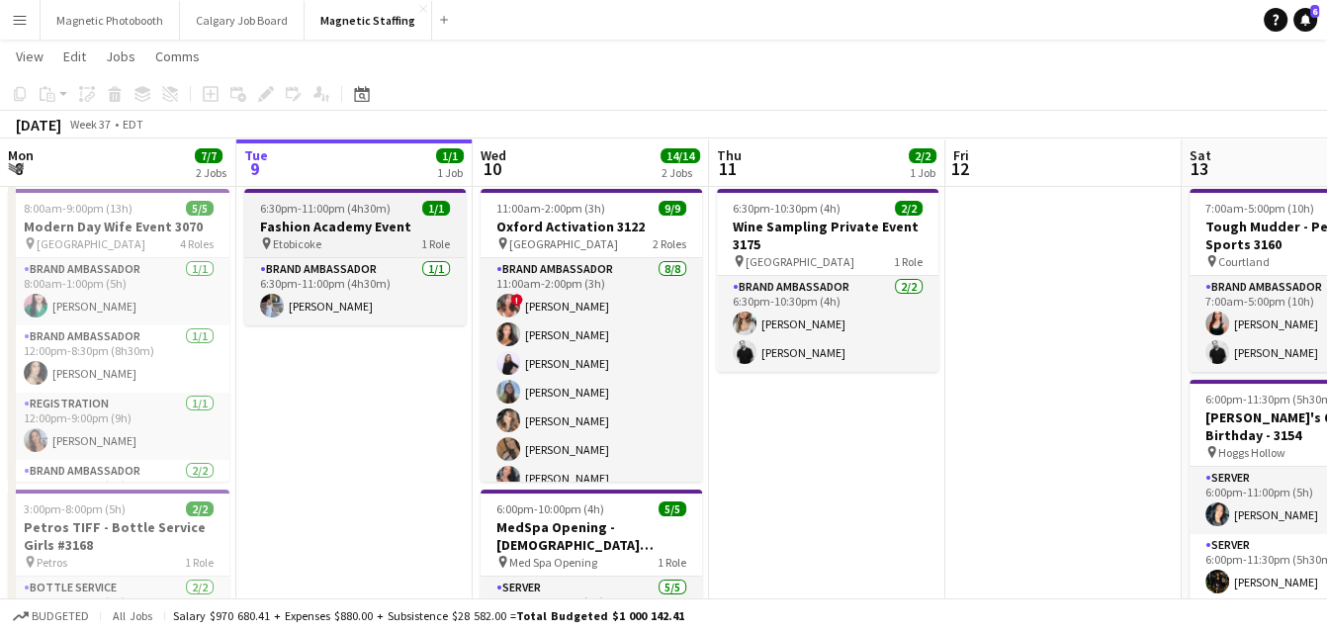
click at [315, 228] on h3 "Fashion Academy Event" at bounding box center [355, 227] width 222 height 18
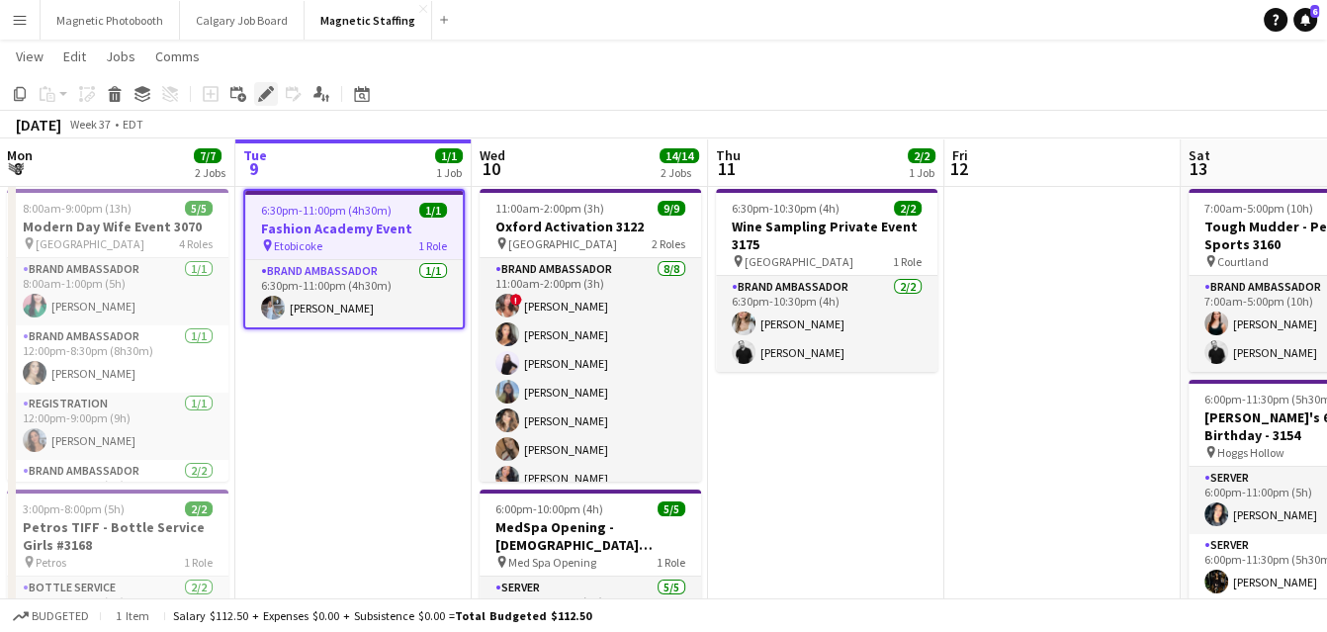
click at [261, 95] on icon at bounding box center [265, 94] width 11 height 11
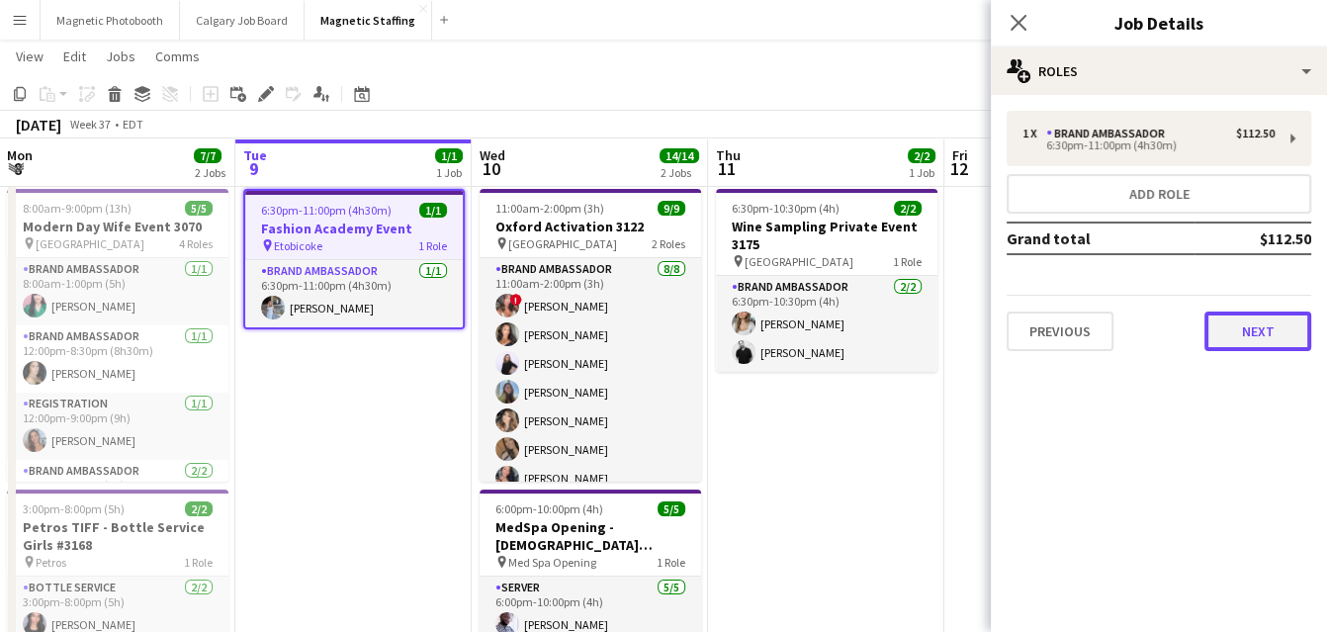
click at [1267, 340] on button "Next" at bounding box center [1258, 332] width 107 height 40
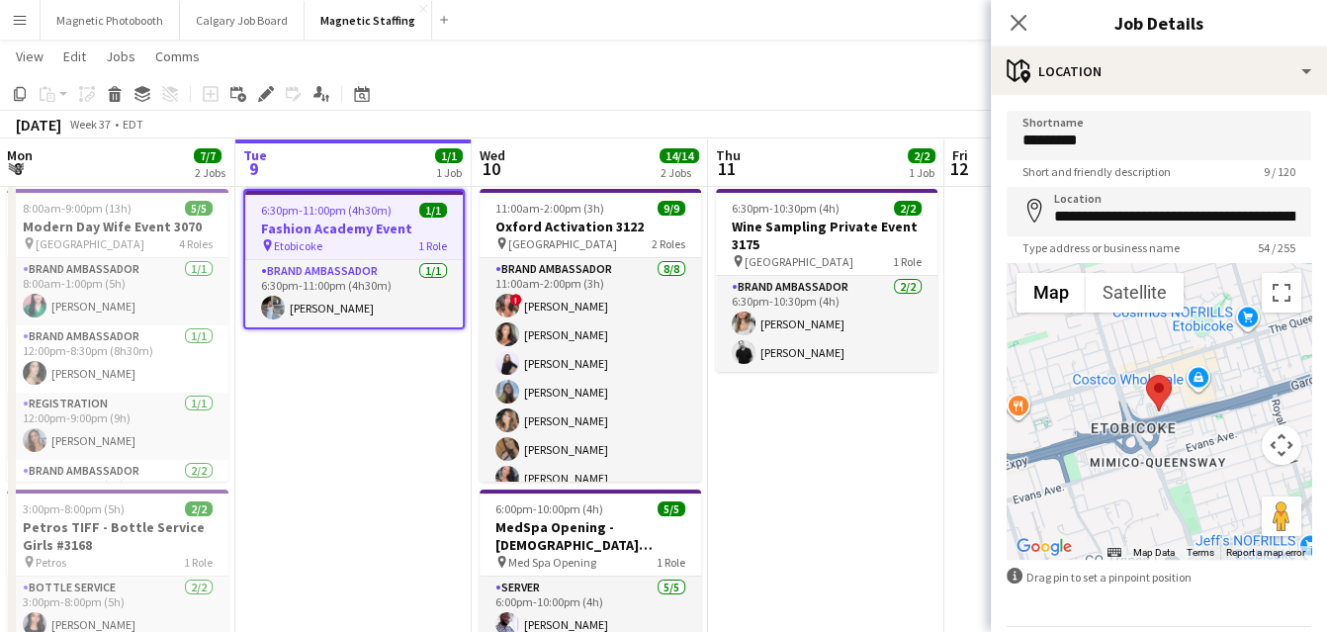
click at [282, 238] on span "Etobicoke" at bounding box center [298, 245] width 48 height 15
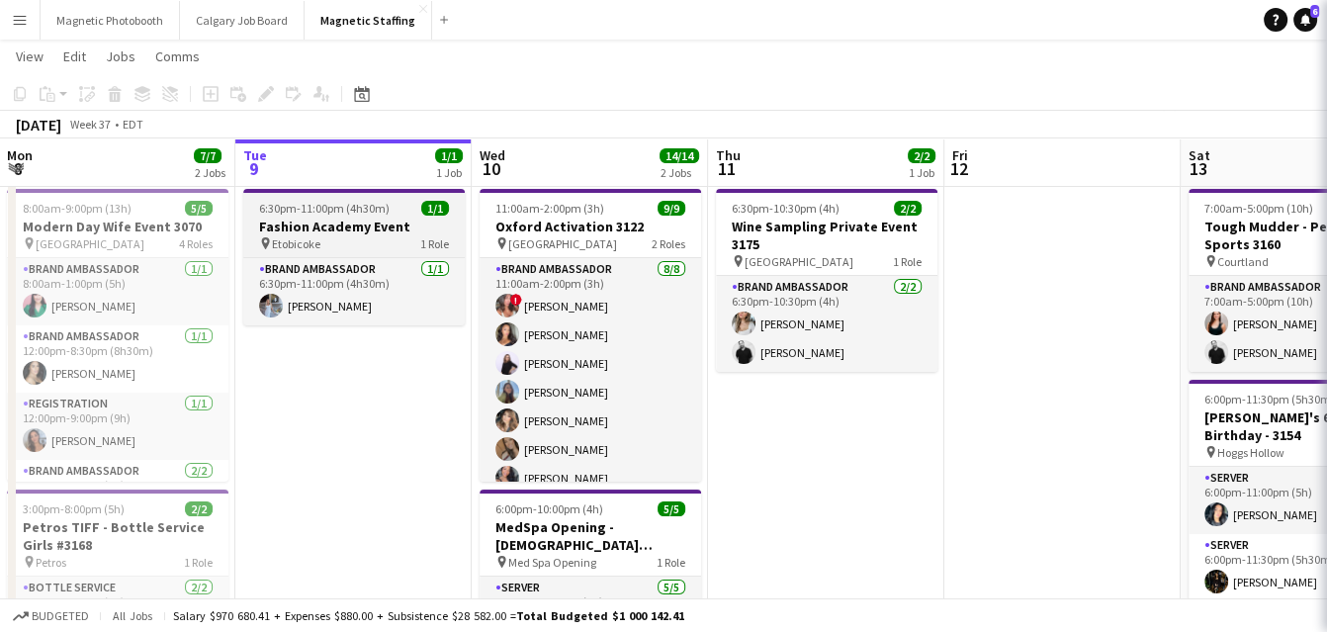
click at [282, 230] on h3 "Fashion Academy Event" at bounding box center [354, 227] width 222 height 18
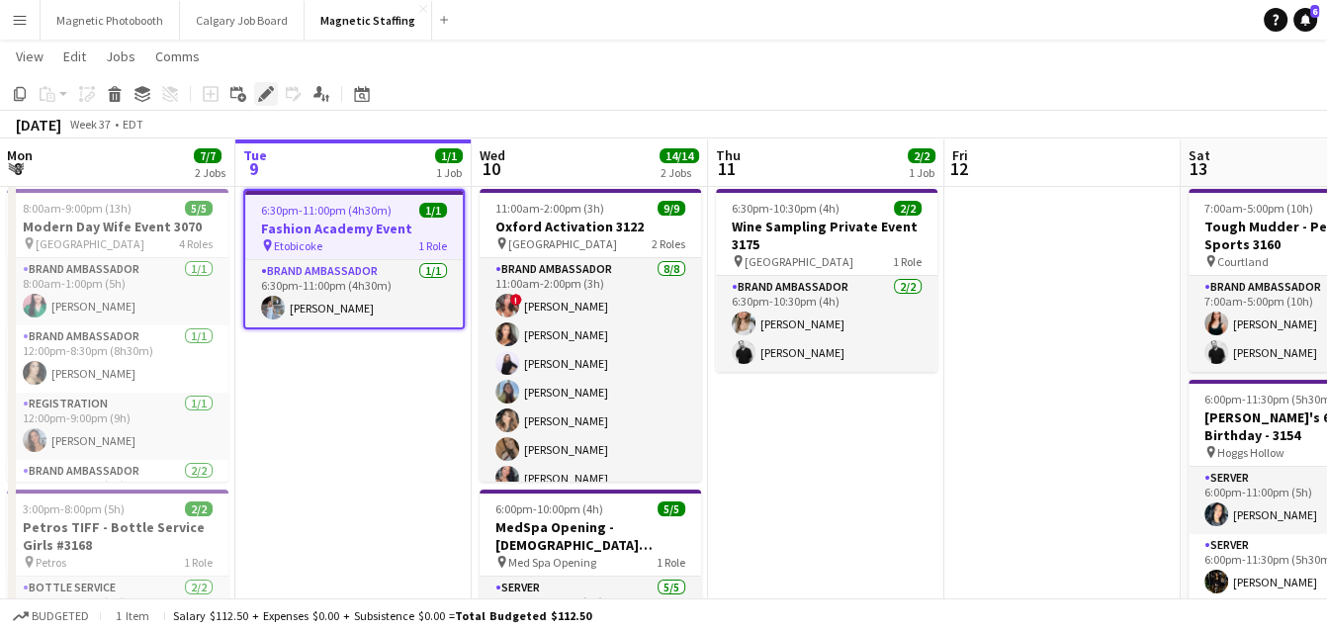
click at [262, 93] on icon "Edit" at bounding box center [266, 94] width 16 height 16
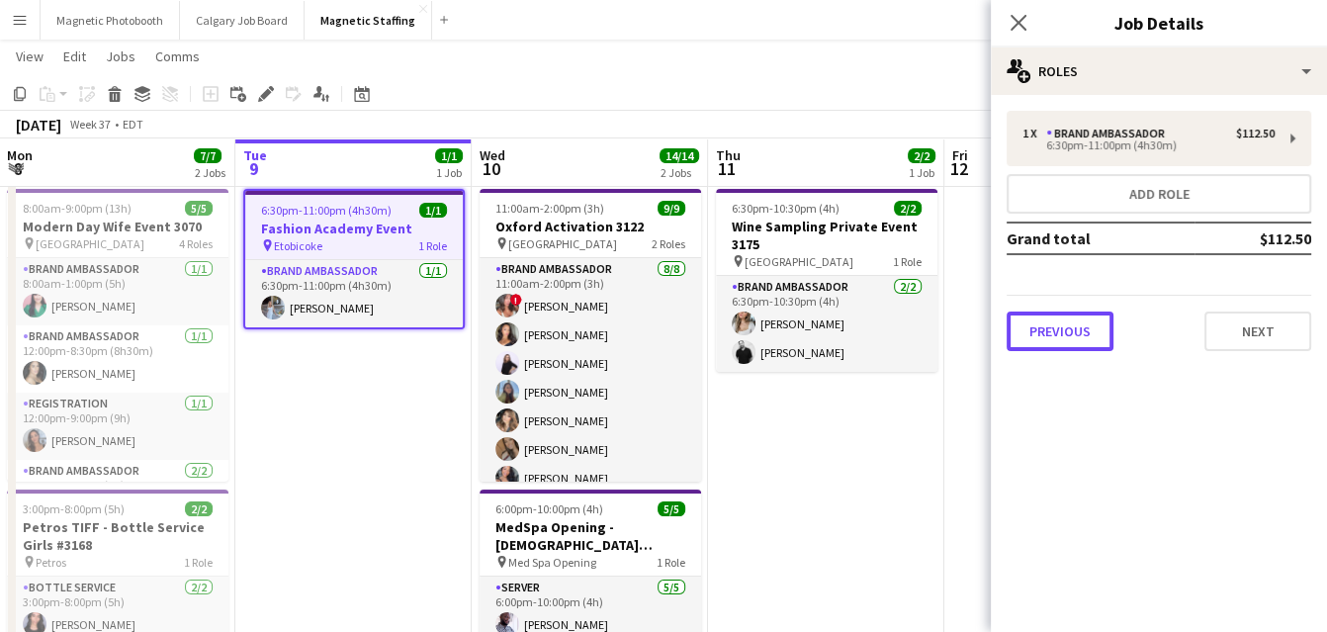
click at [1055, 337] on button "Previous" at bounding box center [1060, 332] width 107 height 40
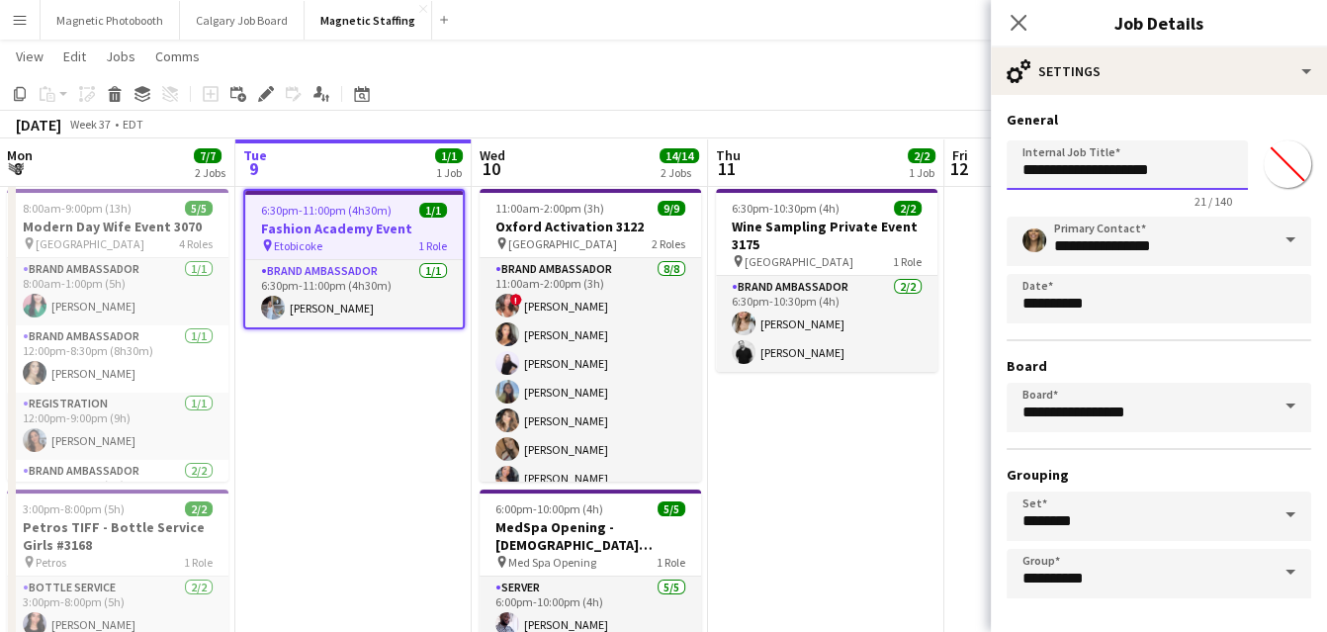
click at [1200, 174] on input "**********" at bounding box center [1127, 164] width 241 height 49
type input "**********"
click at [319, 215] on span "6:30pm-11:00pm (4h30m)" at bounding box center [326, 210] width 131 height 15
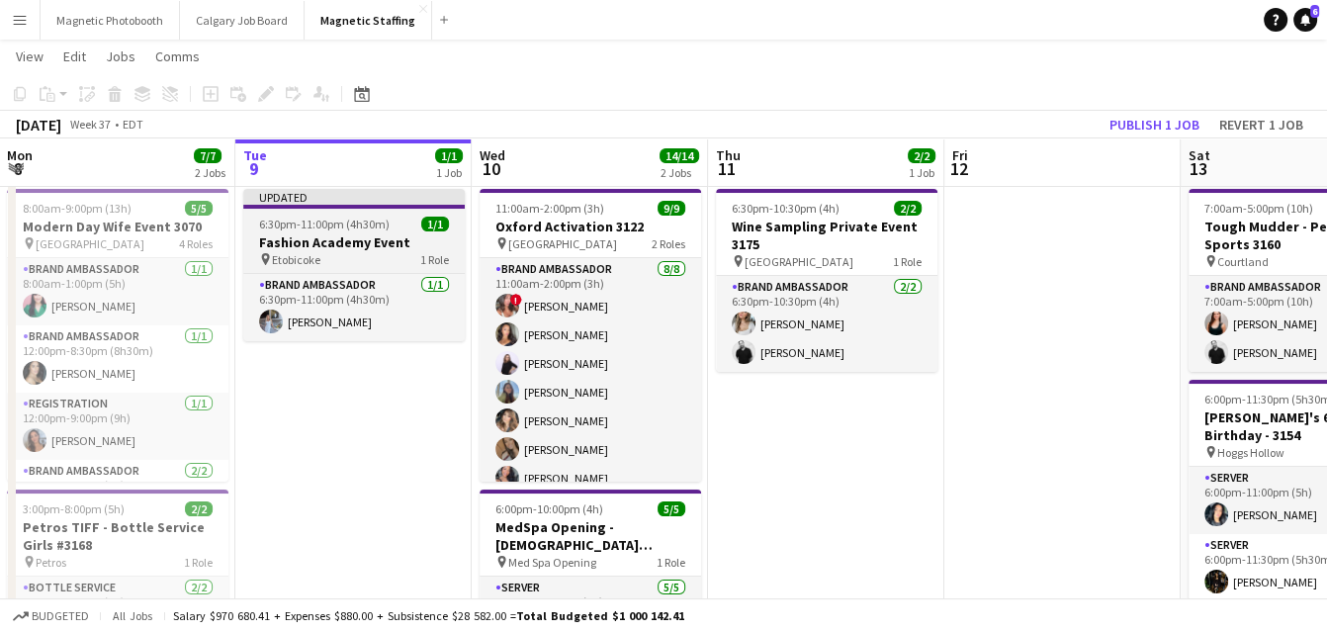
click at [285, 233] on h3 "Fashion Academy Event" at bounding box center [354, 242] width 222 height 18
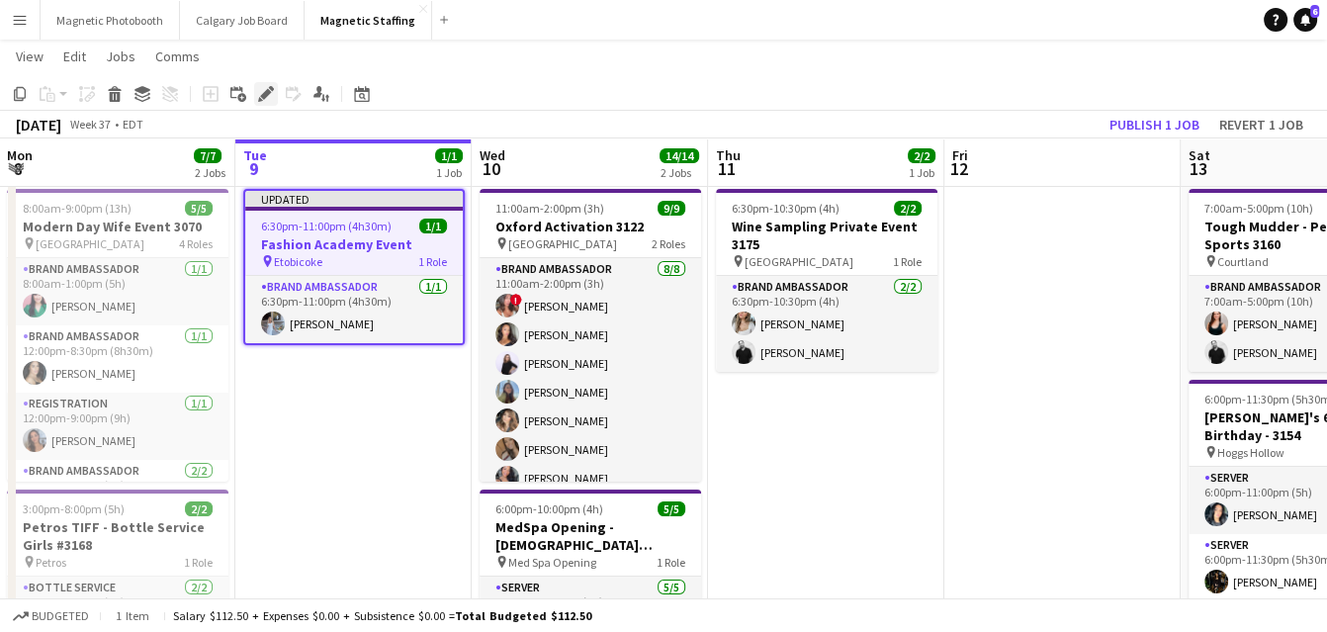
click at [268, 99] on icon "Edit" at bounding box center [266, 94] width 16 height 16
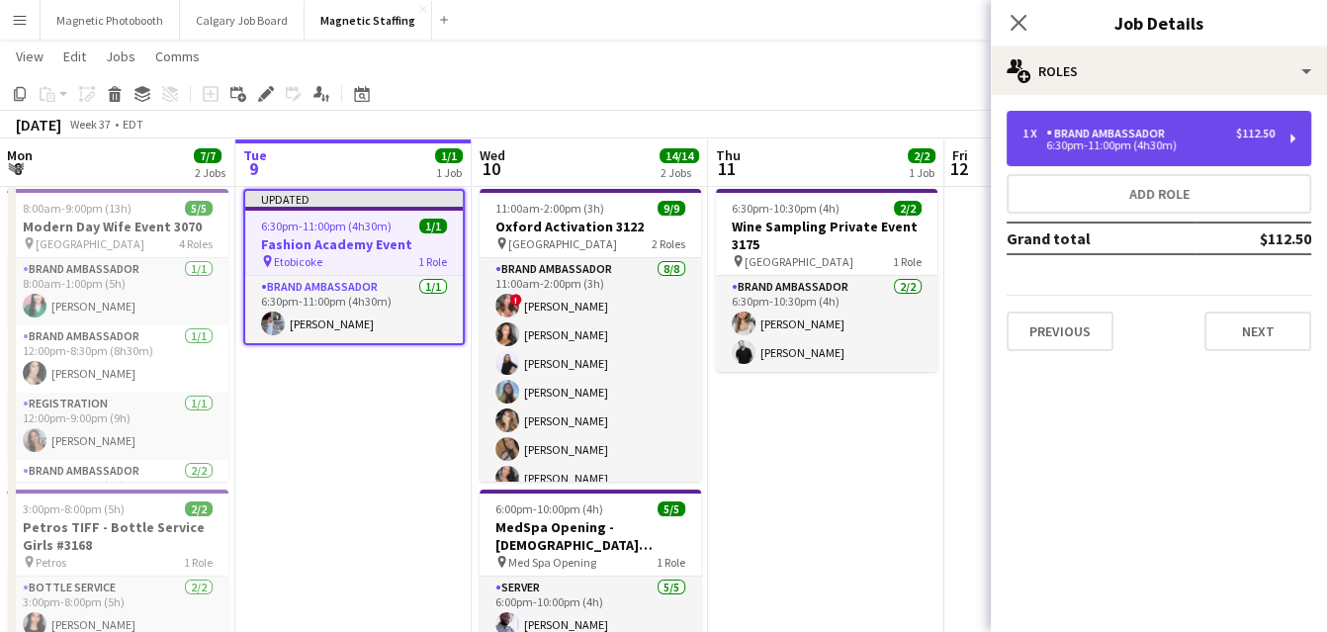
click at [1172, 124] on div "1 x Brand Ambassador $112.50 6:30pm-11:00pm (4h30m)" at bounding box center [1159, 138] width 305 height 55
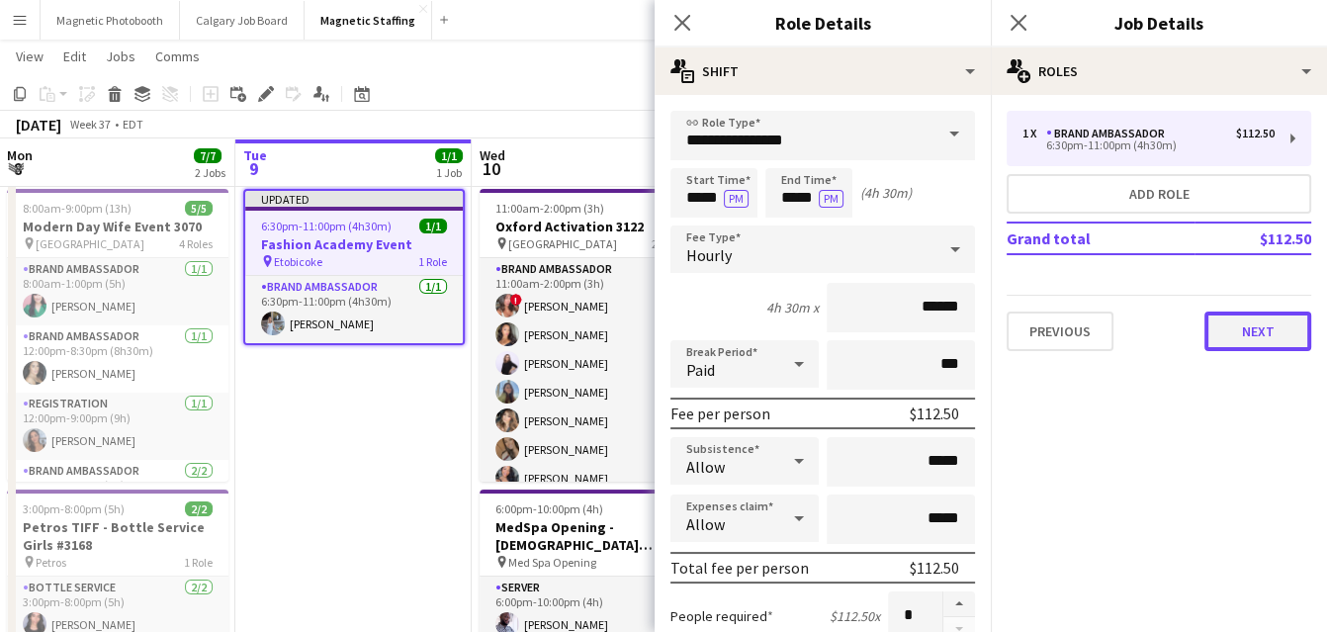
click at [1258, 320] on button "Next" at bounding box center [1258, 332] width 107 height 40
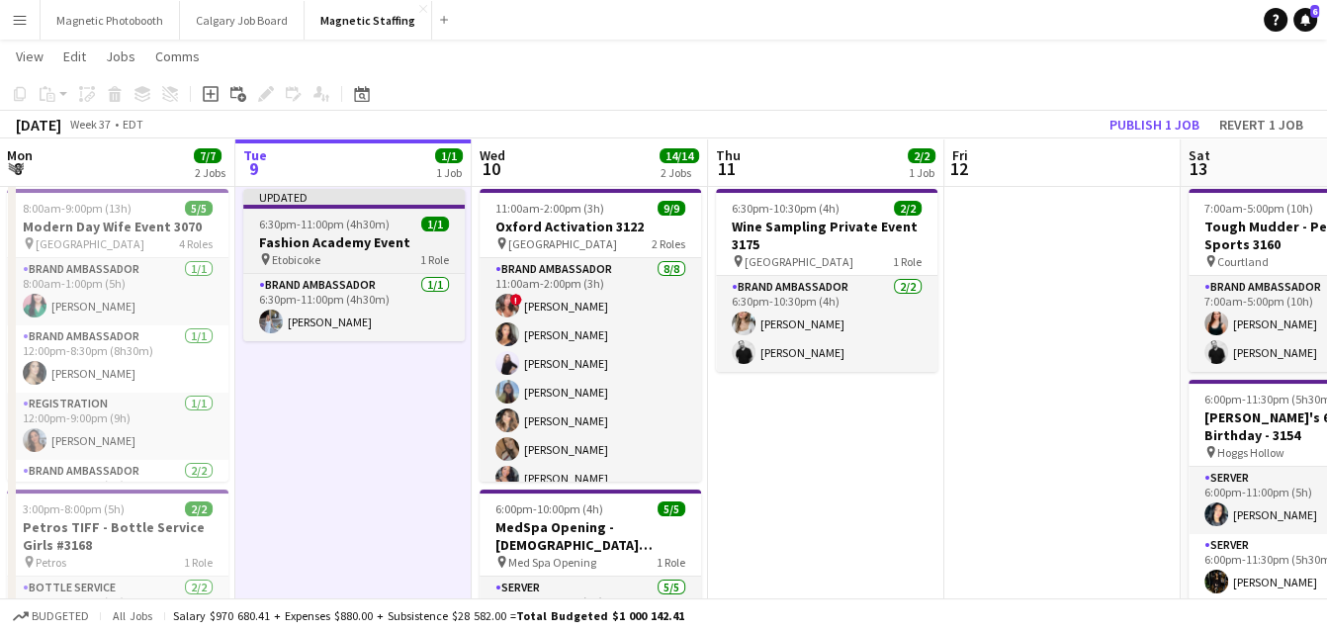
scroll to position [0, 475]
click at [317, 264] on div "pin Etobicoke 1 Role" at bounding box center [353, 259] width 222 height 16
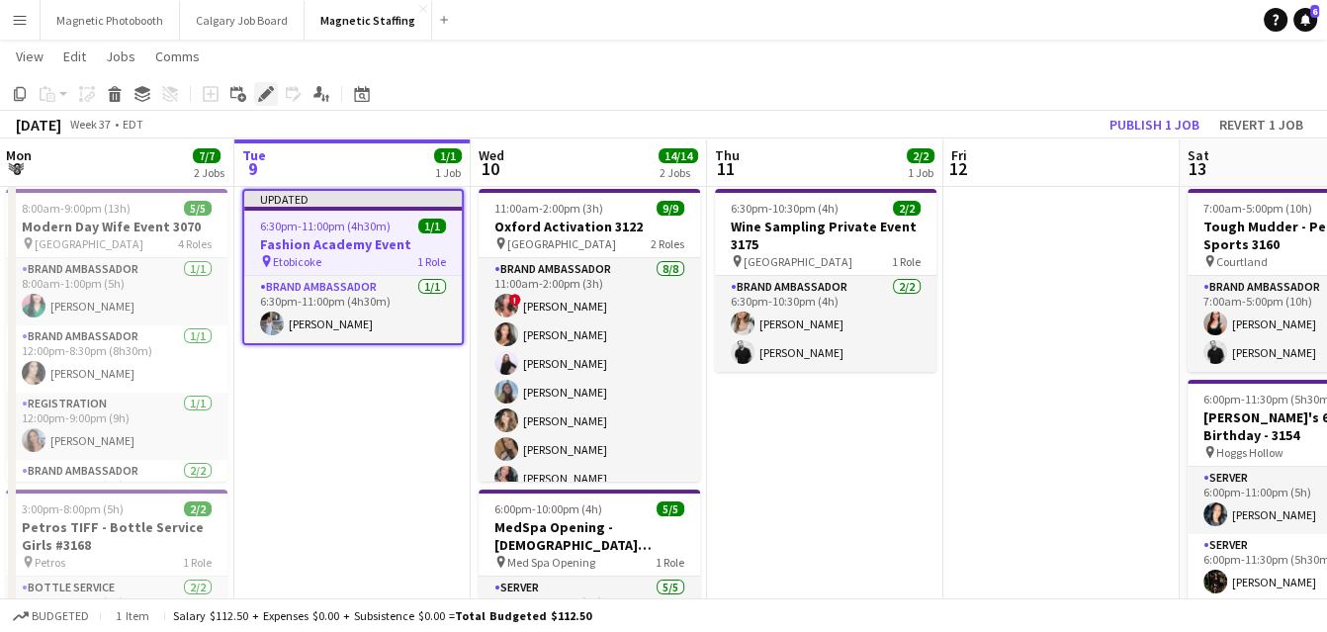
click at [261, 97] on icon at bounding box center [265, 94] width 11 height 11
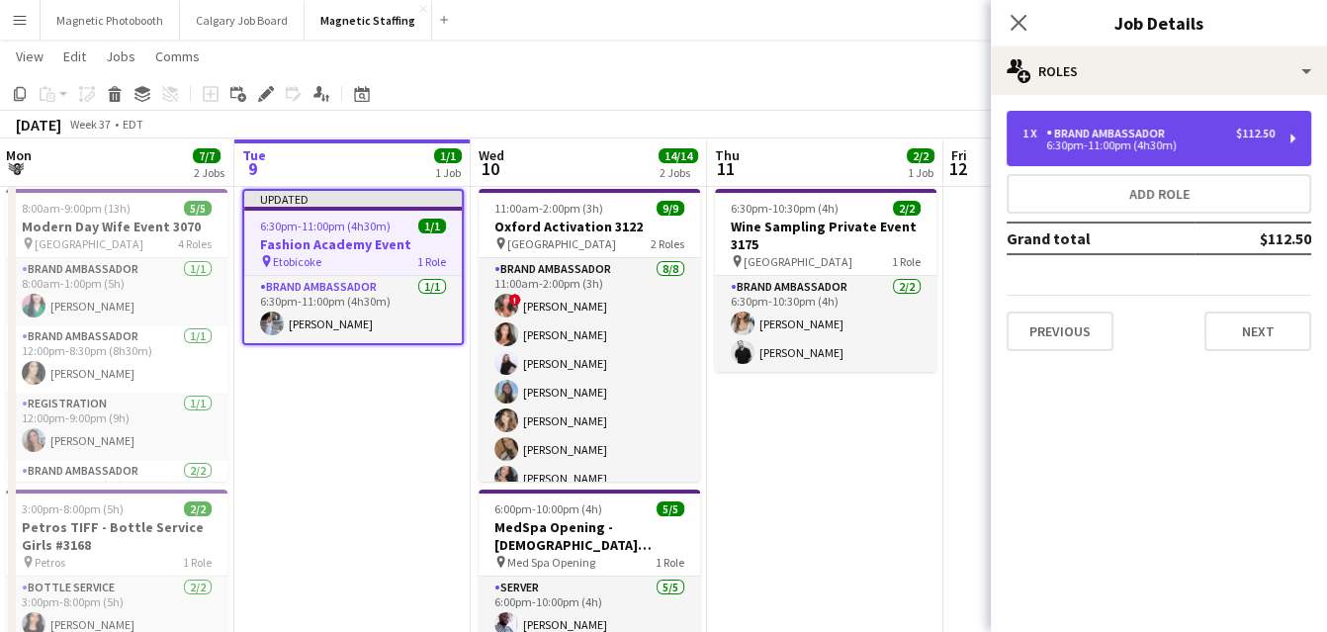
click at [1217, 127] on div "1 x Brand Ambassador $112.50" at bounding box center [1149, 134] width 252 height 14
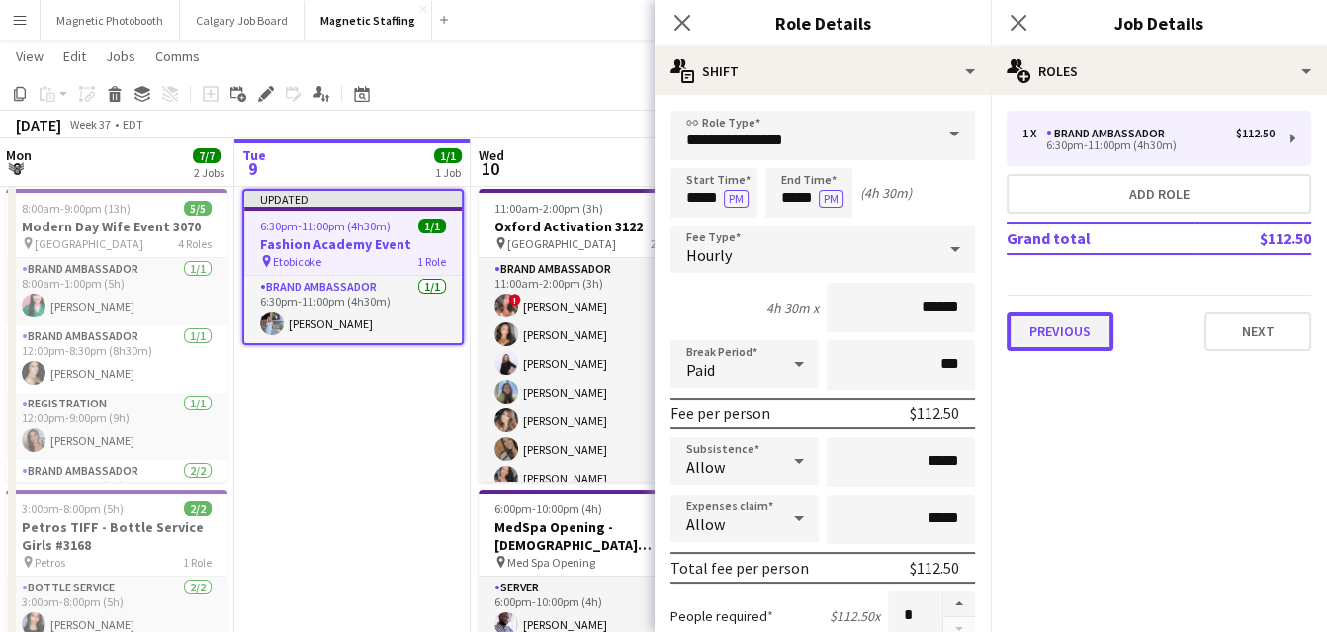
click at [1070, 337] on button "Previous" at bounding box center [1060, 332] width 107 height 40
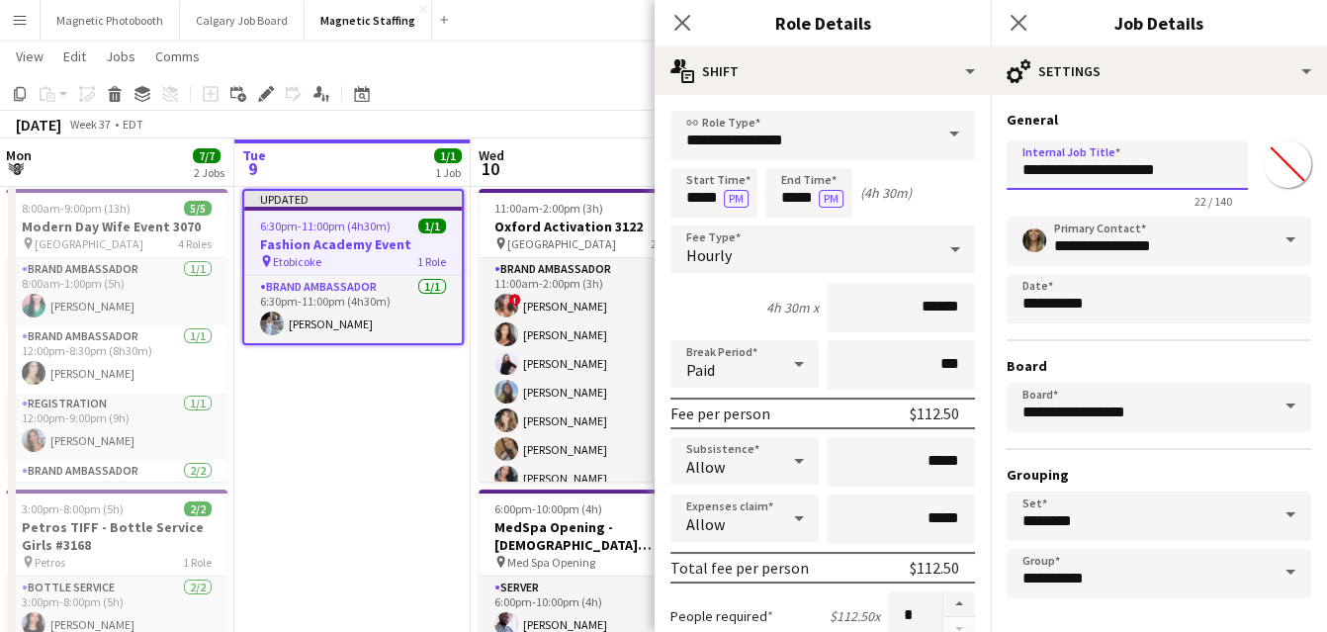
click at [1199, 165] on input "**********" at bounding box center [1127, 164] width 241 height 49
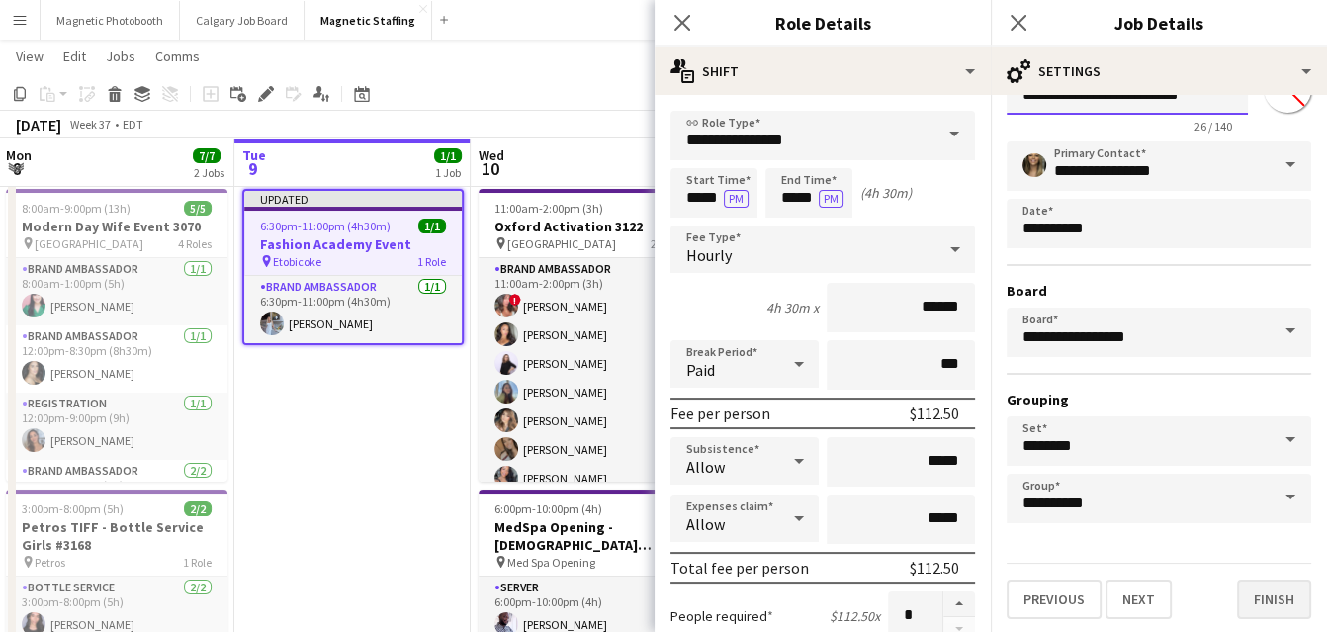
type input "**********"
click at [1256, 587] on button "Finish" at bounding box center [1274, 600] width 74 height 40
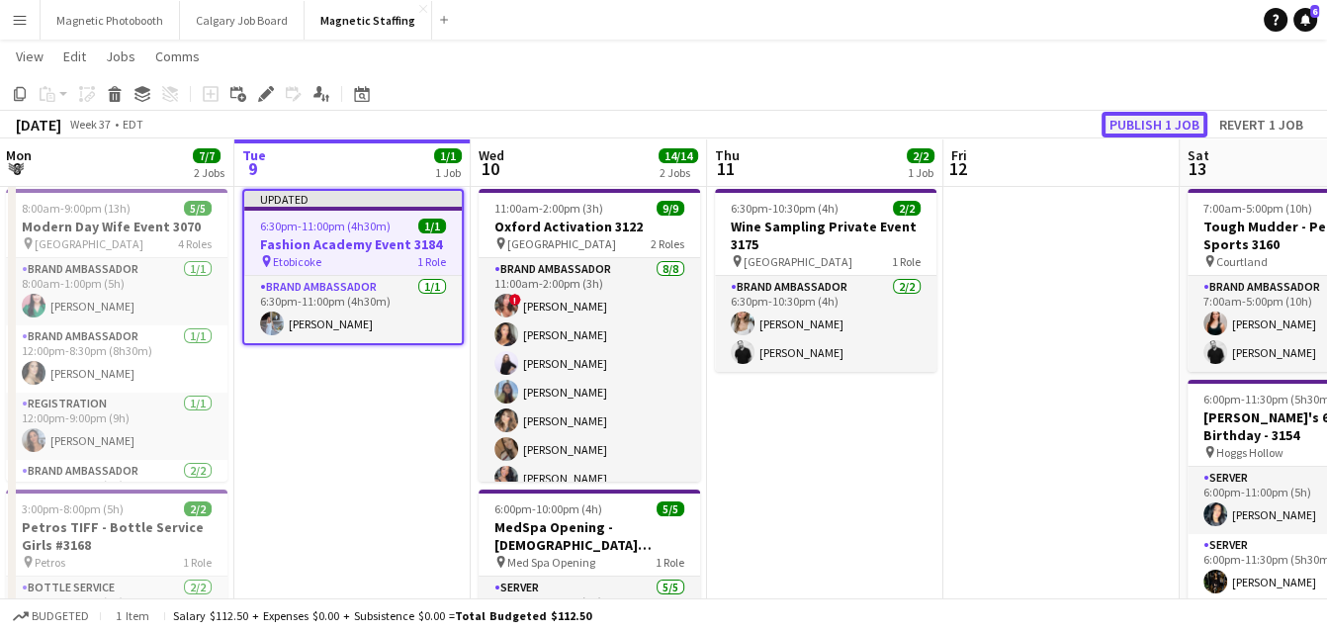
click at [1143, 125] on button "Publish 1 job" at bounding box center [1155, 125] width 106 height 26
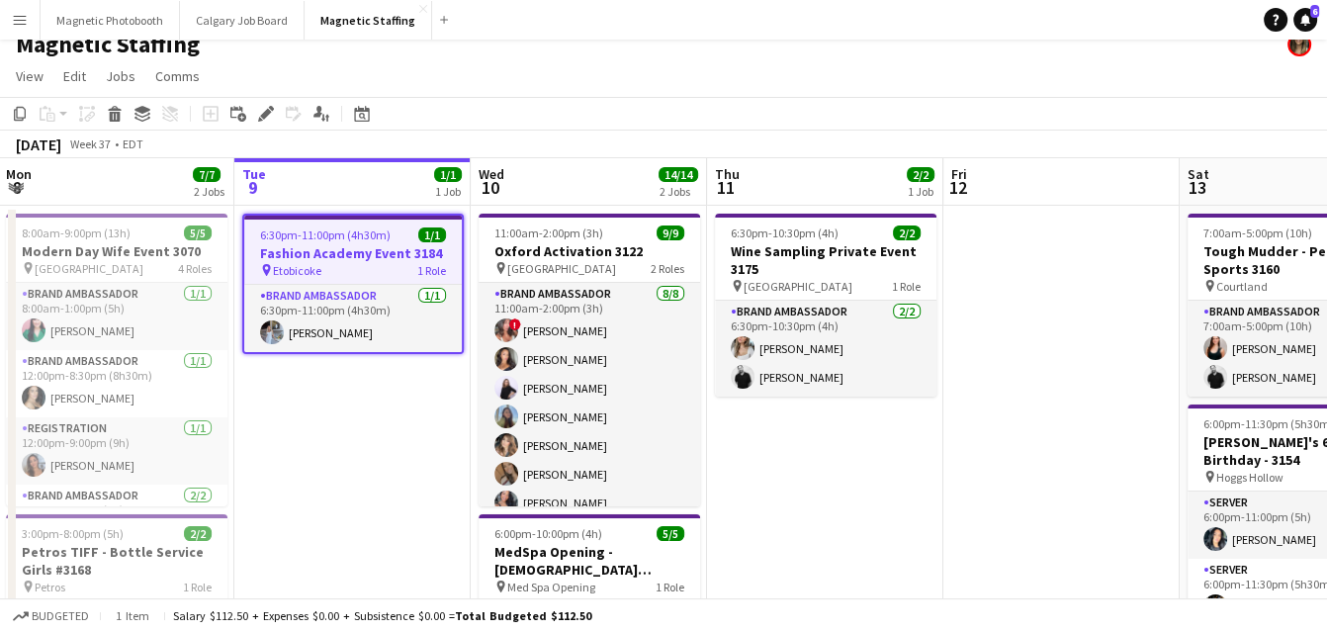
scroll to position [21, 0]
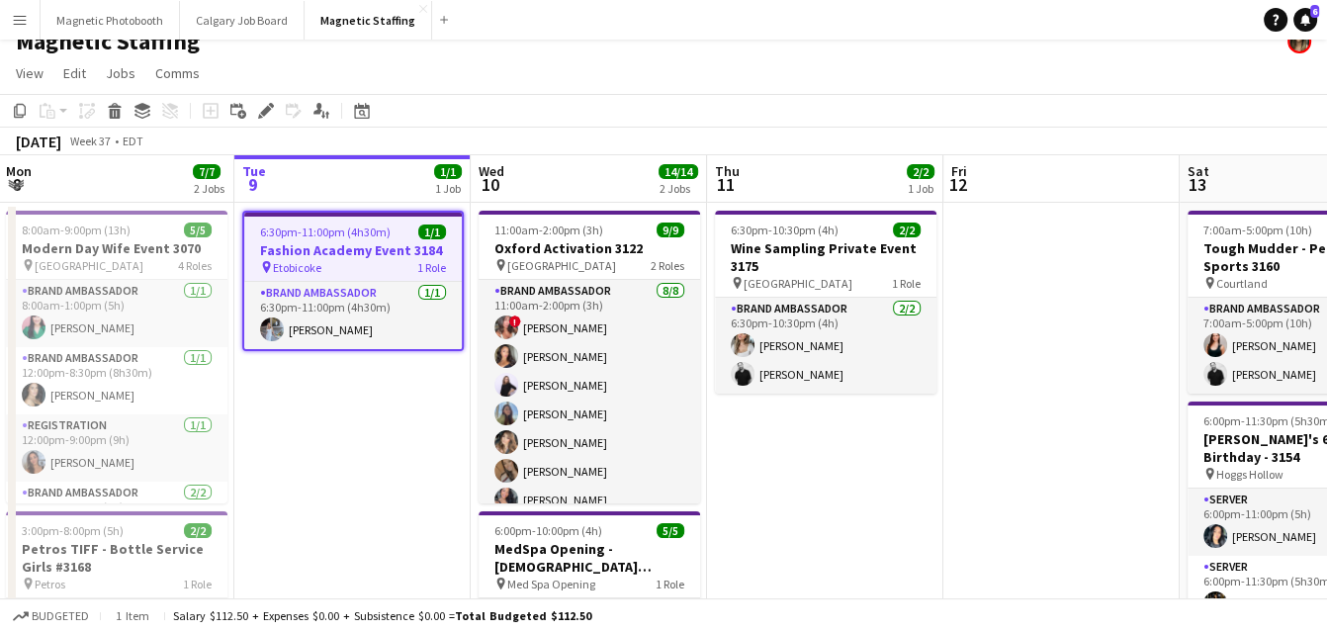
click at [315, 254] on h3 "Fashion Academy Event 3184" at bounding box center [353, 250] width 218 height 18
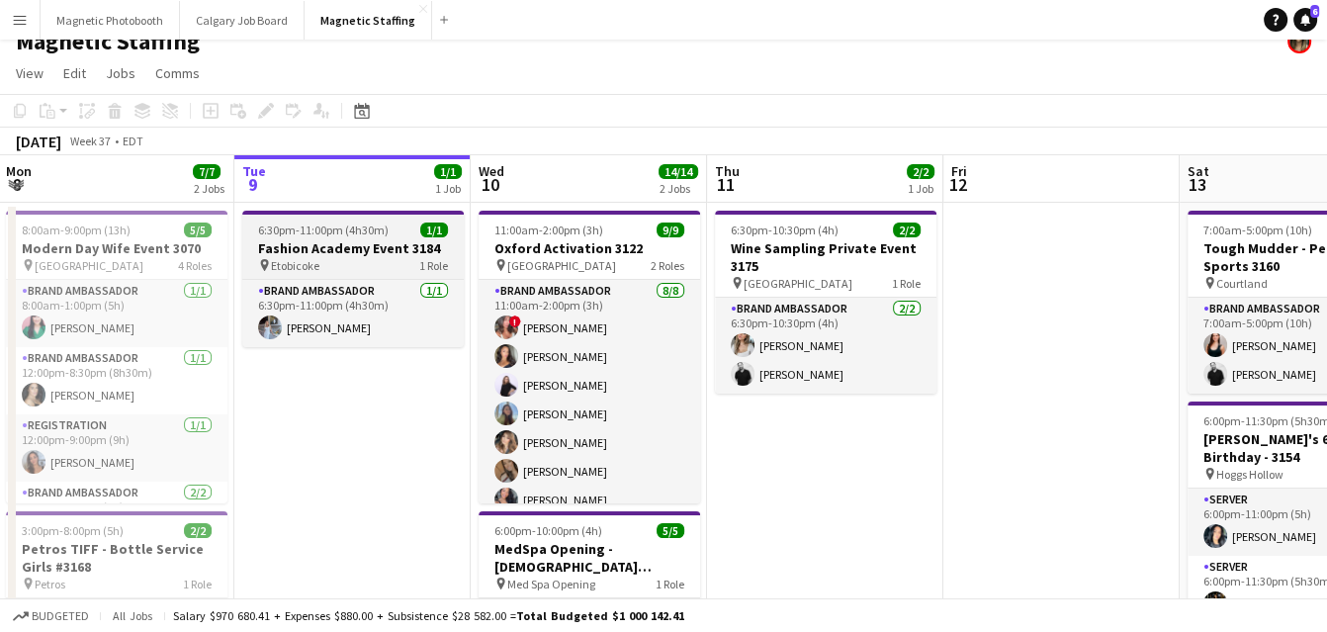
click at [315, 254] on h3 "Fashion Academy Event 3184" at bounding box center [353, 248] width 222 height 18
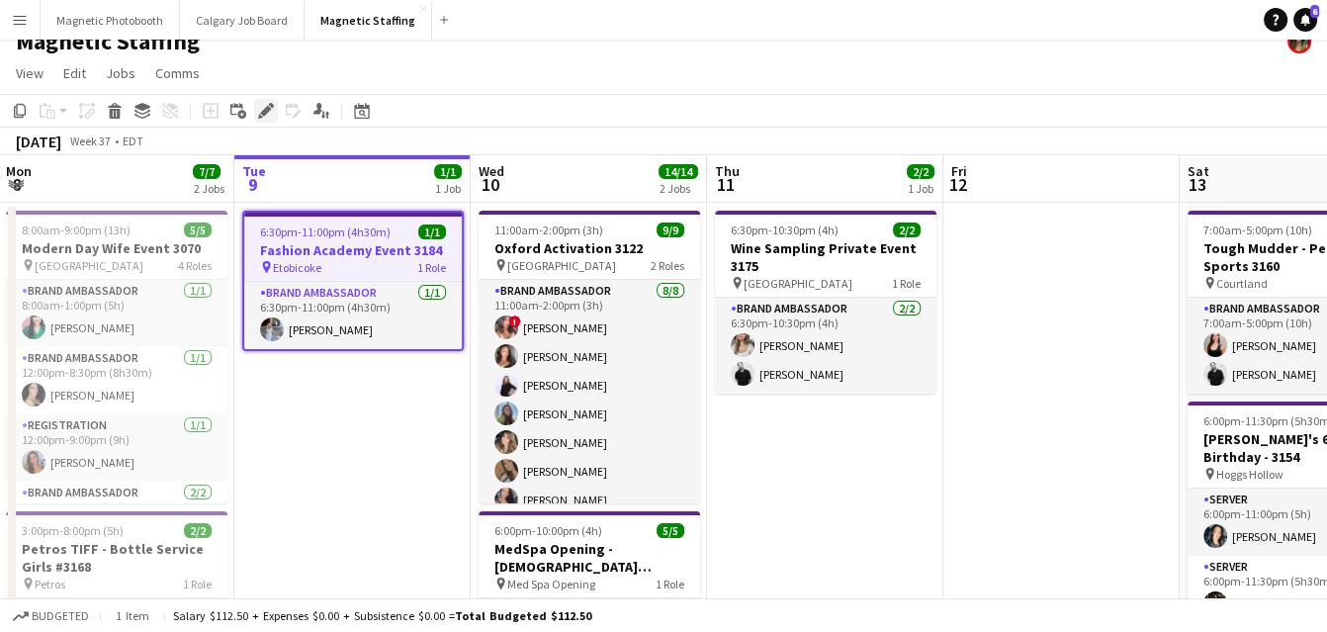
click at [266, 110] on icon at bounding box center [265, 111] width 11 height 11
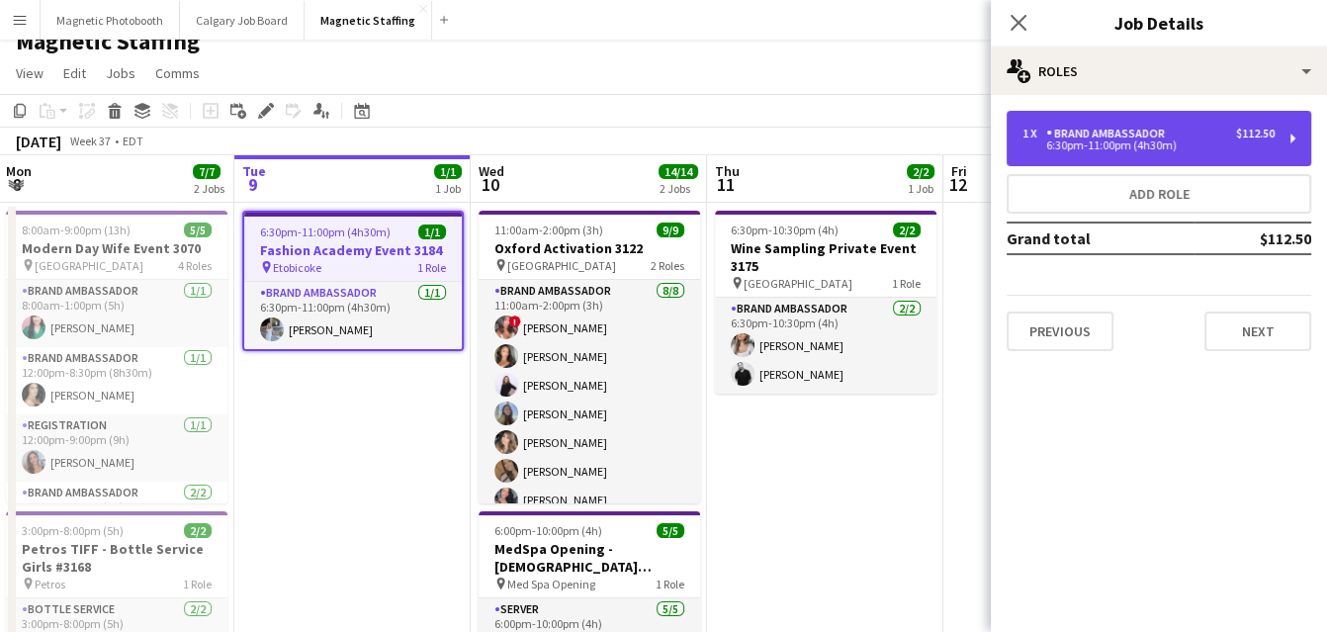
click at [1114, 145] on div "6:30pm-11:00pm (4h30m)" at bounding box center [1149, 145] width 252 height 10
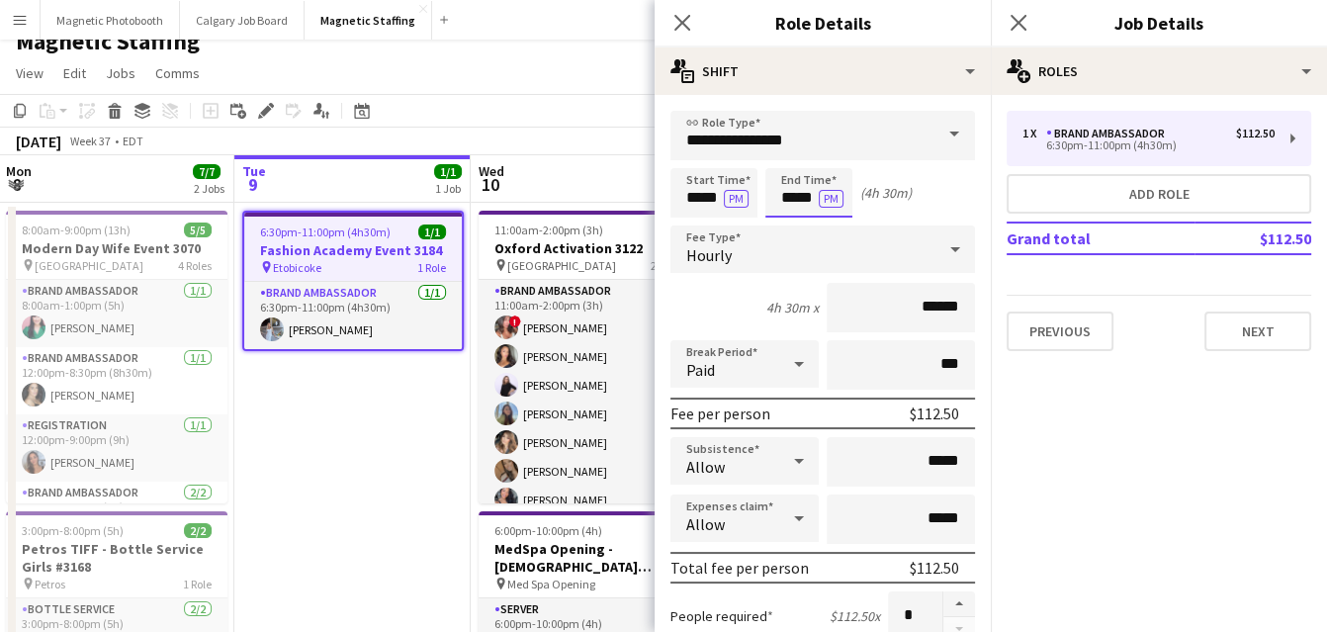
click at [812, 202] on input "*****" at bounding box center [809, 192] width 87 height 49
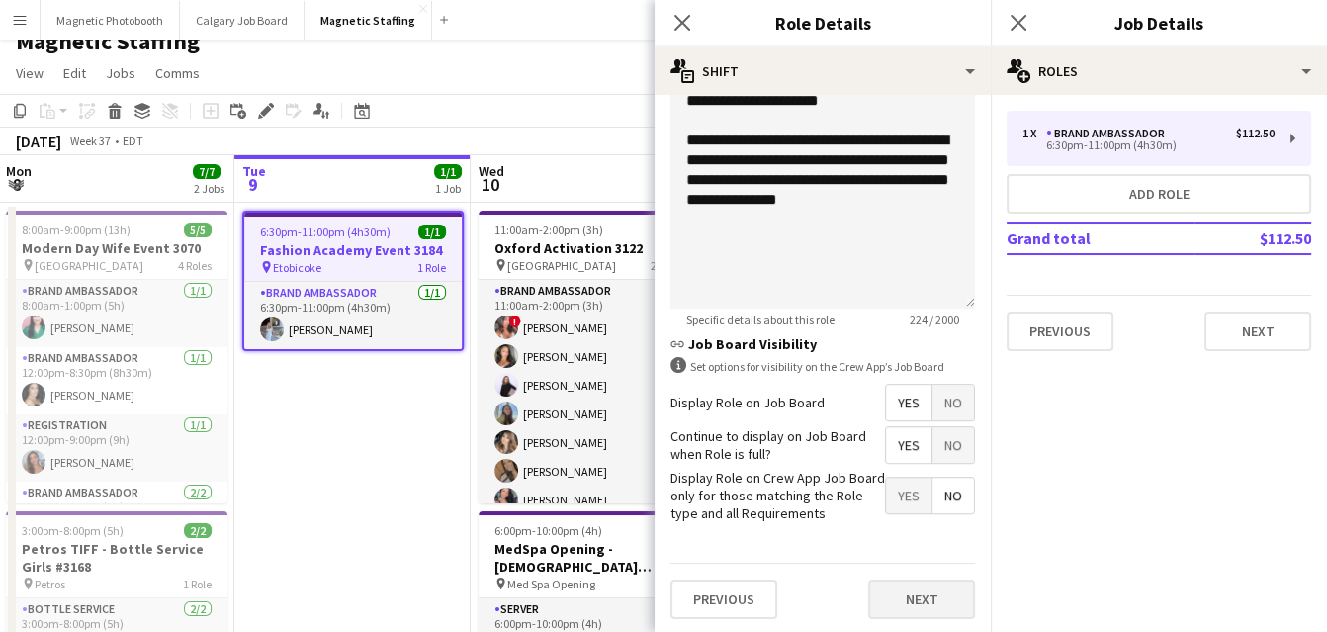
type input "*****"
click at [898, 587] on button "Next" at bounding box center [921, 600] width 107 height 40
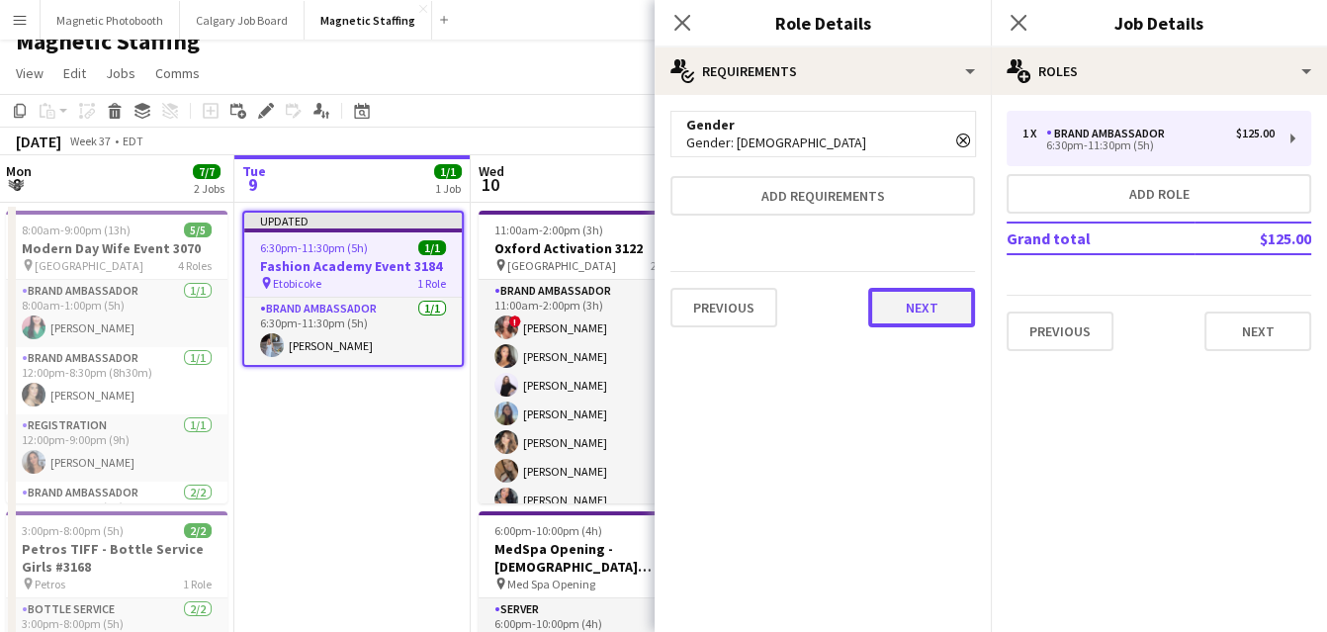
click at [901, 313] on button "Next" at bounding box center [921, 308] width 107 height 40
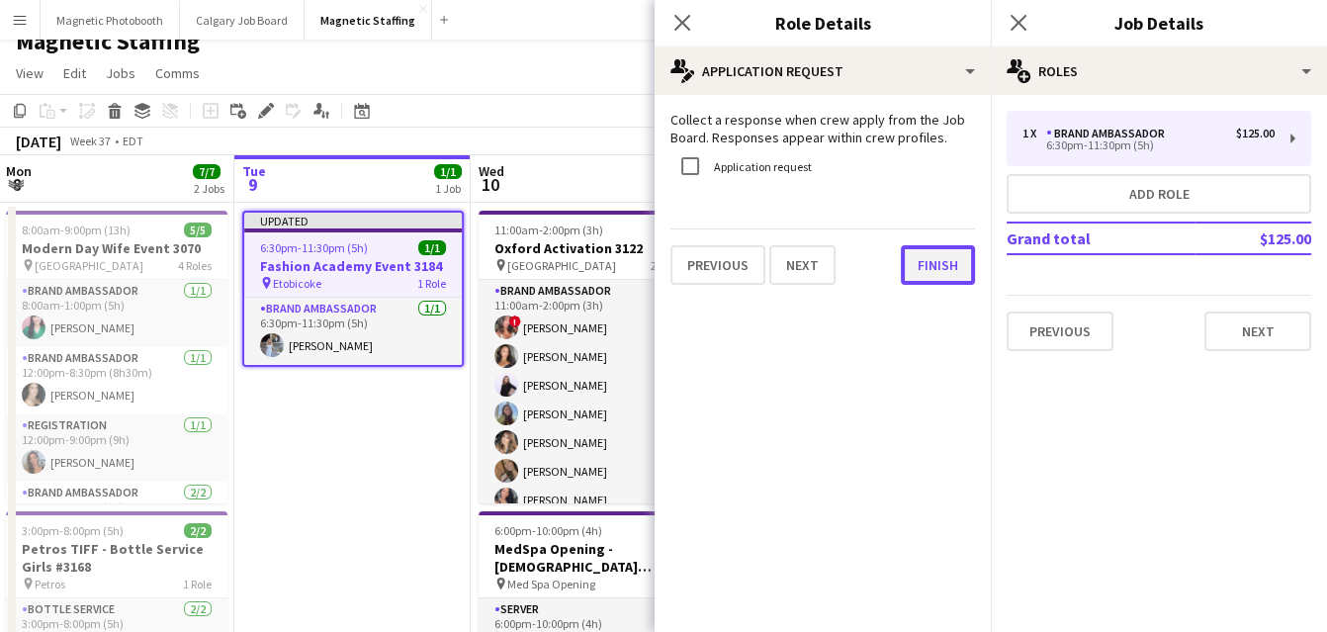
click at [942, 273] on button "Finish" at bounding box center [938, 265] width 74 height 40
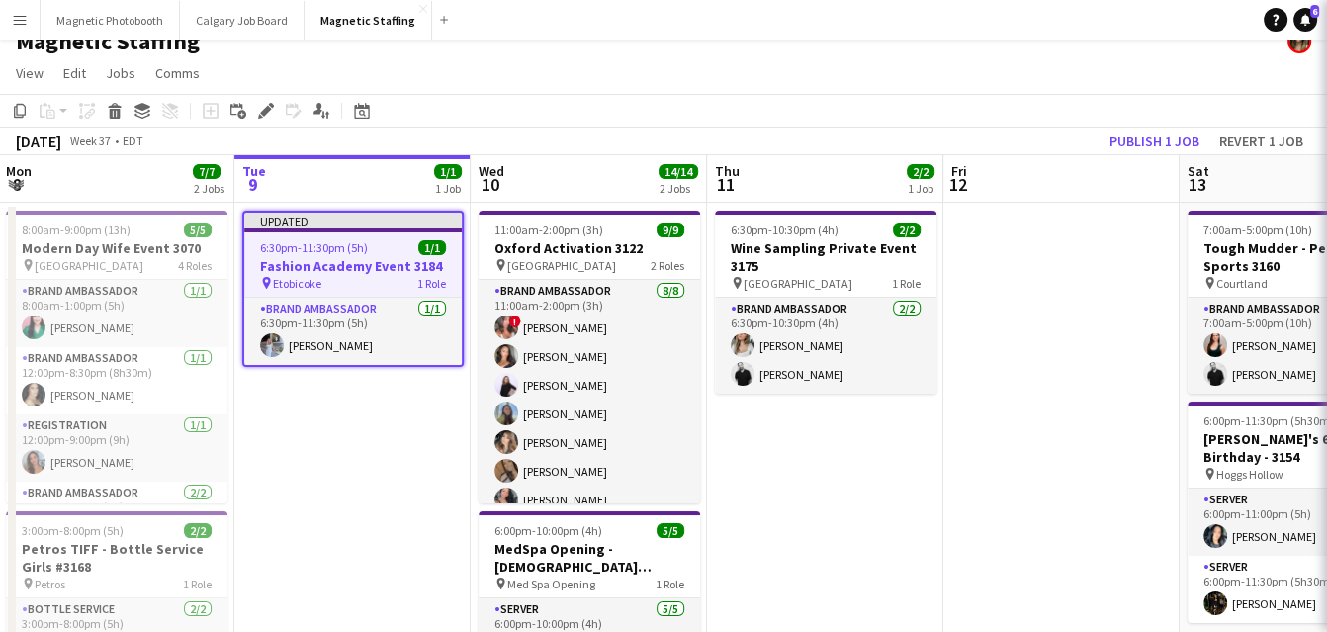
scroll to position [0, 474]
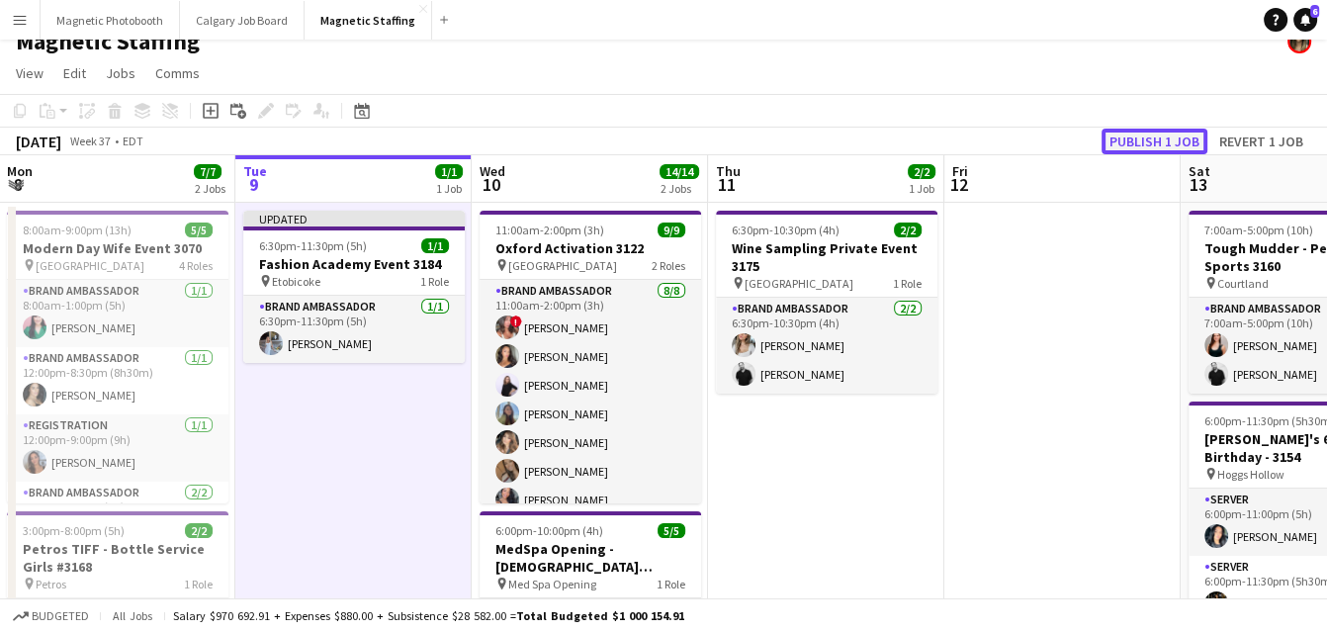
click at [1159, 143] on button "Publish 1 job" at bounding box center [1155, 142] width 106 height 26
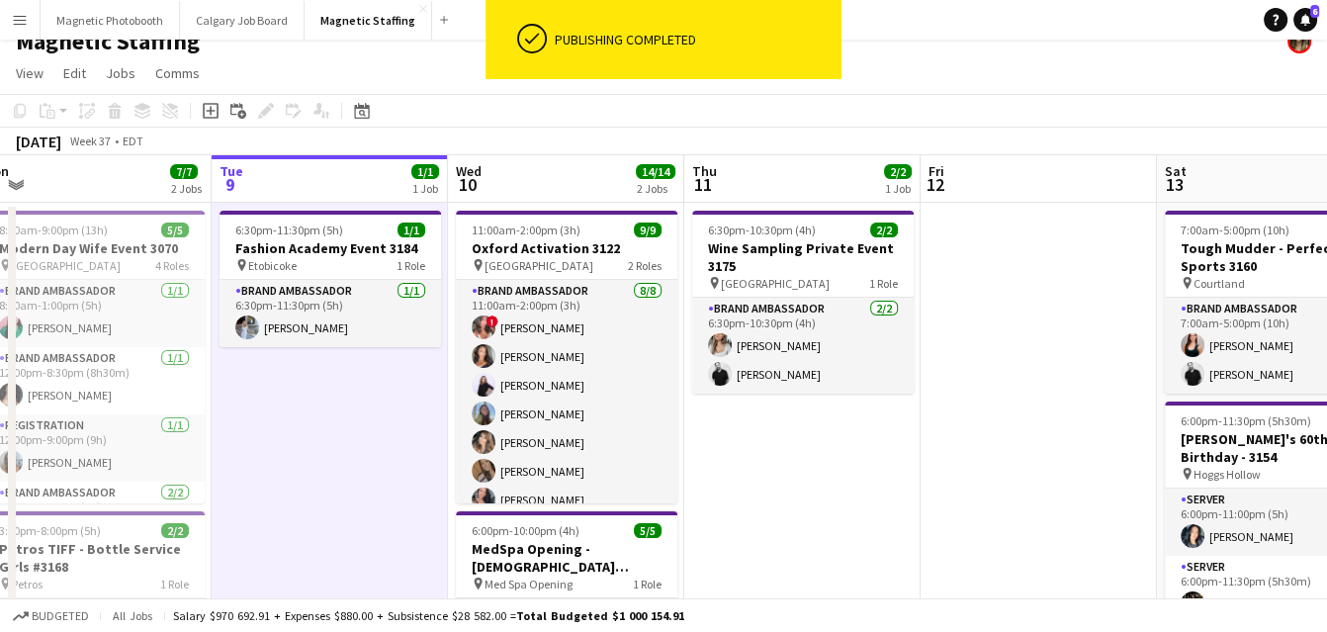
drag, startPoint x: 989, startPoint y: 408, endPoint x: 8, endPoint y: 435, distance: 981.6
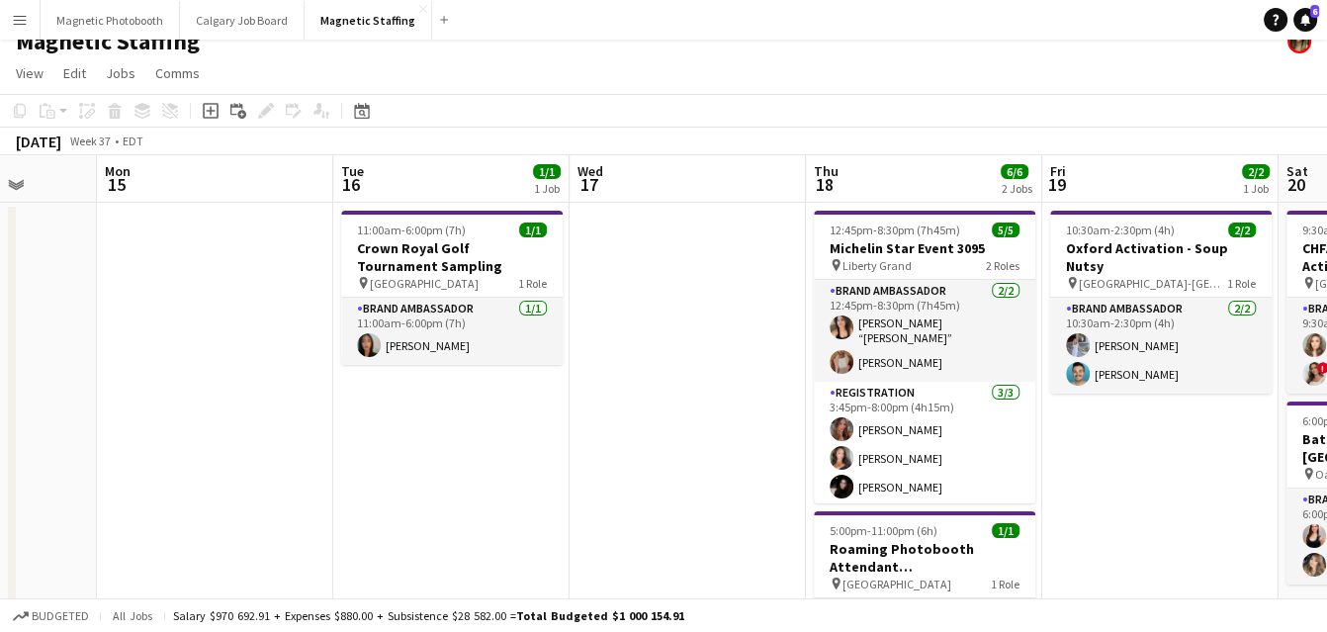
scroll to position [0, 853]
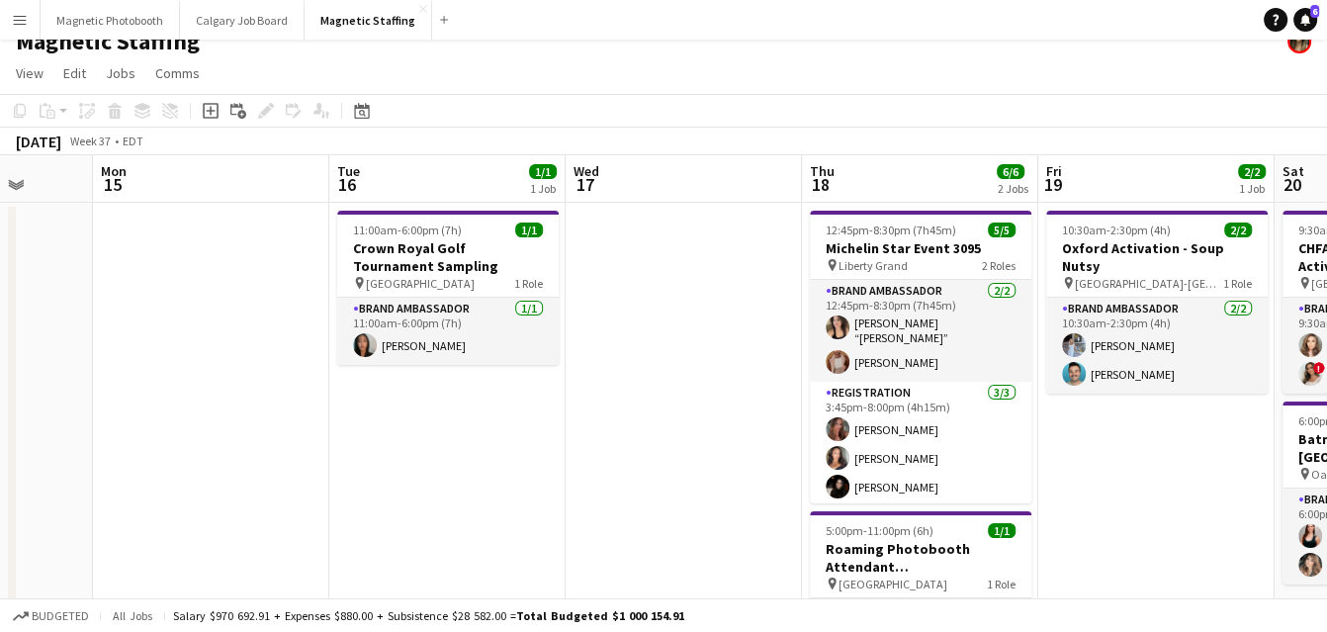
drag, startPoint x: 808, startPoint y: 352, endPoint x: 218, endPoint y: 347, distance: 590.5
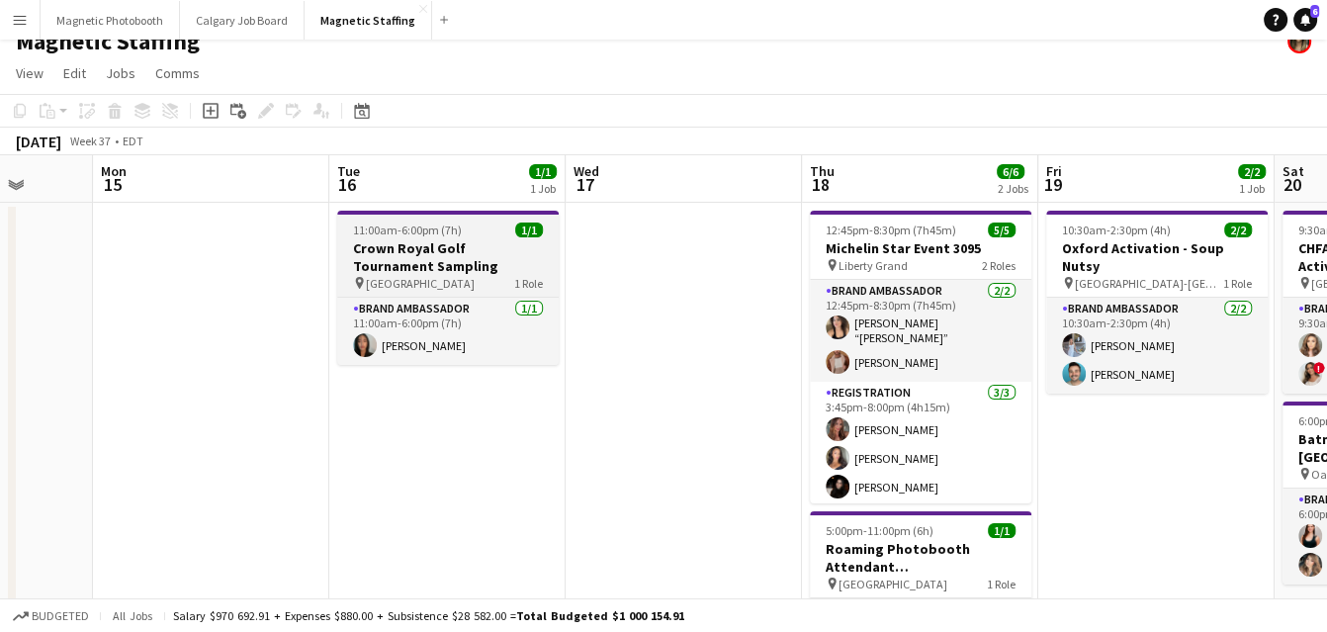
click at [414, 239] on h3 "Crown Royal Golf Tournament Sampling" at bounding box center [448, 257] width 222 height 36
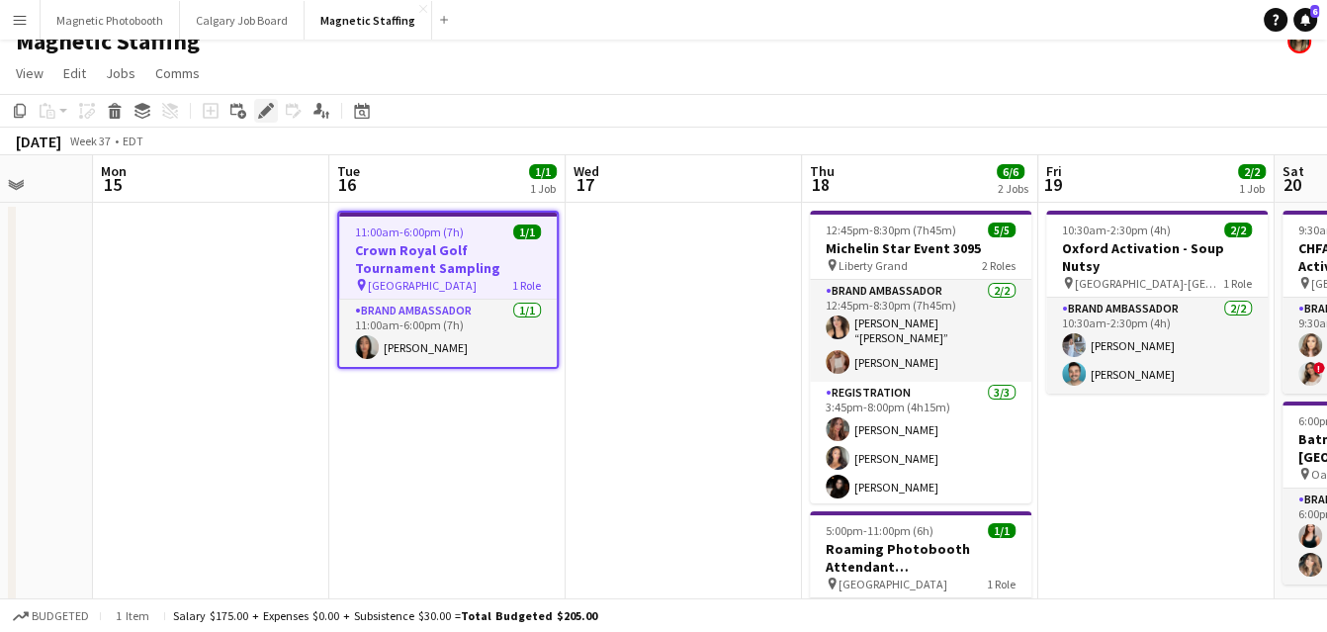
click at [261, 114] on icon "Edit" at bounding box center [266, 111] width 16 height 16
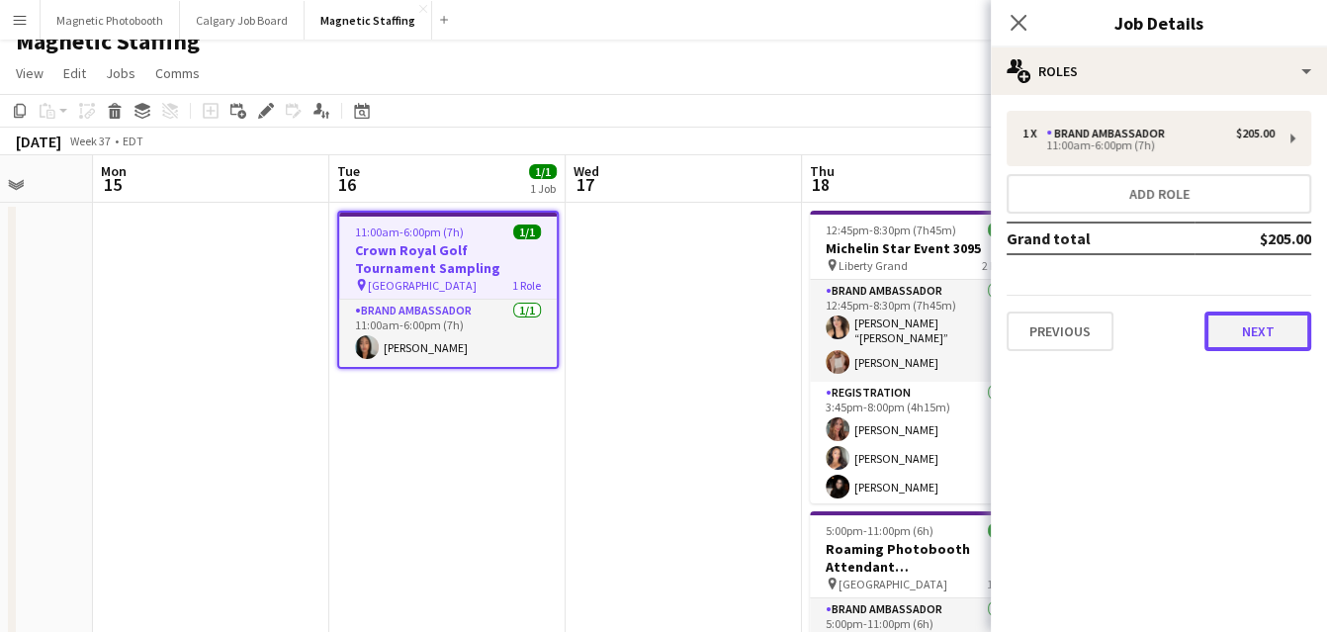
click at [1241, 327] on button "Next" at bounding box center [1258, 332] width 107 height 40
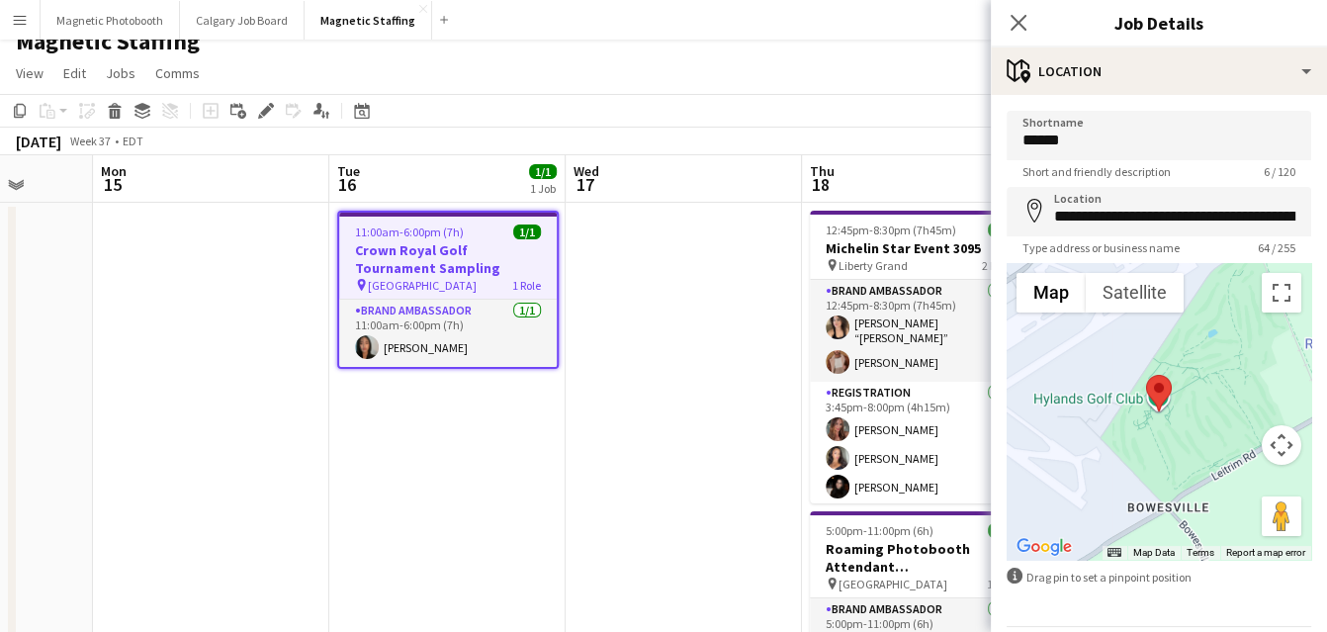
click at [399, 243] on h3 "Crown Royal Golf Tournament Sampling" at bounding box center [448, 259] width 218 height 36
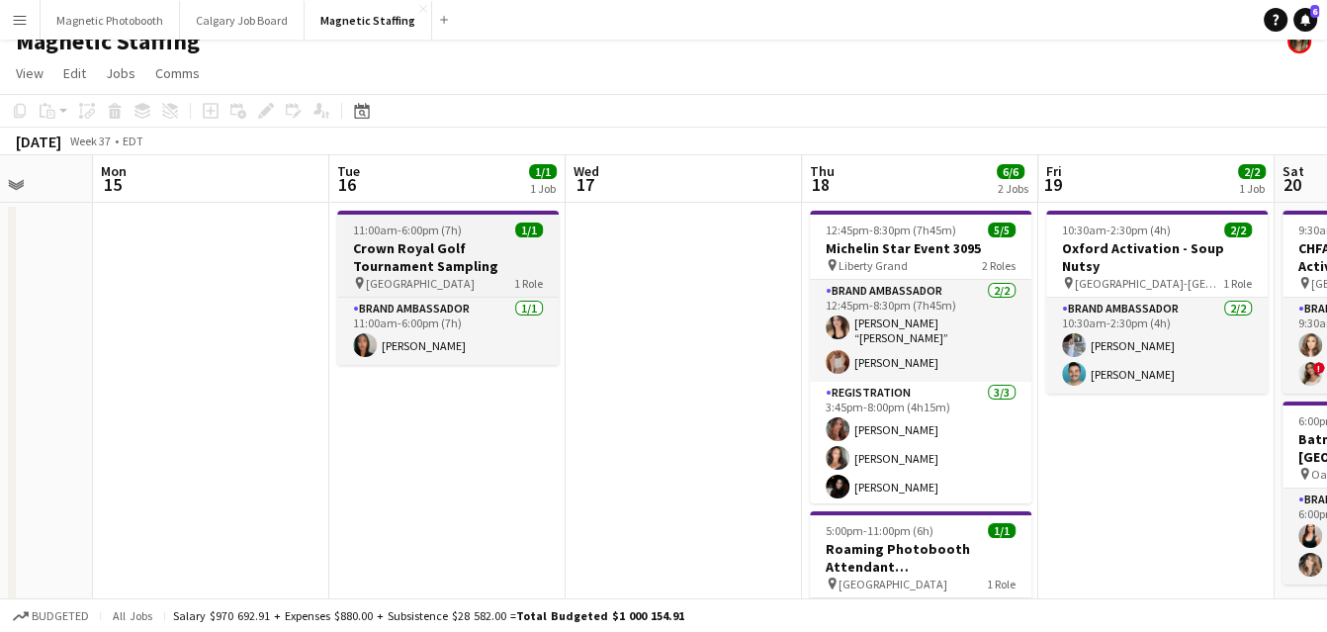
click at [399, 243] on h3 "Crown Royal Golf Tournament Sampling" at bounding box center [448, 257] width 222 height 36
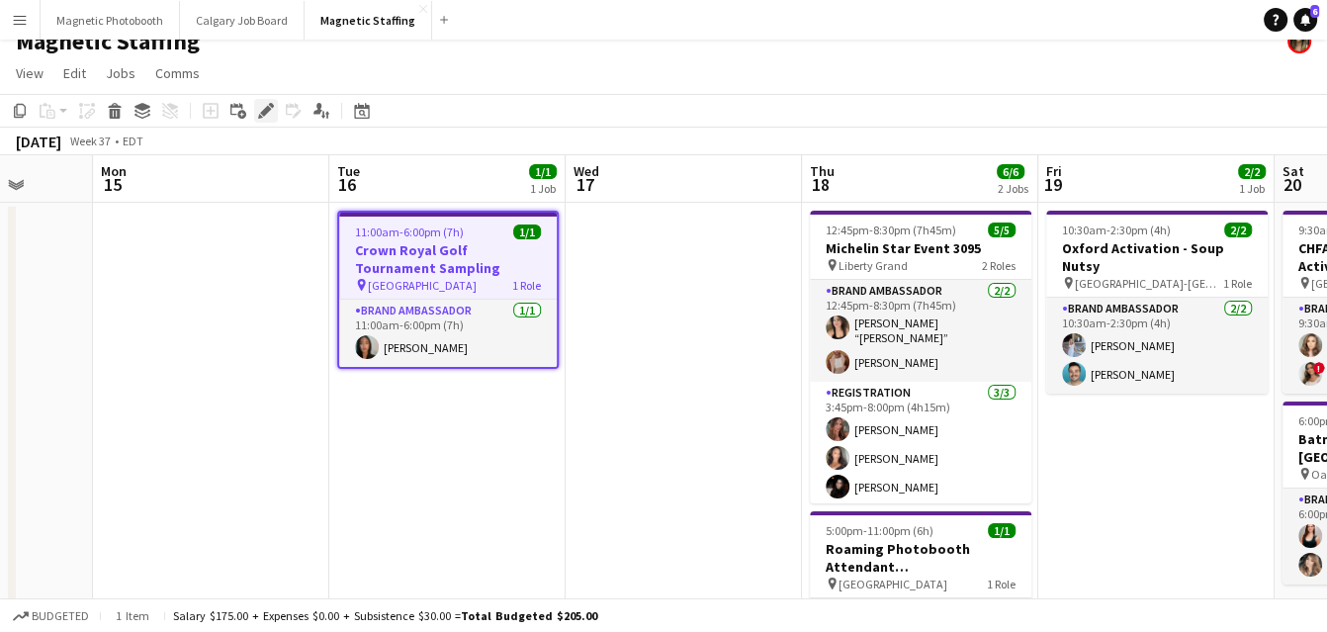
click at [270, 109] on icon "Edit" at bounding box center [266, 111] width 16 height 16
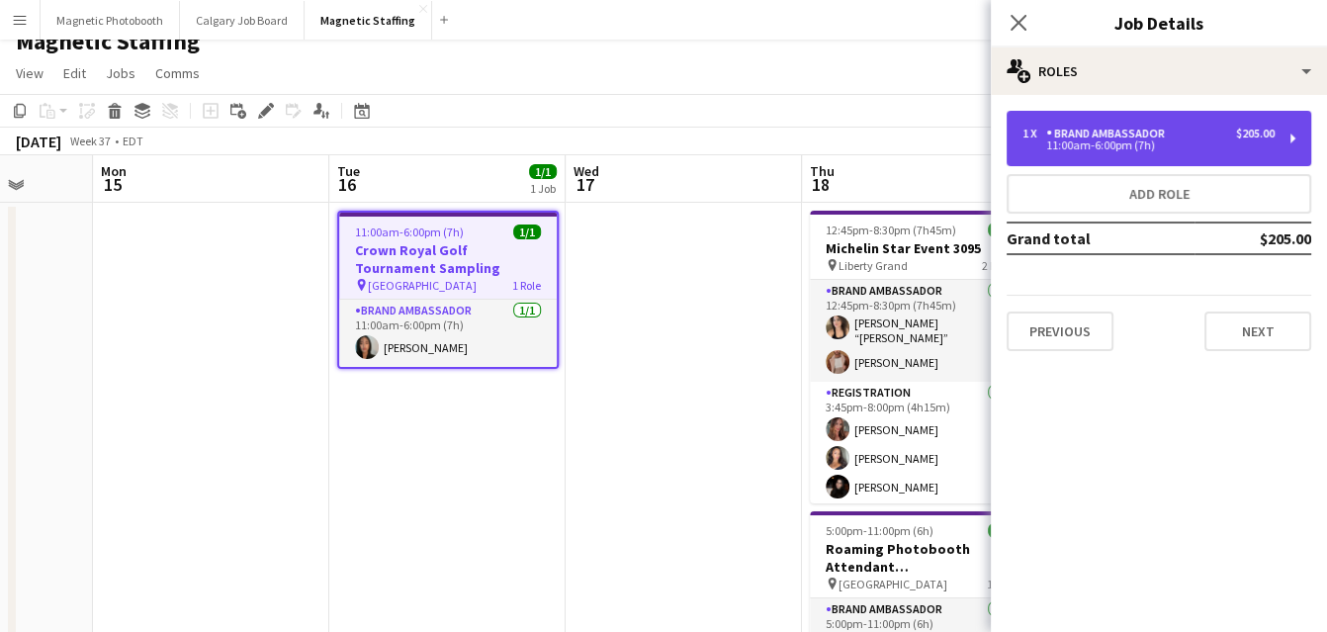
click at [1092, 137] on div "Brand Ambassador" at bounding box center [1110, 134] width 127 height 14
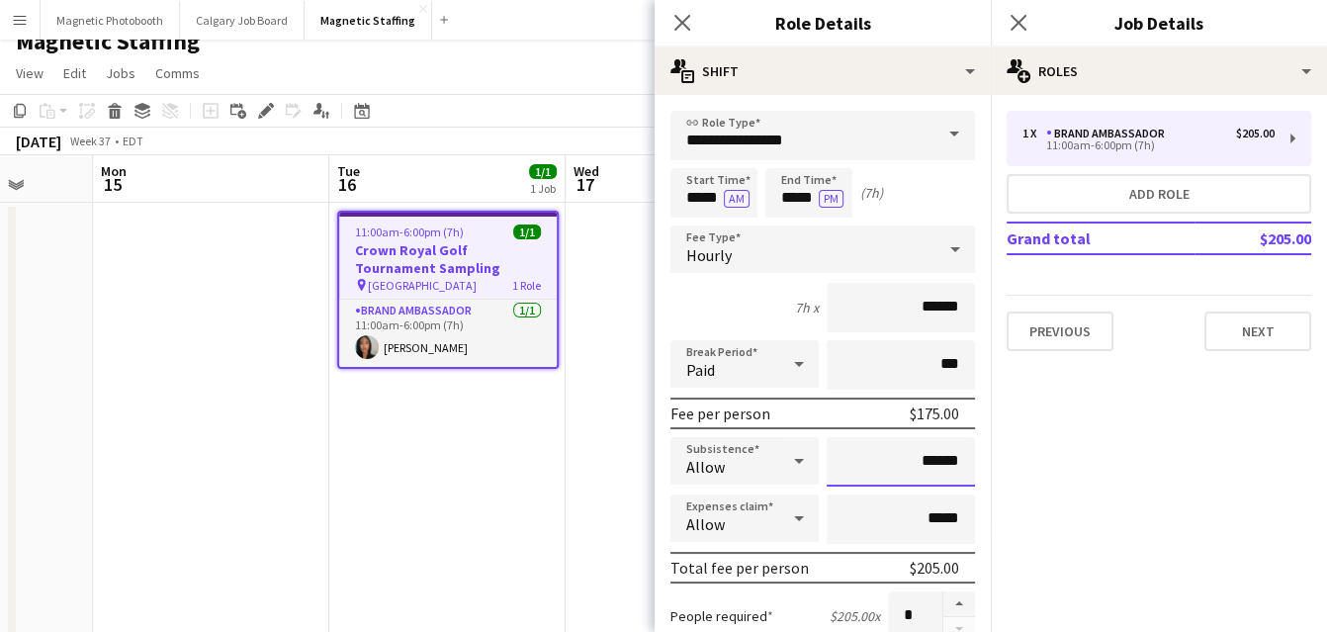
drag, startPoint x: 964, startPoint y: 465, endPoint x: 777, endPoint y: 457, distance: 187.1
click at [778, 461] on div "Subsistence Allow ******" at bounding box center [823, 461] width 305 height 49
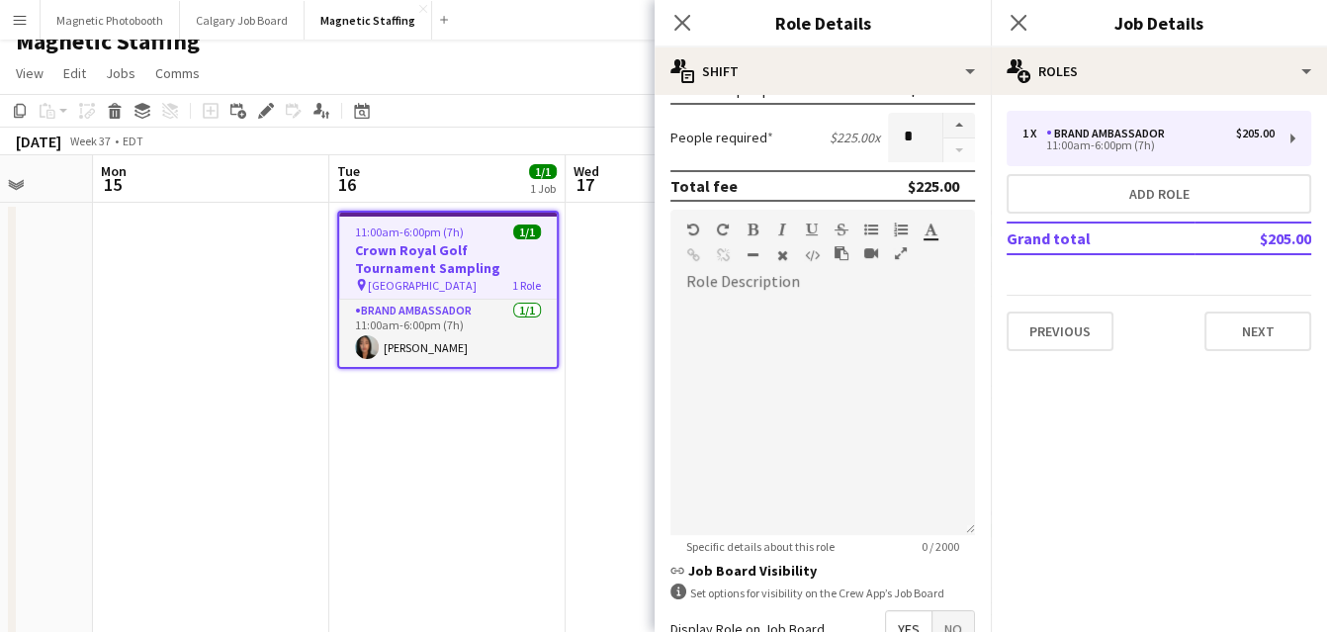
scroll to position [705, 0]
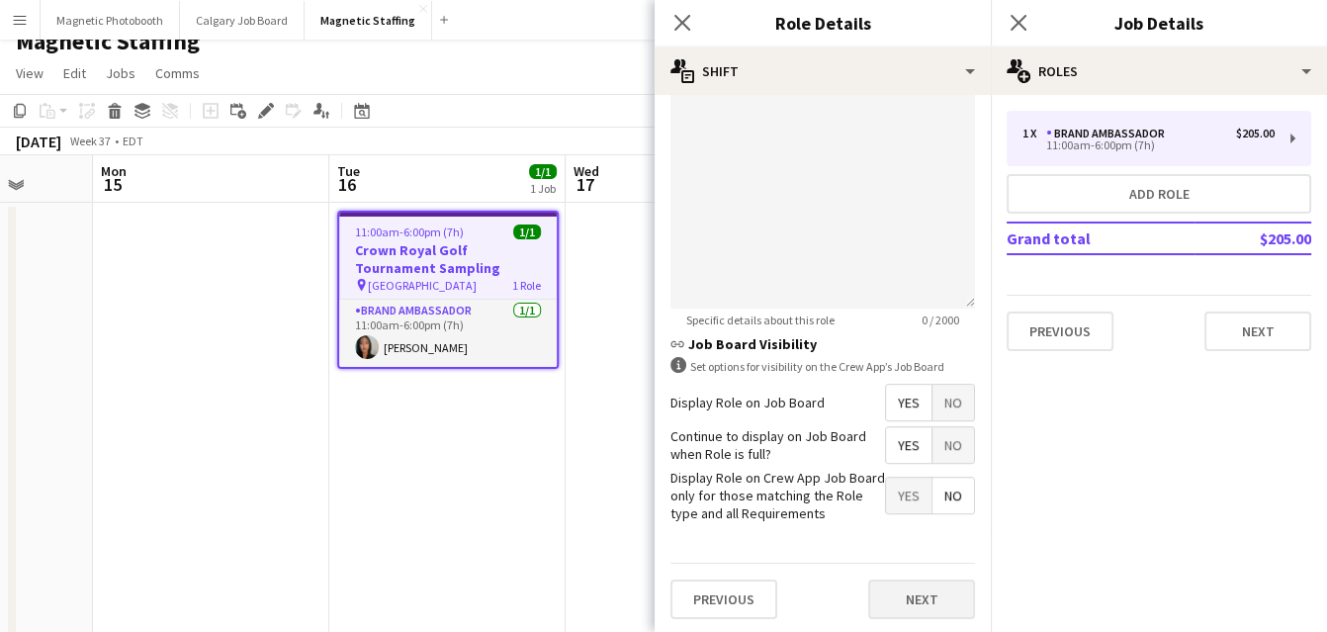
type input "******"
click at [897, 606] on button "Next" at bounding box center [921, 600] width 107 height 40
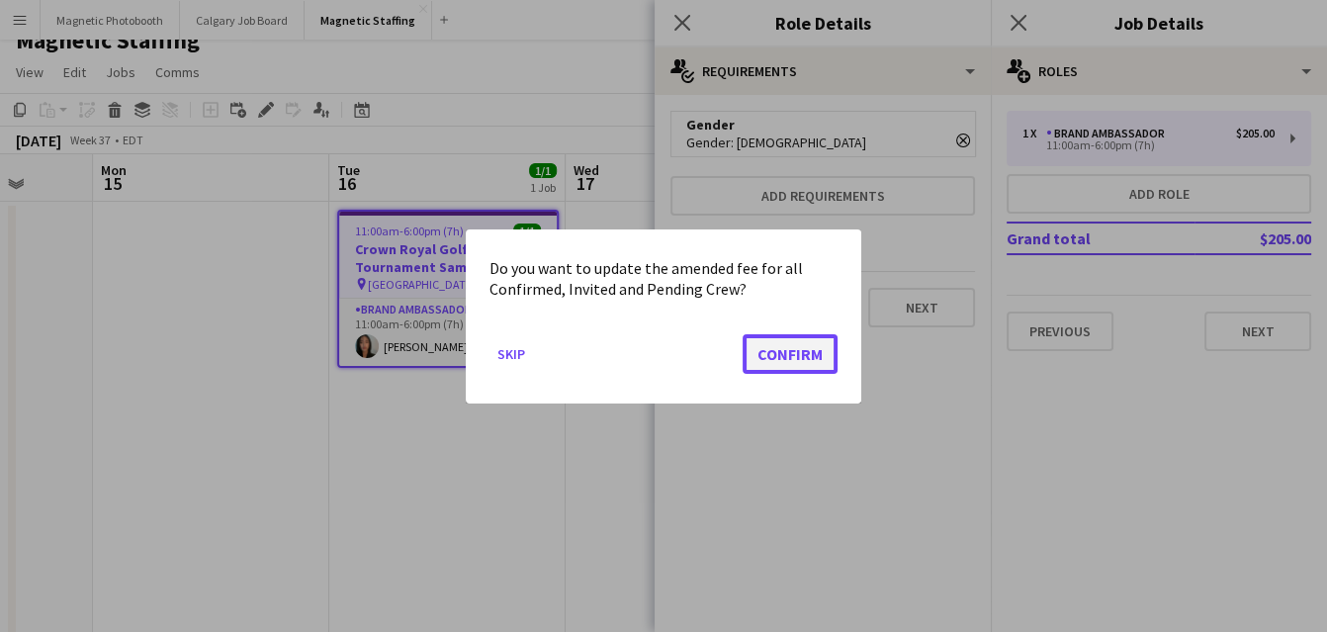
click at [773, 361] on button "Confirm" at bounding box center [790, 353] width 95 height 40
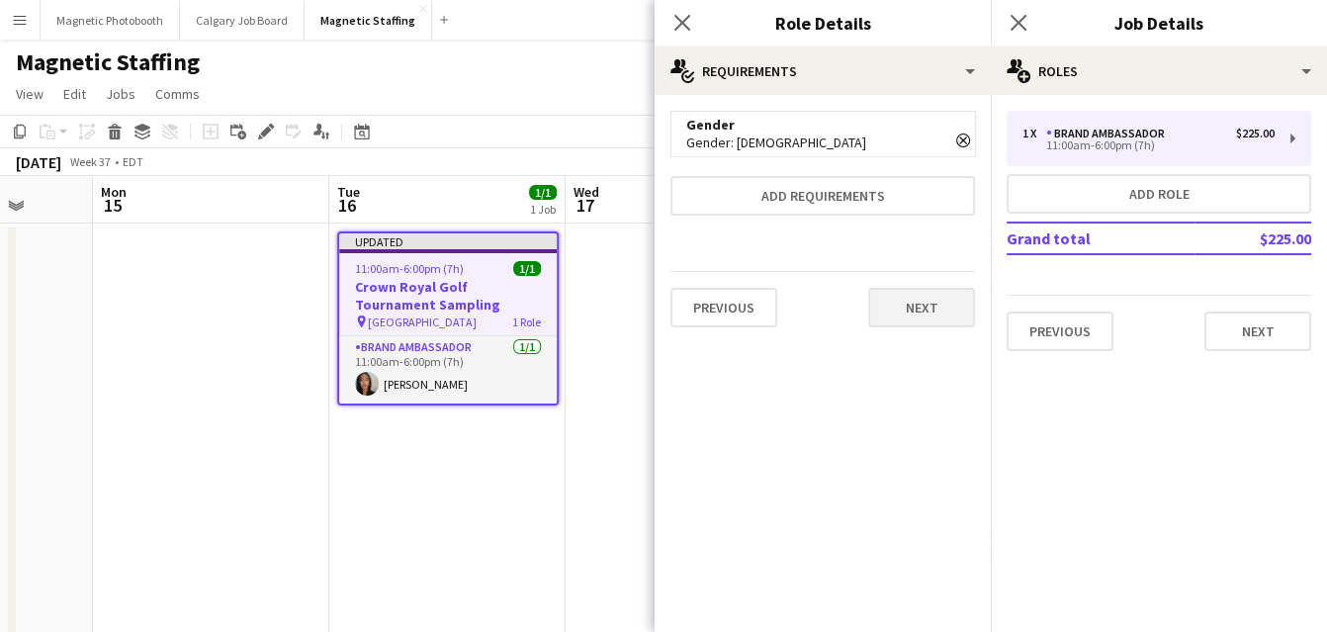
scroll to position [21, 0]
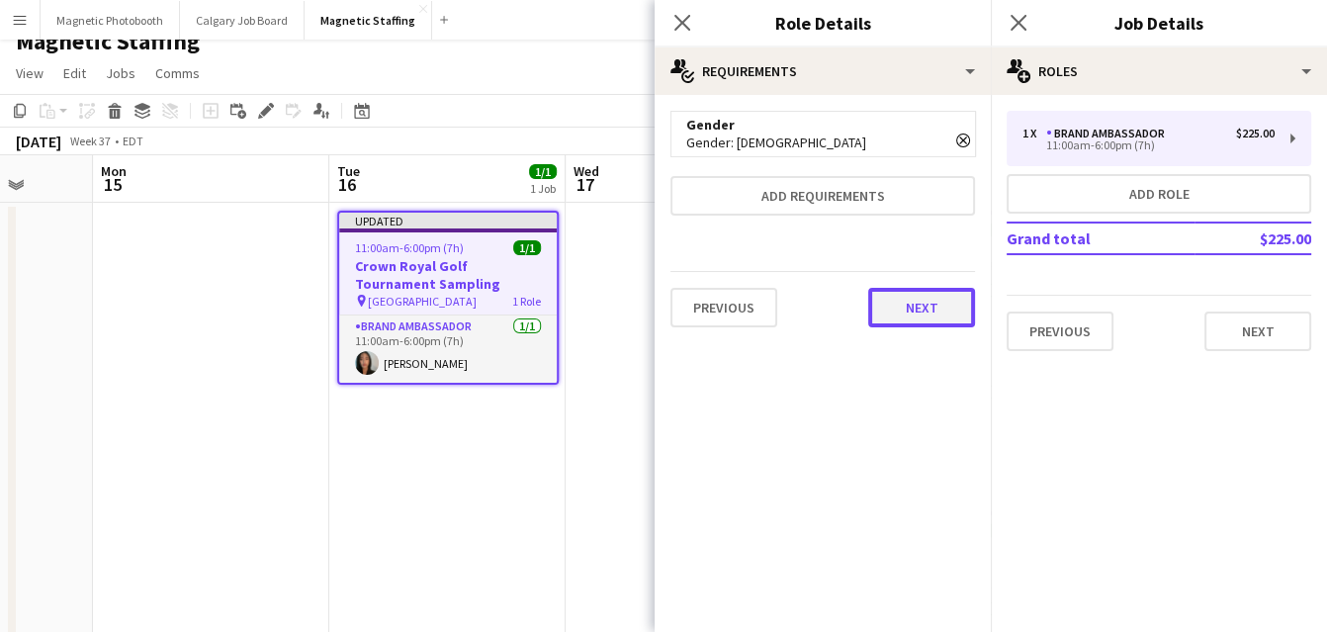
click at [950, 301] on button "Next" at bounding box center [921, 308] width 107 height 40
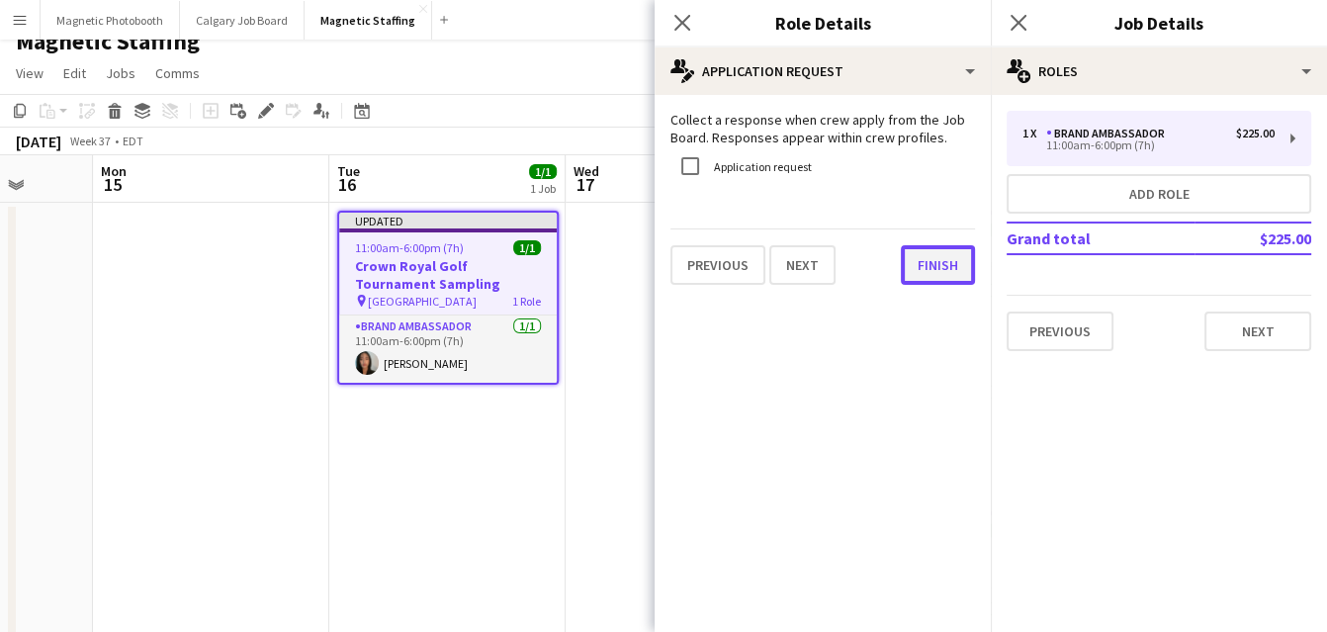
click at [905, 280] on button "Finish" at bounding box center [938, 265] width 74 height 40
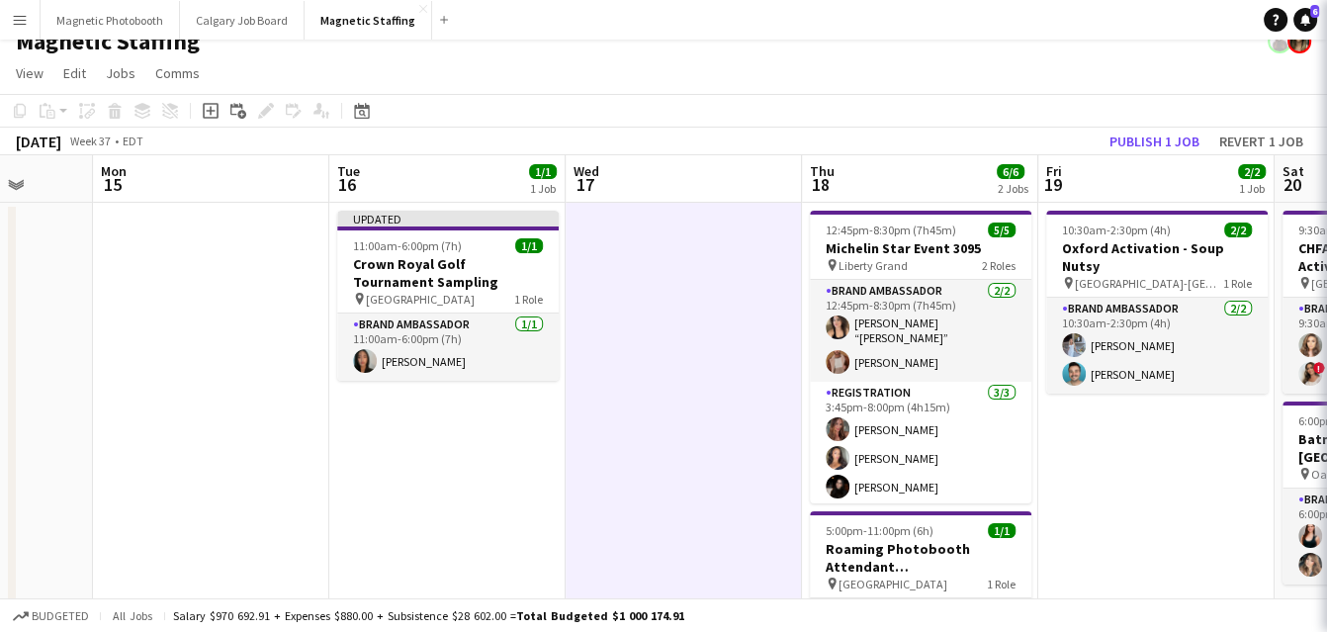
scroll to position [0, 852]
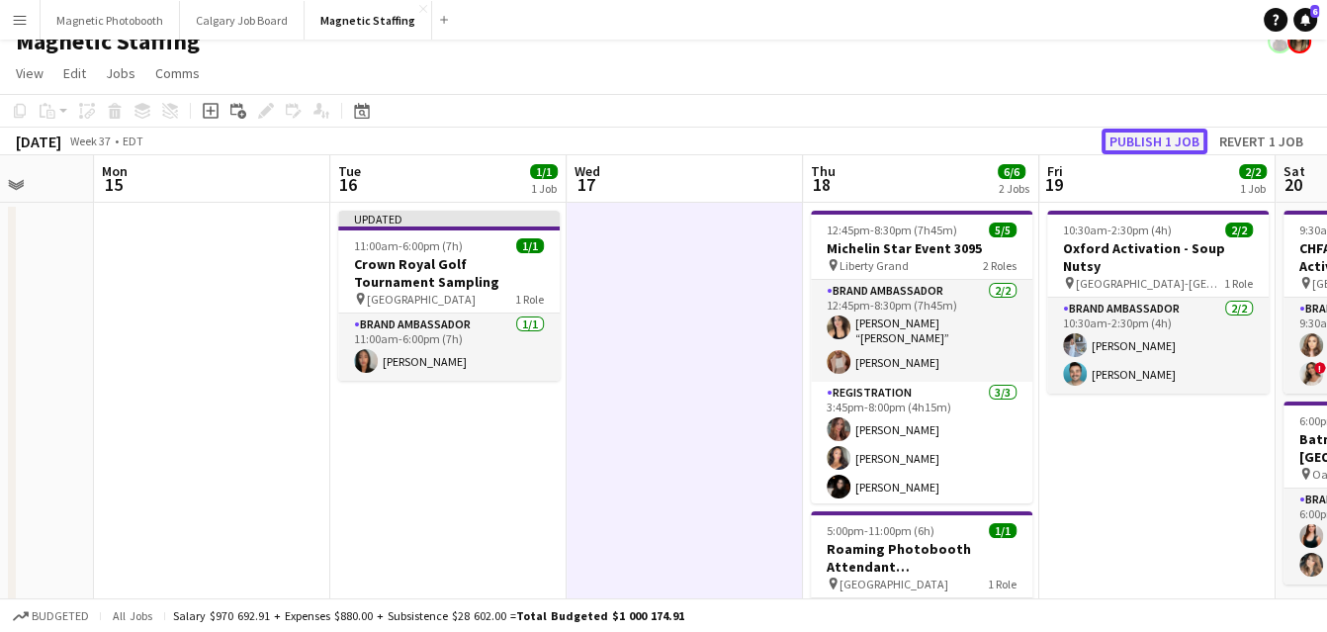
click at [1124, 141] on button "Publish 1 job" at bounding box center [1155, 142] width 106 height 26
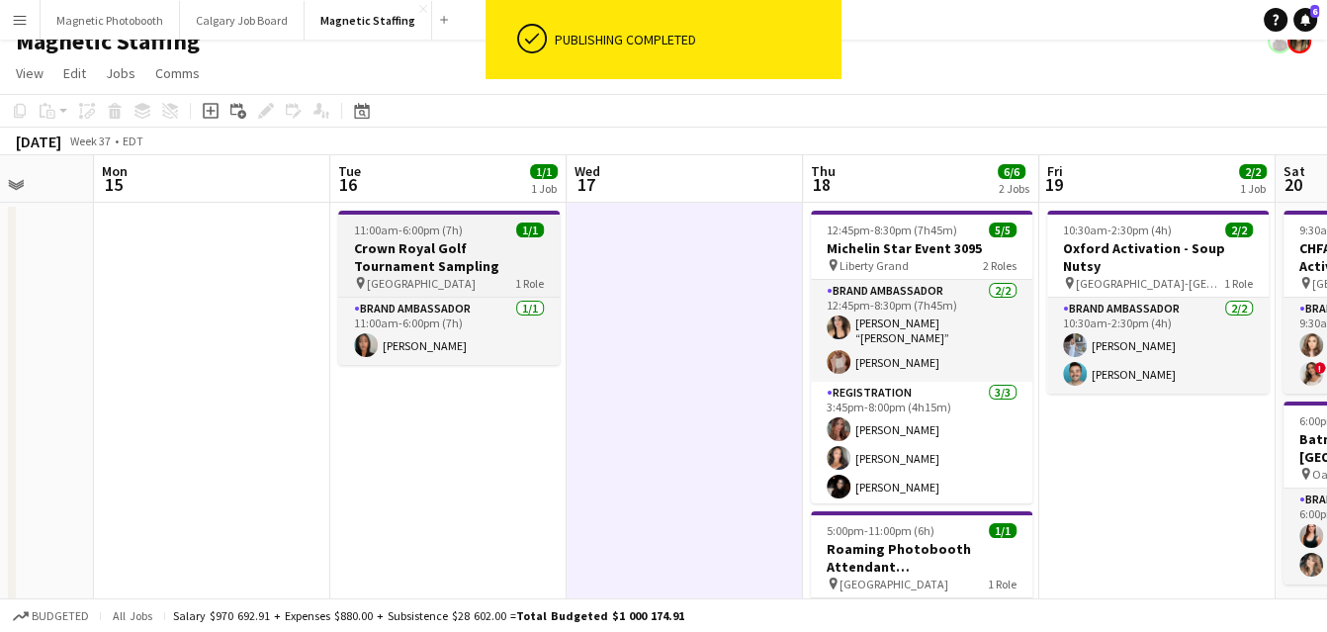
click at [382, 257] on h3 "Crown Royal Golf Tournament Sampling" at bounding box center [449, 257] width 222 height 36
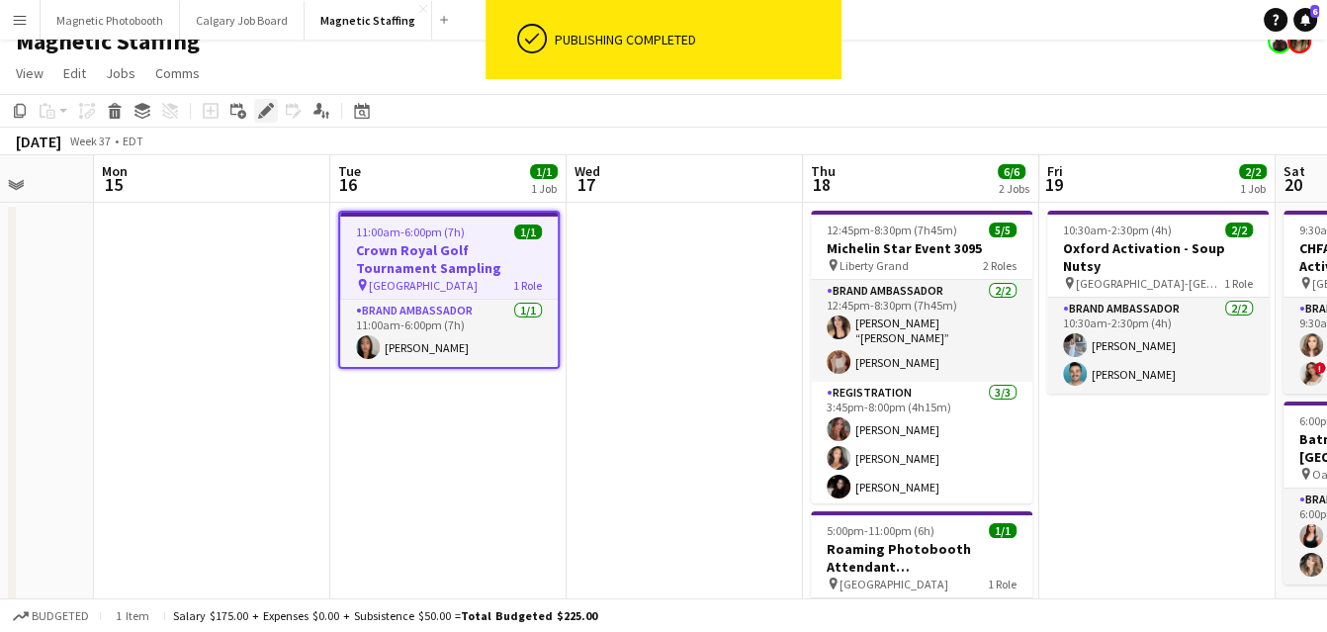
click at [266, 106] on icon at bounding box center [265, 111] width 11 height 11
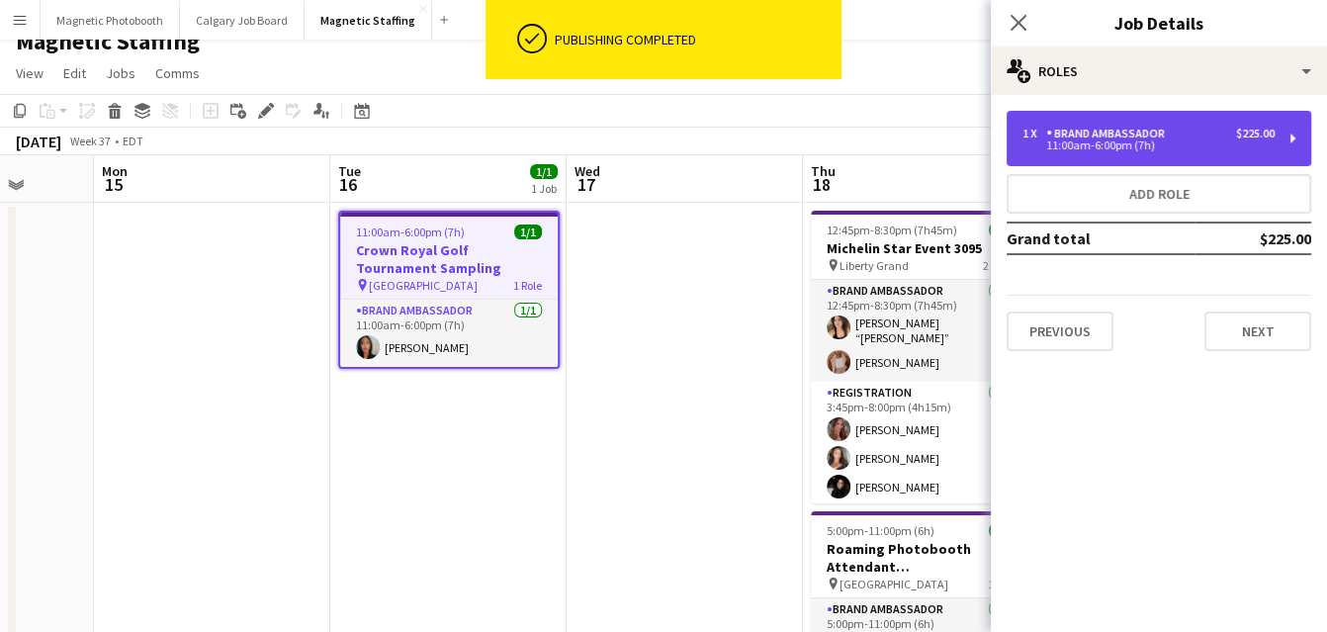
click at [1102, 128] on div "Brand Ambassador" at bounding box center [1110, 134] width 127 height 14
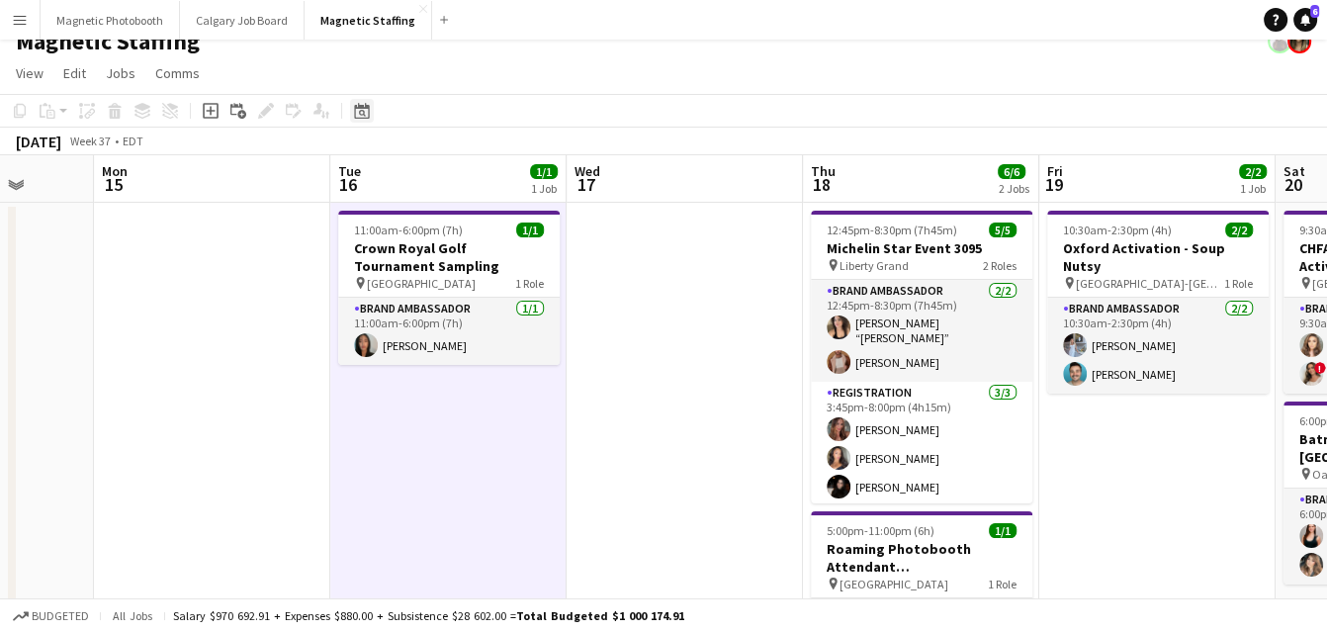
click at [354, 111] on icon at bounding box center [361, 111] width 15 height 16
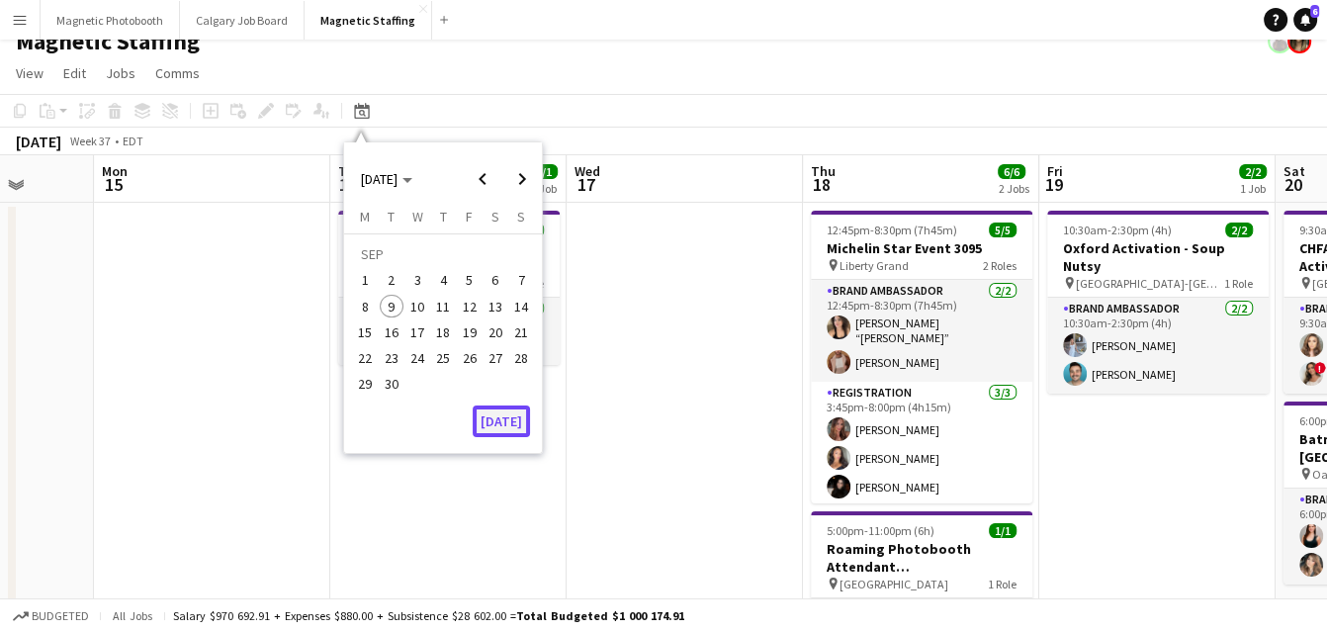
click at [493, 415] on button "[DATE]" at bounding box center [501, 422] width 57 height 32
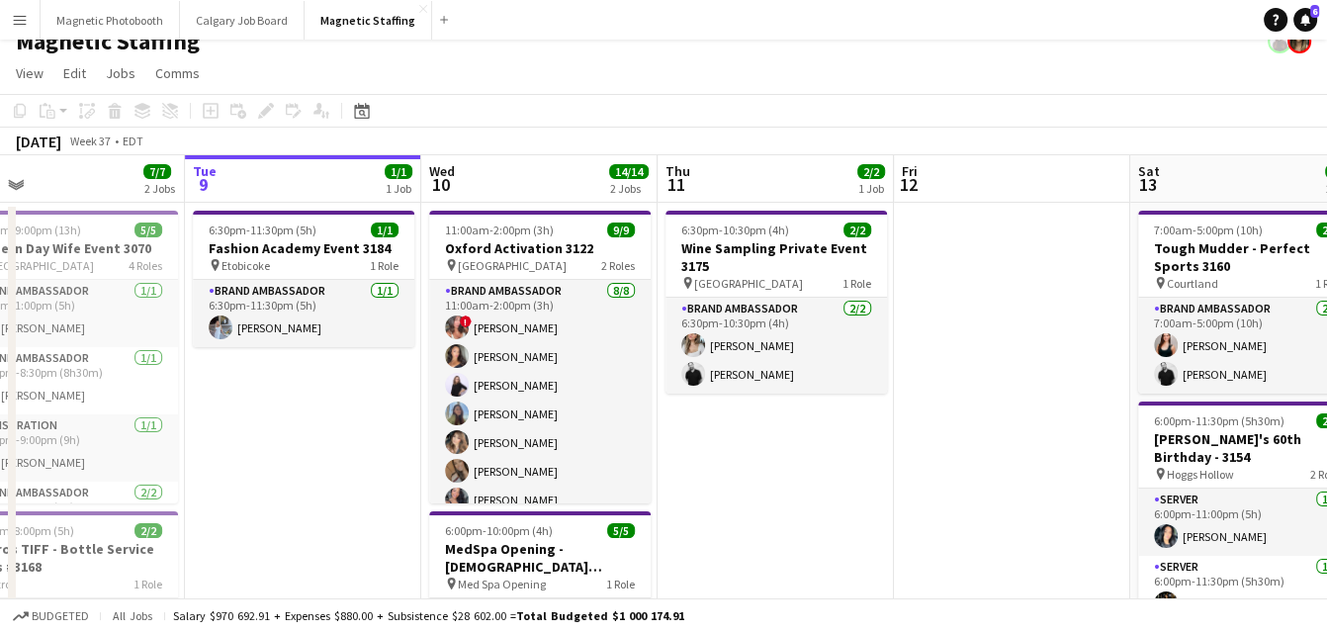
scroll to position [0, 817]
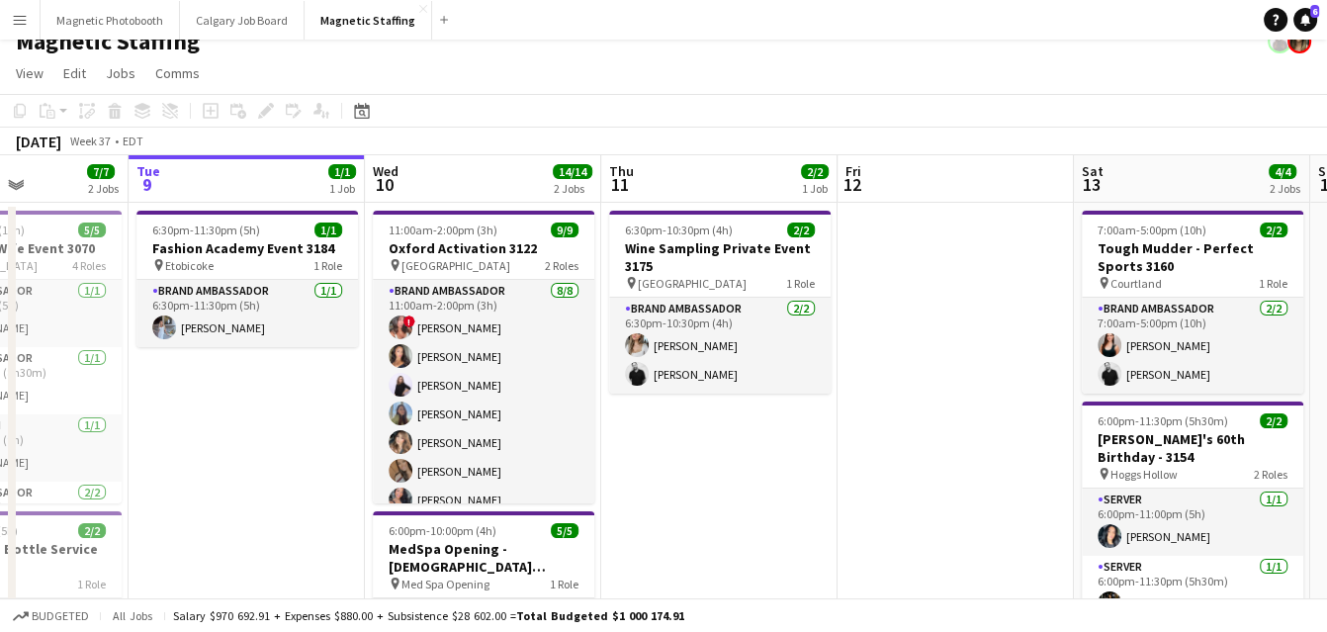
drag, startPoint x: 510, startPoint y: 415, endPoint x: 374, endPoint y: 415, distance: 136.5
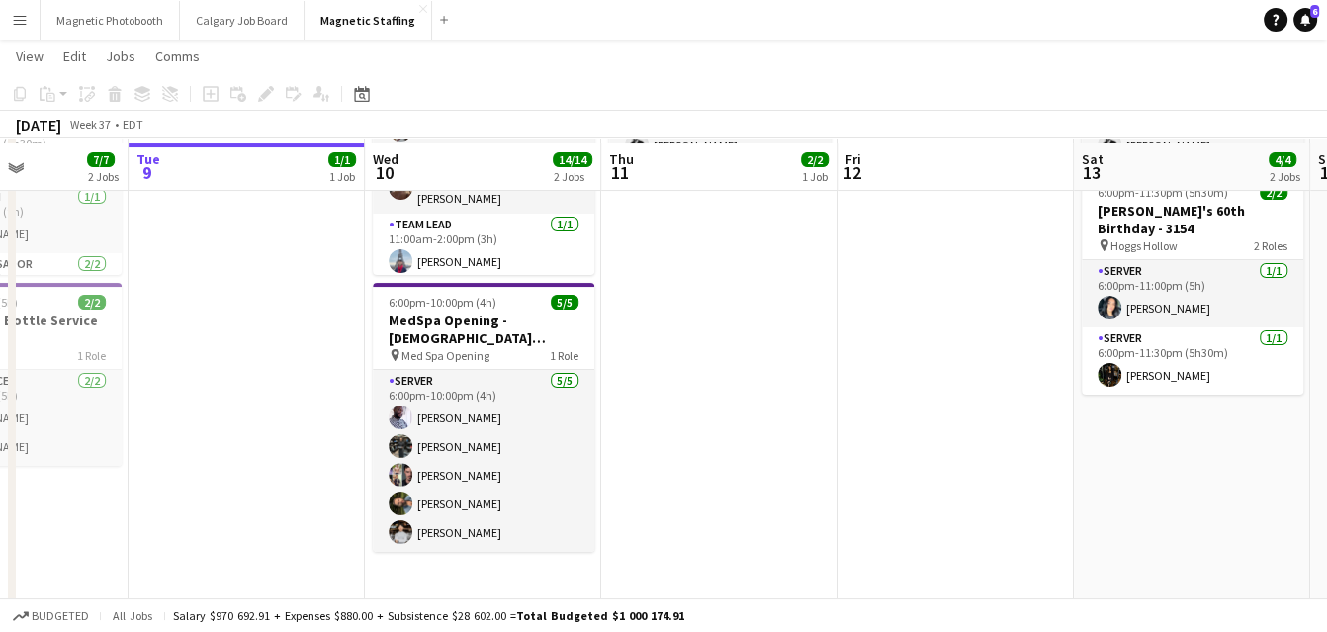
scroll to position [254, 0]
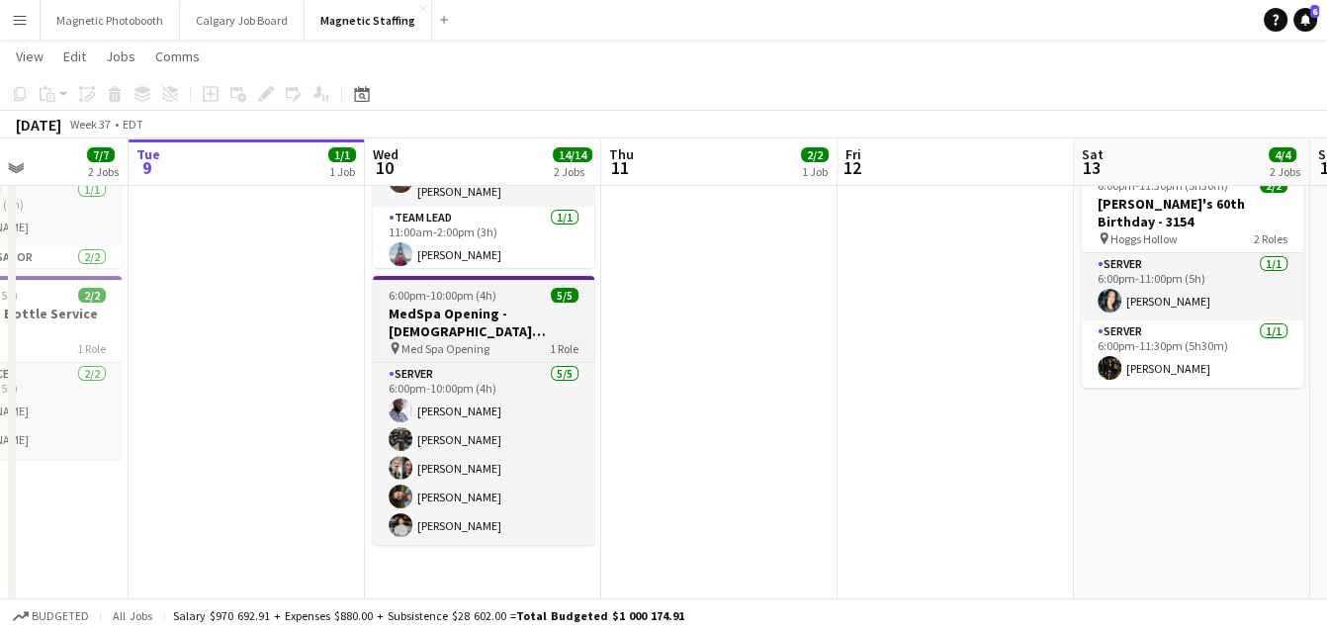
click at [397, 324] on h3 "MedSpa Opening - [DEMOGRAPHIC_DATA] Servers / Models 3180" at bounding box center [484, 323] width 222 height 36
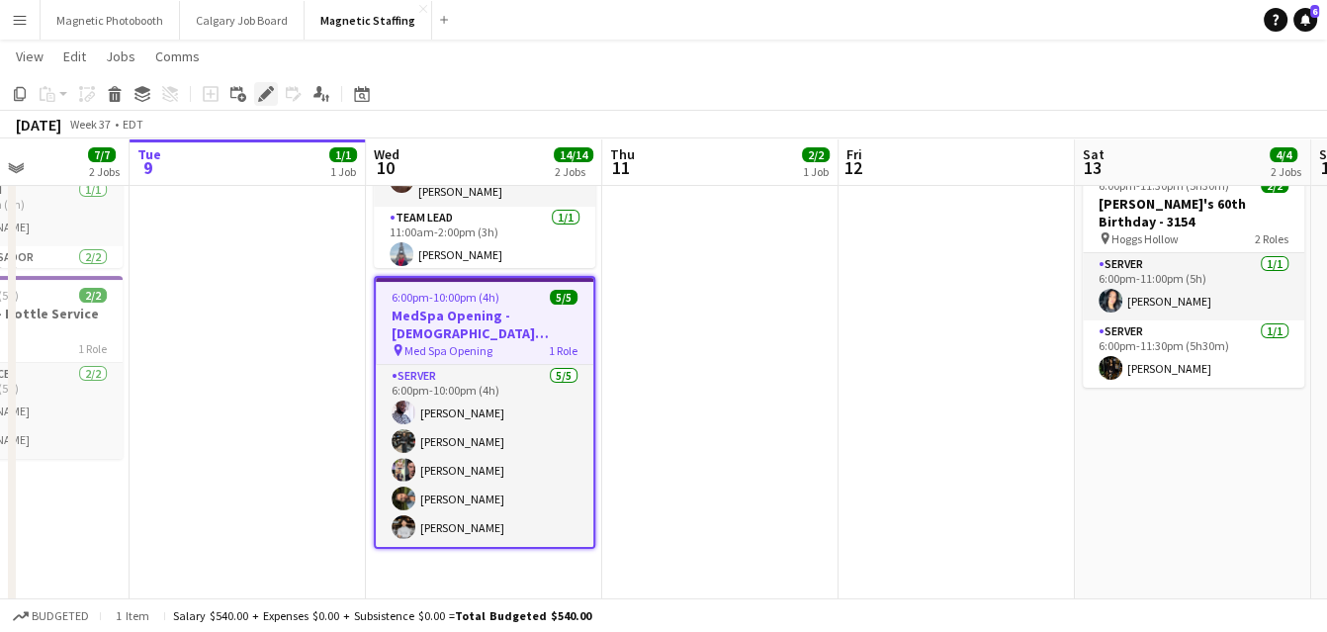
click at [266, 91] on icon at bounding box center [265, 94] width 11 height 11
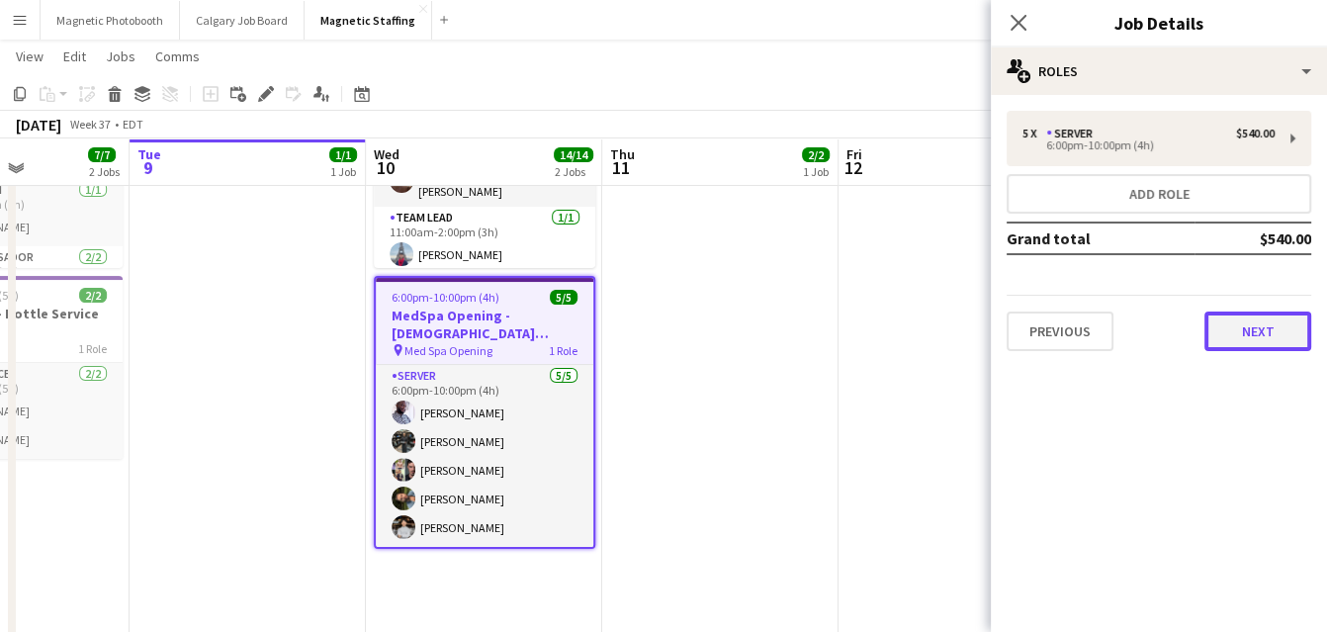
click at [1274, 315] on button "Next" at bounding box center [1258, 332] width 107 height 40
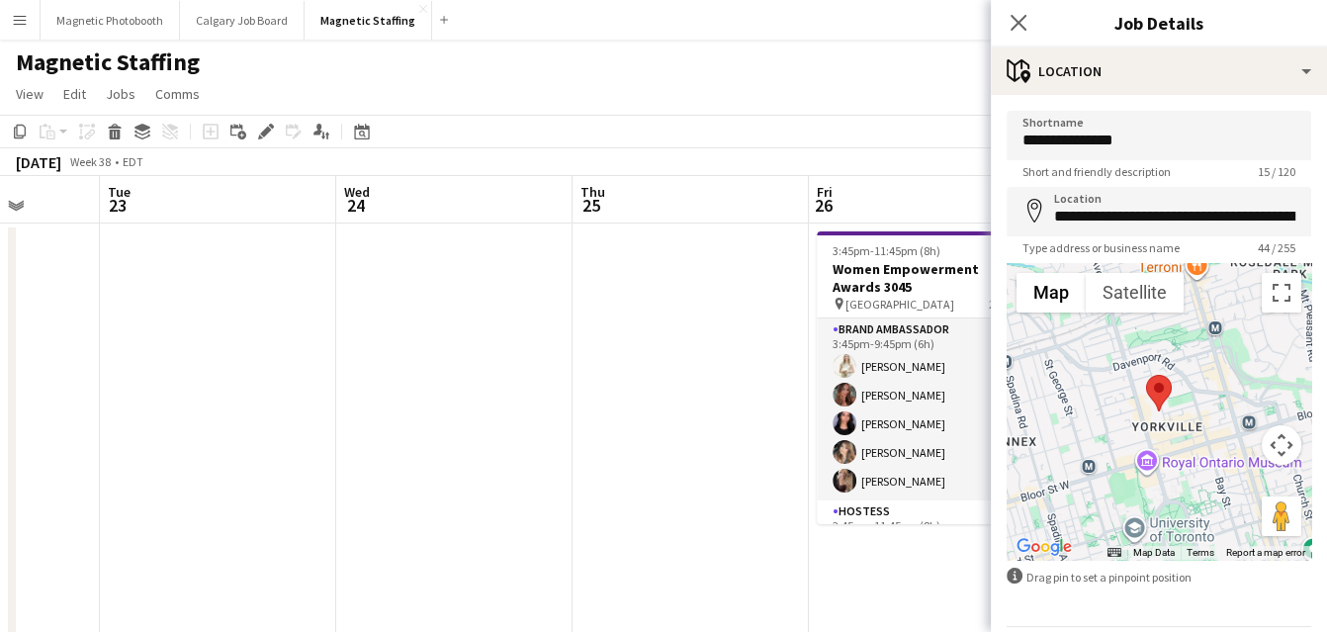
scroll to position [0, 487]
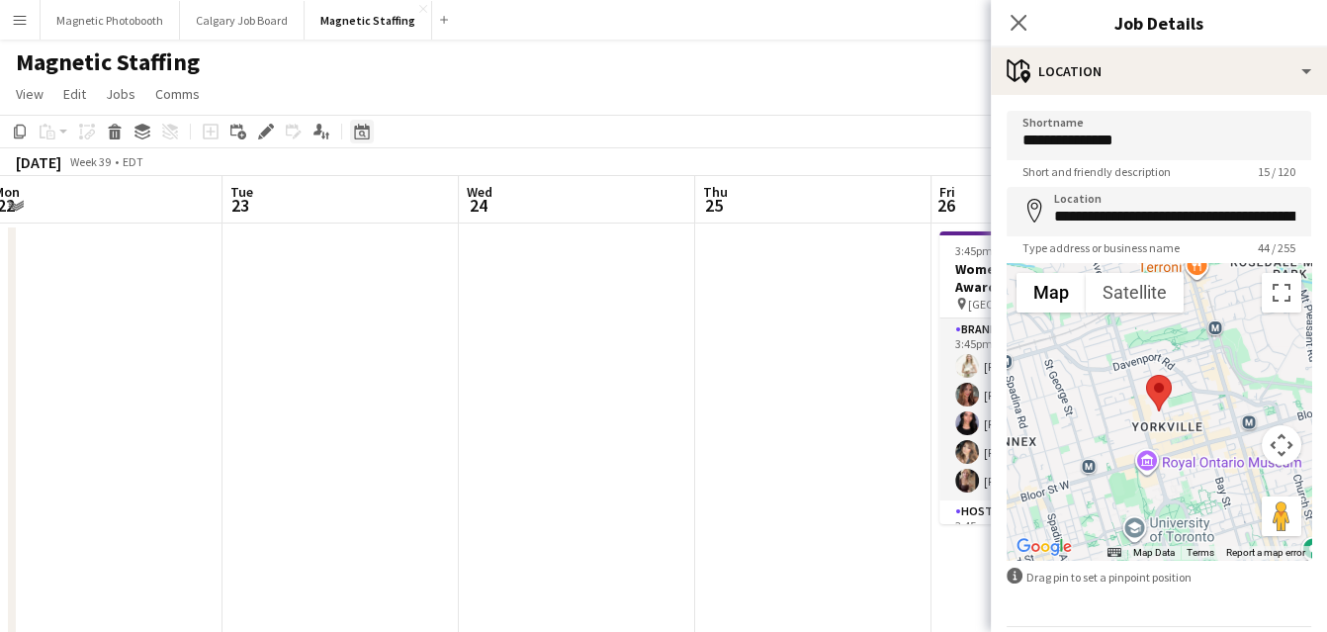
click at [370, 140] on div "Date picker" at bounding box center [362, 132] width 24 height 24
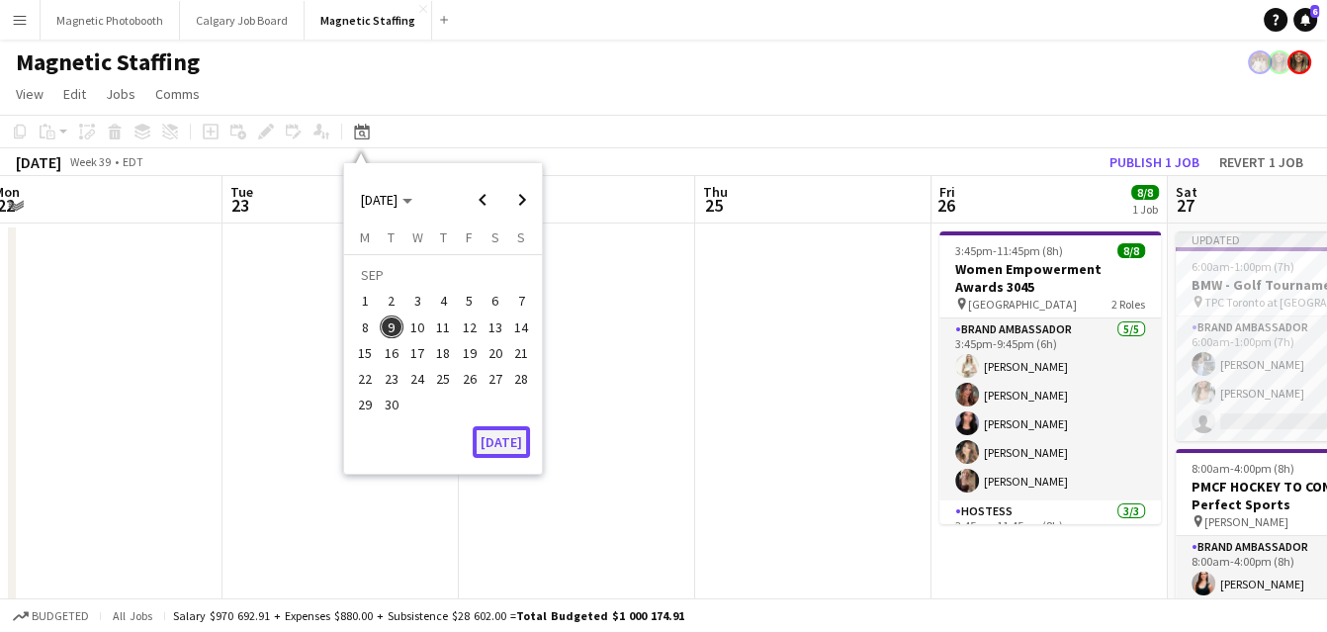
click at [482, 438] on button "[DATE]" at bounding box center [501, 442] width 57 height 32
